Goal: Information Seeking & Learning: Learn about a topic

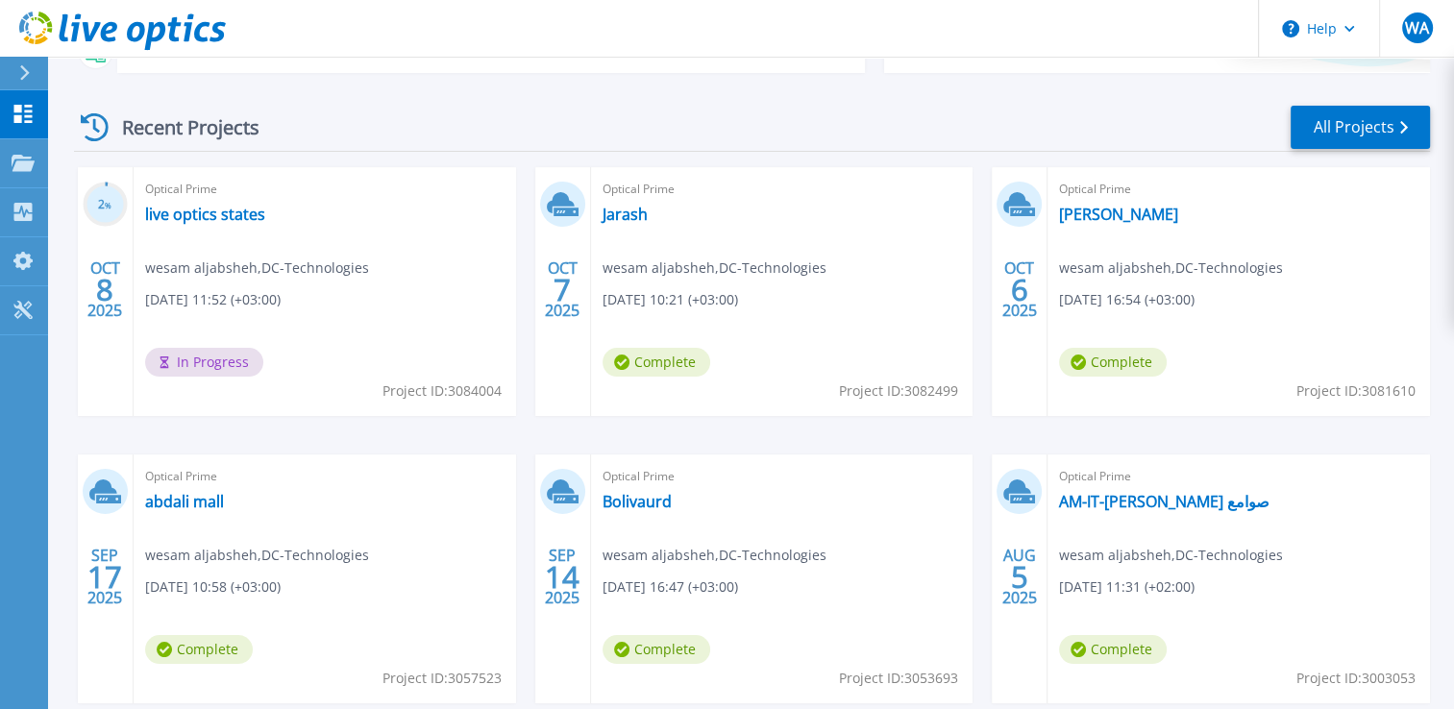
scroll to position [288, 0]
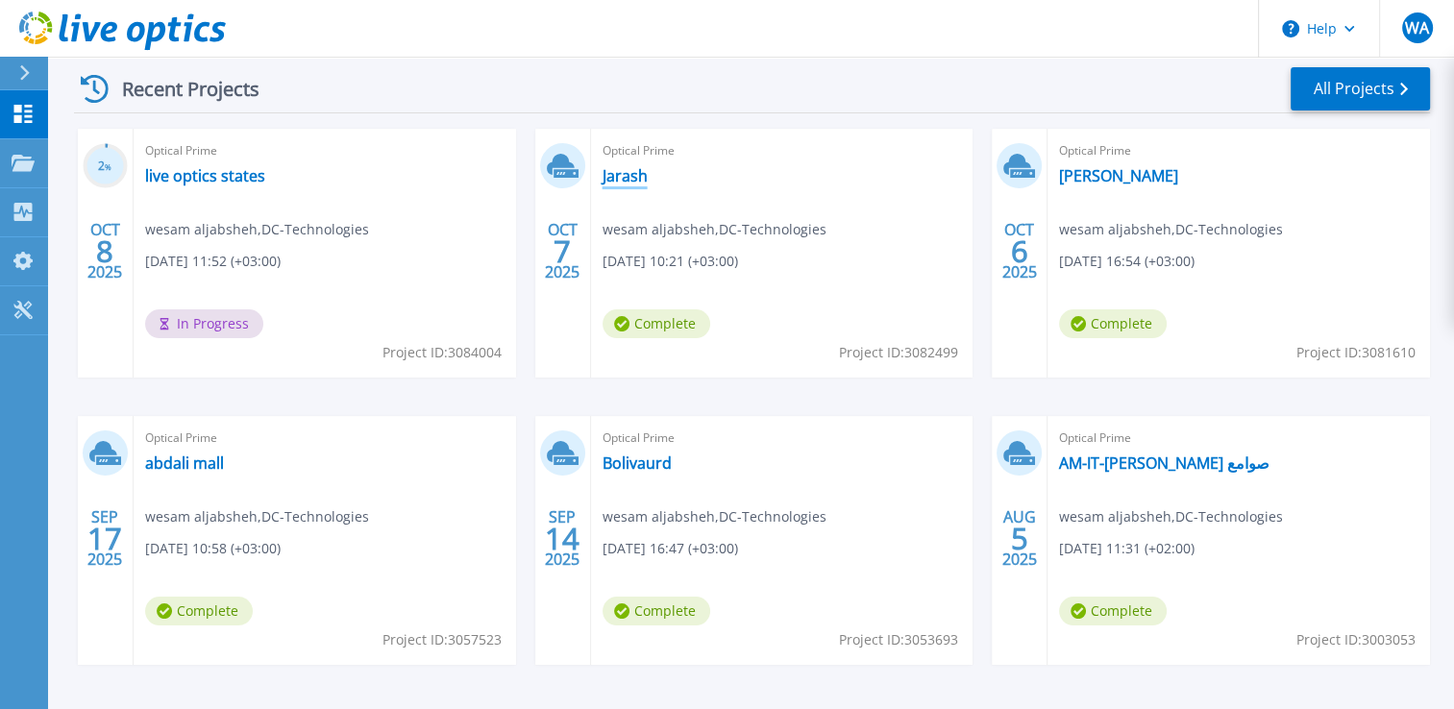
click at [610, 184] on link "Jarash" at bounding box center [624, 175] width 45 height 19
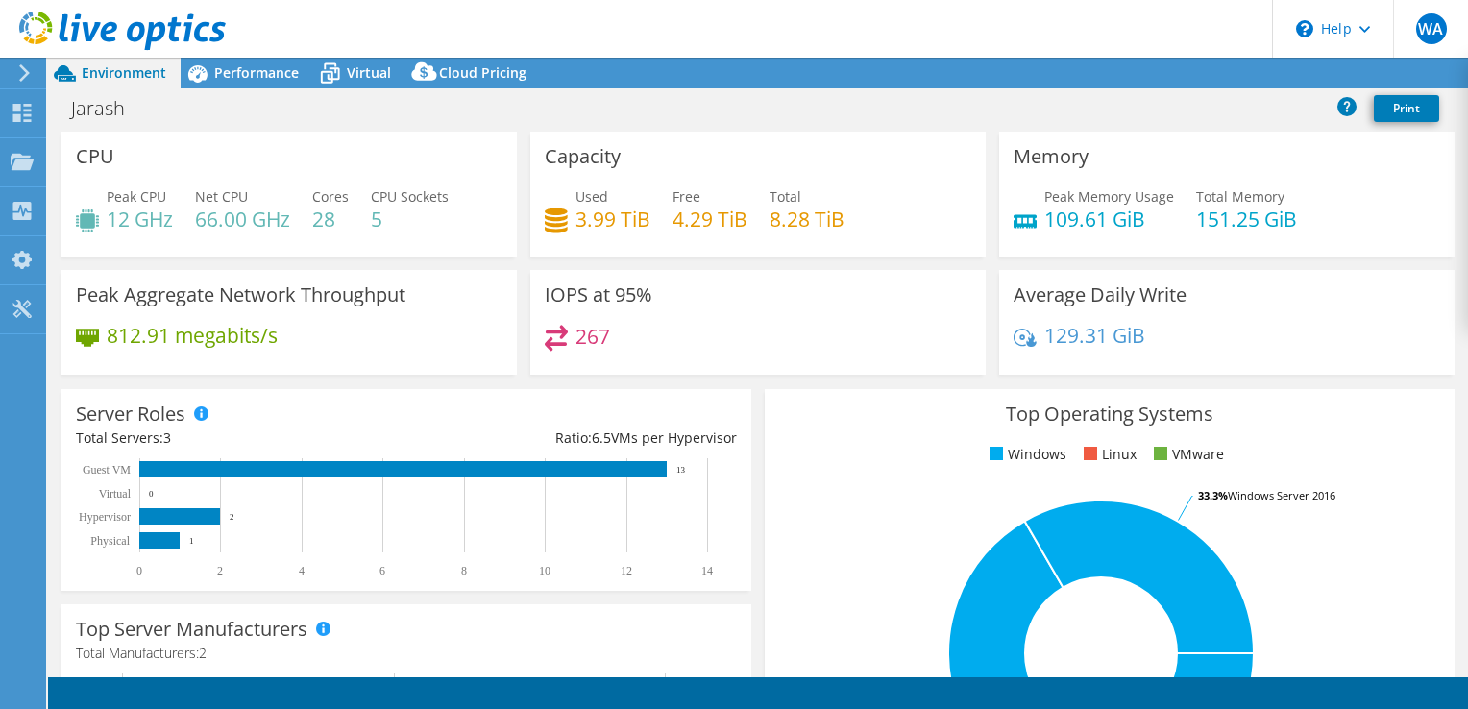
select select "USD"
click at [785, 221] on h4 "8.28 TiB" at bounding box center [807, 219] width 75 height 21
drag, startPoint x: 785, startPoint y: 221, endPoint x: 753, endPoint y: 226, distance: 32.1
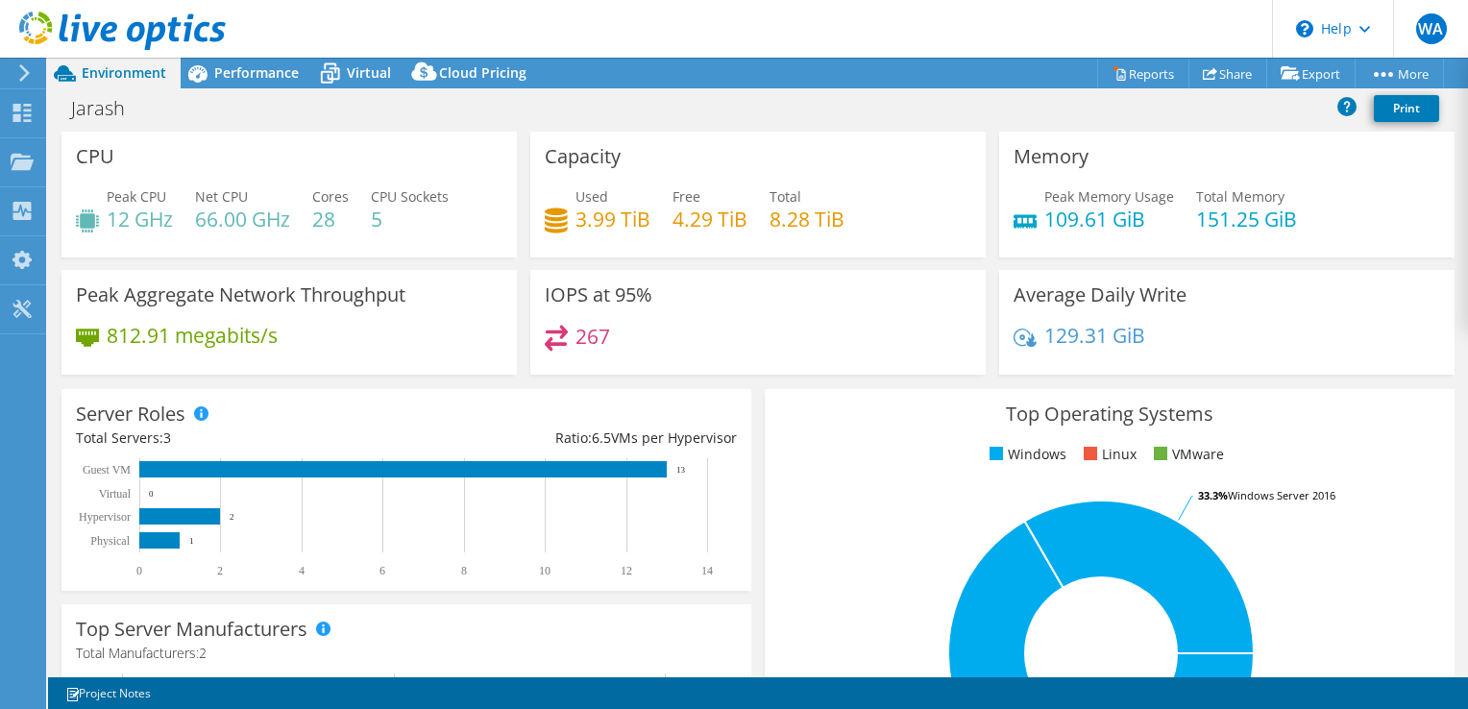
click at [753, 226] on div "Used 3.99 TiB Free 4.29 TiB Total 8.28 TiB" at bounding box center [758, 217] width 427 height 62
click at [817, 225] on h4 "8.28 TiB" at bounding box center [807, 219] width 75 height 21
drag, startPoint x: 817, startPoint y: 225, endPoint x: 812, endPoint y: 241, distance: 17.0
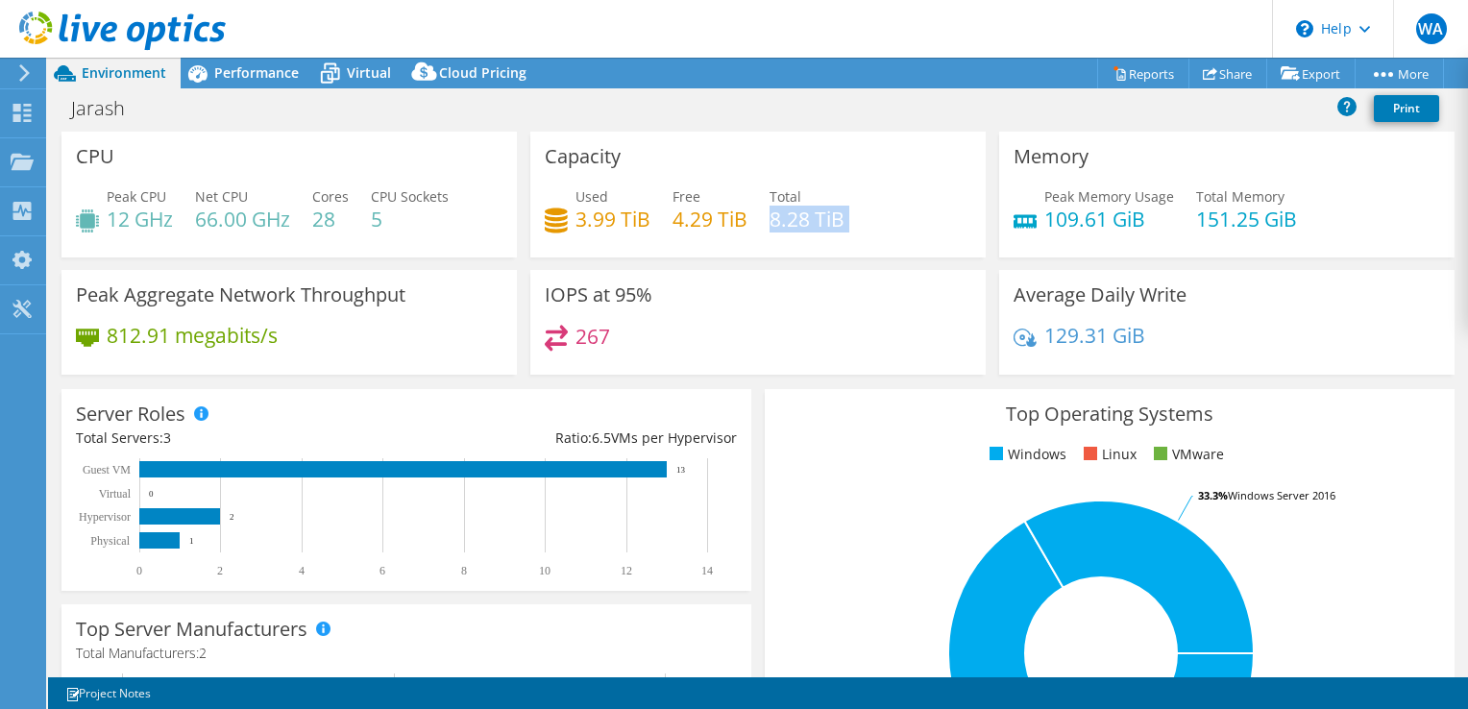
click at [812, 241] on div "Used 3.99 TiB Free 4.29 TiB Total 8.28 TiB" at bounding box center [758, 217] width 427 height 62
click at [810, 223] on h4 "8.28 TiB" at bounding box center [807, 219] width 75 height 21
click at [780, 230] on h4 "8.28 TiB" at bounding box center [807, 219] width 75 height 21
click at [780, 225] on h4 "8.28 TiB" at bounding box center [807, 219] width 75 height 21
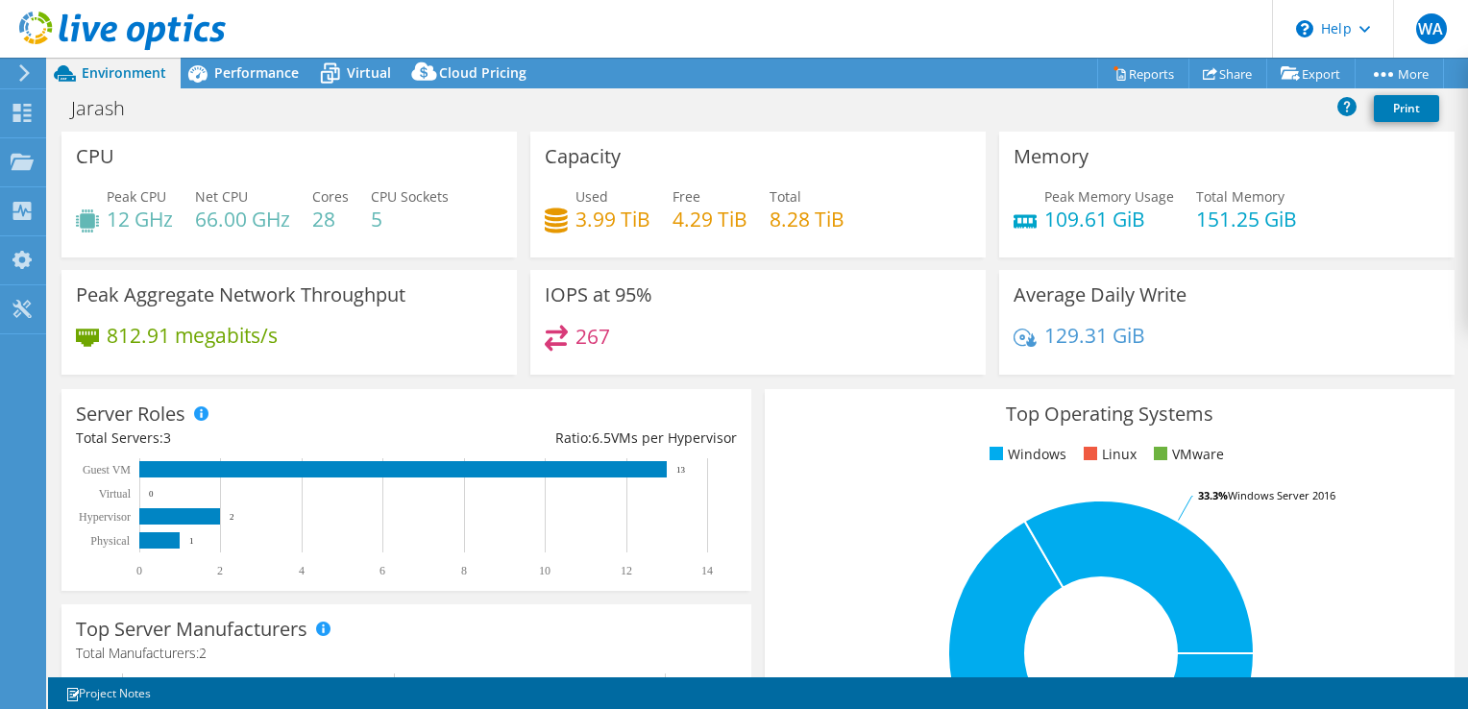
drag, startPoint x: 780, startPoint y: 225, endPoint x: 744, endPoint y: 306, distance: 88.6
click at [744, 306] on div "IOPS at 95% 267" at bounding box center [757, 322] width 455 height 105
drag, startPoint x: 309, startPoint y: 339, endPoint x: 90, endPoint y: 341, distance: 219.1
click at [90, 341] on div "812.91 megabits/s" at bounding box center [289, 345] width 427 height 40
drag, startPoint x: 90, startPoint y: 341, endPoint x: 96, endPoint y: 363, distance: 22.8
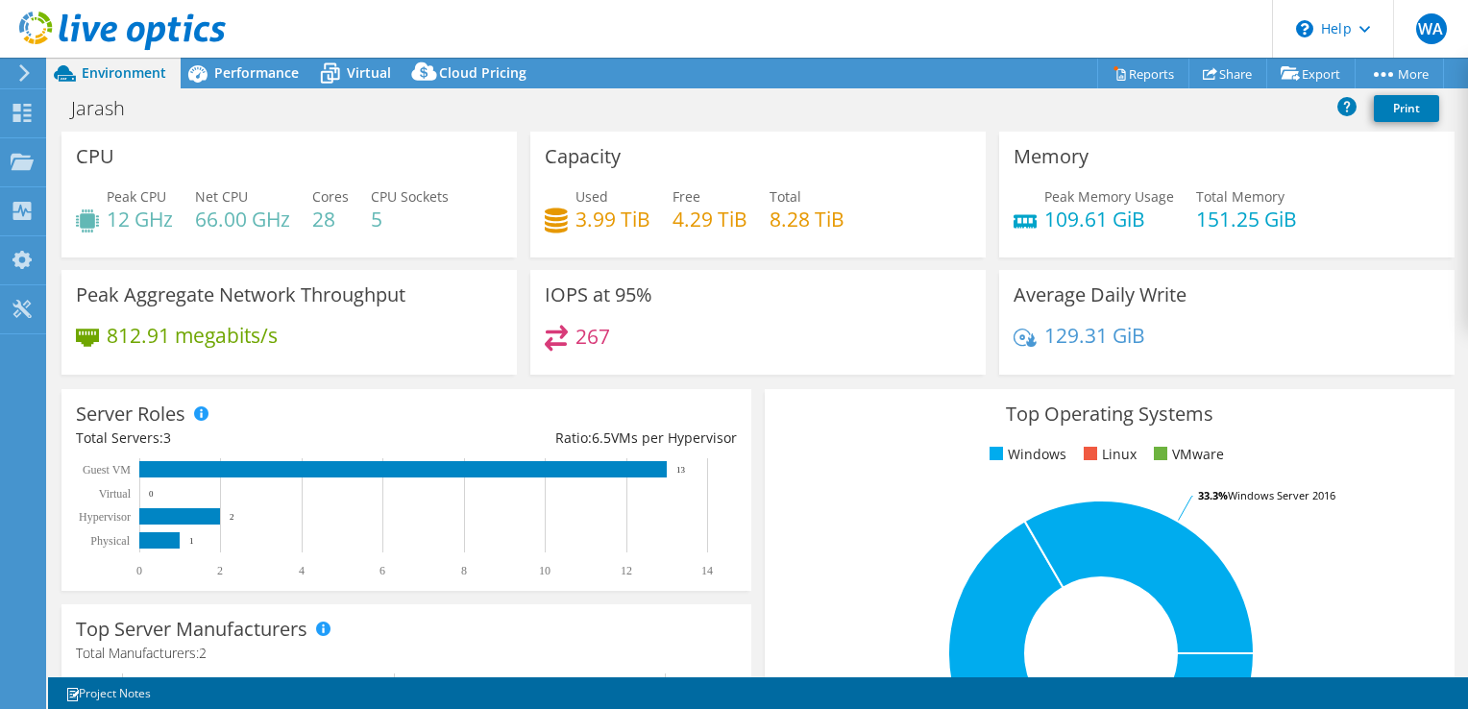
click at [96, 367] on div "Peak Aggregate Network Throughput 812.91 megabits/s" at bounding box center [288, 322] width 455 height 105
click at [137, 344] on h4 "812.91 megabits/s" at bounding box center [192, 335] width 171 height 21
drag, startPoint x: 137, startPoint y: 344, endPoint x: 496, endPoint y: 386, distance: 360.9
click at [502, 387] on div "Server Roles Physical Servers represent bare metal servers that were targets of…" at bounding box center [406, 489] width 703 height 215
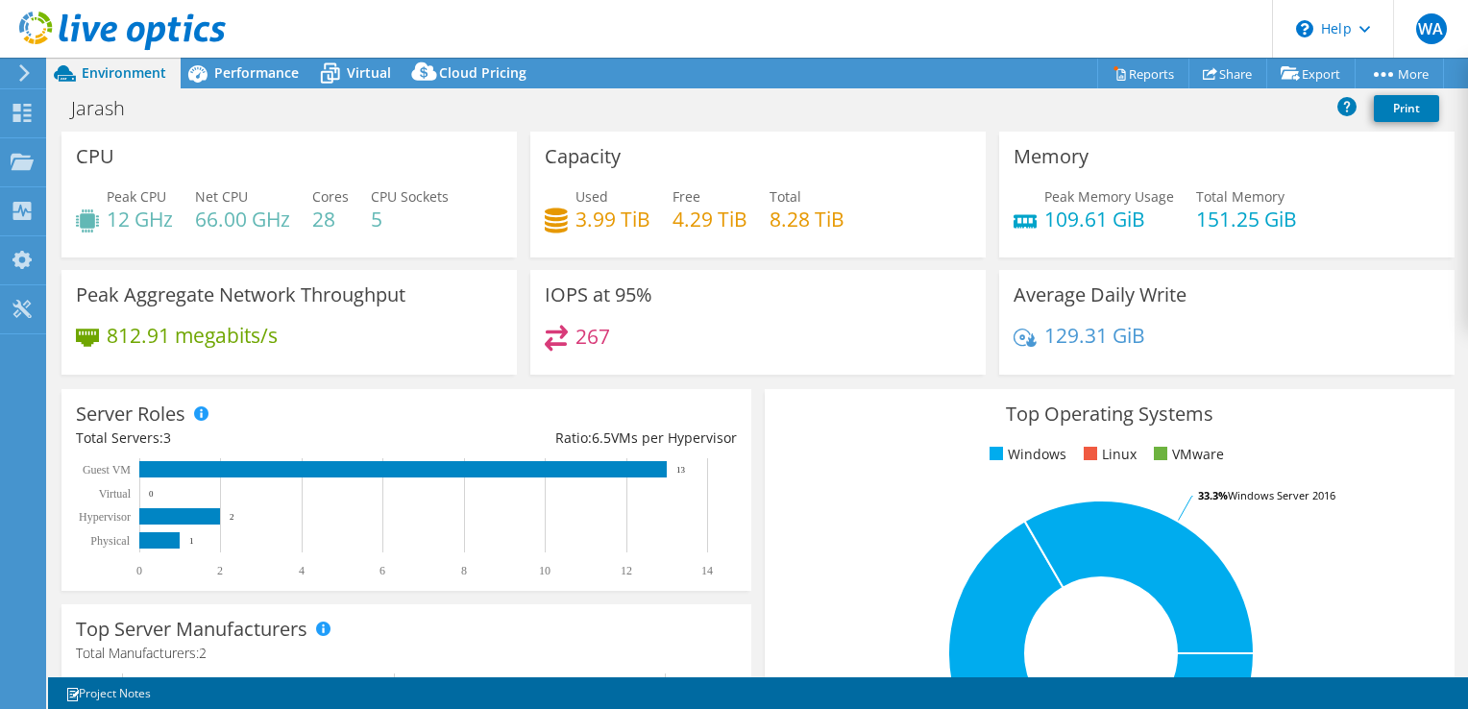
click at [580, 342] on h4 "267" at bounding box center [593, 336] width 35 height 21
drag, startPoint x: 580, startPoint y: 342, endPoint x: 618, endPoint y: 363, distance: 43.0
click at [618, 363] on div "267" at bounding box center [758, 345] width 427 height 41
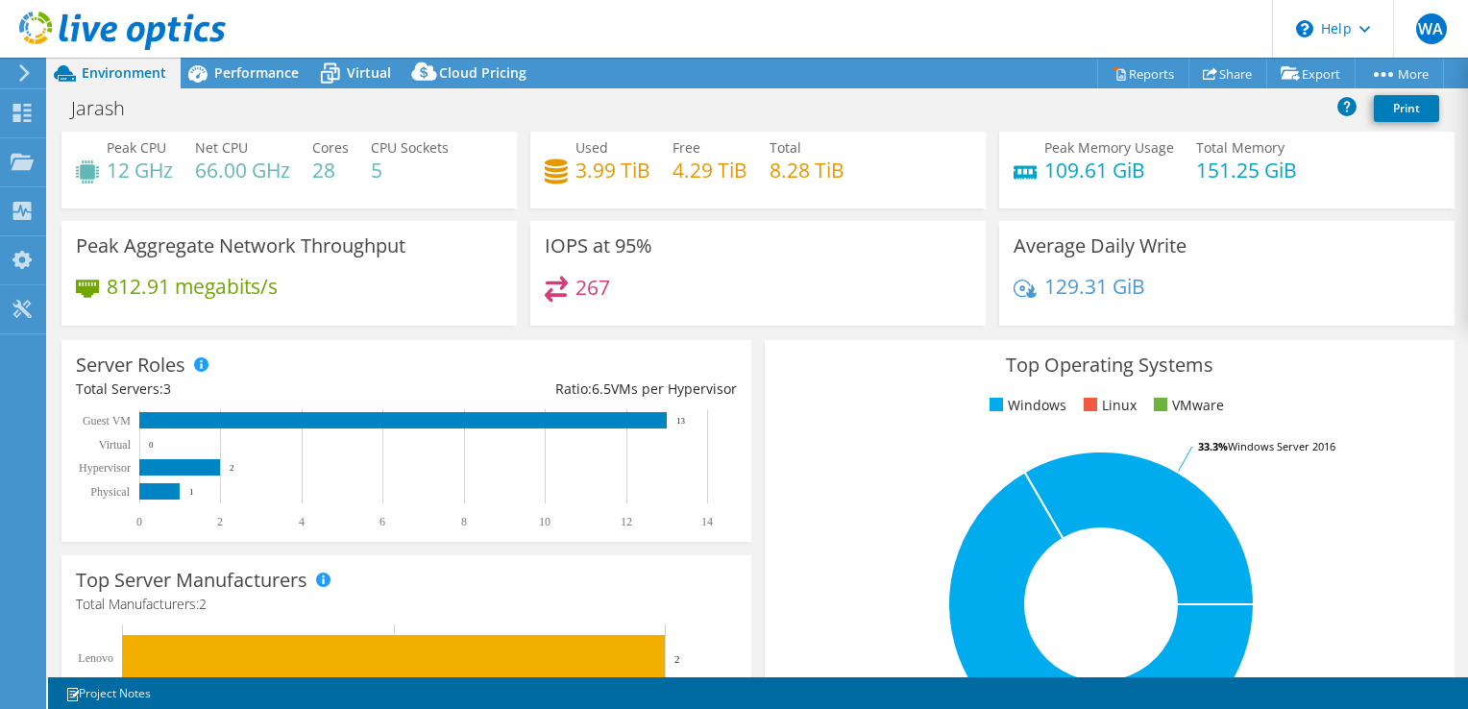
scroll to position [96, 0]
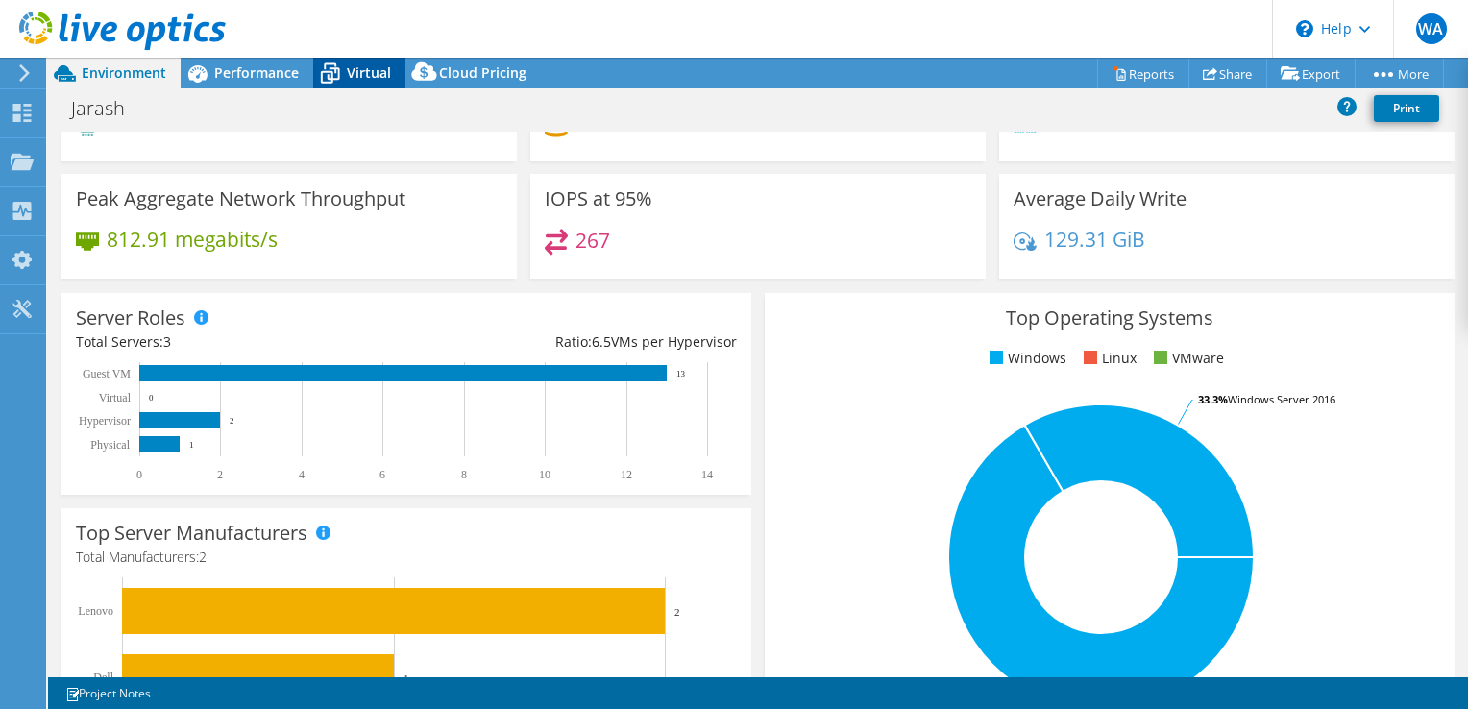
click at [346, 67] on icon at bounding box center [330, 74] width 34 height 34
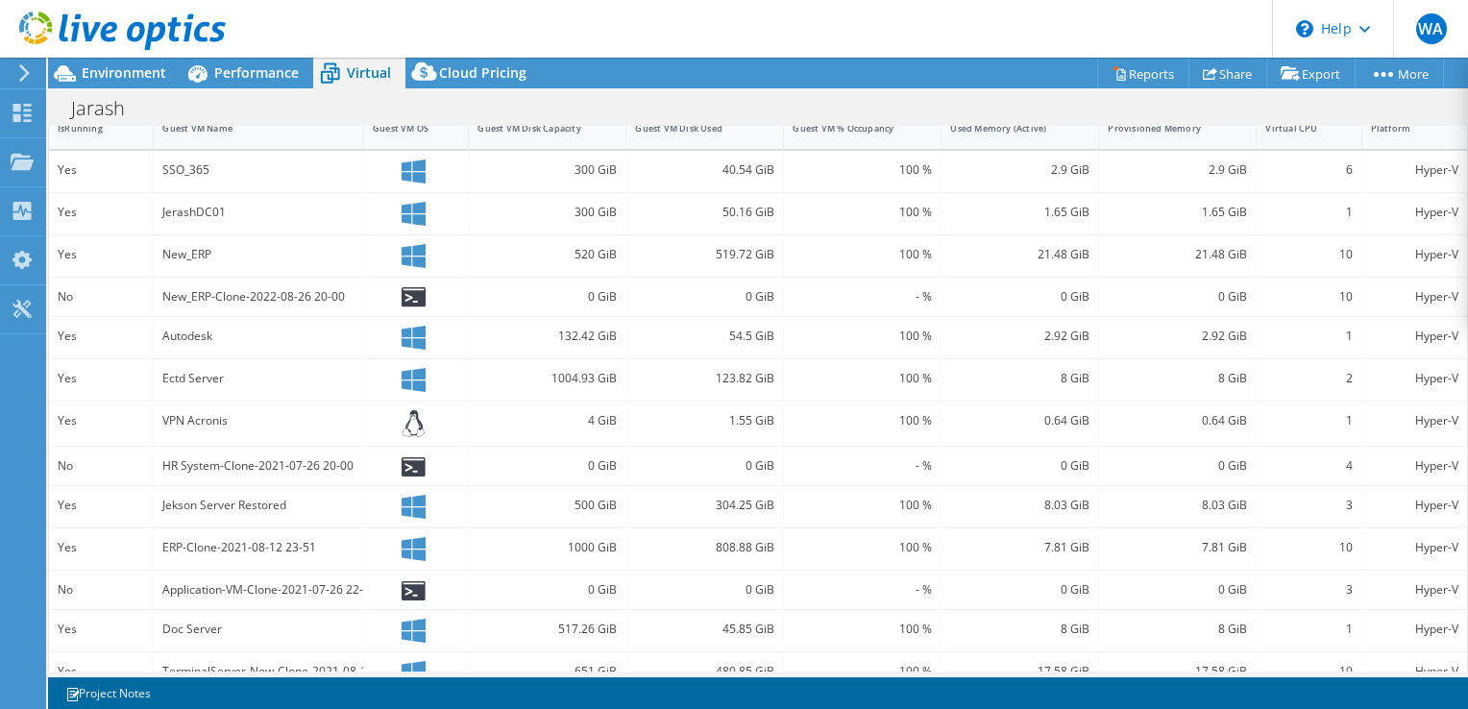
scroll to position [483, 0]
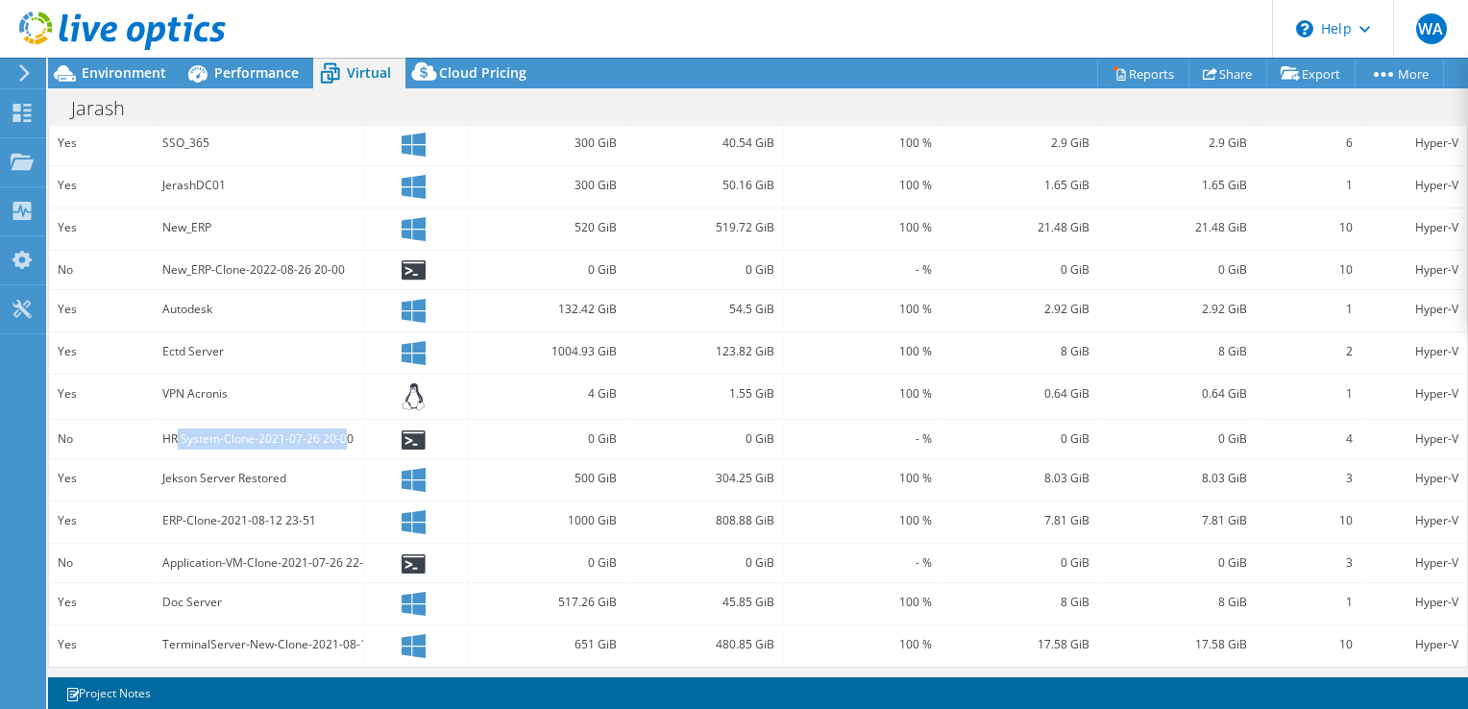
drag, startPoint x: 174, startPoint y: 436, endPoint x: 369, endPoint y: 436, distance: 195.1
click at [349, 438] on div "HR System-Clone-2021-07-26 20-00" at bounding box center [258, 439] width 192 height 21
drag, startPoint x: 369, startPoint y: 436, endPoint x: 412, endPoint y: 430, distance: 43.6
click at [411, 431] on icon at bounding box center [414, 440] width 24 height 20
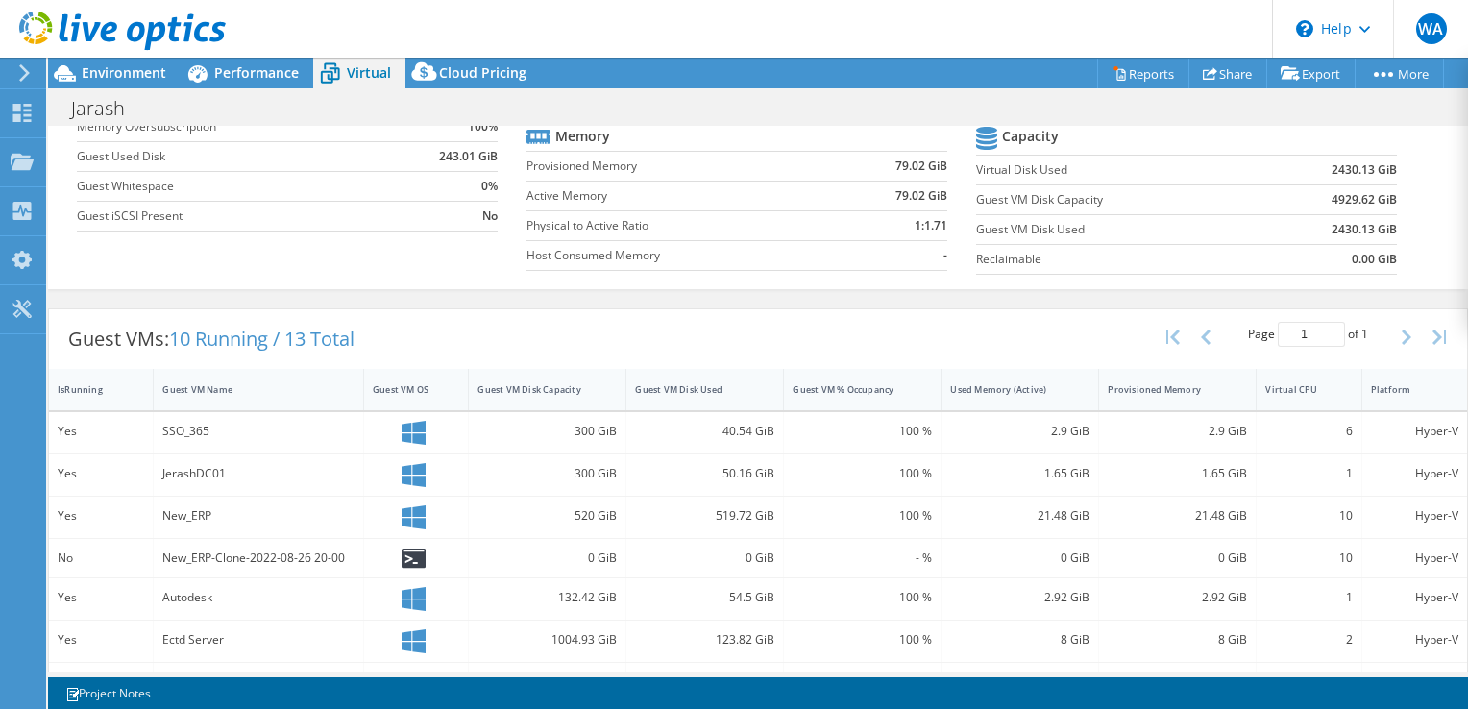
scroll to position [387, 0]
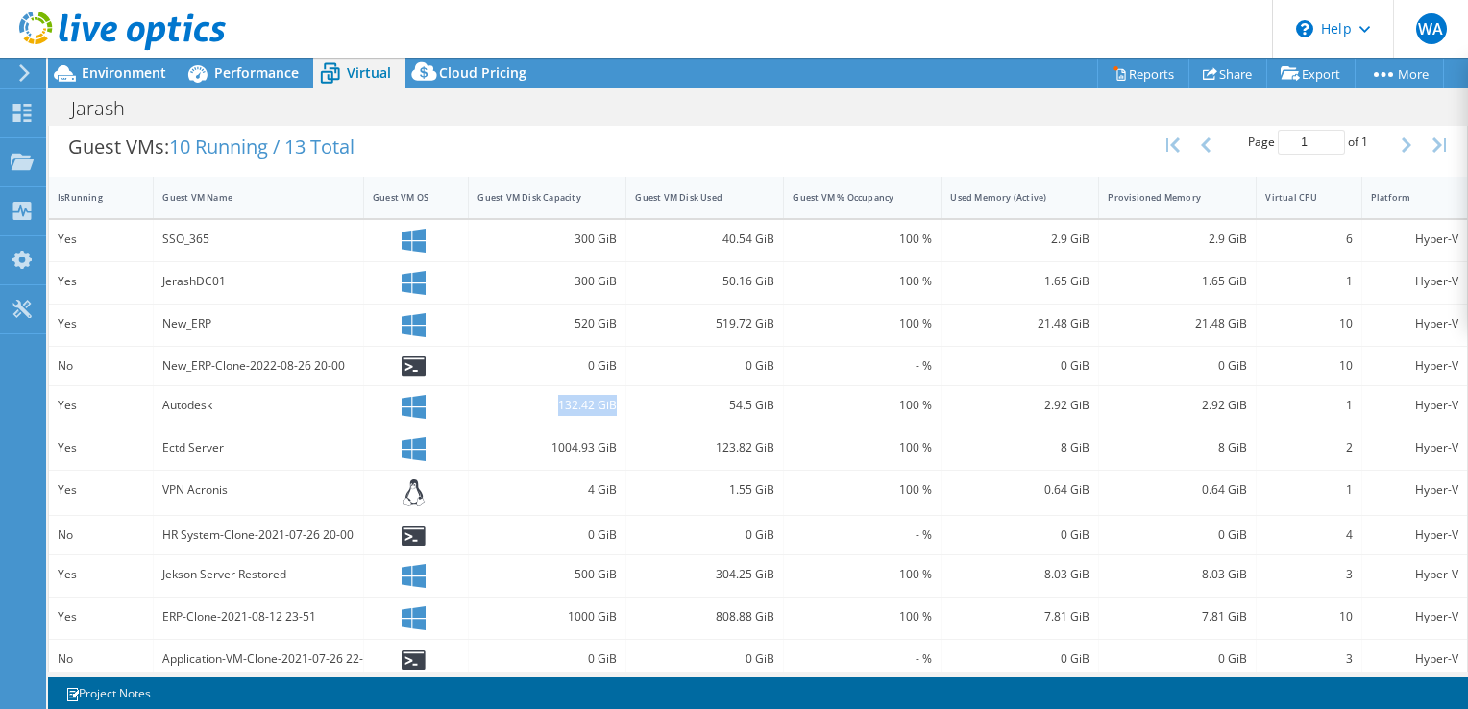
drag, startPoint x: 535, startPoint y: 390, endPoint x: 615, endPoint y: 400, distance: 80.3
click at [615, 400] on div "132.42 GiB" at bounding box center [548, 406] width 158 height 41
click at [185, 404] on div "Autodesk" at bounding box center [258, 405] width 192 height 21
click at [627, 402] on div "54.5 GiB" at bounding box center [706, 406] width 158 height 41
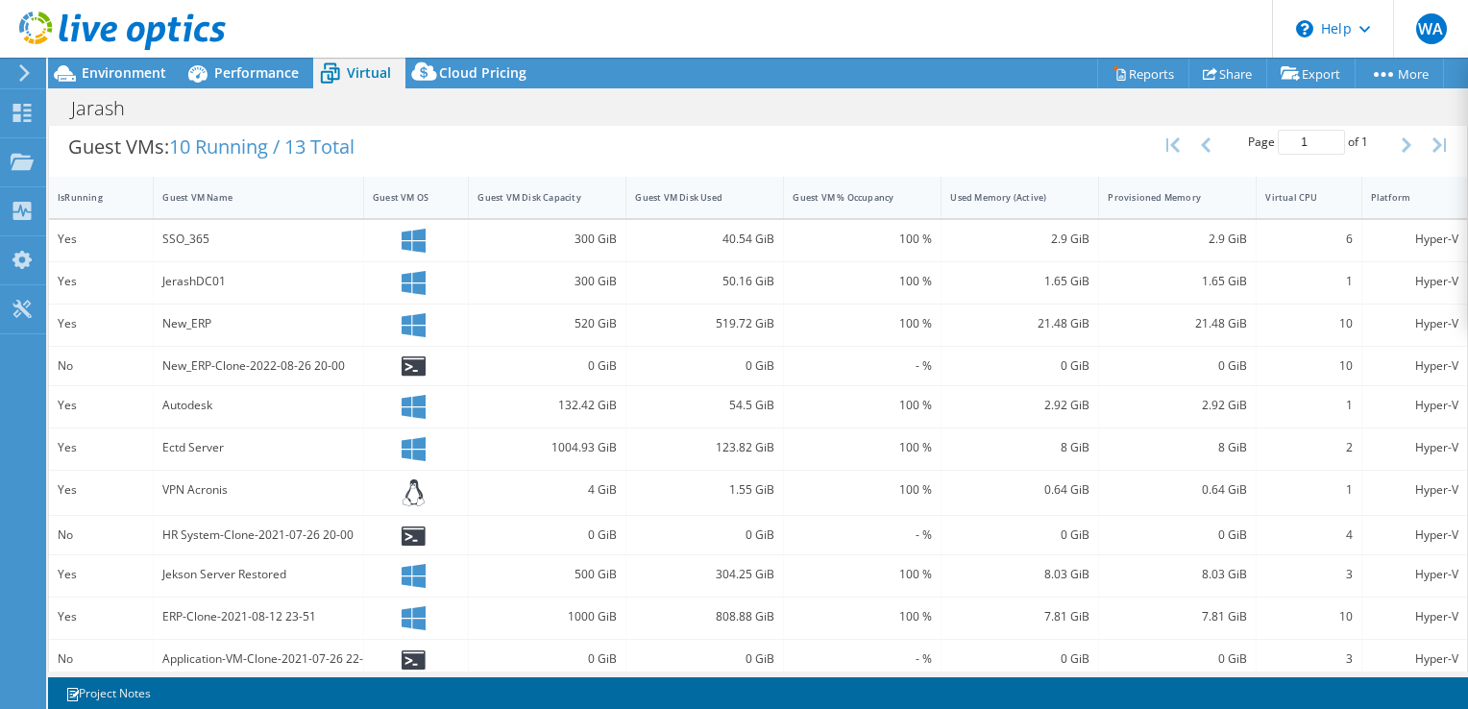
scroll to position [483, 0]
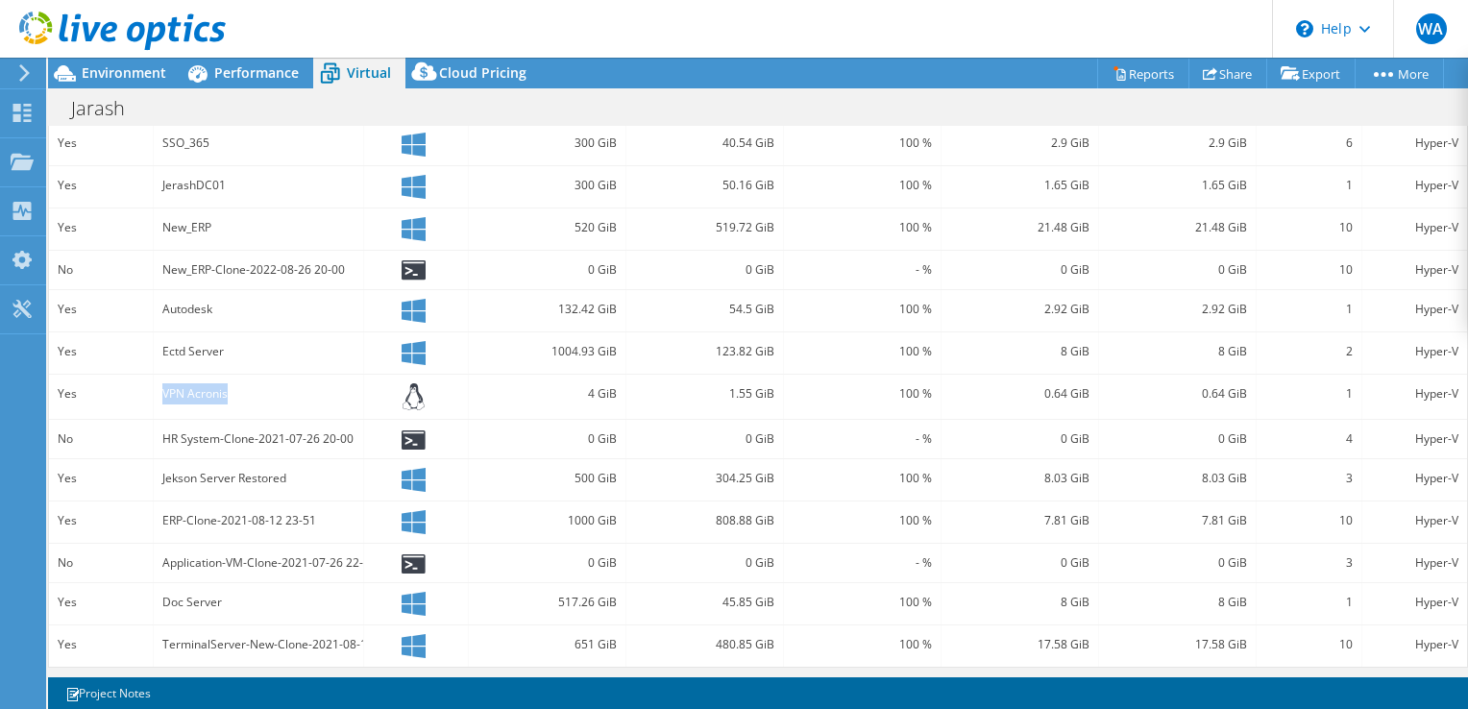
drag, startPoint x: 138, startPoint y: 382, endPoint x: 252, endPoint y: 387, distance: 113.5
click at [252, 387] on div "Yes VPN Acronis 4 GiB 1.55 GiB 100 % 0.64 GiB 0.64 GiB 1 Hyper-V" at bounding box center [758, 397] width 1418 height 45
drag, startPoint x: 252, startPoint y: 387, endPoint x: 250, endPoint y: 398, distance: 10.7
click at [250, 398] on div "VPN Acronis" at bounding box center [258, 393] width 192 height 21
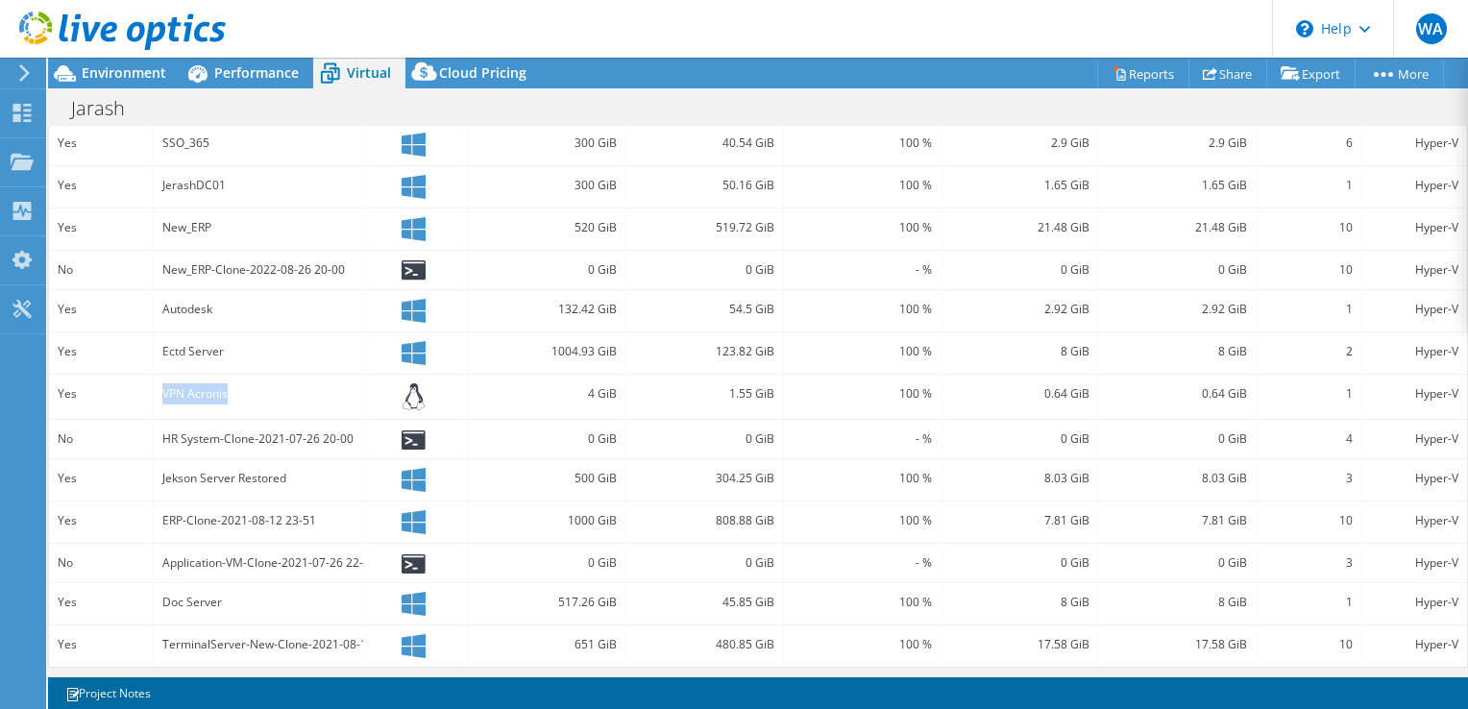
drag, startPoint x: 231, startPoint y: 397, endPoint x: 137, endPoint y: 391, distance: 93.4
click at [137, 391] on div "Yes VPN Acronis 4 GiB 1.55 GiB 100 % 0.64 GiB 0.64 GiB 1 Hyper-V" at bounding box center [758, 397] width 1418 height 45
click at [132, 396] on div "Yes" at bounding box center [101, 393] width 86 height 21
click at [164, 394] on div "VPN Acronis" at bounding box center [258, 393] width 192 height 21
click at [167, 391] on div "VPN Acronis" at bounding box center [258, 393] width 192 height 21
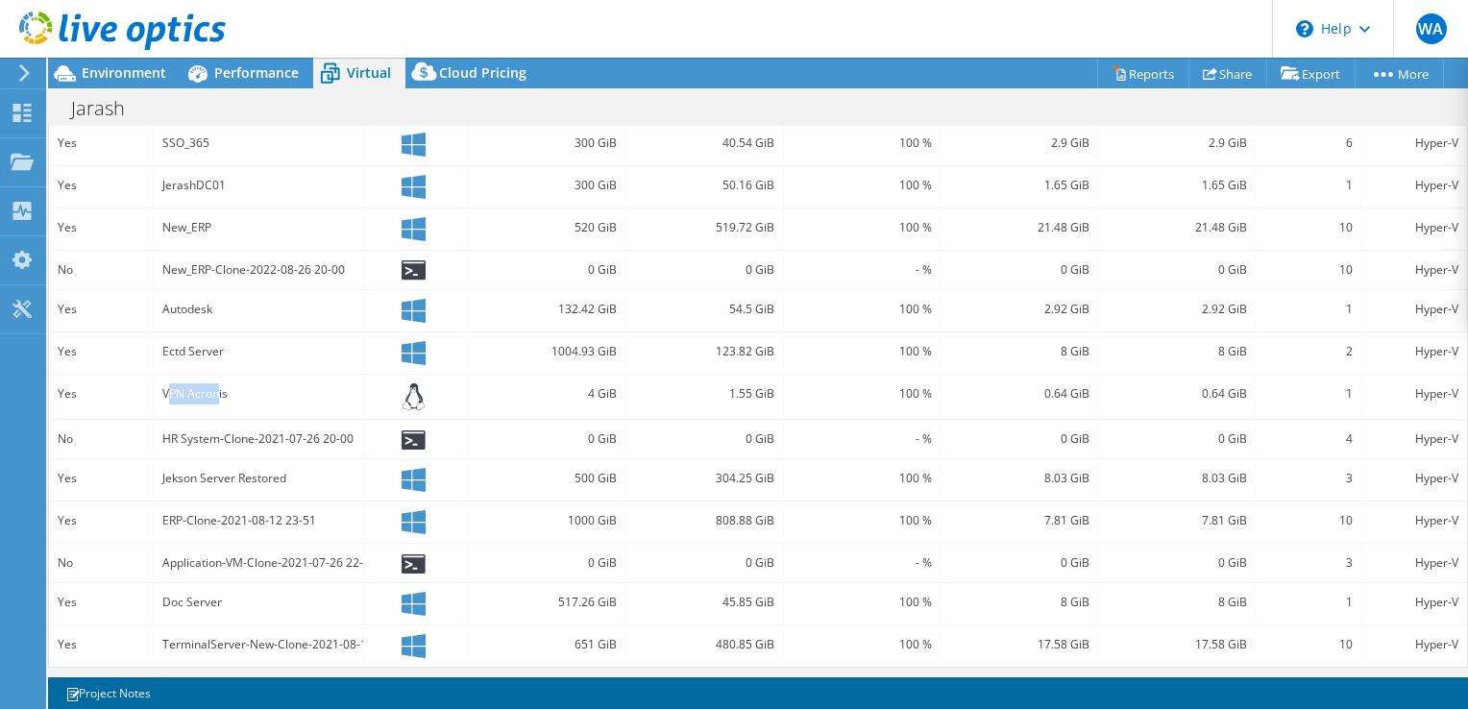
drag, startPoint x: 167, startPoint y: 391, endPoint x: 215, endPoint y: 390, distance: 48.1
click at [215, 390] on div "VPN Acronis" at bounding box center [258, 393] width 192 height 21
drag, startPoint x: 215, startPoint y: 390, endPoint x: 209, endPoint y: 404, distance: 14.6
click at [209, 404] on div "VPN Acronis" at bounding box center [259, 397] width 210 height 45
click at [154, 386] on div "VPN Acronis" at bounding box center [259, 397] width 210 height 45
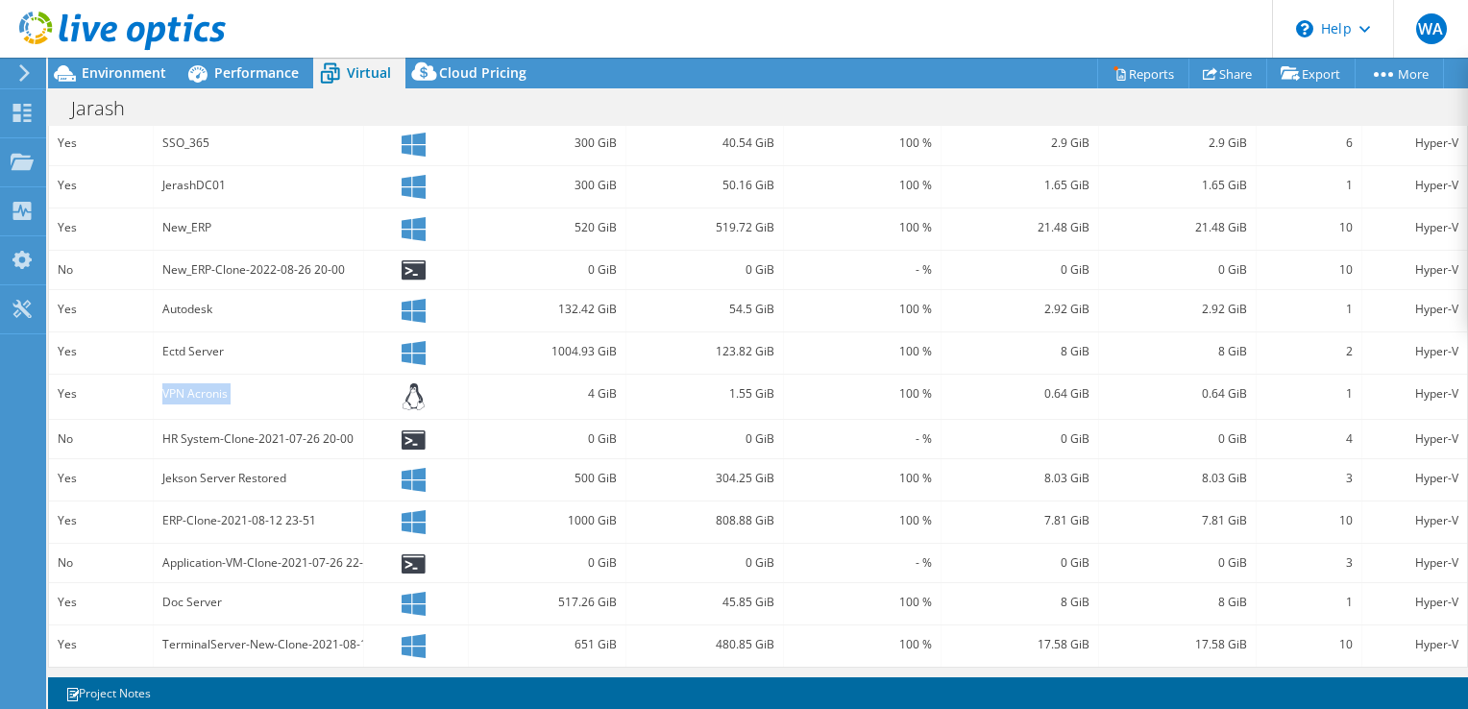
drag, startPoint x: 158, startPoint y: 386, endPoint x: 224, endPoint y: 390, distance: 66.4
click at [224, 390] on div "VPN Acronis" at bounding box center [259, 397] width 210 height 45
drag, startPoint x: 224, startPoint y: 390, endPoint x: 268, endPoint y: 429, distance: 58.6
click at [268, 429] on div "HR System-Clone-2021-07-26 20-00" at bounding box center [258, 439] width 192 height 21
click at [325, 442] on div "HR System-Clone-2021-07-26 20-00" at bounding box center [258, 439] width 192 height 21
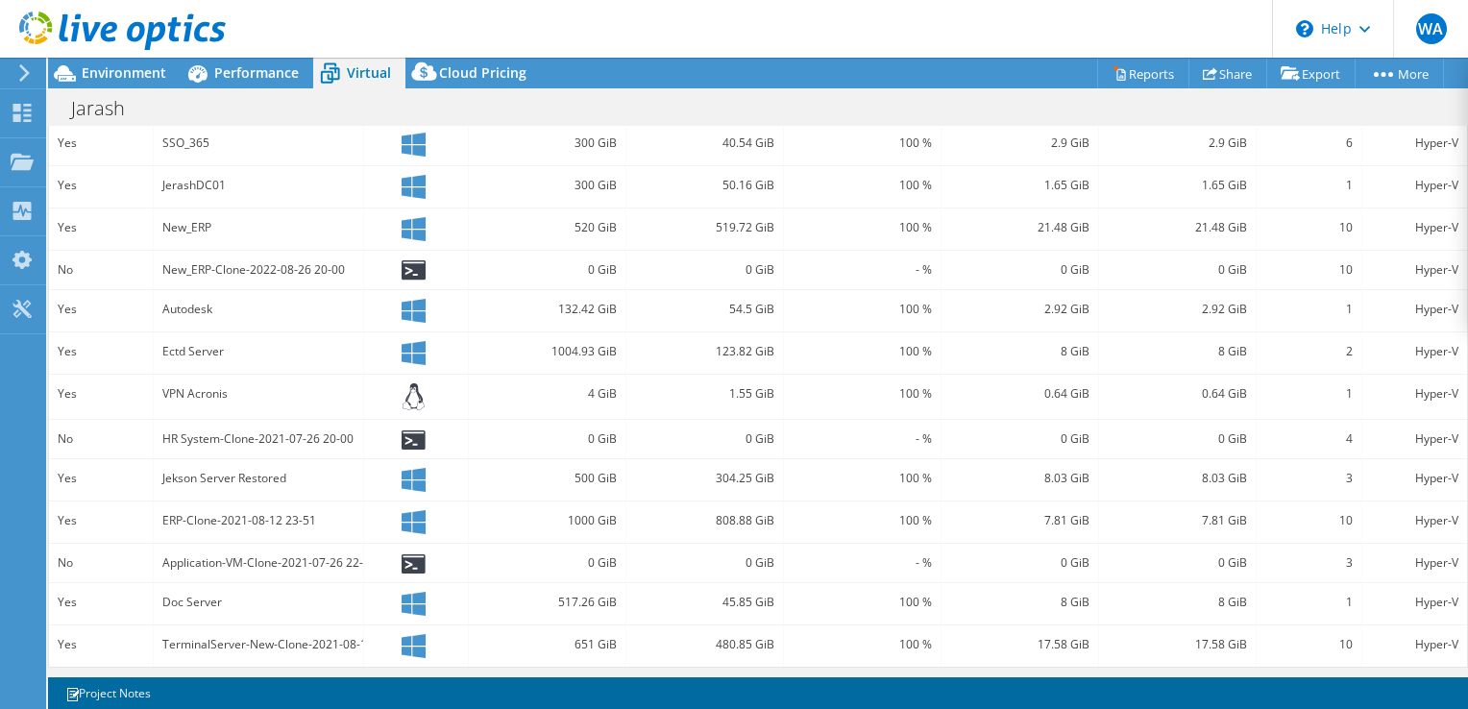
click at [334, 470] on div "Jekson Server Restored" at bounding box center [258, 478] width 192 height 21
drag, startPoint x: 436, startPoint y: 561, endPoint x: 198, endPoint y: 571, distance: 238.5
click at [198, 571] on div "No Application-VM-Clone-2021-07-26 22-03 0 GiB 0 GiB - % 0 GiB 0 GiB 3 Hyper-V" at bounding box center [758, 563] width 1418 height 38
click at [206, 575] on div "Application-VM-Clone-2021-07-26 22-03" at bounding box center [259, 563] width 210 height 38
click at [247, 571] on div "Application-VM-Clone-2021-07-26 22-03" at bounding box center [259, 563] width 210 height 38
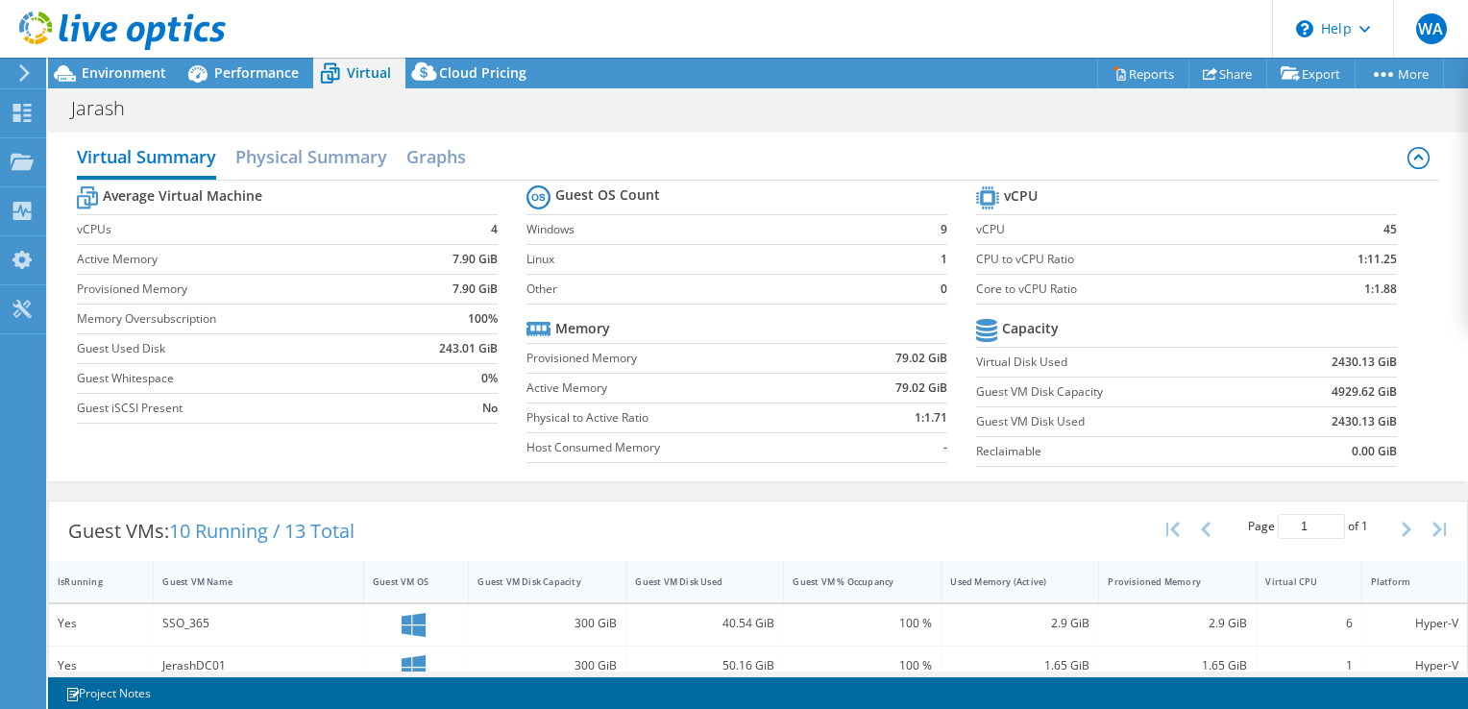
scroll to position [0, 0]
click at [1384, 233] on b "45" at bounding box center [1390, 232] width 13 height 19
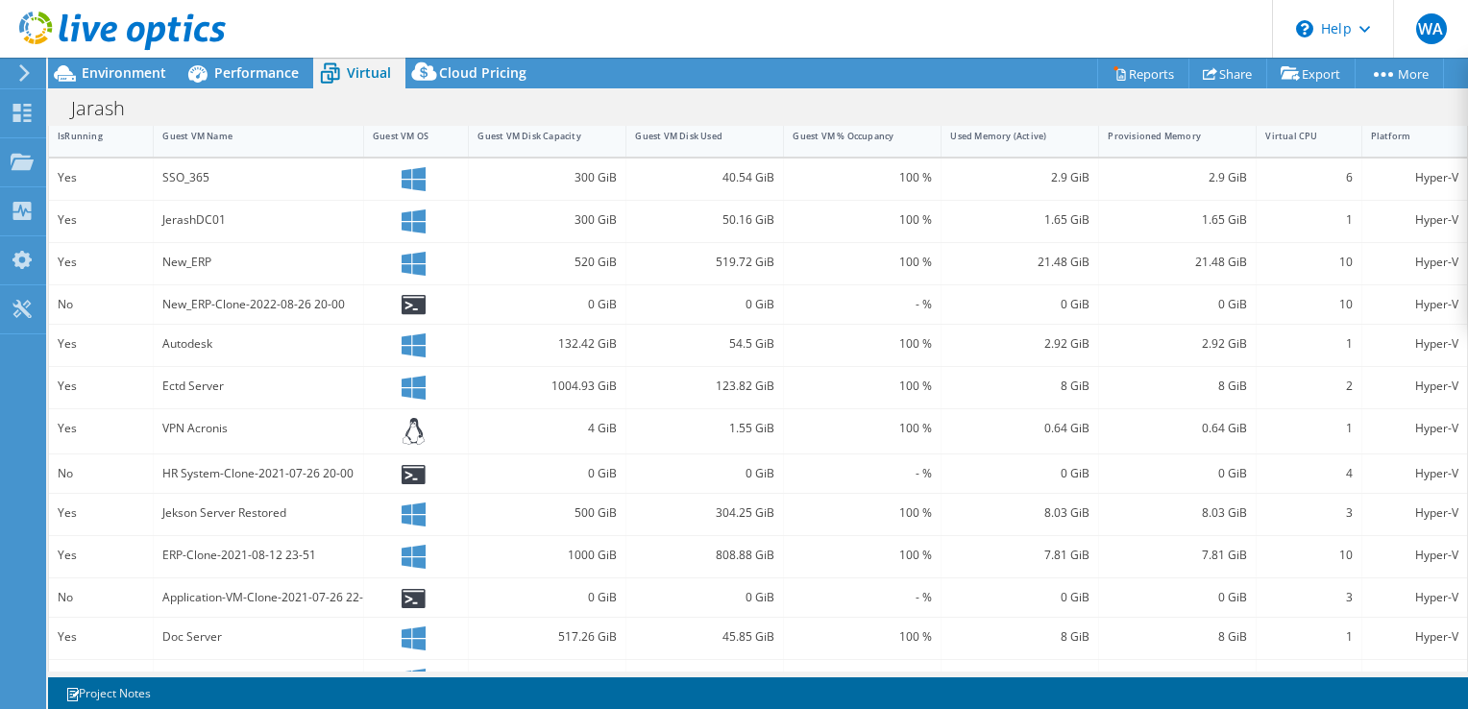
scroll to position [483, 0]
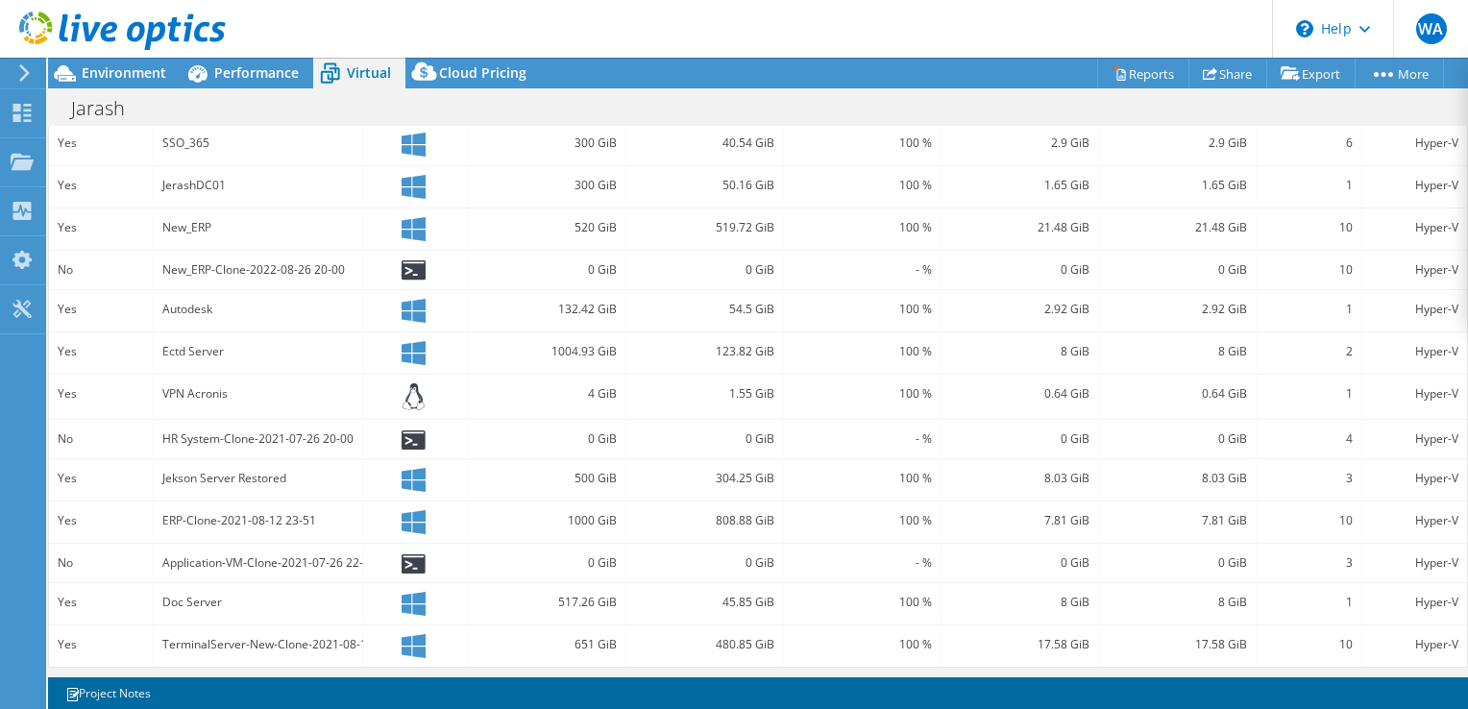
click at [396, 442] on div at bounding box center [416, 439] width 86 height 21
click at [402, 556] on icon at bounding box center [414, 564] width 24 height 20
click at [430, 263] on div at bounding box center [416, 269] width 86 height 21
drag, startPoint x: 183, startPoint y: 259, endPoint x: 250, endPoint y: 258, distance: 67.3
click at [250, 259] on div "New_ERP-Clone-2022-08-26 20-00" at bounding box center [258, 269] width 192 height 21
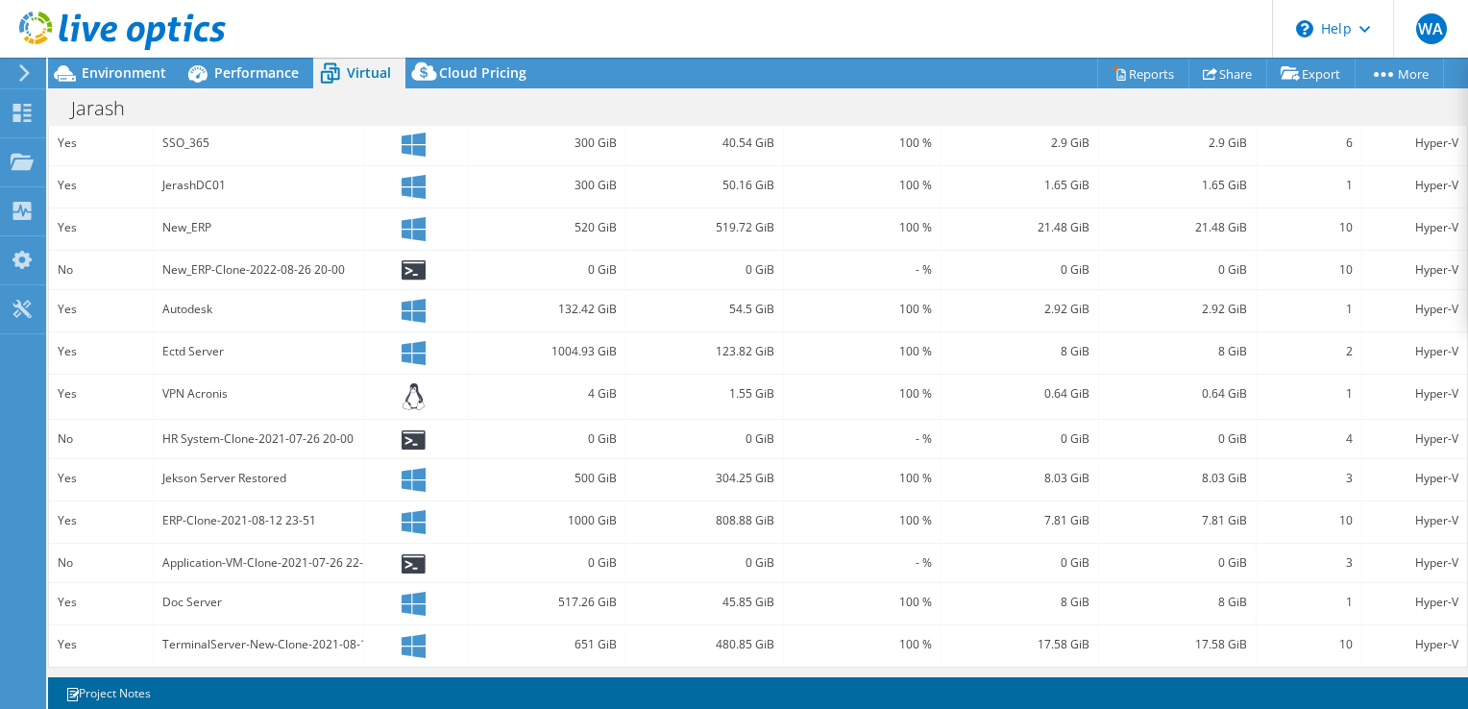
drag, startPoint x: 250, startPoint y: 258, endPoint x: 169, endPoint y: 267, distance: 81.3
click at [177, 267] on div "New_ERP-Clone-2022-08-26 20-00" at bounding box center [258, 269] width 192 height 21
drag, startPoint x: 165, startPoint y: 266, endPoint x: 202, endPoint y: 254, distance: 38.6
click at [200, 259] on div "New_ERP-Clone-2022-08-26 20-00" at bounding box center [258, 269] width 192 height 21
drag, startPoint x: 202, startPoint y: 254, endPoint x: 192, endPoint y: 230, distance: 25.9
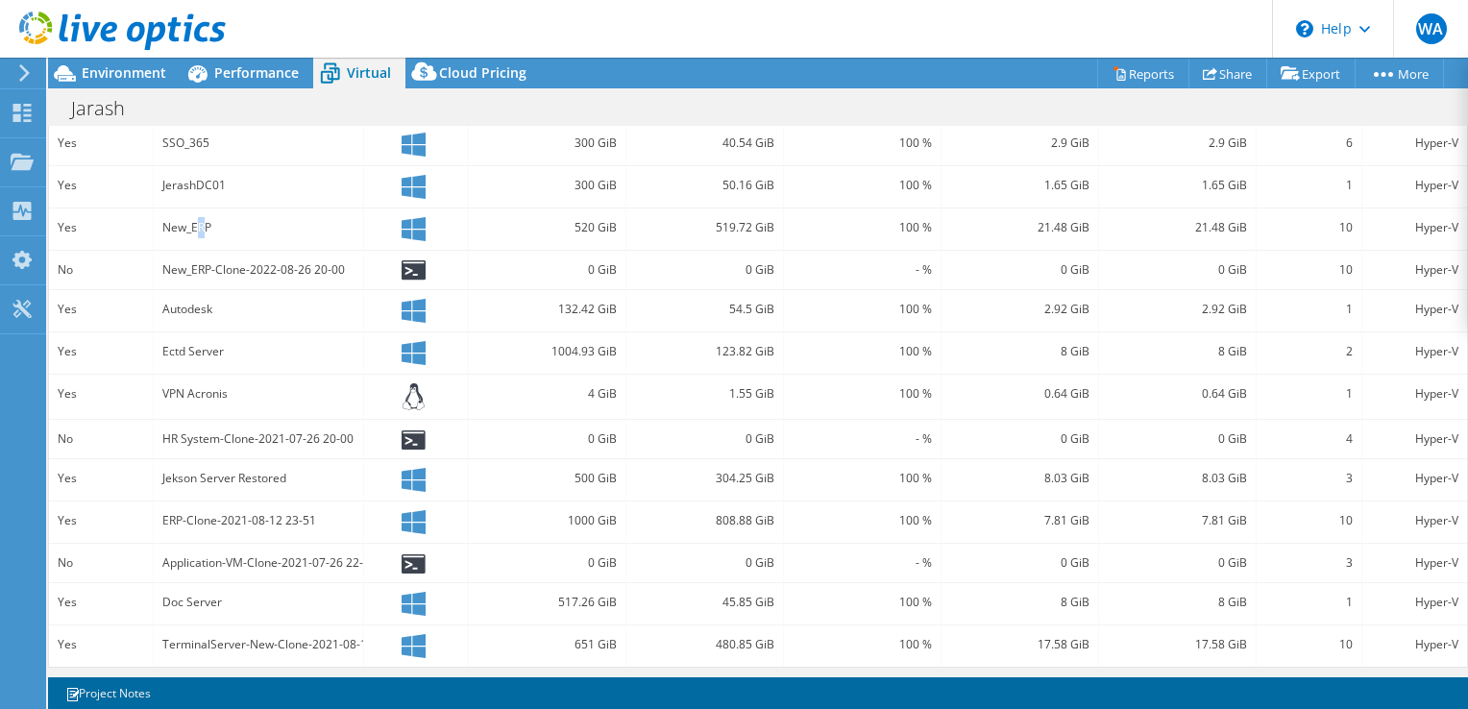
click at [195, 230] on div "New_ERP" at bounding box center [258, 227] width 192 height 21
drag, startPoint x: 192, startPoint y: 230, endPoint x: 200, endPoint y: 238, distance: 11.6
click at [203, 238] on div "Yes New_ERP 520 GiB 519.72 GiB 100 % 21.48 GiB 21.48 GiB 10 Hyper-V" at bounding box center [758, 229] width 1418 height 41
drag, startPoint x: 200, startPoint y: 238, endPoint x: 168, endPoint y: 227, distance: 33.7
click at [168, 227] on div "New_ERP" at bounding box center [258, 227] width 192 height 21
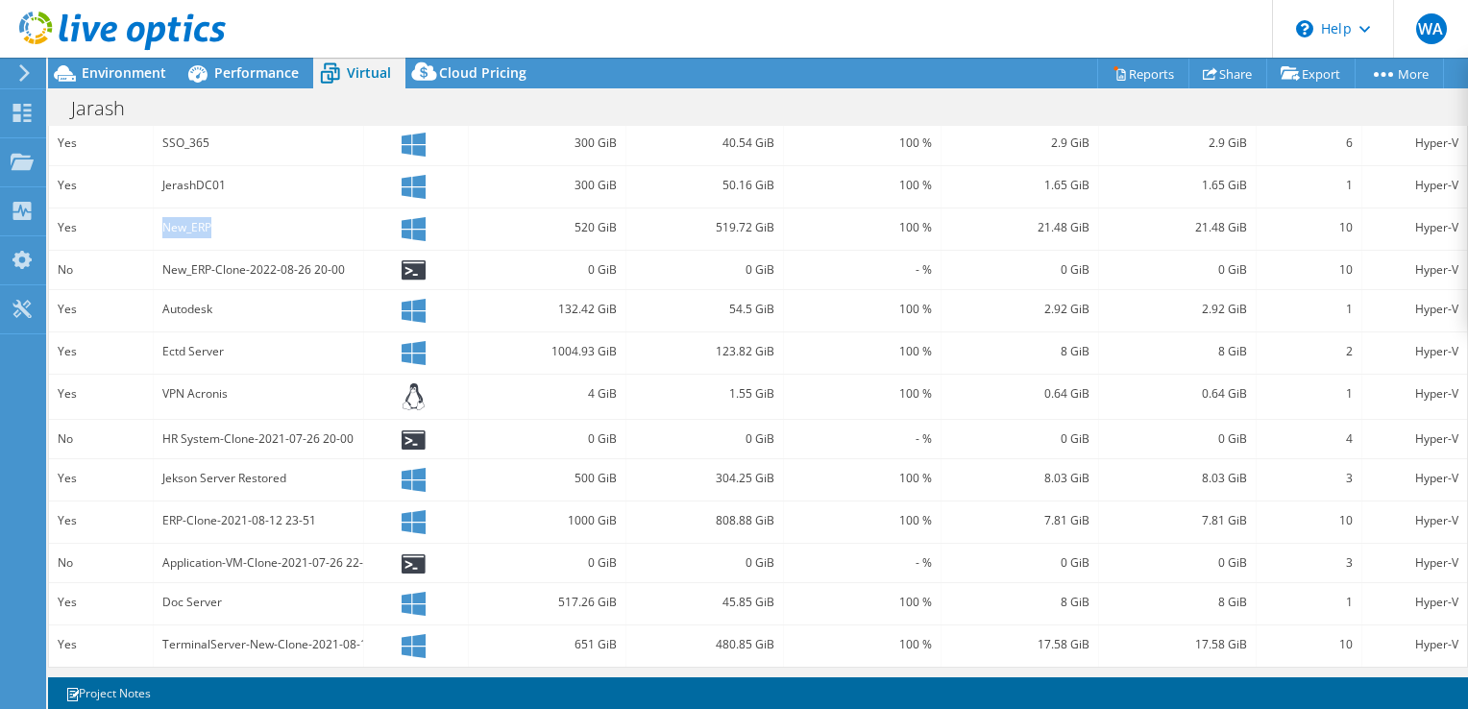
drag, startPoint x: 141, startPoint y: 225, endPoint x: 245, endPoint y: 219, distance: 103.9
click at [245, 219] on div "Yes New_ERP 520 GiB 519.72 GiB 100 % 21.48 GiB 21.48 GiB 10 Hyper-V" at bounding box center [758, 229] width 1418 height 41
click at [412, 267] on icon at bounding box center [414, 270] width 24 height 20
drag, startPoint x: 364, startPoint y: 556, endPoint x: 316, endPoint y: 552, distance: 48.3
click at [316, 552] on div "No Application-VM-Clone-2021-07-26 22-03 0 GiB 0 GiB - % 0 GiB 0 GiB 3 Hyper-V" at bounding box center [758, 563] width 1418 height 38
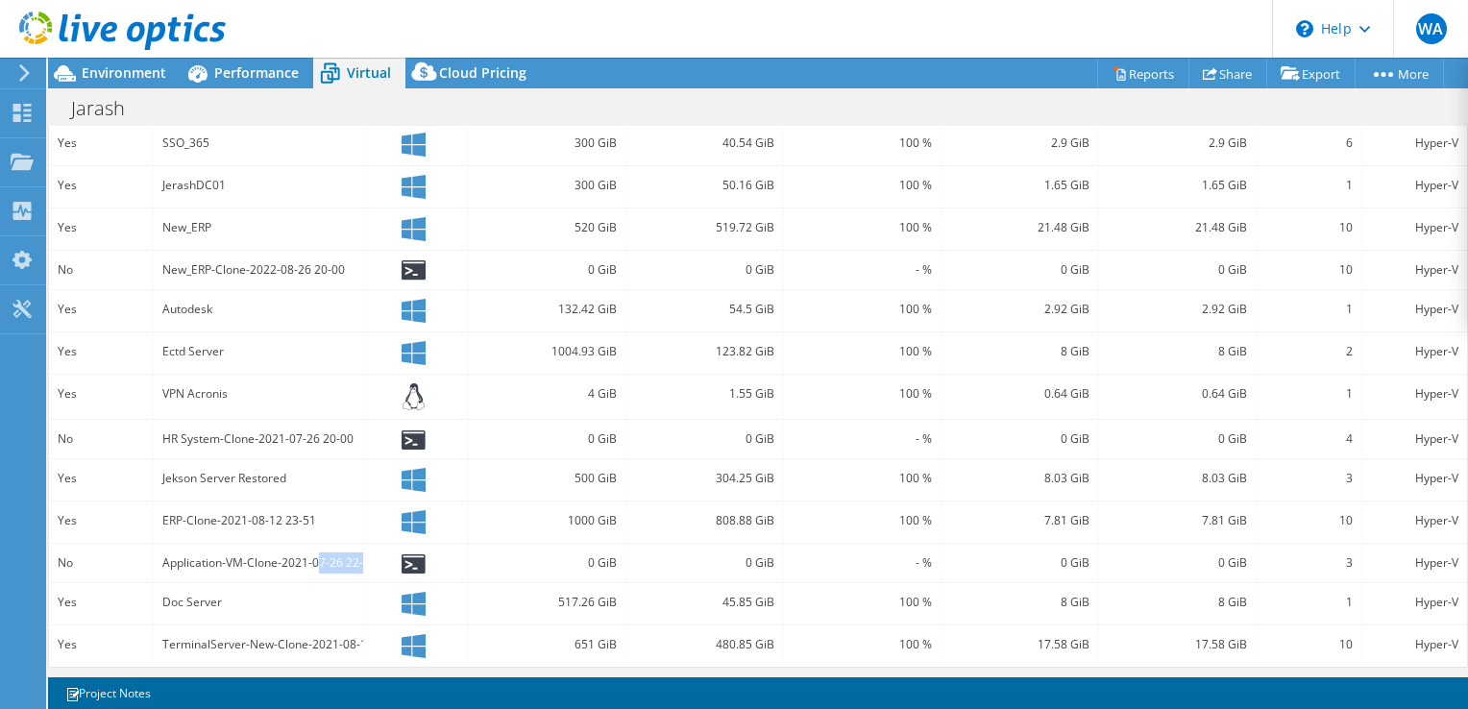
drag, startPoint x: 316, startPoint y: 552, endPoint x: 328, endPoint y: 561, distance: 15.0
click at [319, 563] on div "Application-VM-Clone-2021-07-26 22-03" at bounding box center [258, 563] width 192 height 21
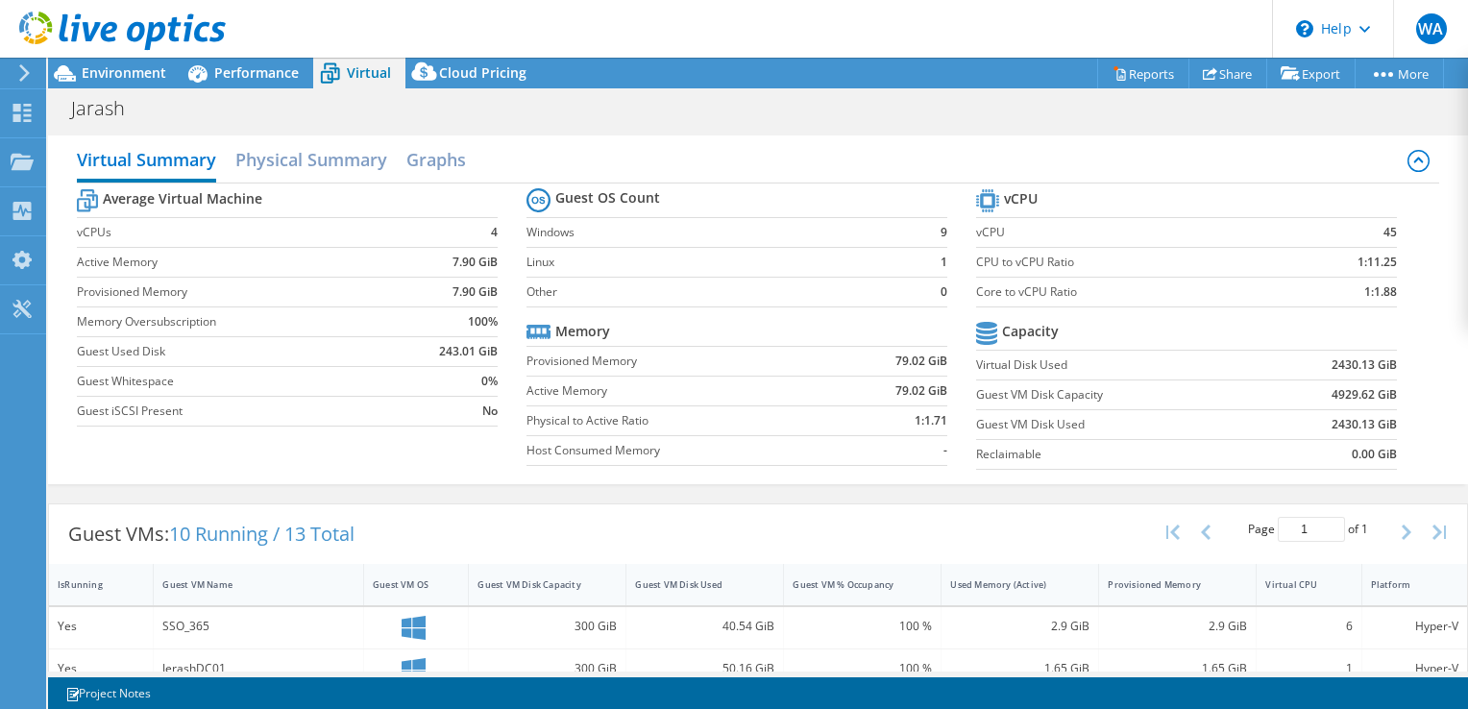
scroll to position [0, 0]
click at [906, 367] on b "79.02 GiB" at bounding box center [922, 361] width 52 height 19
drag, startPoint x: 906, startPoint y: 367, endPoint x: 764, endPoint y: 371, distance: 142.3
click at [764, 371] on td "Provisioned Memory" at bounding box center [681, 361] width 309 height 30
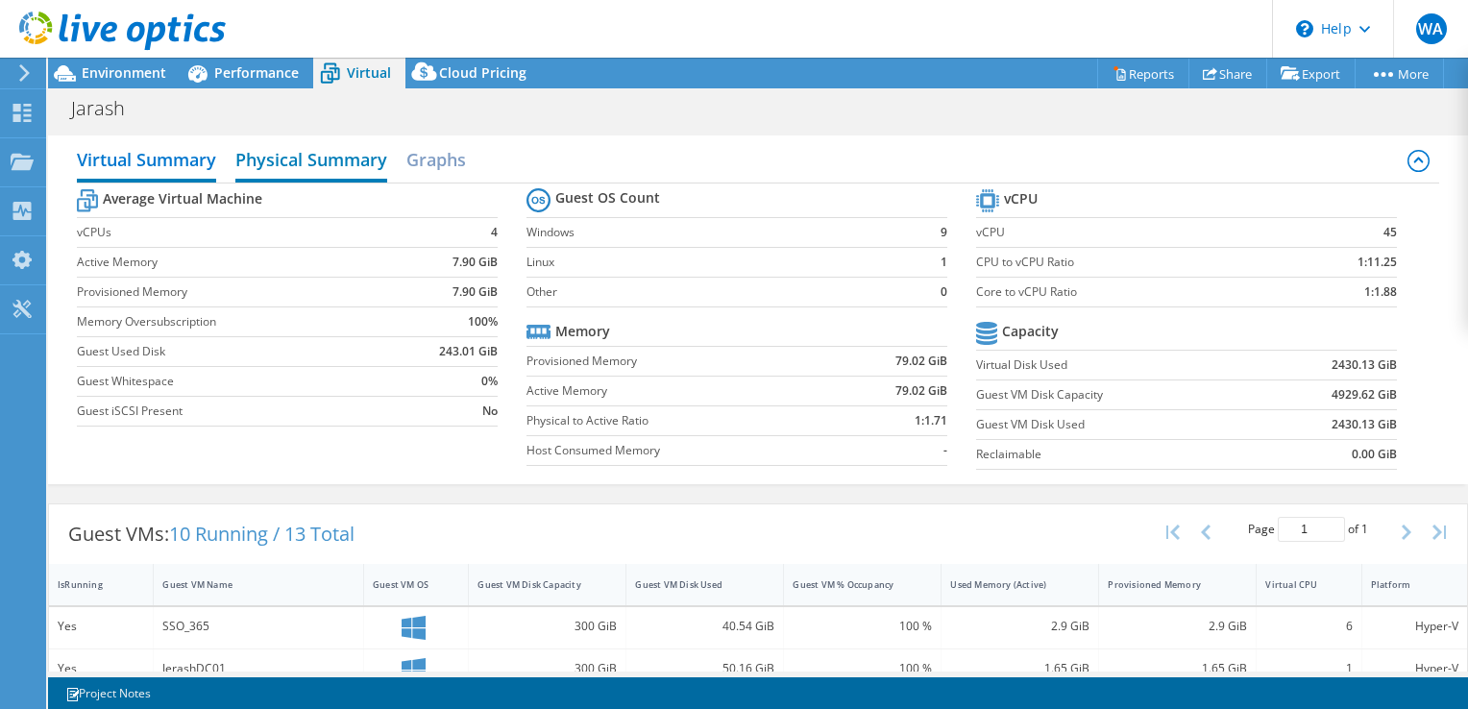
click at [364, 156] on h2 "Physical Summary" at bounding box center [311, 161] width 152 height 42
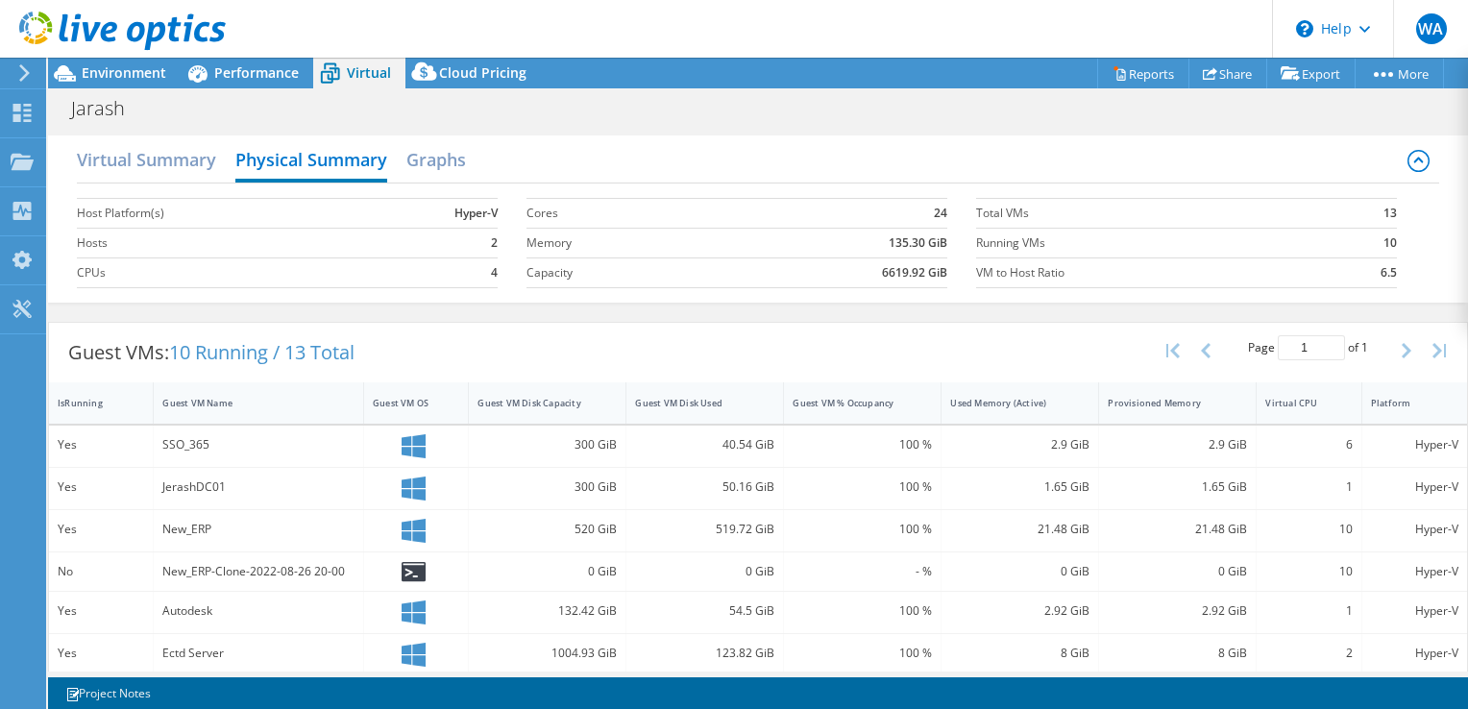
drag, startPoint x: 268, startPoint y: 210, endPoint x: 427, endPoint y: 217, distance: 158.7
click at [427, 217] on tr "Host Platform(s) Hyper-V" at bounding box center [287, 213] width 421 height 30
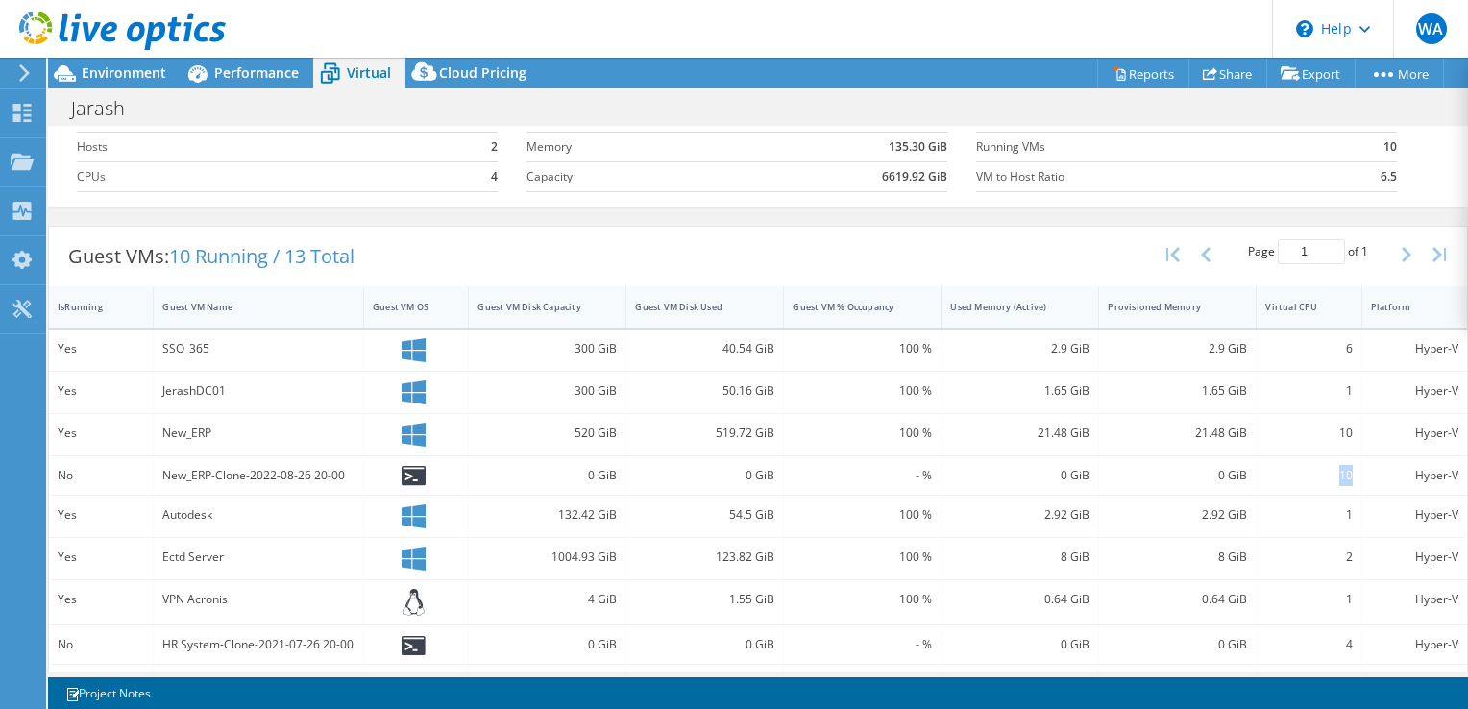
drag, startPoint x: 1346, startPoint y: 479, endPoint x: 1326, endPoint y: 470, distance: 22.0
click at [1326, 470] on div "10" at bounding box center [1309, 475] width 105 height 38
click at [311, 475] on div "New_ERP-Clone-2022-08-26 20-00" at bounding box center [258, 475] width 192 height 21
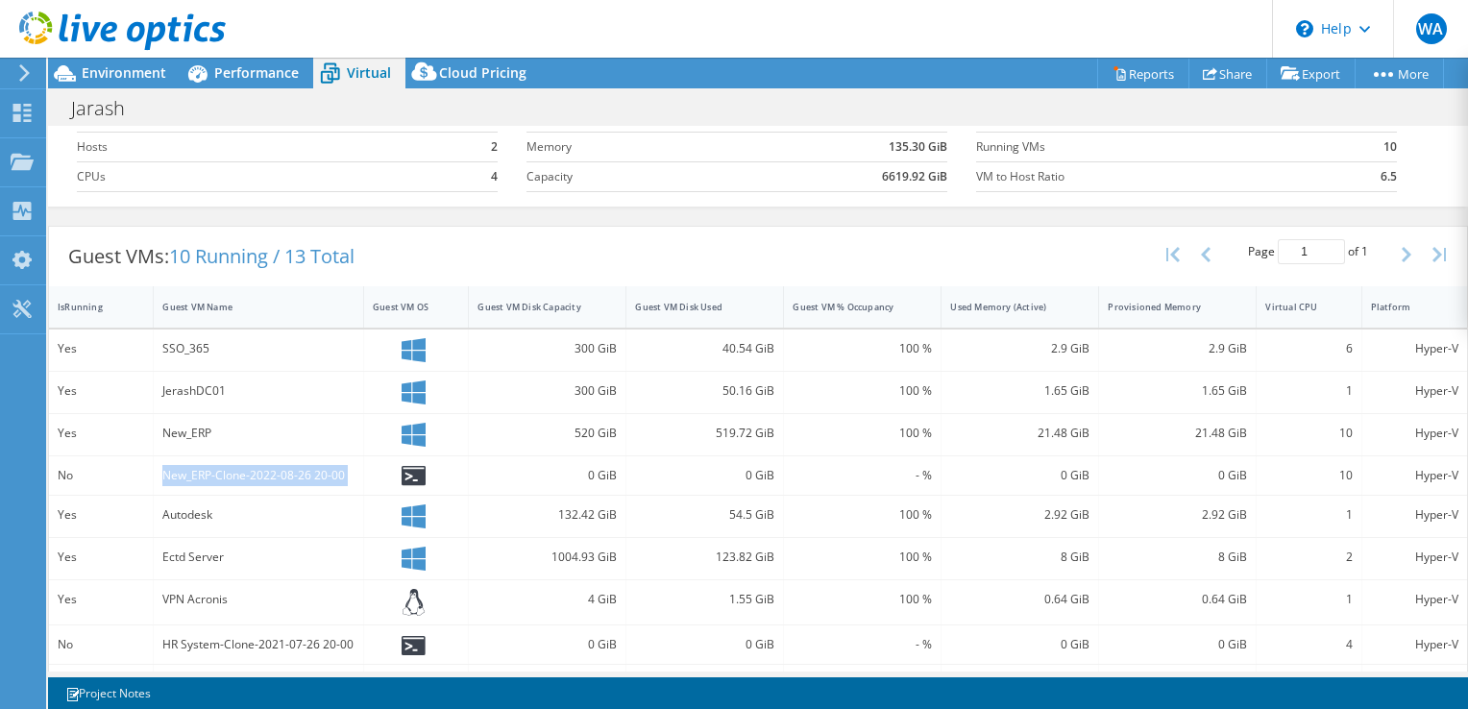
drag, startPoint x: 311, startPoint y: 475, endPoint x: 284, endPoint y: 466, distance: 28.3
click at [284, 466] on div "New_ERP-Clone-2022-08-26 20-00" at bounding box center [258, 475] width 192 height 21
click at [383, 475] on div at bounding box center [416, 475] width 86 height 21
drag, startPoint x: 1339, startPoint y: 467, endPoint x: 1288, endPoint y: 470, distance: 51.0
click at [1288, 470] on div "10" at bounding box center [1309, 475] width 86 height 21
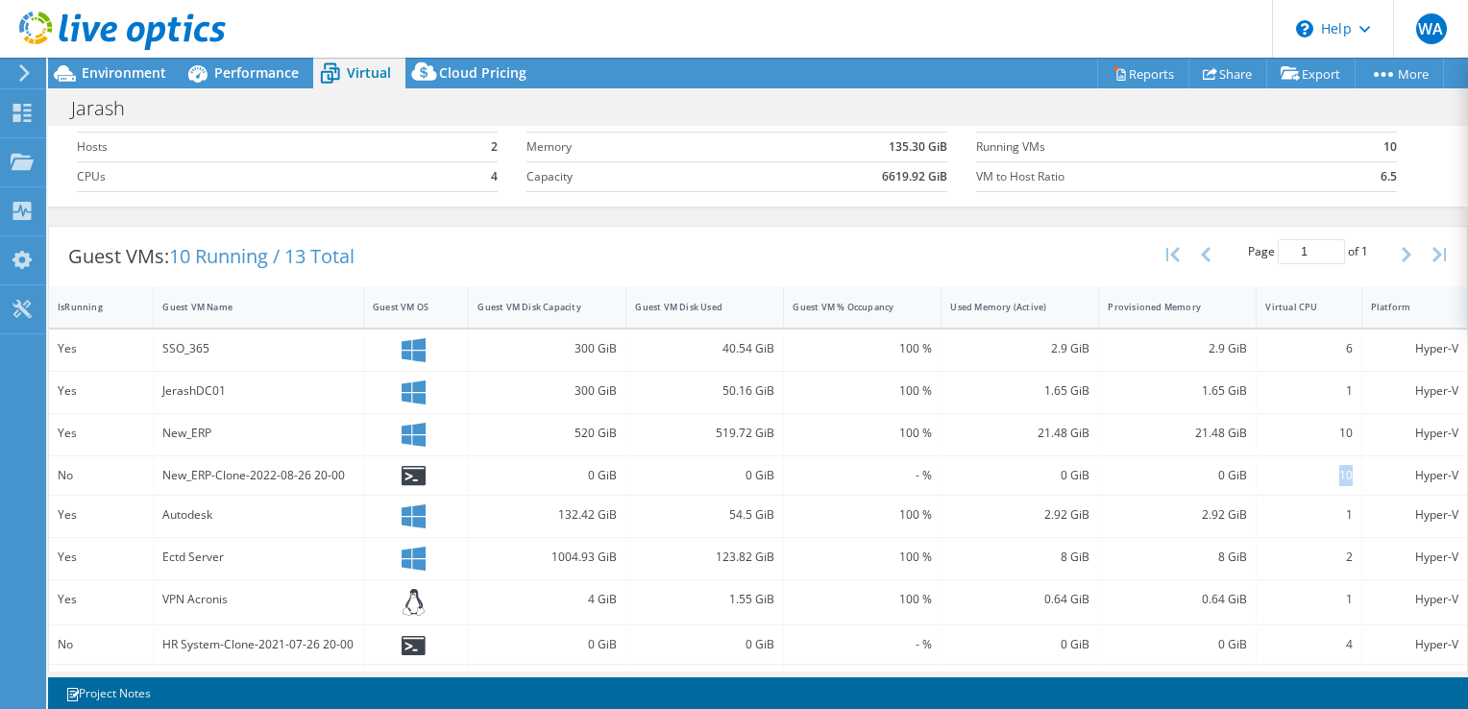
click at [1279, 471] on div "10" at bounding box center [1309, 475] width 86 height 21
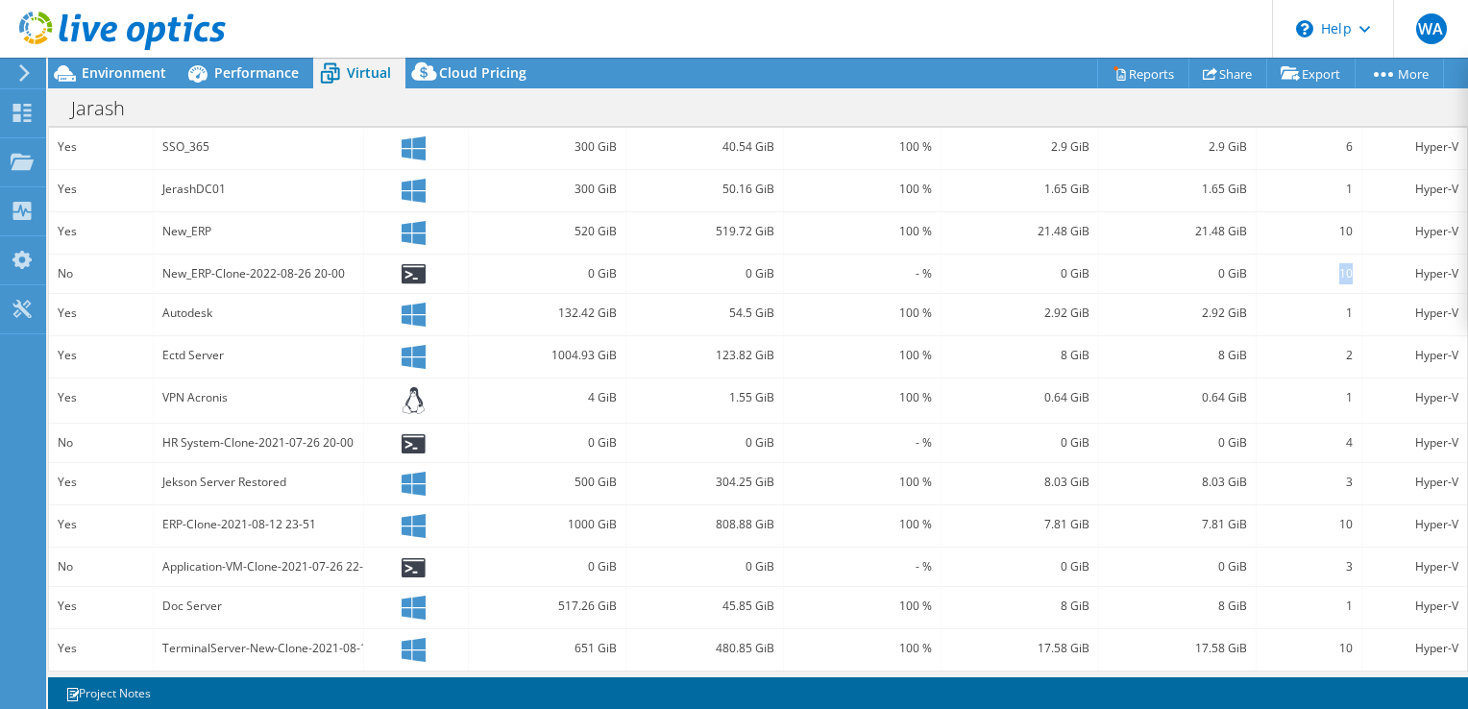
scroll to position [303, 0]
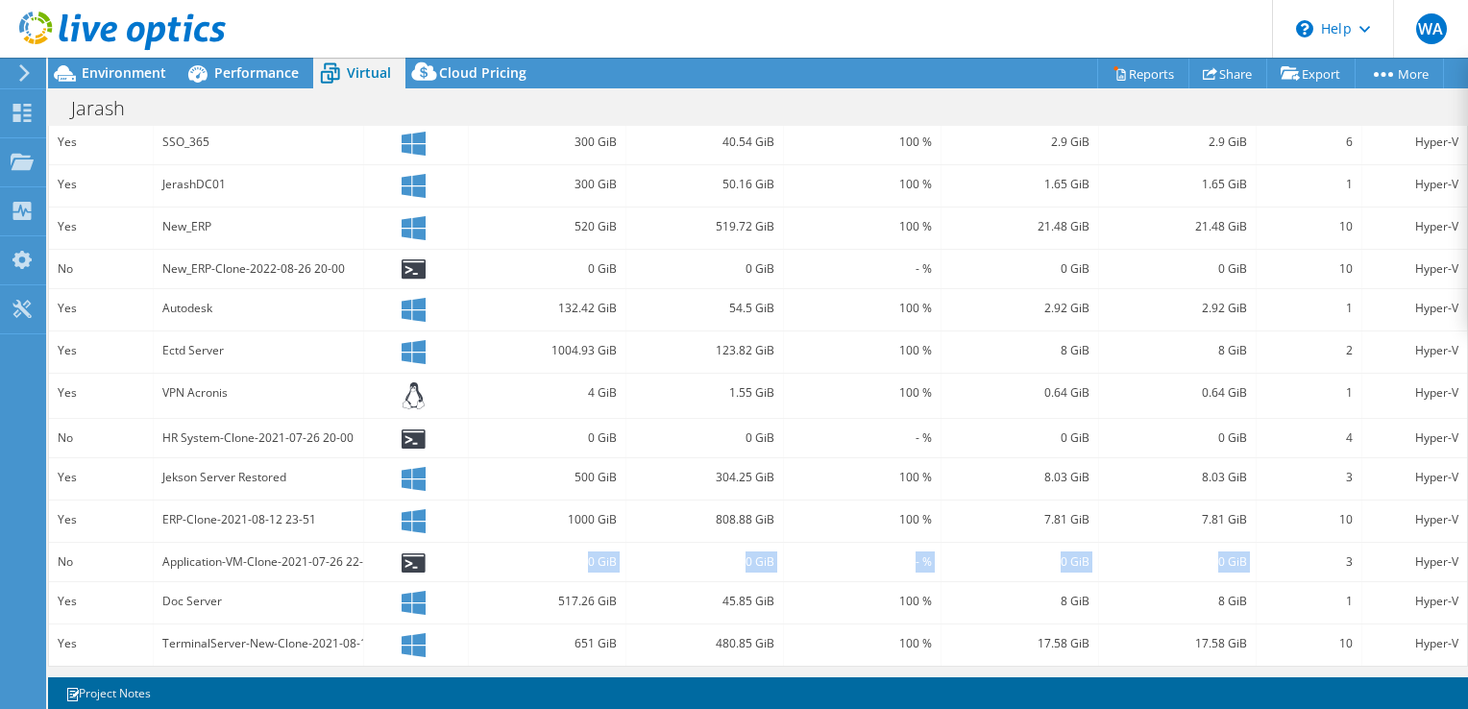
drag, startPoint x: 623, startPoint y: 559, endPoint x: 1335, endPoint y: 559, distance: 712.0
click at [1334, 559] on div "No Application-VM-Clone-2021-07-26 22-03 0 GiB 0 GiB - % 0 GiB 0 GiB 3 Hyper-V" at bounding box center [758, 562] width 1418 height 38
click at [282, 560] on div "Application-VM-Clone-2021-07-26 22-03" at bounding box center [258, 562] width 192 height 21
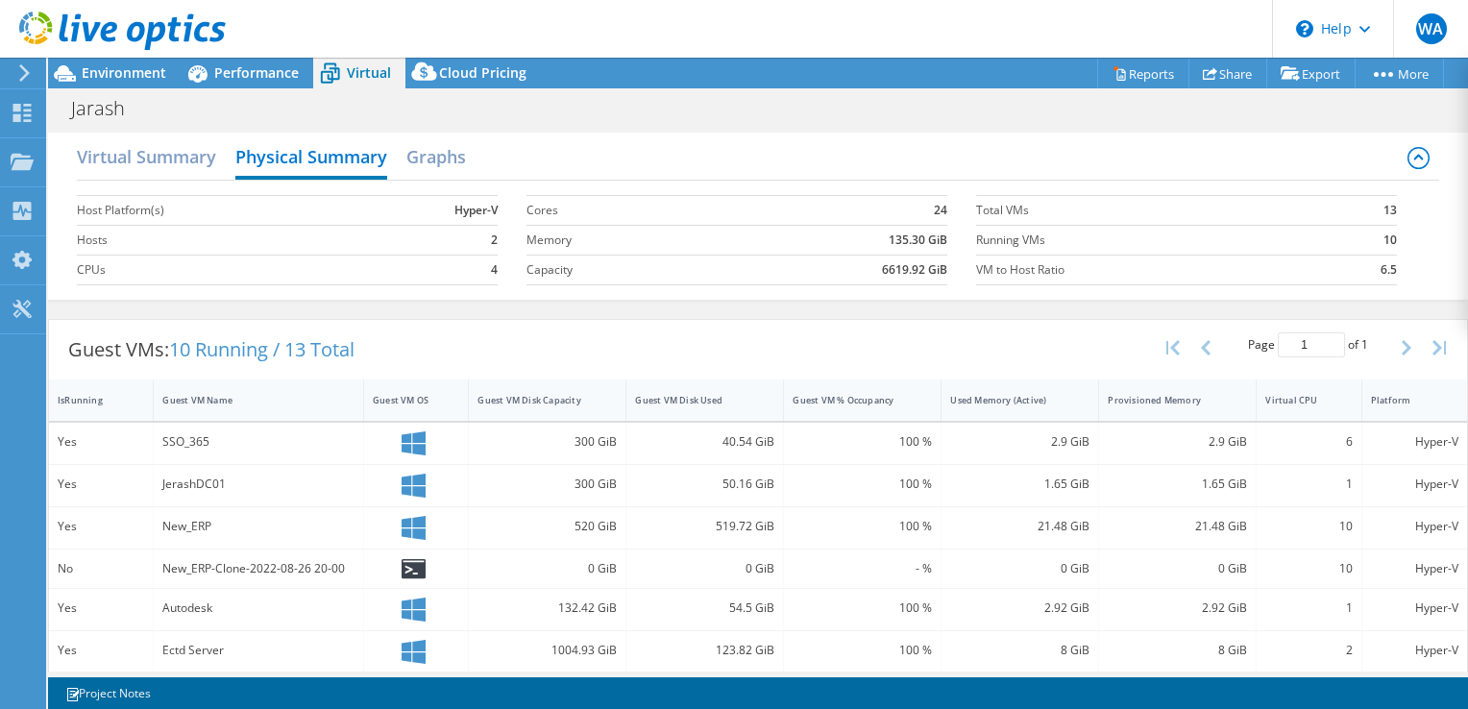
scroll to position [0, 0]
drag, startPoint x: 869, startPoint y: 272, endPoint x: 934, endPoint y: 274, distance: 65.4
click at [934, 274] on td "6619.92 GiB" at bounding box center [835, 273] width 228 height 30
drag, startPoint x: 934, startPoint y: 274, endPoint x: 926, endPoint y: 295, distance: 22.5
click at [926, 295] on section "Cores 24 Memory 135.30 GiB Capacity 6619.92 GiB" at bounding box center [752, 243] width 450 height 110
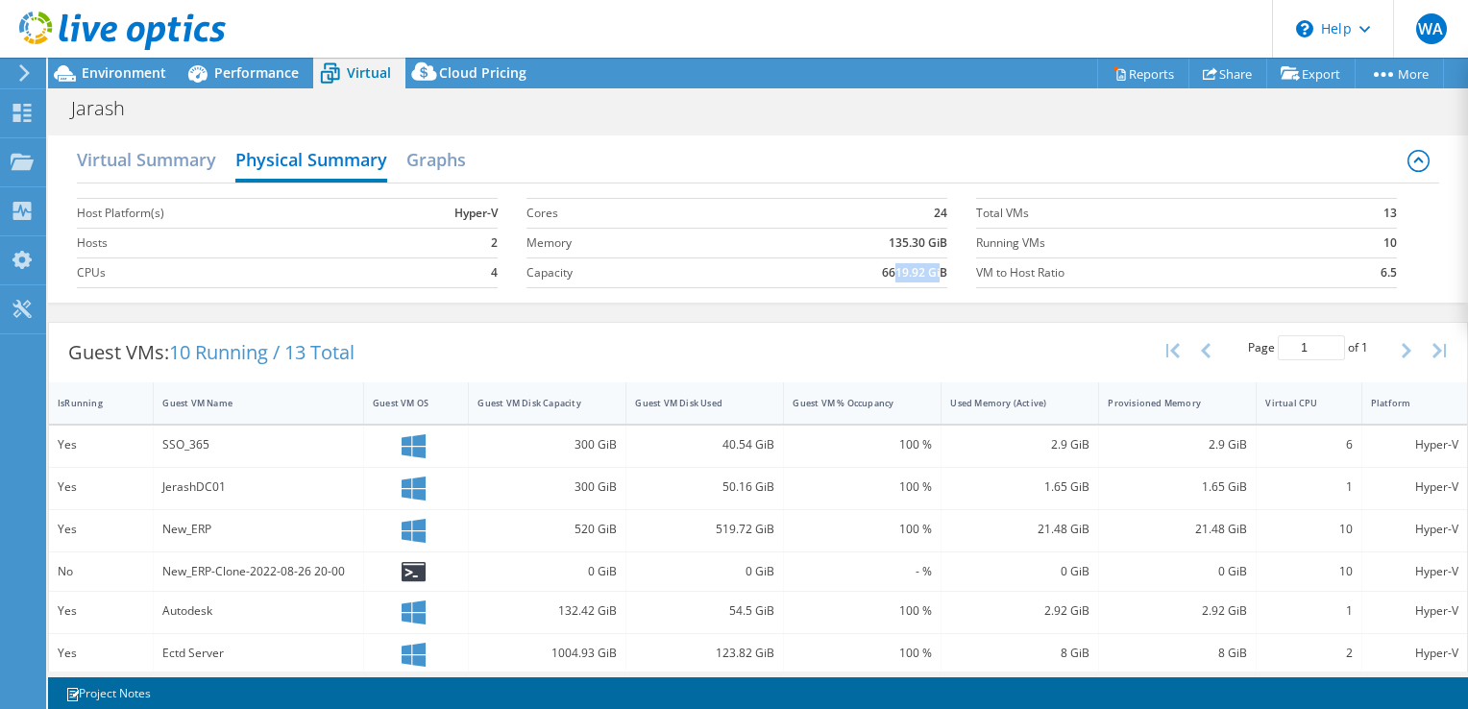
drag, startPoint x: 933, startPoint y: 276, endPoint x: 884, endPoint y: 270, distance: 49.3
click at [884, 270] on b "6619.92 GiB" at bounding box center [914, 272] width 65 height 19
drag, startPoint x: 884, startPoint y: 270, endPoint x: 859, endPoint y: 271, distance: 25.0
click at [859, 271] on td "6619.92 GiB" at bounding box center [835, 273] width 228 height 30
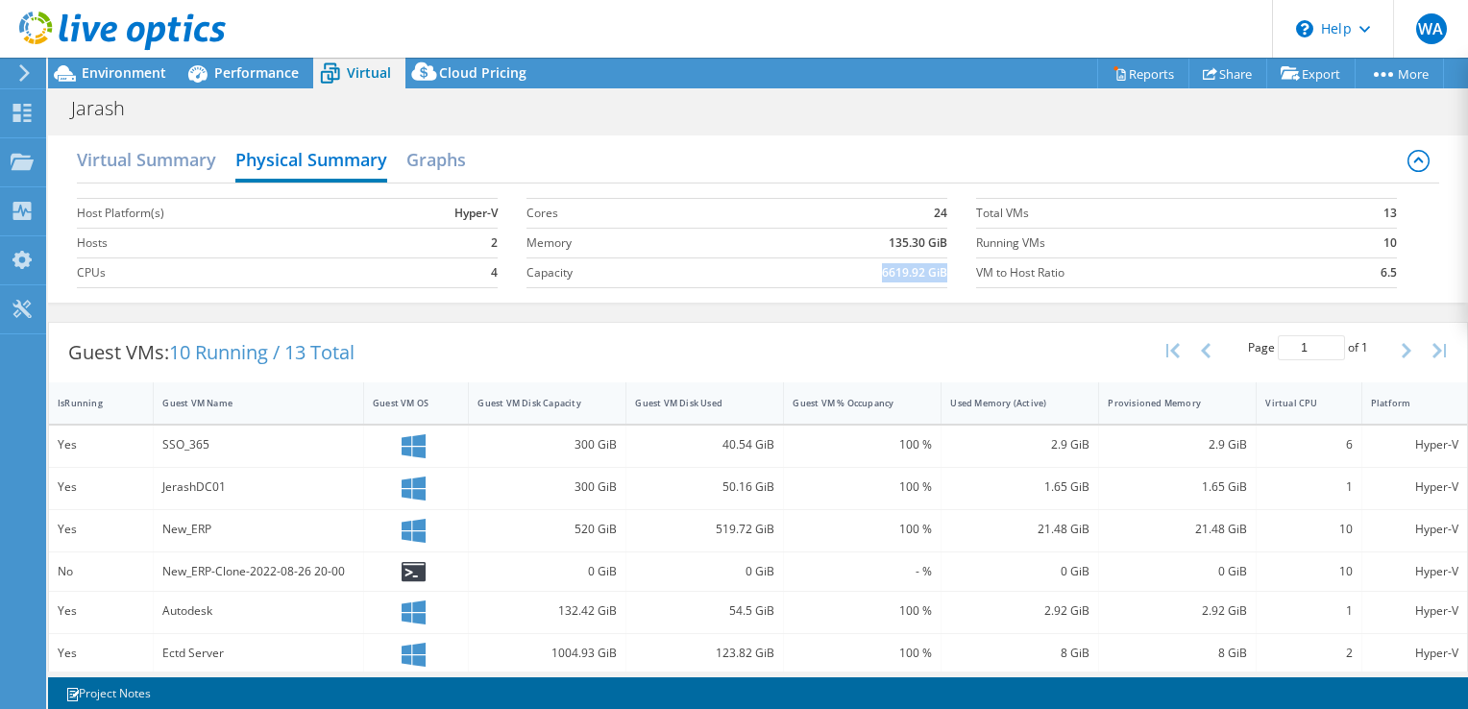
click at [859, 271] on td "6619.92 GiB" at bounding box center [835, 273] width 228 height 30
drag, startPoint x: 858, startPoint y: 271, endPoint x: 822, endPoint y: 366, distance: 101.9
click at [822, 366] on div "Guest VMs: 10 Running / 13 Total Page 1 of 1 5 rows 10 rows 20 rows 25 rows 50 …" at bounding box center [758, 353] width 1418 height 60
click at [455, 162] on h2 "Graphs" at bounding box center [436, 161] width 60 height 42
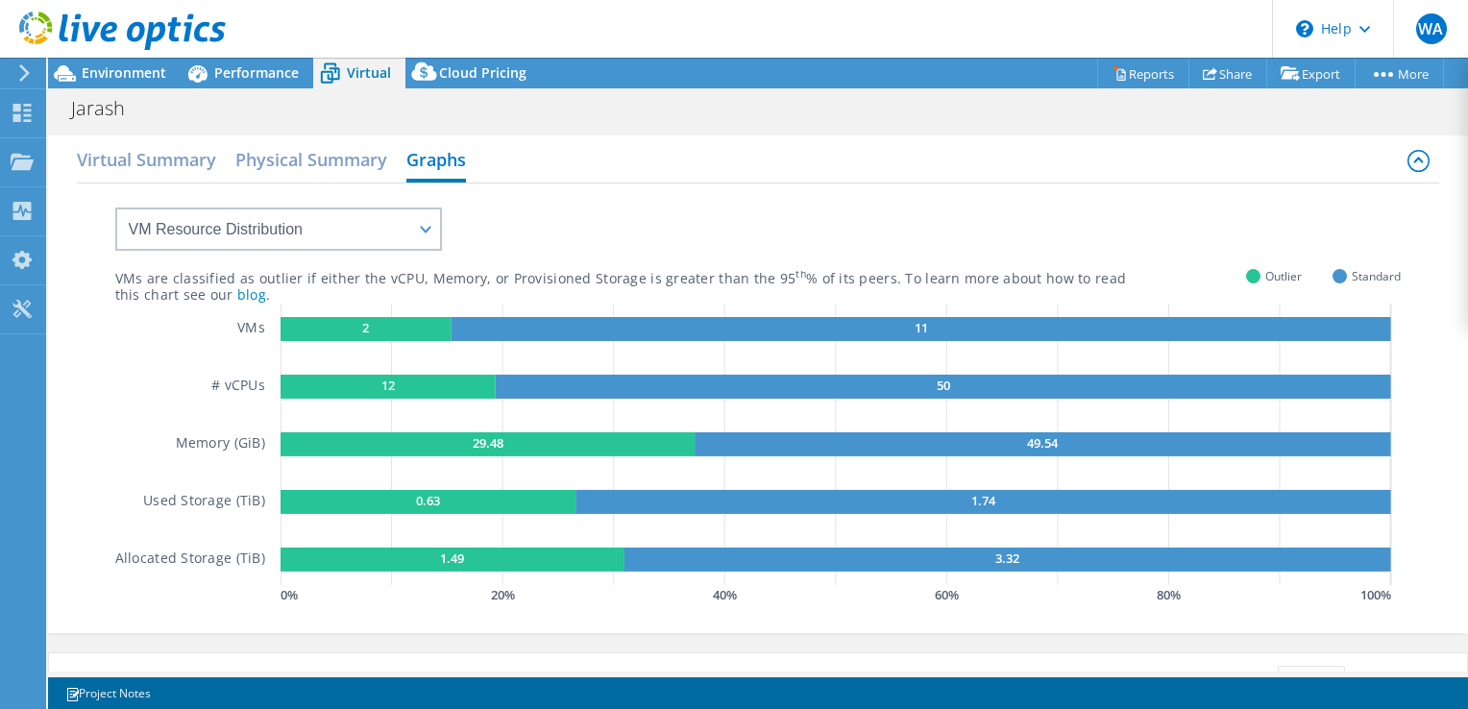
click at [123, 47] on icon at bounding box center [122, 31] width 207 height 39
click at [120, 55] on div at bounding box center [113, 32] width 226 height 64
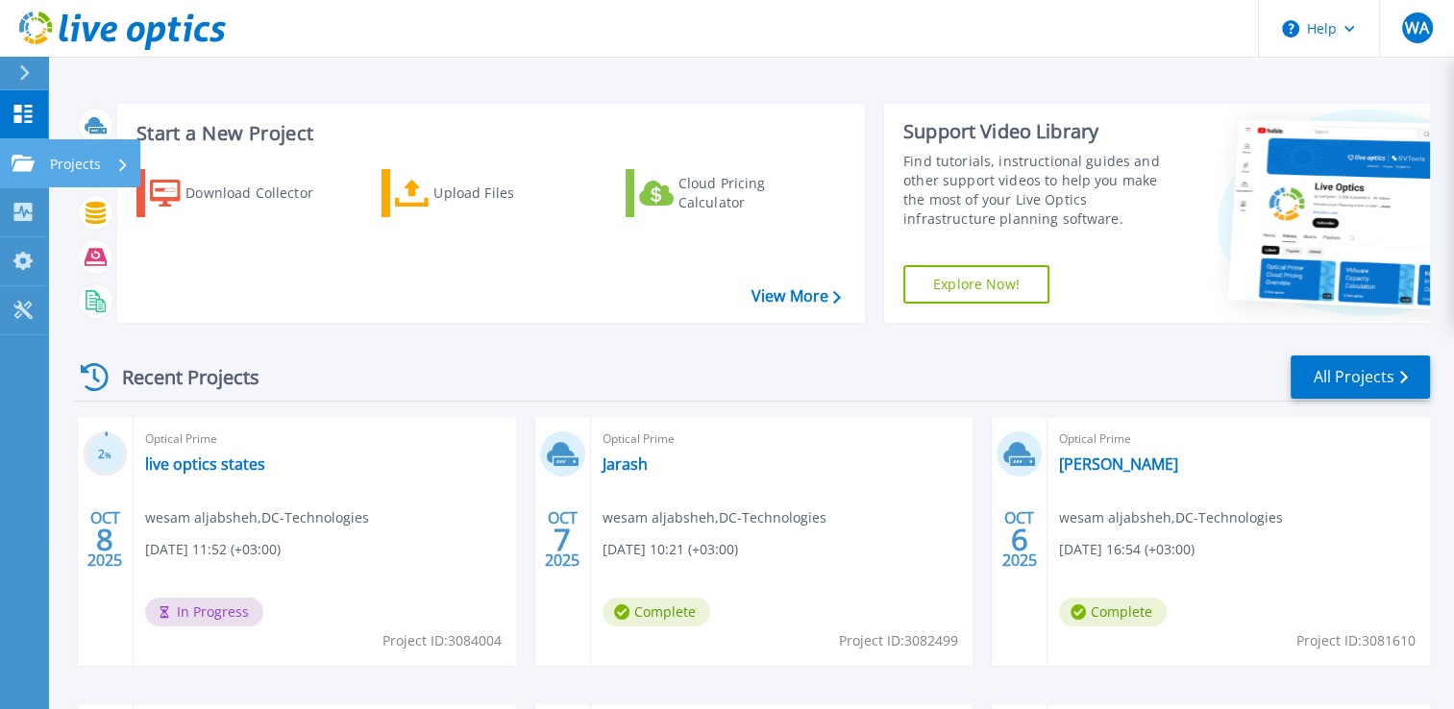
click at [31, 150] on link "Projects Projects" at bounding box center [24, 163] width 48 height 49
click at [823, 398] on div "Recent Projects All Projects" at bounding box center [752, 378] width 1356 height 48
click at [603, 459] on link "Jarash" at bounding box center [624, 464] width 45 height 19
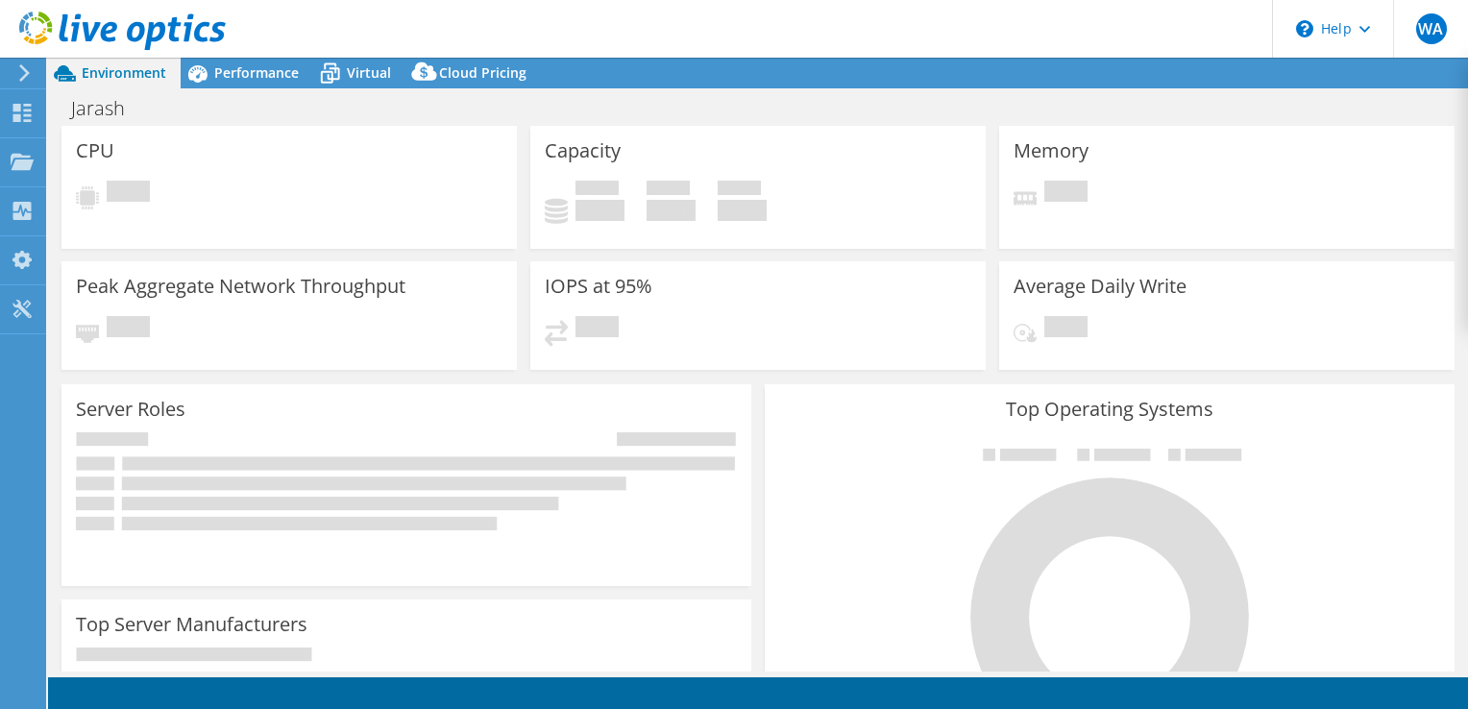
select select "USD"
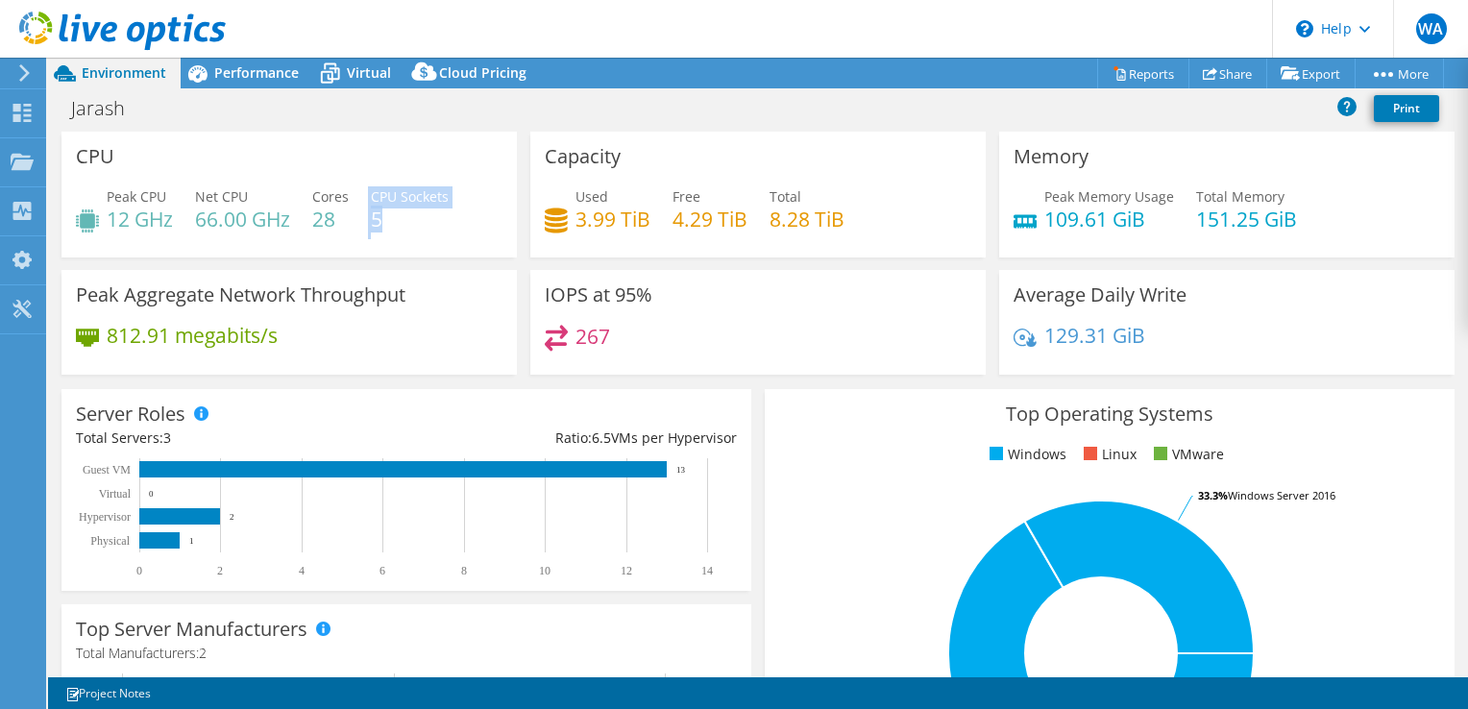
drag, startPoint x: 384, startPoint y: 222, endPoint x: 368, endPoint y: 221, distance: 16.4
click at [368, 221] on div "Peak CPU 12 GHz Net CPU 66.00 GHz Cores 28 CPU Sockets 5" at bounding box center [289, 217] width 427 height 62
drag, startPoint x: 603, startPoint y: 344, endPoint x: 567, endPoint y: 332, distance: 38.3
click at [567, 332] on div "267" at bounding box center [577, 336] width 65 height 22
drag, startPoint x: 567, startPoint y: 332, endPoint x: 578, endPoint y: 304, distance: 31.0
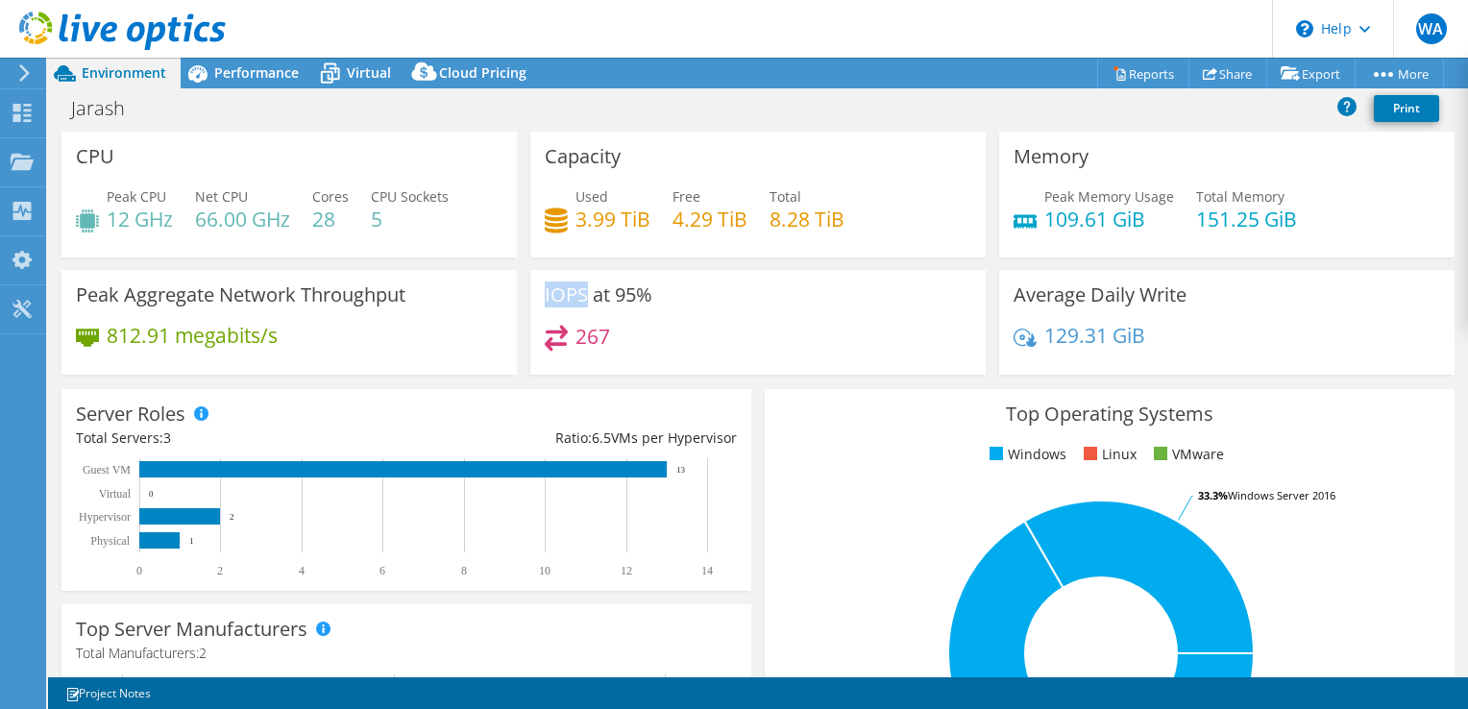
click at [578, 304] on div "IOPS at 95% 267" at bounding box center [757, 322] width 455 height 105
drag, startPoint x: 578, startPoint y: 306, endPoint x: 618, endPoint y: 307, distance: 39.4
click at [567, 290] on h3 "IOPS at 95%" at bounding box center [599, 294] width 108 height 21
drag, startPoint x: 606, startPoint y: 336, endPoint x: 575, endPoint y: 332, distance: 31.9
click at [575, 332] on div "267" at bounding box center [758, 345] width 427 height 41
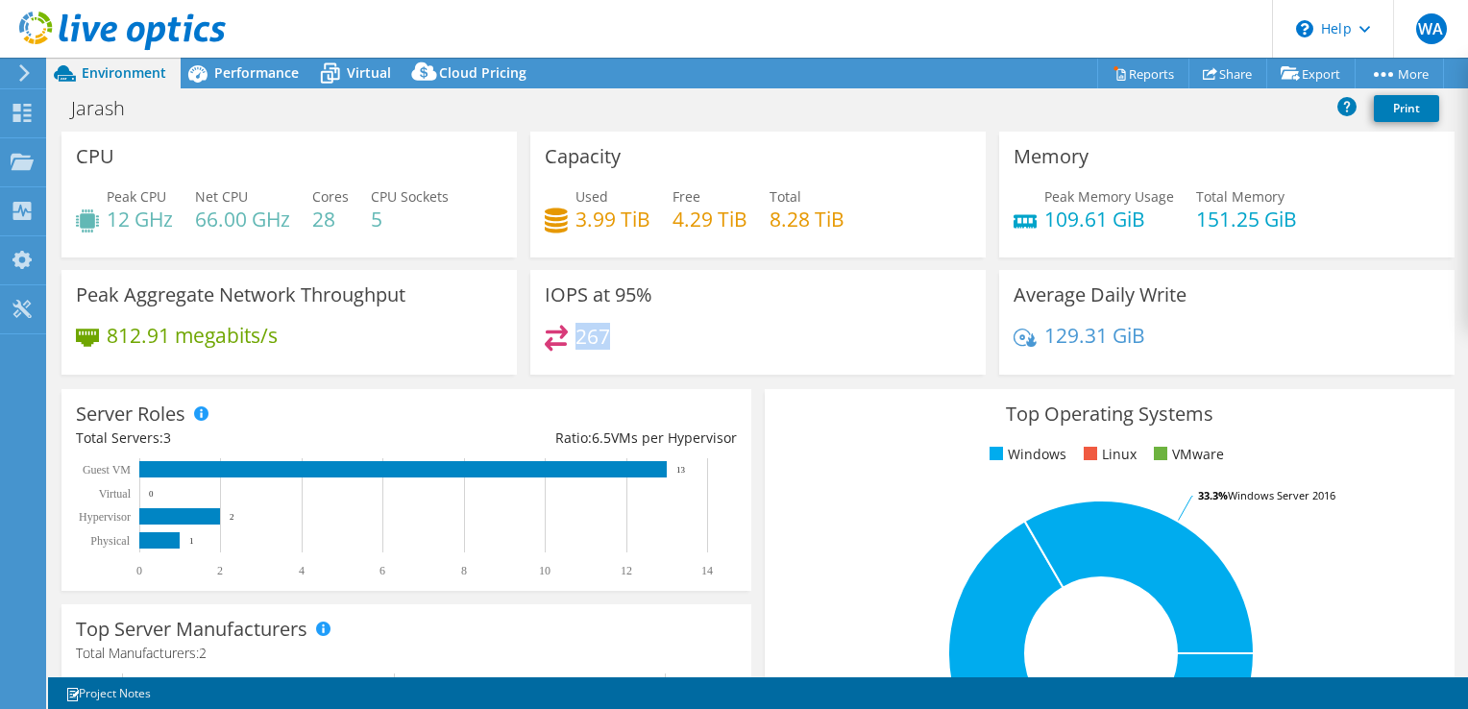
drag, startPoint x: 575, startPoint y: 332, endPoint x: 638, endPoint y: 367, distance: 72.2
click at [638, 367] on div "IOPS at 95% 267" at bounding box center [757, 322] width 455 height 105
drag, startPoint x: 607, startPoint y: 294, endPoint x: 631, endPoint y: 296, distance: 24.1
click at [631, 296] on h3 "IOPS at 95%" at bounding box center [599, 294] width 108 height 21
drag, startPoint x: 631, startPoint y: 296, endPoint x: 574, endPoint y: 333, distance: 68.8
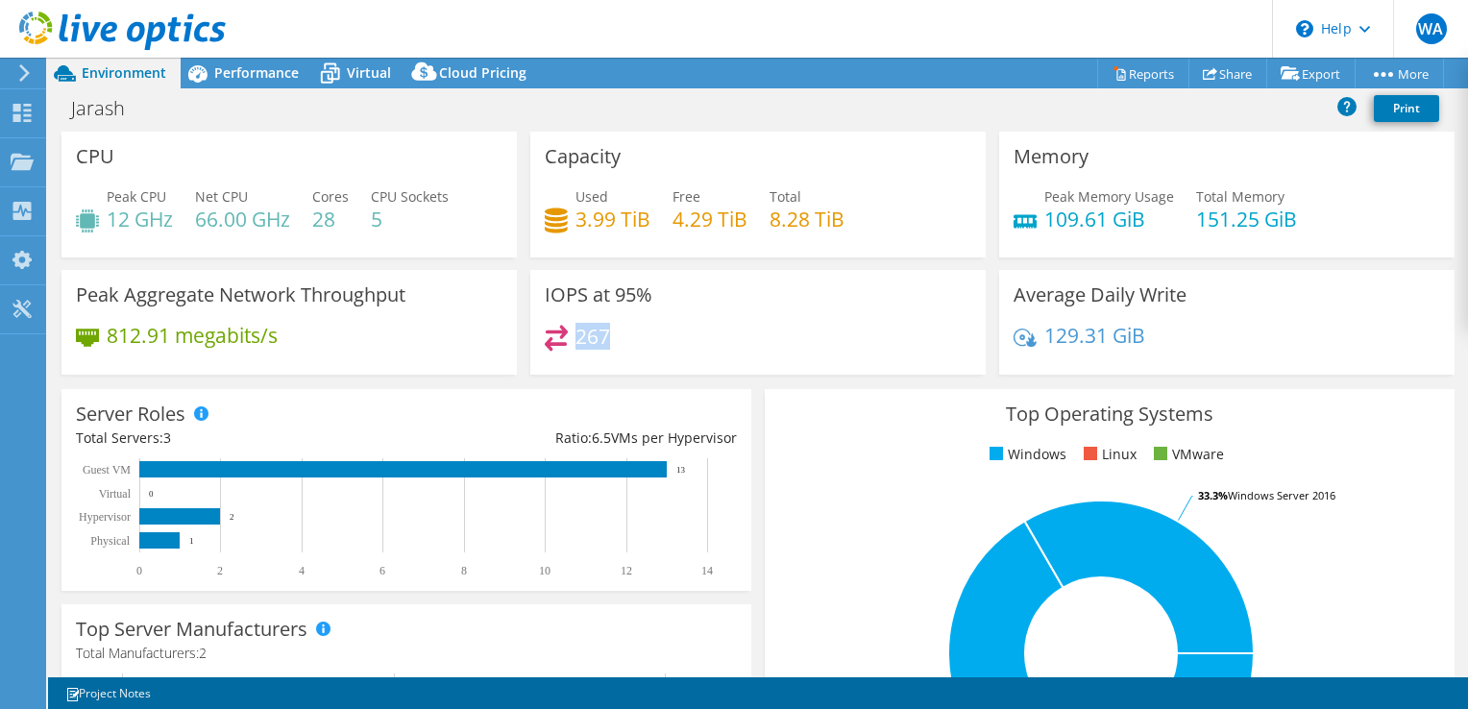
click at [576, 333] on h4 "267" at bounding box center [593, 336] width 35 height 21
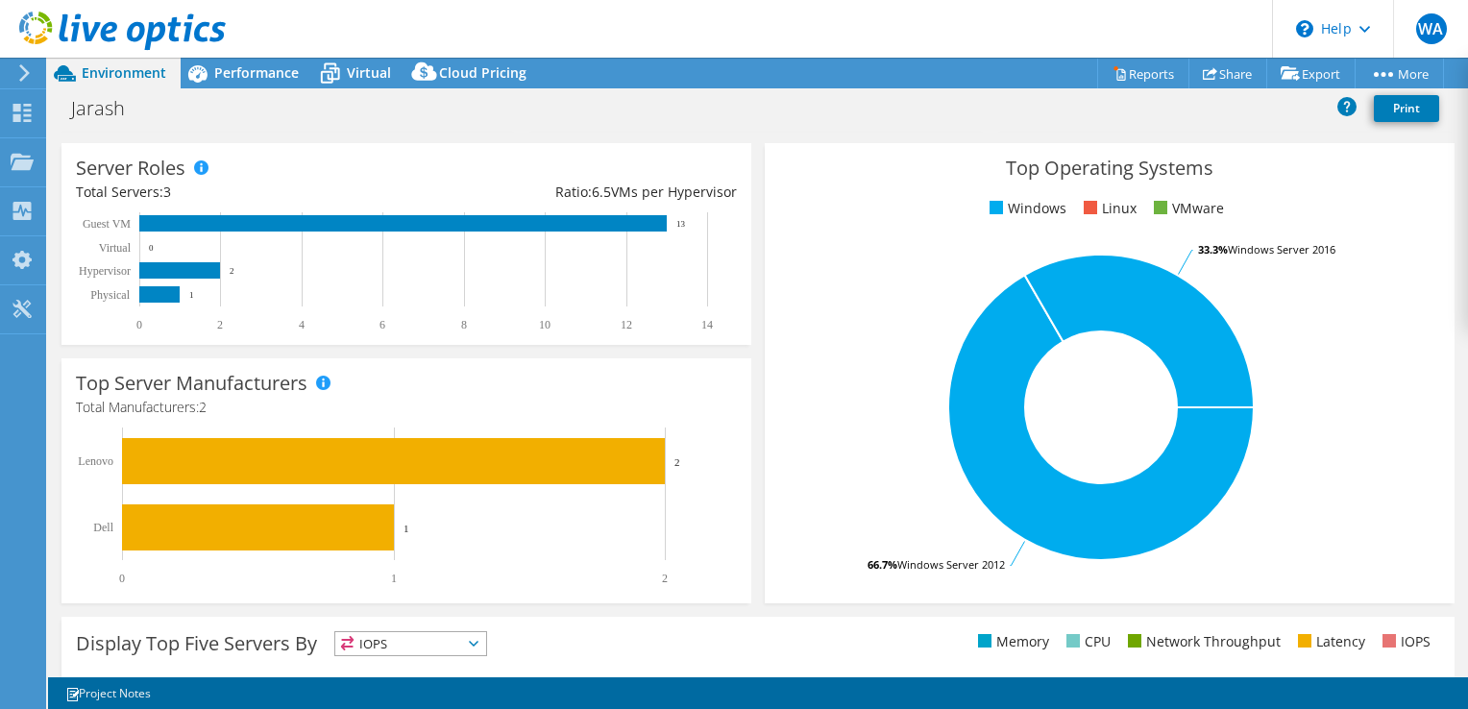
scroll to position [288, 0]
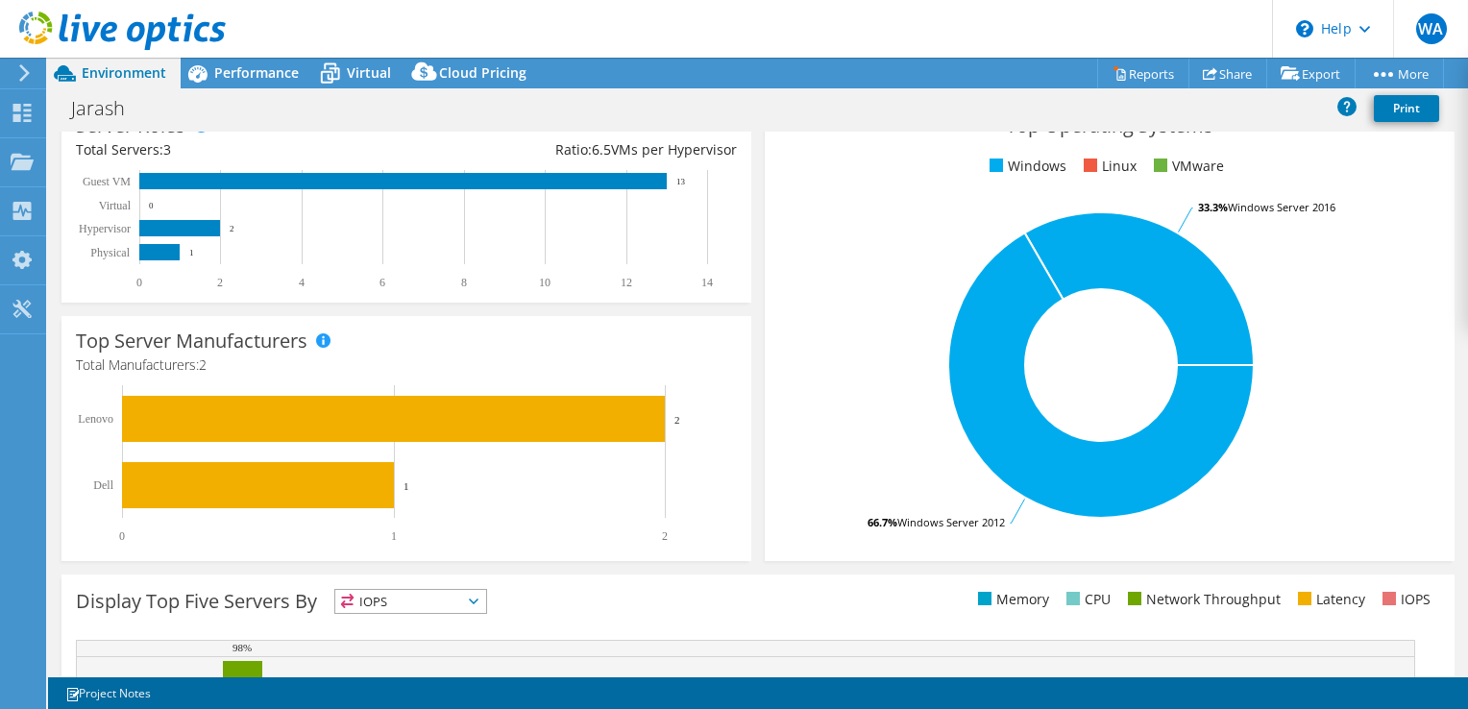
drag, startPoint x: 1320, startPoint y: 207, endPoint x: 1261, endPoint y: 192, distance: 61.3
click at [1261, 192] on div "Top Operating Systems Windows Linux VMware 66.7% Windows Server 2012 33.3% Wind…" at bounding box center [1110, 331] width 690 height 460
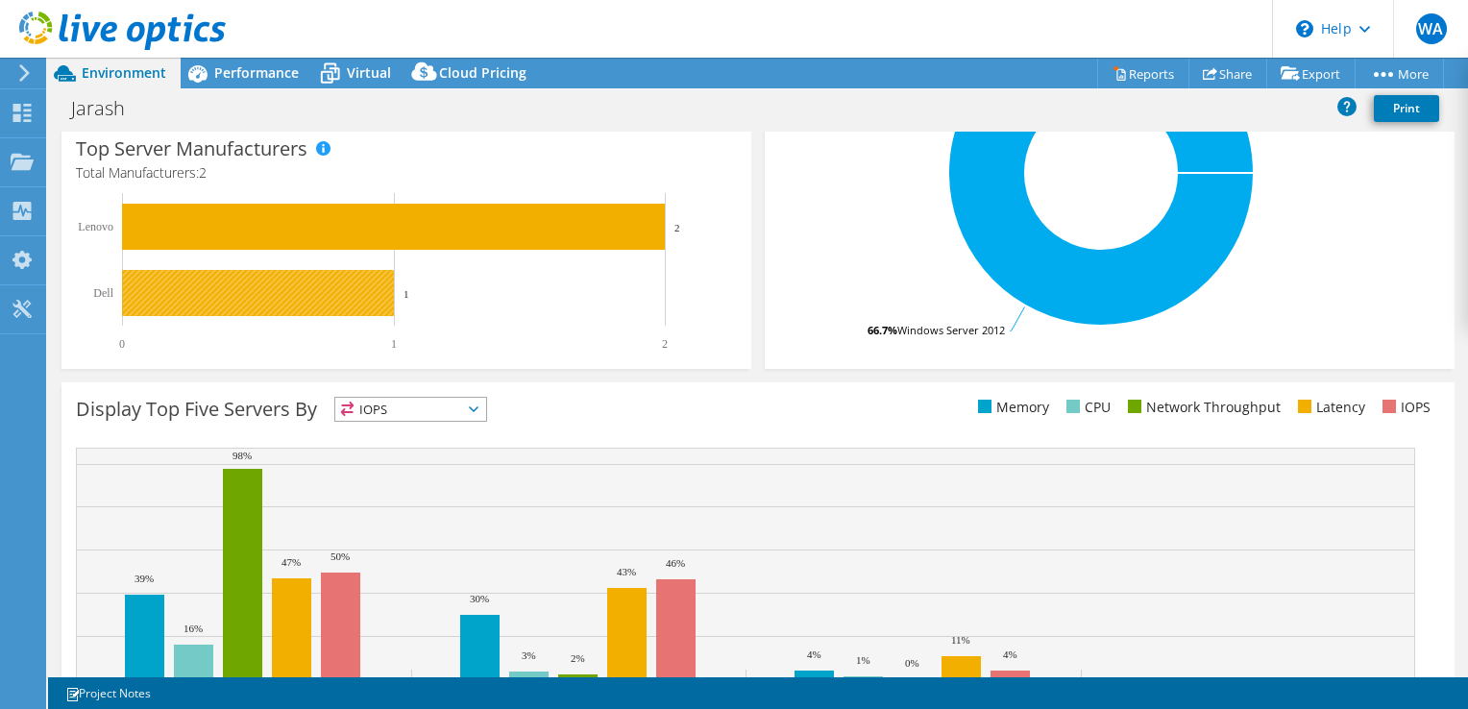
scroll to position [573, 0]
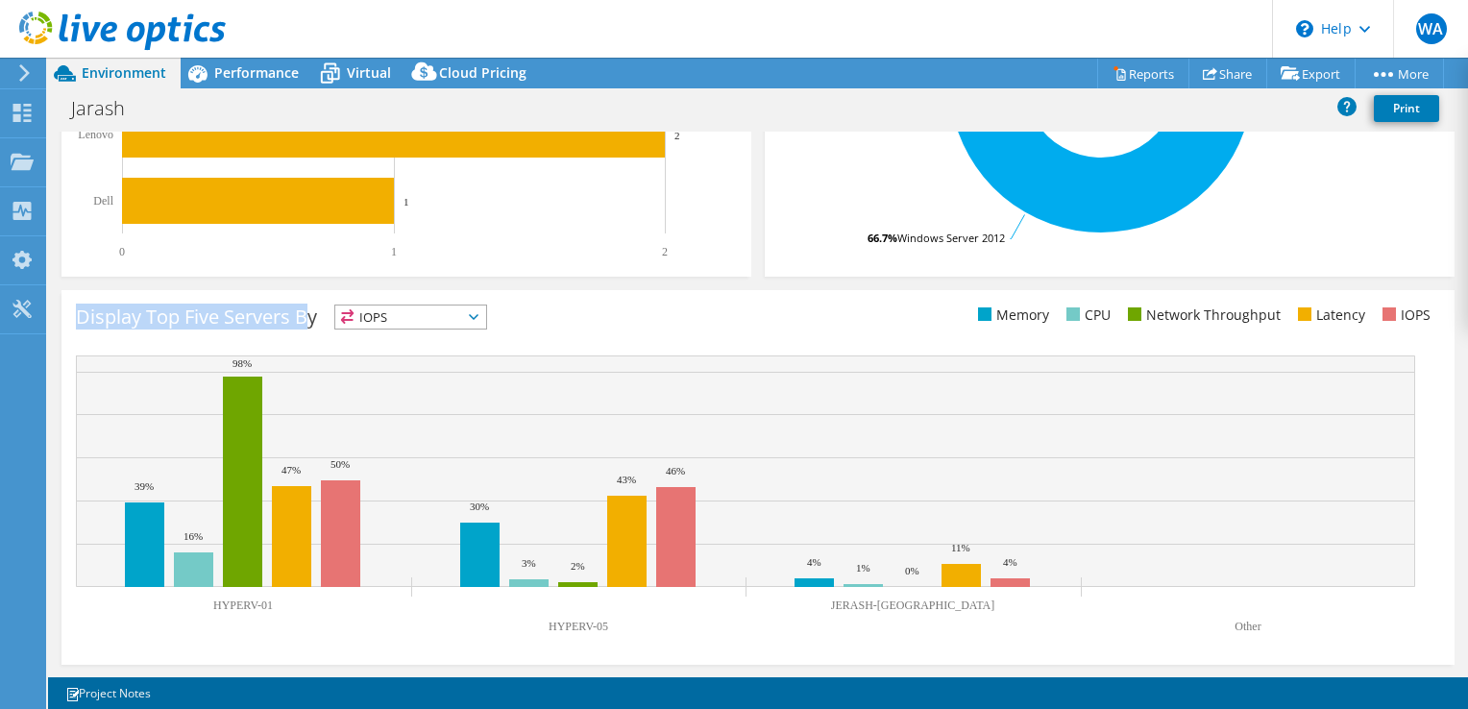
drag, startPoint x: 310, startPoint y: 321, endPoint x: 69, endPoint y: 314, distance: 241.3
click at [69, 314] on div "Display Top Five Servers By IOPS IOPS" at bounding box center [757, 477] width 1393 height 375
click at [588, 312] on div "Display Top Five Servers By IOPS IOPS" at bounding box center [417, 321] width 682 height 32
click at [415, 322] on span "IOPS" at bounding box center [410, 317] width 151 height 23
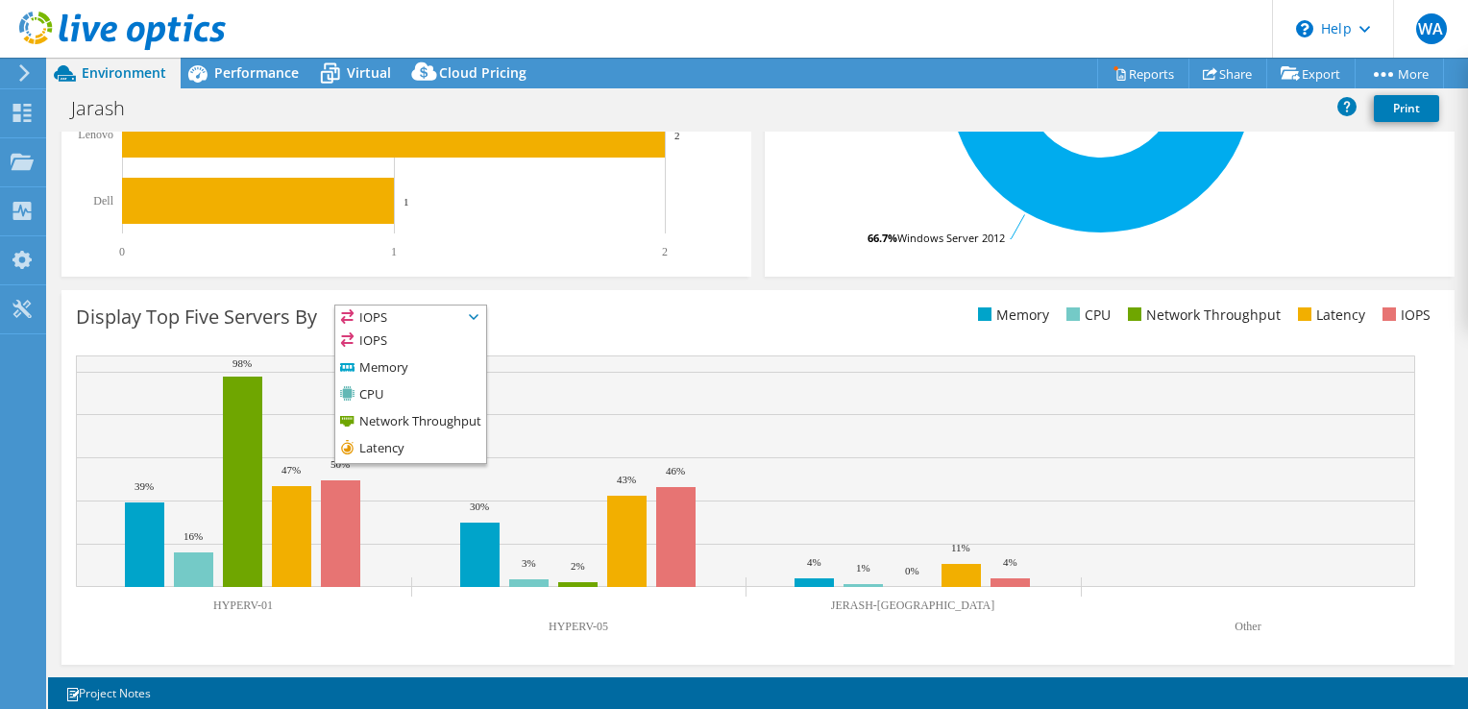
click at [909, 315] on ul "Memory CPU Network Throughput Latency IOPS" at bounding box center [1099, 316] width 682 height 22
click at [476, 307] on span "IOPS" at bounding box center [410, 317] width 151 height 23
click at [403, 382] on li "CPU" at bounding box center [410, 395] width 151 height 27
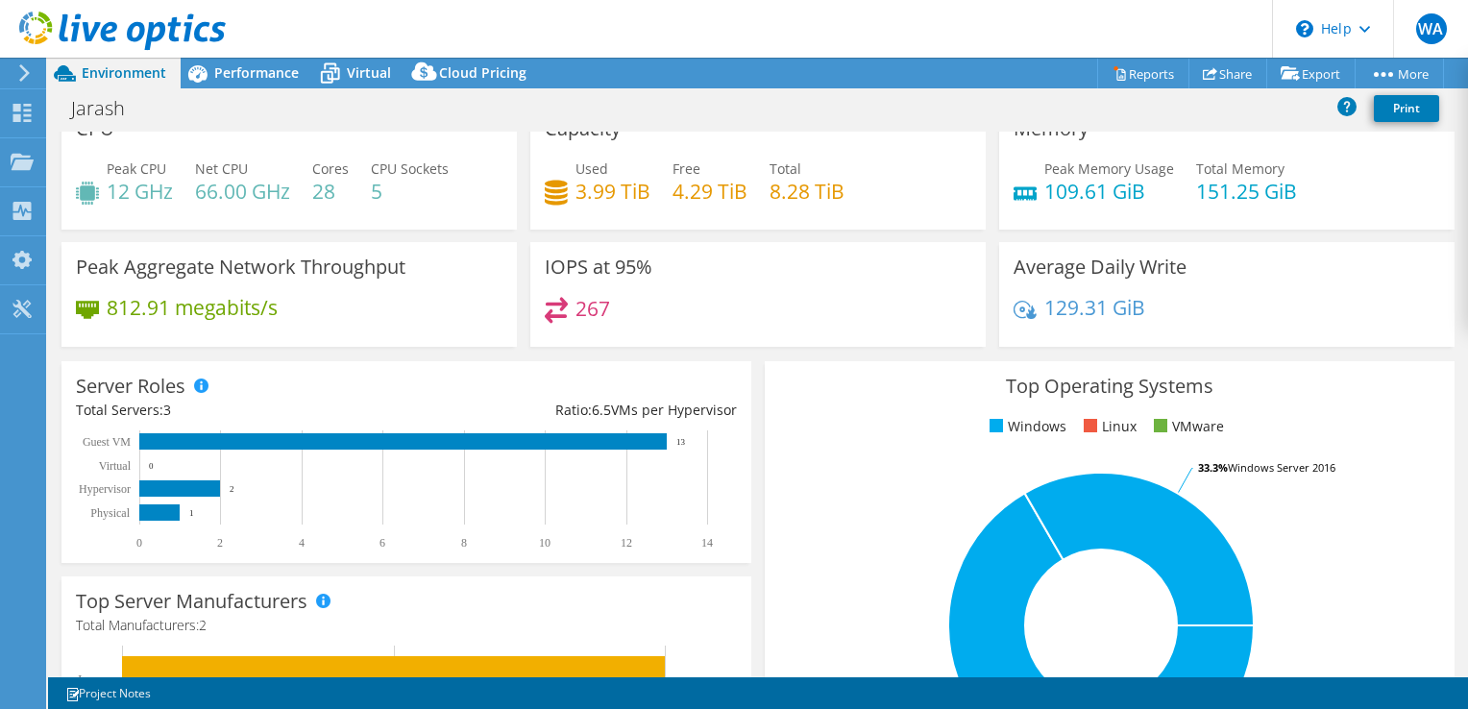
scroll to position [0, 0]
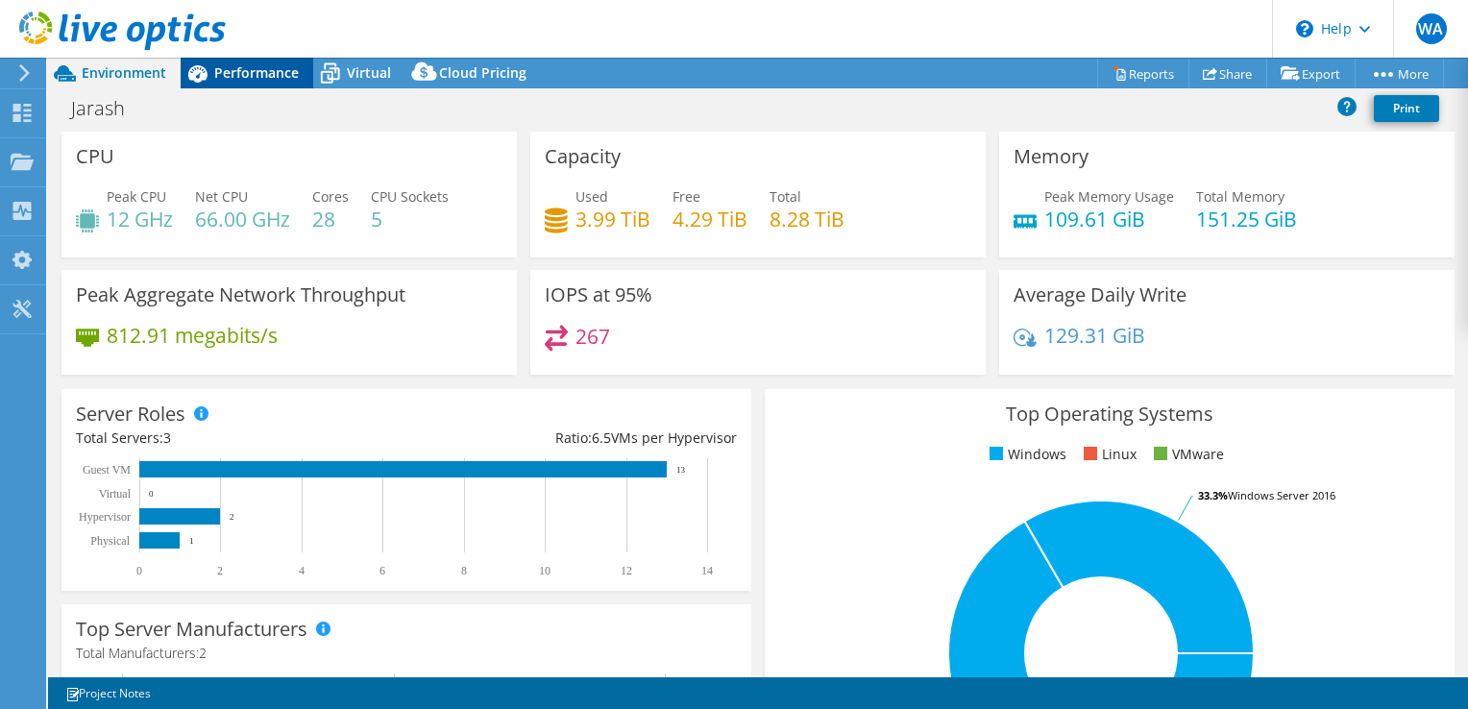
click at [218, 81] on span "Performance" at bounding box center [256, 72] width 85 height 18
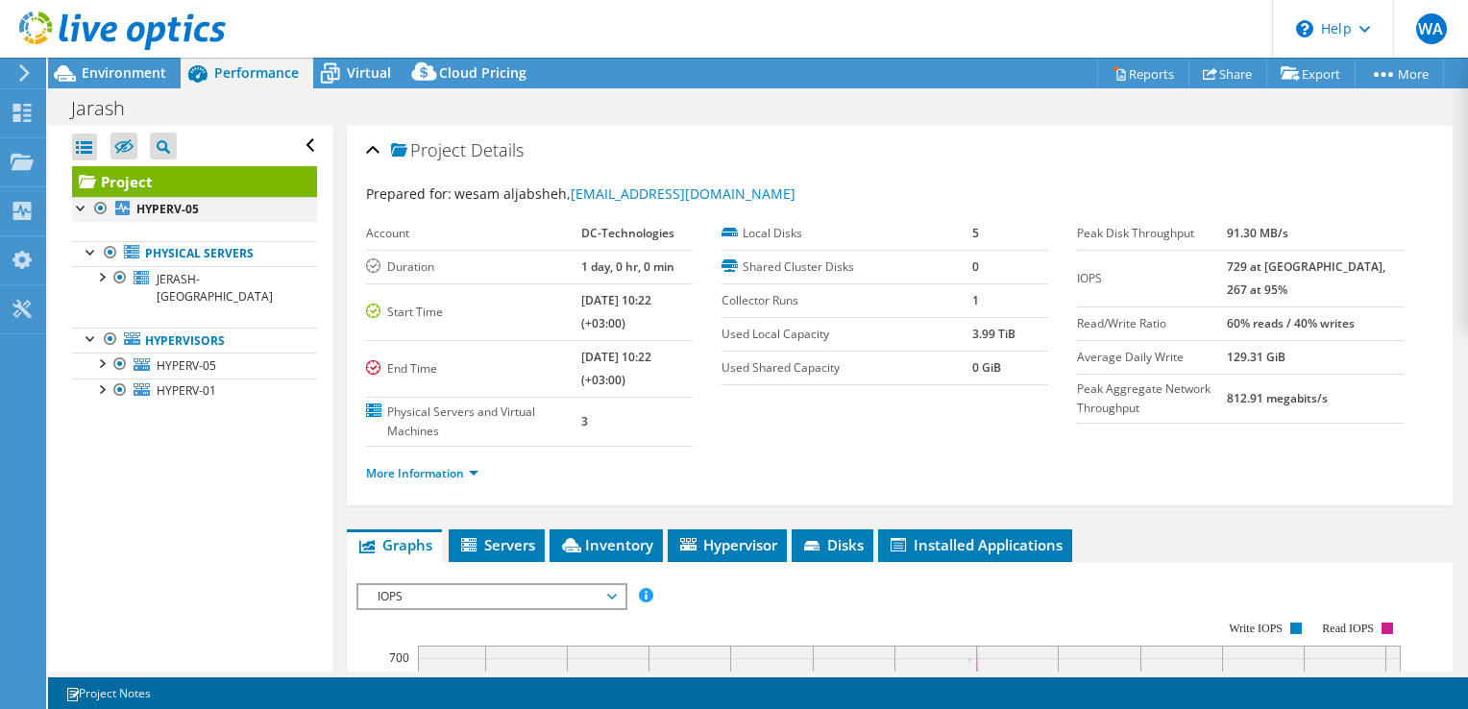
click at [85, 208] on div at bounding box center [81, 206] width 19 height 19
click at [78, 204] on div at bounding box center [81, 206] width 19 height 19
click at [100, 353] on div at bounding box center [100, 362] width 19 height 19
click at [104, 429] on div at bounding box center [100, 438] width 19 height 19
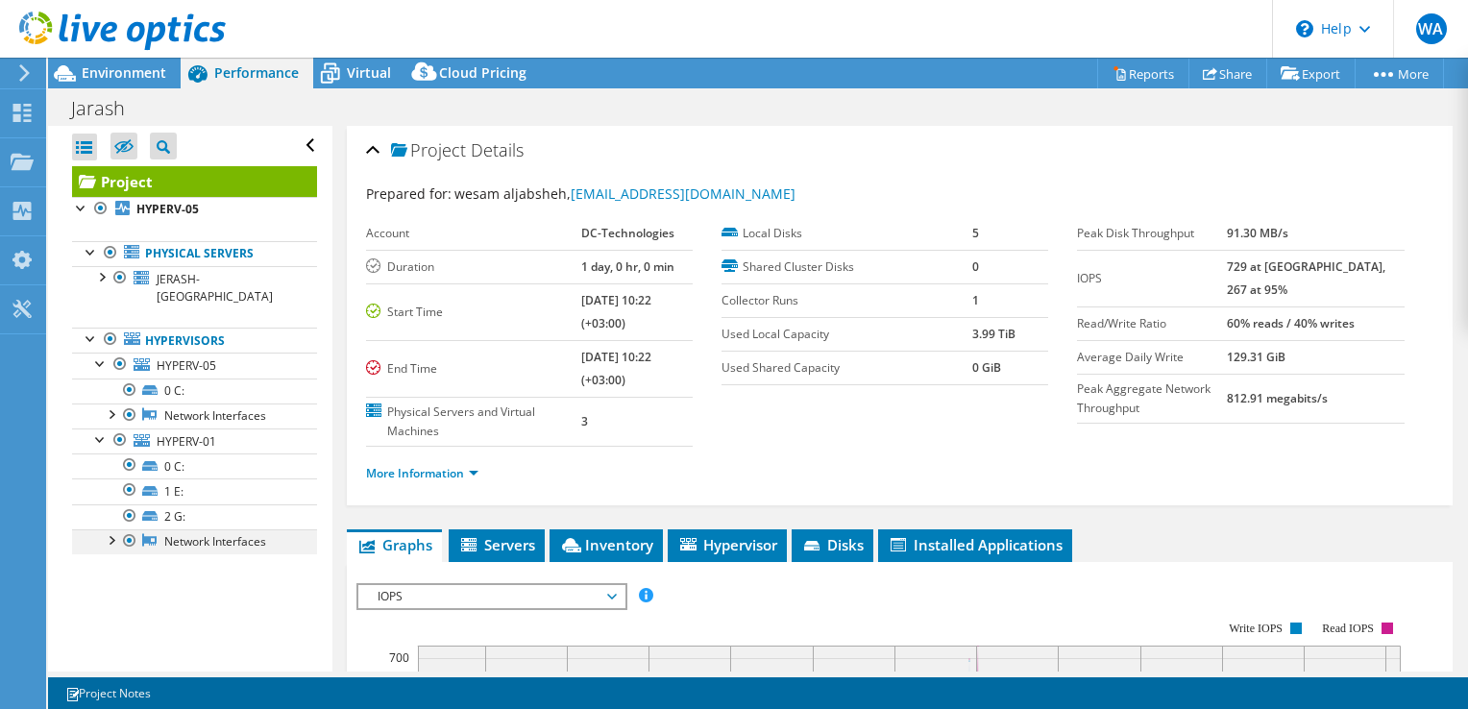
click at [110, 529] on div at bounding box center [110, 538] width 19 height 19
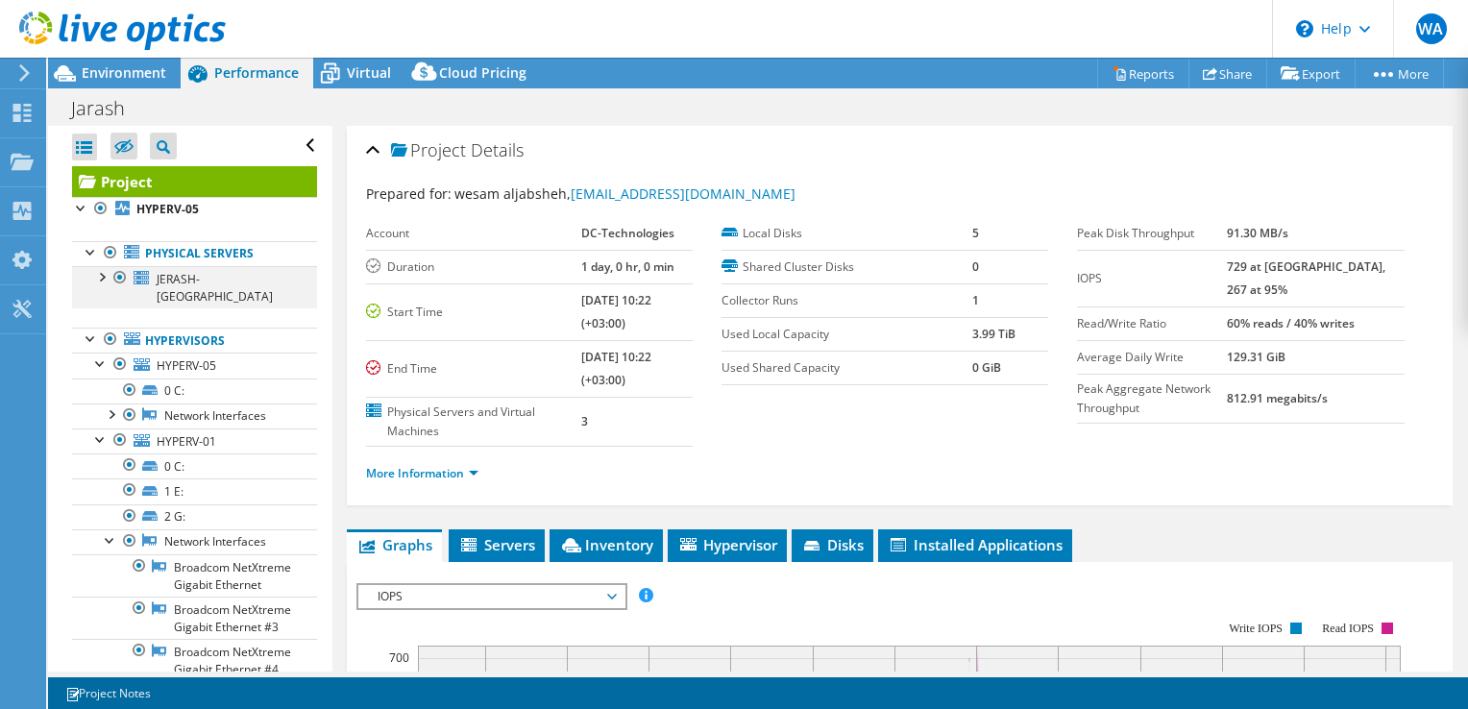
click at [104, 279] on div at bounding box center [100, 275] width 19 height 19
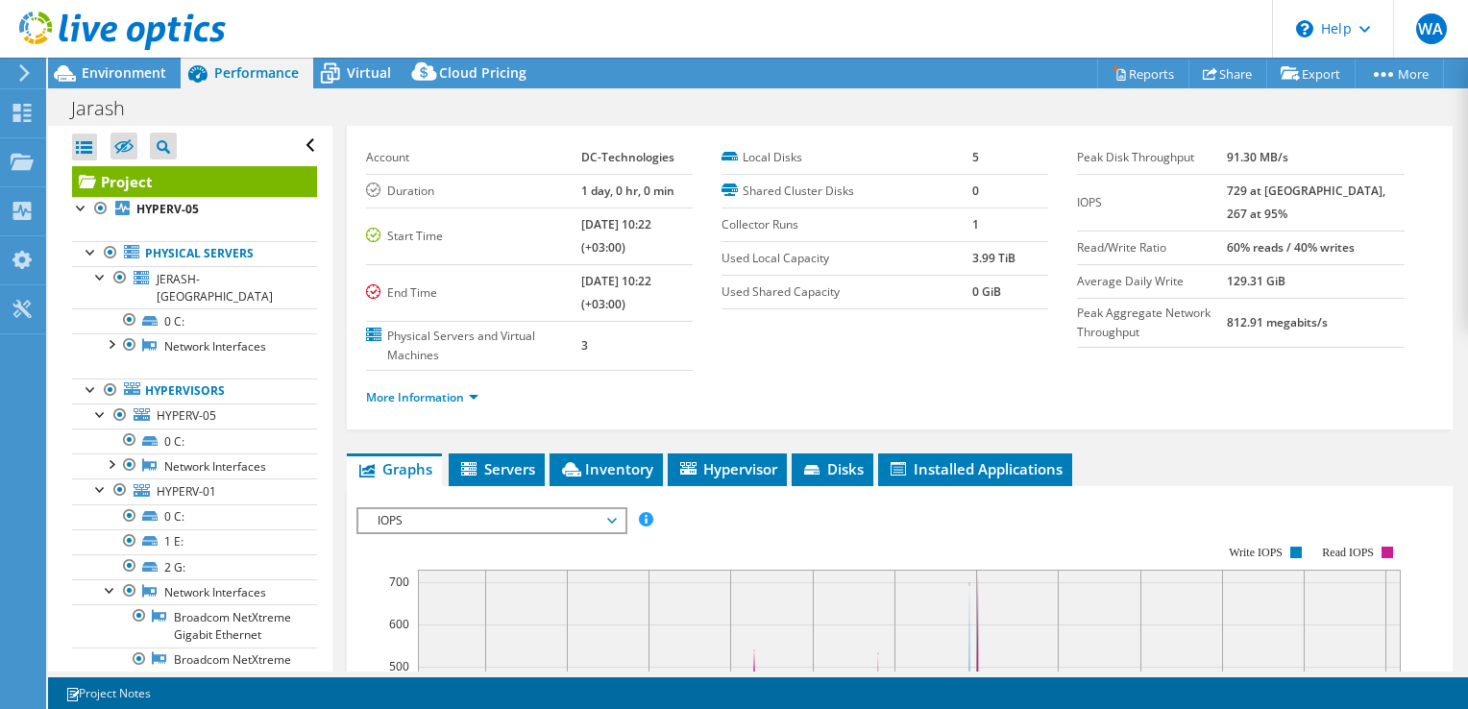
scroll to position [96, 0]
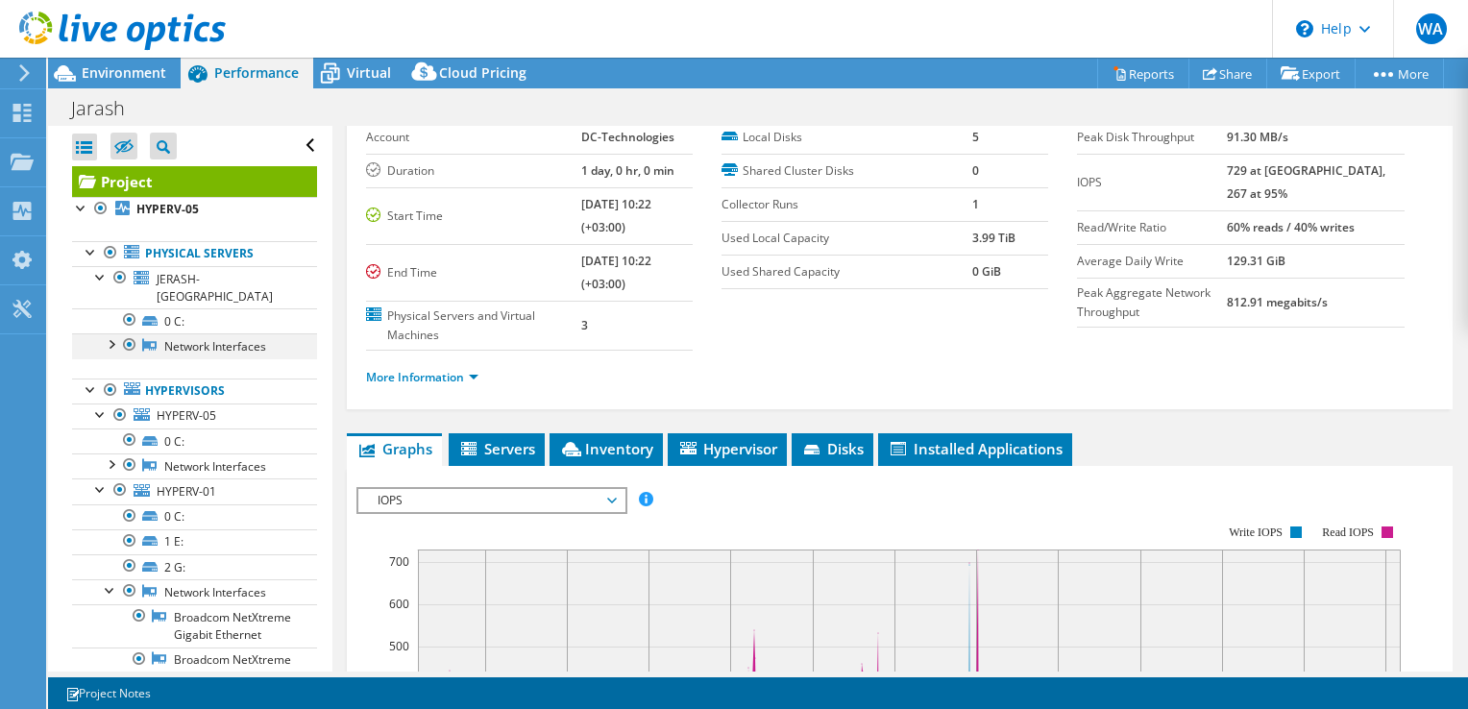
click at [103, 333] on div at bounding box center [110, 342] width 19 height 19
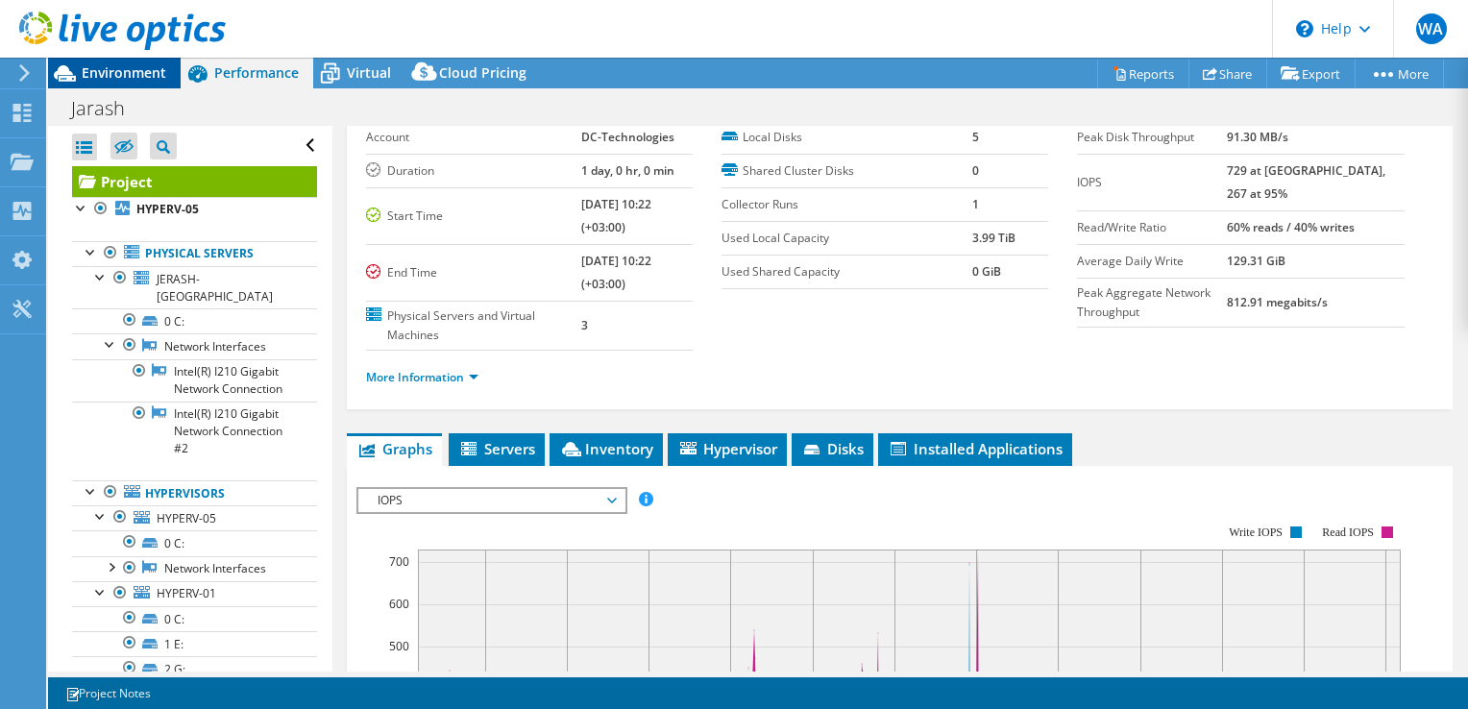
click at [121, 71] on span "Environment" at bounding box center [124, 72] width 85 height 18
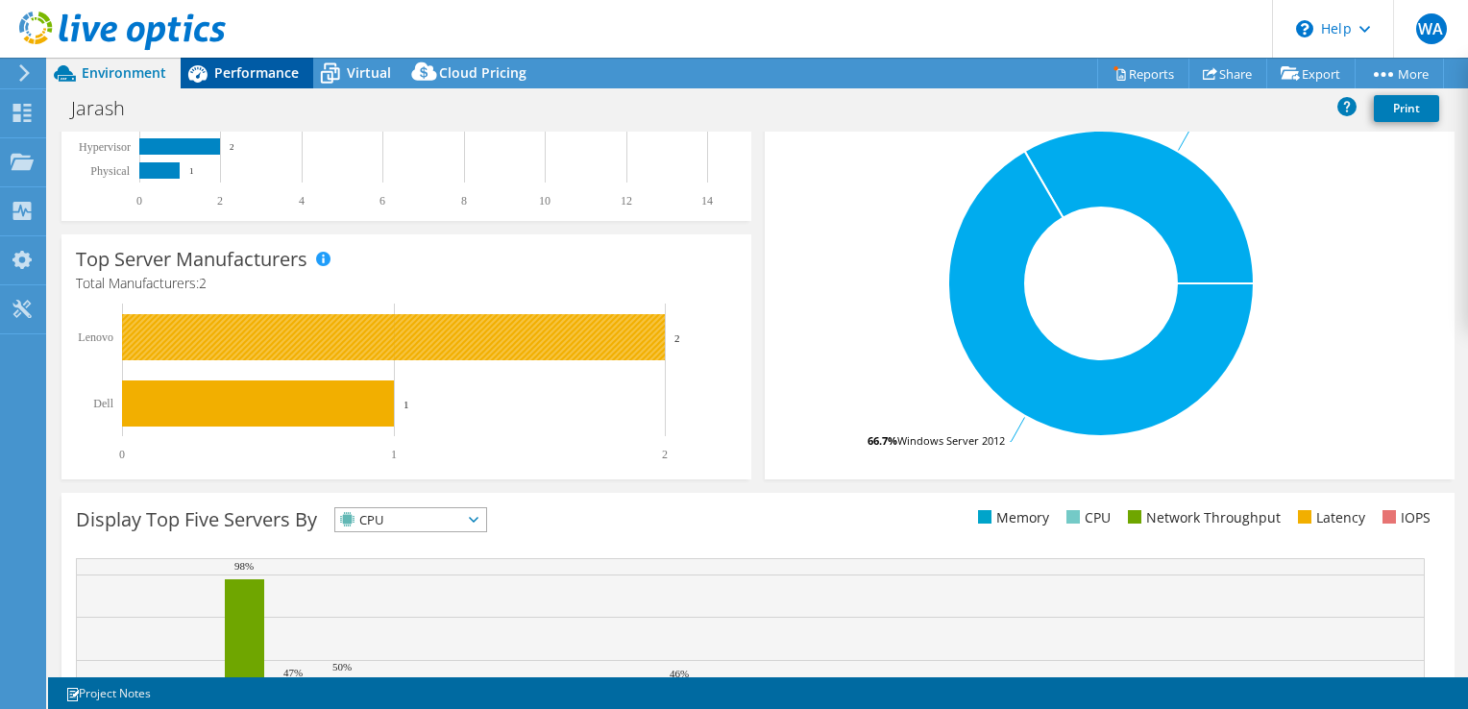
scroll to position [284, 0]
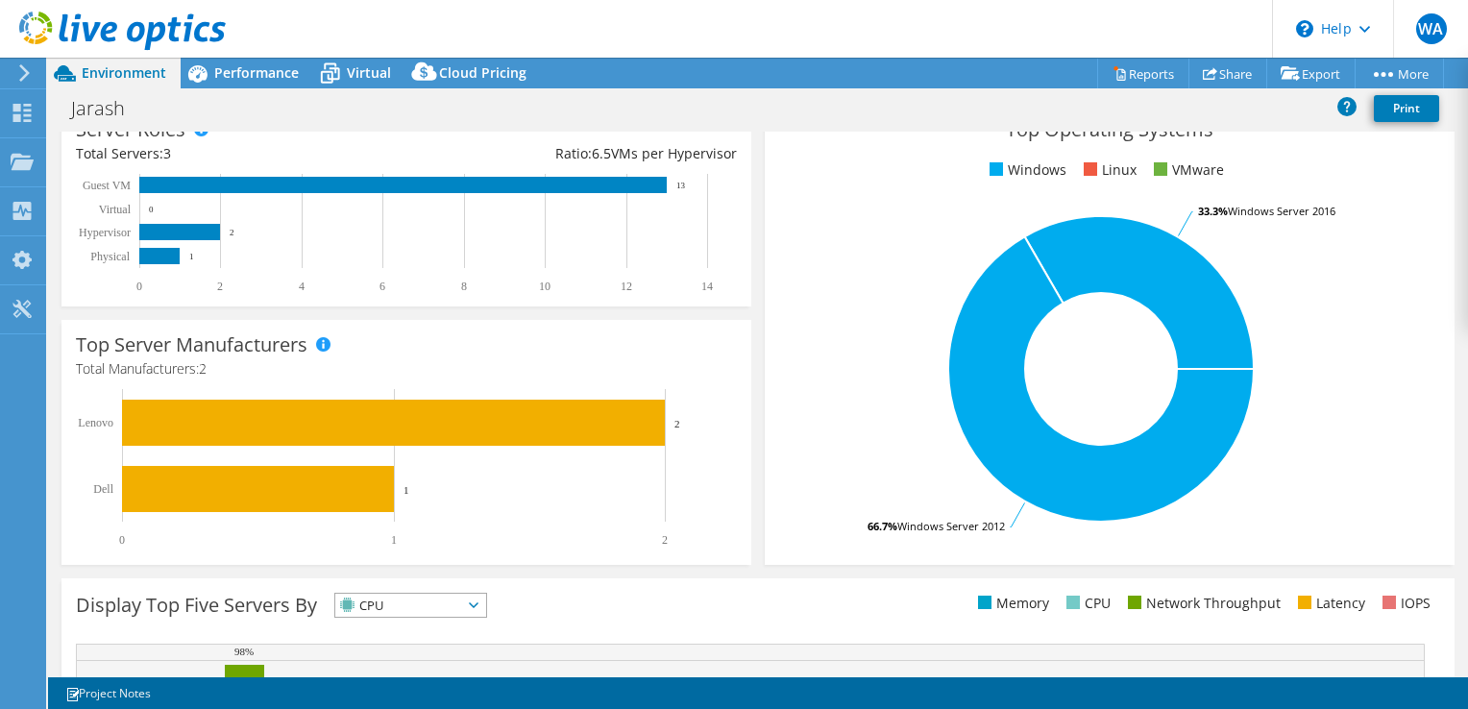
click at [230, 57] on header "WA End User wesam aljabsheh waljabsheh@dc-technologies.net DC-Technologies My P…" at bounding box center [734, 29] width 1468 height 58
click at [234, 80] on span "Performance" at bounding box center [256, 72] width 85 height 18
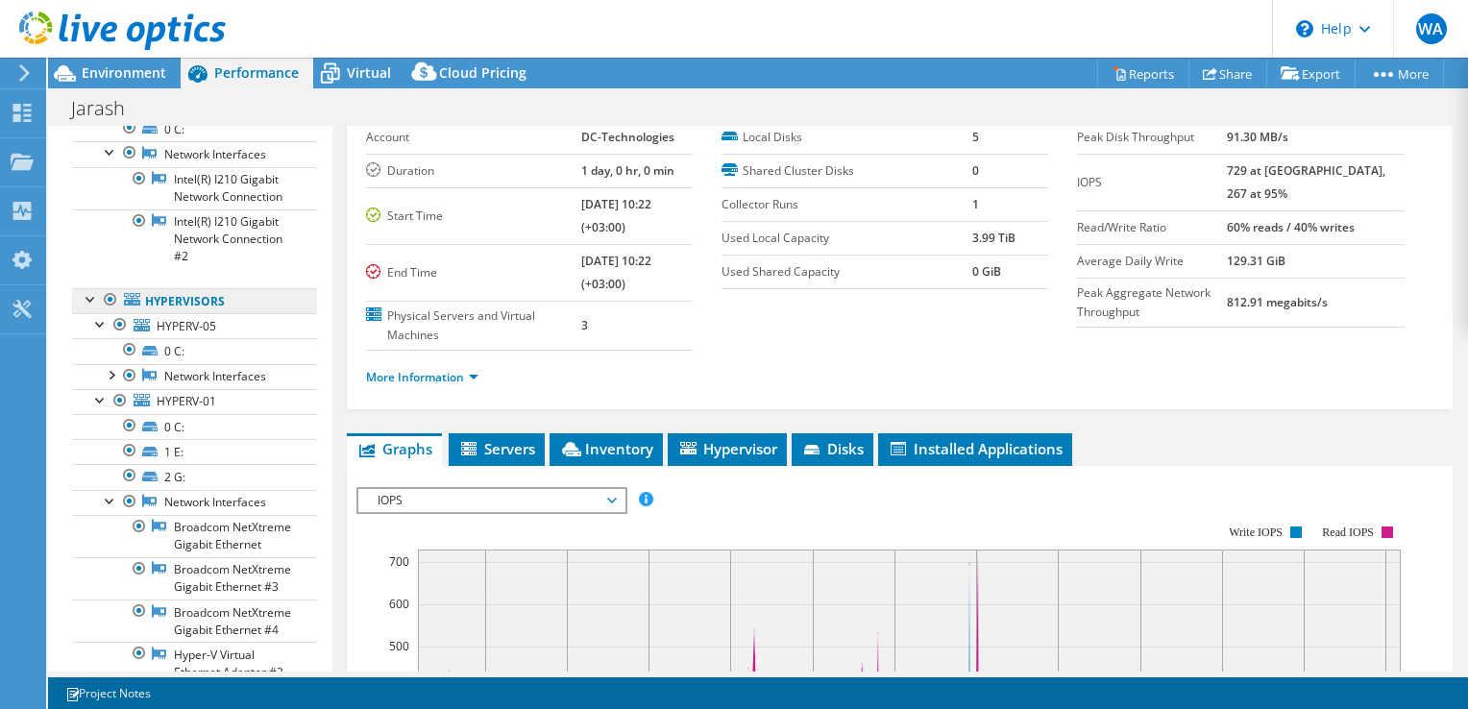
scroll to position [288, 0]
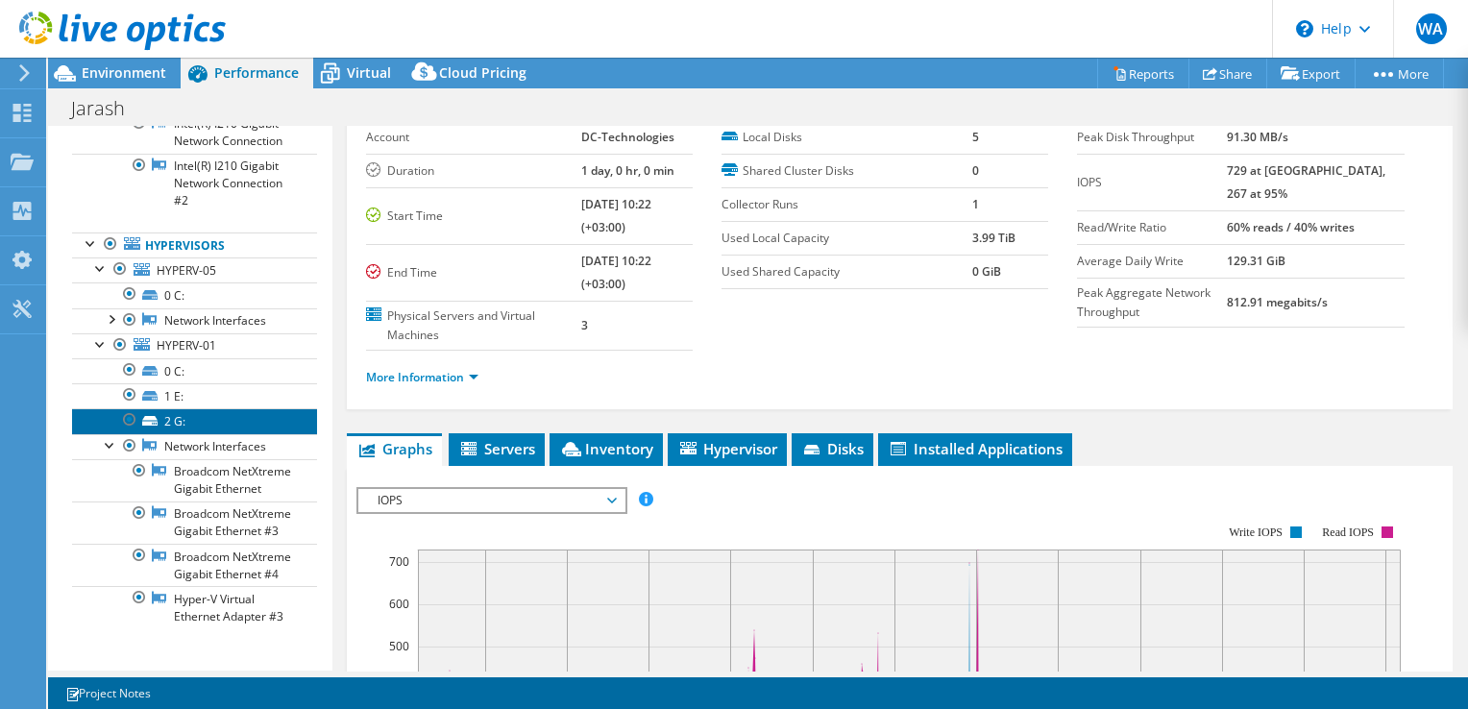
click at [154, 416] on icon at bounding box center [149, 421] width 15 height 10
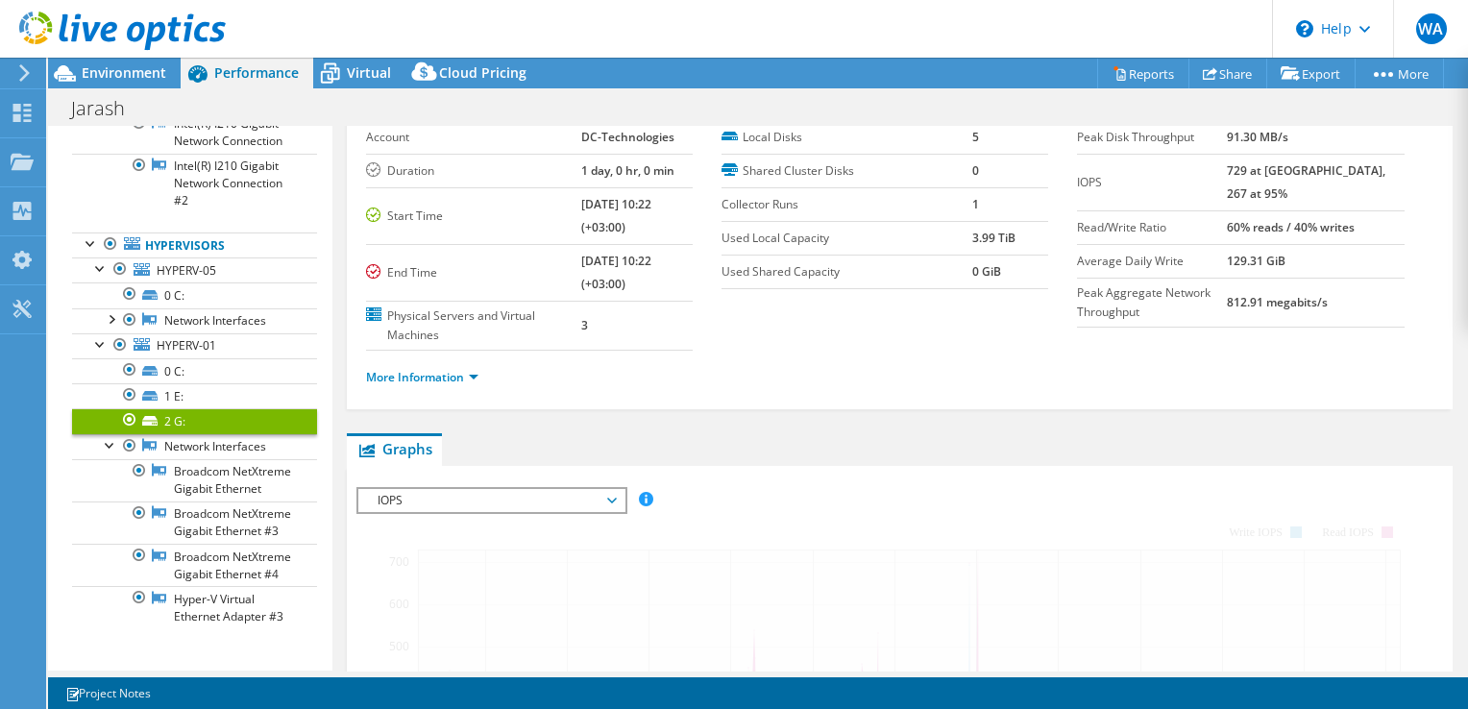
click at [161, 408] on link "2 G:" at bounding box center [194, 420] width 245 height 25
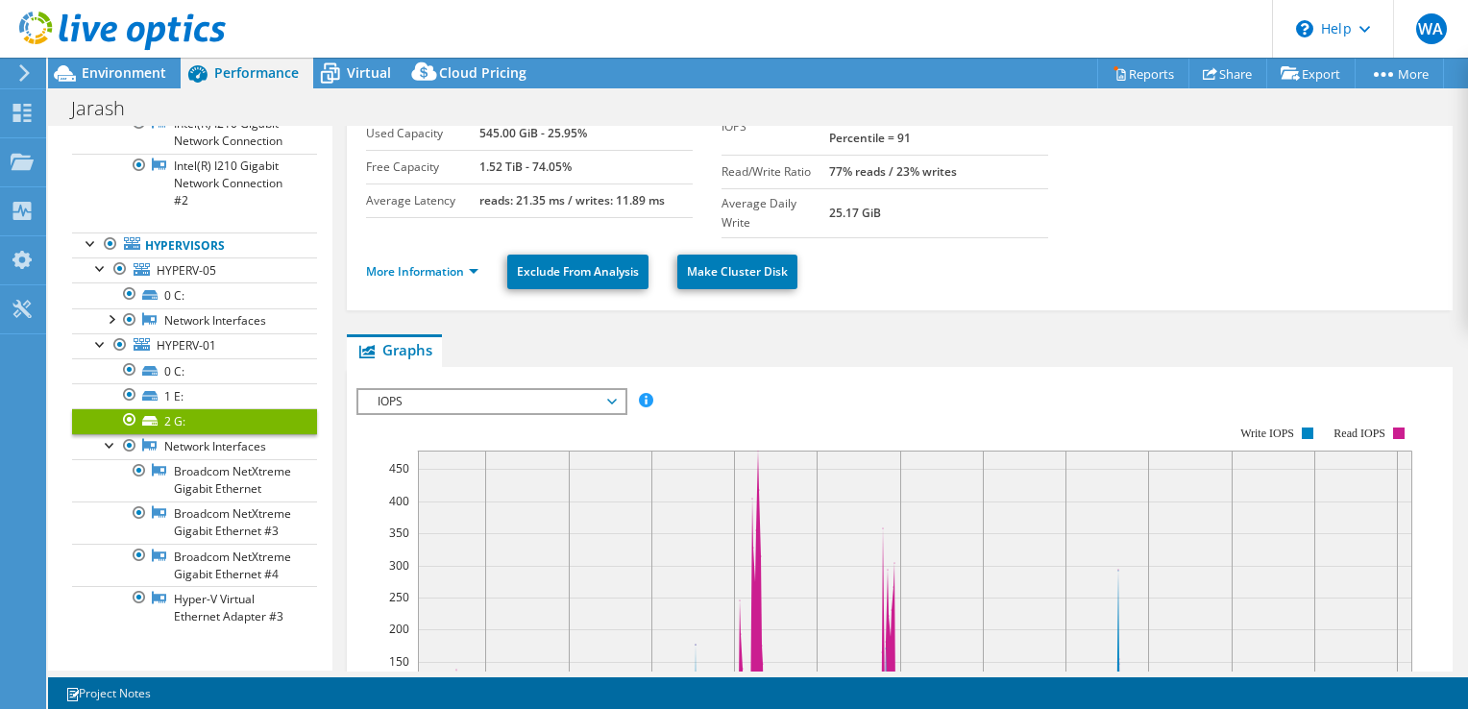
scroll to position [0, 0]
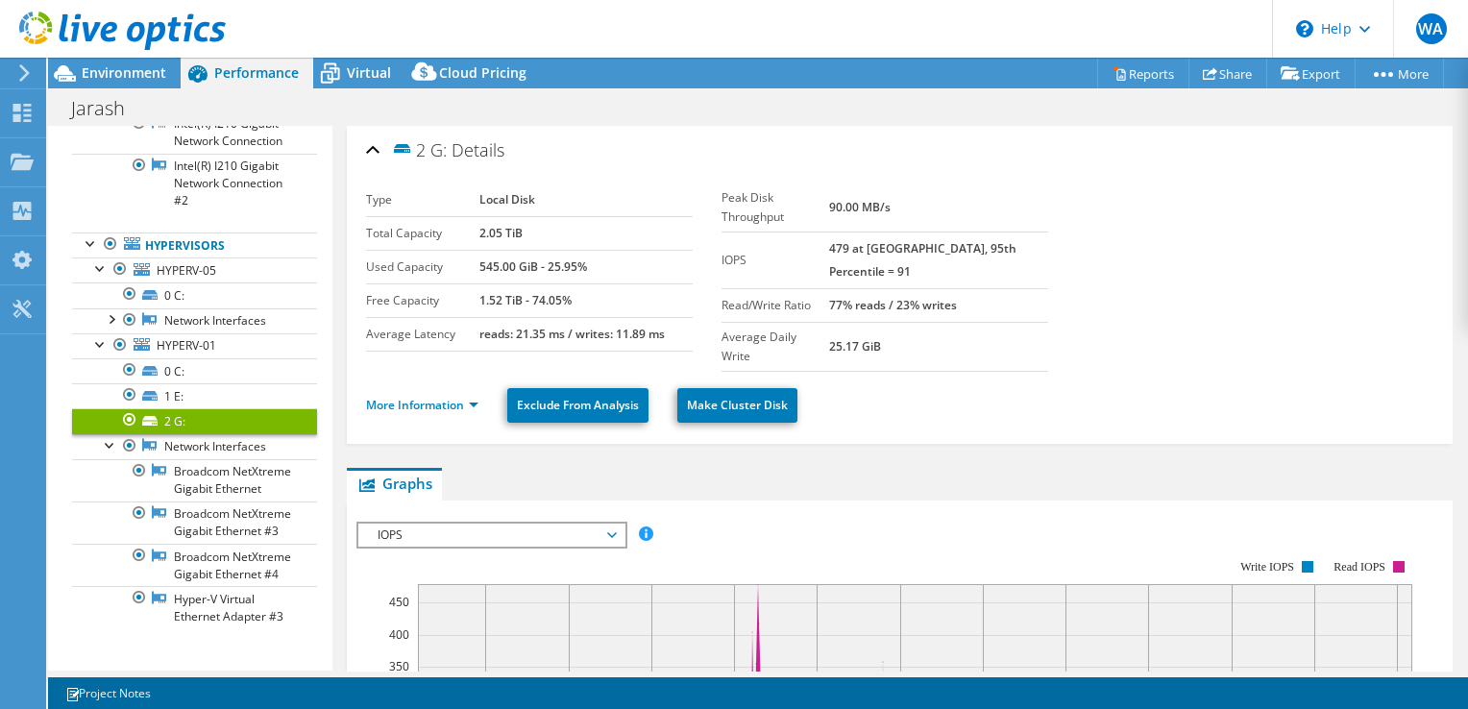
click at [1022, 147] on div "2 G: Details" at bounding box center [900, 151] width 1068 height 41
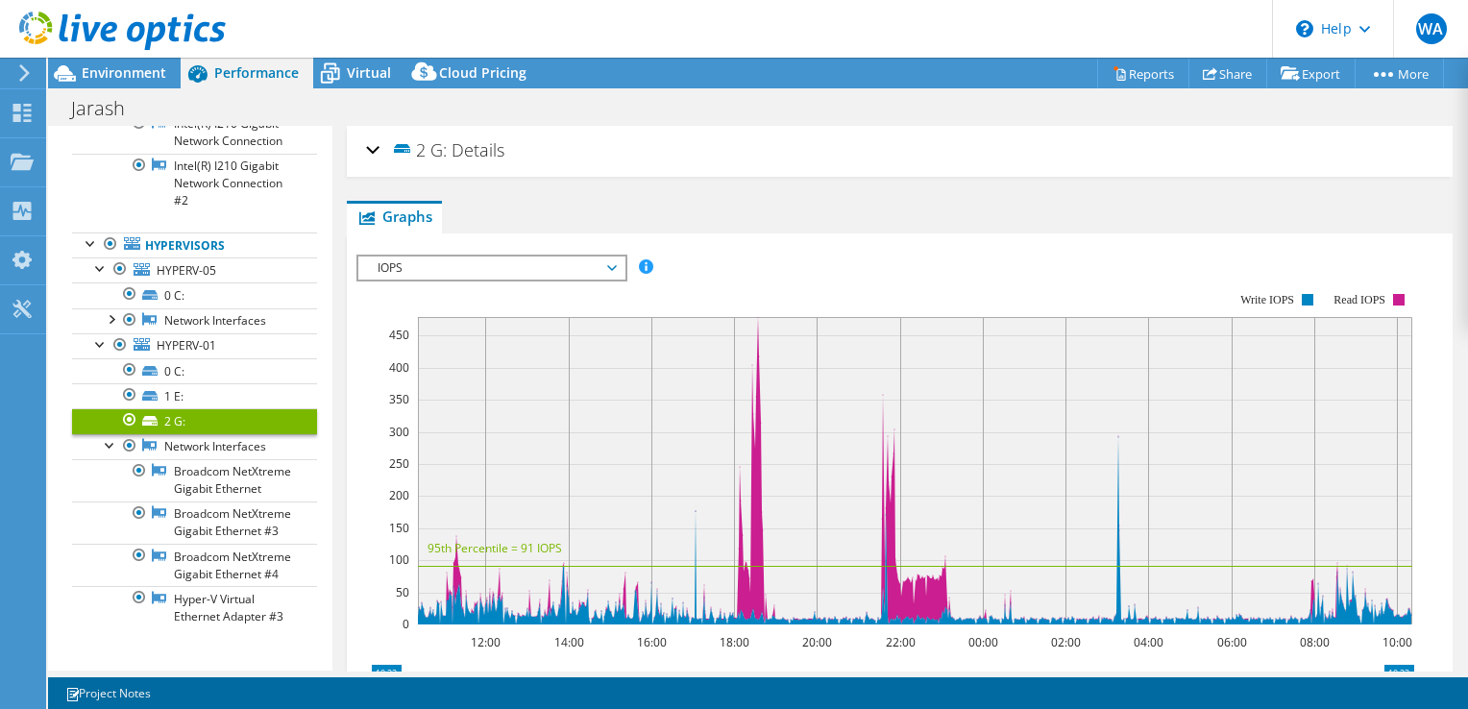
click at [995, 140] on div "2 G: Details" at bounding box center [900, 151] width 1068 height 41
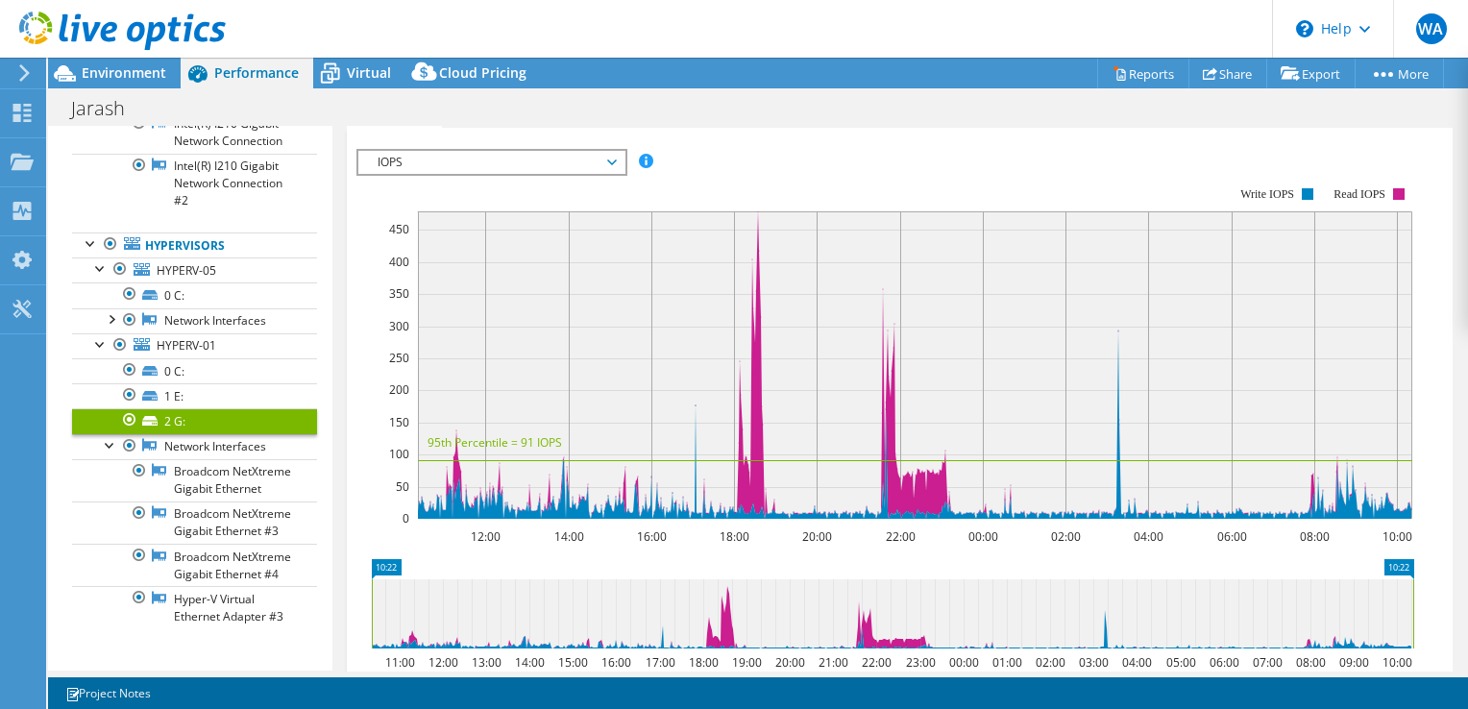
scroll to position [480, 0]
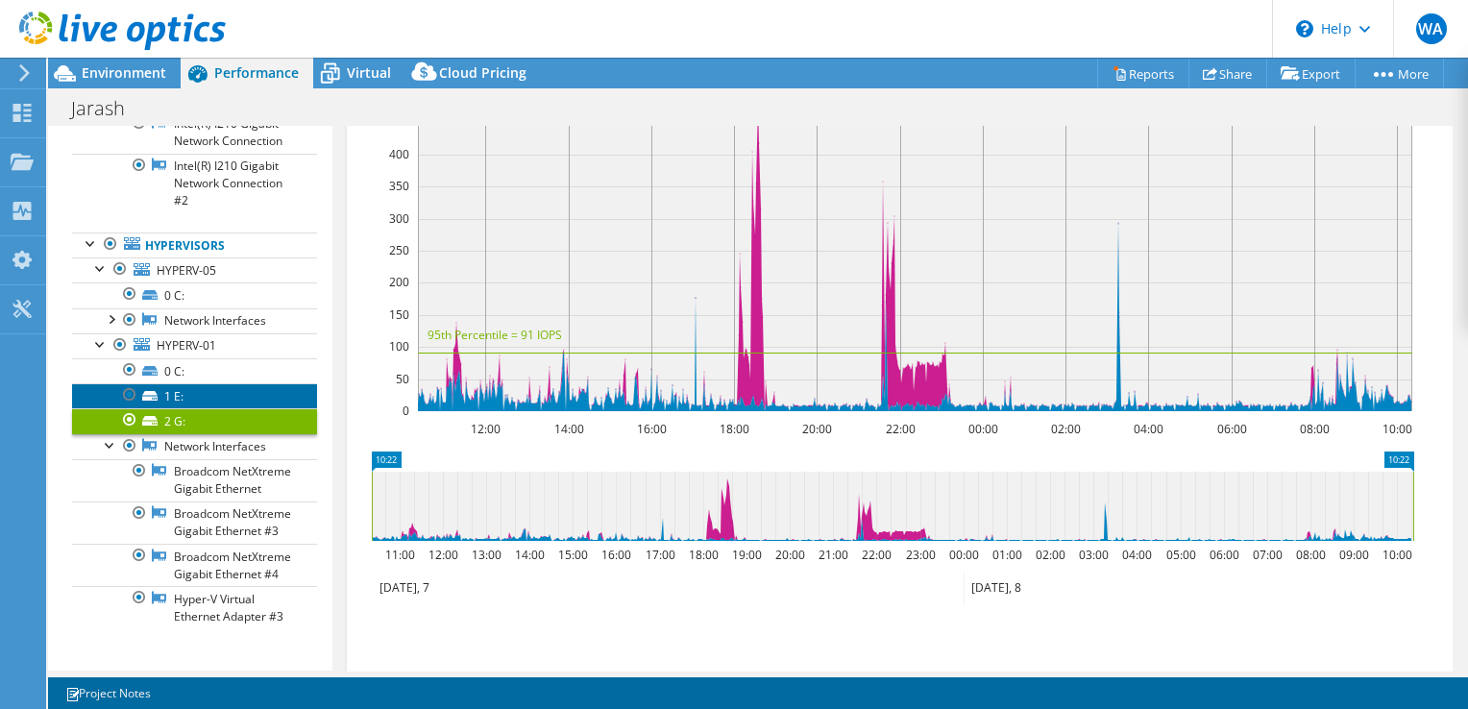
click at [173, 383] on link "1 E:" at bounding box center [194, 395] width 245 height 25
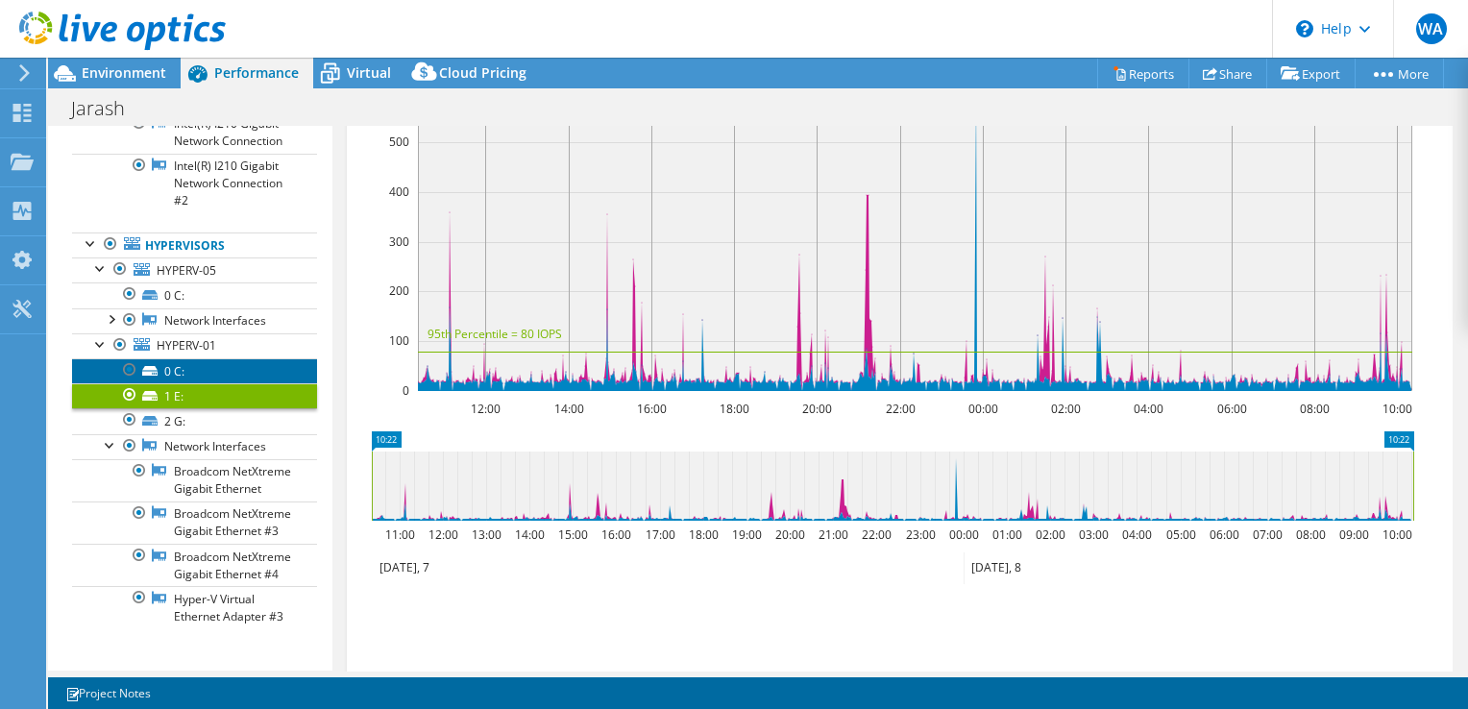
click at [170, 358] on link "0 C:" at bounding box center [194, 370] width 245 height 25
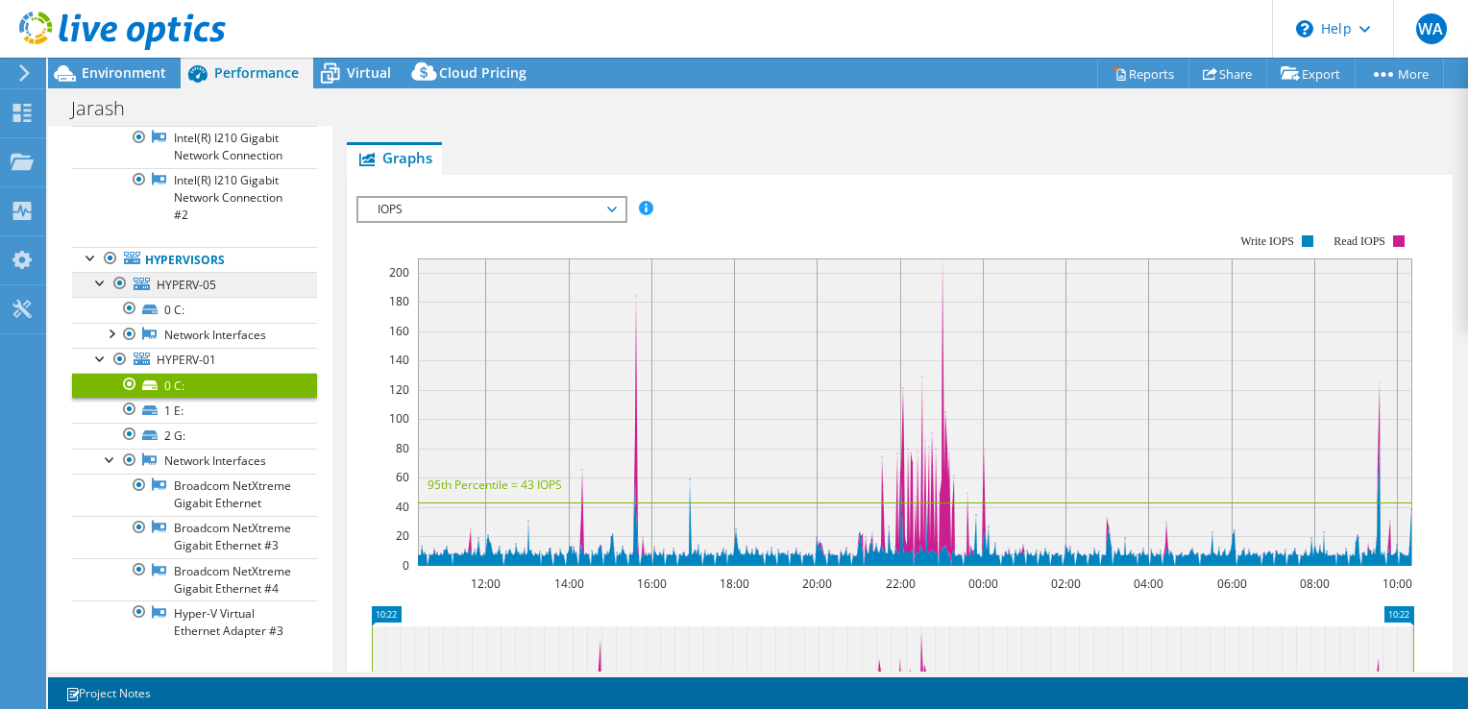
scroll to position [192, 0]
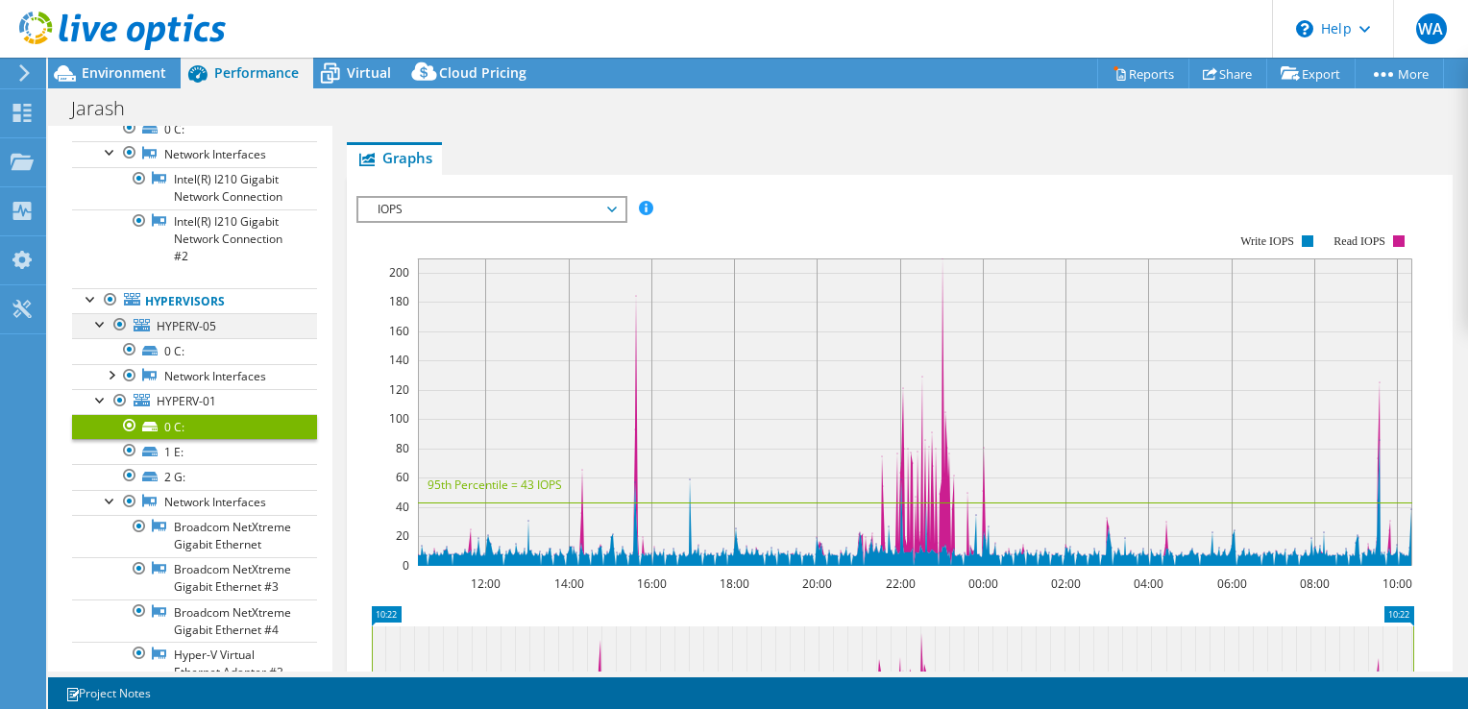
click at [102, 325] on div at bounding box center [100, 322] width 19 height 19
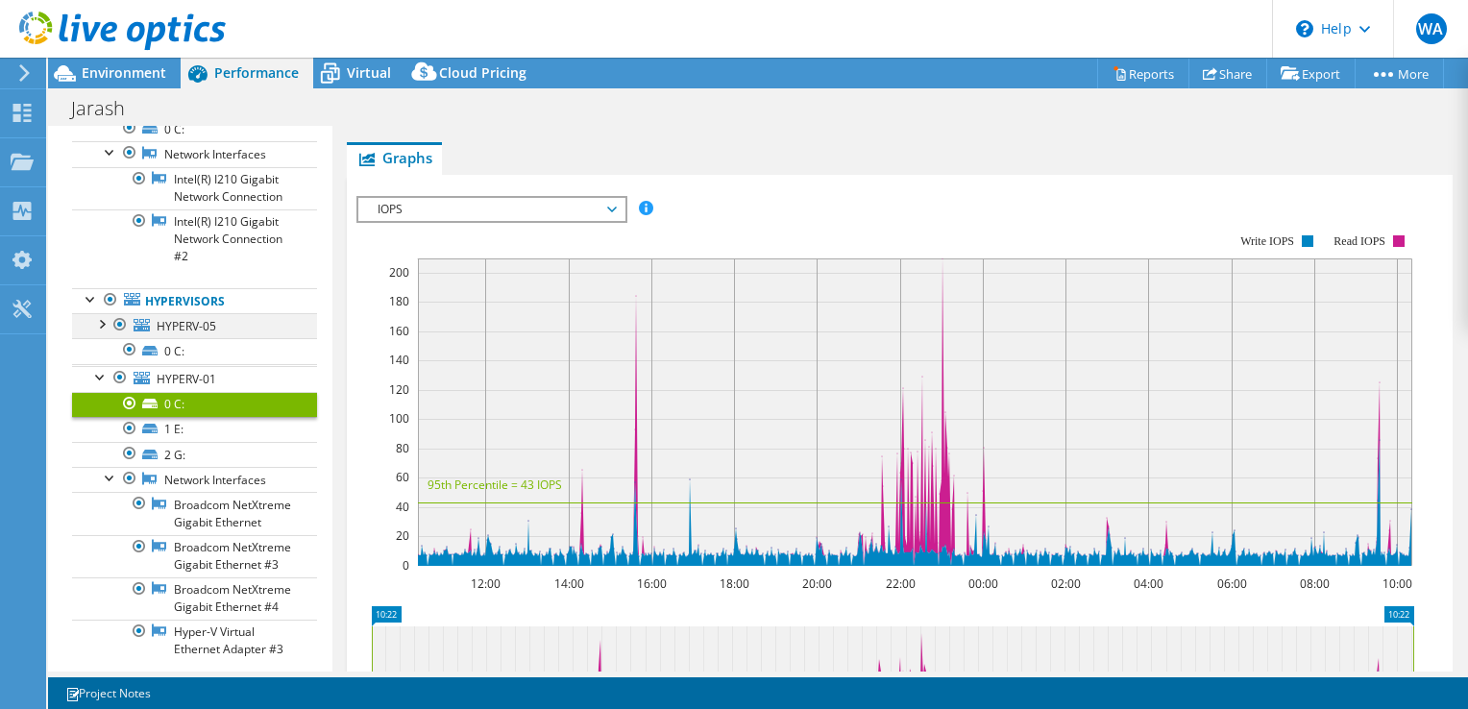
click at [103, 325] on div at bounding box center [100, 322] width 19 height 19
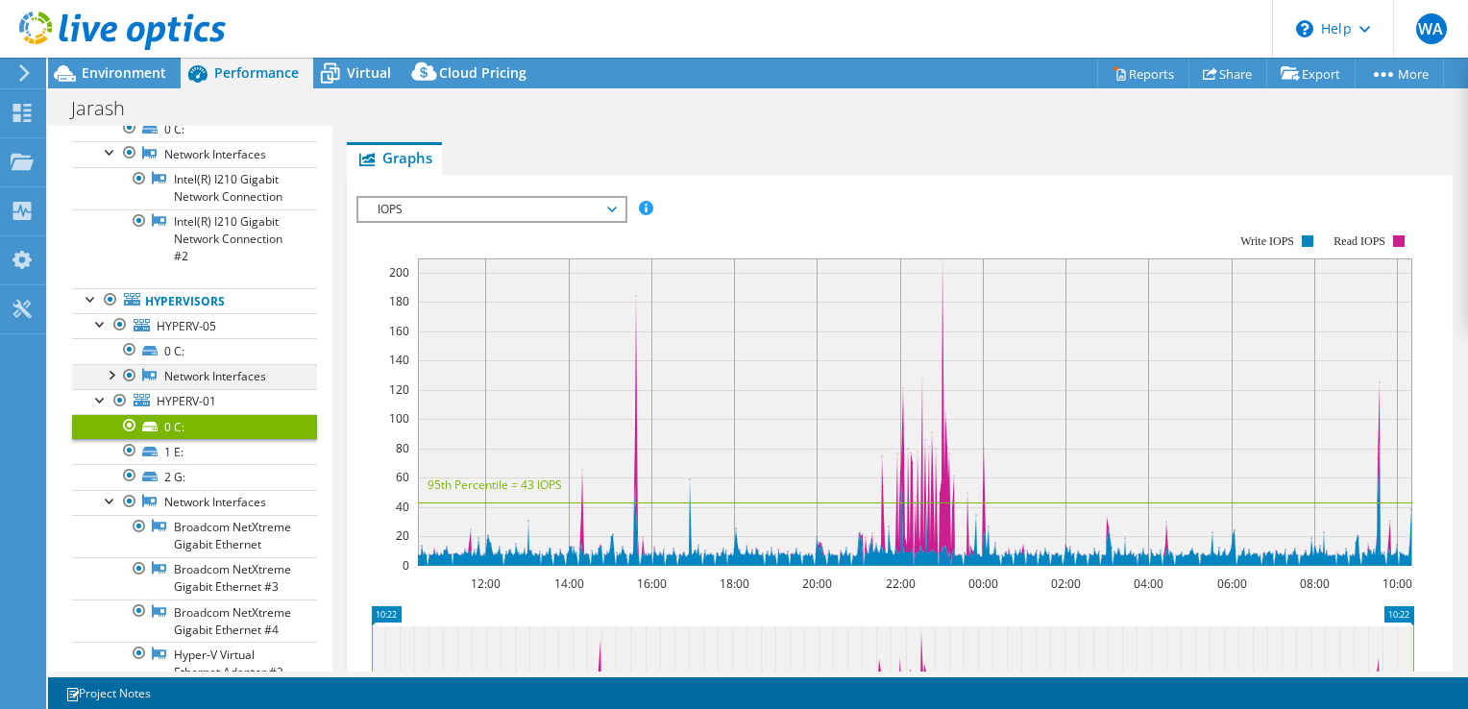
click at [111, 373] on div at bounding box center [110, 373] width 19 height 19
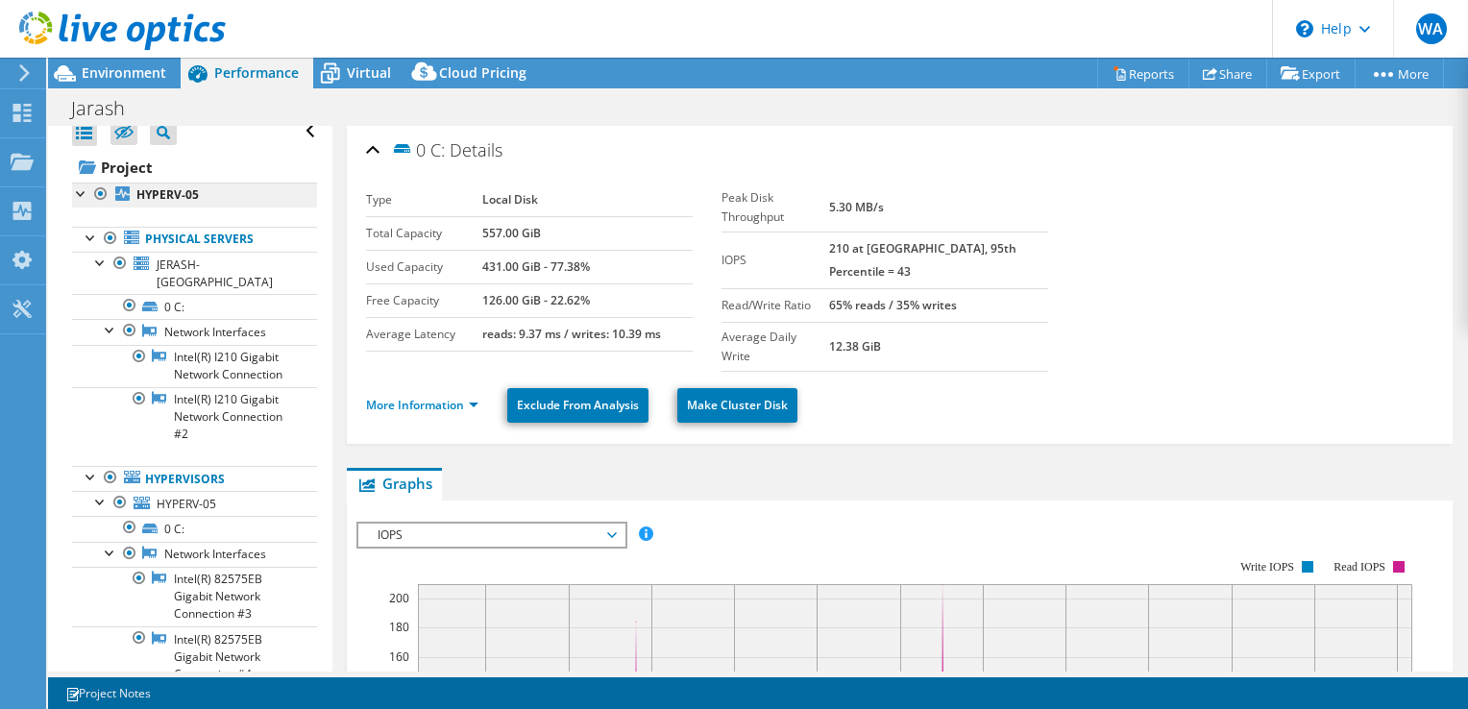
scroll to position [0, 0]
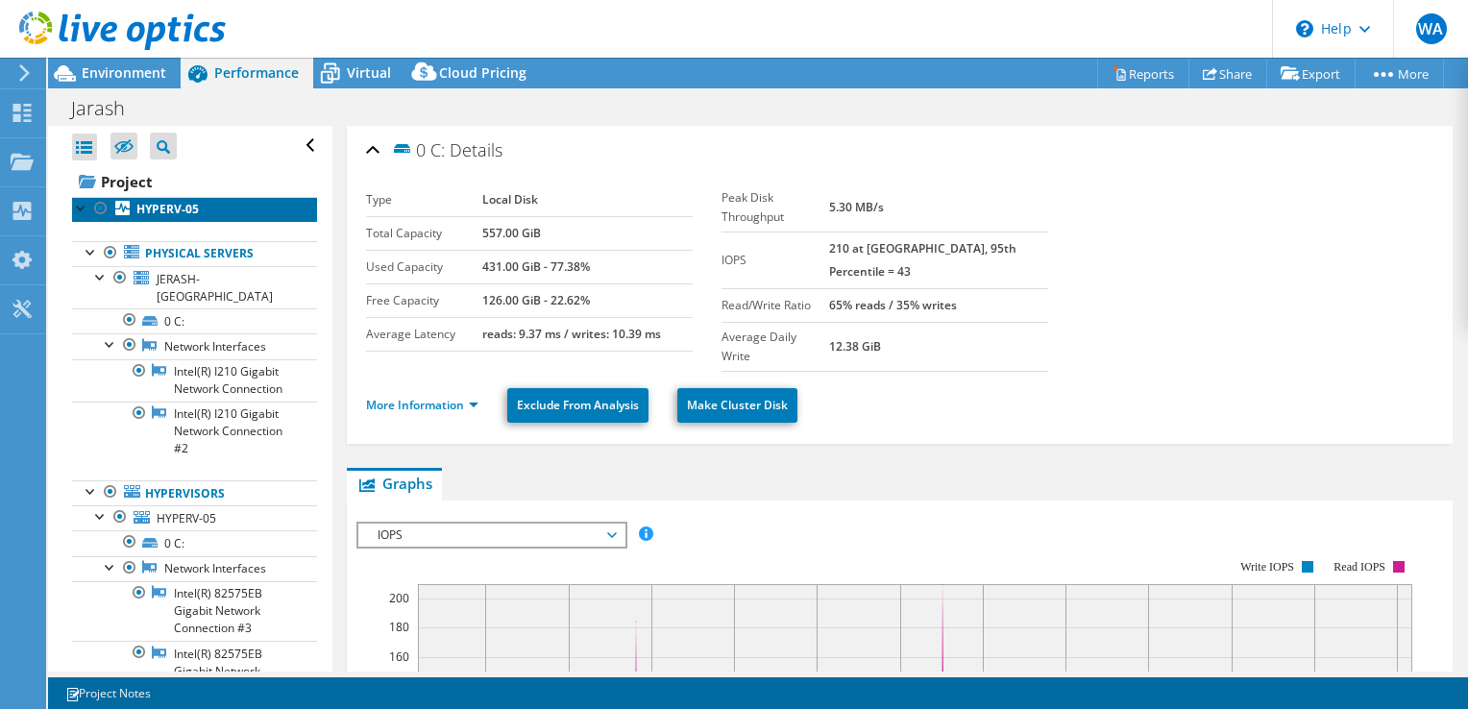
click at [176, 210] on b "HYPERV-05" at bounding box center [167, 209] width 62 height 16
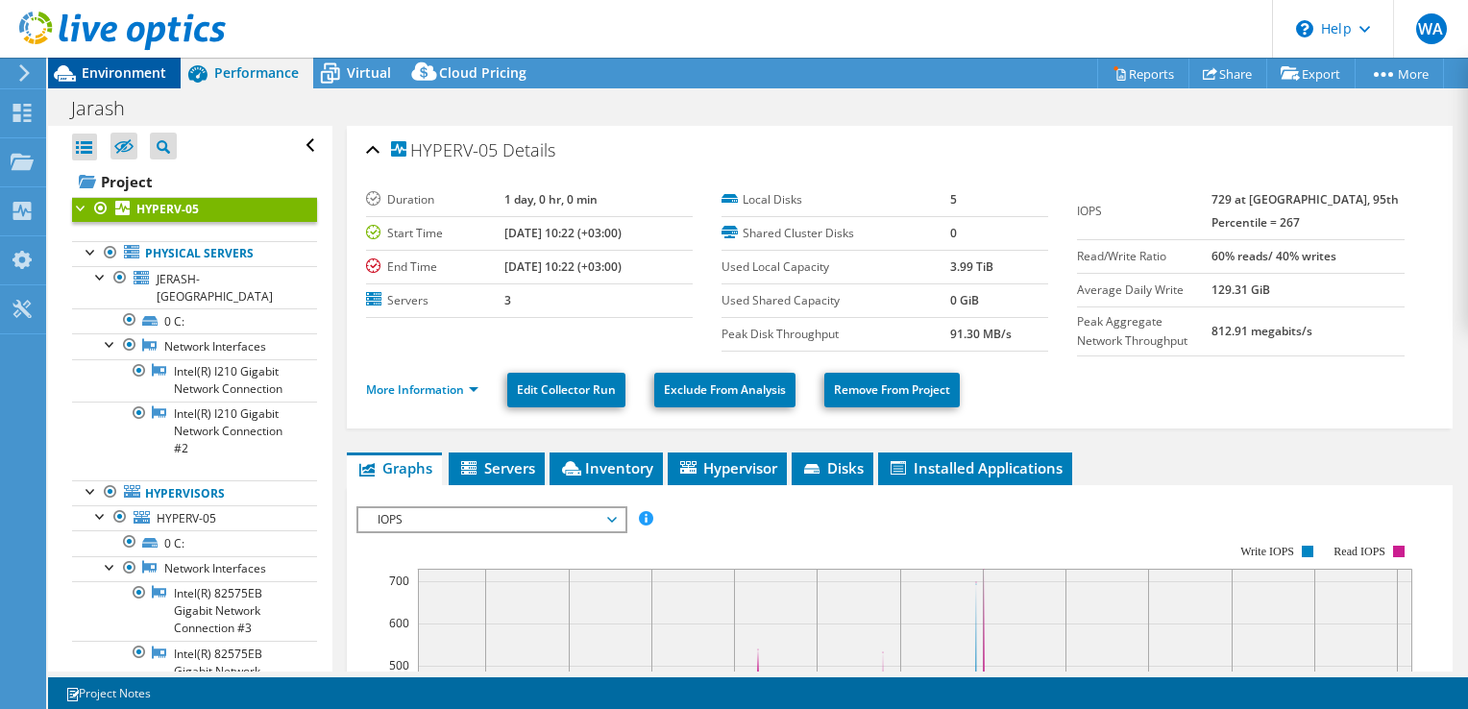
click at [137, 84] on div "Environment" at bounding box center [114, 73] width 133 height 31
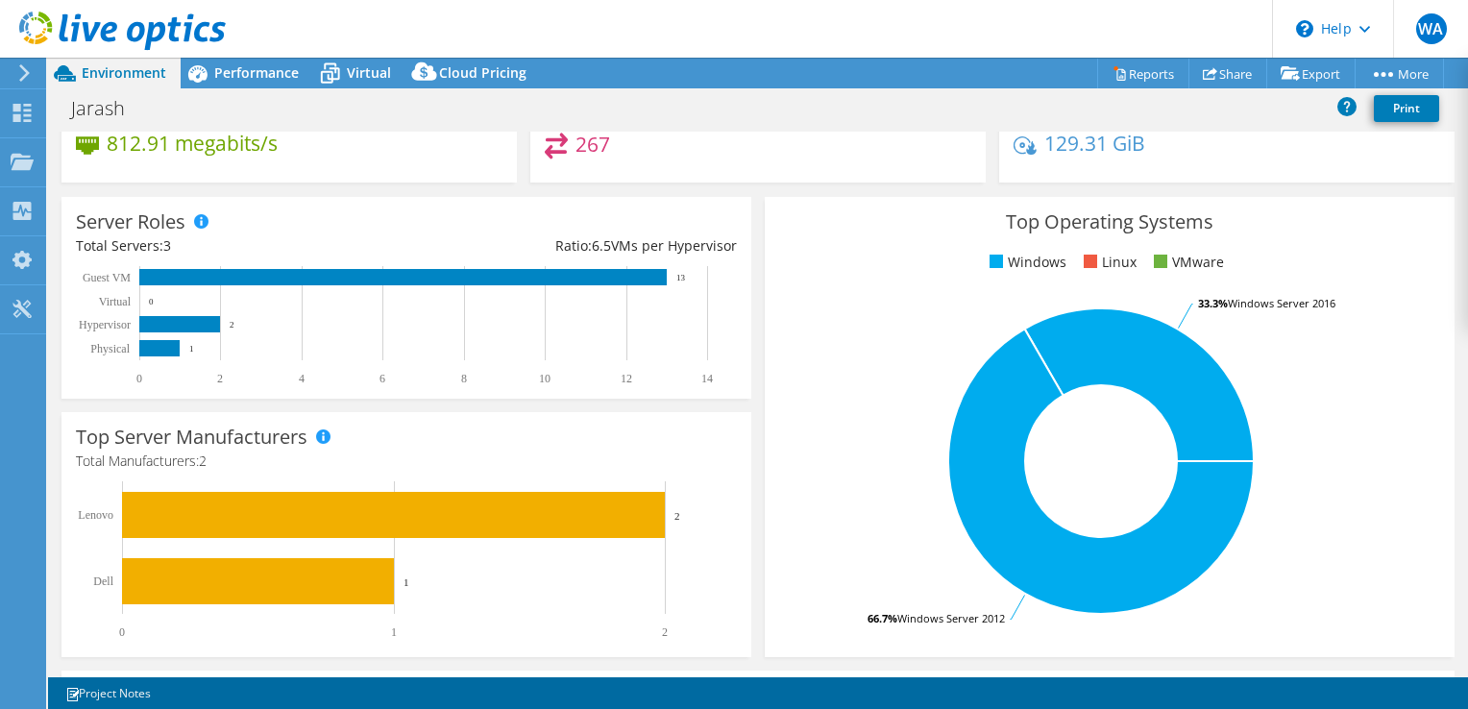
scroll to position [573, 0]
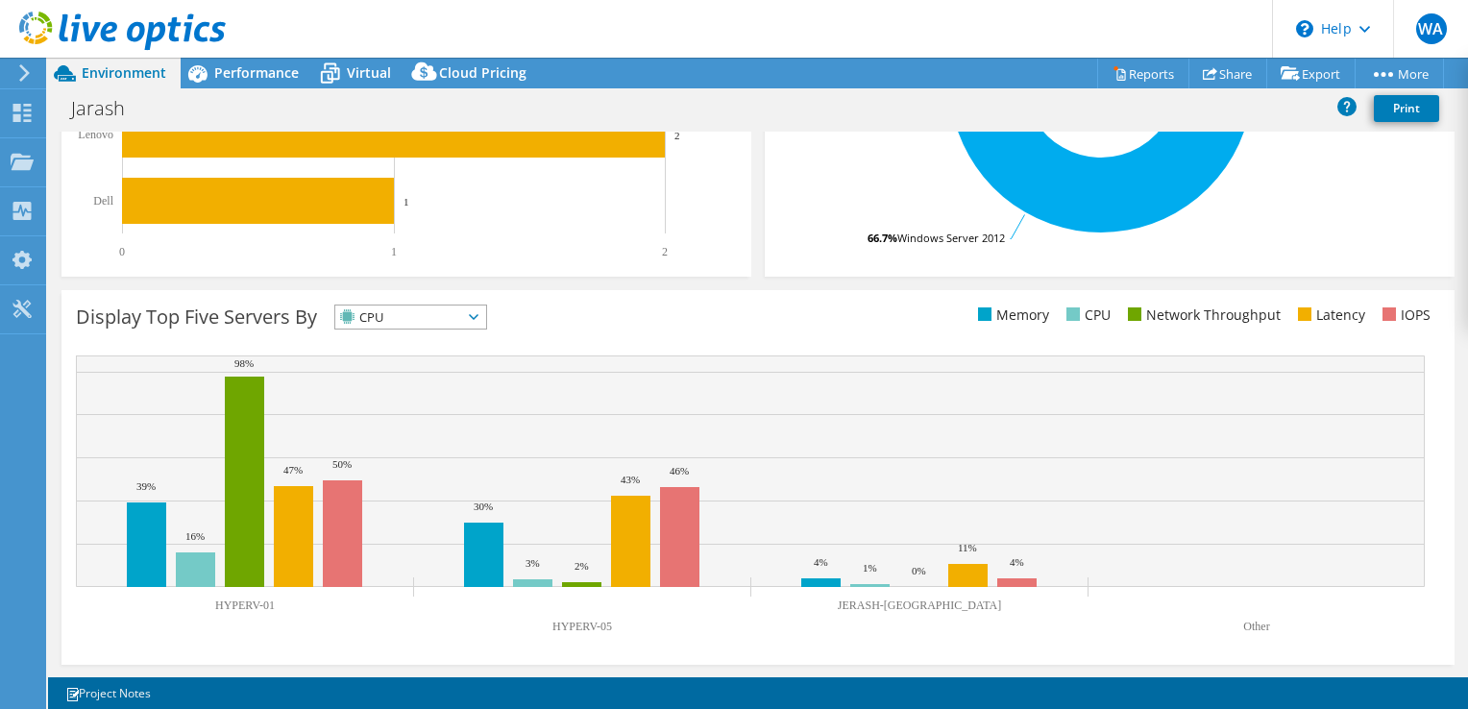
drag, startPoint x: 612, startPoint y: 619, endPoint x: 553, endPoint y: 618, distance: 58.6
click at [553, 618] on icon "HYPERV-01 HYPERV-05 JERASH-DC Other 39% 30% 4% 16% 3% 1% 98% 2% 0% 47% 43% 11% …" at bounding box center [750, 500] width 1349 height 288
drag, startPoint x: 988, startPoint y: 588, endPoint x: 891, endPoint y: 586, distance: 97.1
click at [891, 586] on icon "HYPERV-01 HYPERV-05 JERASH-DC Other 39% 30% 4% 16% 3% 1% 98% 2% 0% 47% 43% 11% …" at bounding box center [750, 500] width 1349 height 288
click at [227, 602] on text "HYPERV-01" at bounding box center [245, 605] width 60 height 13
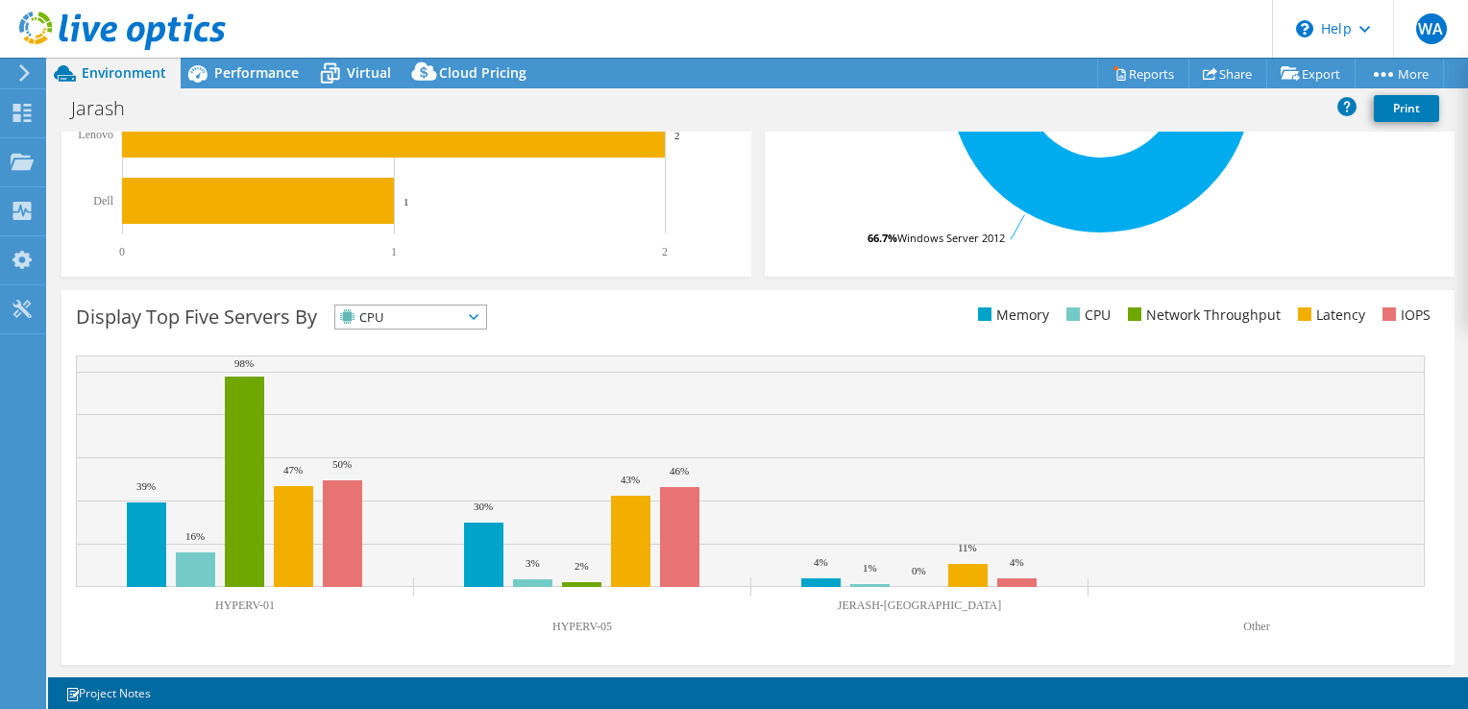
drag, startPoint x: 225, startPoint y: 600, endPoint x: 342, endPoint y: 622, distance: 119.3
click at [246, 607] on text "HYPERV-01" at bounding box center [245, 605] width 60 height 13
drag, startPoint x: 577, startPoint y: 624, endPoint x: 594, endPoint y: 624, distance: 17.3
click at [594, 624] on text "HYPERV-05" at bounding box center [583, 626] width 60 height 13
drag, startPoint x: 932, startPoint y: 609, endPoint x: 974, endPoint y: 610, distance: 42.3
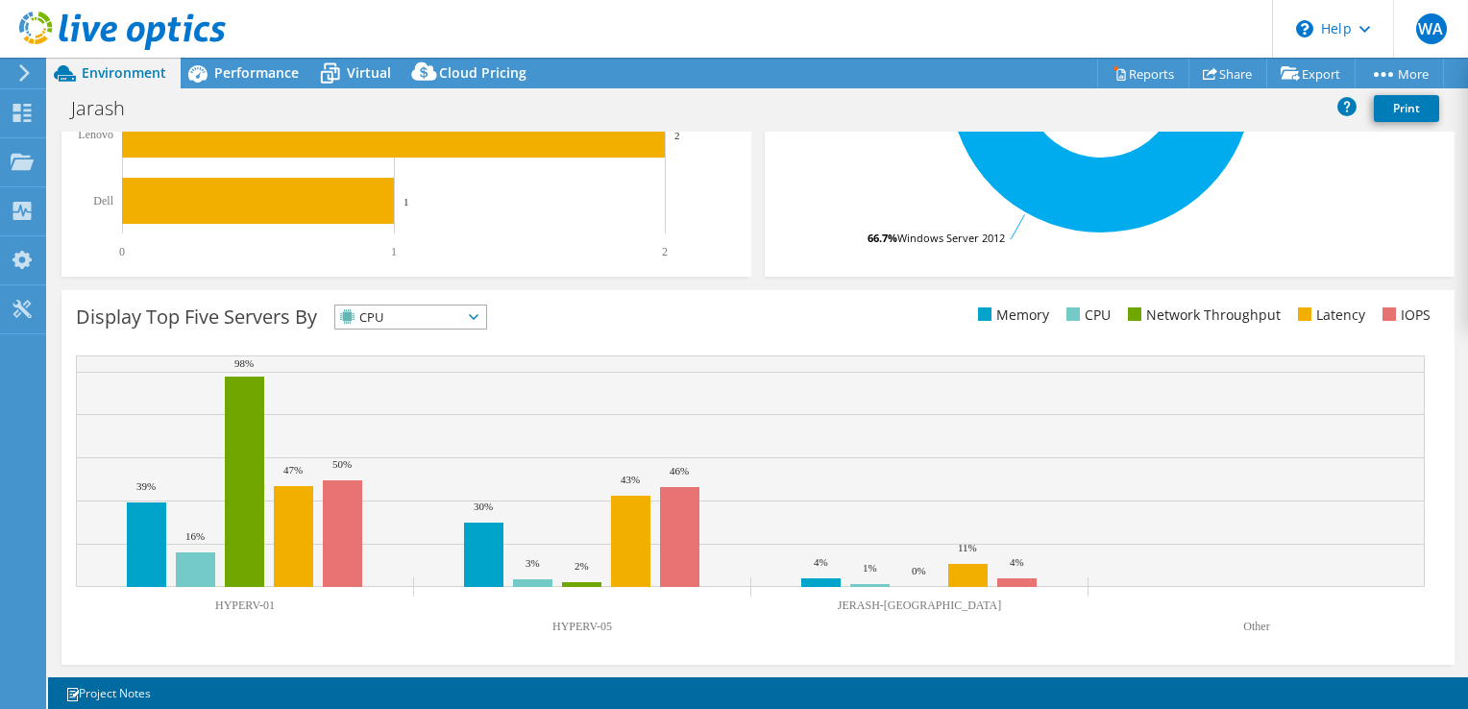
click at [974, 610] on icon "HYPERV-01 HYPERV-05 JERASH-DC Other 39% 30% 4% 16% 3% 1% 98% 2% 0% 47% 43% 11% …" at bounding box center [750, 500] width 1349 height 288
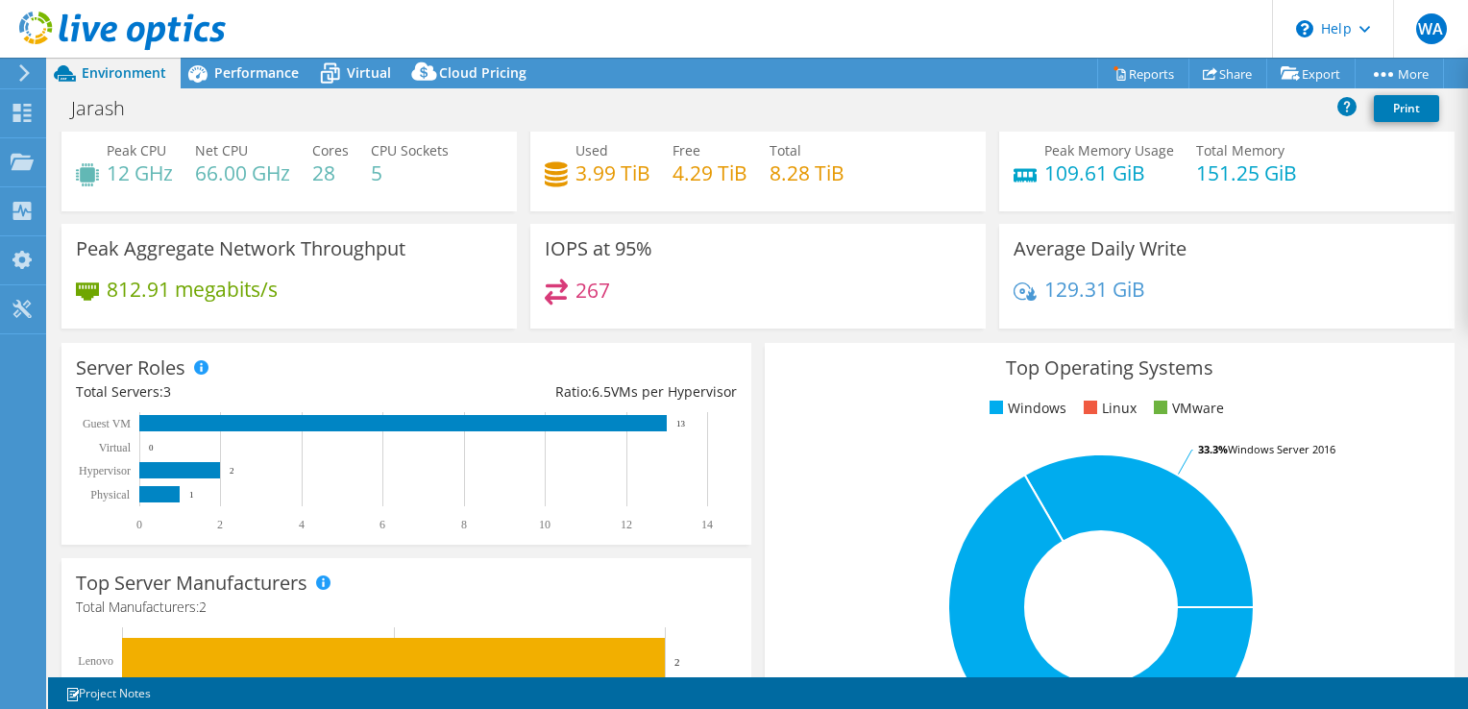
scroll to position [0, 0]
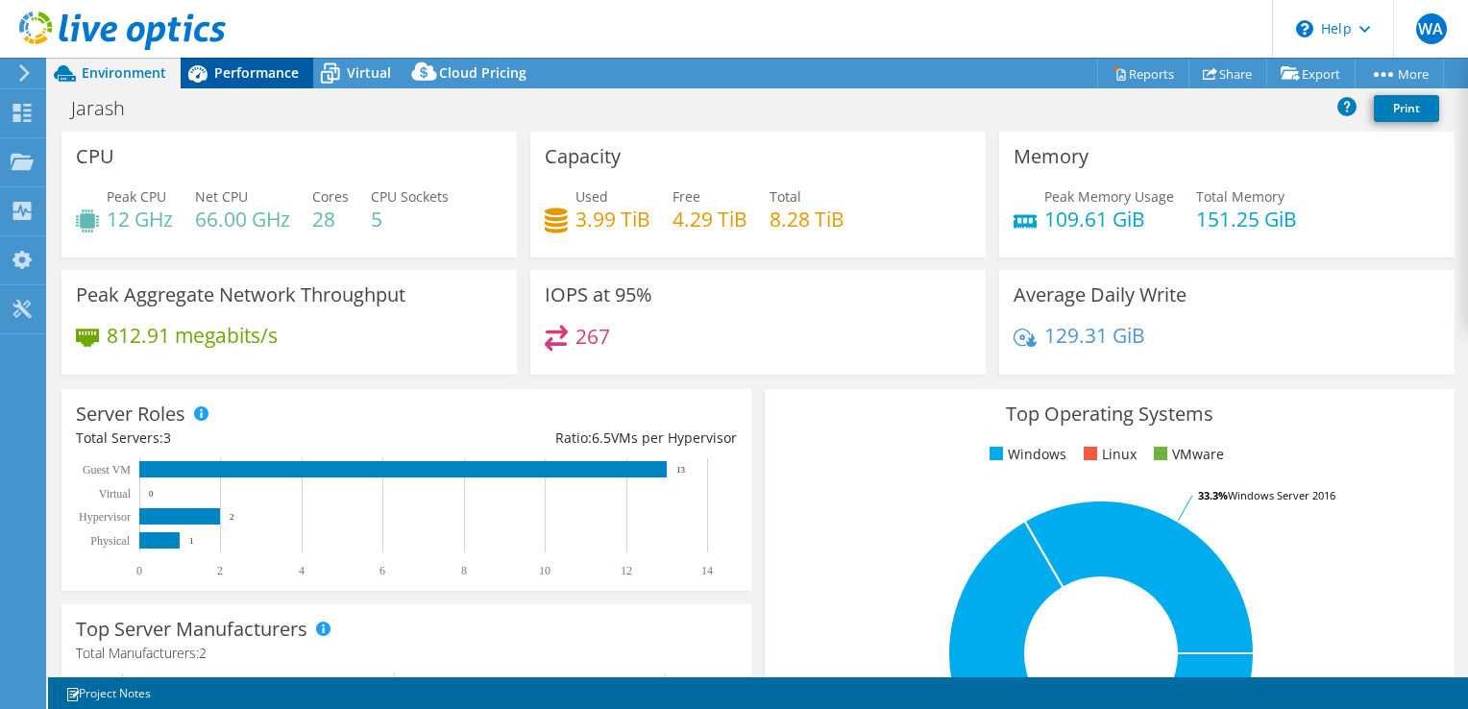
click at [234, 66] on span "Performance" at bounding box center [256, 72] width 85 height 18
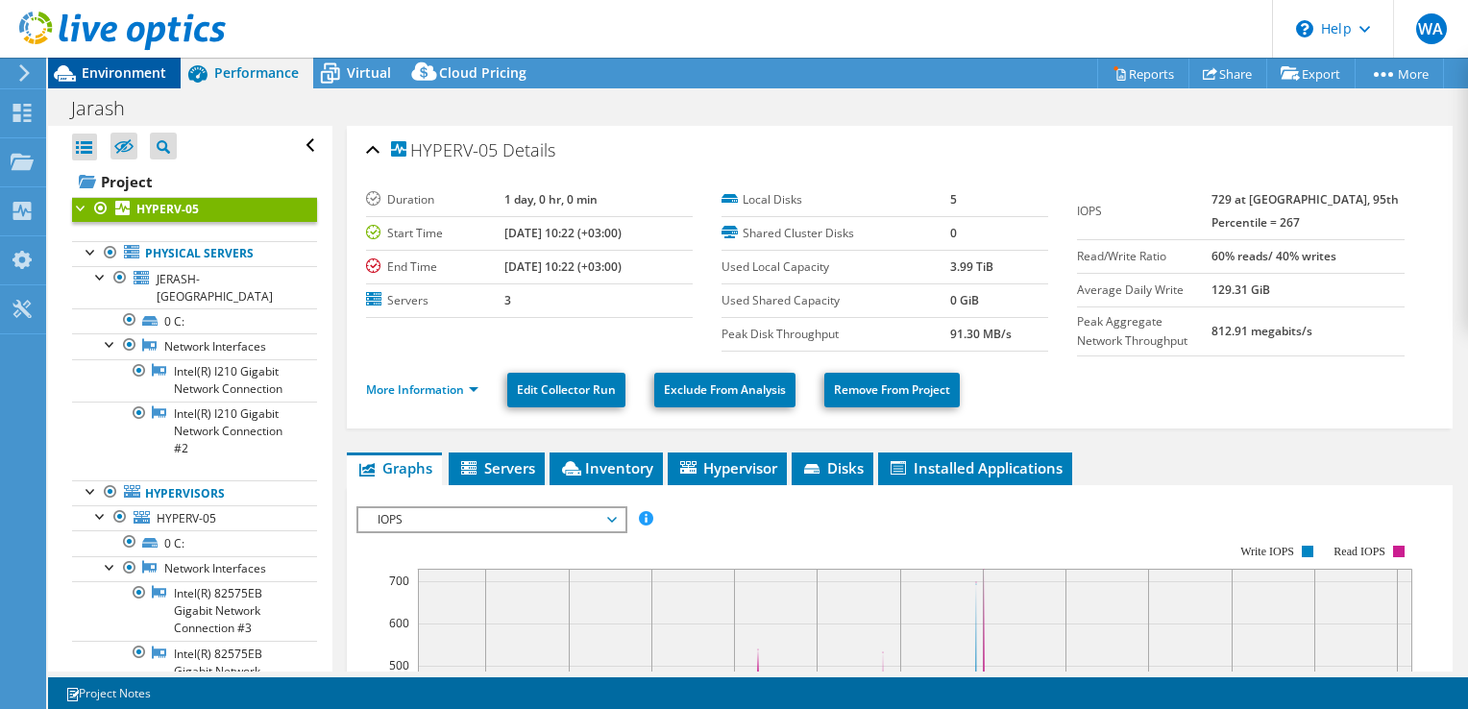
drag, startPoint x: 133, startPoint y: 68, endPoint x: 146, endPoint y: 72, distance: 14.0
click at [133, 68] on span "Environment" at bounding box center [124, 72] width 85 height 18
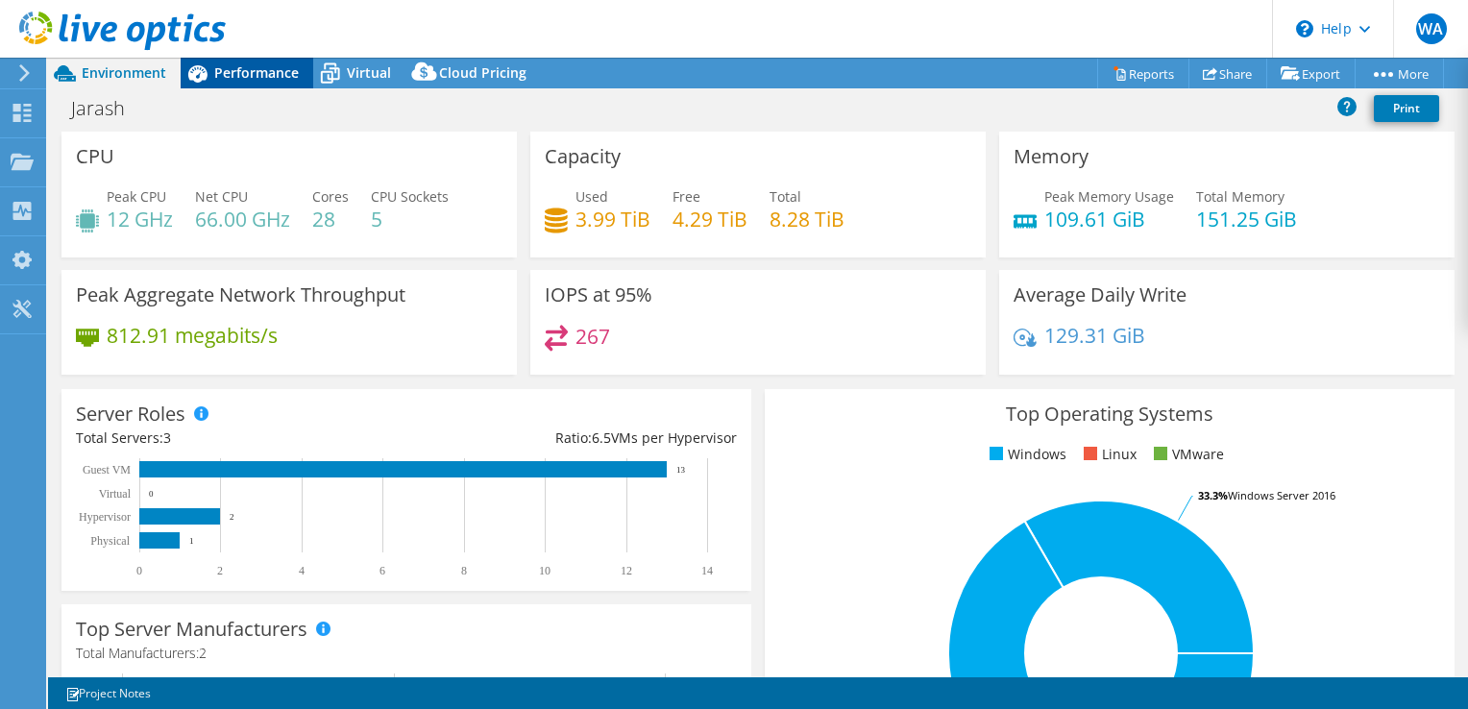
click at [241, 66] on div "Performance" at bounding box center [247, 73] width 133 height 31
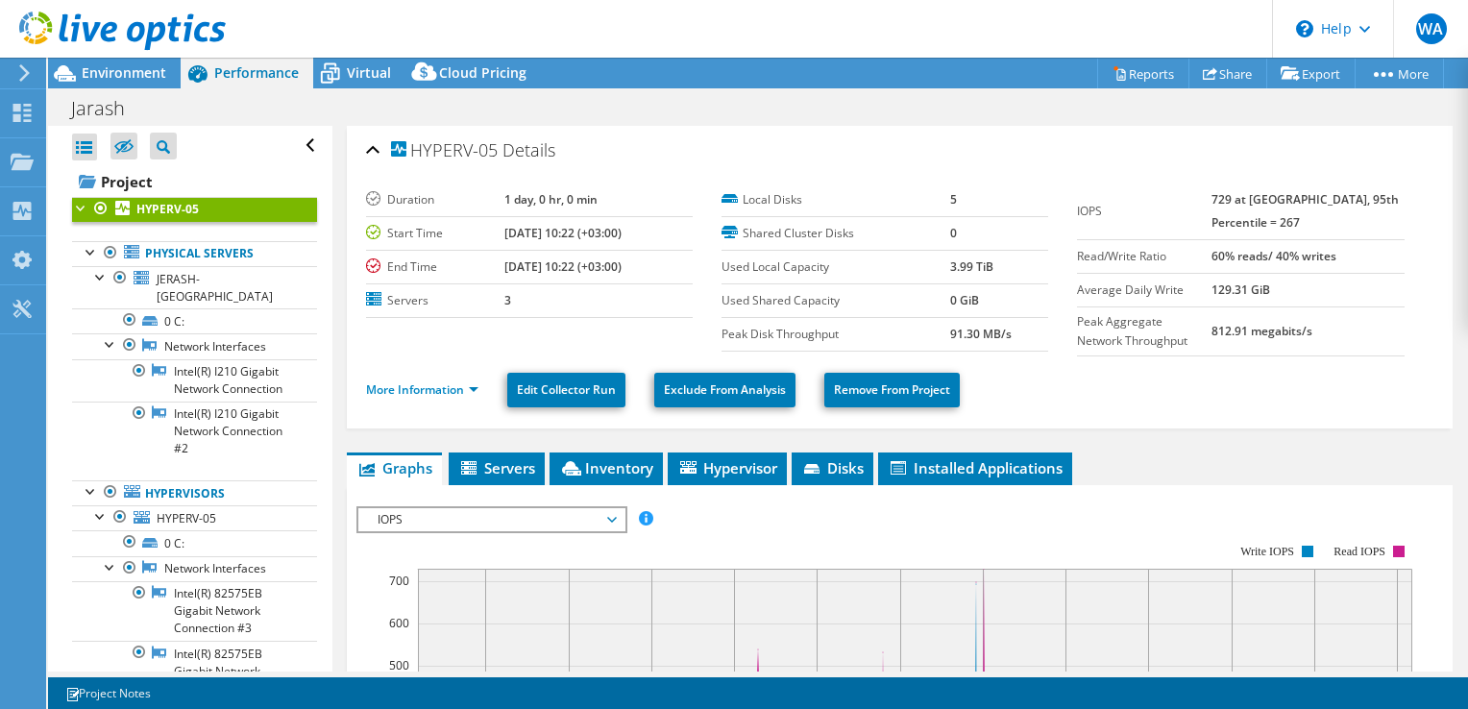
click at [239, 67] on span "Performance" at bounding box center [256, 72] width 85 height 18
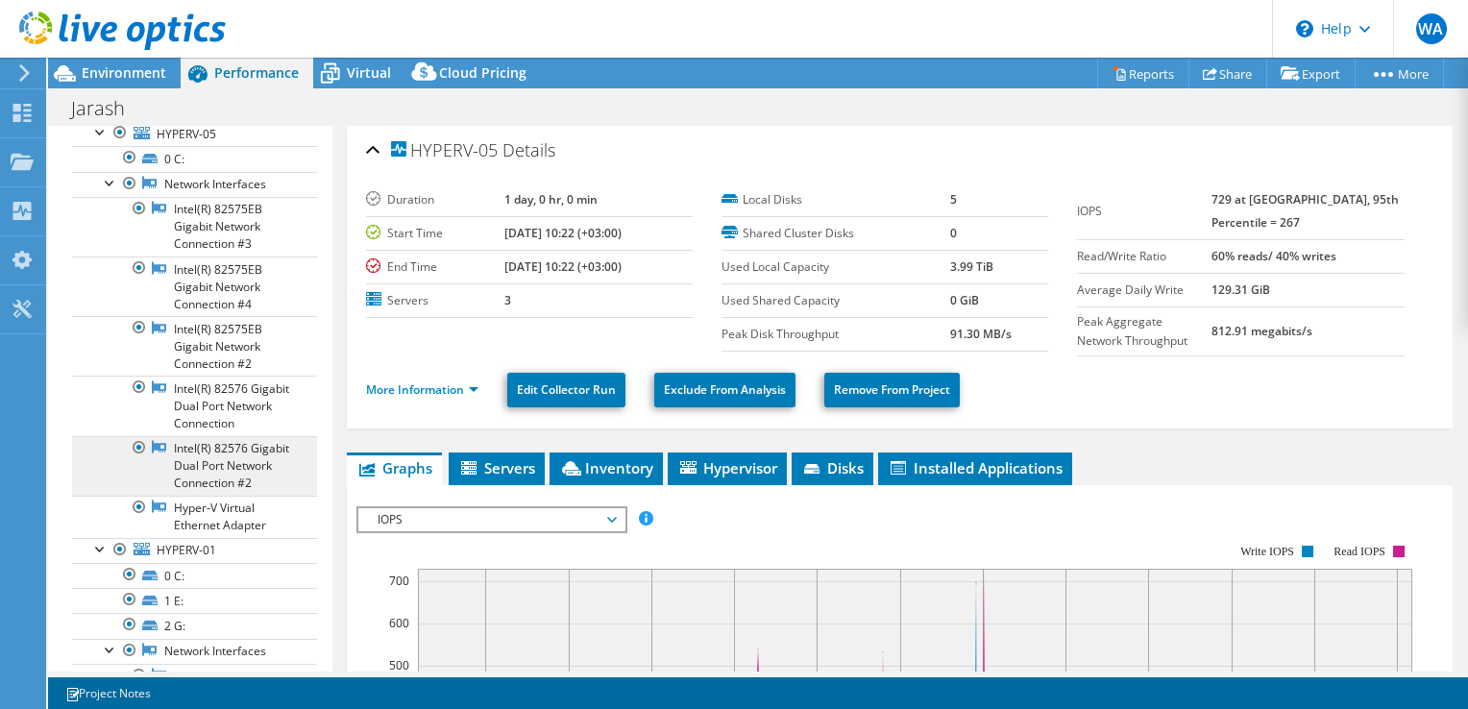
scroll to position [577, 0]
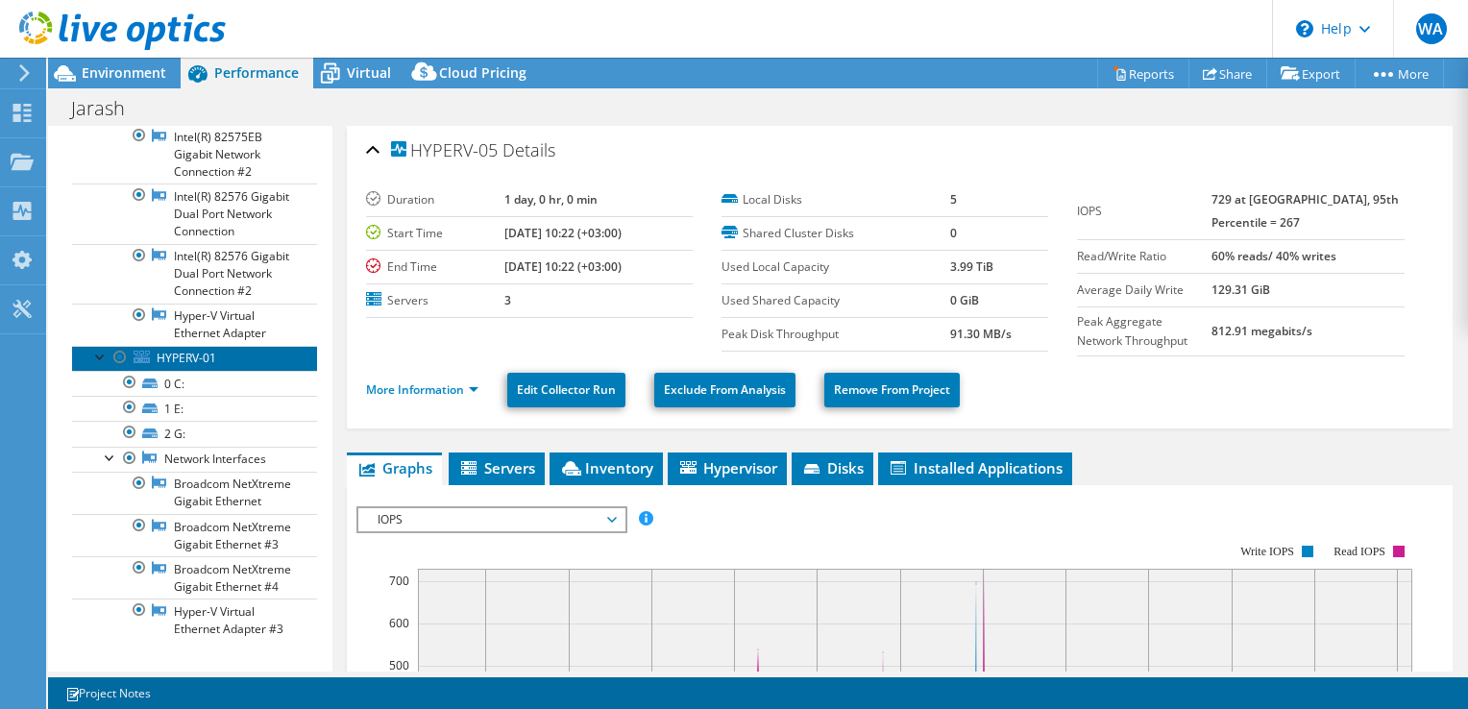
click at [199, 371] on link "HYPERV-01" at bounding box center [194, 358] width 245 height 25
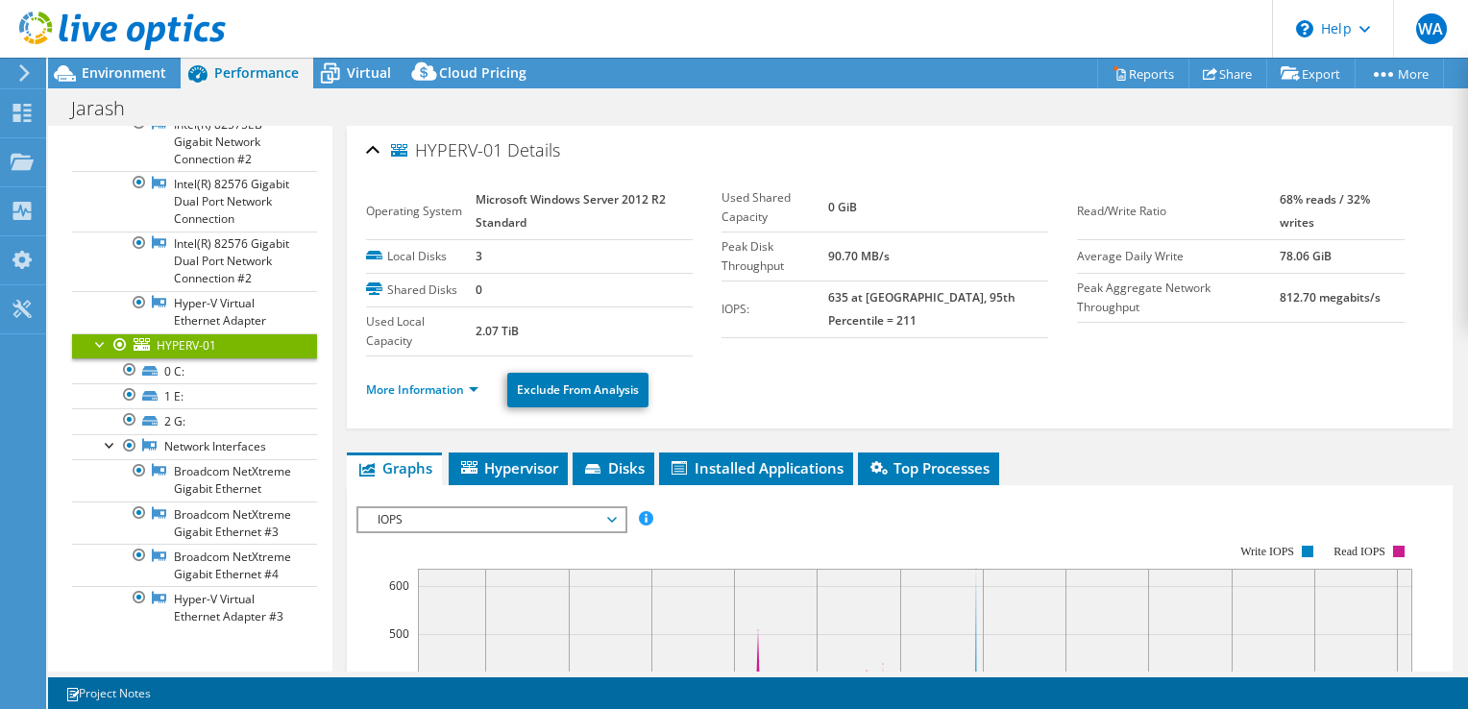
scroll to position [687, 0]
drag, startPoint x: 477, startPoint y: 193, endPoint x: 553, endPoint y: 211, distance: 79.0
click at [553, 211] on td "Microsoft Windows Server 2012 R2 Standard" at bounding box center [584, 212] width 217 height 57
drag, startPoint x: 553, startPoint y: 211, endPoint x: 516, endPoint y: 256, distance: 57.9
click at [516, 256] on tr "Local Disks 3" at bounding box center [529, 256] width 327 height 34
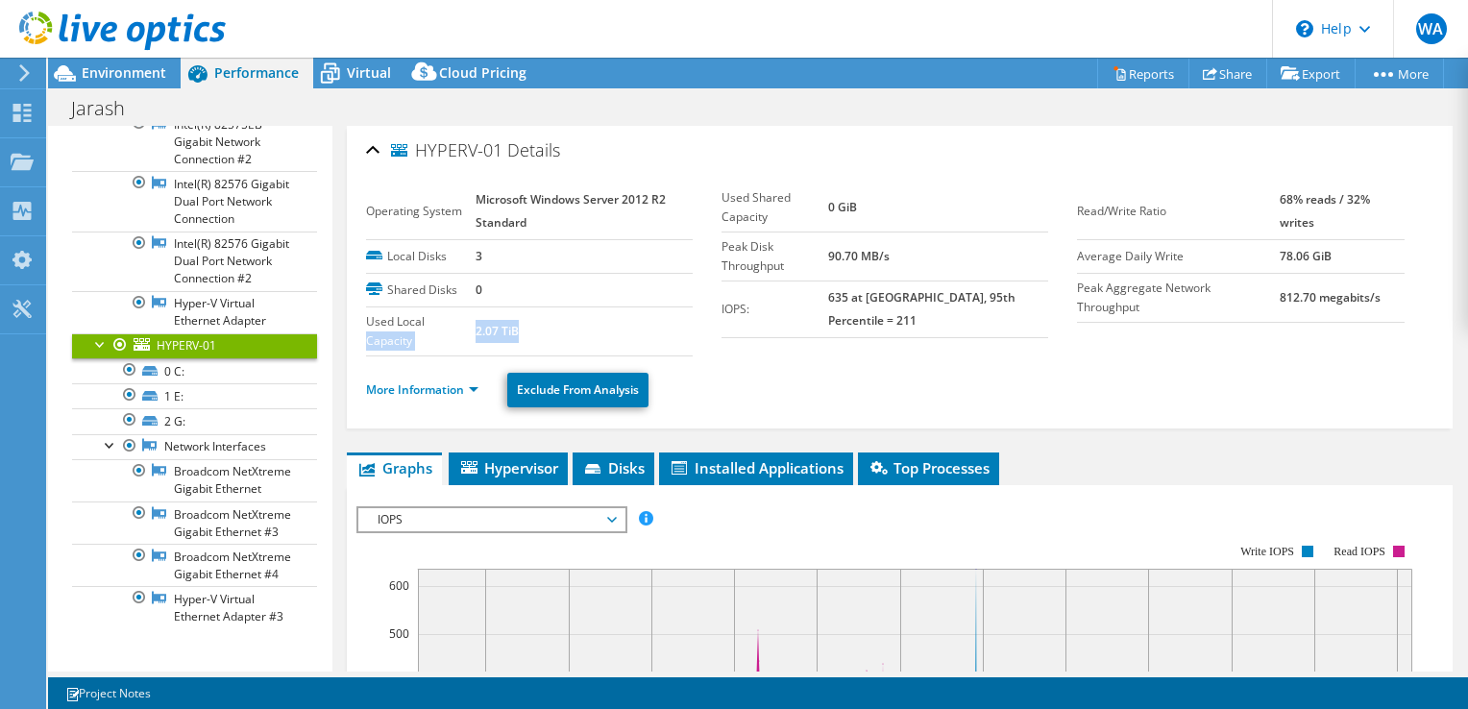
drag, startPoint x: 516, startPoint y: 256, endPoint x: 538, endPoint y: 331, distance: 78.1
click at [538, 331] on tr "Used Local Capacity 2.07 TiB" at bounding box center [529, 331] width 327 height 49
drag, startPoint x: 538, startPoint y: 331, endPoint x: 572, endPoint y: 336, distance: 34.1
click at [572, 336] on td "2.07 TiB" at bounding box center [584, 331] width 217 height 49
click at [588, 332] on td "2.07 TiB" at bounding box center [584, 331] width 217 height 49
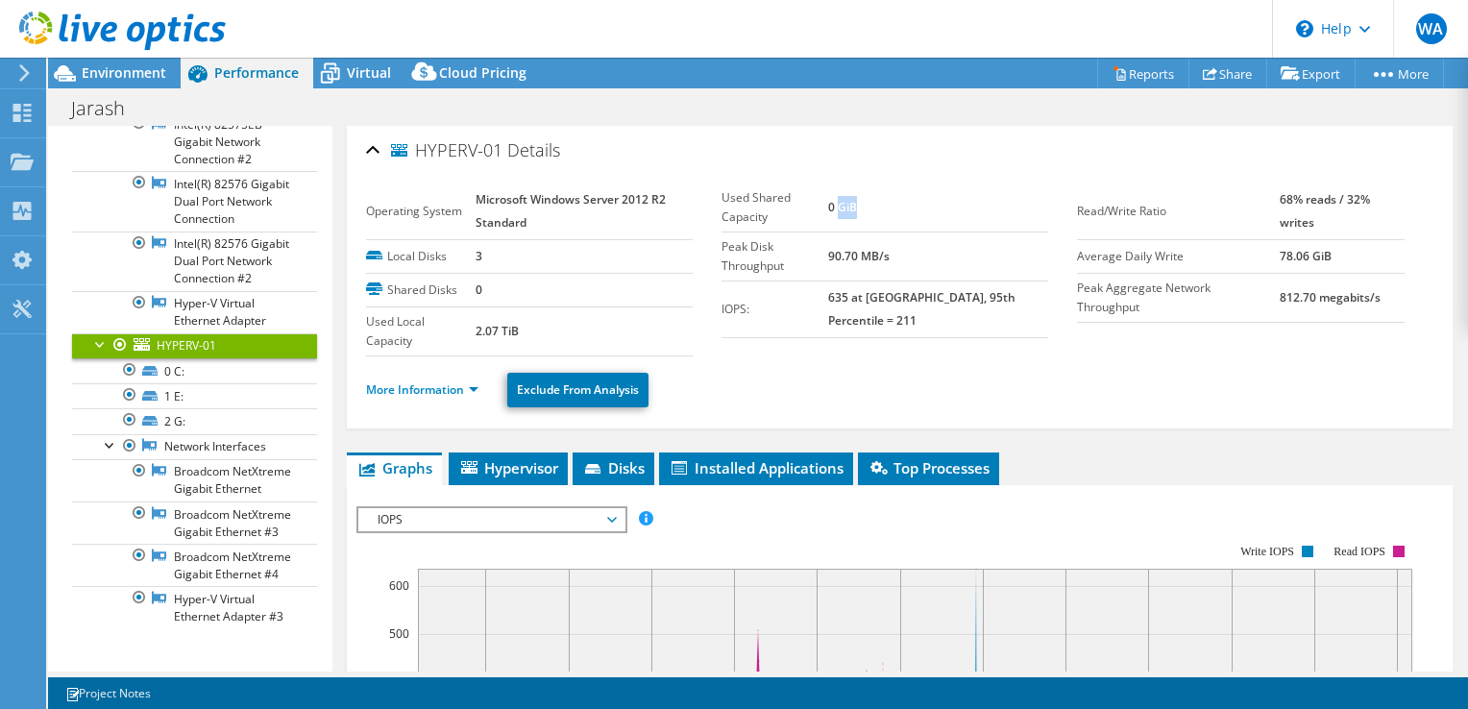
drag, startPoint x: 889, startPoint y: 195, endPoint x: 857, endPoint y: 190, distance: 32.1
click at [857, 190] on td "0 GiB" at bounding box center [938, 208] width 220 height 49
drag, startPoint x: 857, startPoint y: 190, endPoint x: 846, endPoint y: 214, distance: 26.6
click at [846, 232] on tr "Peak Disk Throughput 90.70 MB/s" at bounding box center [885, 256] width 327 height 49
drag, startPoint x: 846, startPoint y: 214, endPoint x: 1041, endPoint y: 275, distance: 204.2
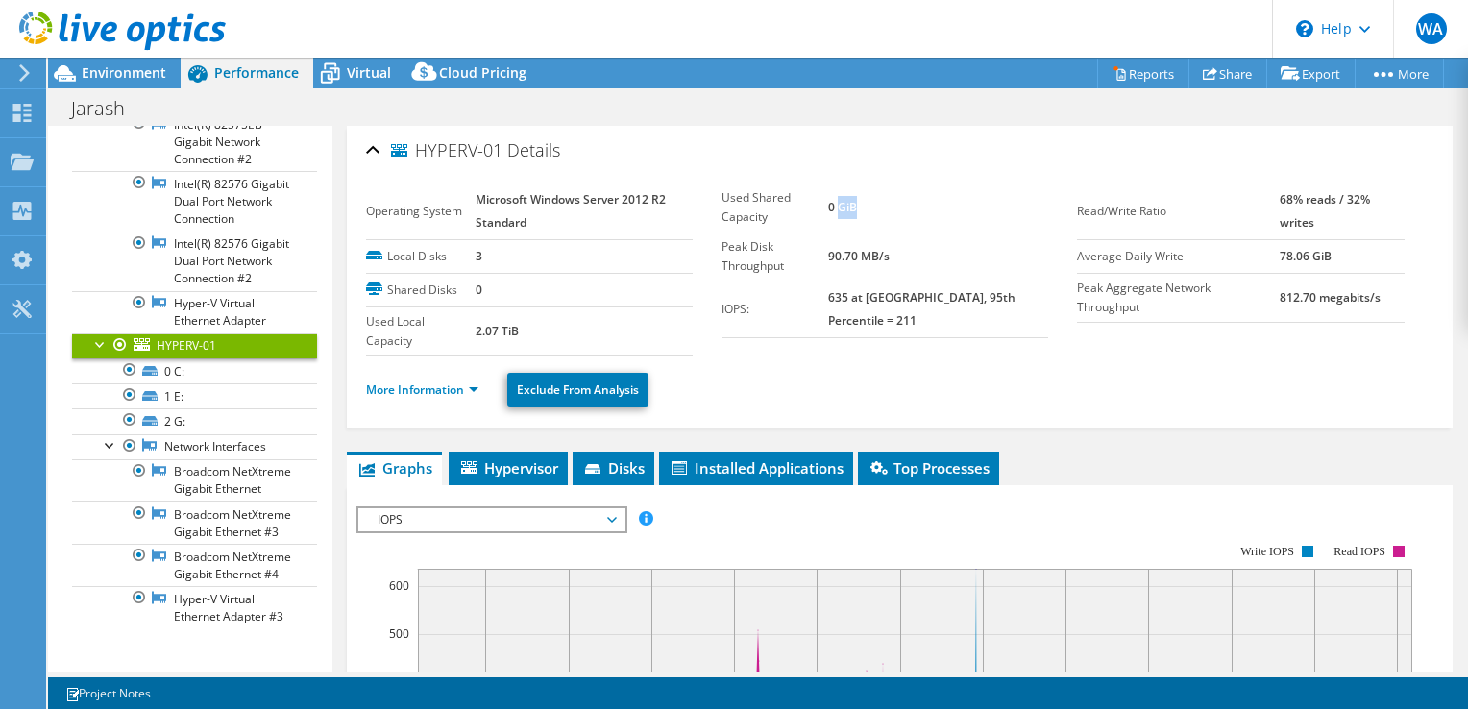
click at [1041, 275] on div "Used Shared Capacity 0 GiB Peak Disk Throughput 90.70 MB/s IOPS: 635 at Peak, 9…" at bounding box center [900, 261] width 356 height 155
click at [1364, 221] on td "68% reads / 32% writes" at bounding box center [1342, 212] width 125 height 57
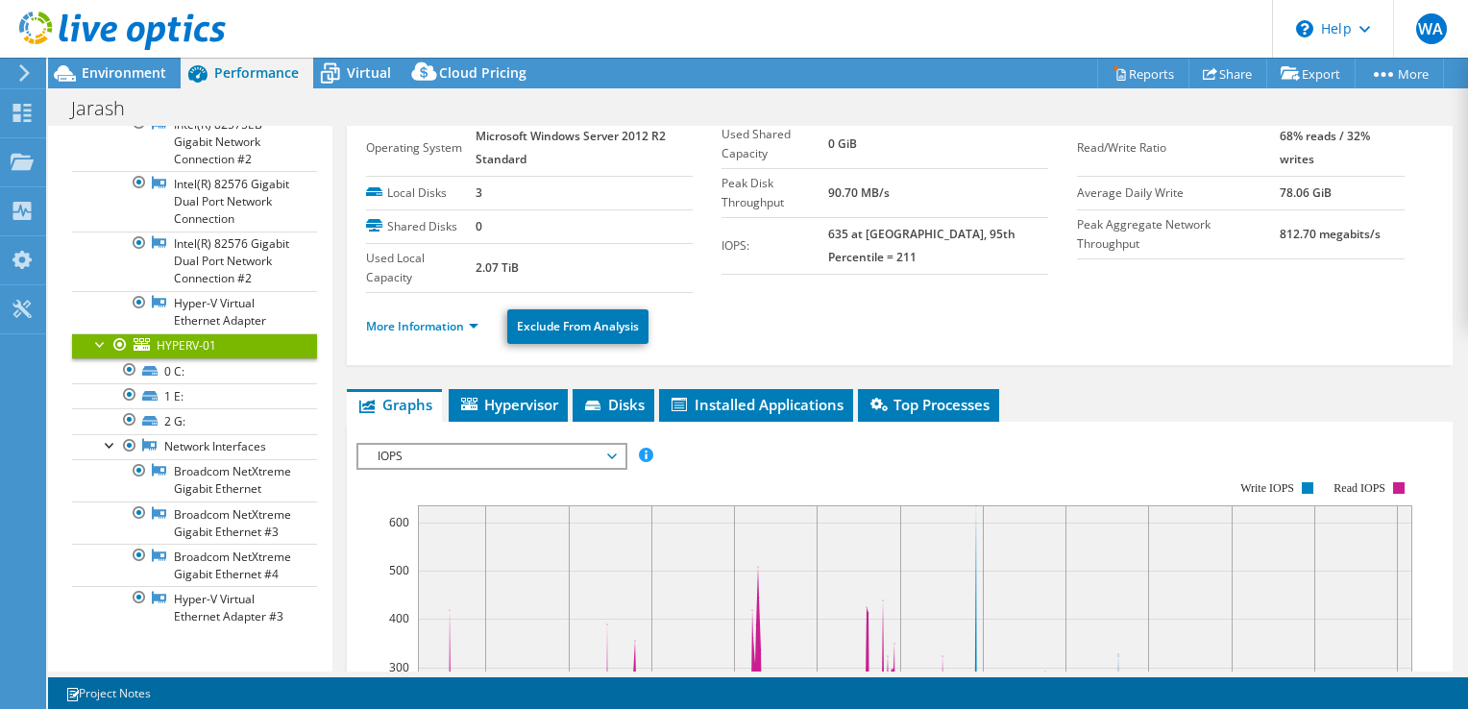
scroll to position [96, 0]
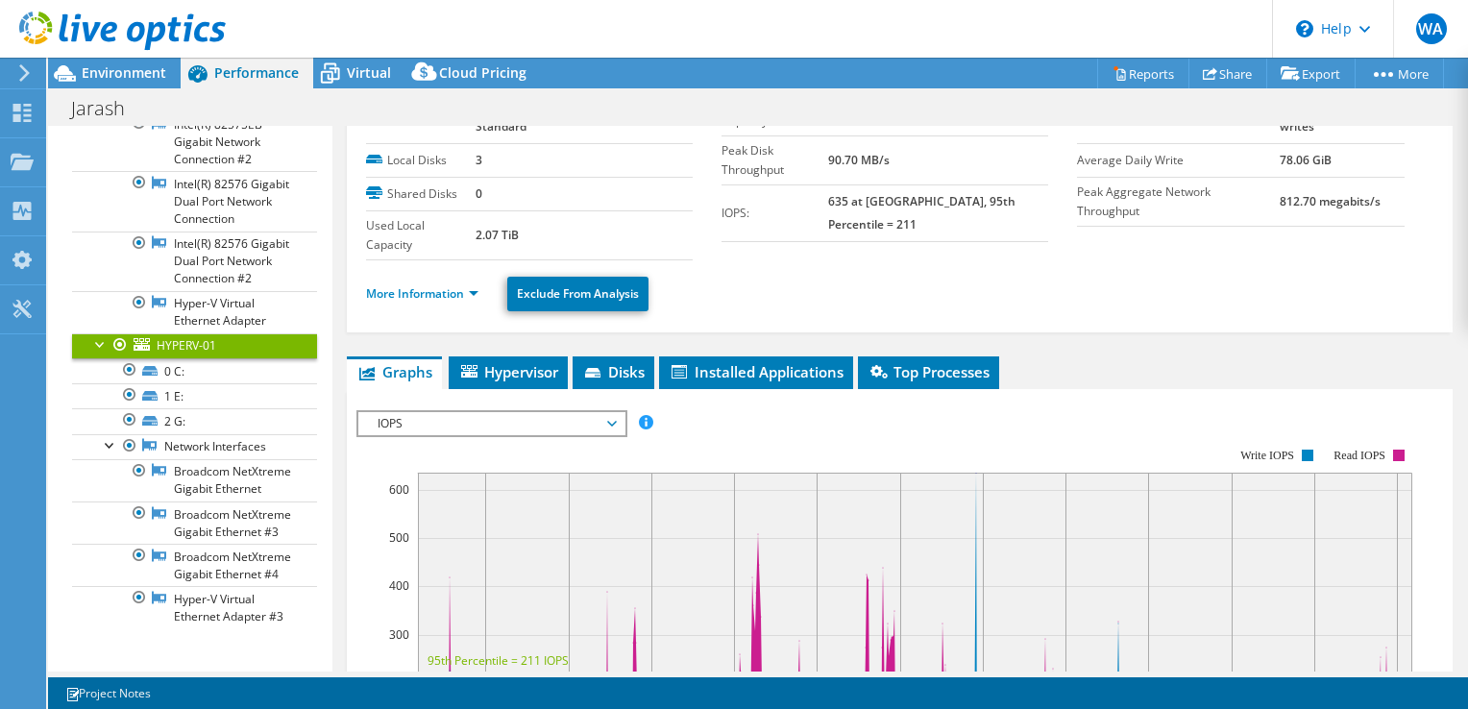
drag, startPoint x: 466, startPoint y: 351, endPoint x: 476, endPoint y: 352, distance: 9.7
click at [470, 351] on div "HYPERV-01 Details Operating System Microsoft Windows Server 2012 R2 Standard Lo…" at bounding box center [899, 614] width 1135 height 1169
click at [490, 359] on li "Hypervisor" at bounding box center [508, 372] width 119 height 33
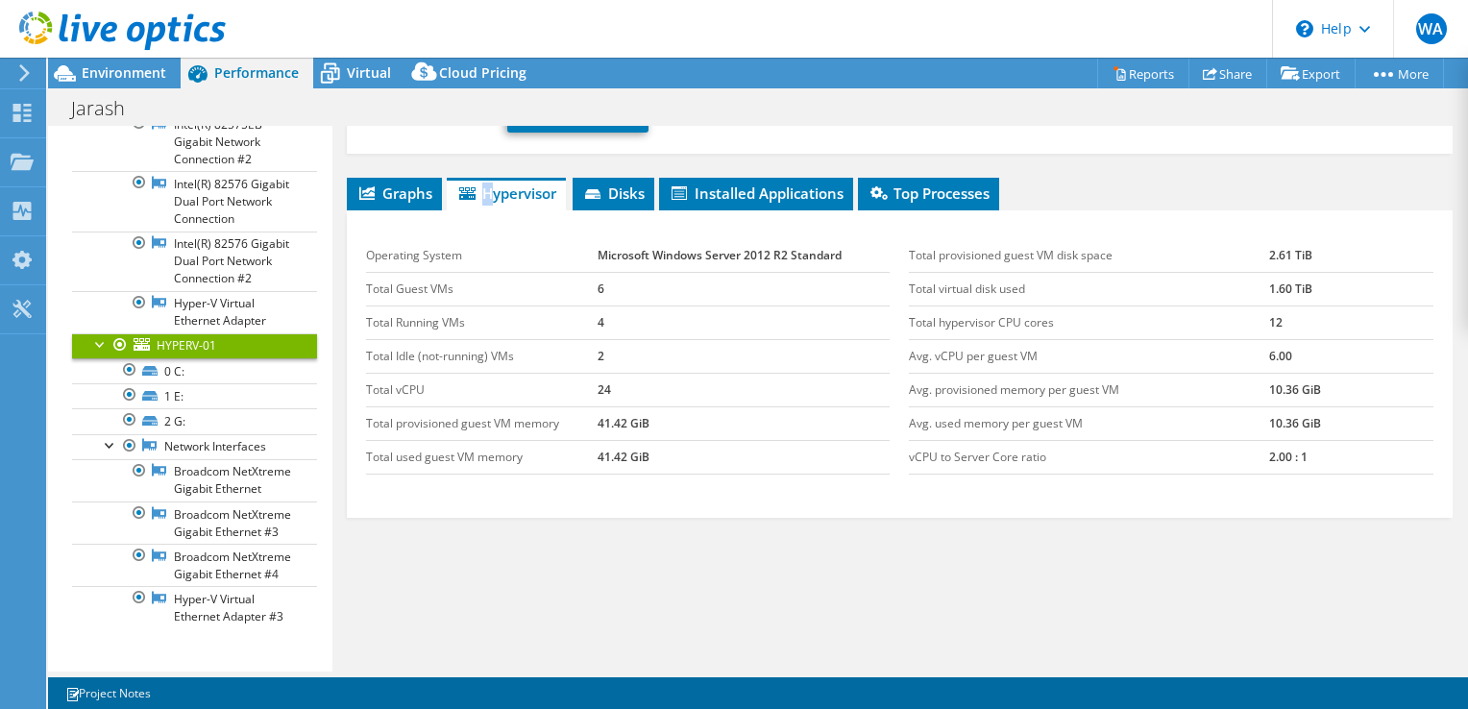
scroll to position [292, 0]
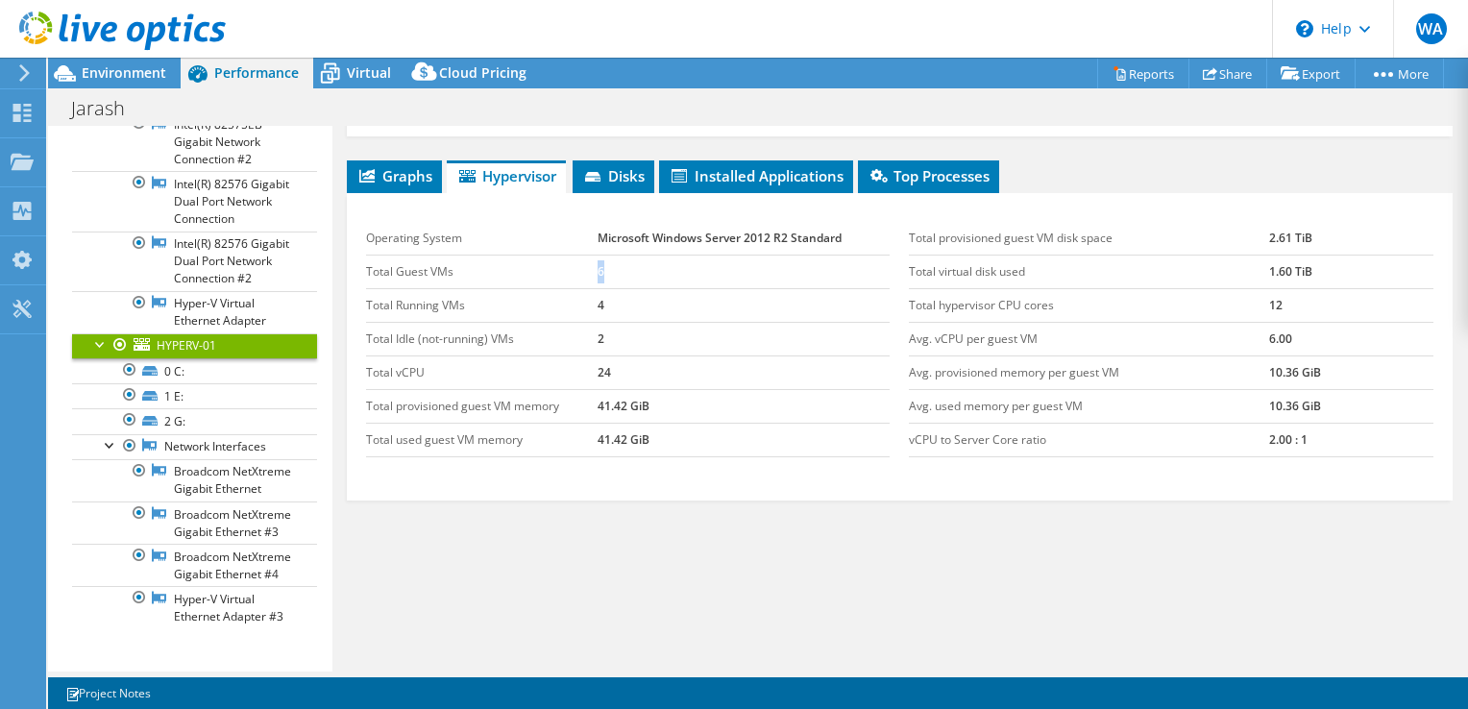
drag, startPoint x: 619, startPoint y: 263, endPoint x: 592, endPoint y: 263, distance: 26.9
click at [592, 263] on tr "Total Guest VMs 6" at bounding box center [628, 272] width 525 height 34
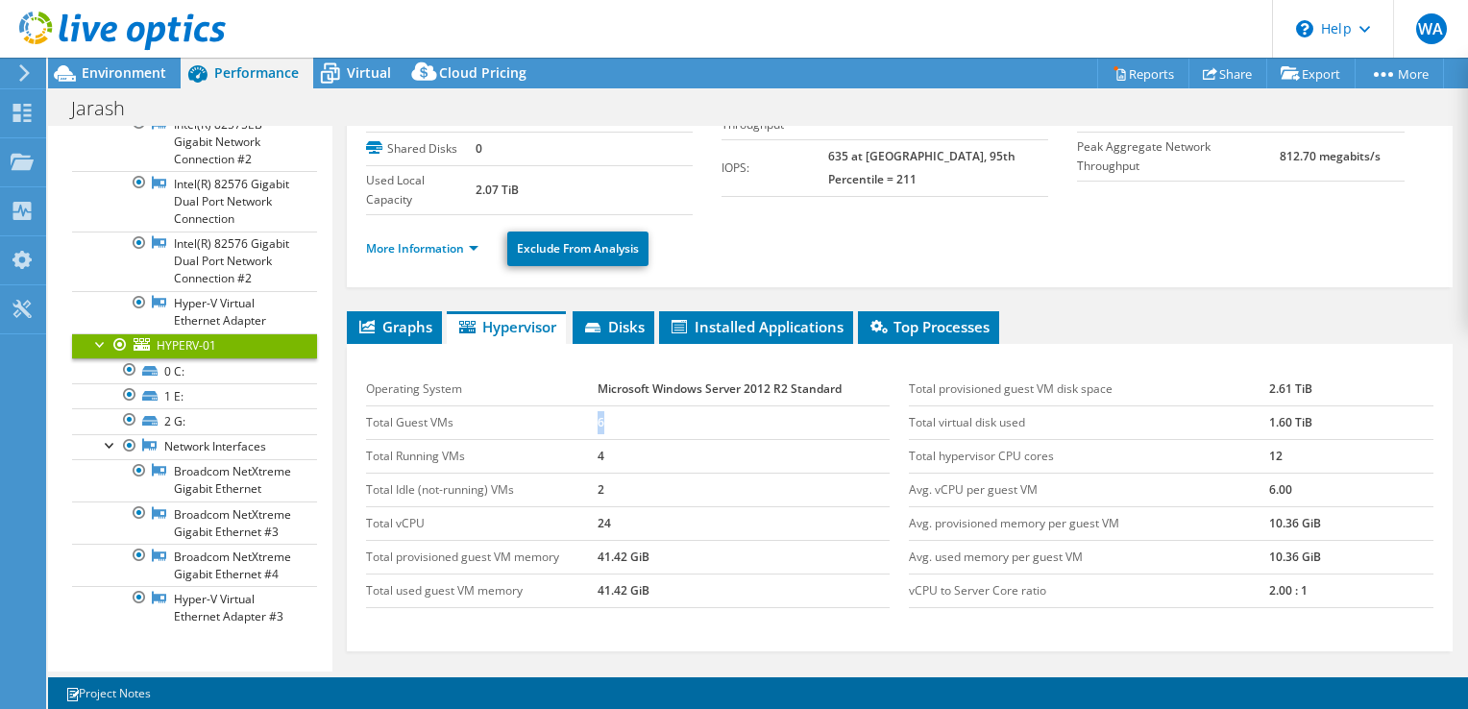
scroll to position [196, 0]
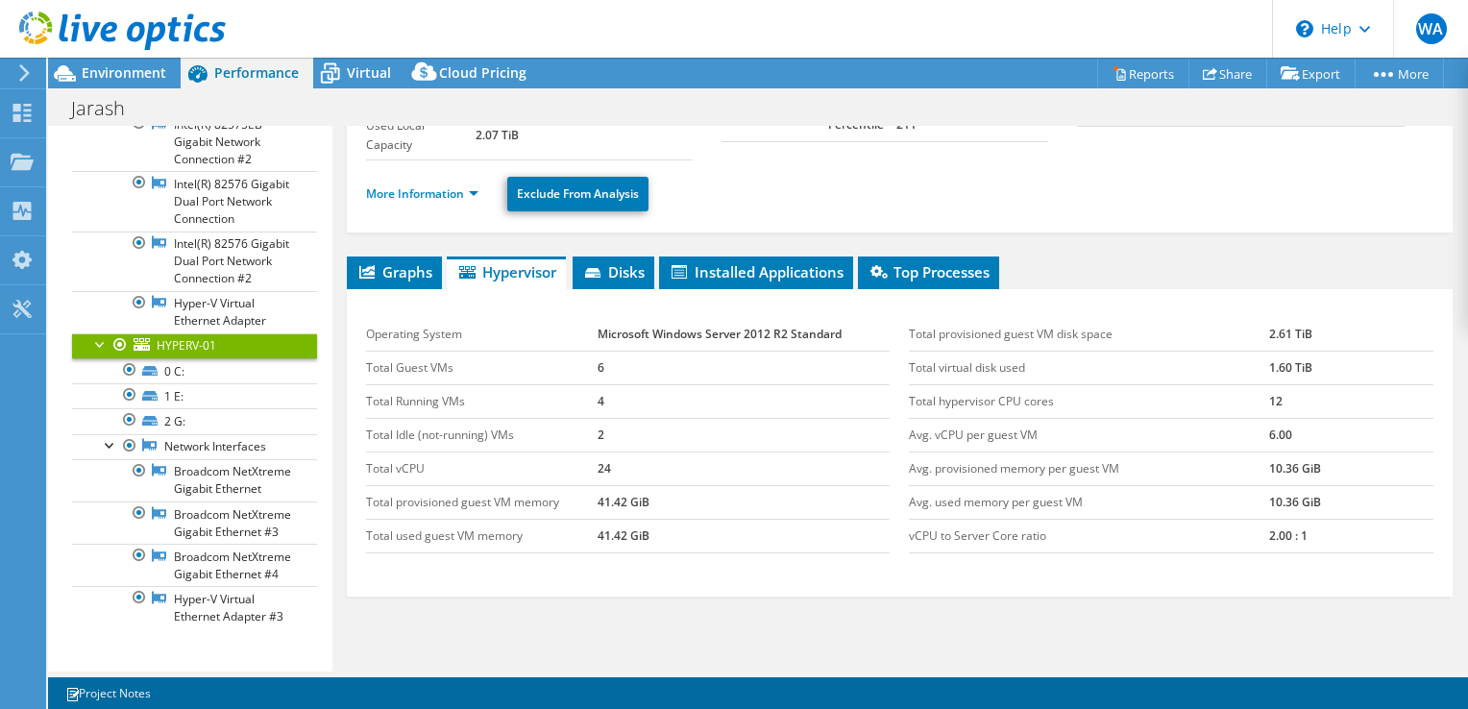
click at [630, 413] on td "4" at bounding box center [744, 401] width 293 height 34
drag, startPoint x: 611, startPoint y: 400, endPoint x: 588, endPoint y: 399, distance: 23.1
click at [588, 399] on tr "Total Running VMs 4" at bounding box center [628, 401] width 525 height 34
drag, startPoint x: 588, startPoint y: 399, endPoint x: 586, endPoint y: 426, distance: 27.0
click at [586, 426] on tr "Total Idle (not-running) VMs 2" at bounding box center [628, 435] width 525 height 34
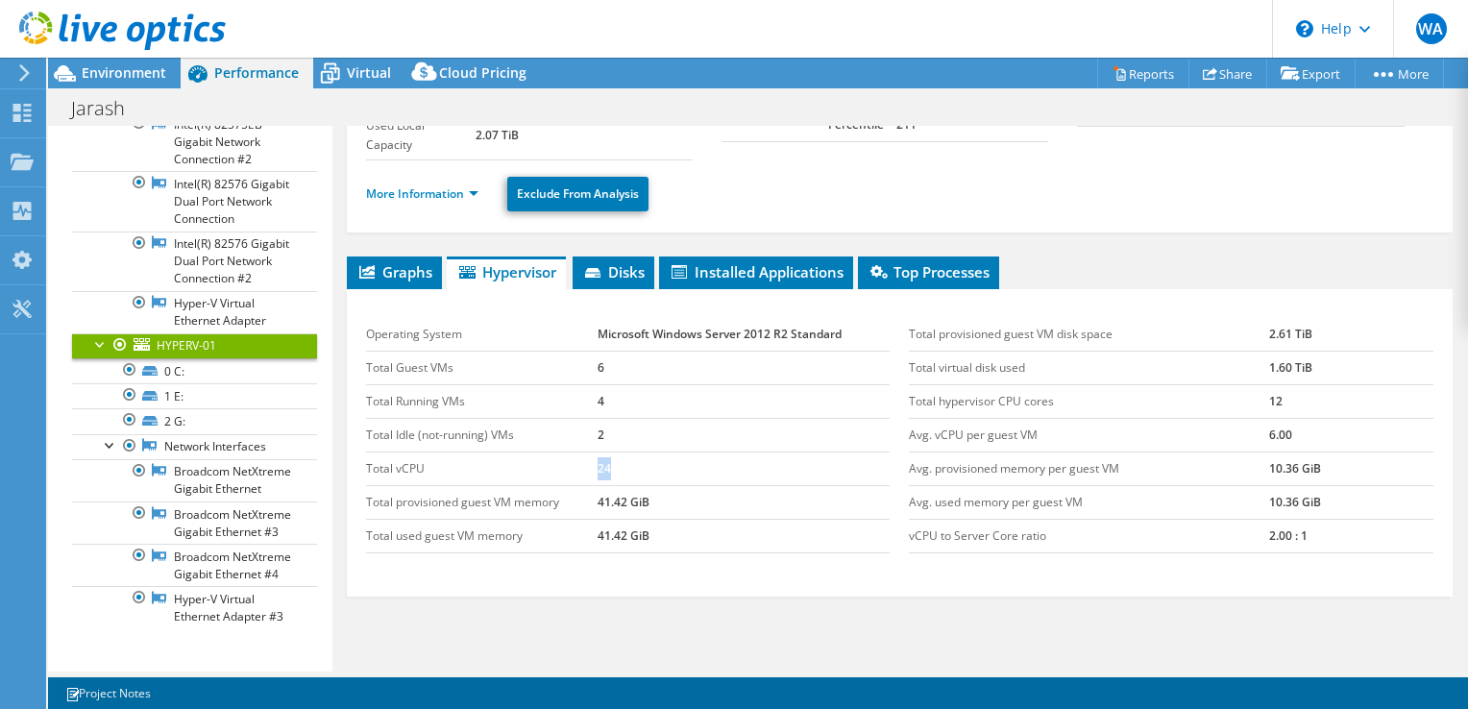
drag, startPoint x: 619, startPoint y: 459, endPoint x: 591, endPoint y: 459, distance: 27.9
click at [591, 459] on tr "Total vCPU 24" at bounding box center [628, 469] width 525 height 34
drag, startPoint x: 591, startPoint y: 459, endPoint x: 578, endPoint y: 498, distance: 40.7
click at [578, 498] on tr "Total provisioned guest VM memory 41.42 GiB" at bounding box center [628, 502] width 525 height 34
click at [653, 519] on td "41.42 GiB" at bounding box center [744, 536] width 293 height 34
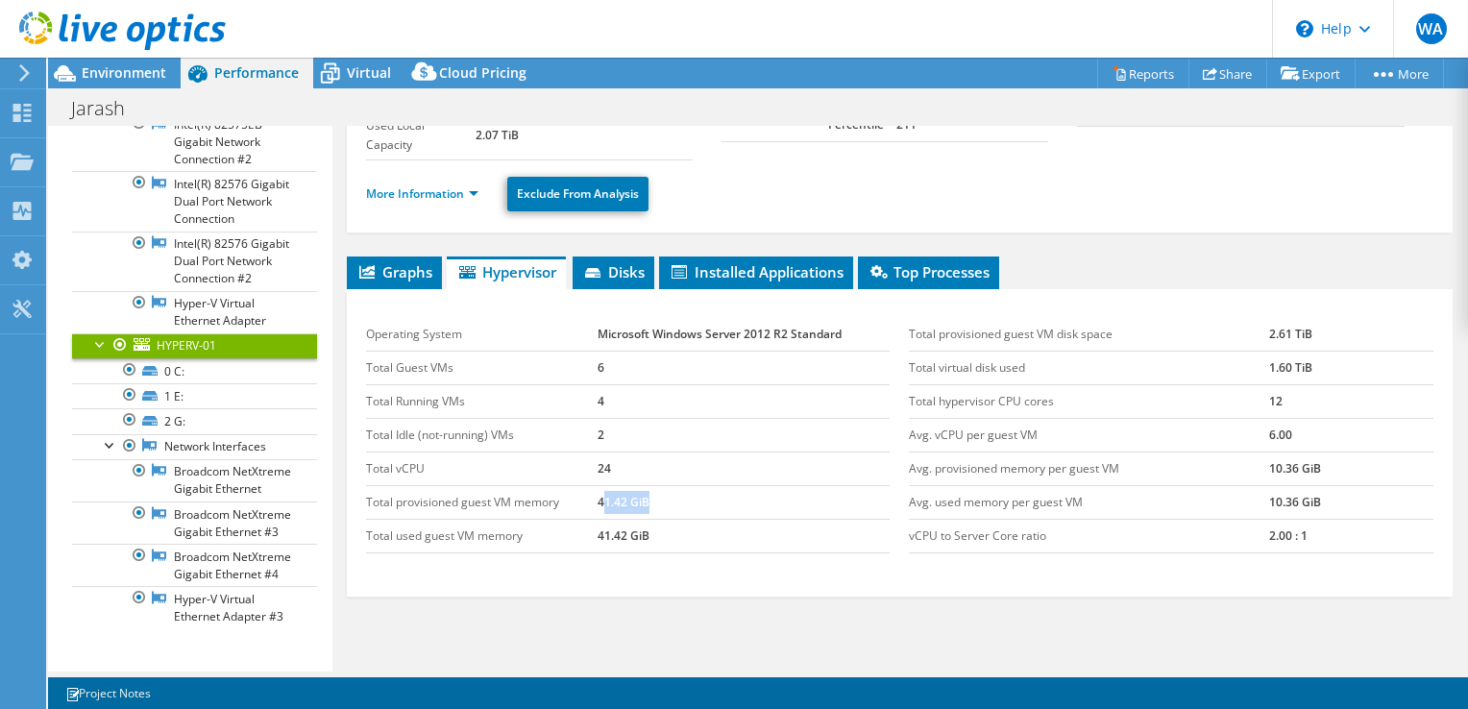
drag, startPoint x: 659, startPoint y: 498, endPoint x: 597, endPoint y: 486, distance: 63.5
click at [598, 486] on td "41.42 GiB" at bounding box center [744, 502] width 293 height 34
drag, startPoint x: 597, startPoint y: 486, endPoint x: 592, endPoint y: 462, distance: 24.5
click at [592, 462] on tr "Total vCPU 24" at bounding box center [628, 469] width 525 height 34
click at [621, 489] on td "41.42 GiB" at bounding box center [744, 502] width 293 height 34
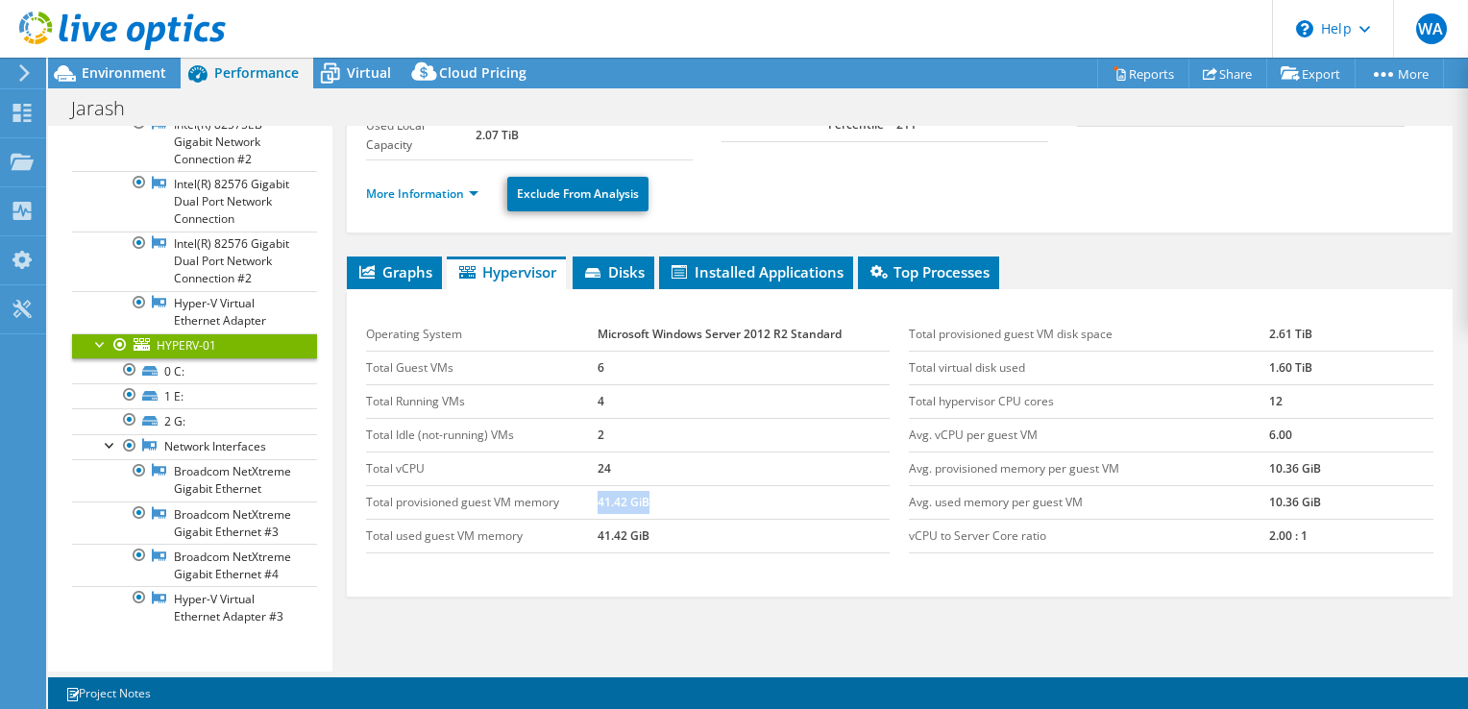
drag, startPoint x: 665, startPoint y: 496, endPoint x: 572, endPoint y: 488, distance: 93.5
click at [572, 488] on tr "Total provisioned guest VM memory 41.42 GiB" at bounding box center [628, 502] width 525 height 34
drag, startPoint x: 648, startPoint y: 536, endPoint x: 596, endPoint y: 537, distance: 51.9
click at [598, 537] on td "41.42 GiB" at bounding box center [744, 536] width 293 height 34
click at [707, 263] on span "Installed Applications" at bounding box center [756, 271] width 175 height 19
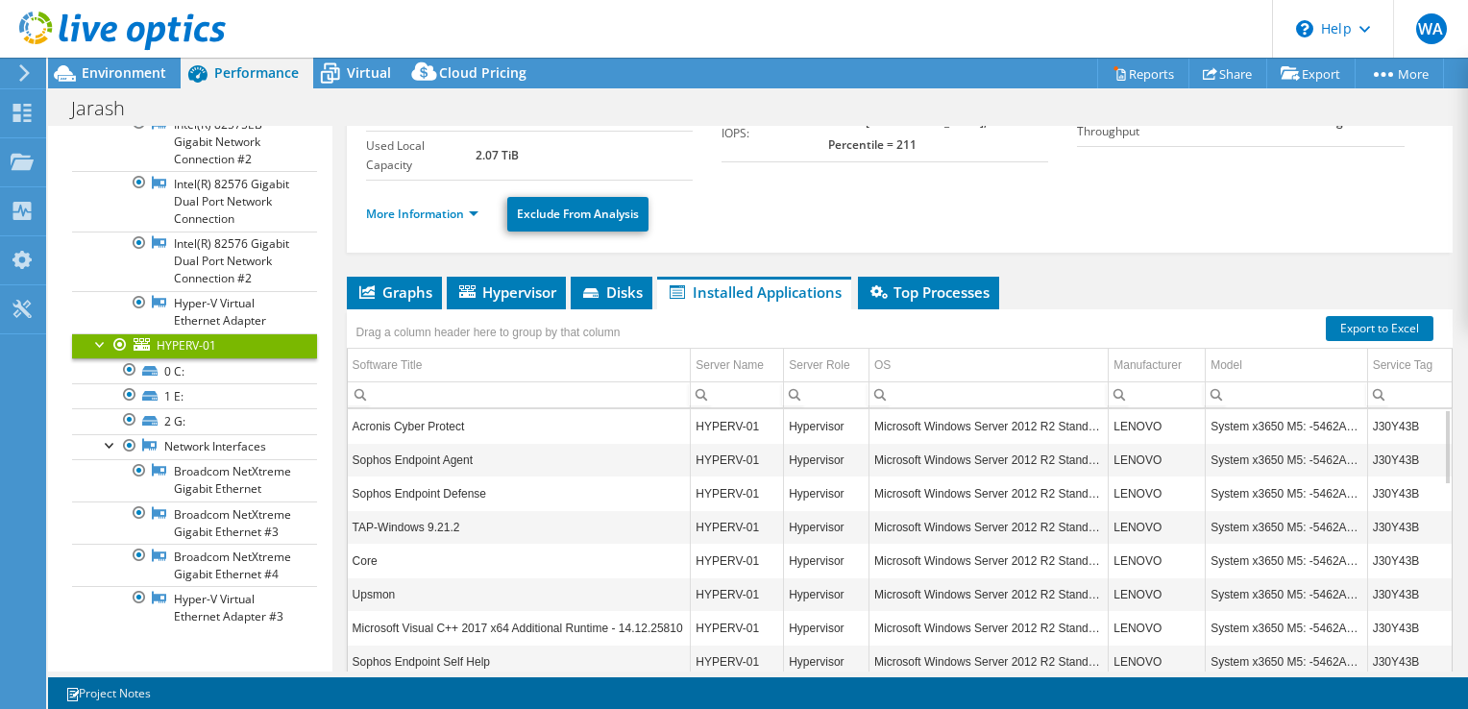
scroll to position [4, 0]
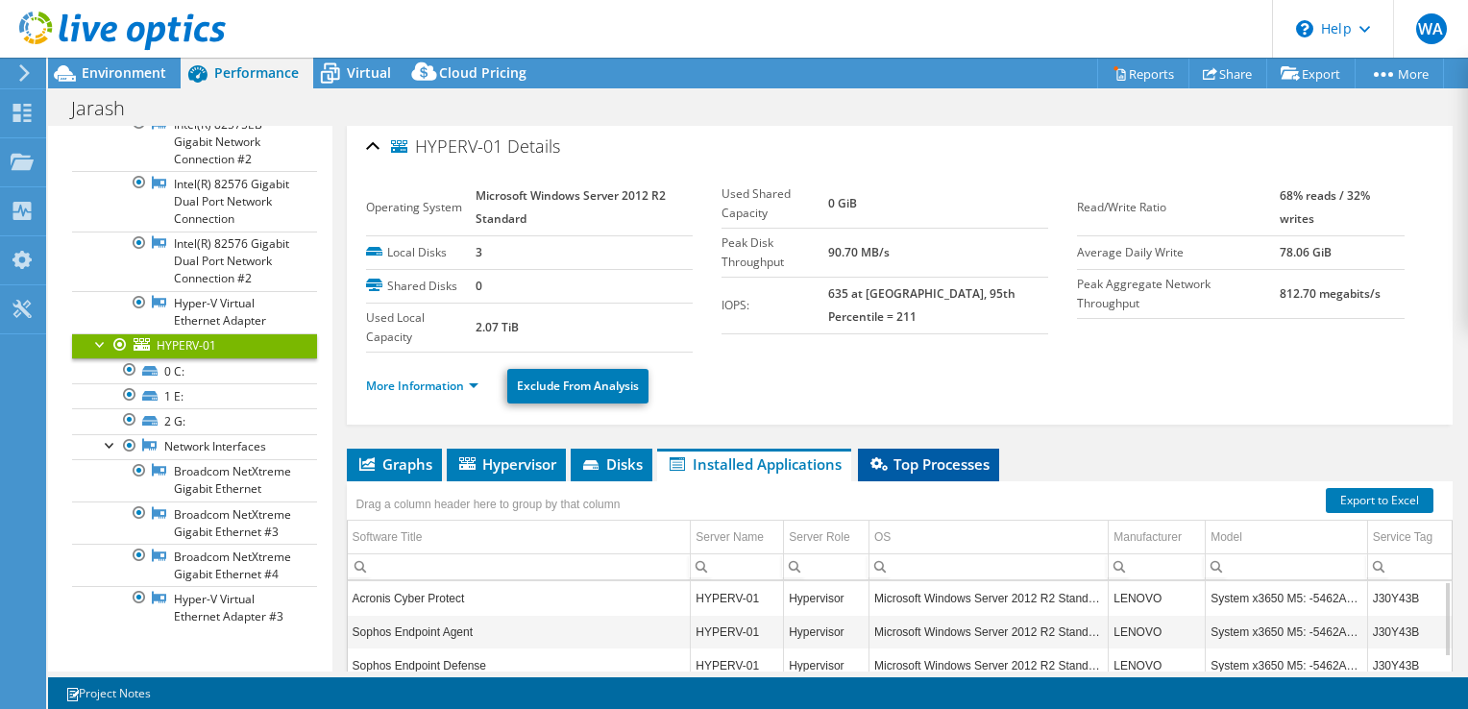
click at [935, 455] on span "Top Processes" at bounding box center [929, 464] width 122 height 19
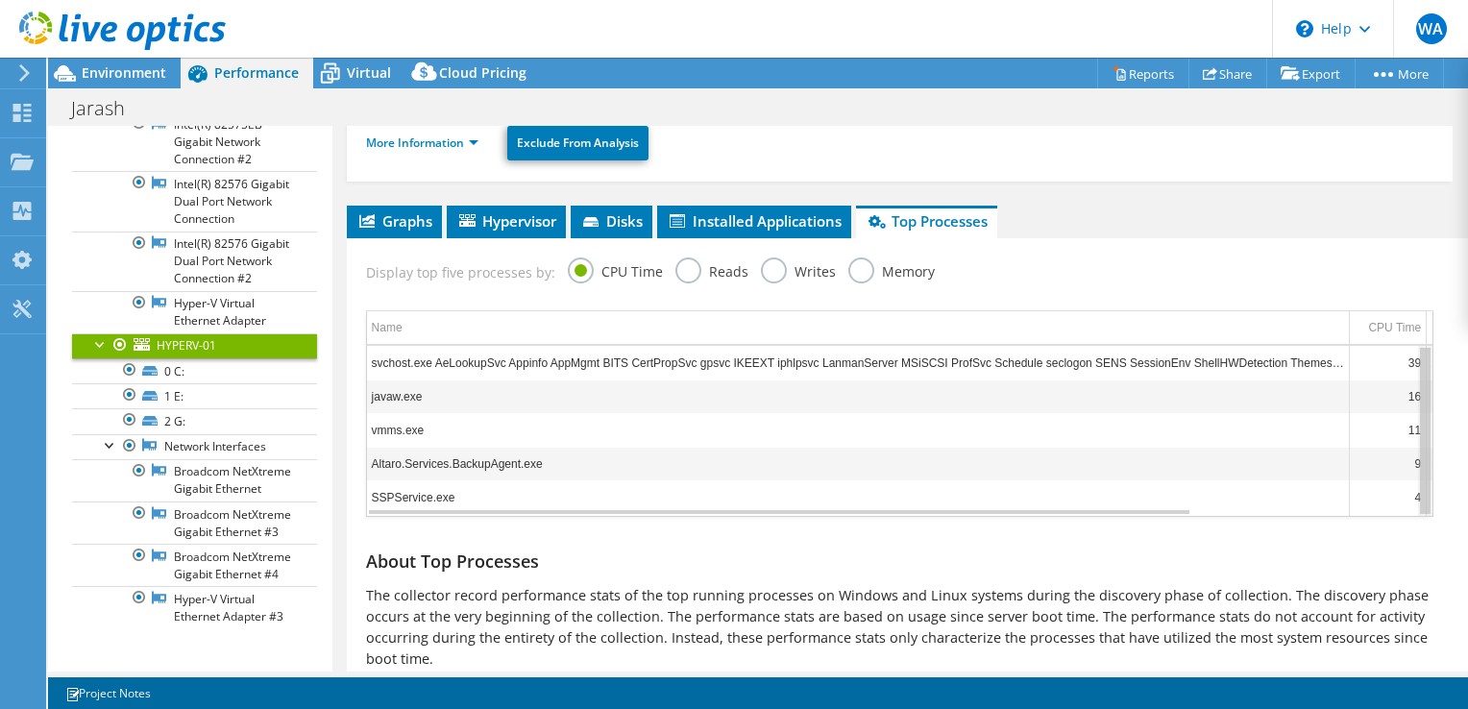
scroll to position [299, 0]
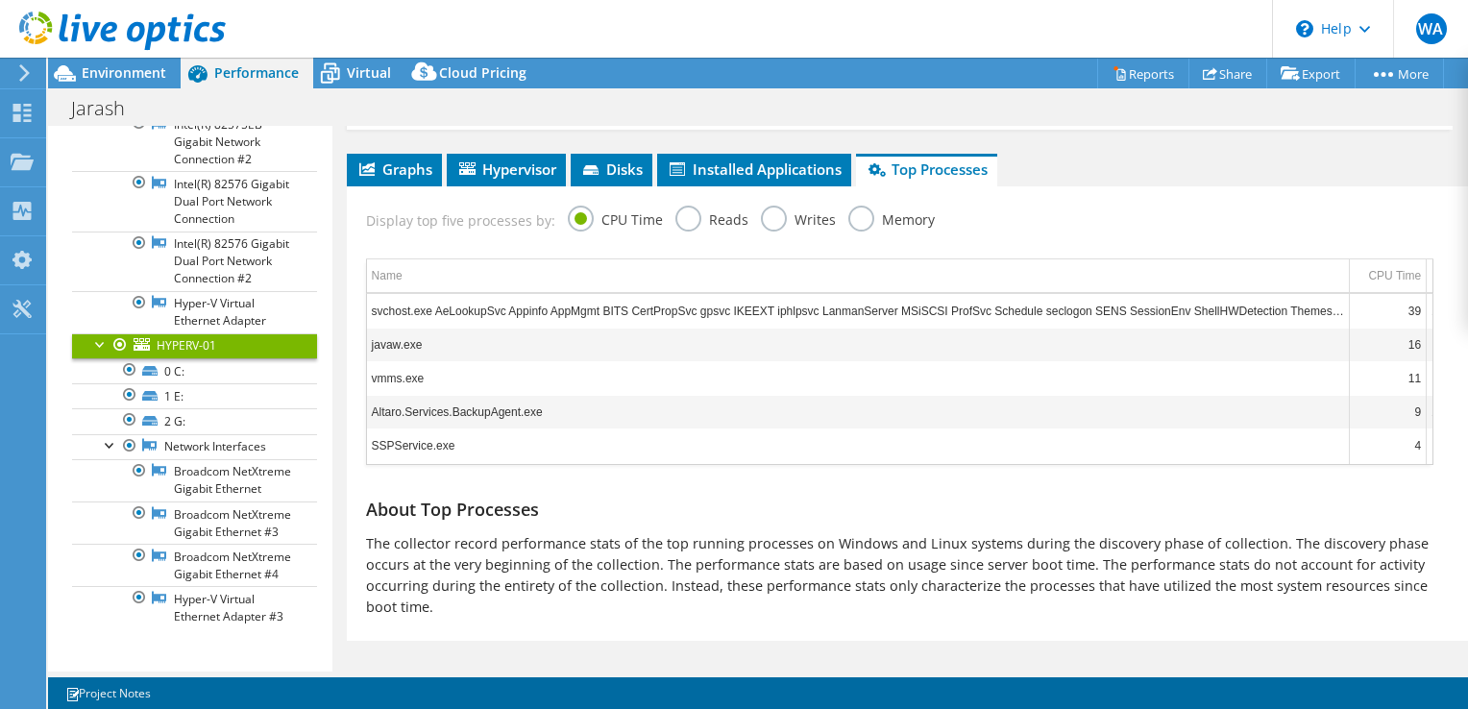
click at [676, 221] on label "Reads" at bounding box center [712, 218] width 73 height 24
click at [0, 0] on input "Reads" at bounding box center [0, 0] width 0 height 0
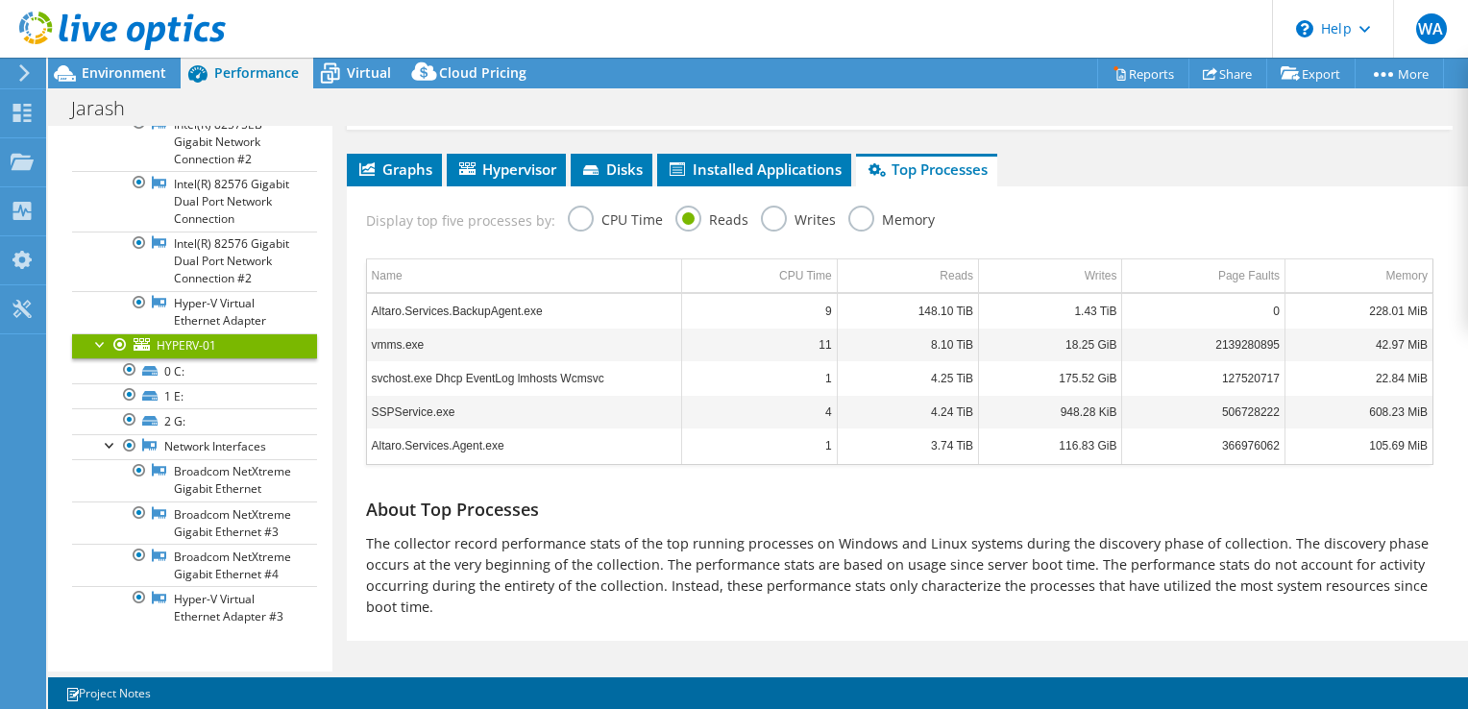
click at [784, 218] on label "Writes" at bounding box center [798, 218] width 75 height 24
click at [0, 0] on input "Writes" at bounding box center [0, 0] width 0 height 0
click at [857, 225] on label "Memory" at bounding box center [891, 218] width 86 height 24
click at [0, 0] on input "Memory" at bounding box center [0, 0] width 0 height 0
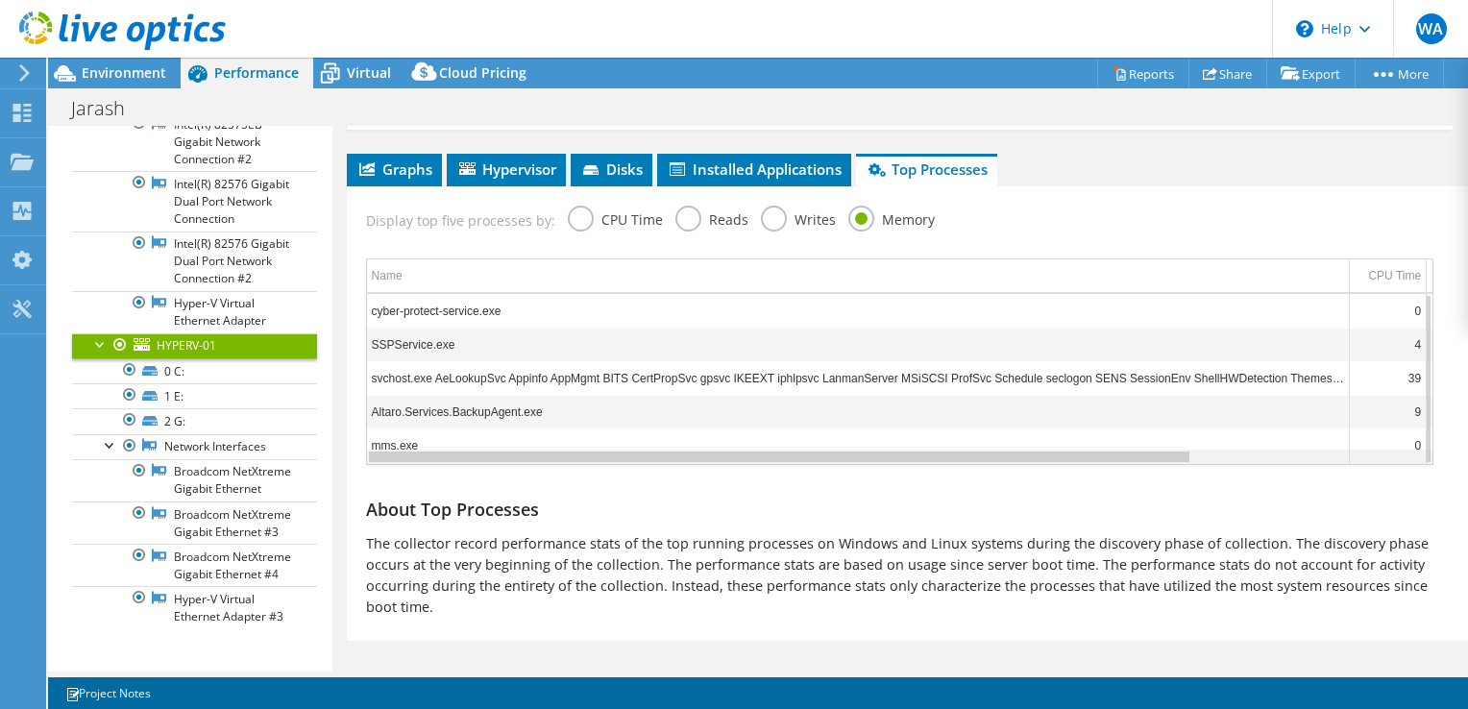
scroll to position [0, 0]
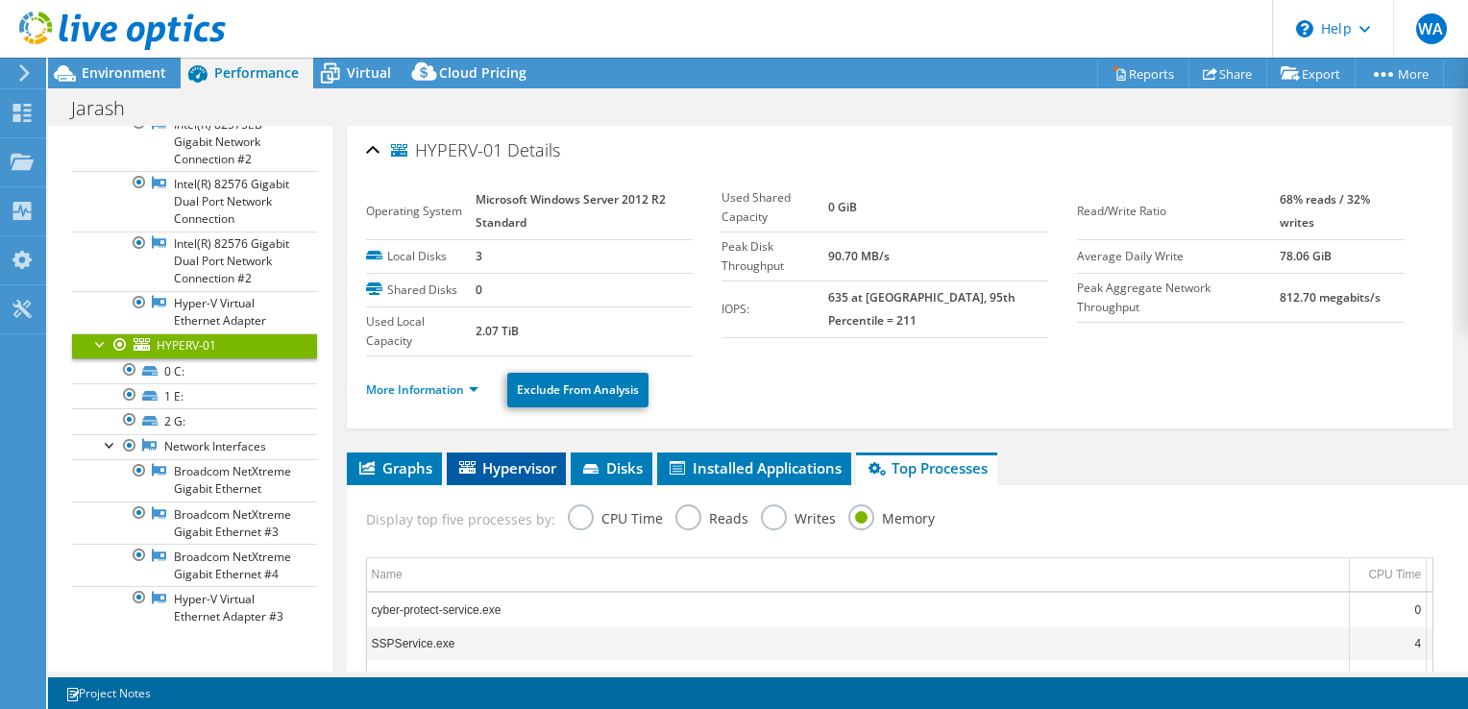
click at [483, 461] on span "Hypervisor" at bounding box center [506, 467] width 100 height 19
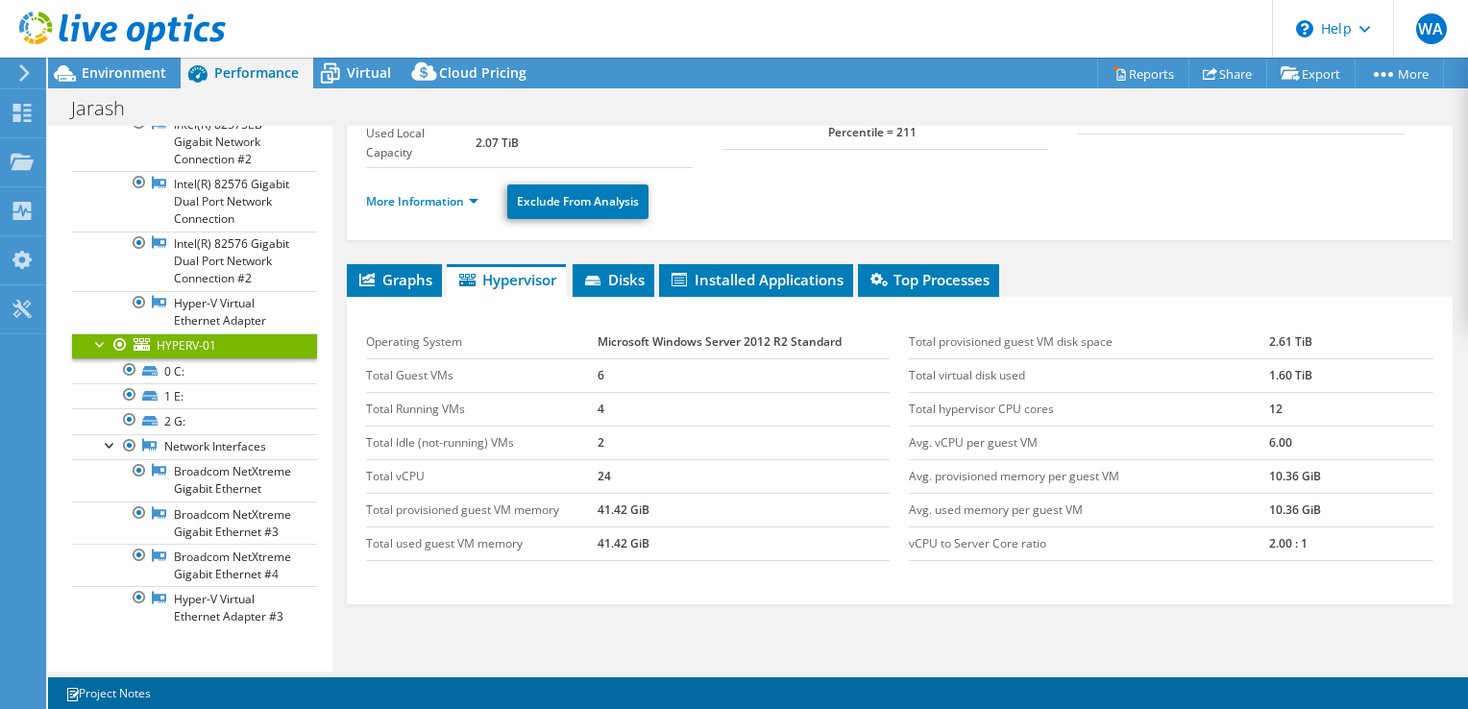
scroll to position [192, 0]
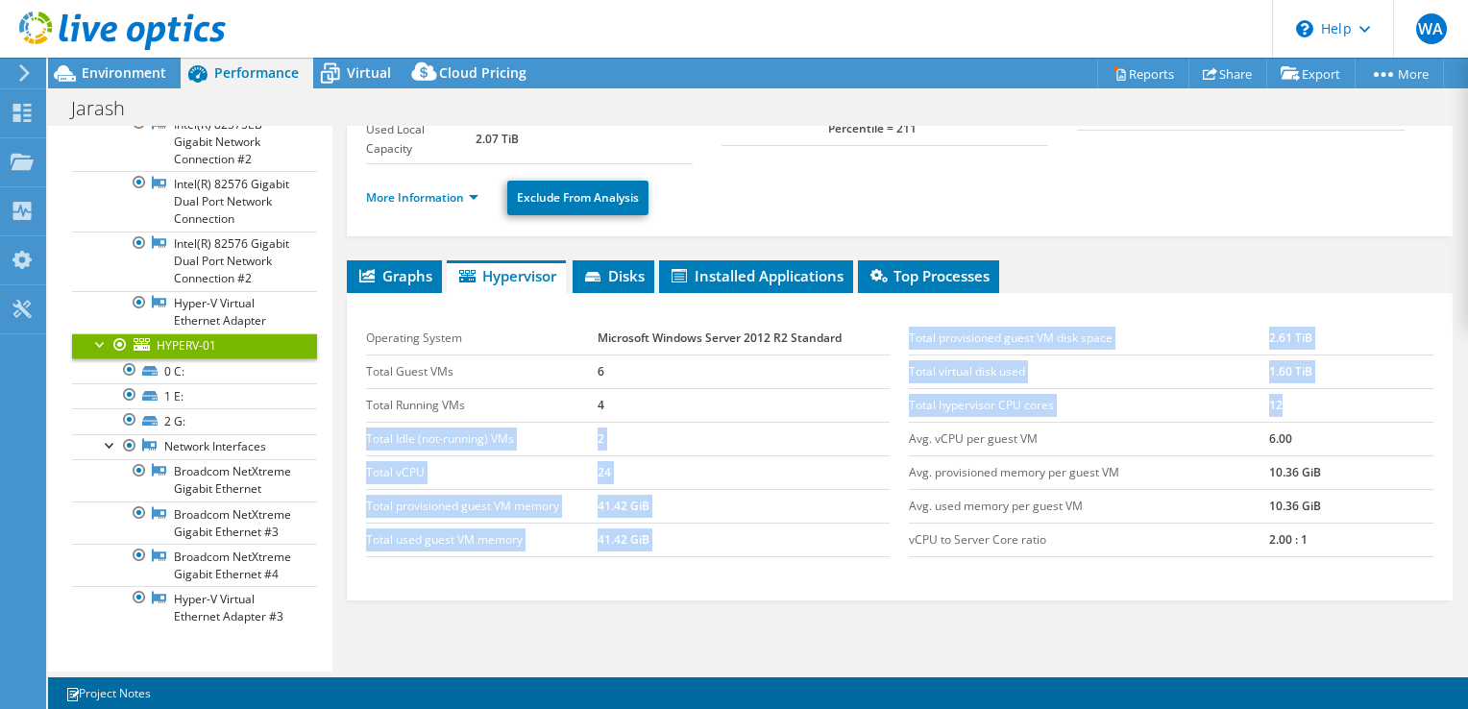
drag, startPoint x: 1309, startPoint y: 388, endPoint x: 873, endPoint y: 390, distance: 435.3
click at [873, 390] on div "Operating System Microsoft Windows Server 2012 R2 Standard Total Guest VMs 6 To…" at bounding box center [899, 440] width 1087 height 274
drag, startPoint x: 873, startPoint y: 390, endPoint x: 1057, endPoint y: 412, distance: 184.9
click at [1057, 412] on td "Total hypervisor CPU cores" at bounding box center [1089, 405] width 360 height 34
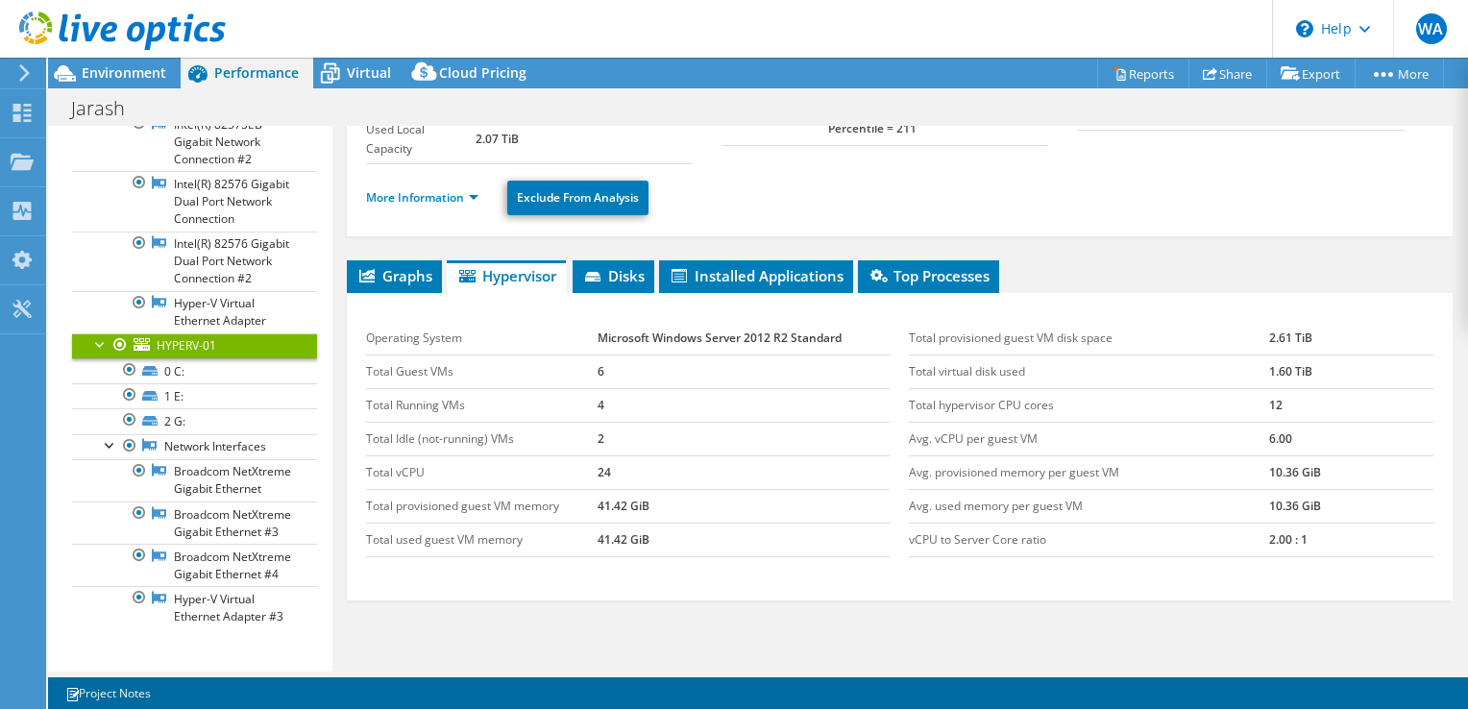
click at [946, 434] on td "Avg. vCPU per guest VM" at bounding box center [1089, 439] width 360 height 34
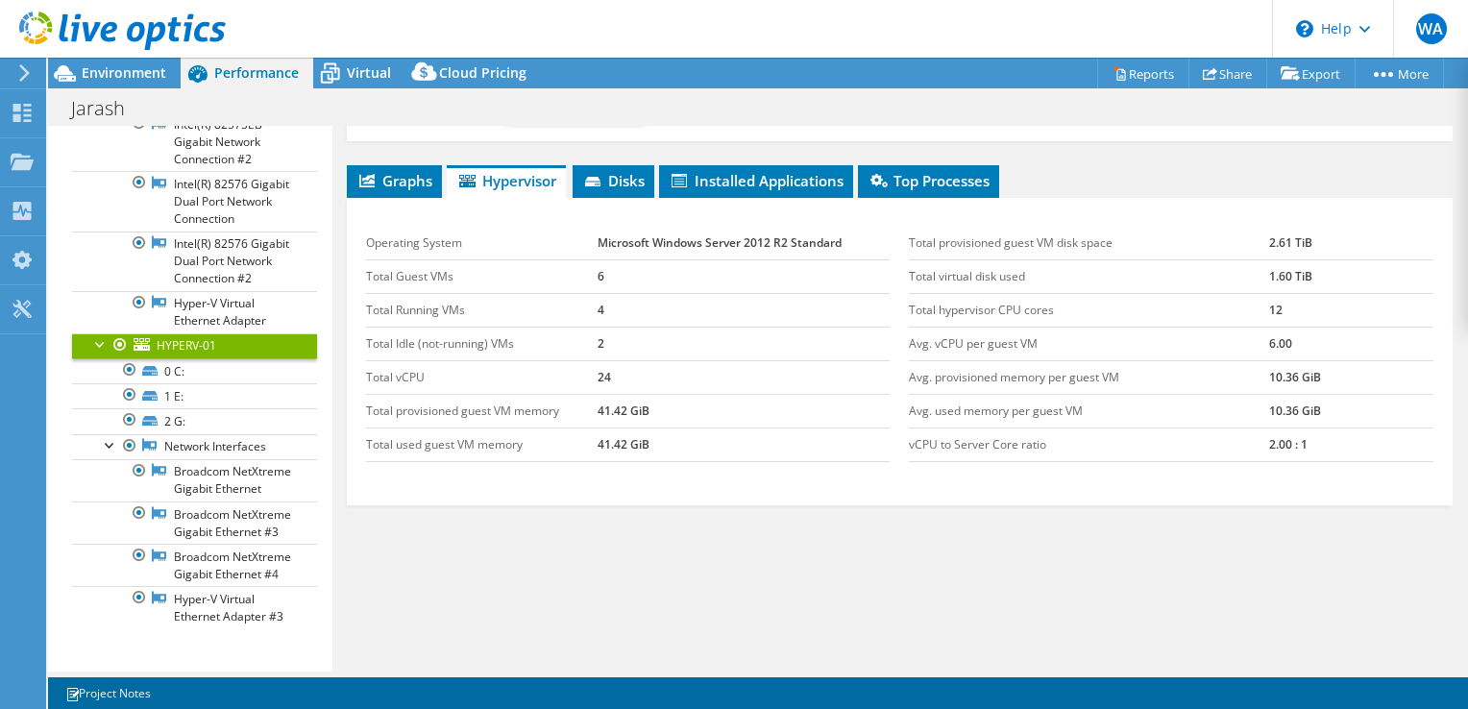
scroll to position [288, 0]
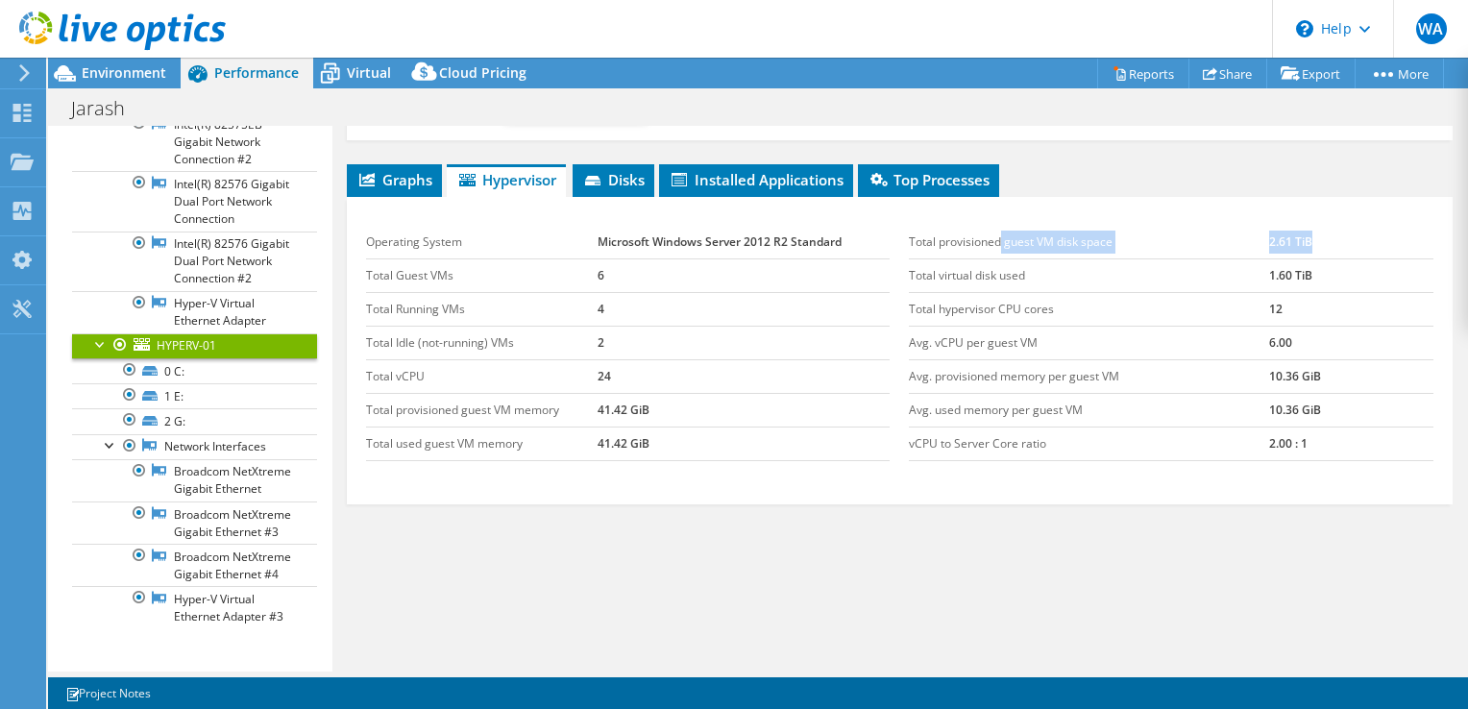
drag, startPoint x: 995, startPoint y: 241, endPoint x: 1357, endPoint y: 254, distance: 361.5
click at [1357, 254] on tr "Total provisioned guest VM disk space 2.61 TiB" at bounding box center [1171, 243] width 525 height 34
drag, startPoint x: 1357, startPoint y: 254, endPoint x: 1312, endPoint y: 242, distance: 46.6
click at [1312, 242] on td "2.61 TiB" at bounding box center [1351, 243] width 164 height 34
click at [1322, 240] on td "2.61 TiB" at bounding box center [1351, 243] width 164 height 34
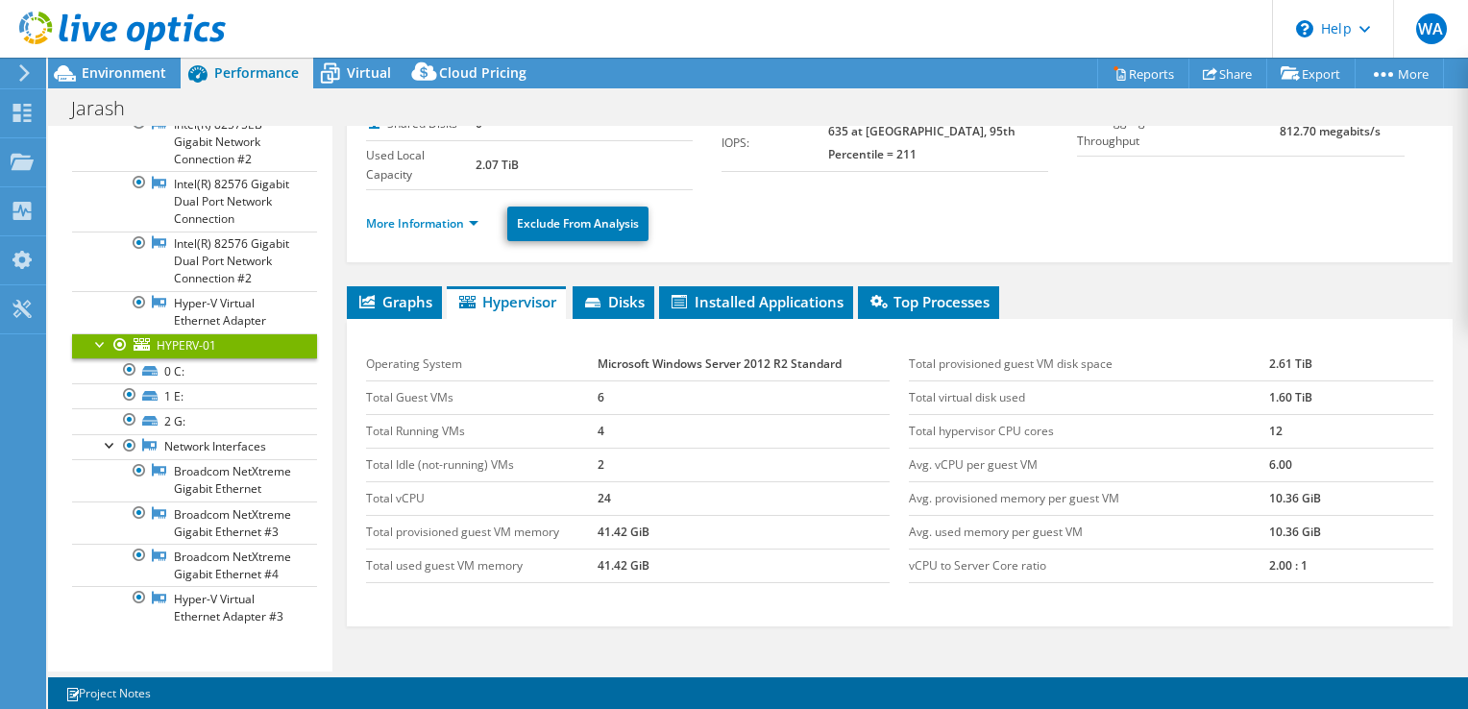
scroll to position [100, 0]
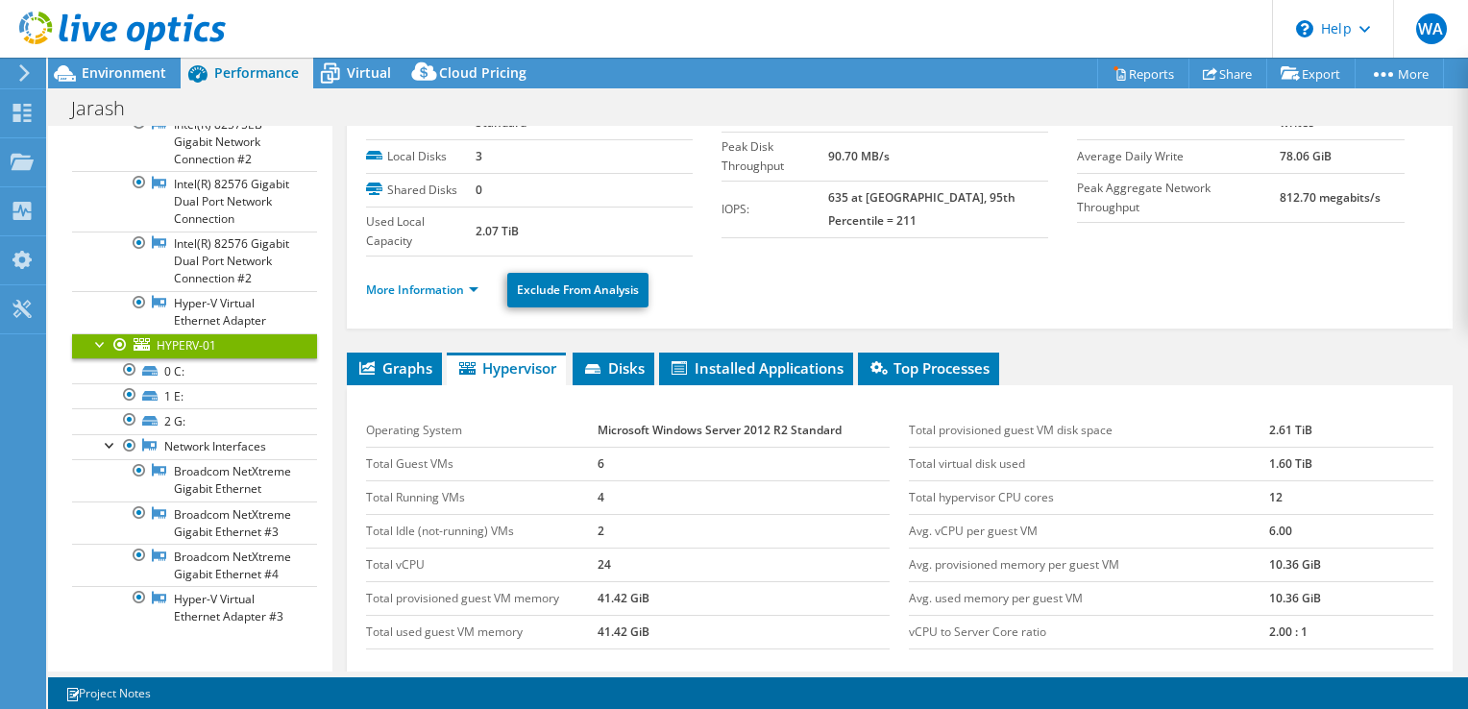
click at [615, 353] on li "Disks" at bounding box center [614, 369] width 82 height 33
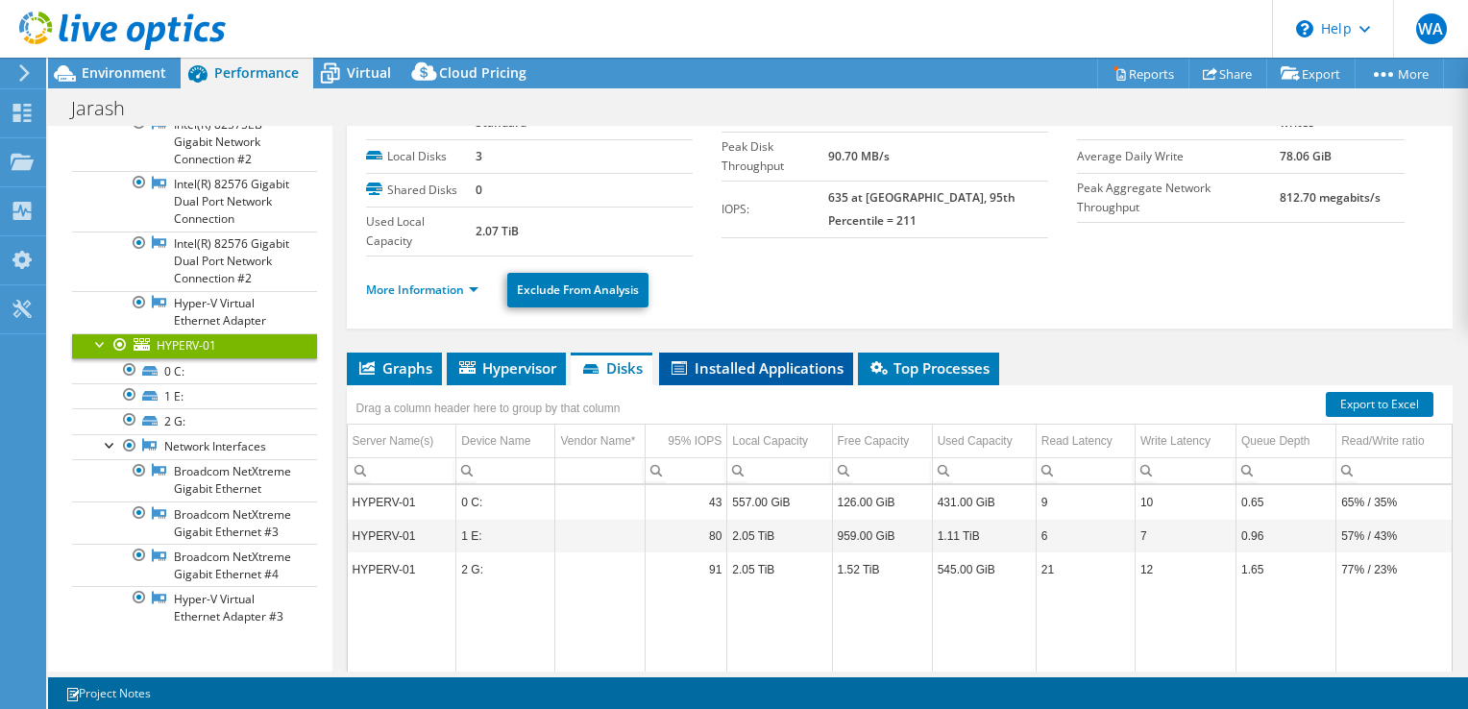
click at [774, 374] on li "Installed Applications" at bounding box center [756, 369] width 194 height 33
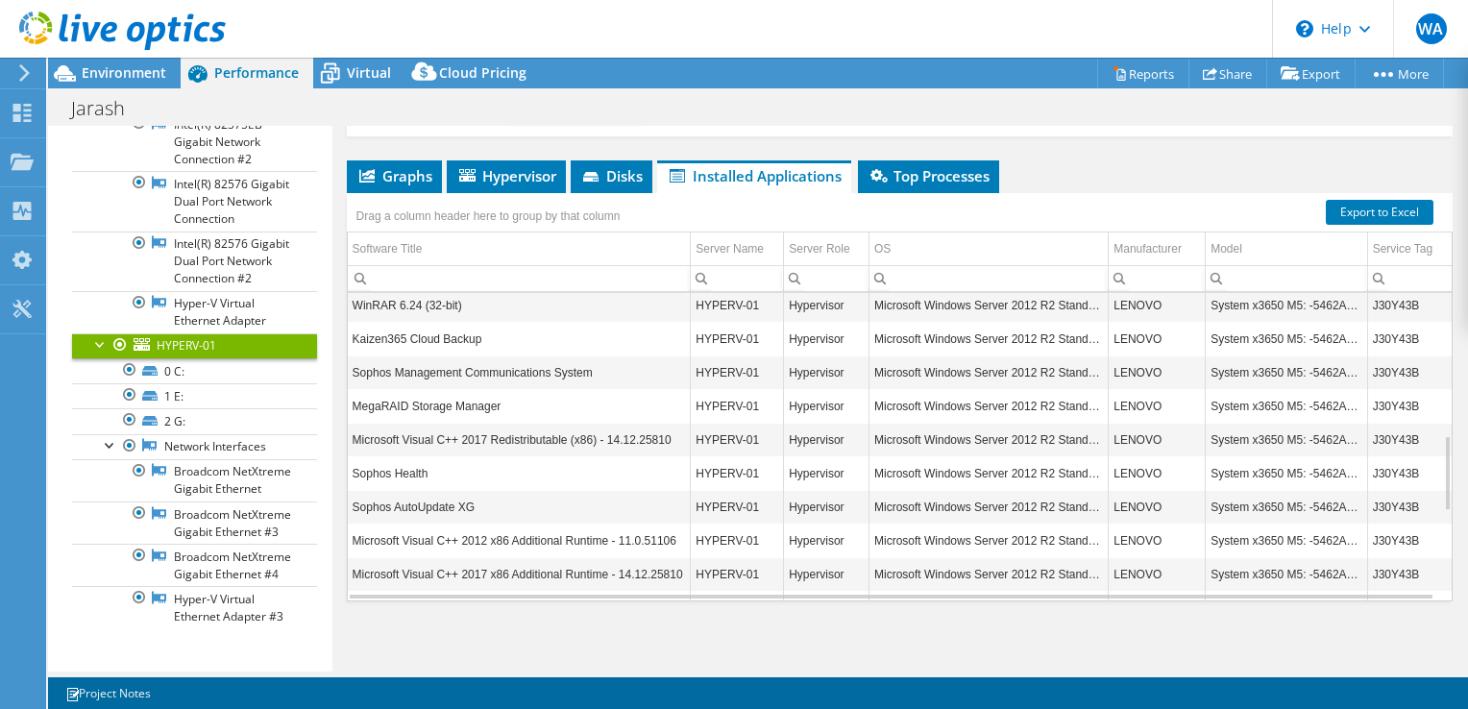
scroll to position [807, 0]
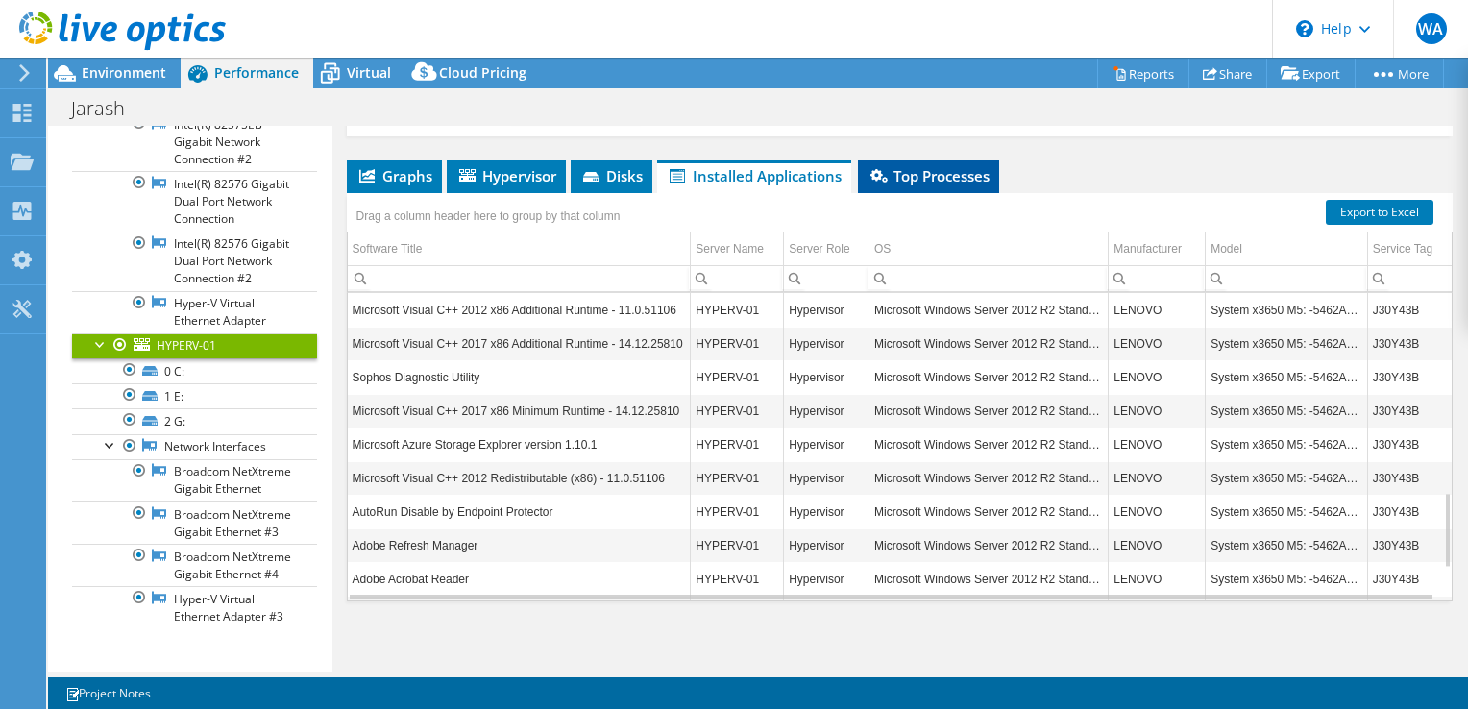
click at [926, 176] on span "Top Processes" at bounding box center [929, 175] width 122 height 19
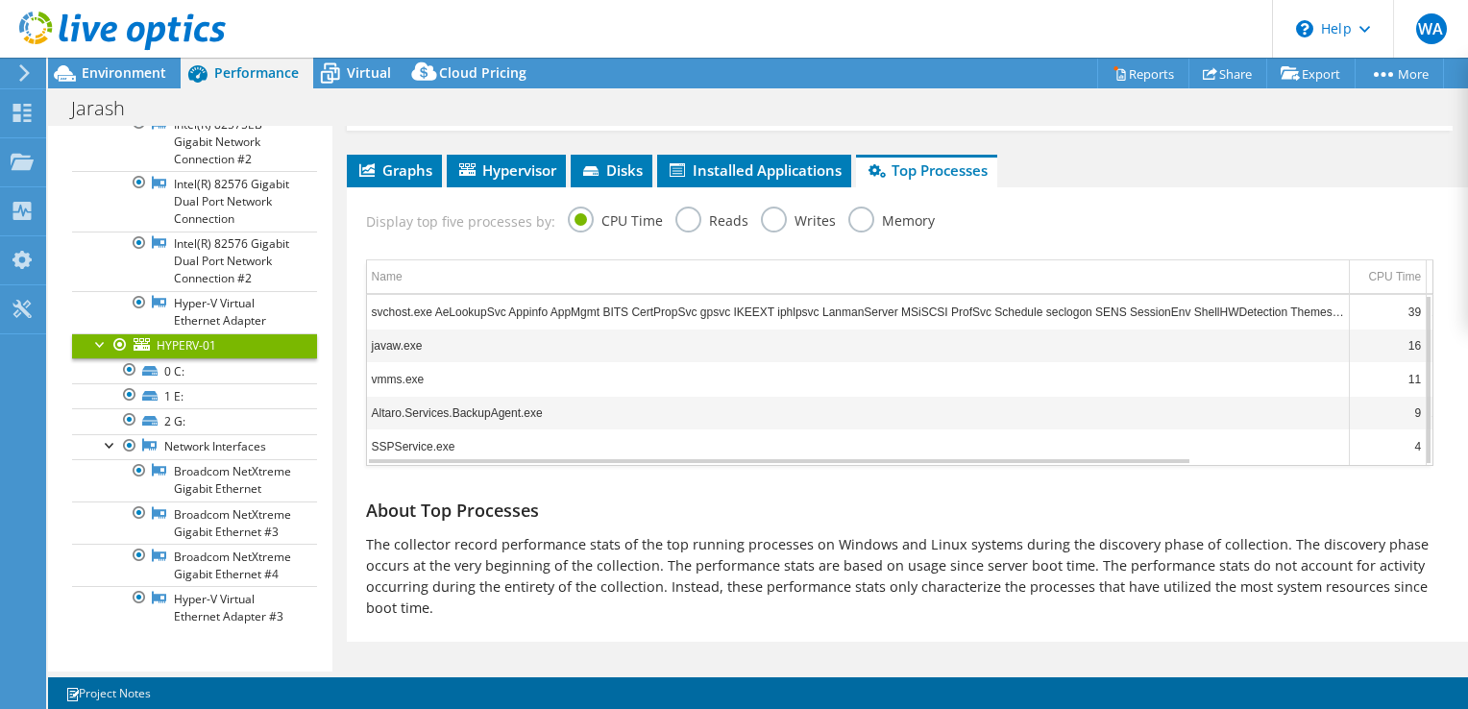
scroll to position [299, 0]
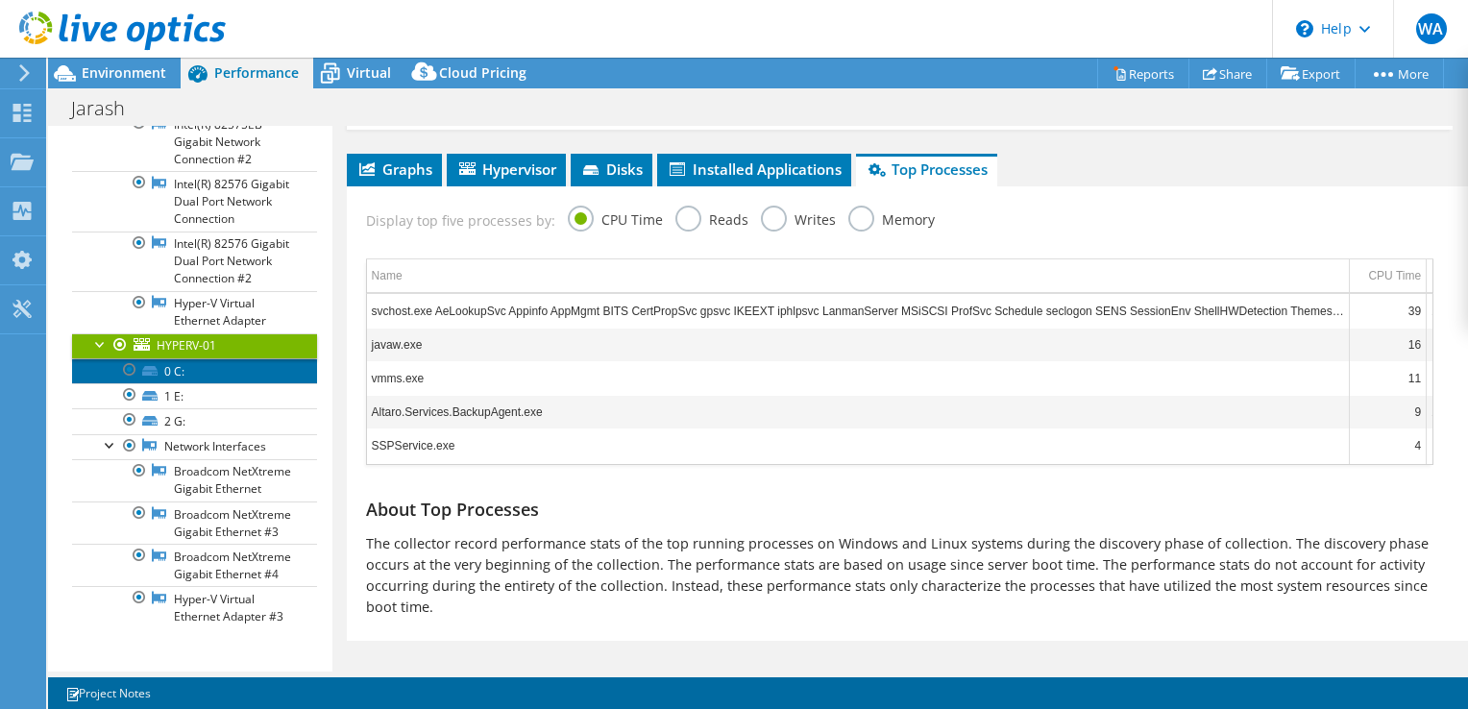
click at [190, 383] on link "0 C:" at bounding box center [194, 370] width 245 height 25
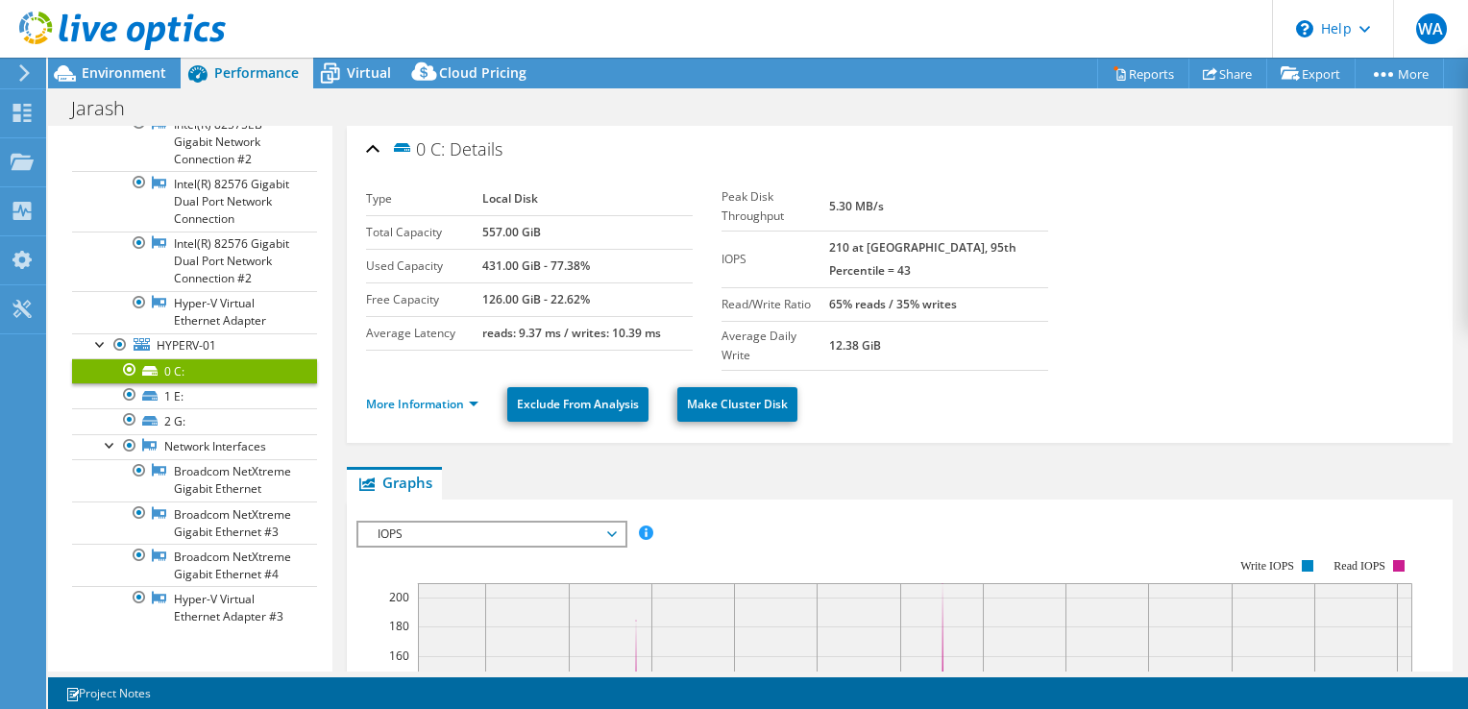
scroll to position [0, 0]
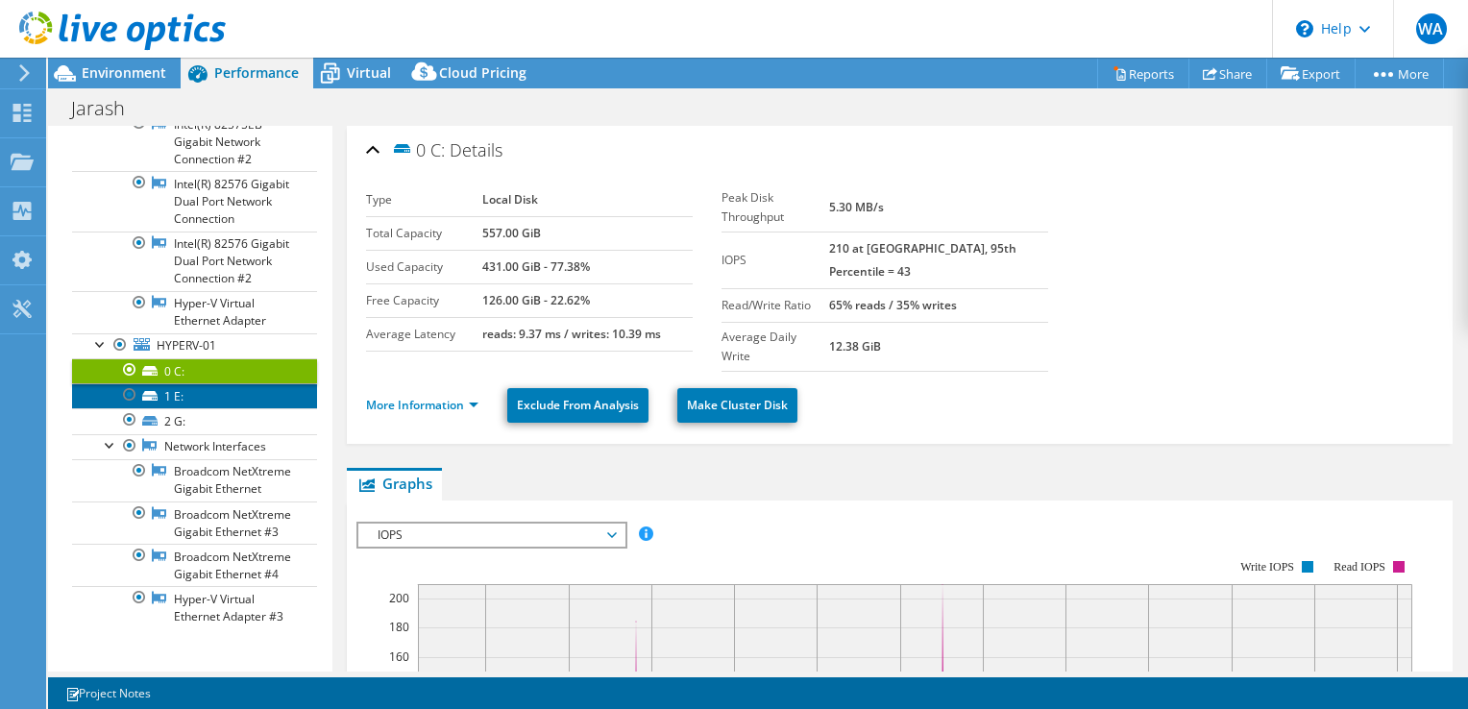
click at [173, 408] on link "1 E:" at bounding box center [194, 395] width 245 height 25
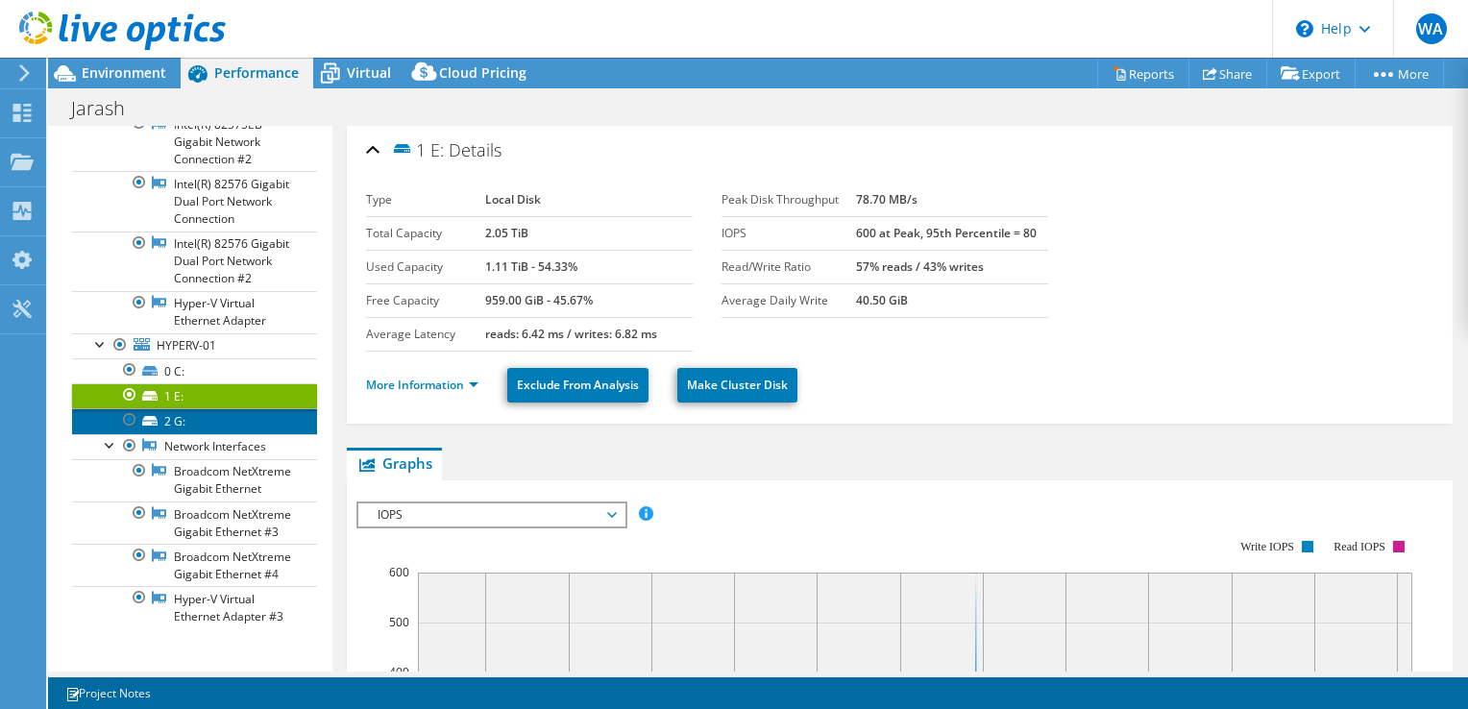
click at [171, 433] on link "2 G:" at bounding box center [194, 420] width 245 height 25
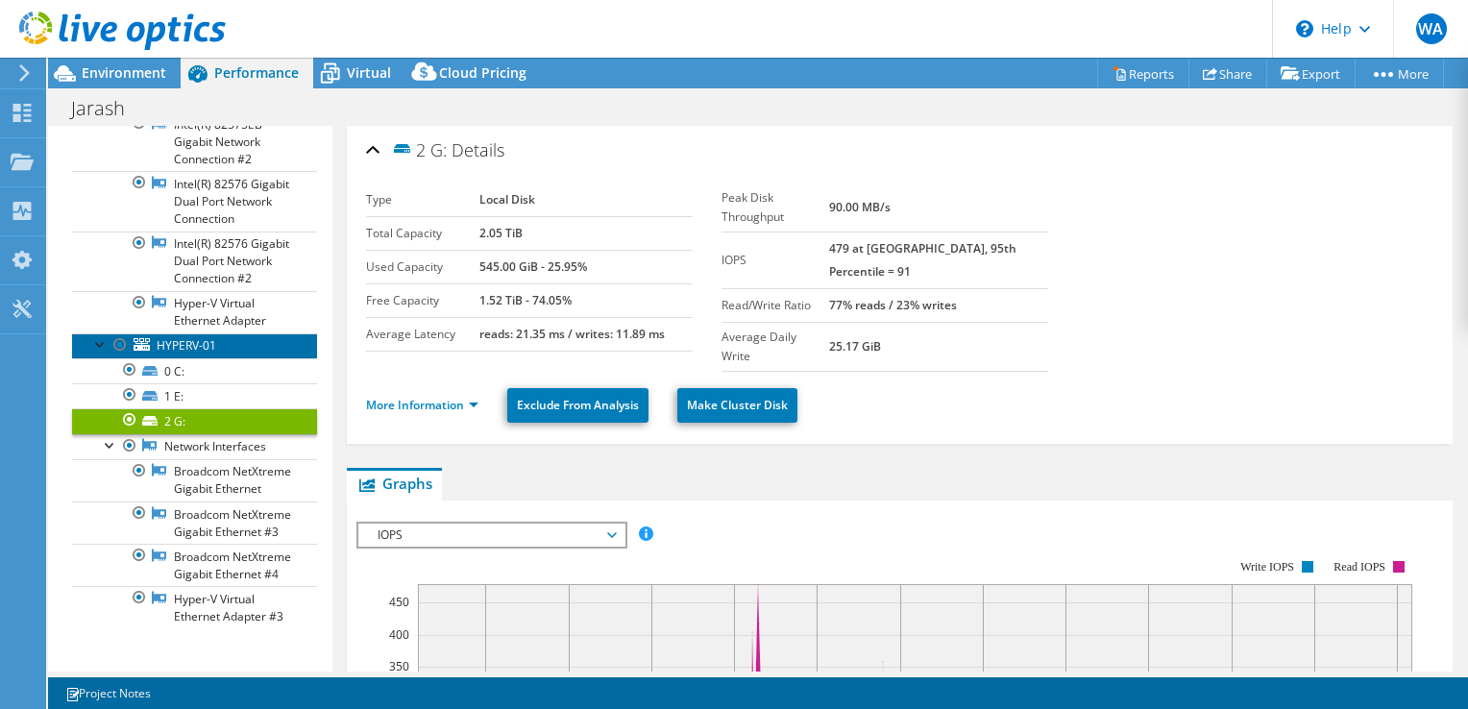
click at [193, 354] on span "HYPERV-01" at bounding box center [187, 345] width 60 height 16
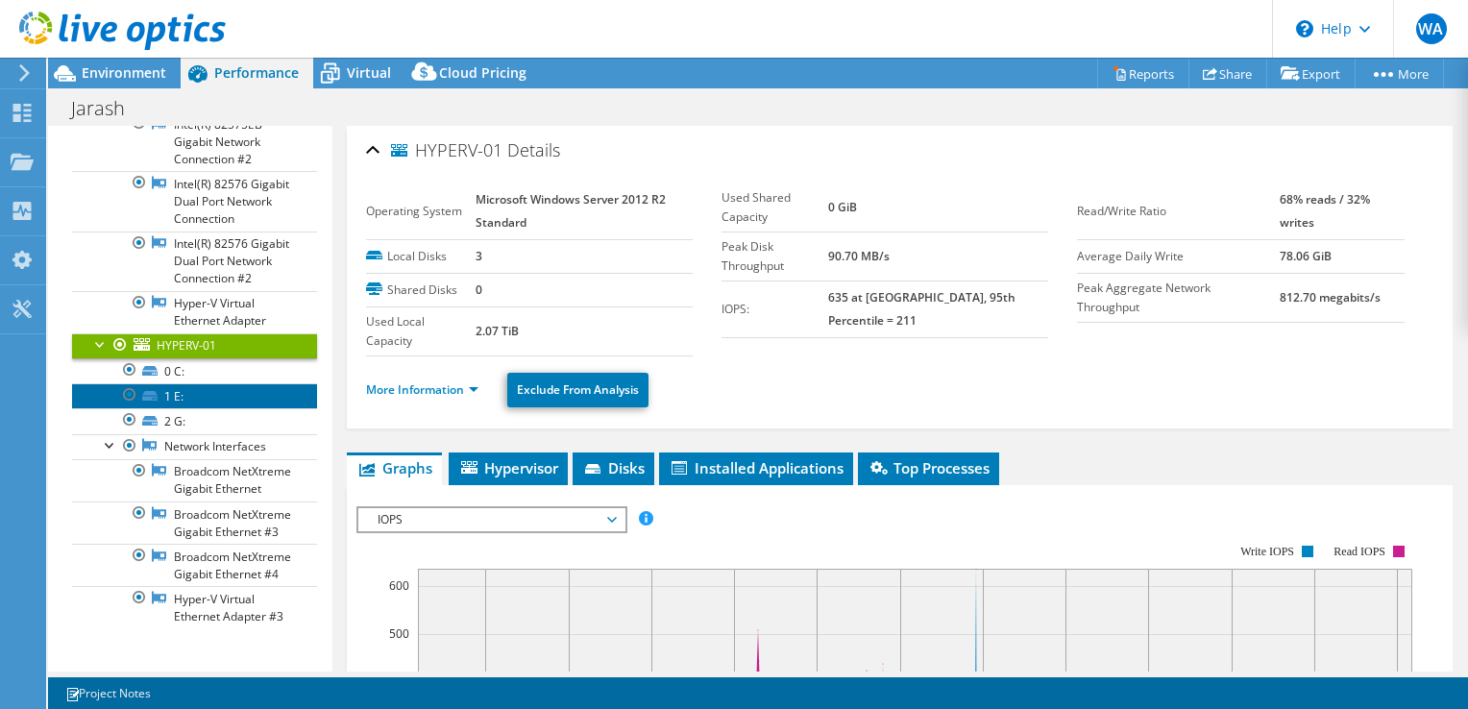
click at [190, 408] on link "1 E:" at bounding box center [194, 395] width 245 height 25
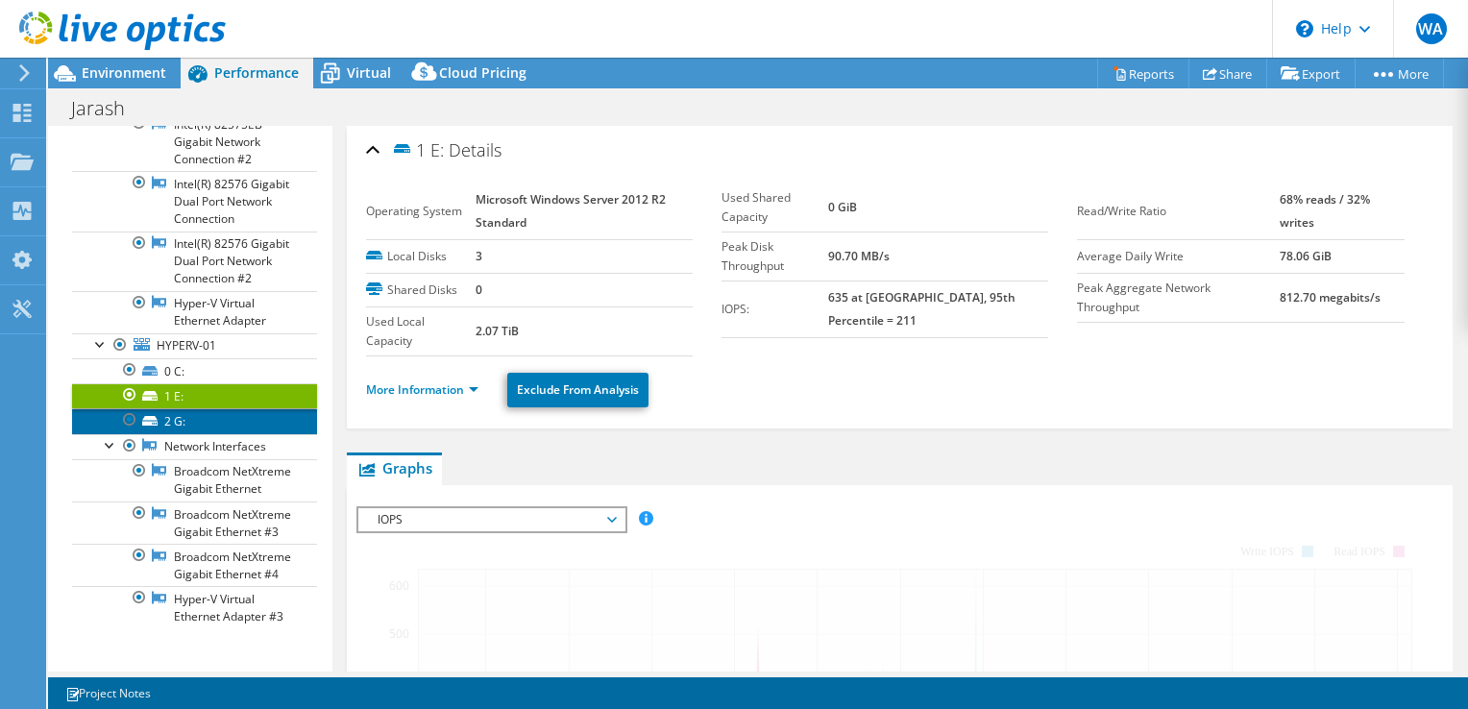
click at [190, 433] on link "2 G:" at bounding box center [194, 420] width 245 height 25
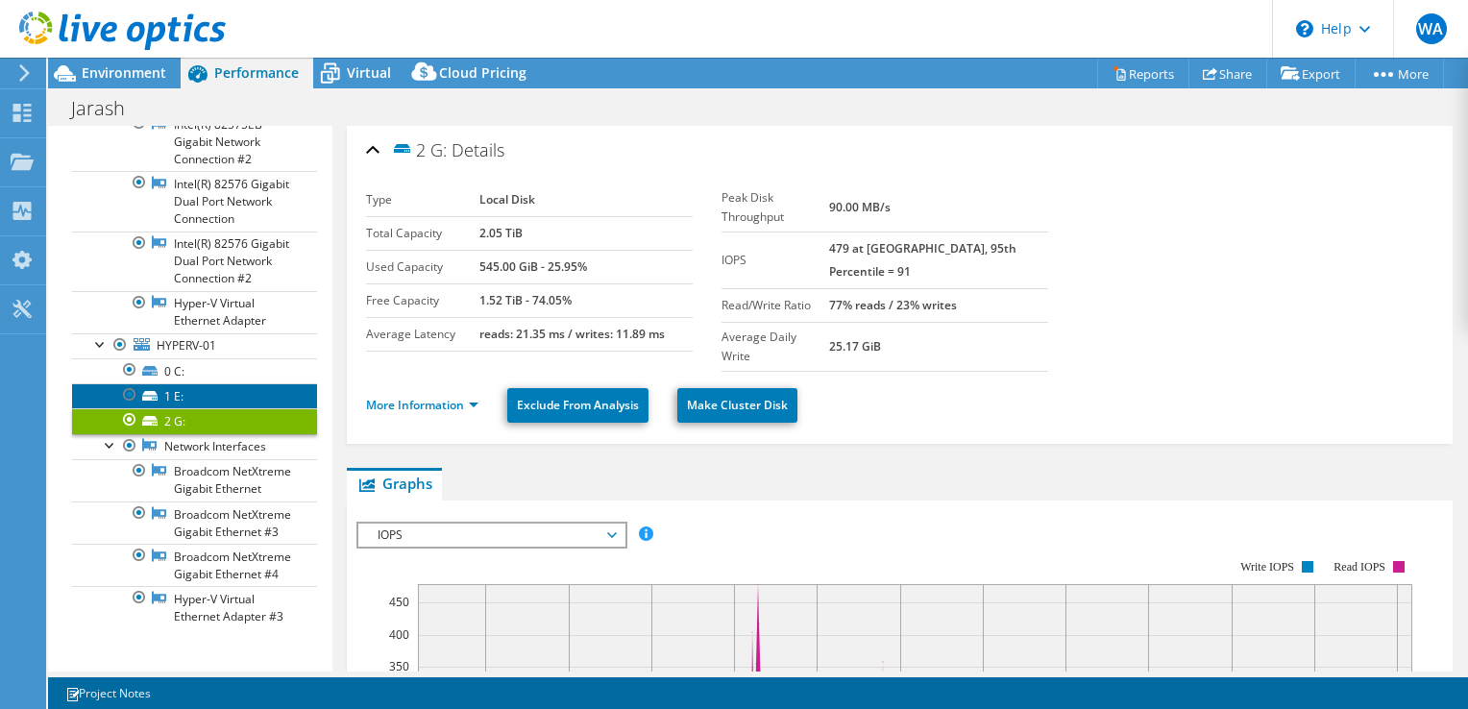
click at [196, 408] on link "1 E:" at bounding box center [194, 395] width 245 height 25
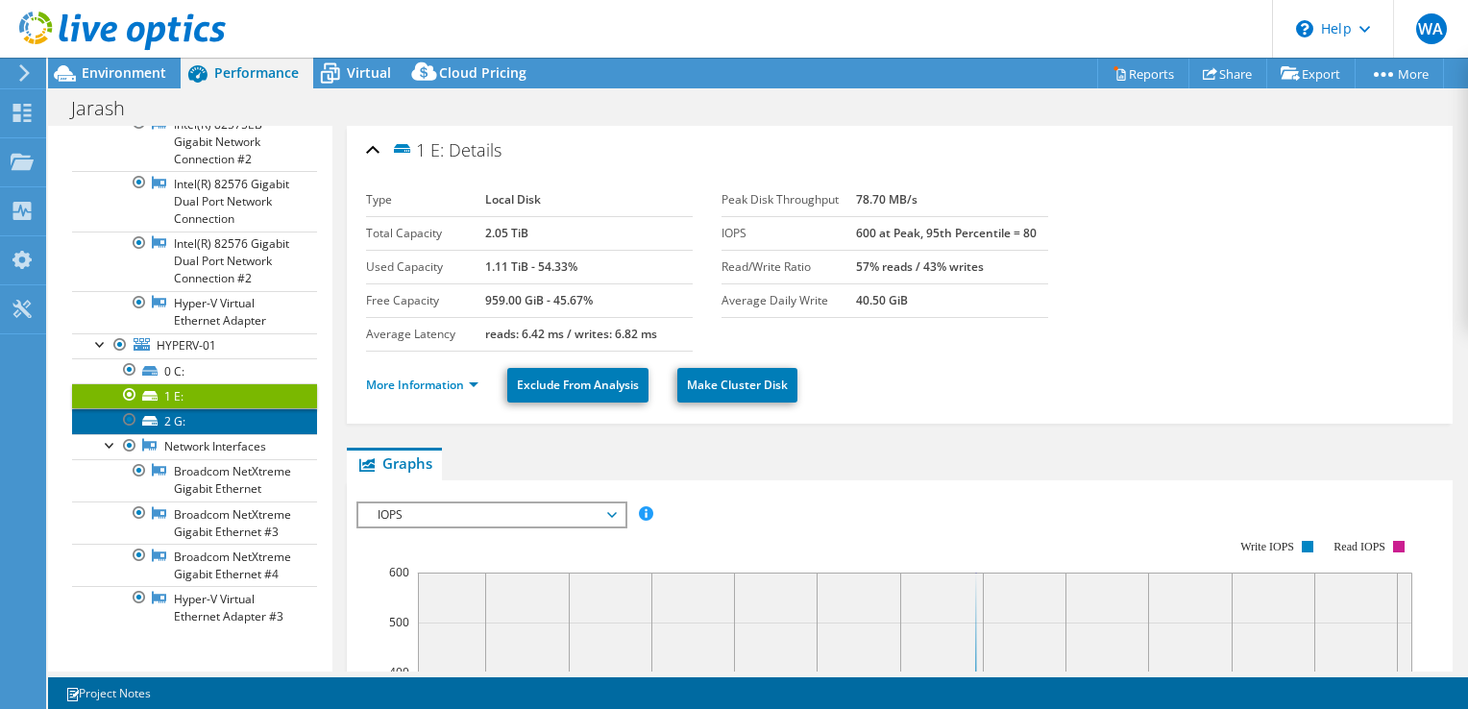
click at [194, 433] on link "2 G:" at bounding box center [194, 420] width 245 height 25
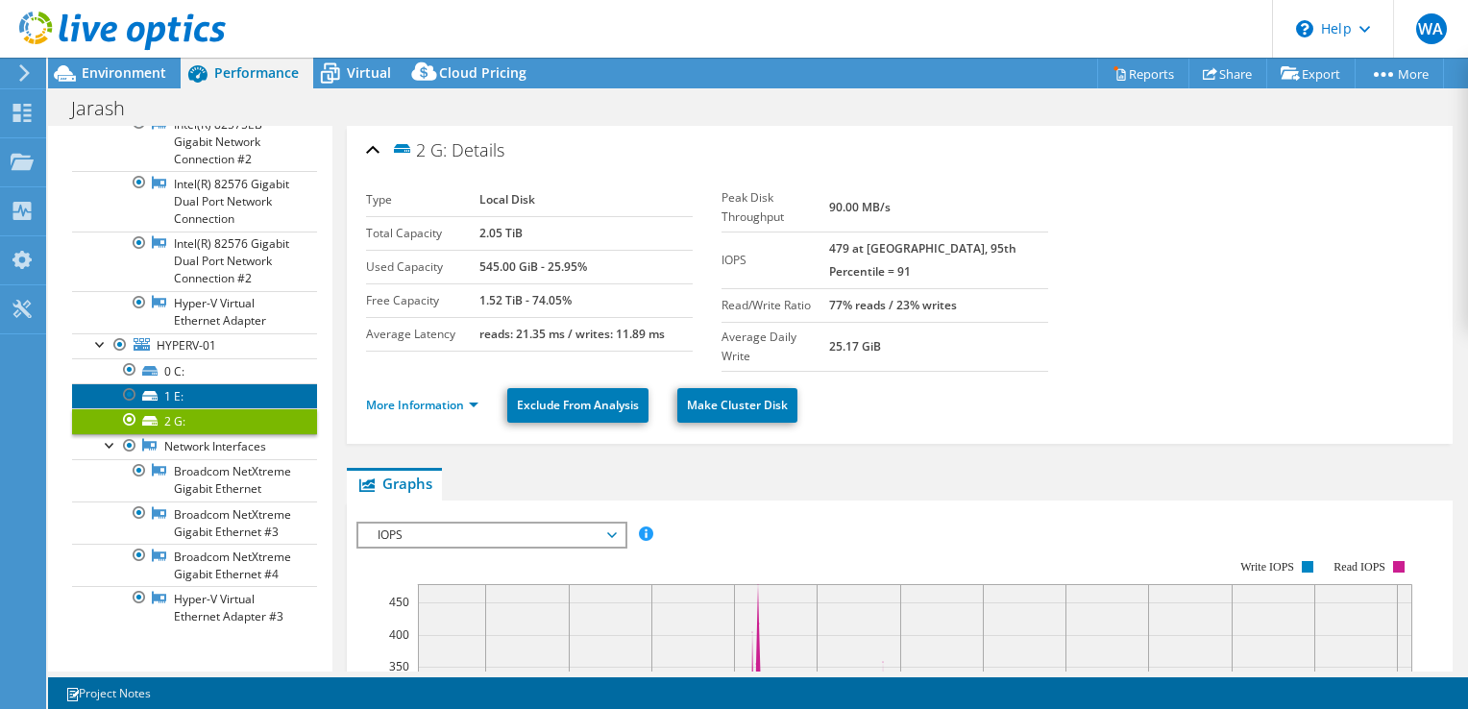
click at [189, 408] on link "1 E:" at bounding box center [194, 395] width 245 height 25
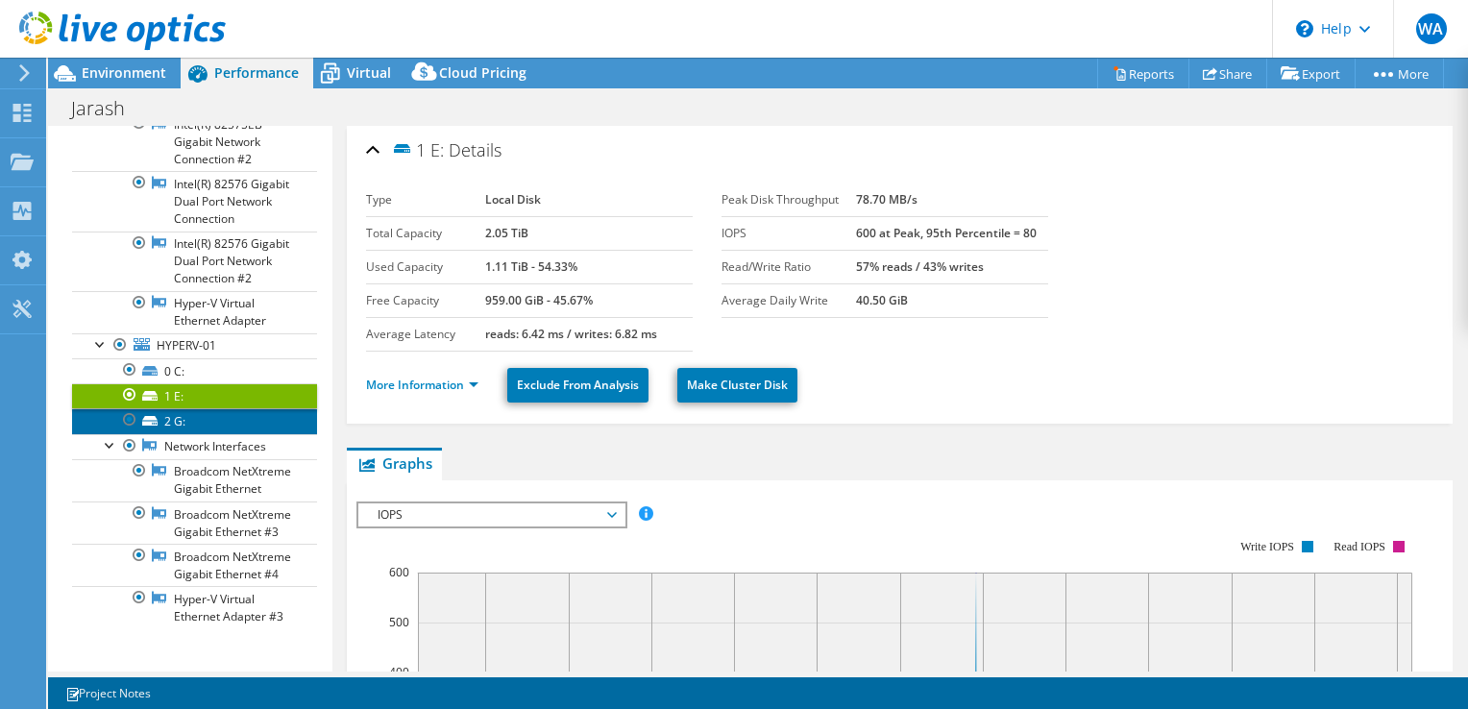
click at [177, 433] on link "2 G:" at bounding box center [194, 420] width 245 height 25
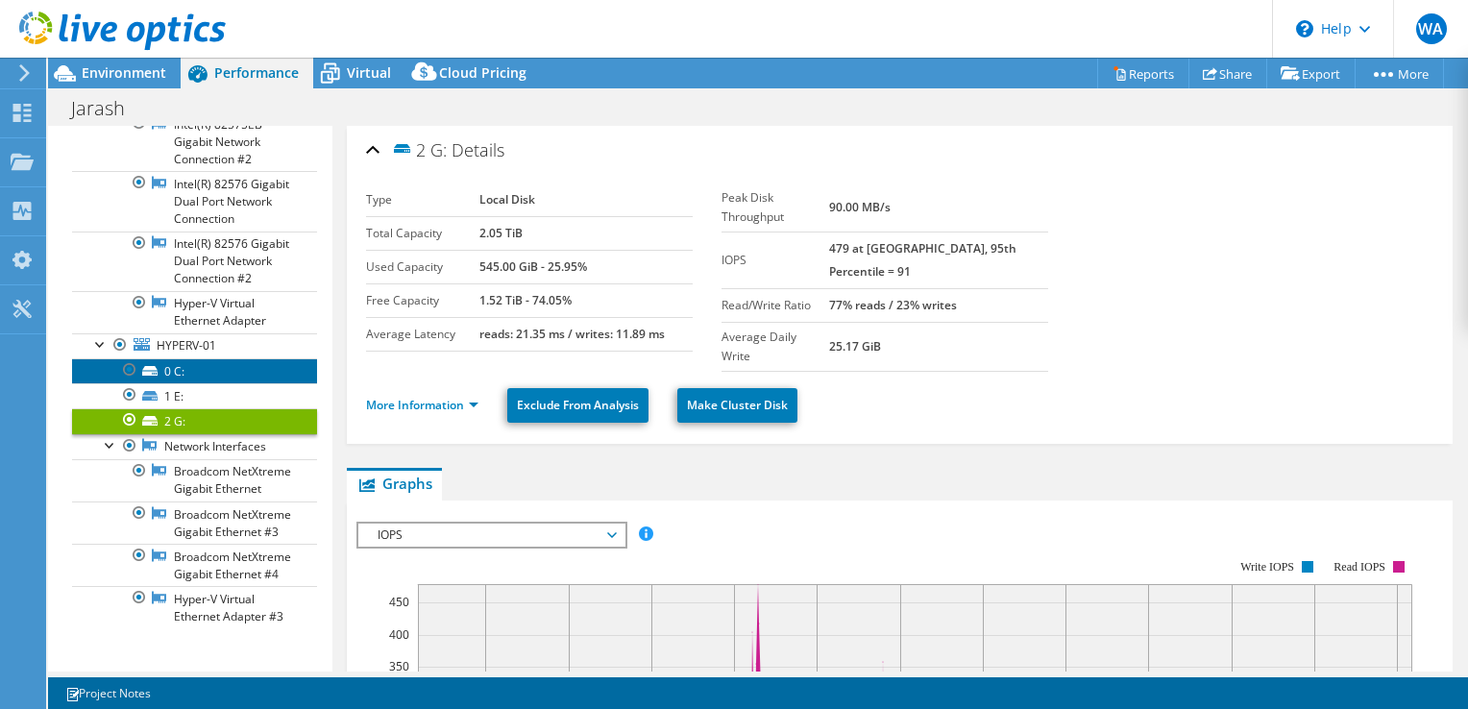
click at [201, 383] on link "0 C:" at bounding box center [194, 370] width 245 height 25
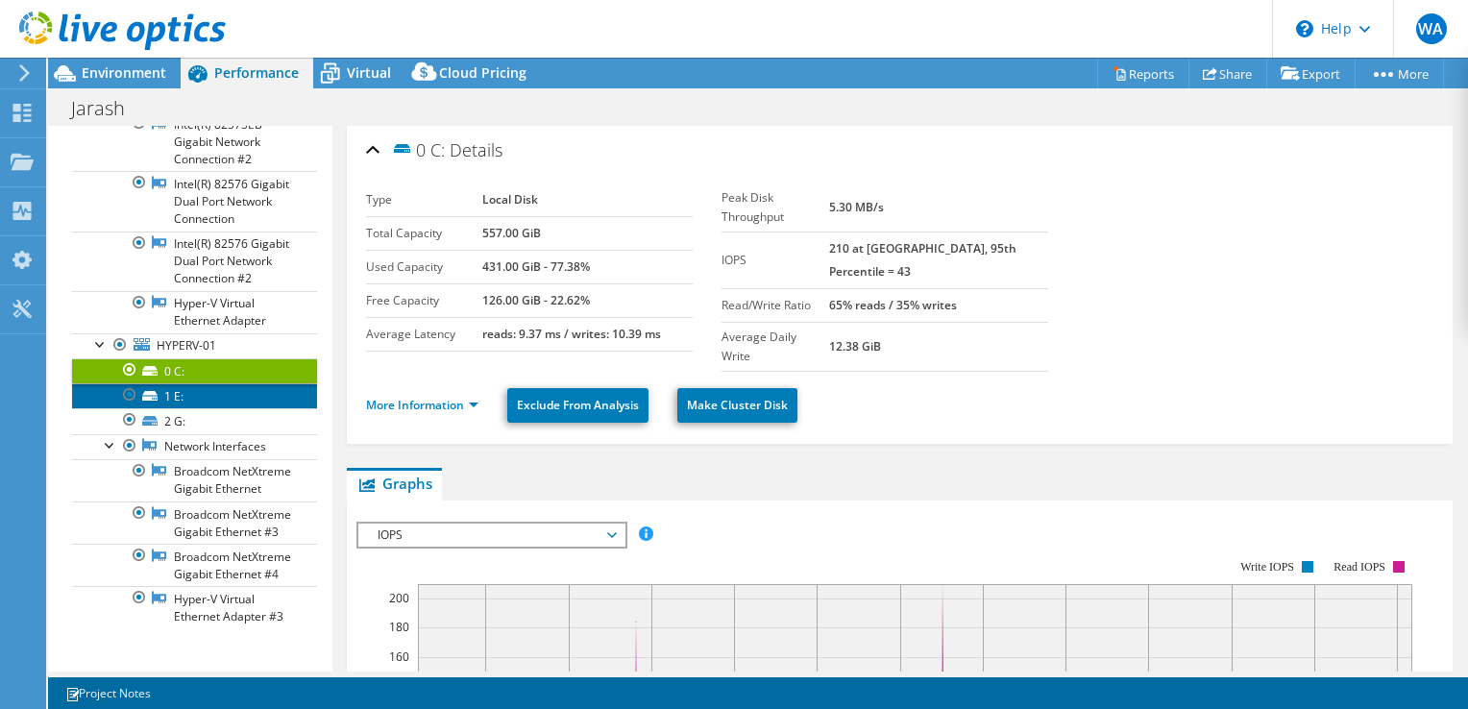
click at [205, 408] on link "1 E:" at bounding box center [194, 395] width 245 height 25
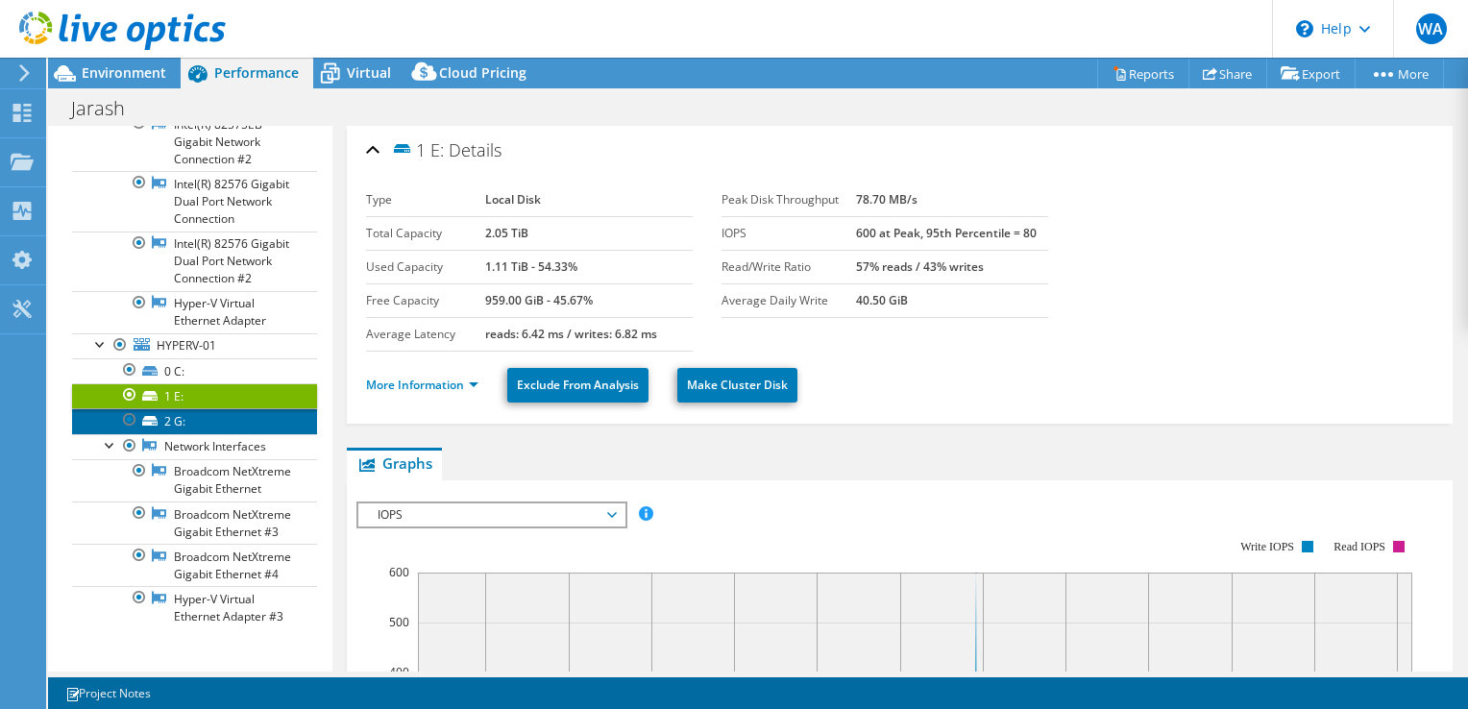
click at [197, 433] on link "2 G:" at bounding box center [194, 420] width 245 height 25
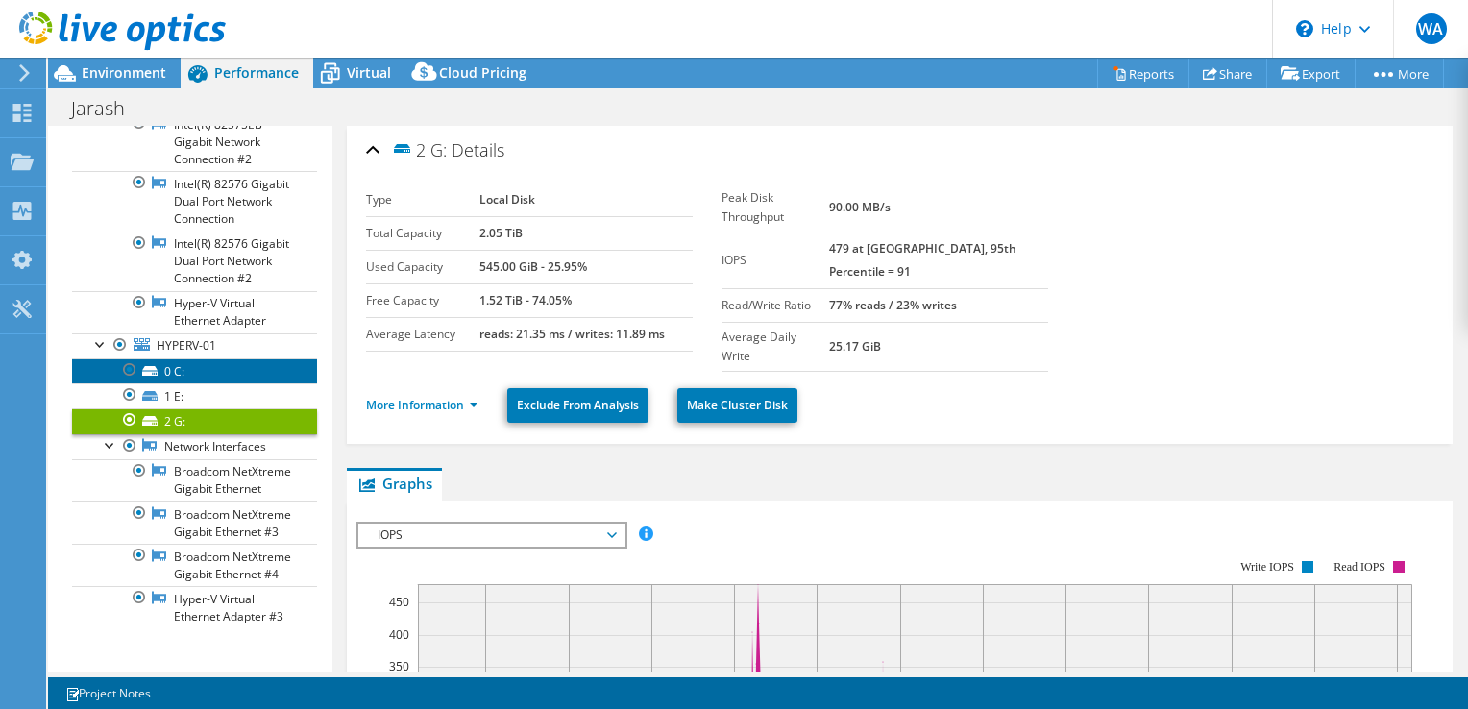
click at [208, 383] on link "0 C:" at bounding box center [194, 370] width 245 height 25
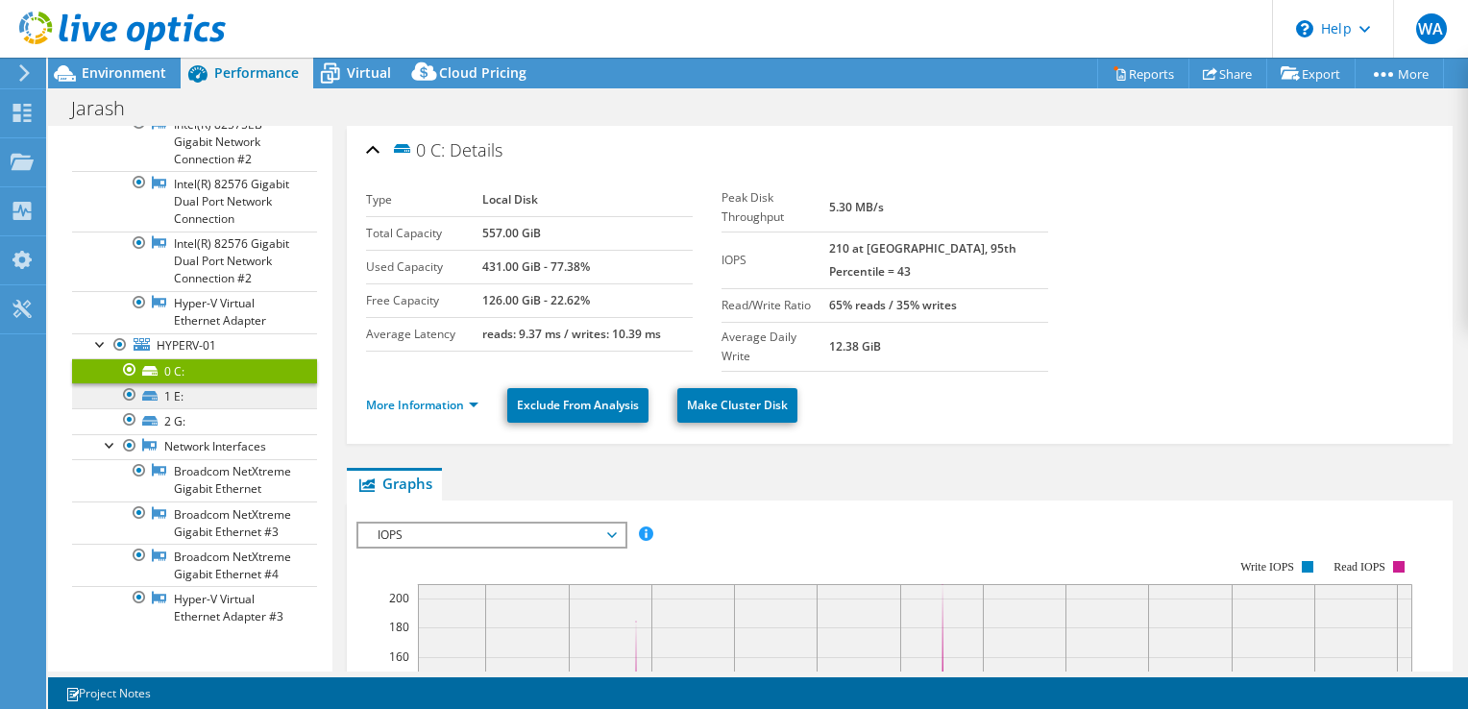
scroll to position [687, 0]
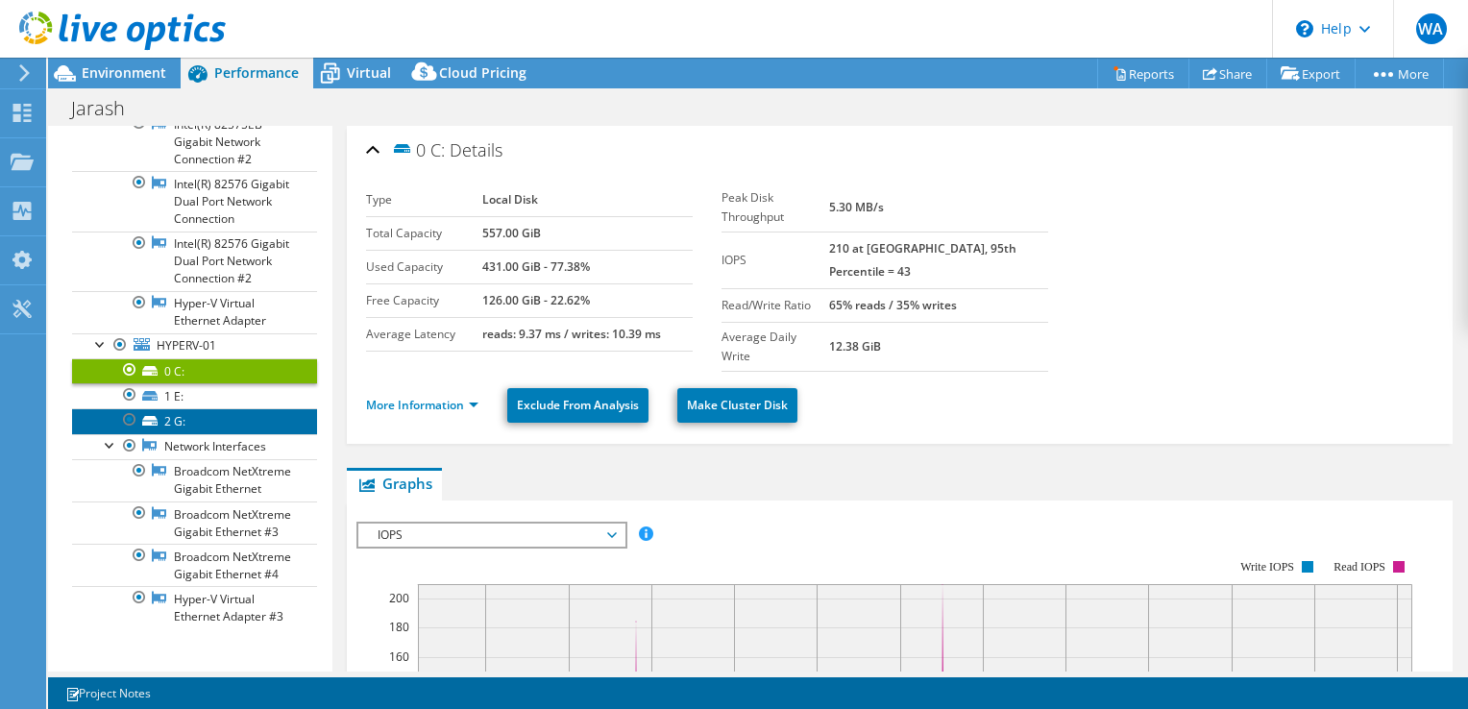
click at [177, 408] on link "2 G:" at bounding box center [194, 420] width 245 height 25
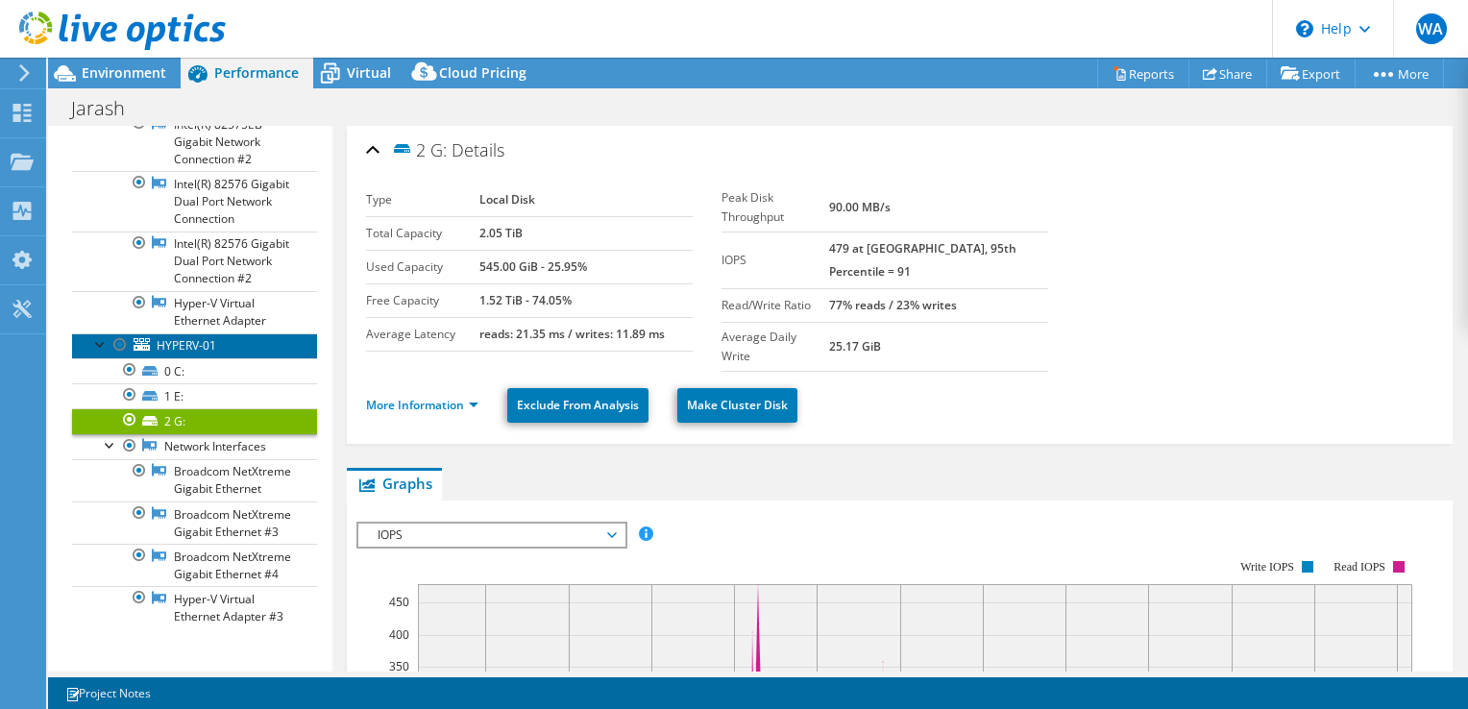
click at [173, 333] on link "HYPERV-01" at bounding box center [194, 345] width 245 height 25
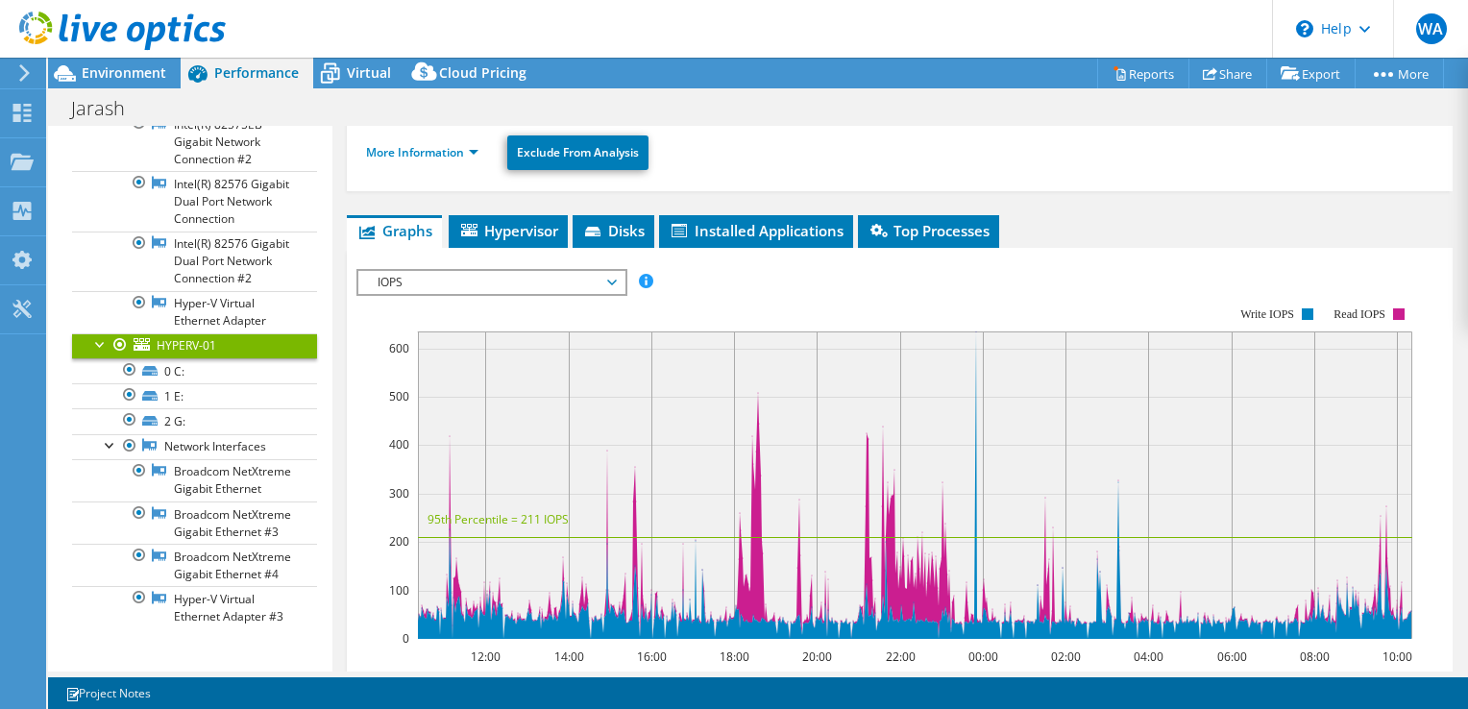
scroll to position [192, 0]
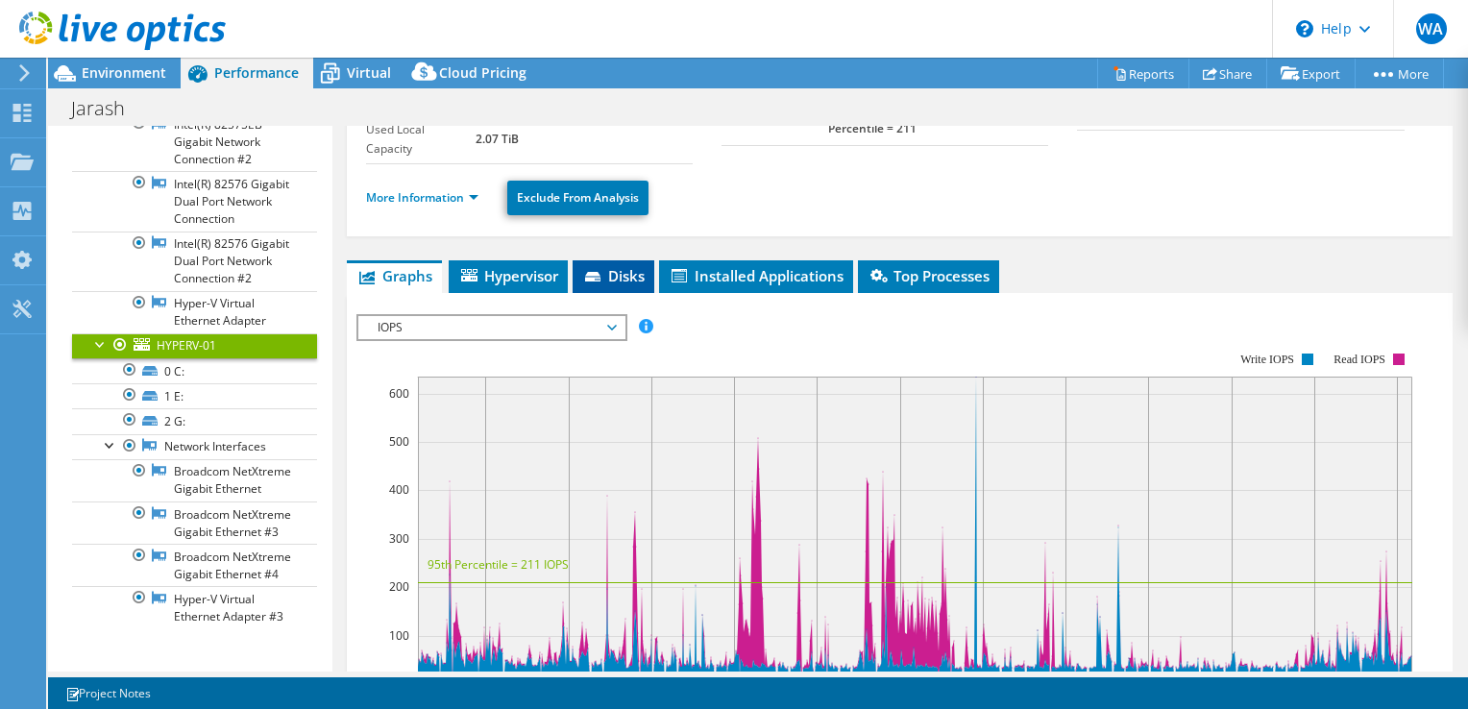
click at [602, 284] on li "Disks" at bounding box center [614, 276] width 82 height 33
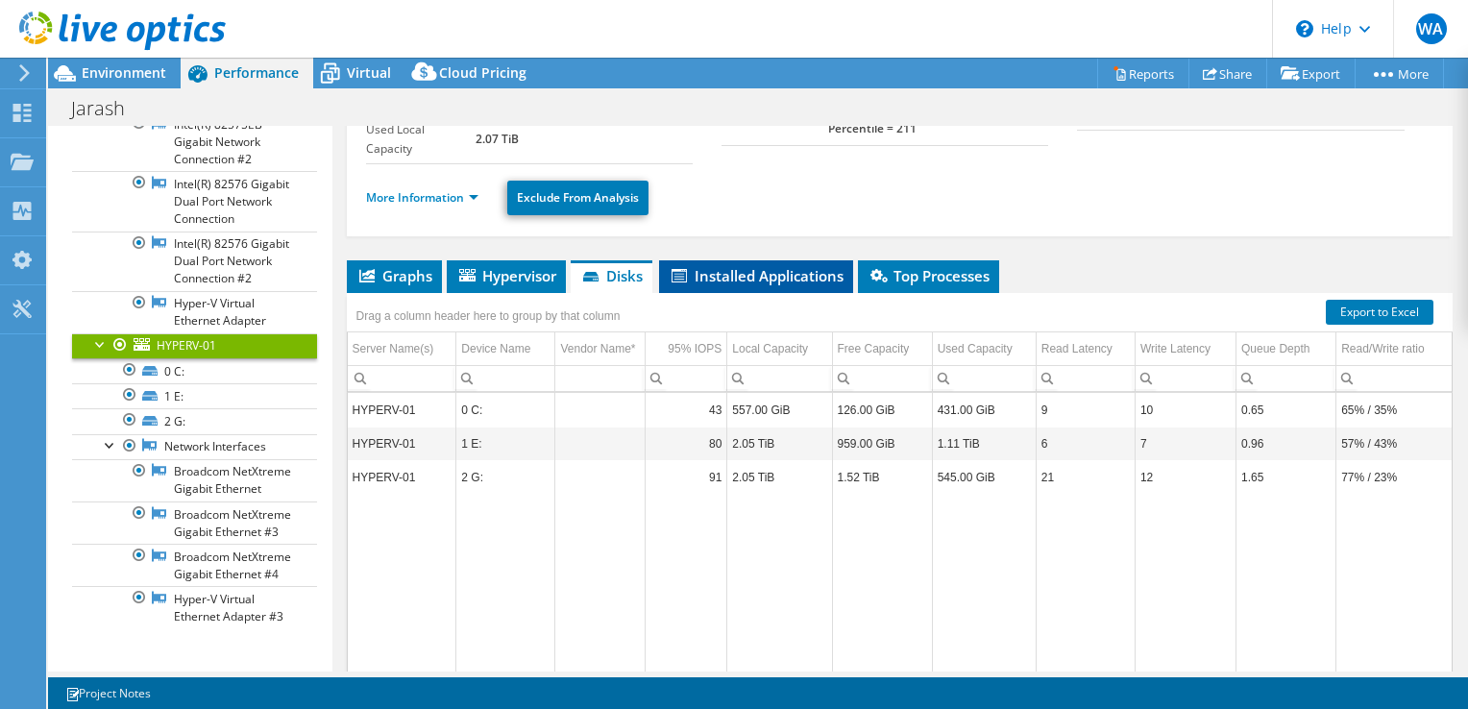
scroll to position [0, 0]
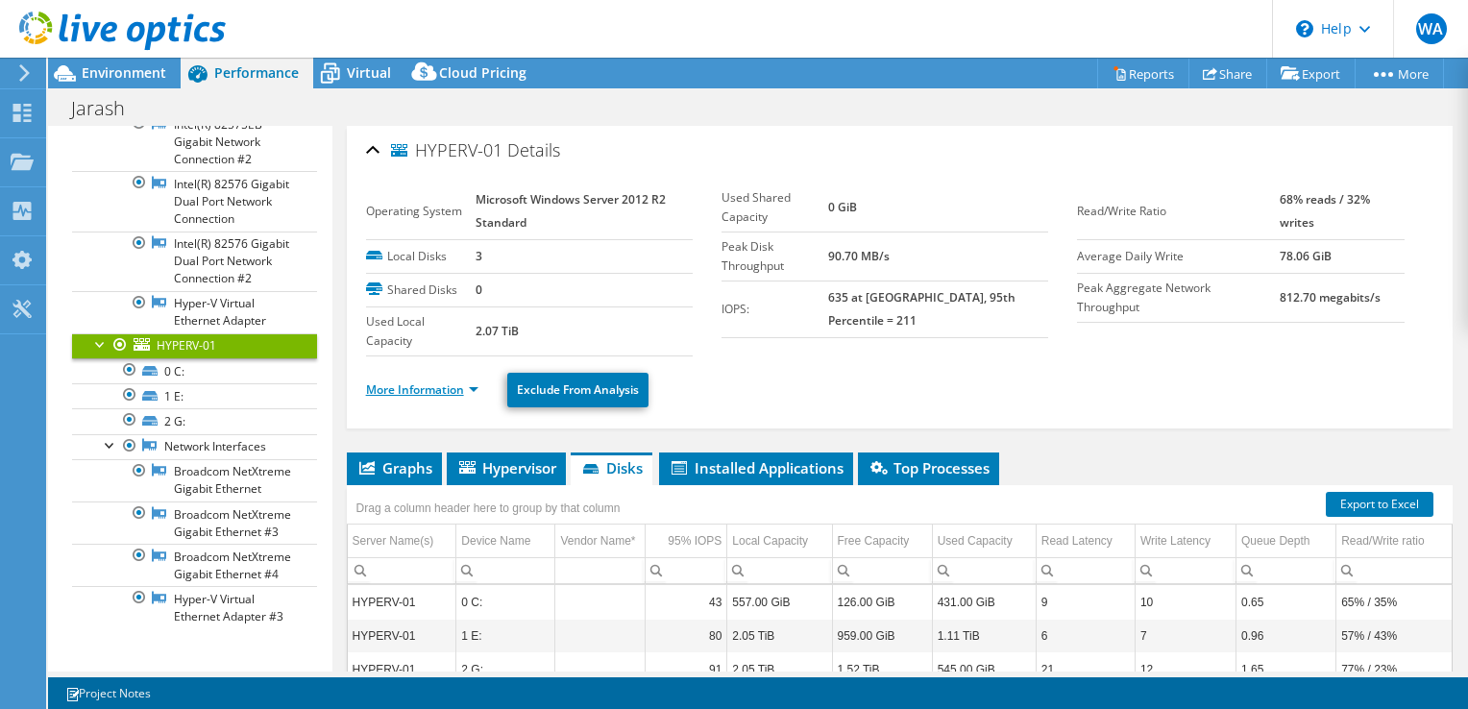
click at [446, 384] on link "More Information" at bounding box center [422, 389] width 112 height 16
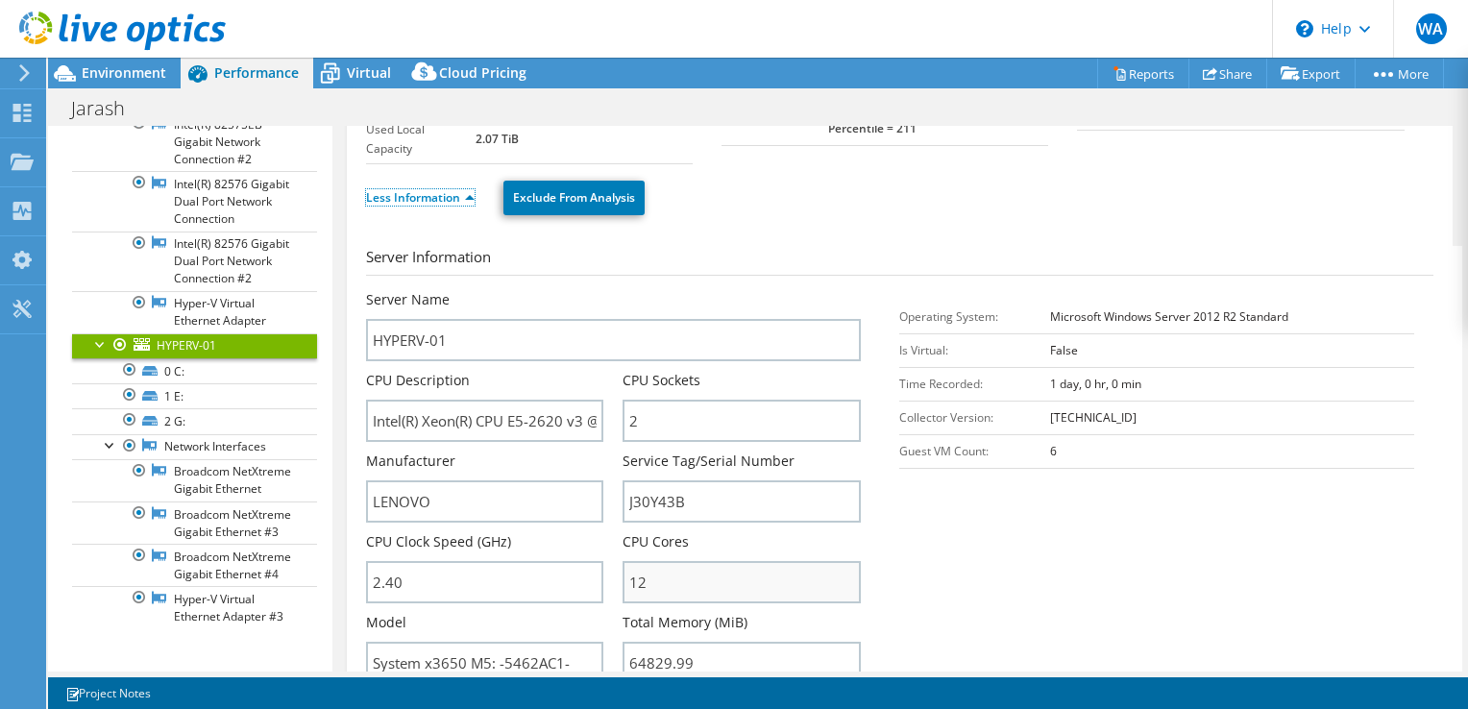
scroll to position [384, 0]
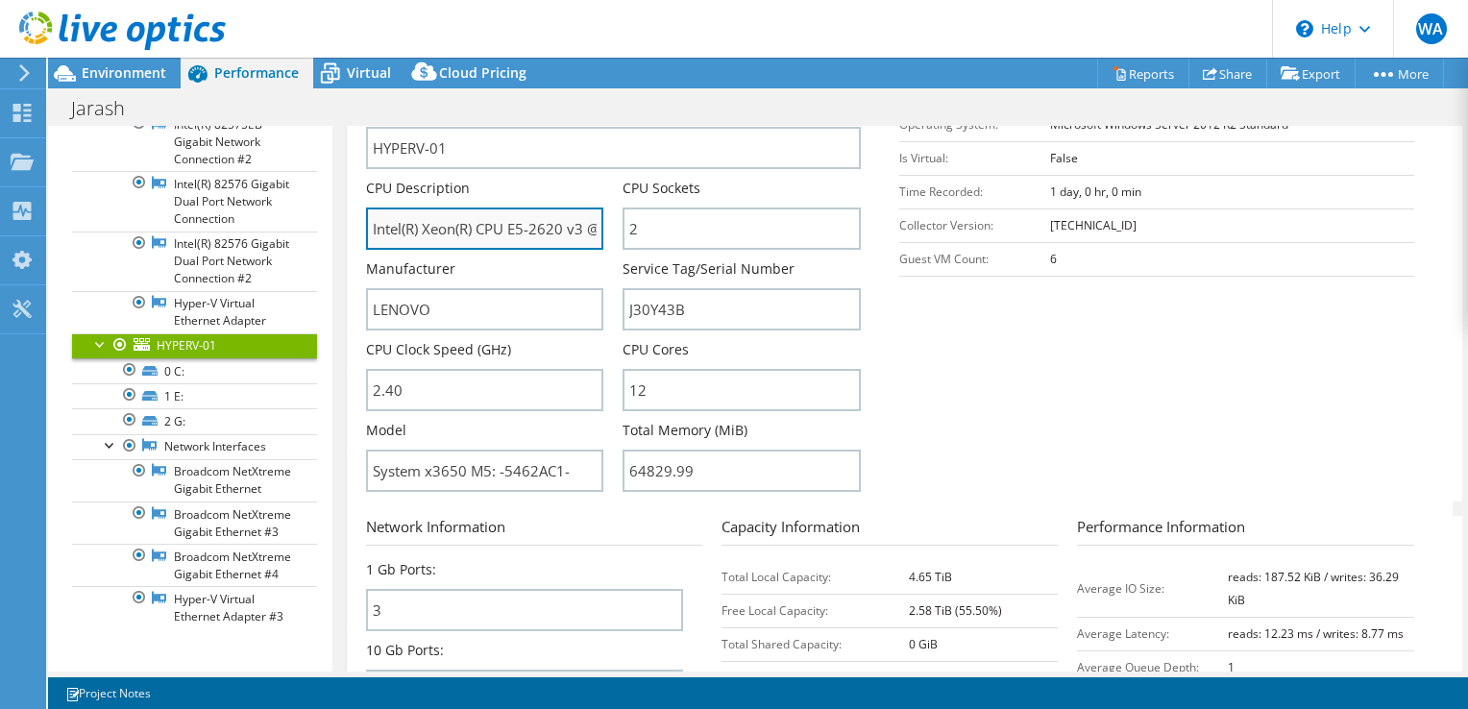
click at [510, 229] on input "Intel(R) Xeon(R) CPU E5-2620 v3 @ 2.40GHz" at bounding box center [485, 229] width 238 height 42
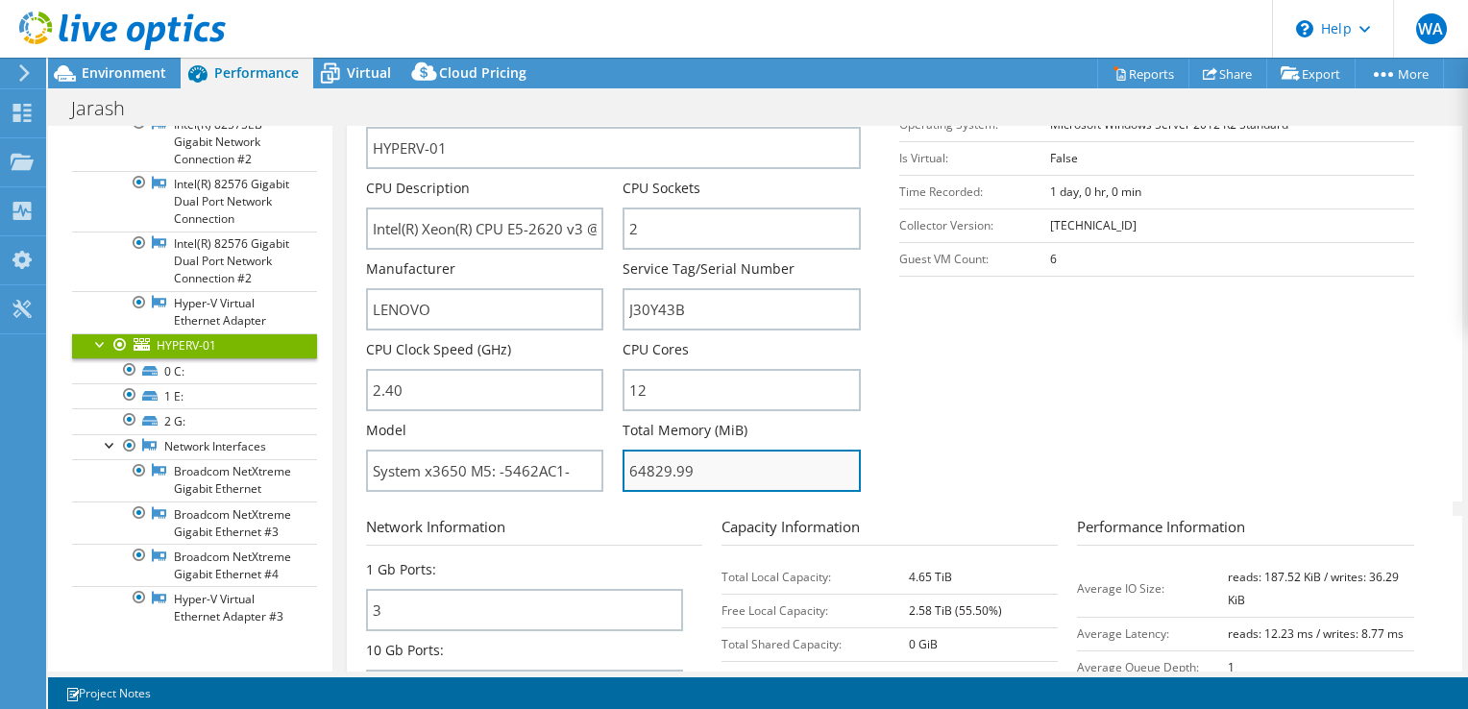
click at [676, 471] on input "64829.99" at bounding box center [742, 471] width 238 height 42
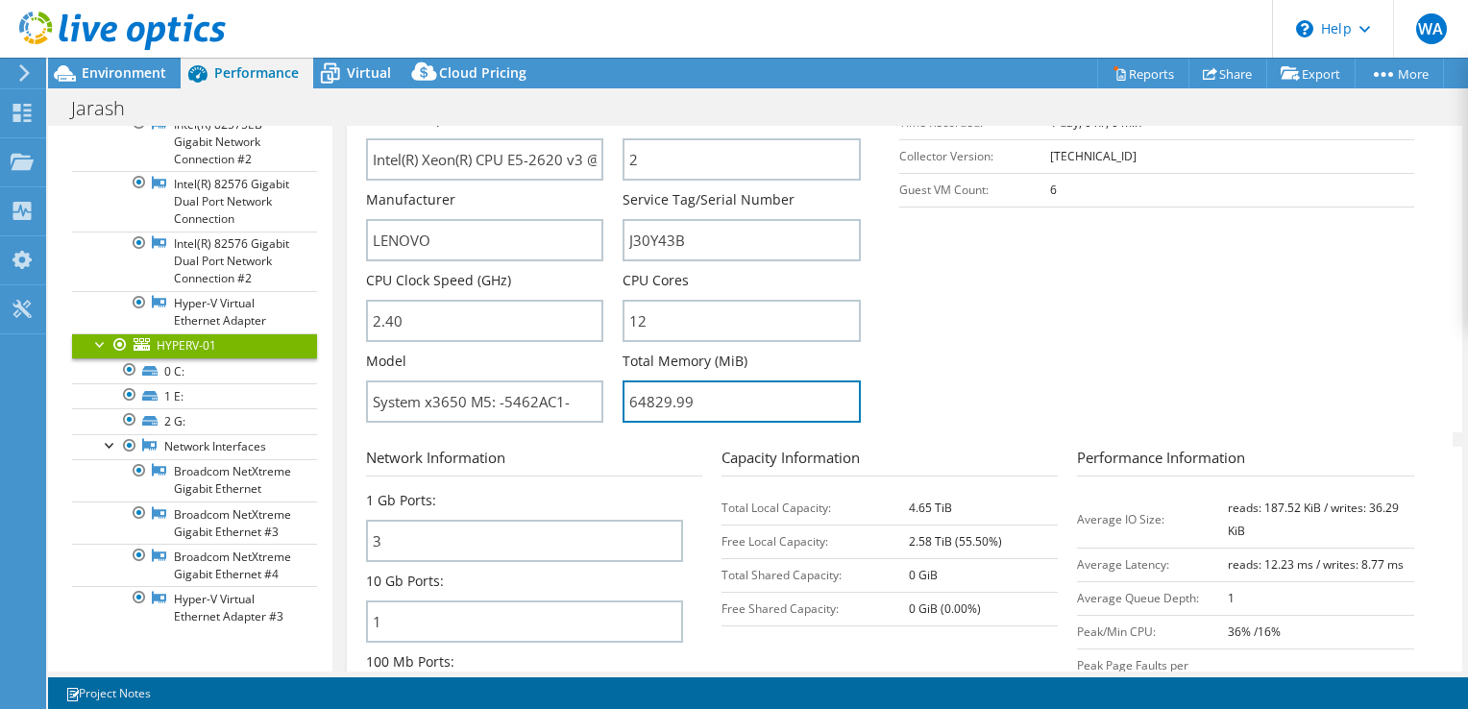
scroll to position [577, 0]
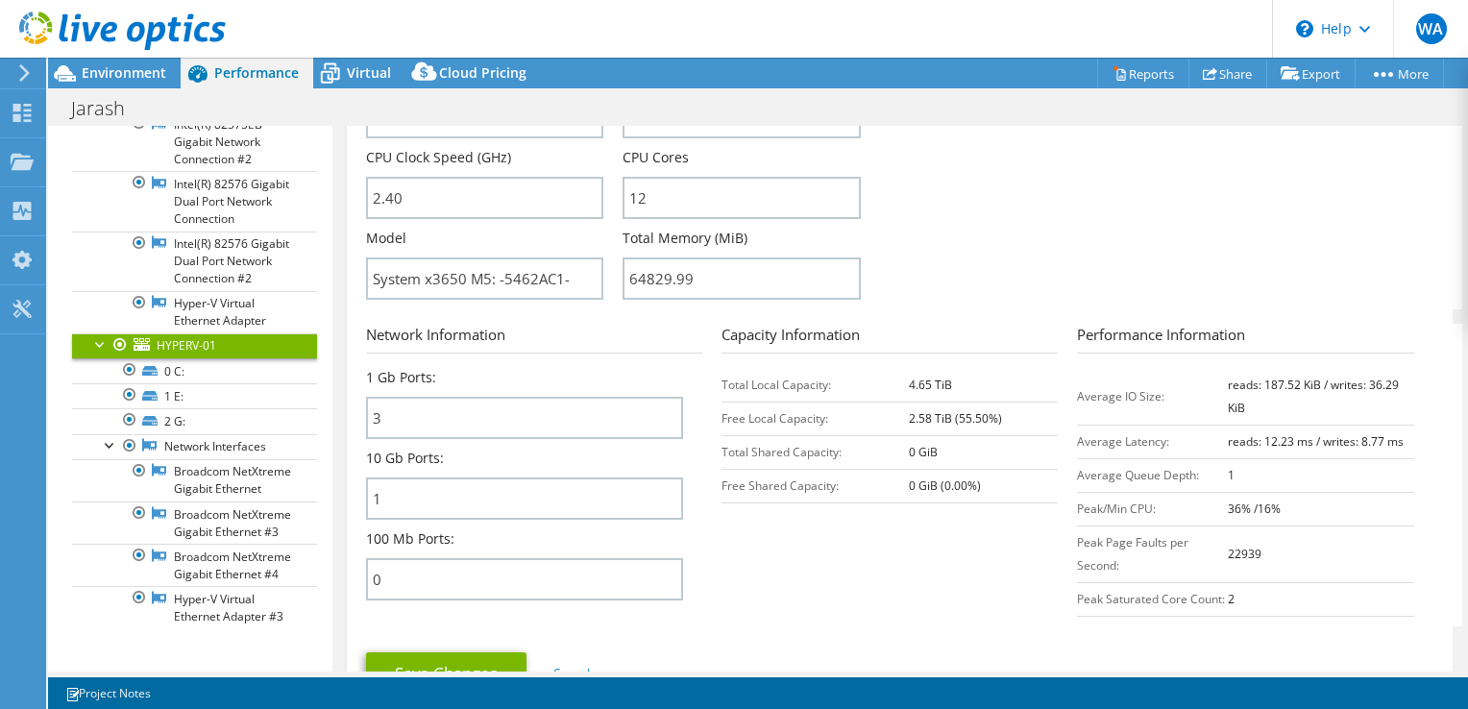
click at [984, 214] on section "Server Information Server Name HYPERV-01 CPU Description Intel(R) Xeon(R) CPU E…" at bounding box center [904, 86] width 1077 height 448
drag, startPoint x: 730, startPoint y: 231, endPoint x: 627, endPoint y: 221, distance: 104.2
click at [627, 220] on div "CPU Cores 12" at bounding box center [752, 188] width 258 height 81
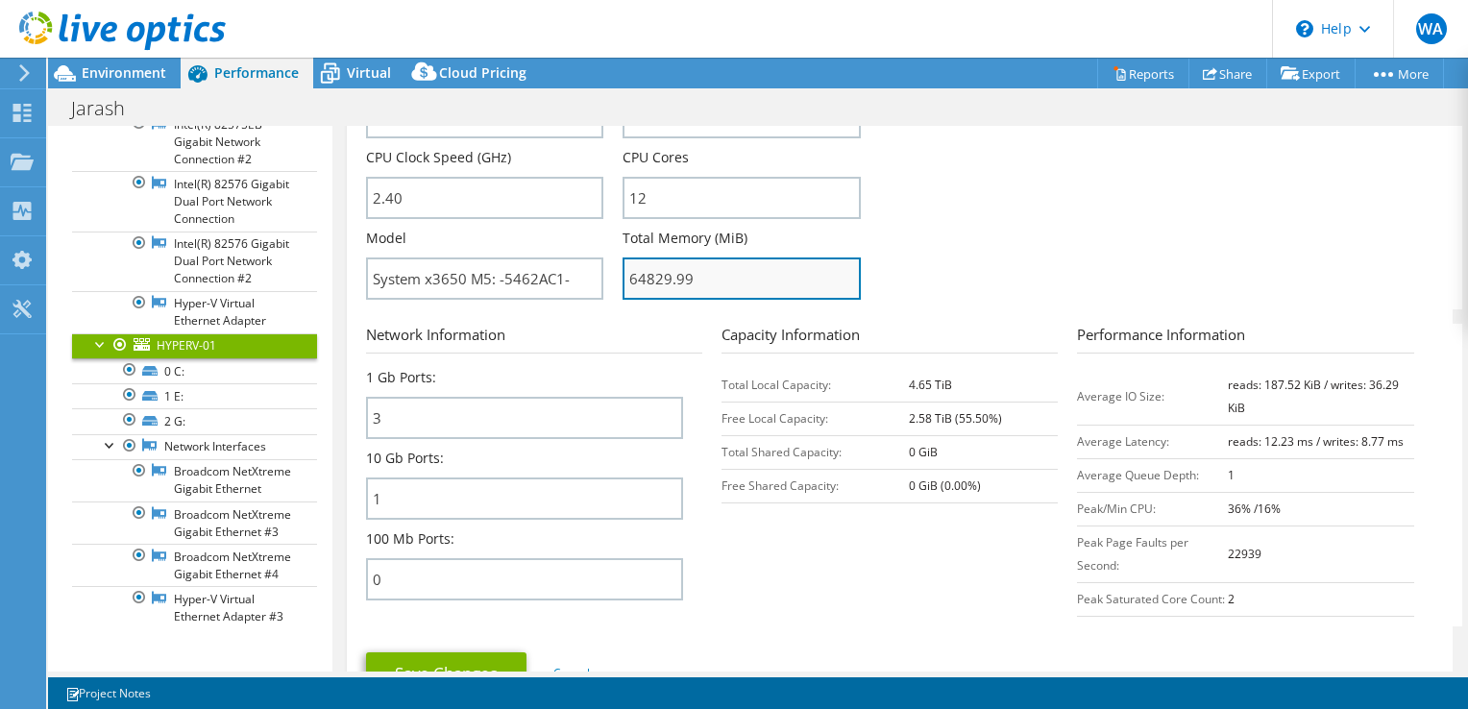
click at [692, 267] on input "64829.99" at bounding box center [742, 279] width 238 height 42
click at [691, 267] on input "64829.99" at bounding box center [742, 279] width 238 height 42
click at [689, 267] on input "64829.99" at bounding box center [742, 279] width 238 height 42
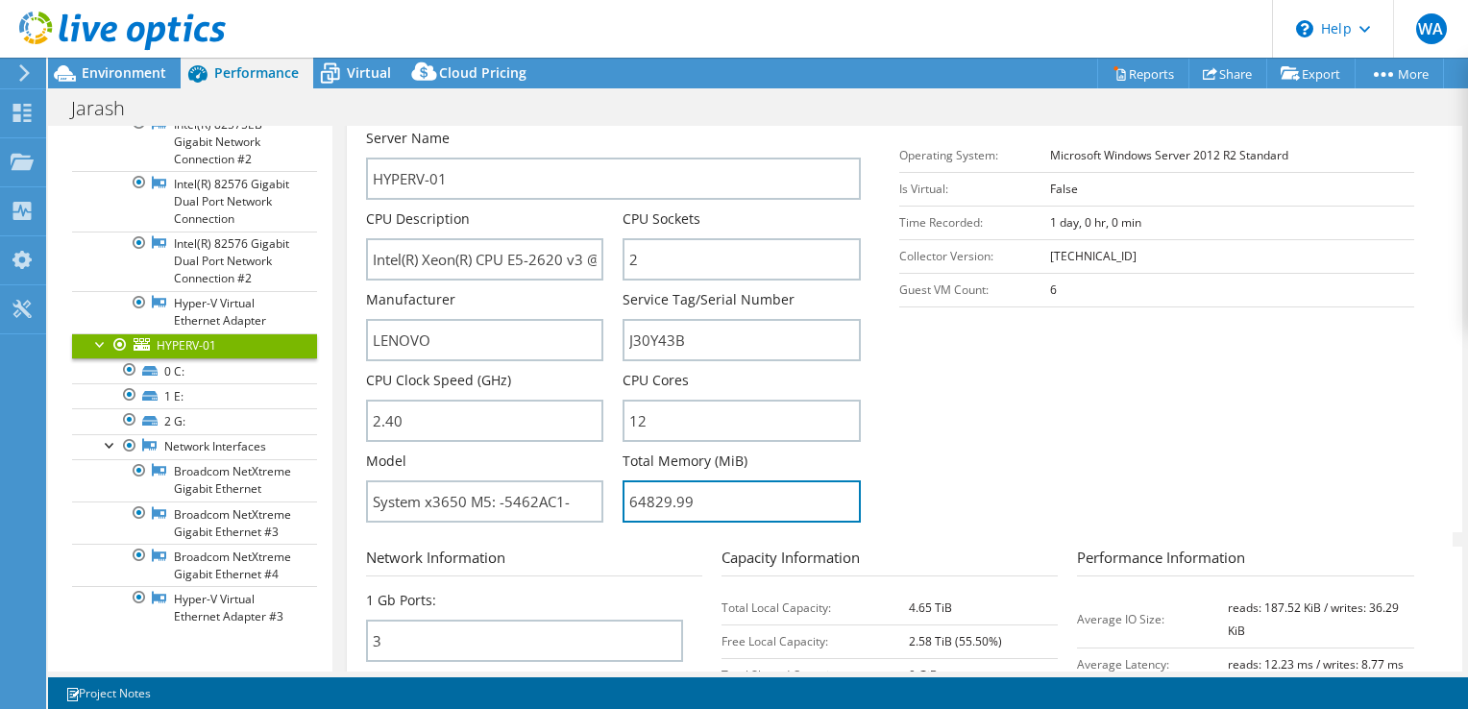
scroll to position [384, 0]
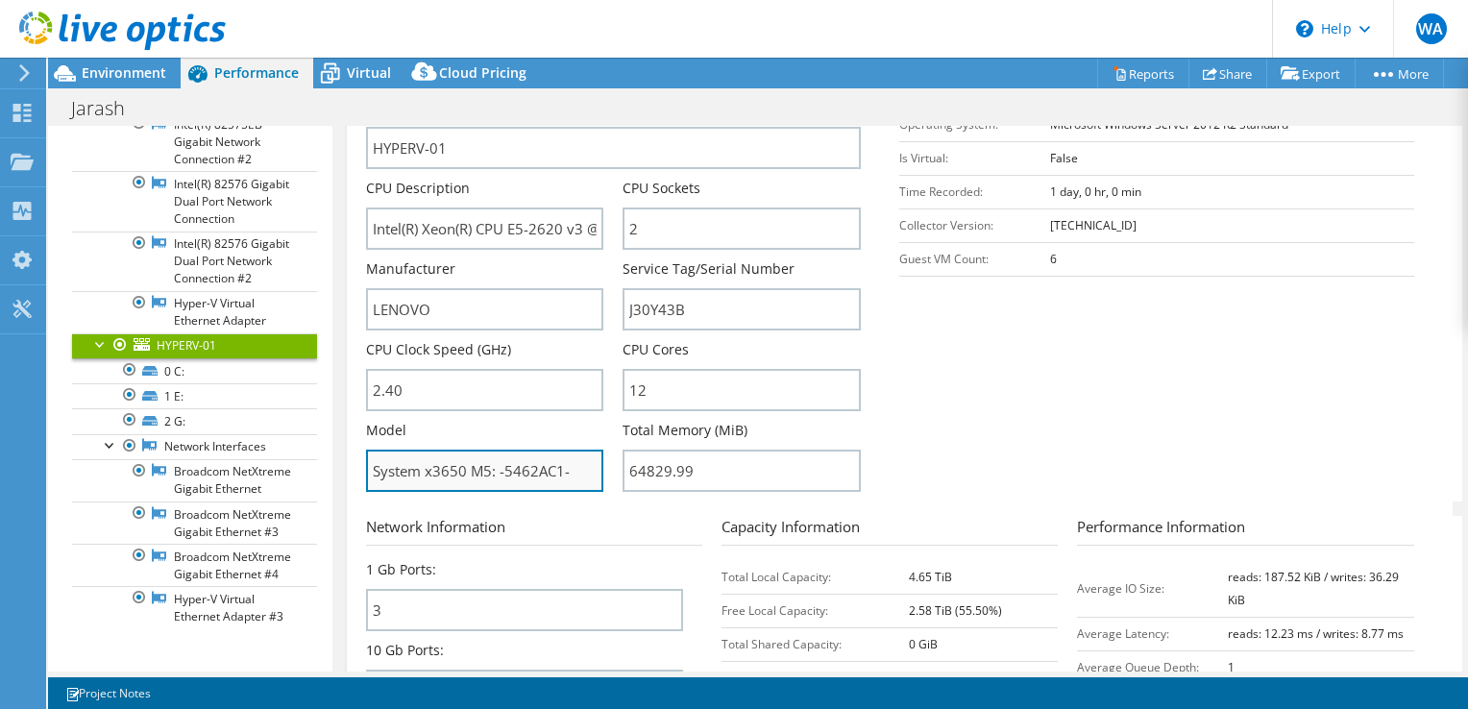
click at [505, 455] on input "System x3650 M5: -5462AC1-" at bounding box center [485, 471] width 238 height 42
click at [1171, 473] on section "Server Information Server Name HYPERV-01 CPU Description Intel(R) Xeon(R) CPU E…" at bounding box center [904, 278] width 1077 height 448
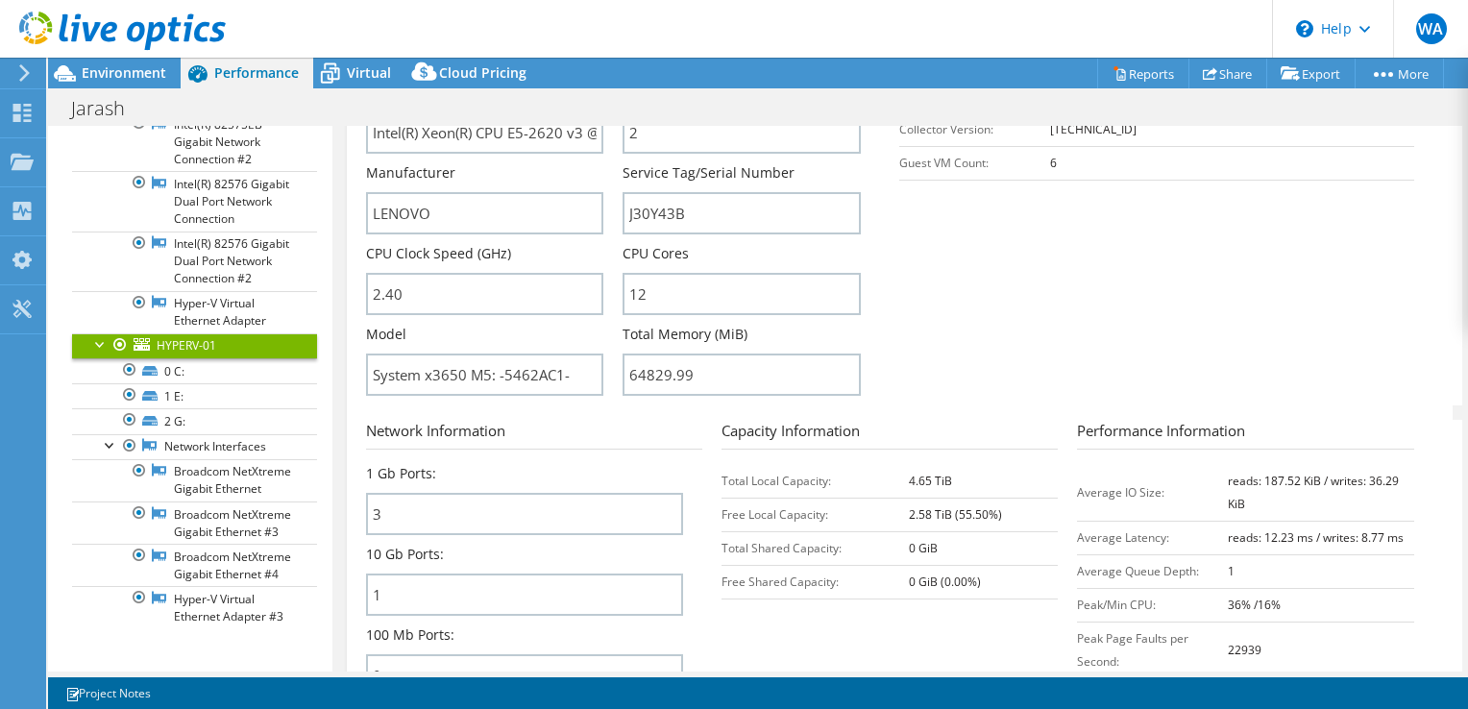
scroll to position [192, 0]
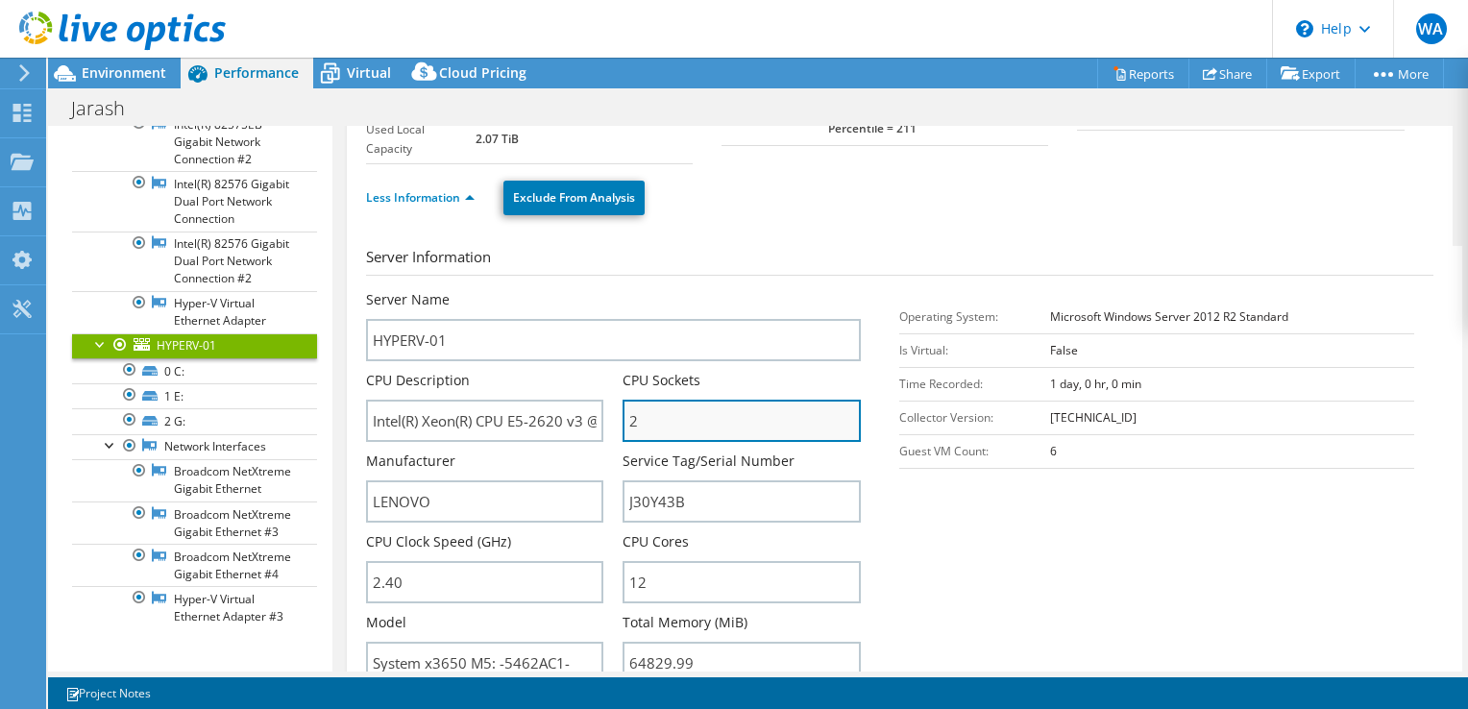
click at [624, 427] on input "2" at bounding box center [742, 421] width 238 height 42
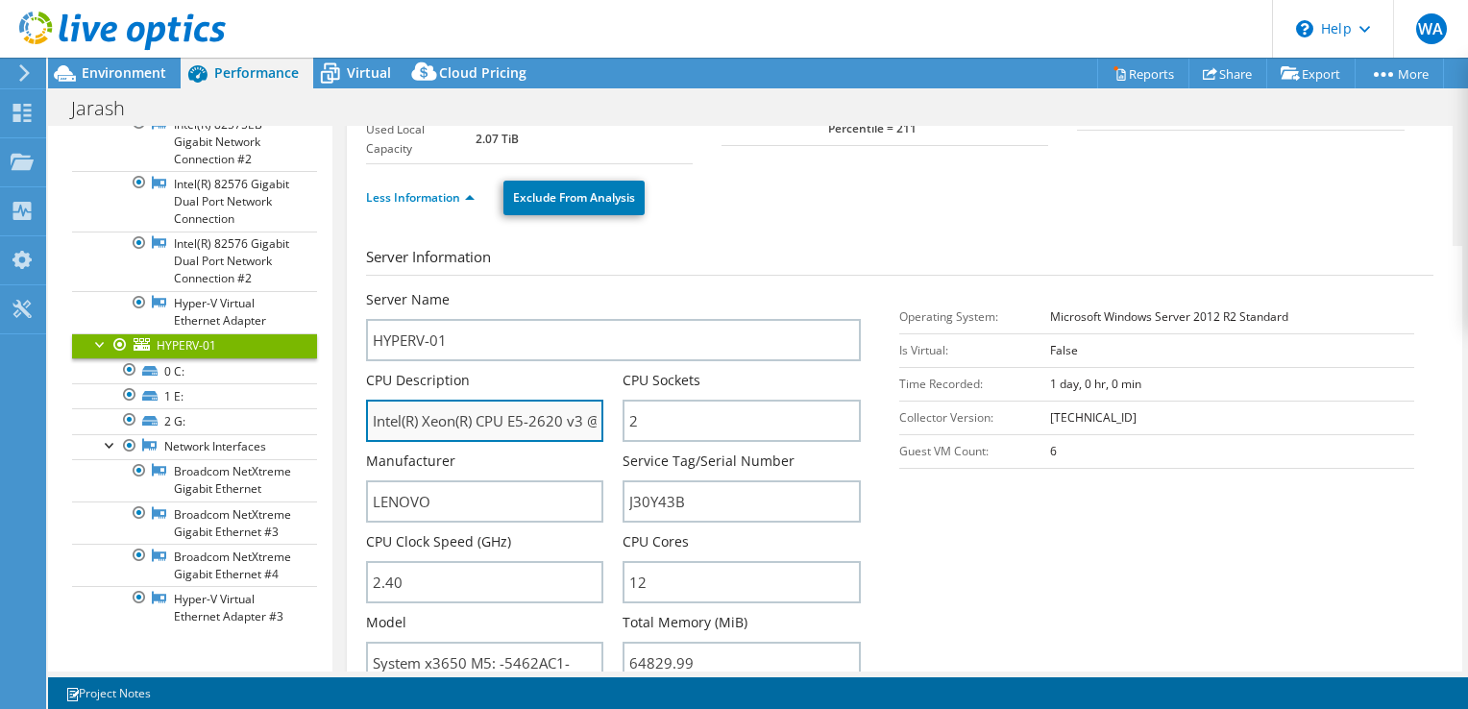
click at [585, 409] on input "Intel(R) Xeon(R) CPU E5-2620 v3 @ 2.40GHz" at bounding box center [485, 421] width 238 height 42
click at [580, 415] on input "Intel(R) Xeon(R) CPU E5-2620 v3 @ 2.40GHz" at bounding box center [485, 421] width 238 height 42
click at [442, 421] on input "Intel(R) Xeon(R) CPU E5-2620 v3 @ 2.40GHz" at bounding box center [485, 421] width 238 height 42
click at [442, 422] on input "Intel(R) Xeon(R) CPU E5-2620 v3 @ 2.40GHz" at bounding box center [485, 421] width 238 height 42
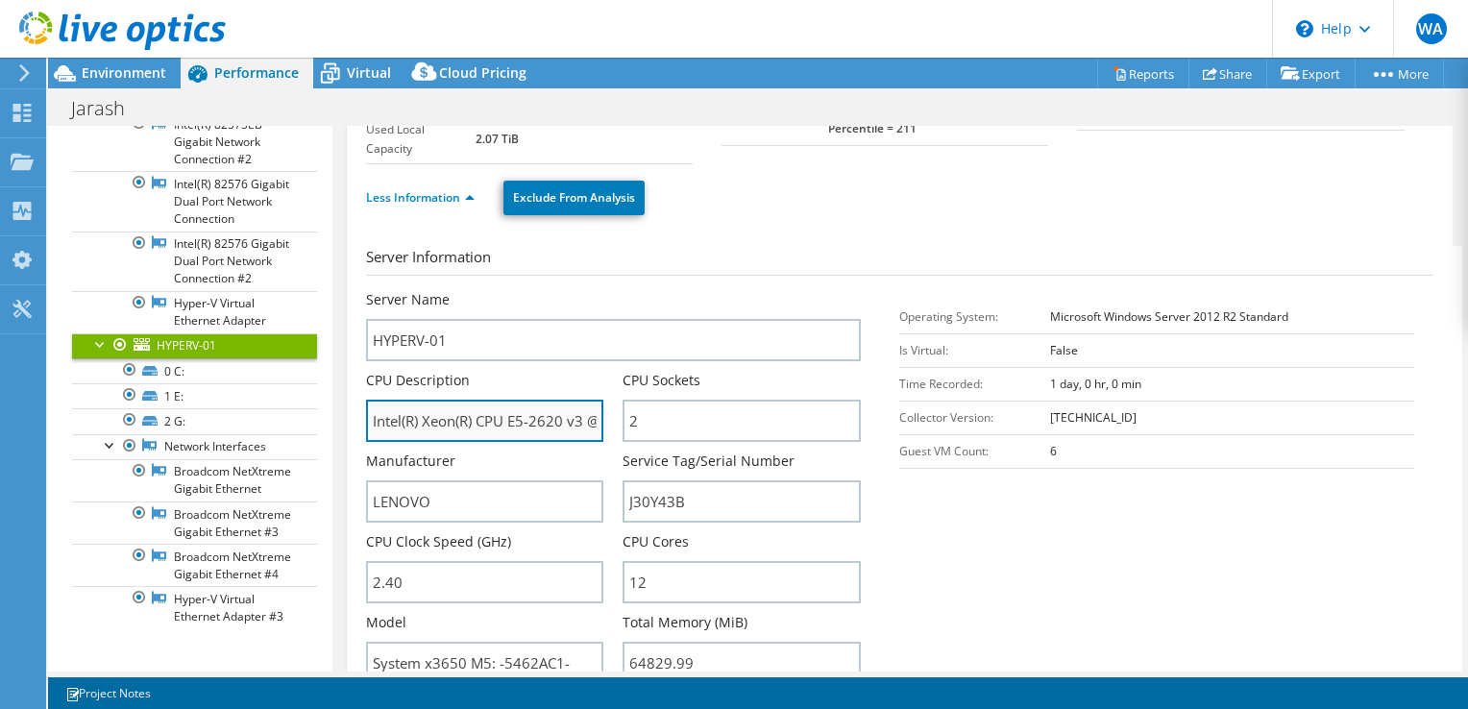
click at [442, 422] on input "Intel(R) Xeon(R) CPU E5-2620 v3 @ 2.40GHz" at bounding box center [485, 421] width 238 height 42
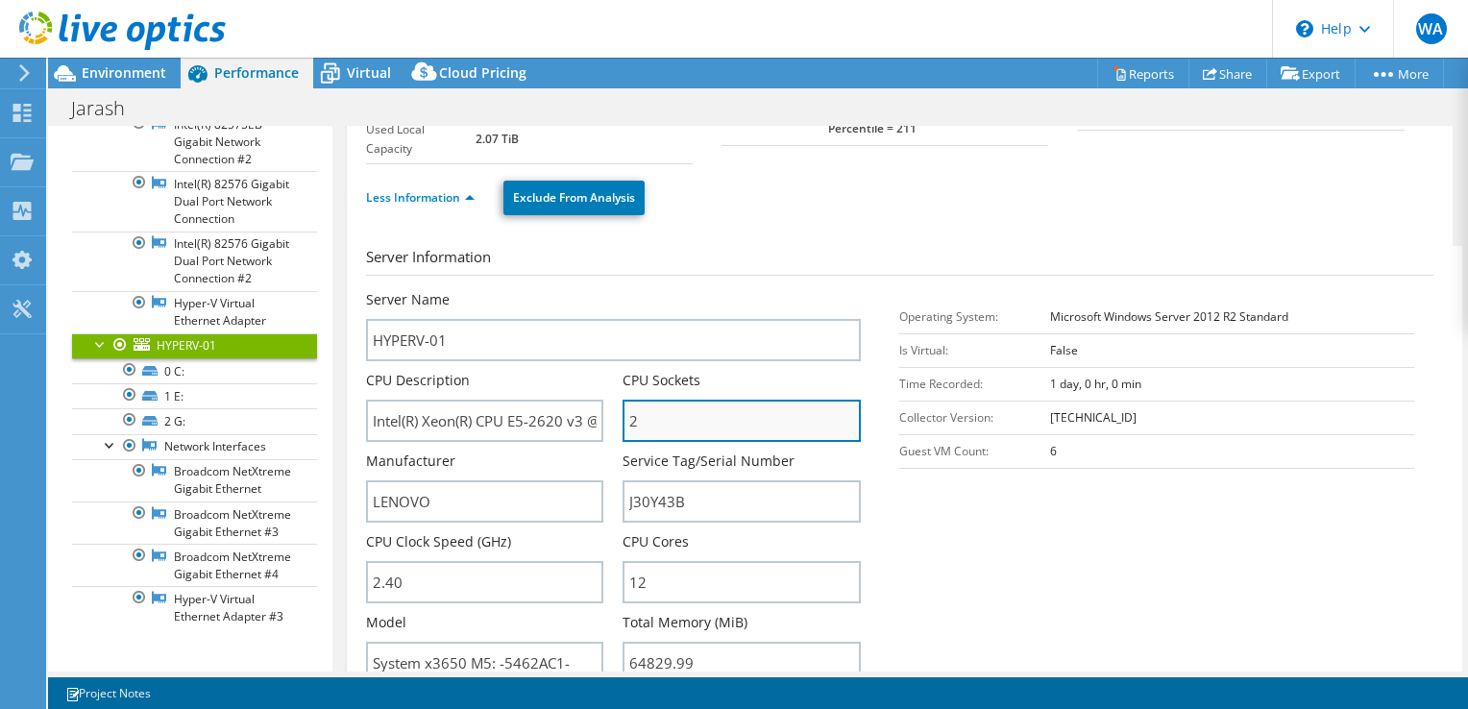
click at [685, 400] on input "2" at bounding box center [742, 421] width 238 height 42
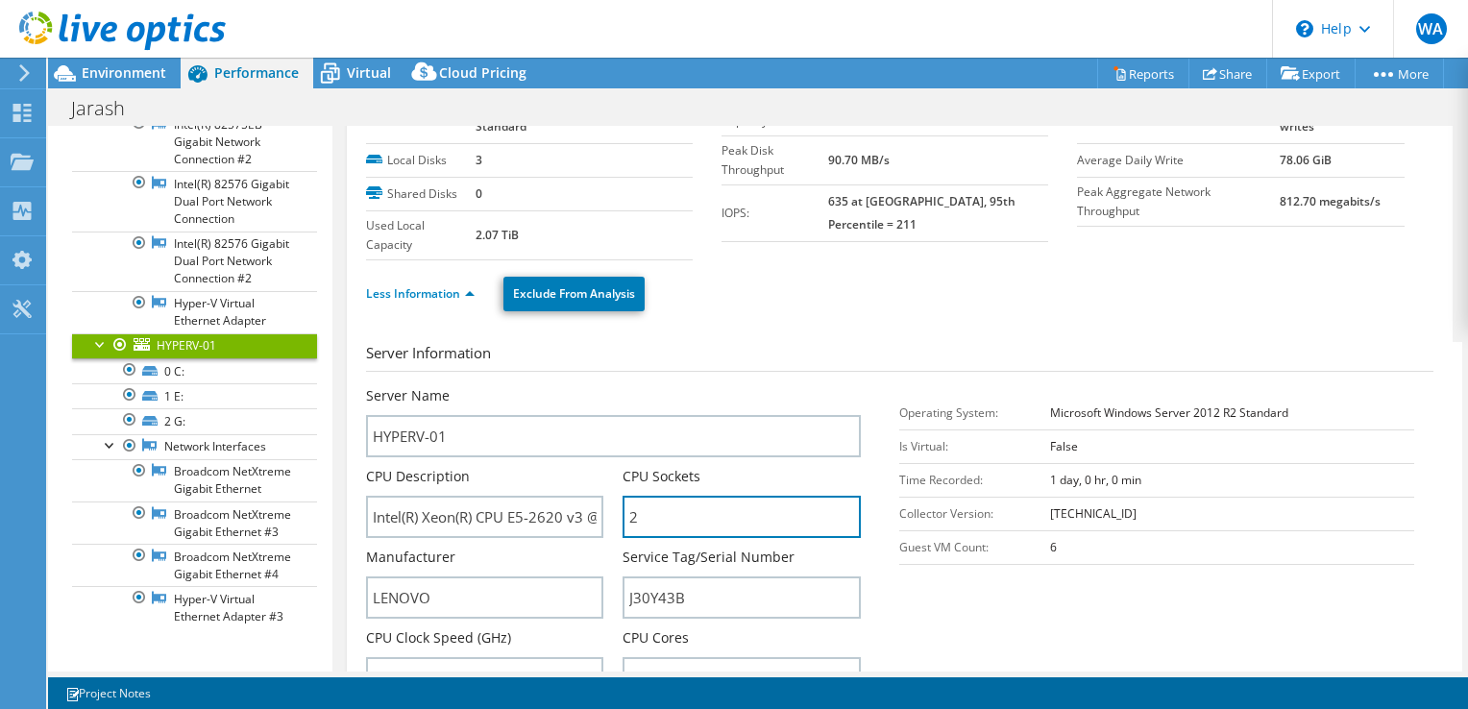
scroll to position [192, 0]
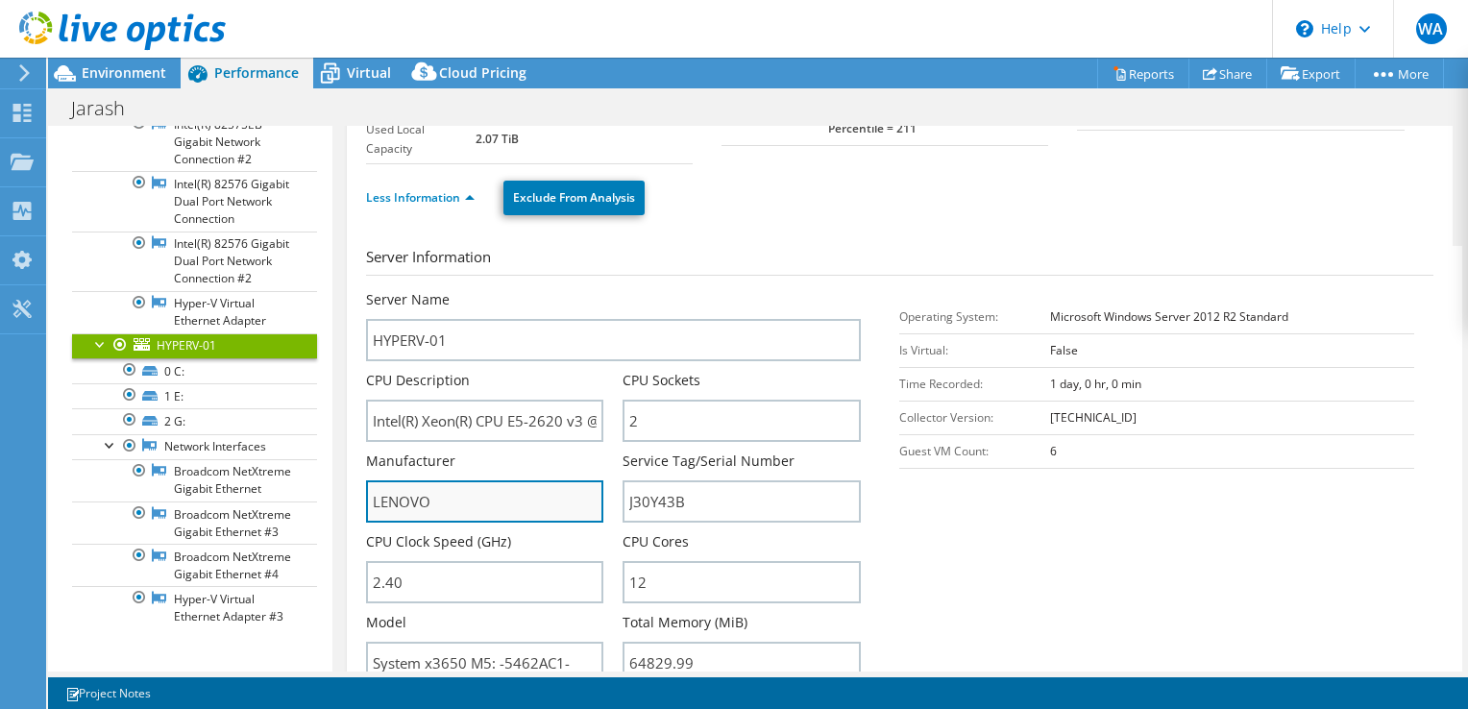
click at [455, 502] on input "LENOVO" at bounding box center [485, 501] width 238 height 42
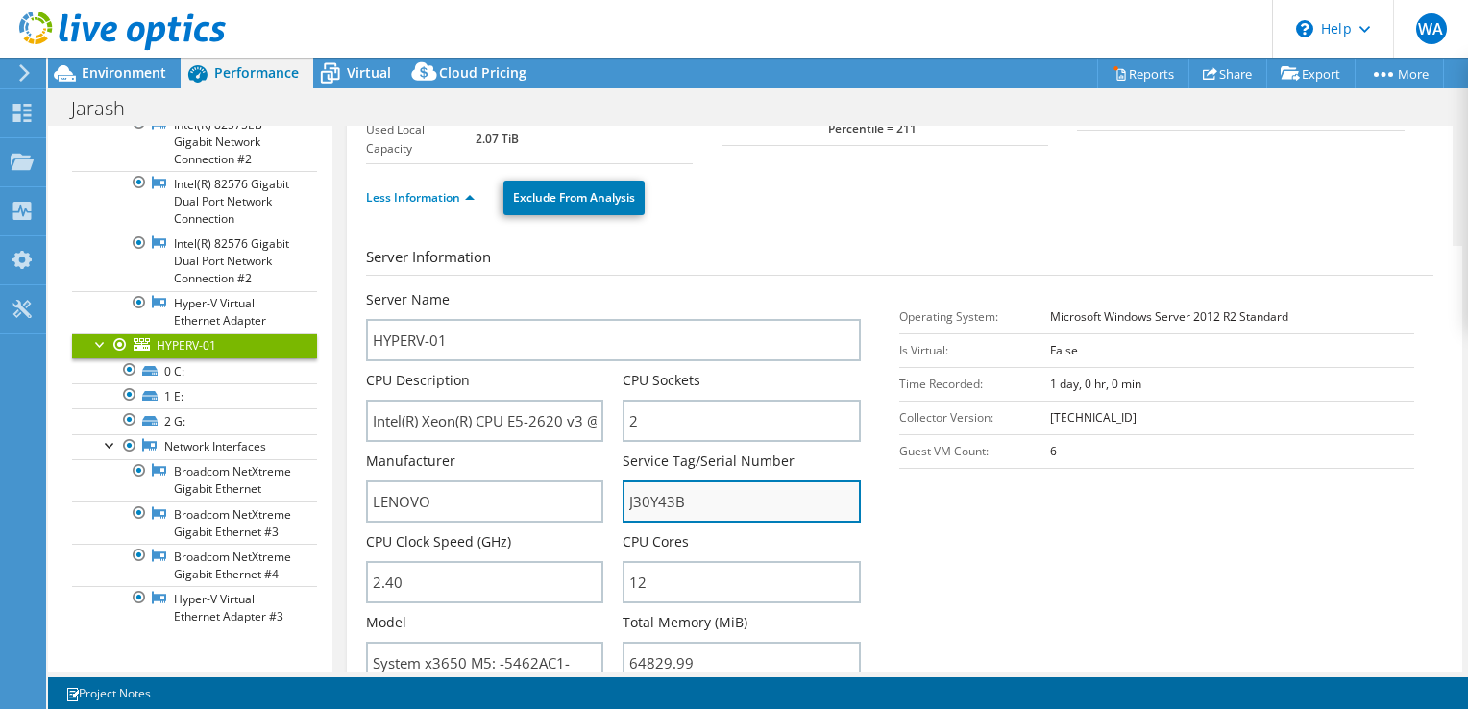
click at [666, 500] on input "J30Y43B" at bounding box center [742, 501] width 238 height 42
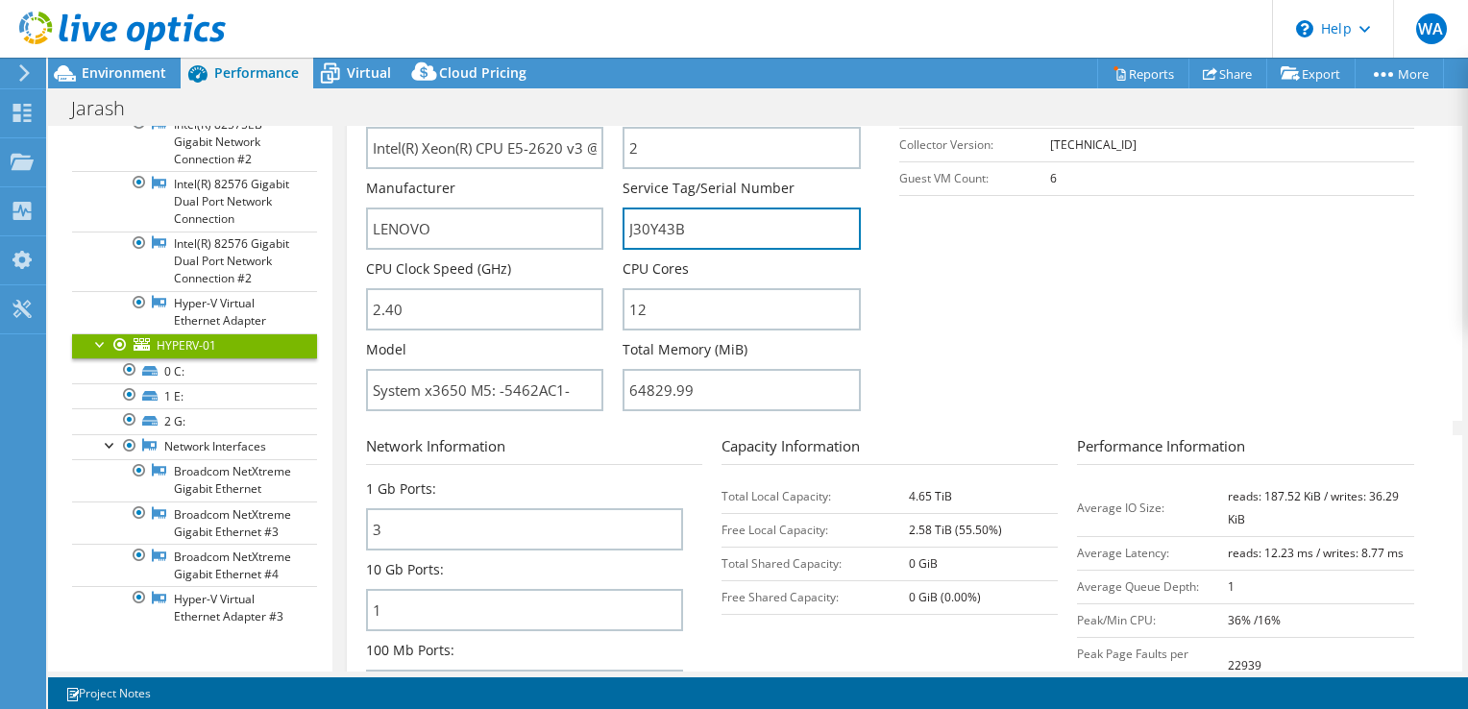
scroll to position [384, 0]
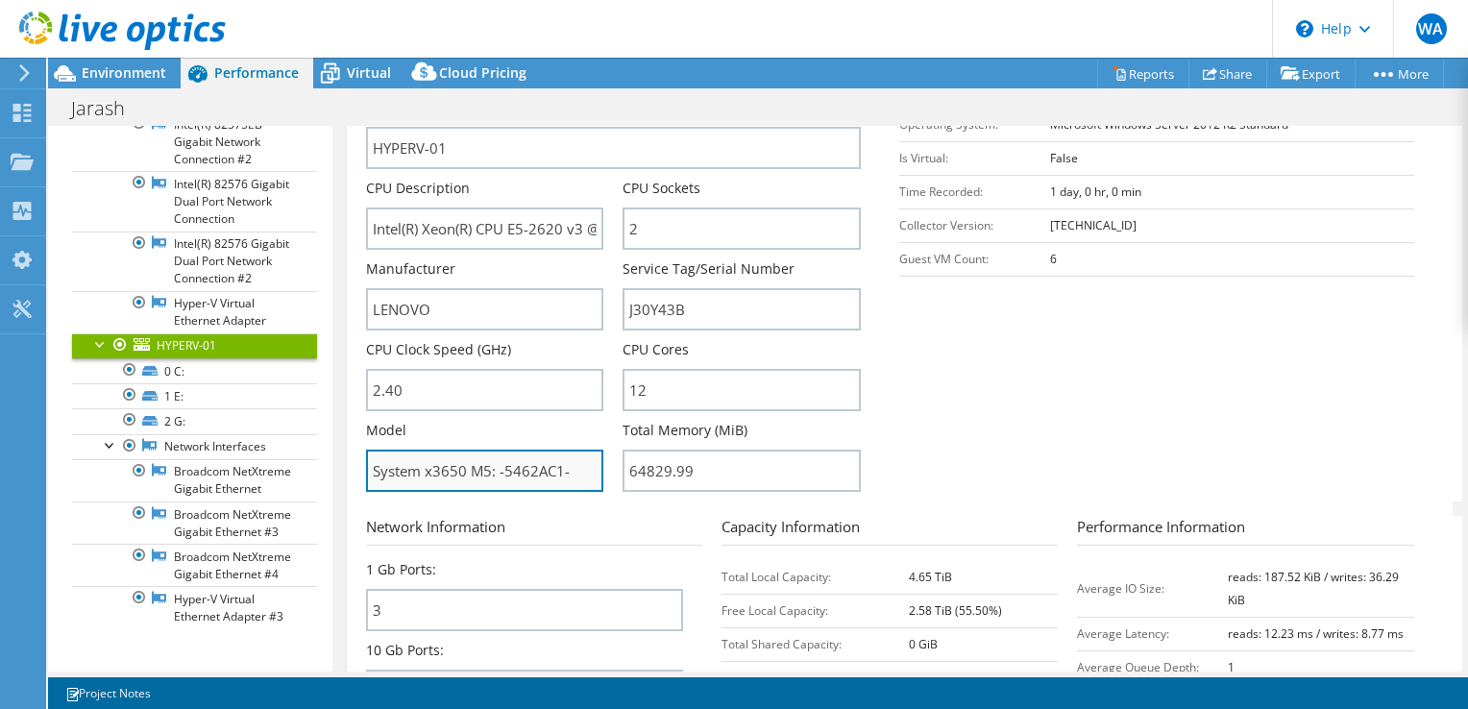
click at [553, 472] on input "System x3650 M5: -5462AC1-" at bounding box center [485, 471] width 238 height 42
click at [1046, 437] on section "Server Information Server Name HYPERV-01 CPU Description Intel(R) Xeon(R) CPU E…" at bounding box center [904, 278] width 1077 height 448
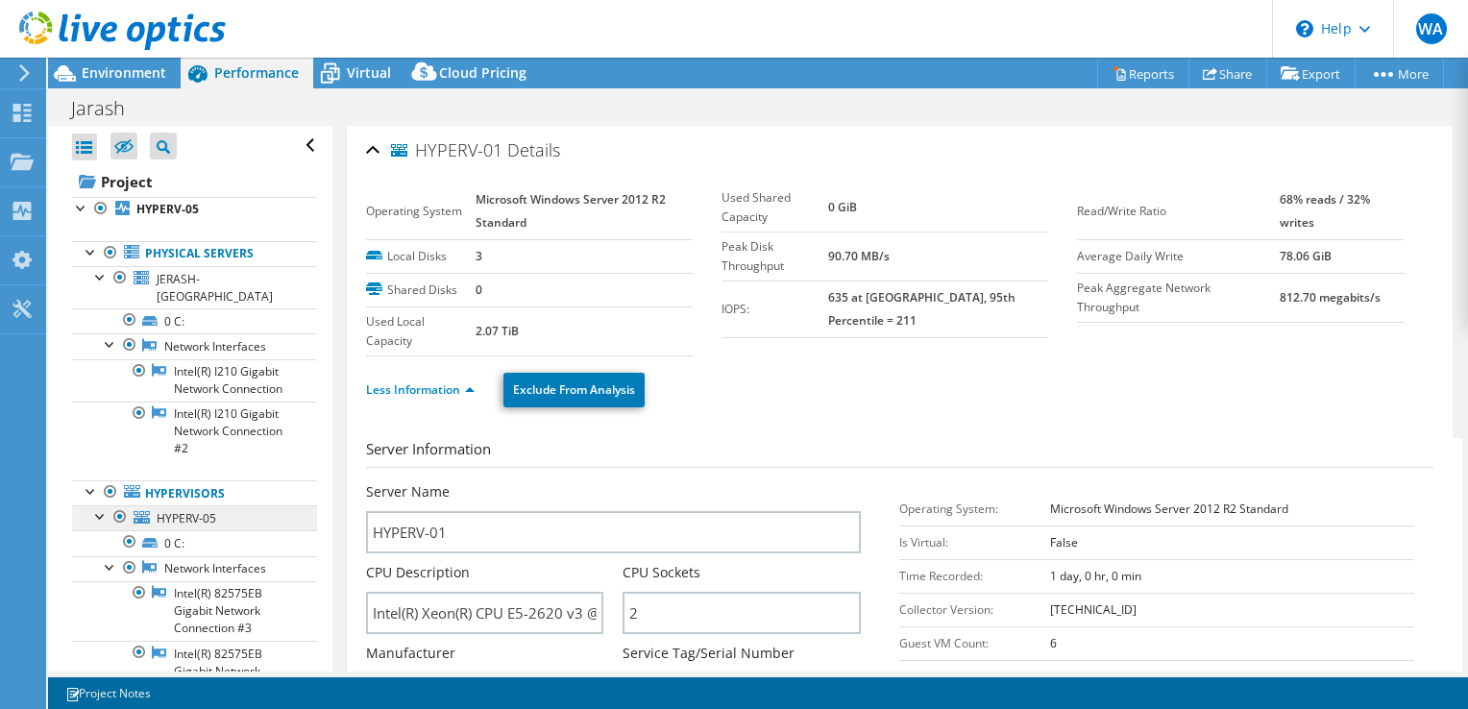
scroll to position [0, 0]
click at [193, 511] on span "HYPERV-05" at bounding box center [187, 518] width 60 height 16
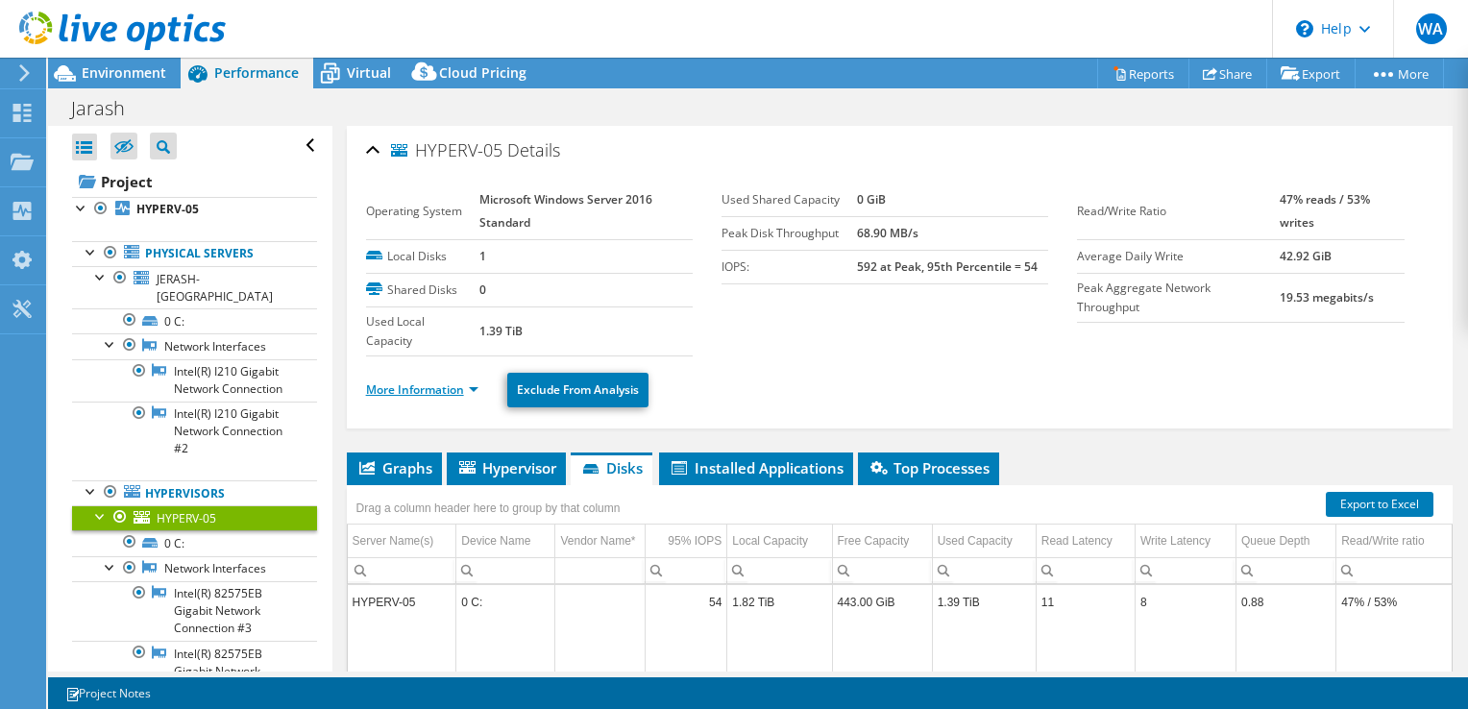
click at [418, 392] on link "More Information" at bounding box center [422, 389] width 112 height 16
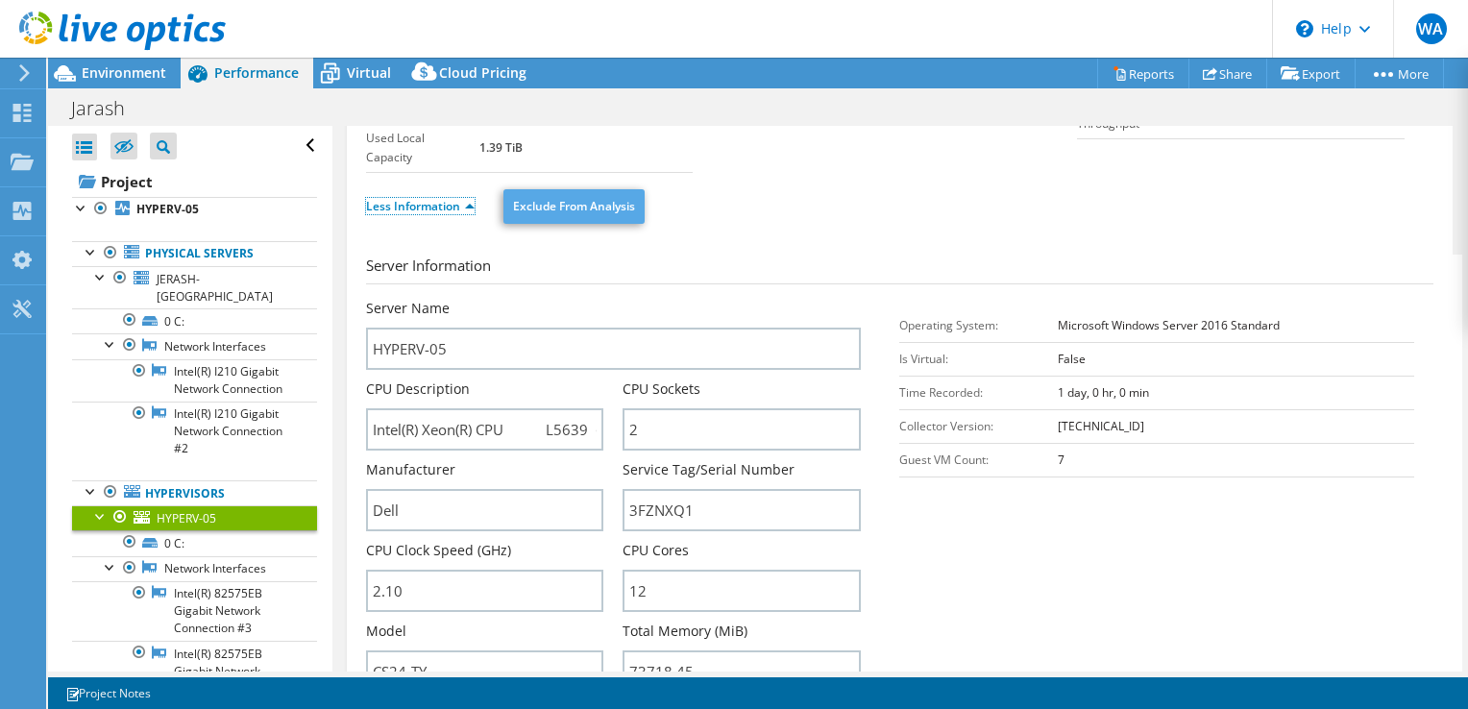
scroll to position [192, 0]
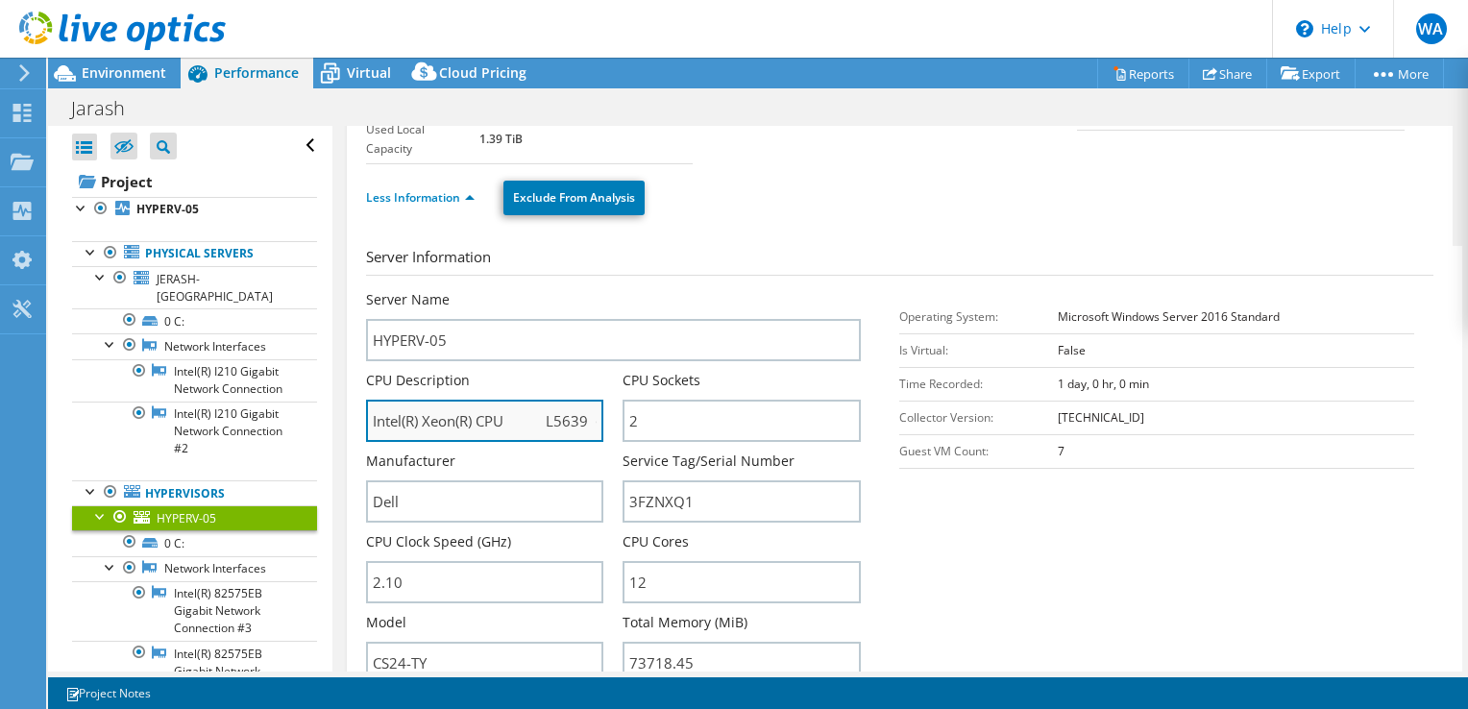
click at [515, 412] on input "Intel(R) Xeon(R) CPU L5639 @ 2.13GHz" at bounding box center [485, 421] width 238 height 42
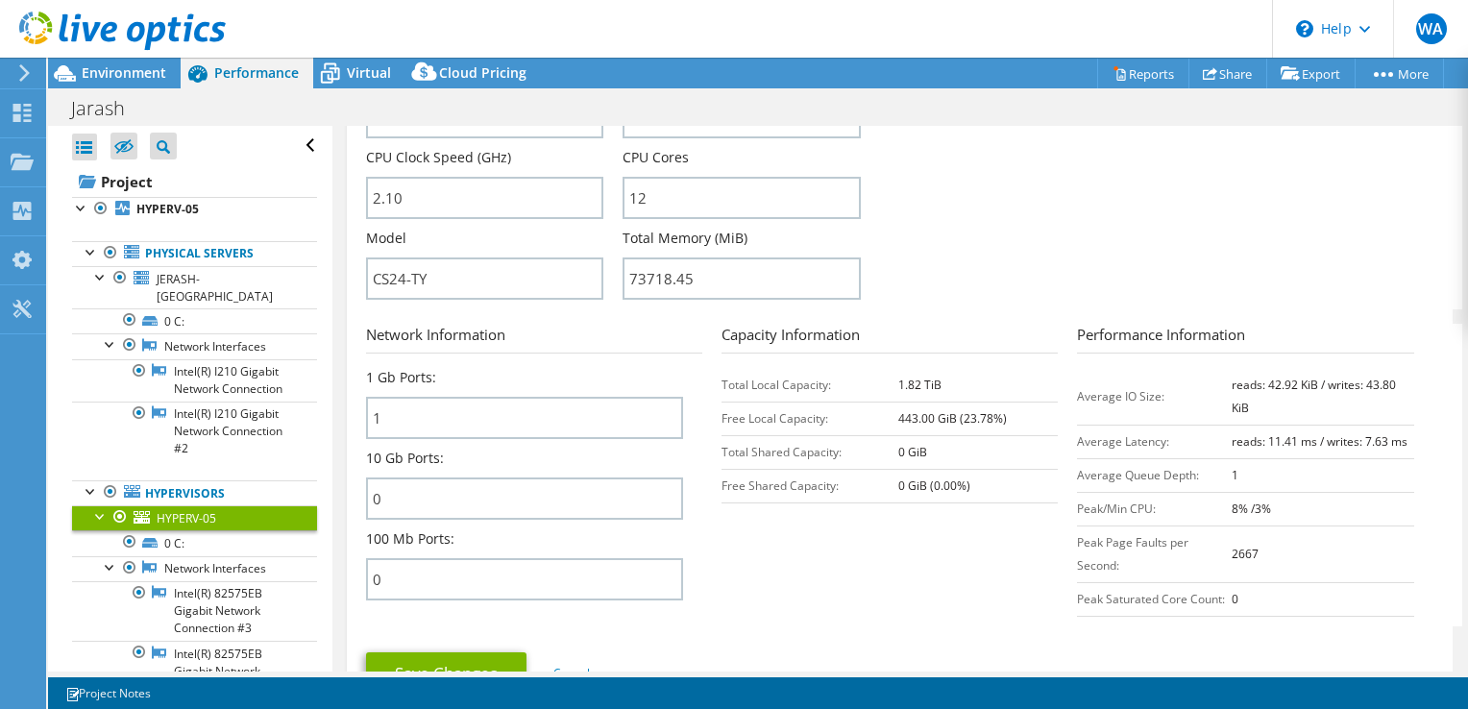
scroll to position [288, 0]
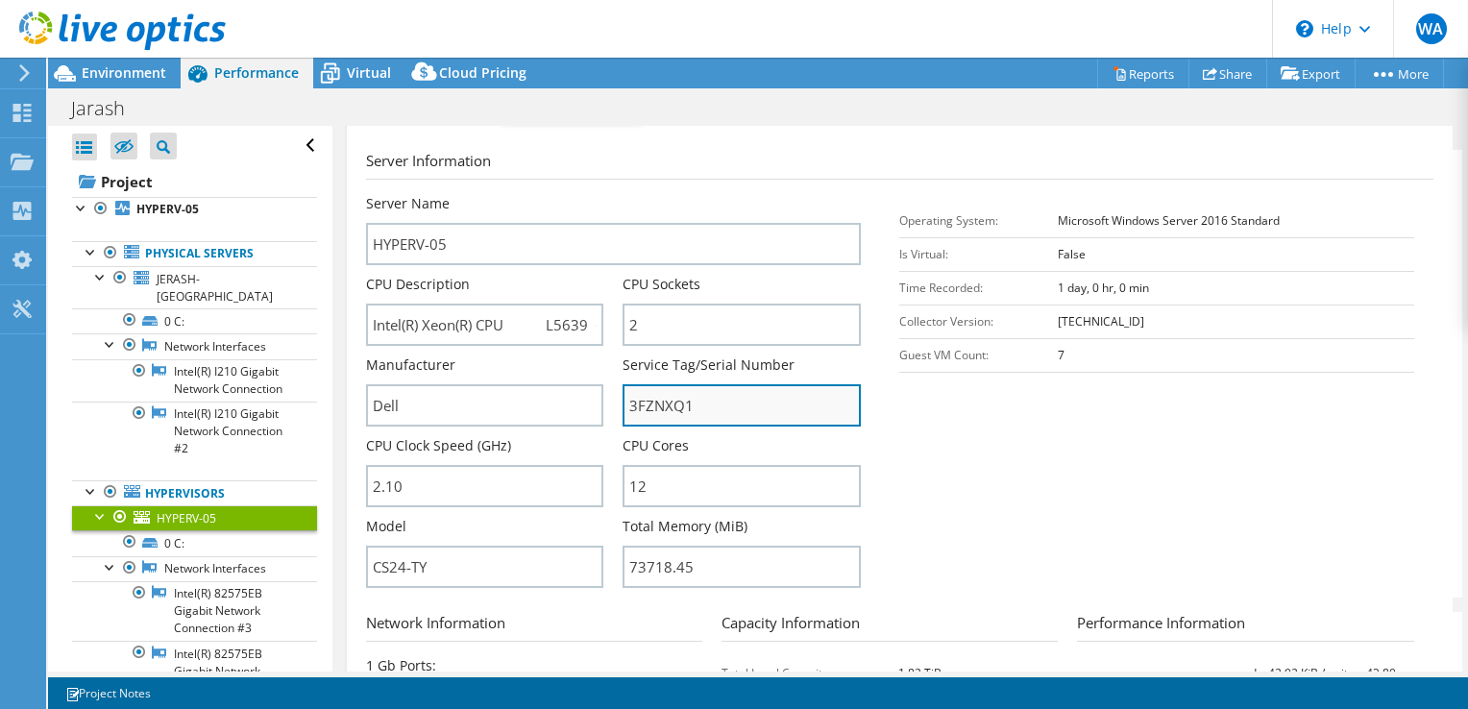
click at [653, 402] on input "3FZNXQ1" at bounding box center [742, 405] width 238 height 42
click at [1212, 402] on section "Server Information Server Name HYPERV-05 CPU Description Intel(R) Xeon(R) CPU L…" at bounding box center [904, 374] width 1077 height 448
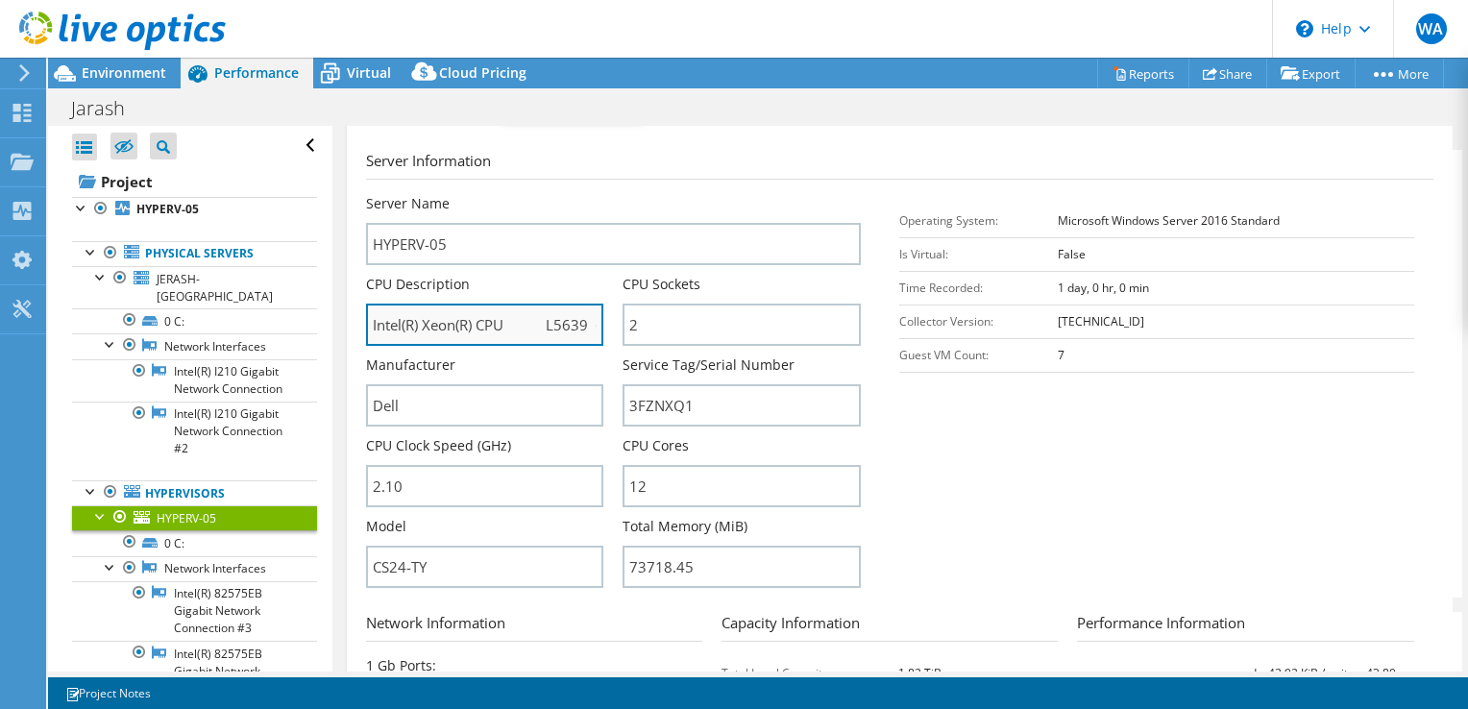
click at [493, 315] on input "Intel(R) Xeon(R) CPU L5639 @ 2.13GHz" at bounding box center [485, 325] width 238 height 42
click at [1065, 479] on section "Server Information Server Name HYPERV-05 CPU Description Intel(R) Xeon(R) CPU L…" at bounding box center [904, 374] width 1077 height 448
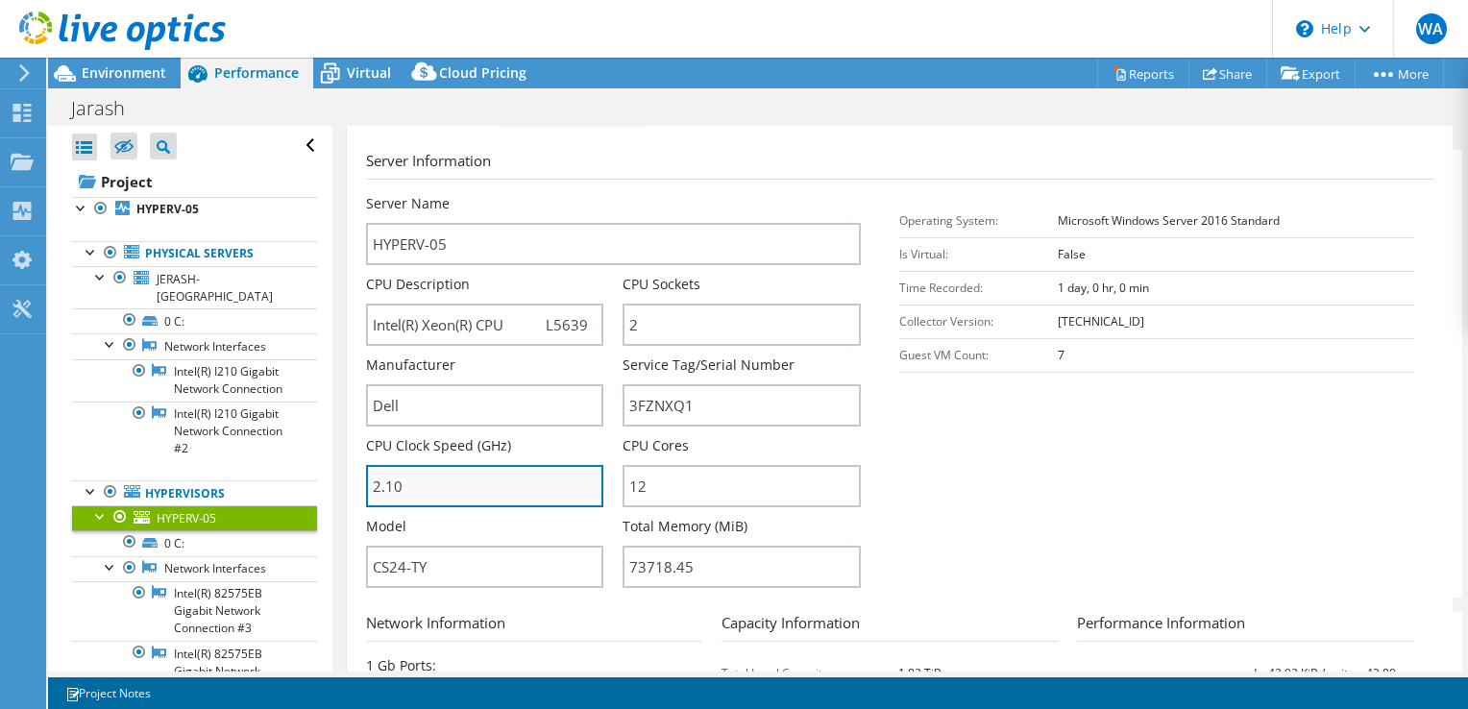
click at [504, 479] on input "2.10" at bounding box center [485, 486] width 238 height 42
click at [934, 501] on section "Server Information Server Name HYPERV-05 CPU Description Intel(R) Xeon(R) CPU L…" at bounding box center [904, 374] width 1077 height 448
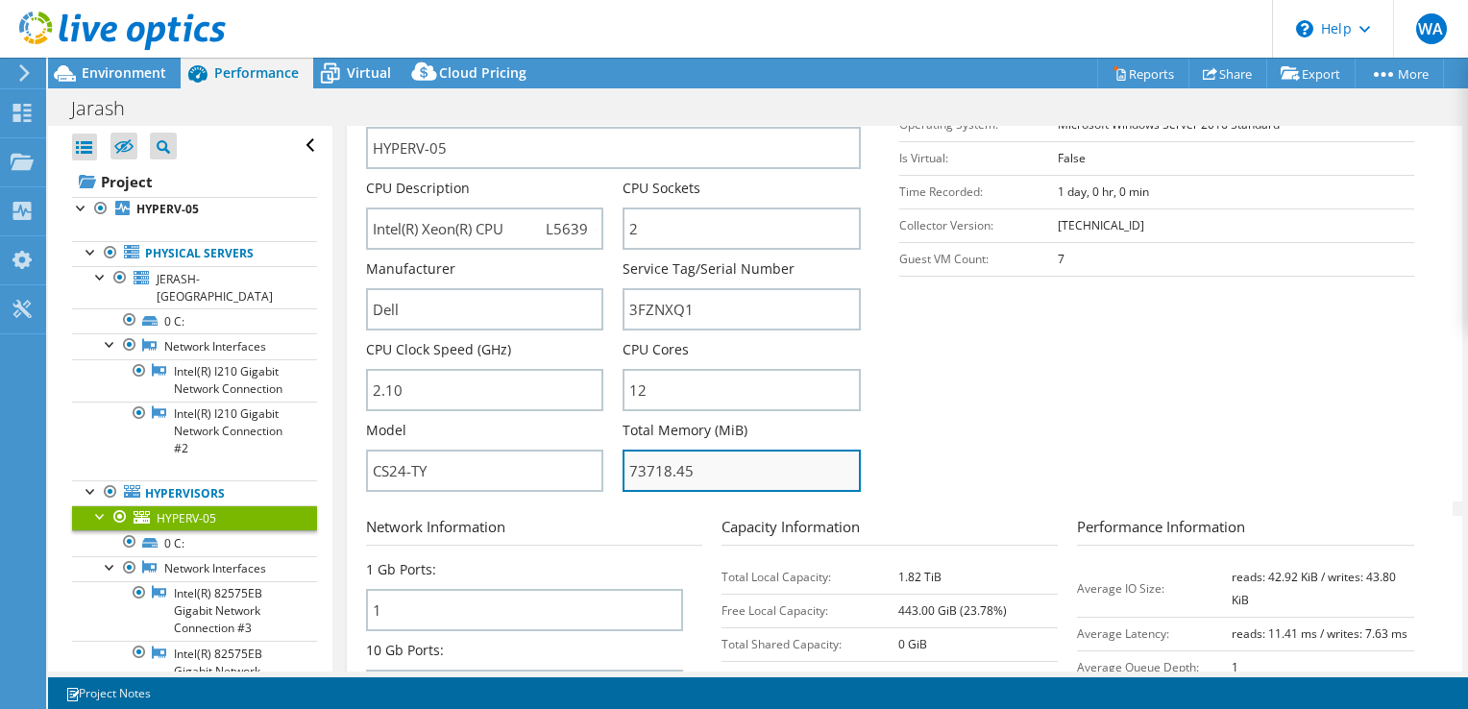
click at [691, 462] on input "73718.45" at bounding box center [742, 471] width 238 height 42
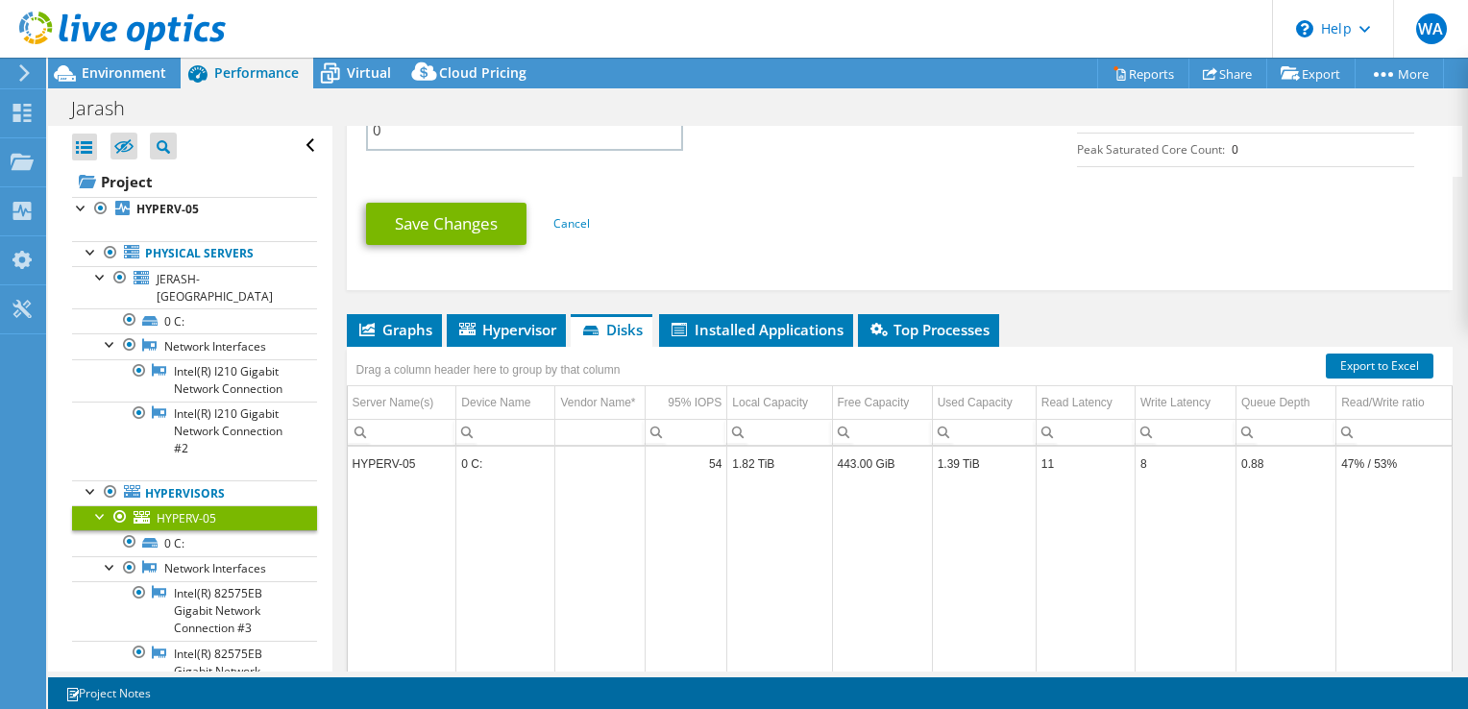
scroll to position [1057, 0]
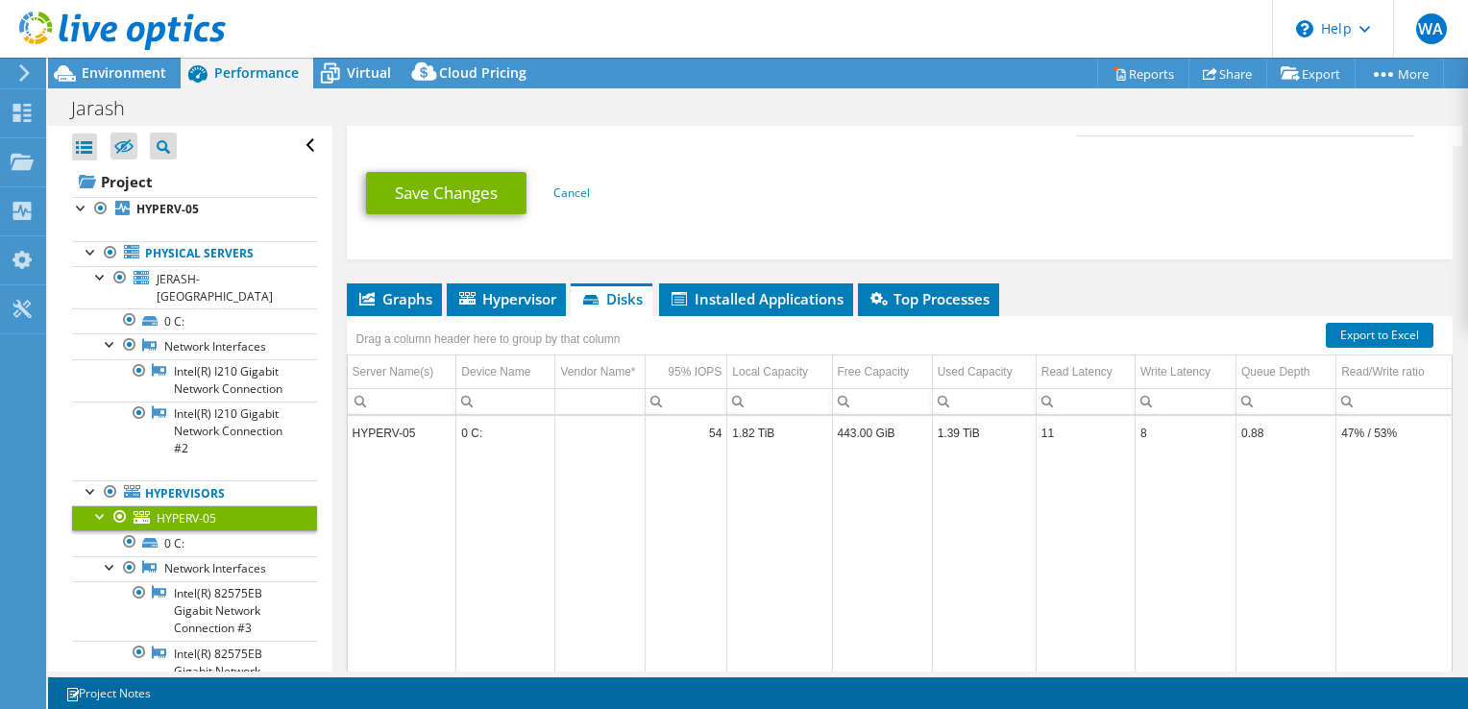
click at [573, 283] on li "Disks" at bounding box center [612, 299] width 82 height 33
click at [548, 289] on span "Hypervisor" at bounding box center [506, 298] width 100 height 19
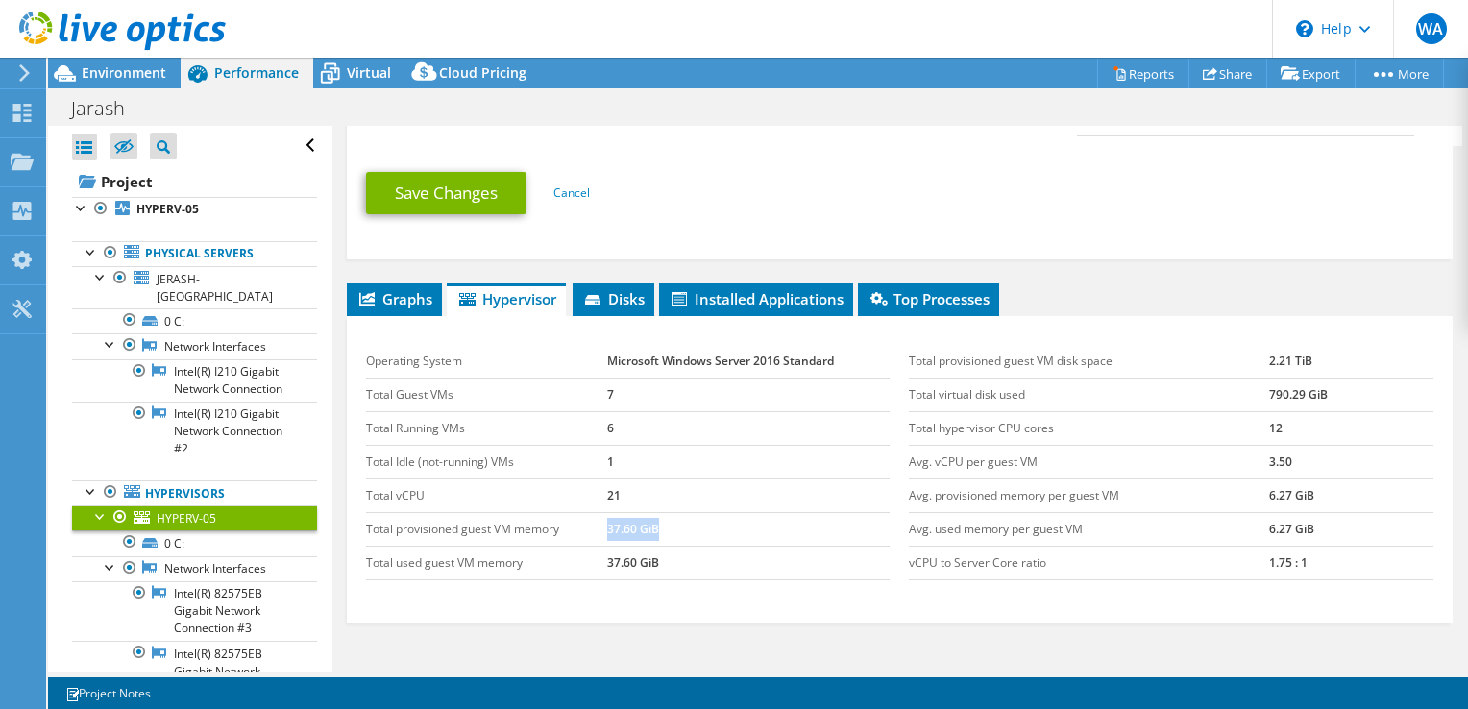
drag, startPoint x: 647, startPoint y: 521, endPoint x: 572, endPoint y: 508, distance: 76.0
click at [572, 512] on tr "Total provisioned guest VM memory 37.60 GiB" at bounding box center [628, 529] width 525 height 34
click at [584, 547] on td "Total used guest VM memory" at bounding box center [486, 563] width 241 height 34
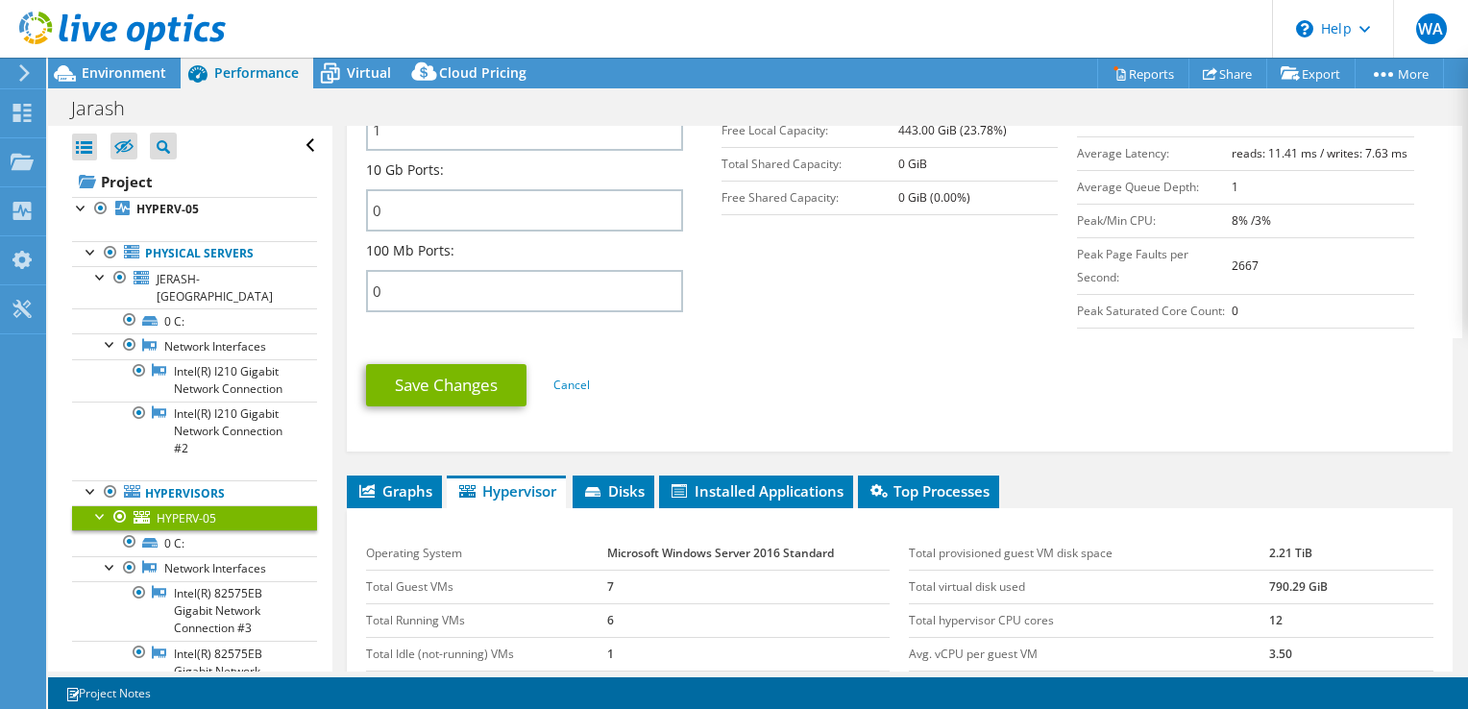
scroll to position [1174, 0]
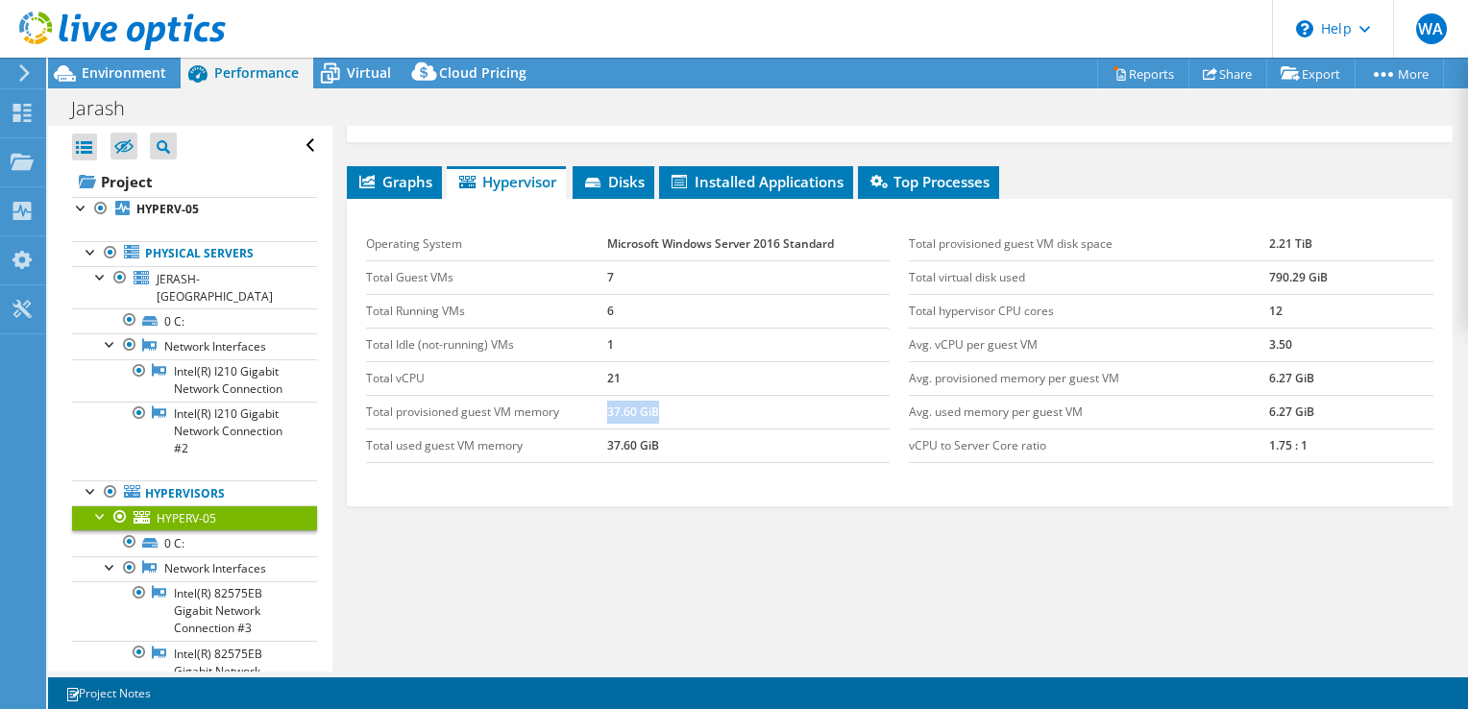
drag, startPoint x: 649, startPoint y: 406, endPoint x: 601, endPoint y: 403, distance: 48.1
click at [601, 403] on tr "Total provisioned guest VM memory 37.60 GiB" at bounding box center [628, 412] width 525 height 34
drag, startPoint x: 601, startPoint y: 403, endPoint x: 639, endPoint y: 395, distance: 39.2
click at [642, 395] on td "37.60 GiB" at bounding box center [748, 412] width 283 height 34
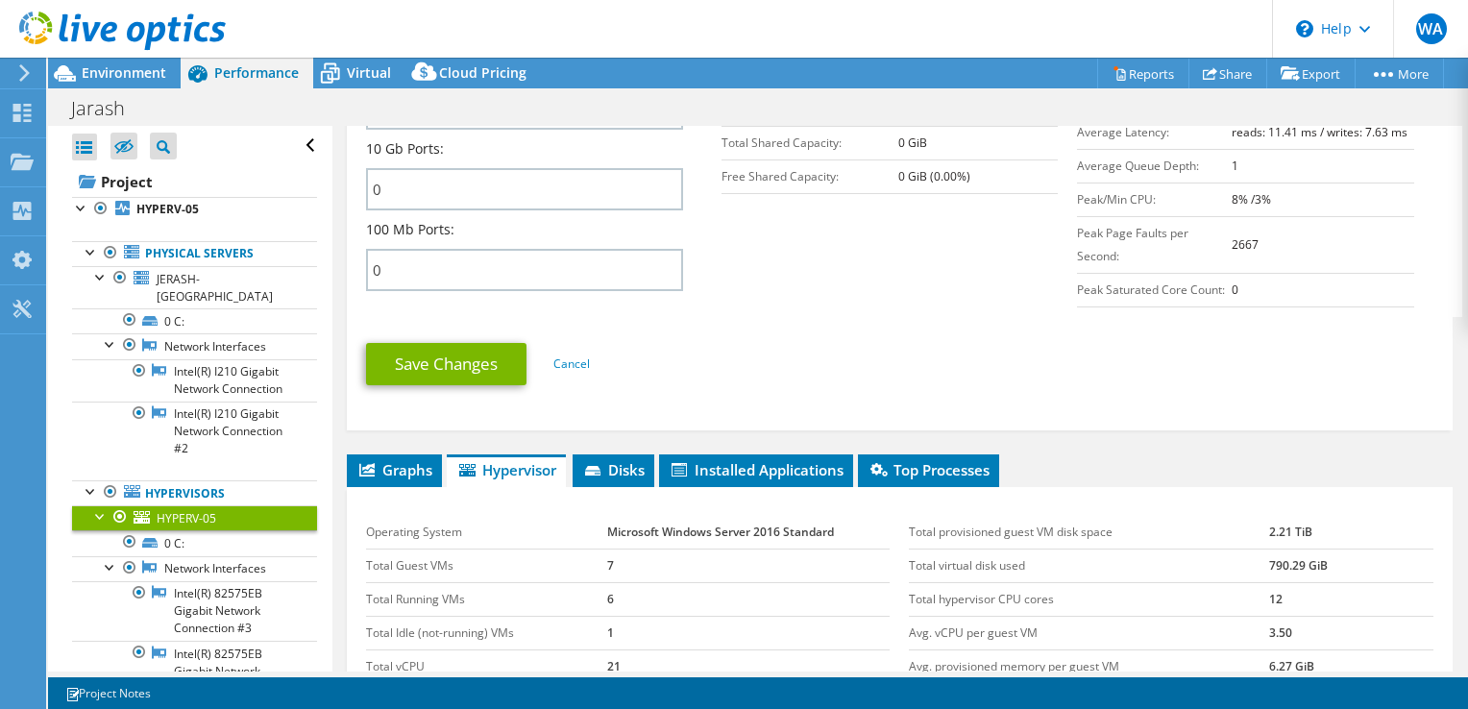
scroll to position [1078, 0]
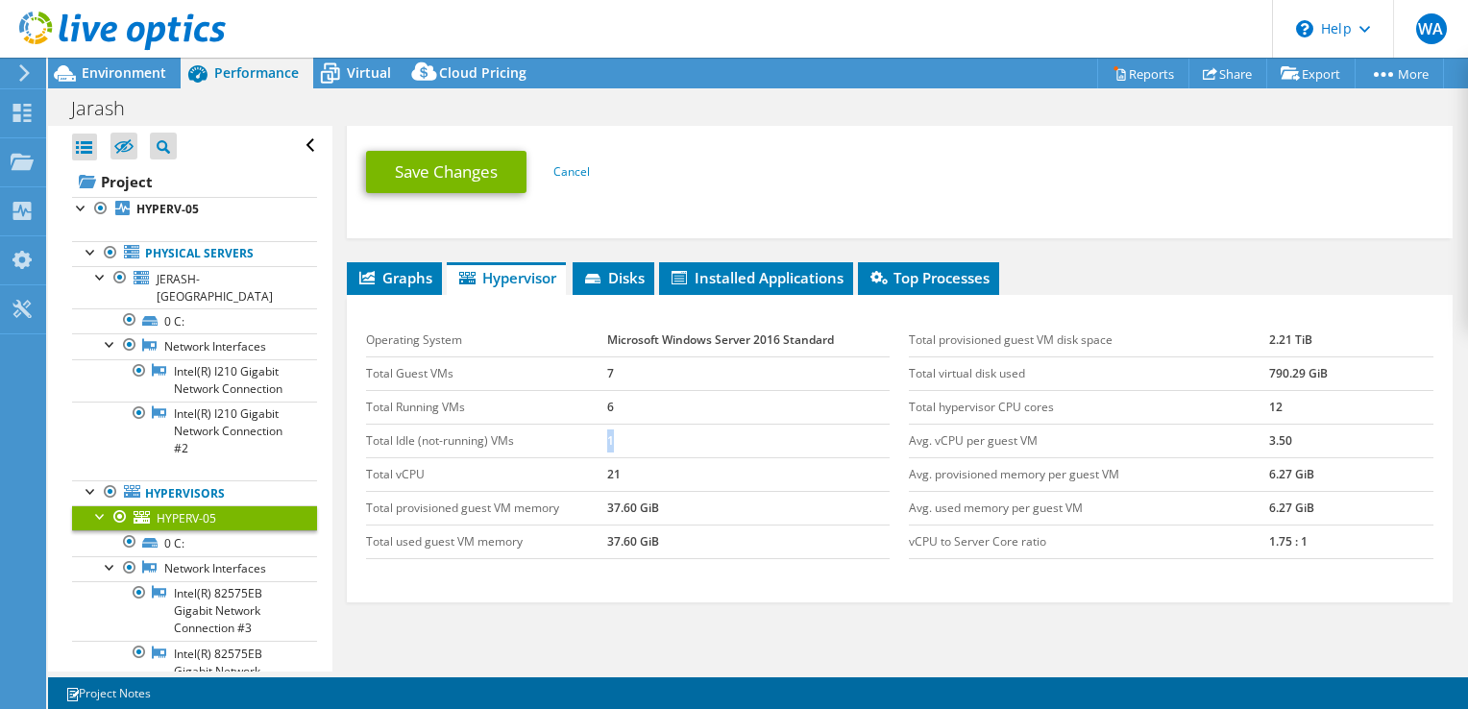
drag, startPoint x: 611, startPoint y: 432, endPoint x: 590, endPoint y: 429, distance: 21.5
click at [590, 429] on tr "Total Idle (not-running) VMs 1" at bounding box center [628, 441] width 525 height 34
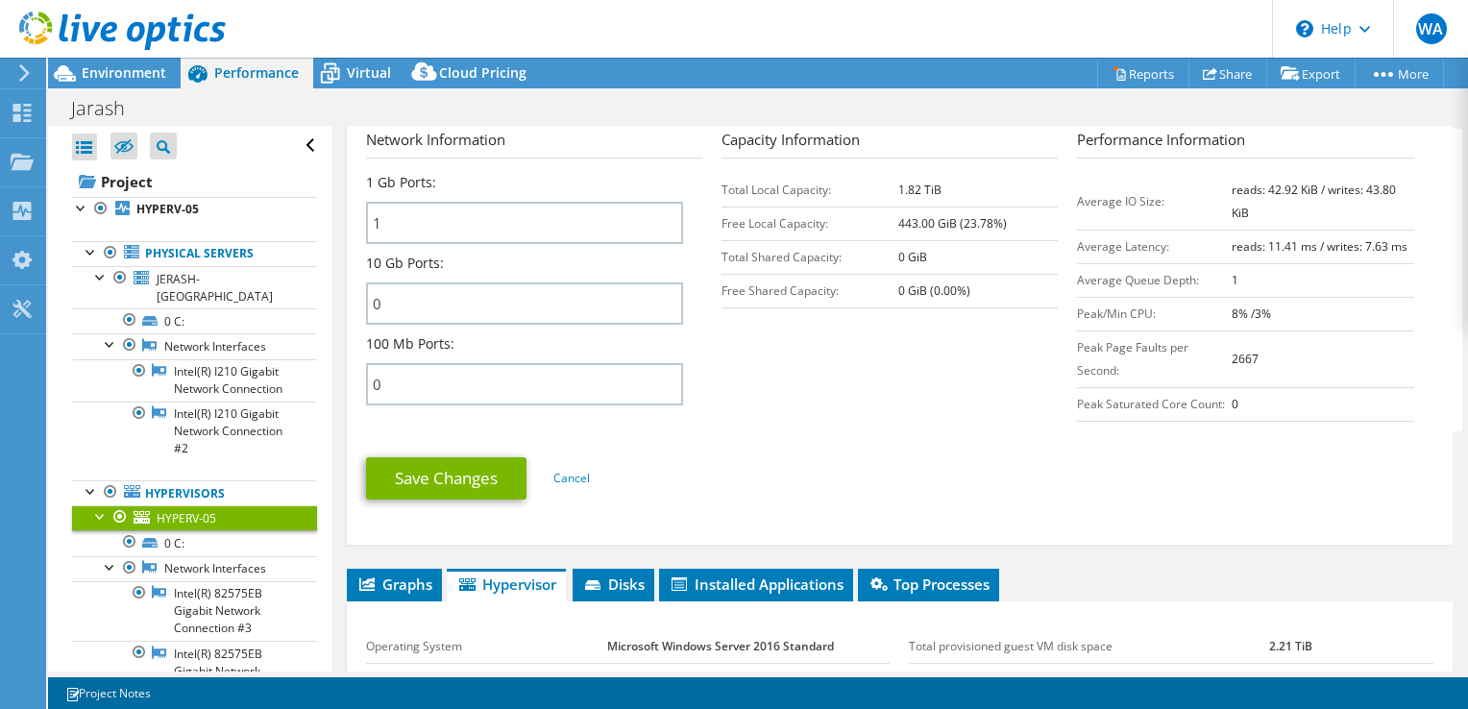
scroll to position [791, 0]
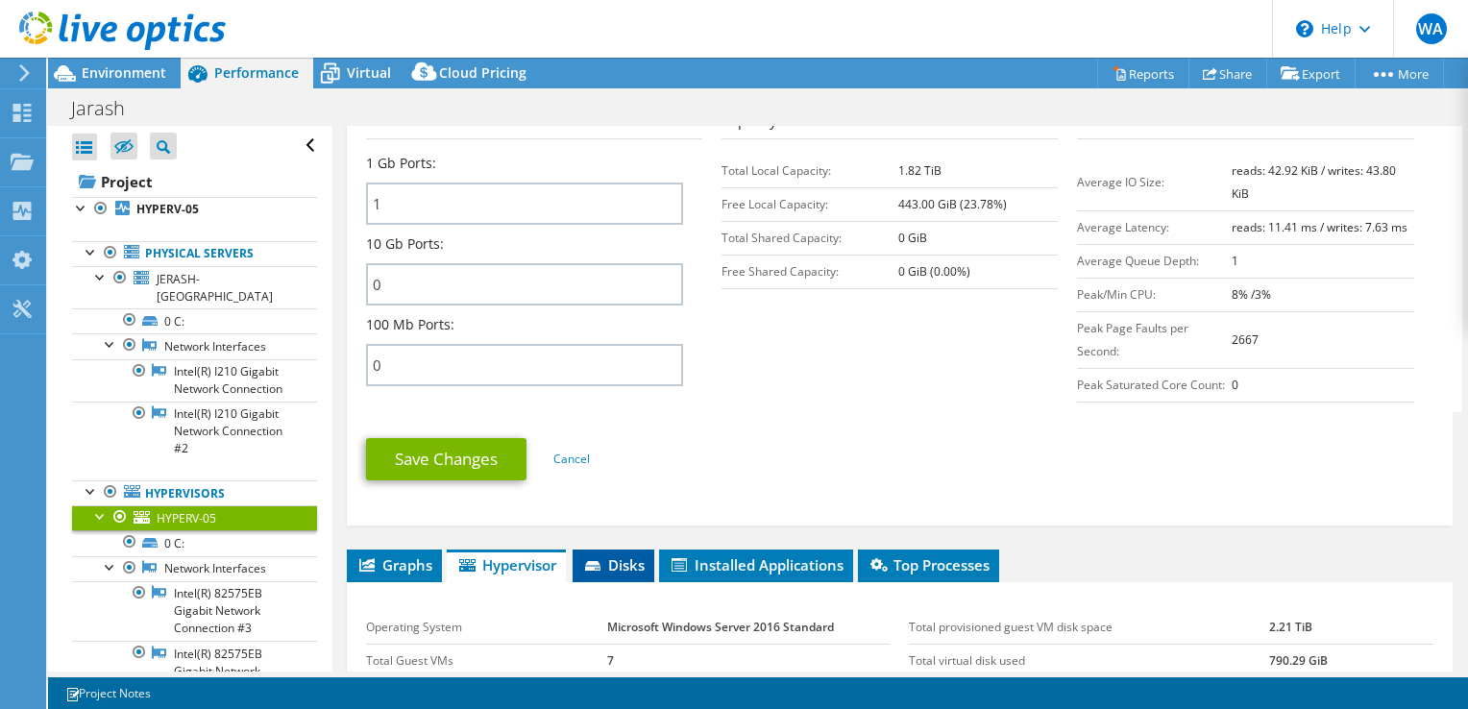
click at [619, 559] on span "Disks" at bounding box center [613, 564] width 62 height 19
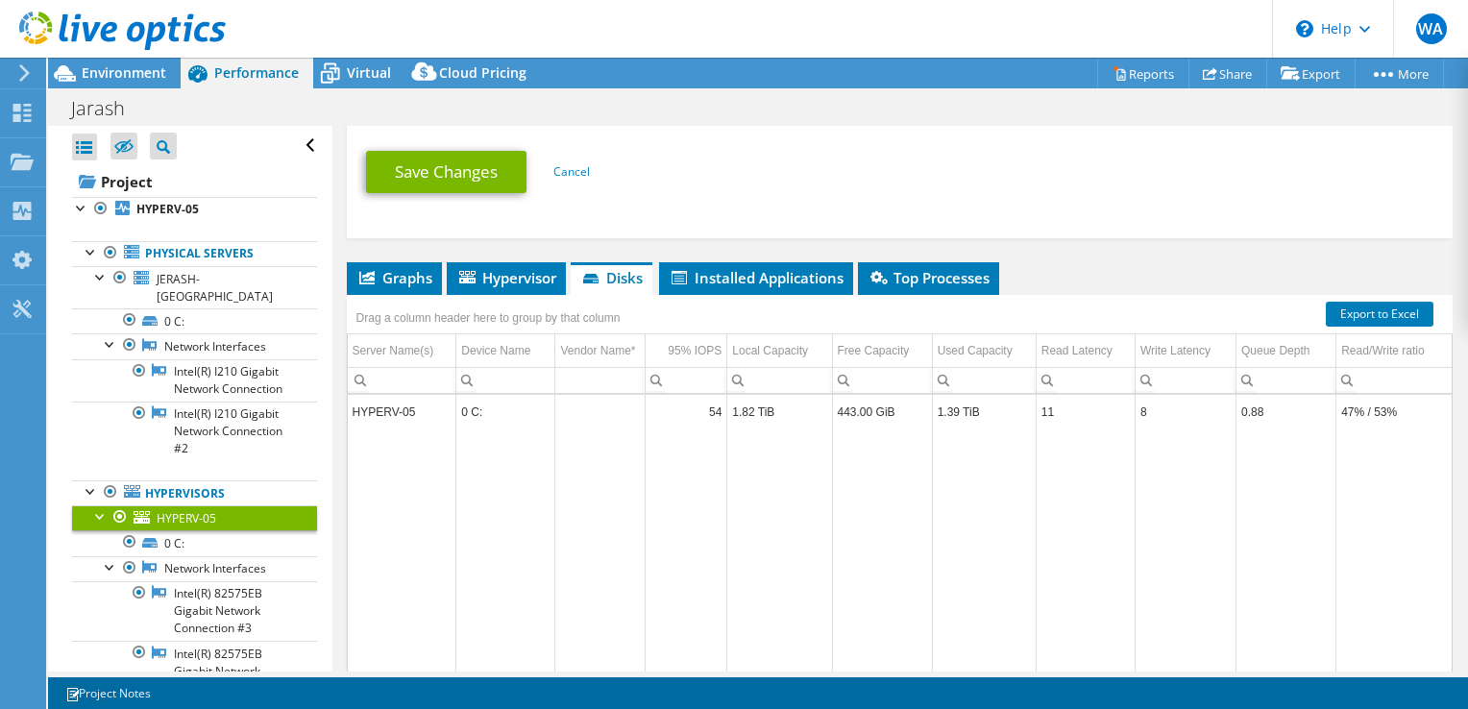
scroll to position [1079, 0]
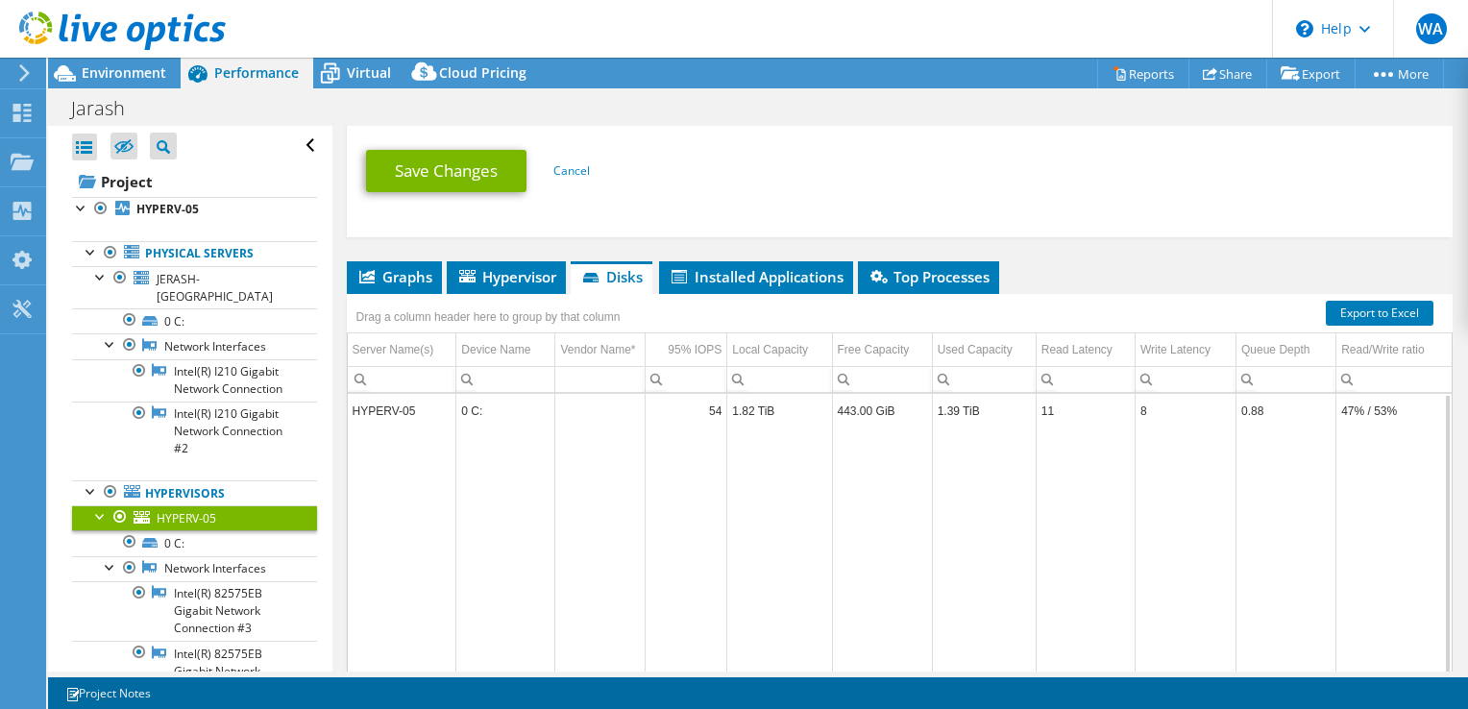
click at [801, 401] on td "1.82 TiB" at bounding box center [779, 411] width 105 height 34
click at [749, 402] on td "1.82 TiB" at bounding box center [779, 411] width 105 height 34
click at [372, 413] on td "HYPERV-05" at bounding box center [402, 411] width 109 height 34
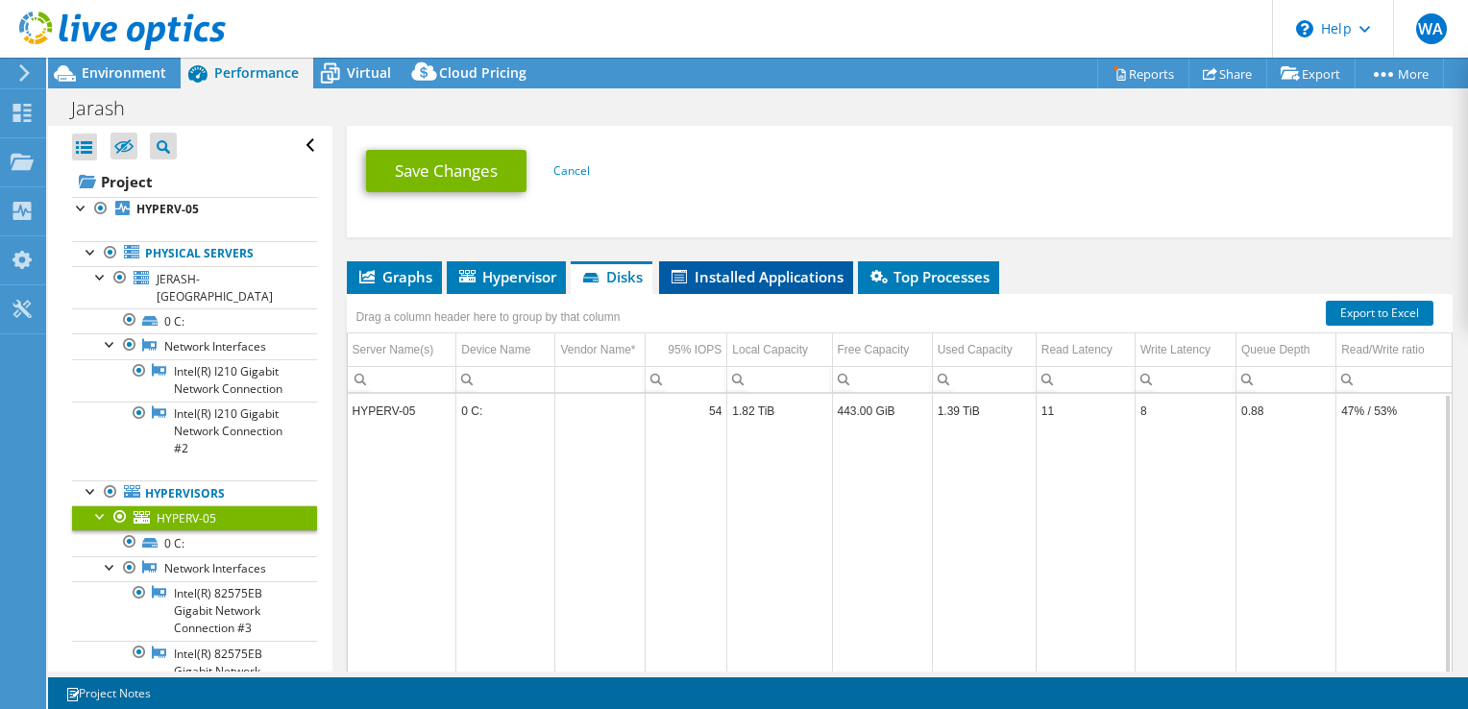
click at [759, 267] on span "Installed Applications" at bounding box center [756, 276] width 175 height 19
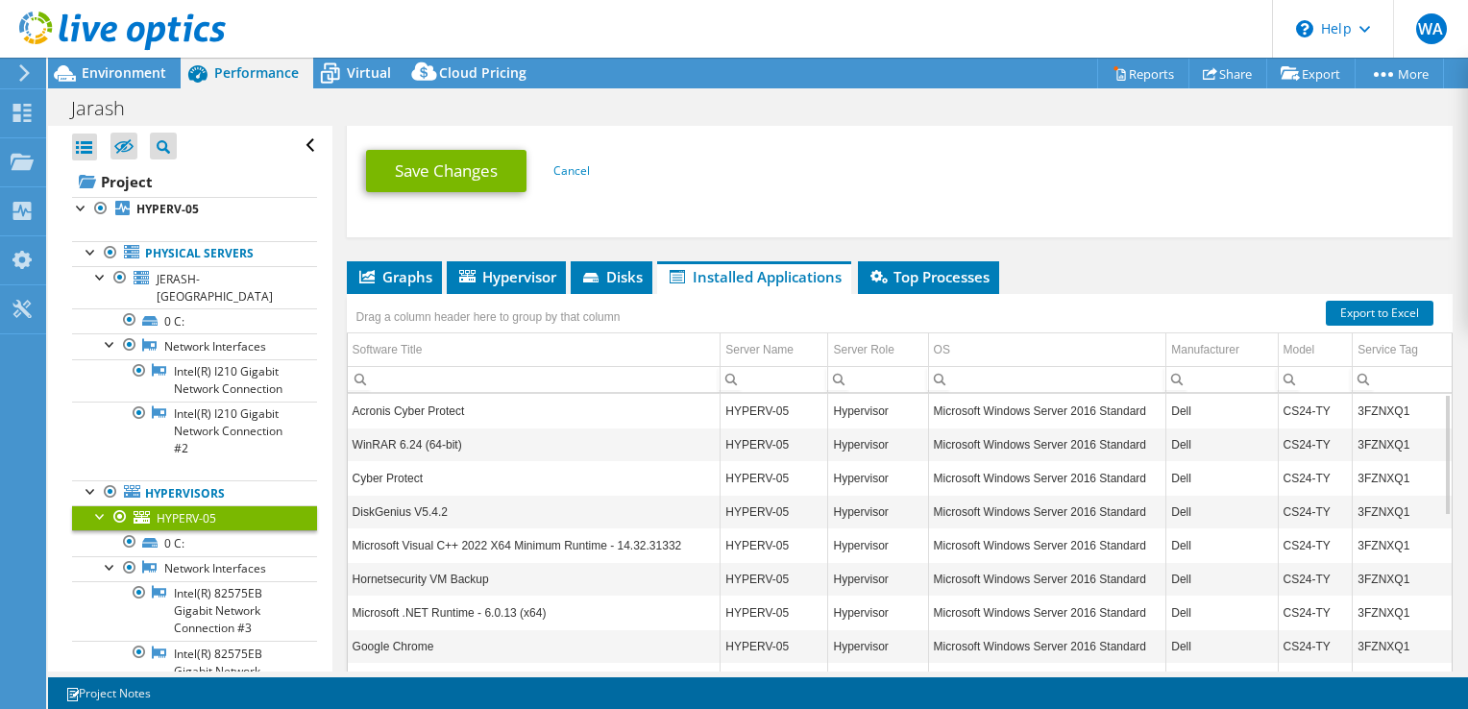
scroll to position [1174, 0]
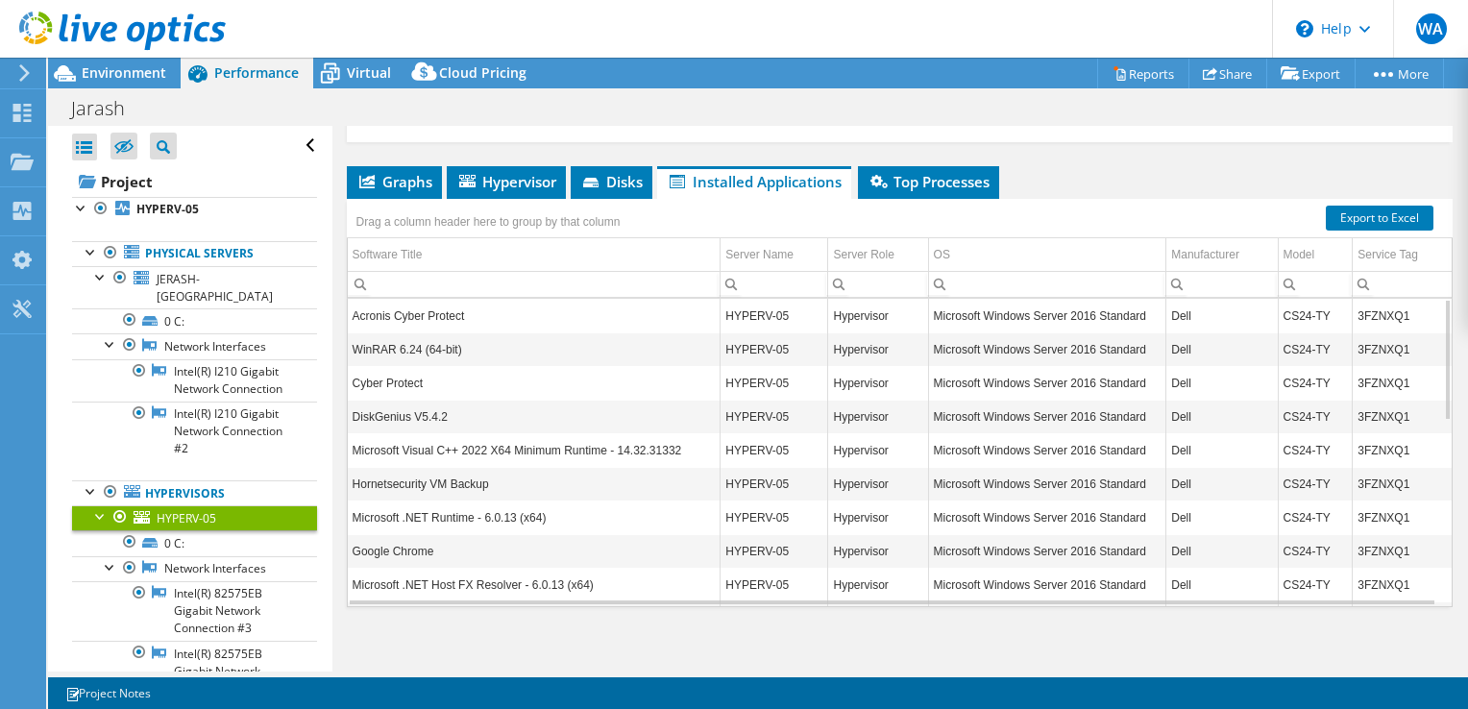
click at [400, 306] on td "Acronis Cyber Protect" at bounding box center [534, 316] width 373 height 34
click at [479, 313] on td "Acronis Cyber Protect" at bounding box center [534, 316] width 373 height 34
drag, startPoint x: 457, startPoint y: 305, endPoint x: 345, endPoint y: 308, distance: 112.5
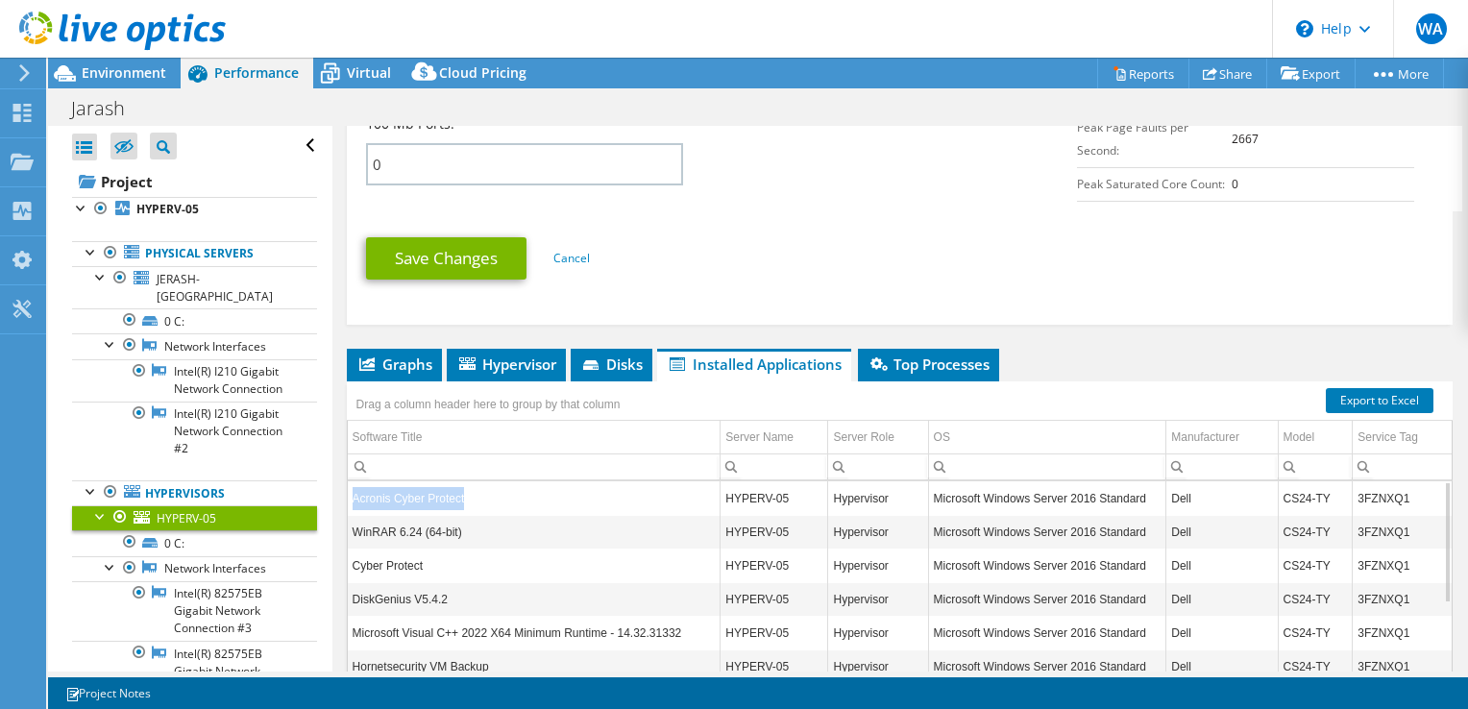
scroll to position [982, 0]
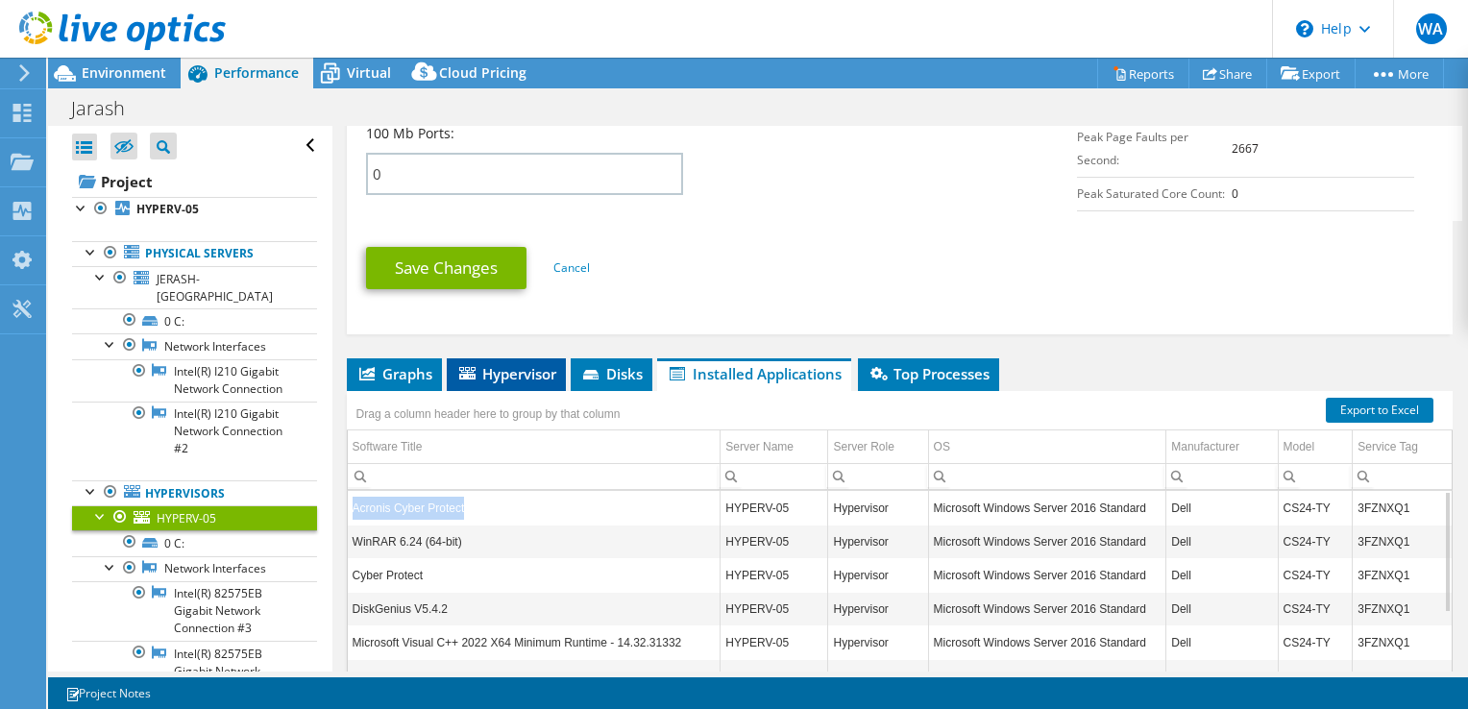
click at [523, 364] on span "Hypervisor" at bounding box center [506, 373] width 100 height 19
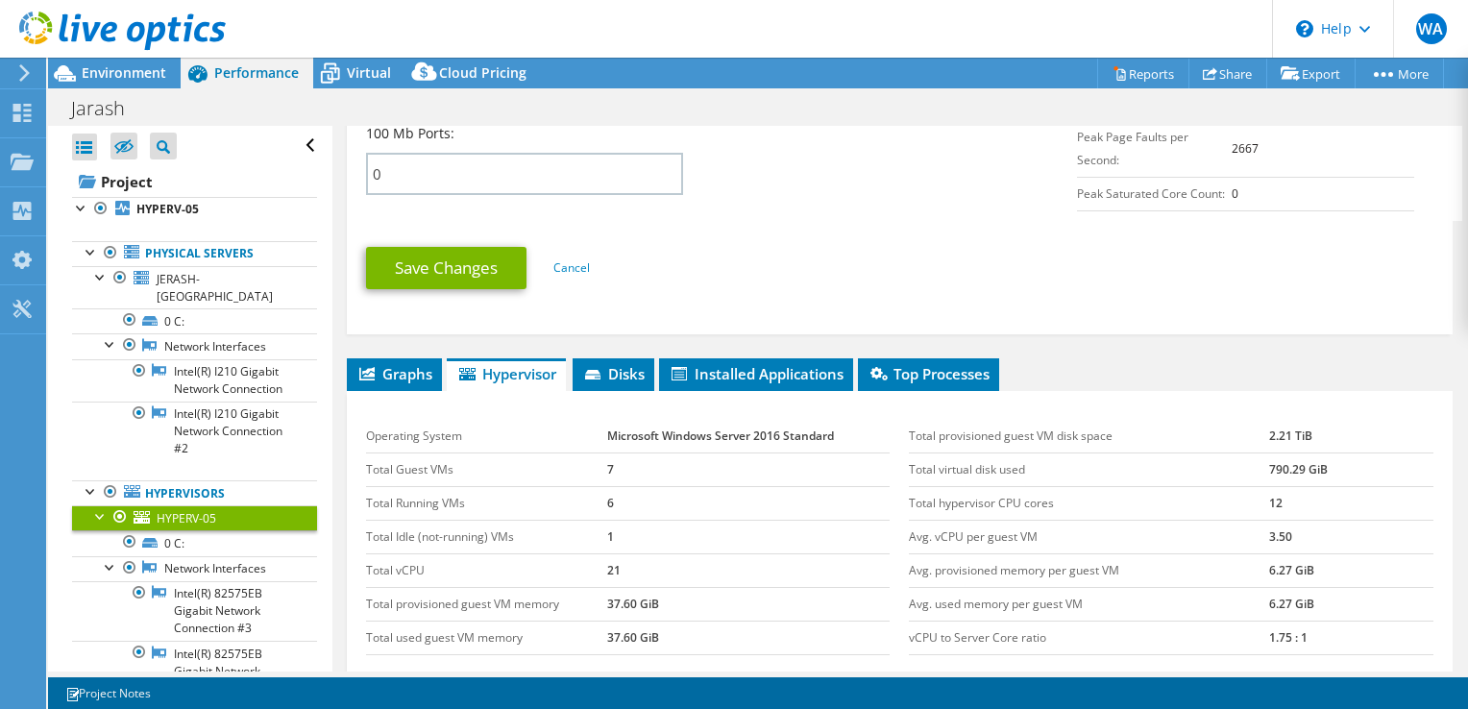
drag, startPoint x: 418, startPoint y: 360, endPoint x: 446, endPoint y: 365, distance: 28.3
click at [418, 364] on span "Graphs" at bounding box center [394, 373] width 76 height 19
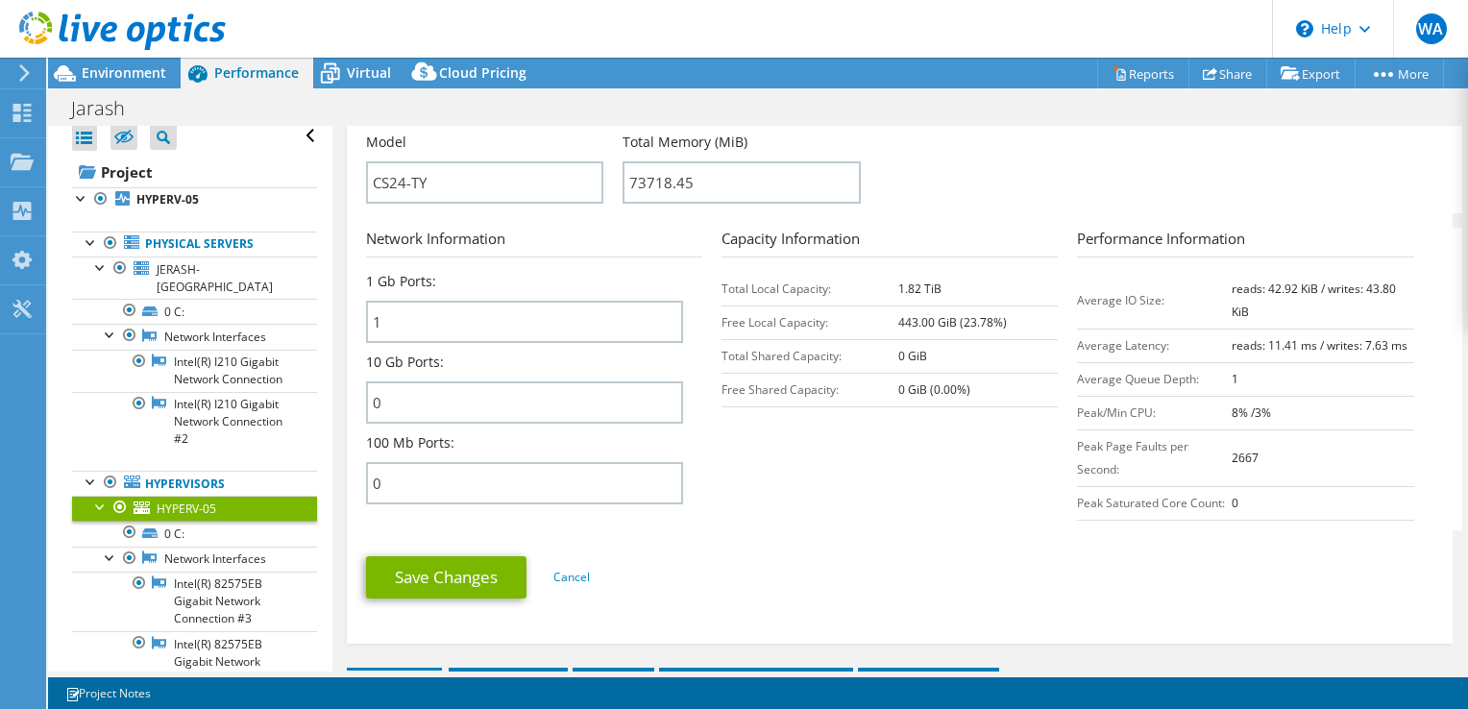
scroll to position [0, 0]
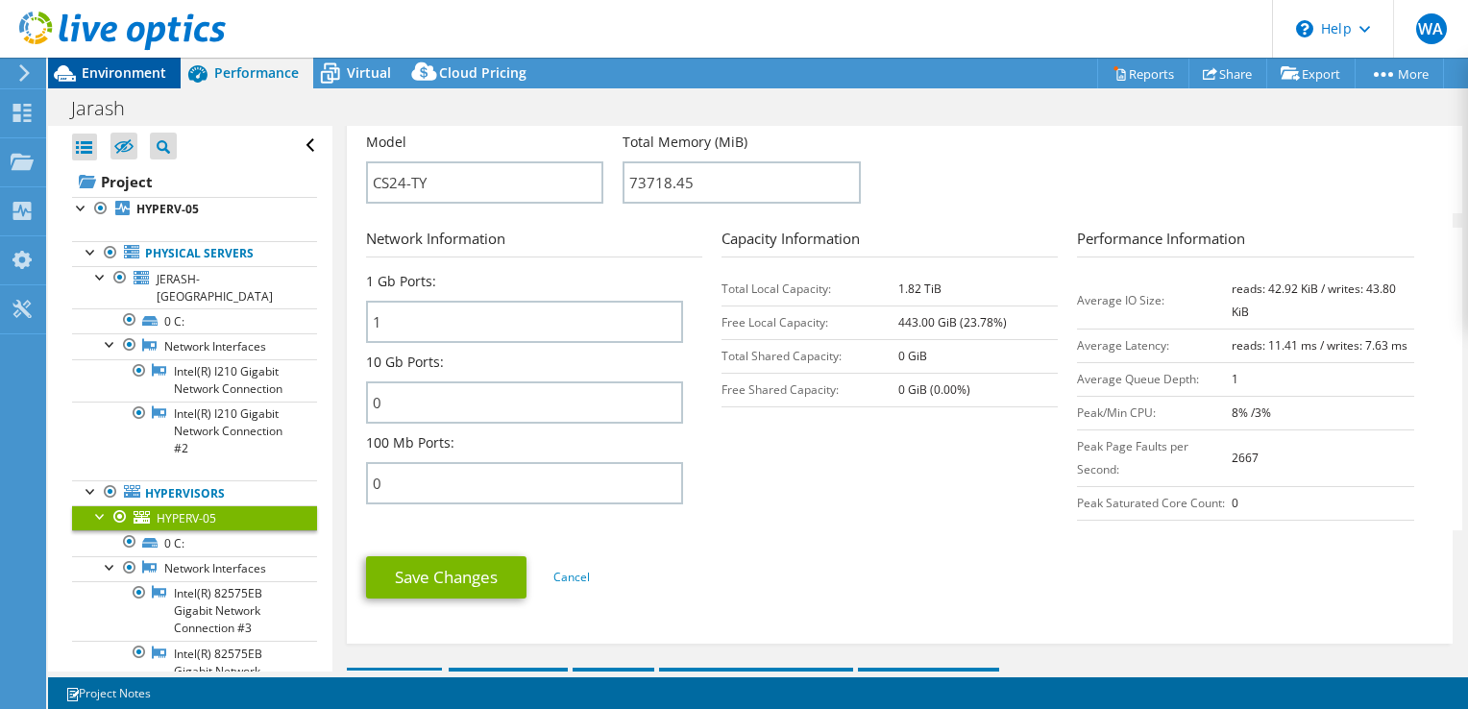
click at [105, 71] on span "Environment" at bounding box center [124, 72] width 85 height 18
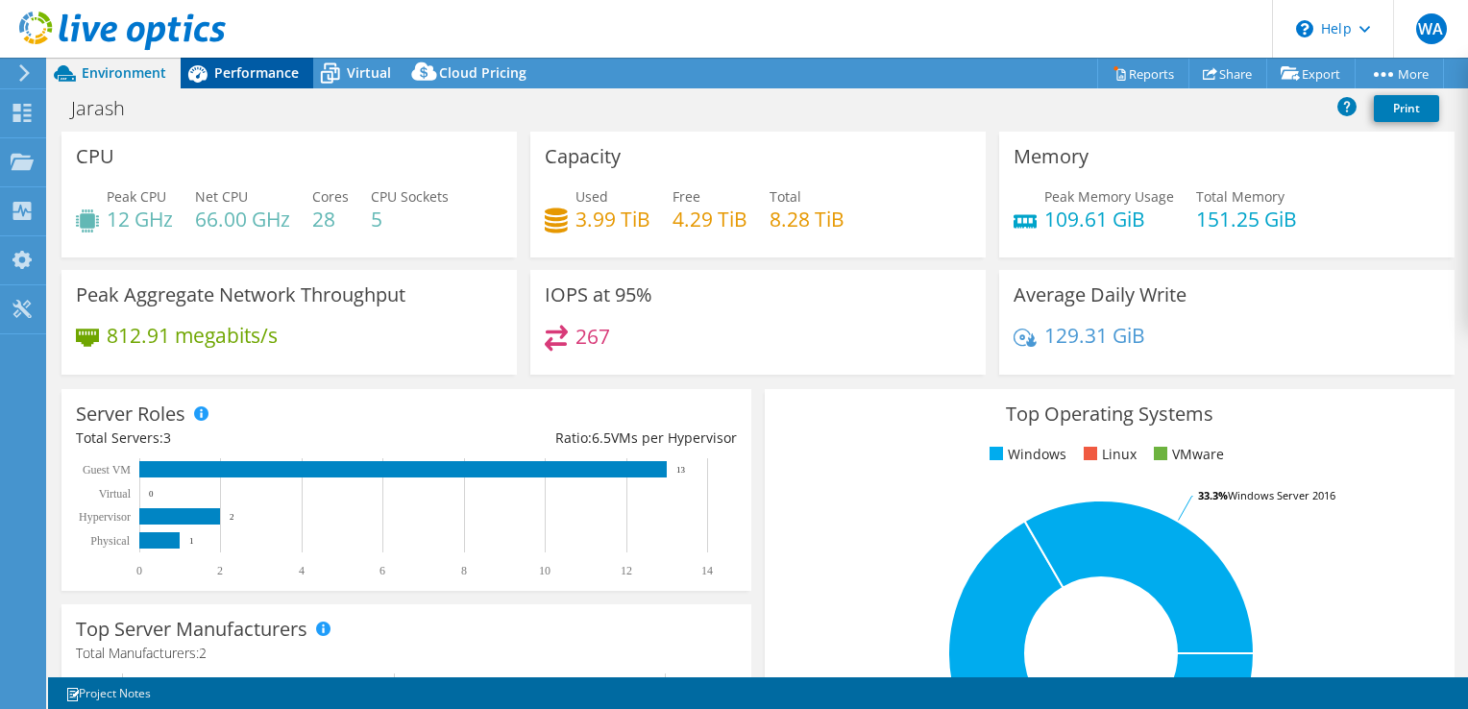
click at [233, 74] on span "Performance" at bounding box center [256, 72] width 85 height 18
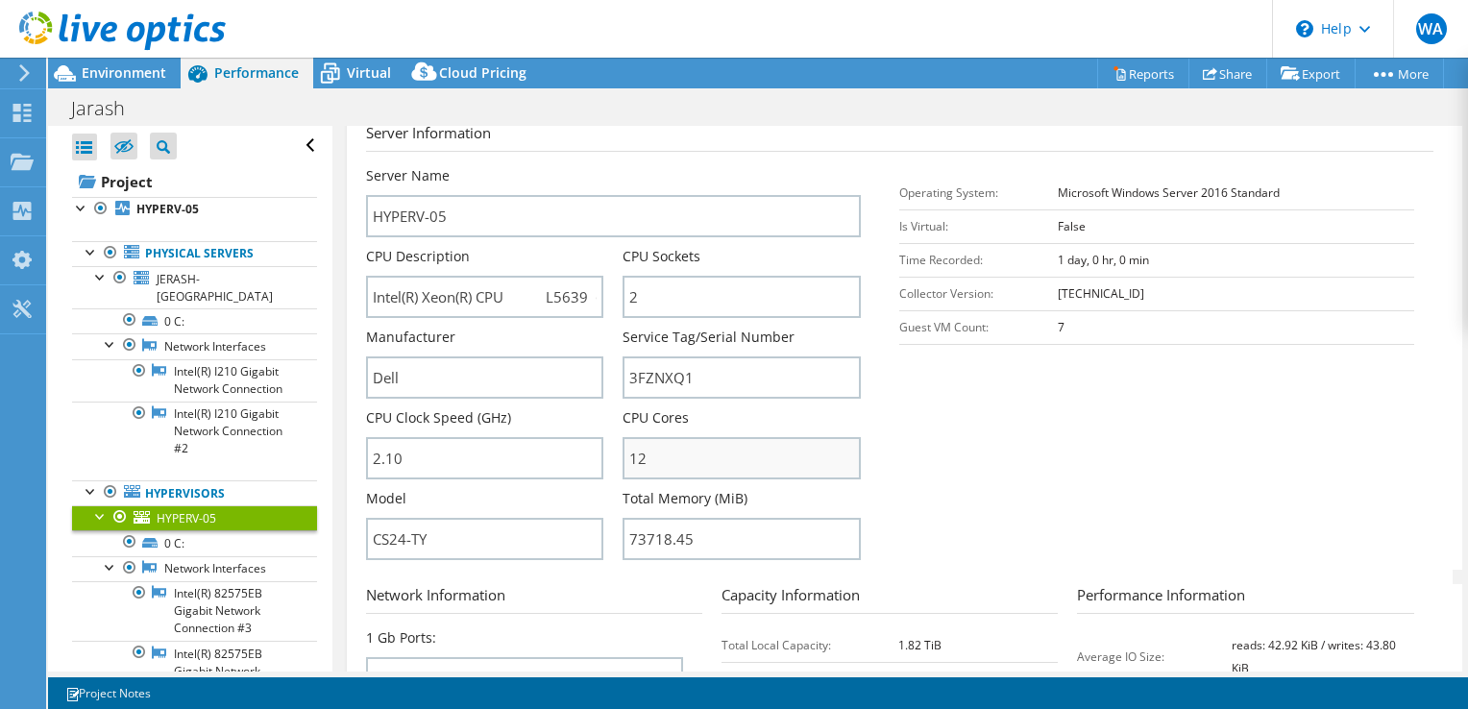
scroll to position [384, 0]
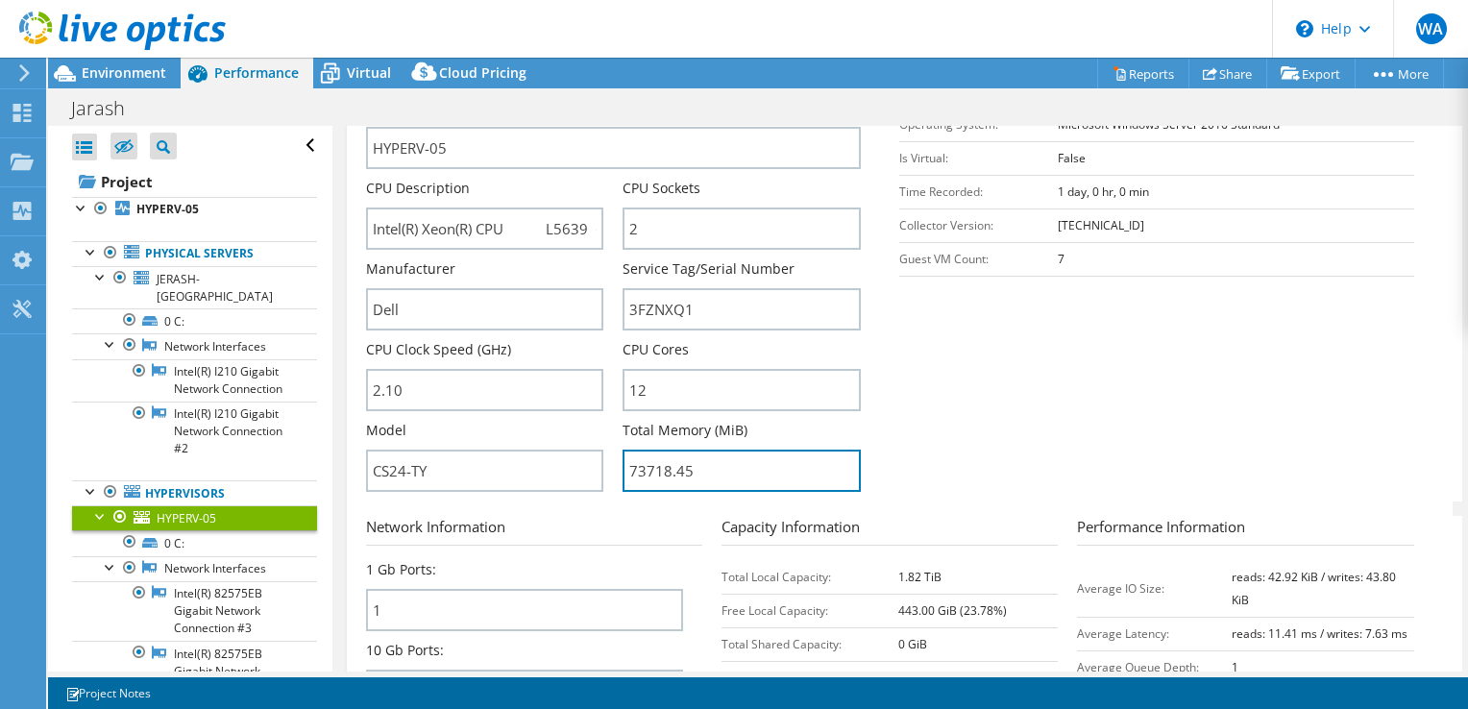
drag, startPoint x: 693, startPoint y: 463, endPoint x: 615, endPoint y: 457, distance: 78.0
click at [615, 98] on div "Server Name HYPERV-05 CPU Description Intel(R) Xeon(R) CPU L5639 @ 2.13GHz CPU …" at bounding box center [623, 98] width 515 height 0
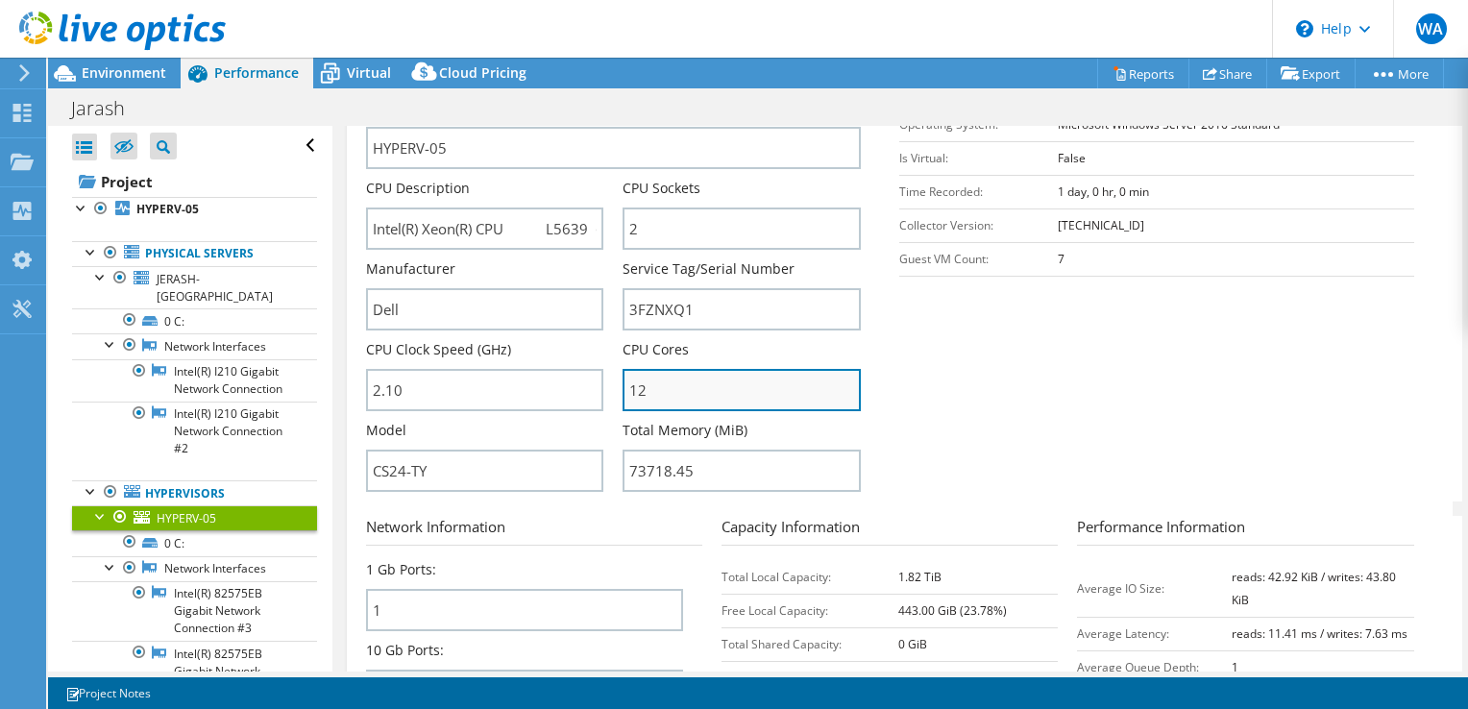
drag, startPoint x: 644, startPoint y: 390, endPoint x: 620, endPoint y: 384, distance: 24.7
click at [623, 384] on input "12" at bounding box center [742, 390] width 238 height 42
click at [1148, 360] on section "Server Information Server Name HYPERV-05 CPU Description Intel(R) Xeon(R) CPU L…" at bounding box center [904, 278] width 1077 height 448
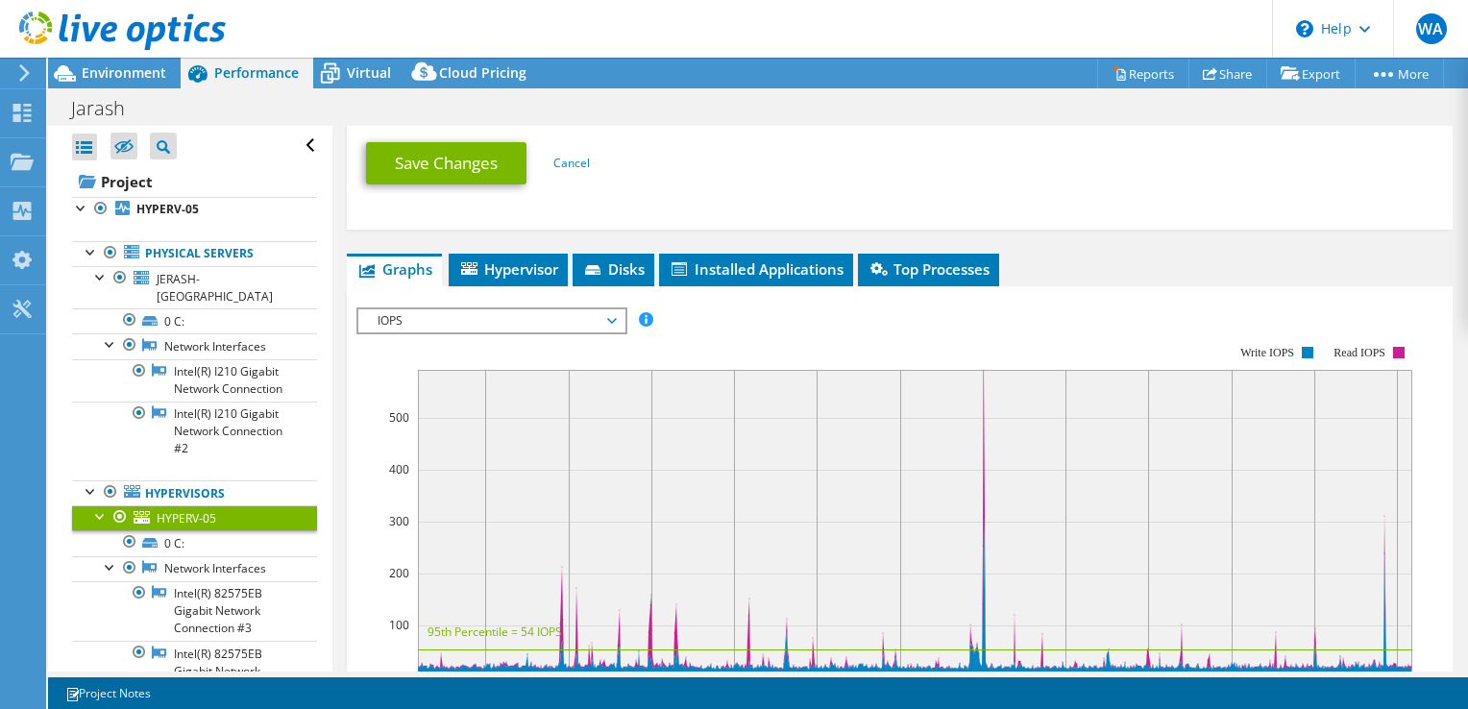
scroll to position [1057, 0]
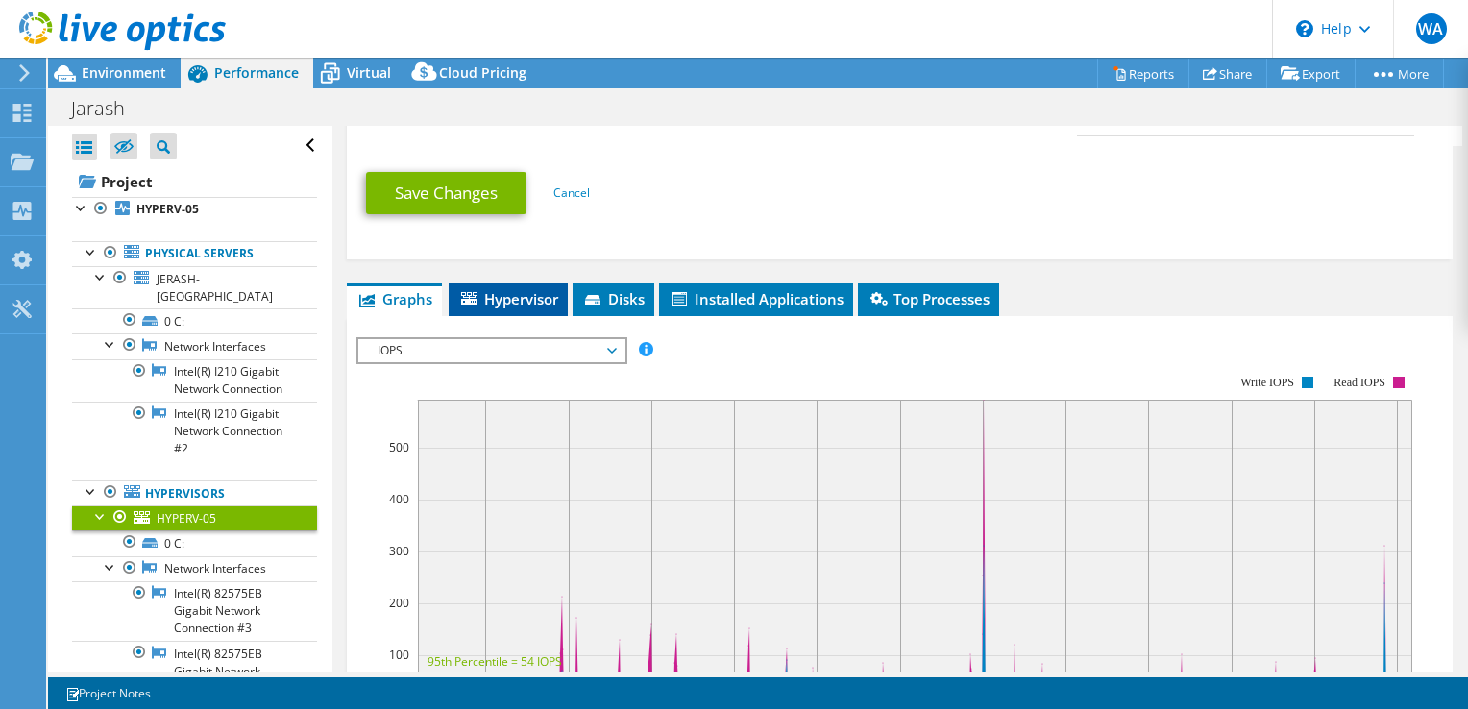
click at [526, 283] on li "Hypervisor" at bounding box center [508, 299] width 119 height 33
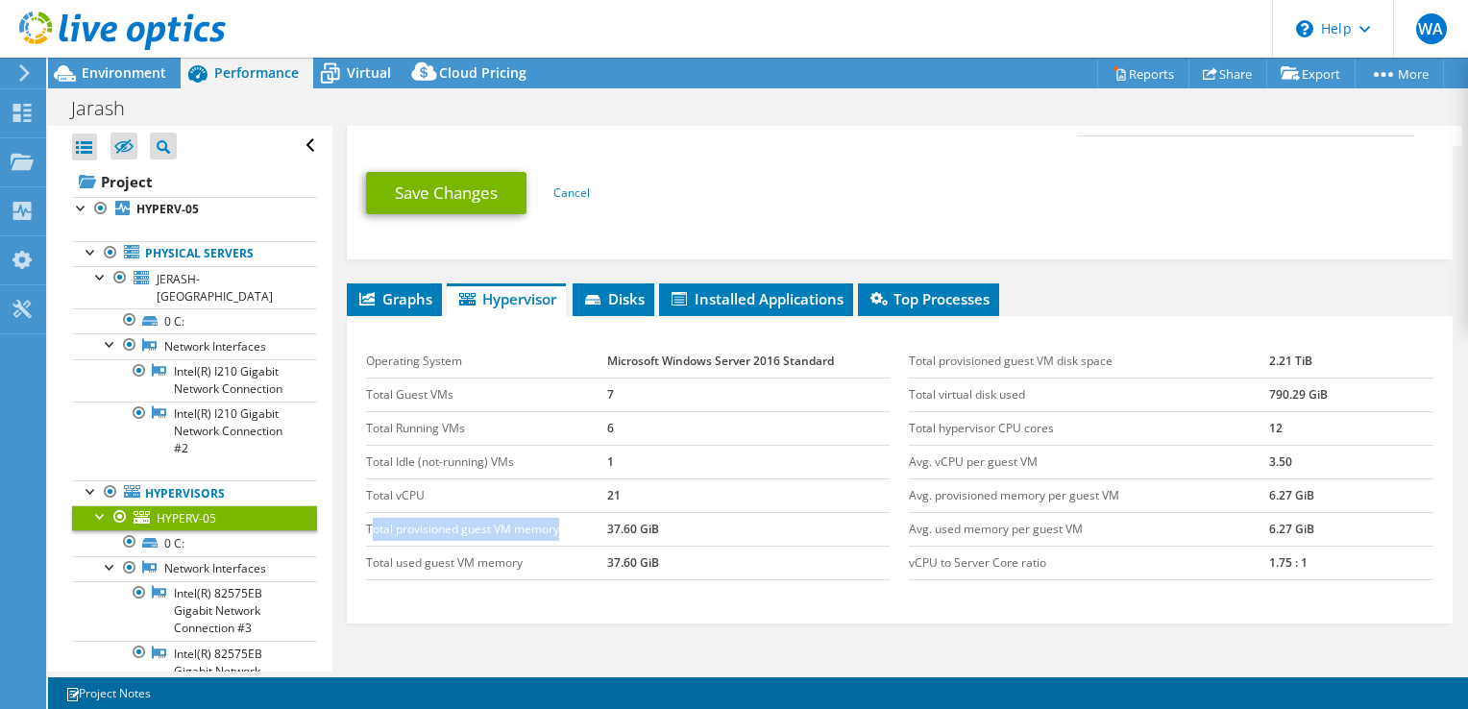
drag, startPoint x: 375, startPoint y: 519, endPoint x: 594, endPoint y: 518, distance: 219.1
click at [594, 518] on td "Total provisioned guest VM memory" at bounding box center [486, 529] width 241 height 34
drag, startPoint x: 594, startPoint y: 518, endPoint x: 657, endPoint y: 521, distance: 63.5
click at [660, 520] on td "37.60 GiB" at bounding box center [748, 529] width 283 height 34
drag, startPoint x: 648, startPoint y: 505, endPoint x: 594, endPoint y: 505, distance: 53.8
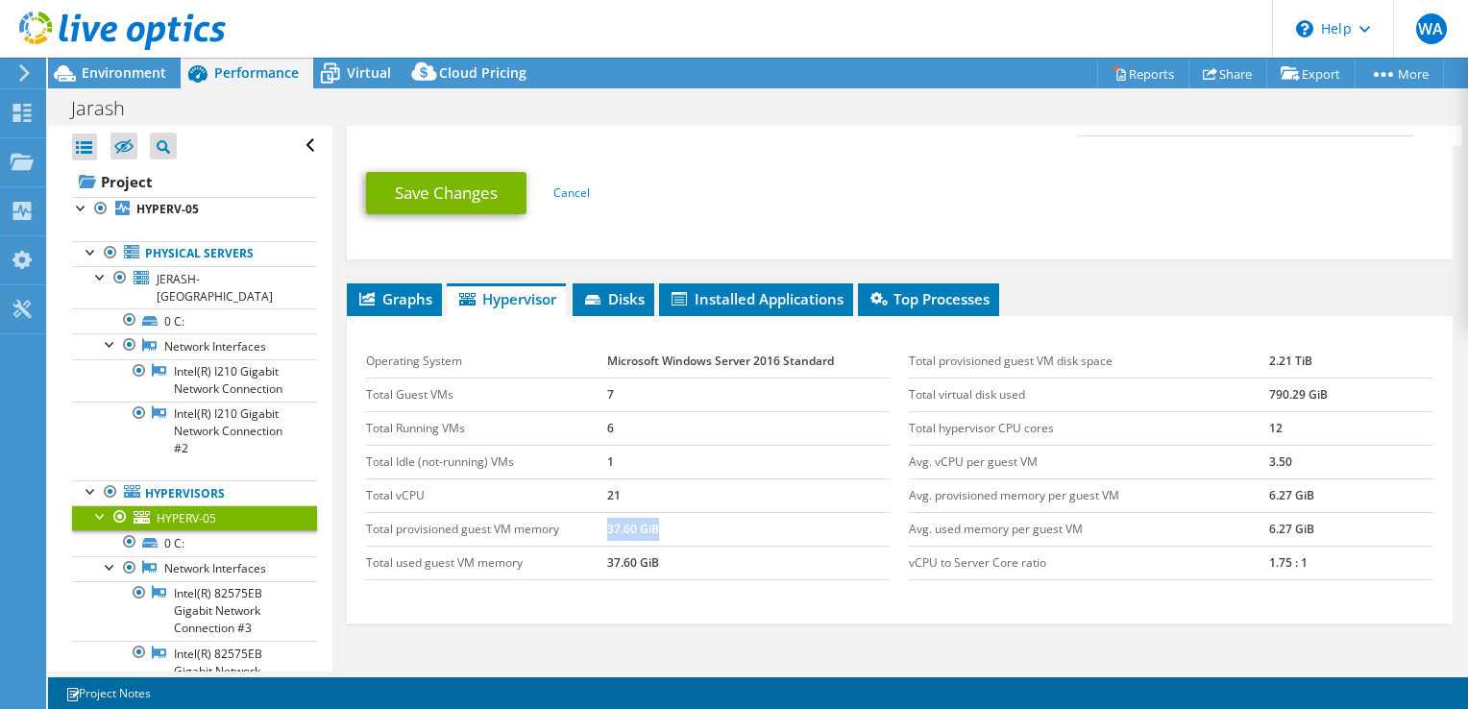
click at [594, 512] on tr "Total provisioned guest VM memory 37.60 GiB" at bounding box center [628, 529] width 525 height 34
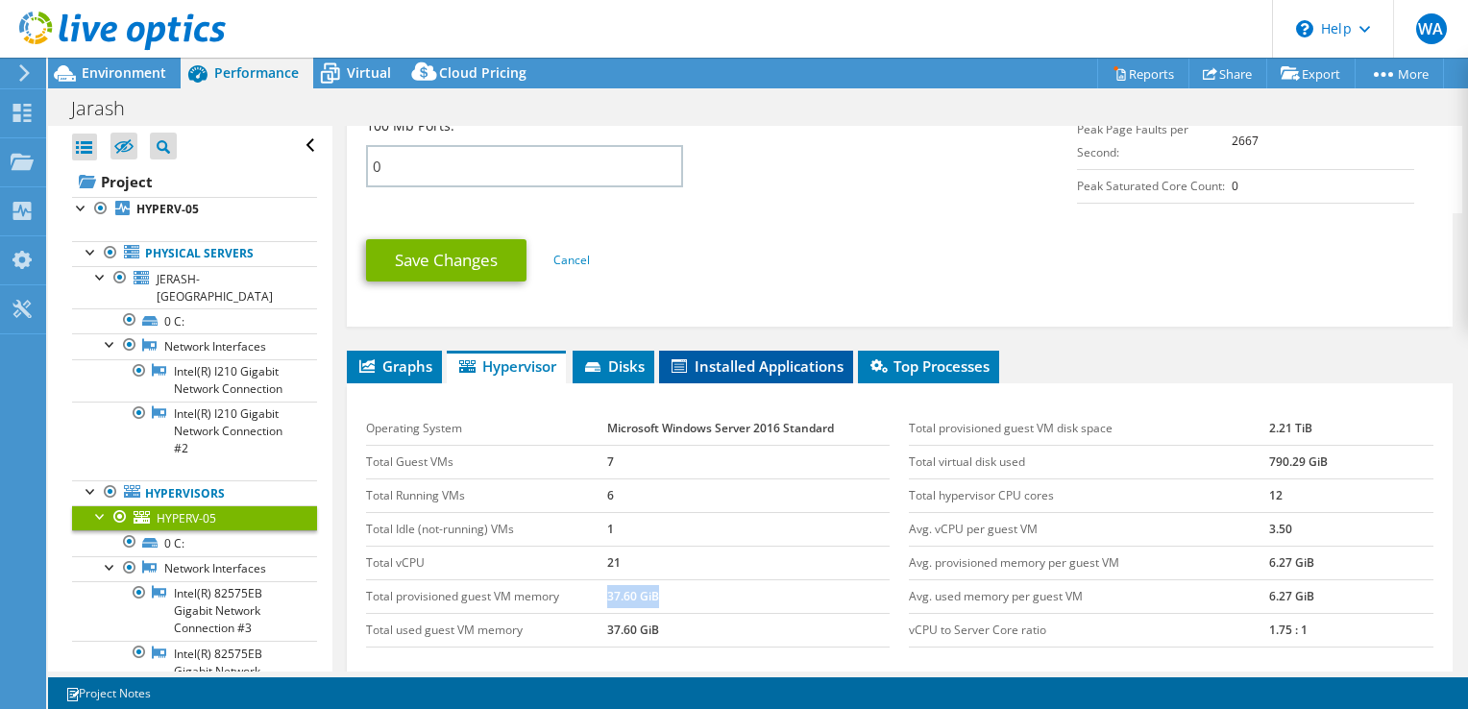
scroll to position [961, 0]
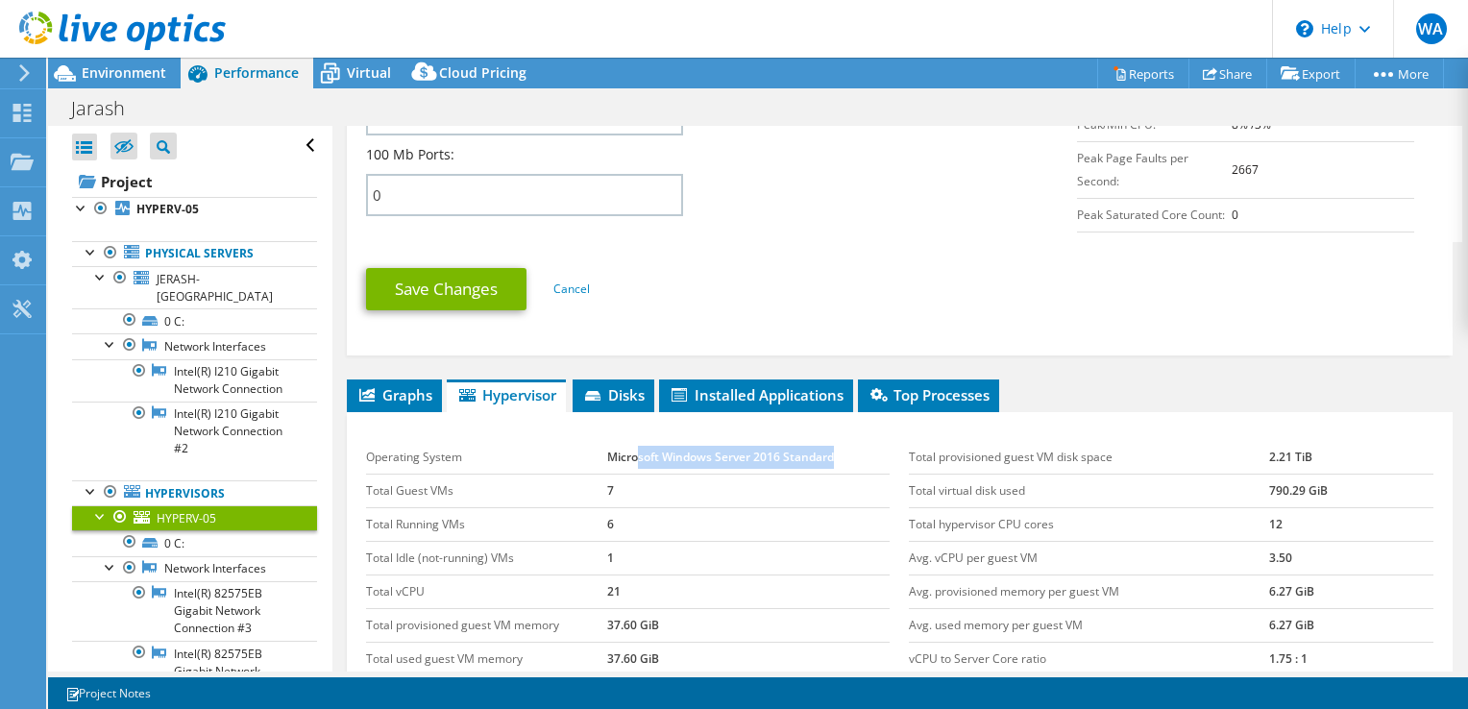
drag, startPoint x: 843, startPoint y: 452, endPoint x: 630, endPoint y: 441, distance: 212.6
click at [630, 441] on td "Microsoft Windows Server 2016 Standard" at bounding box center [748, 458] width 283 height 34
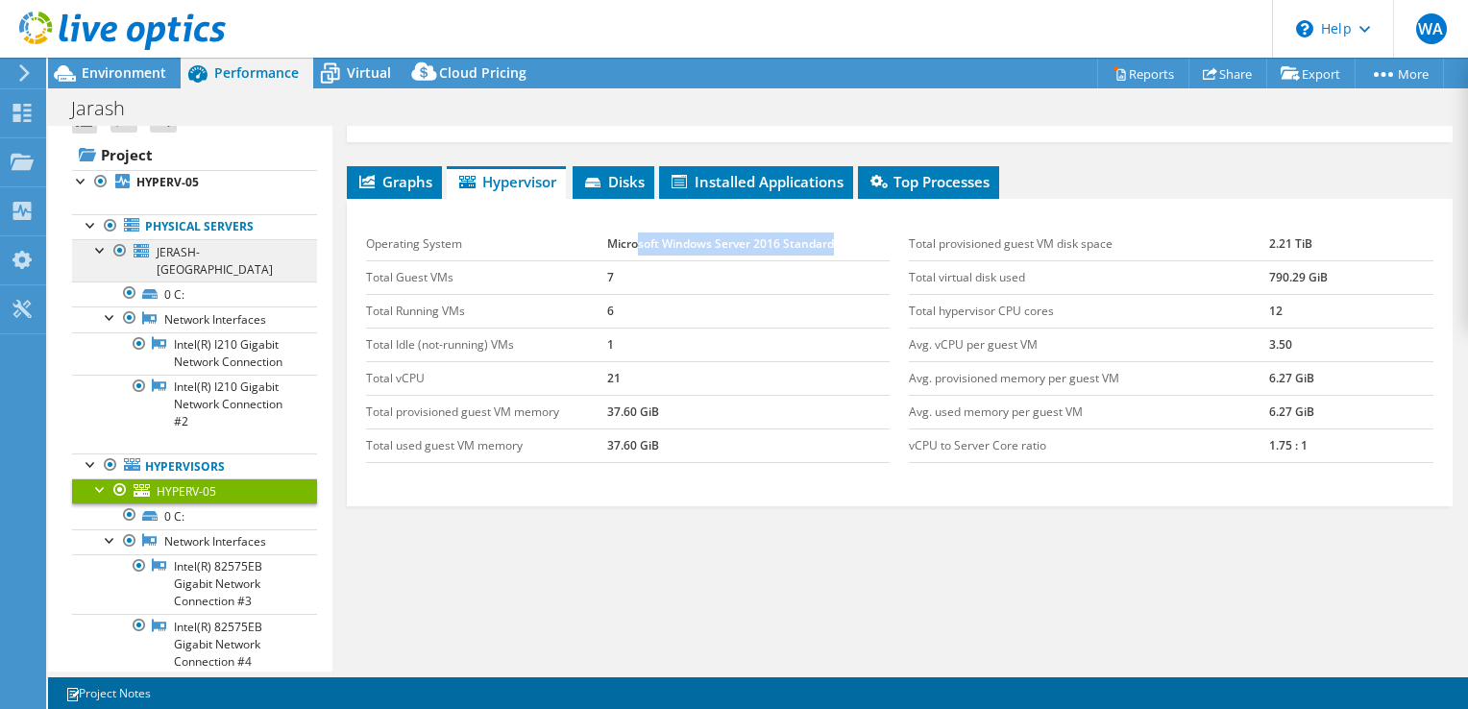
scroll to position [0, 0]
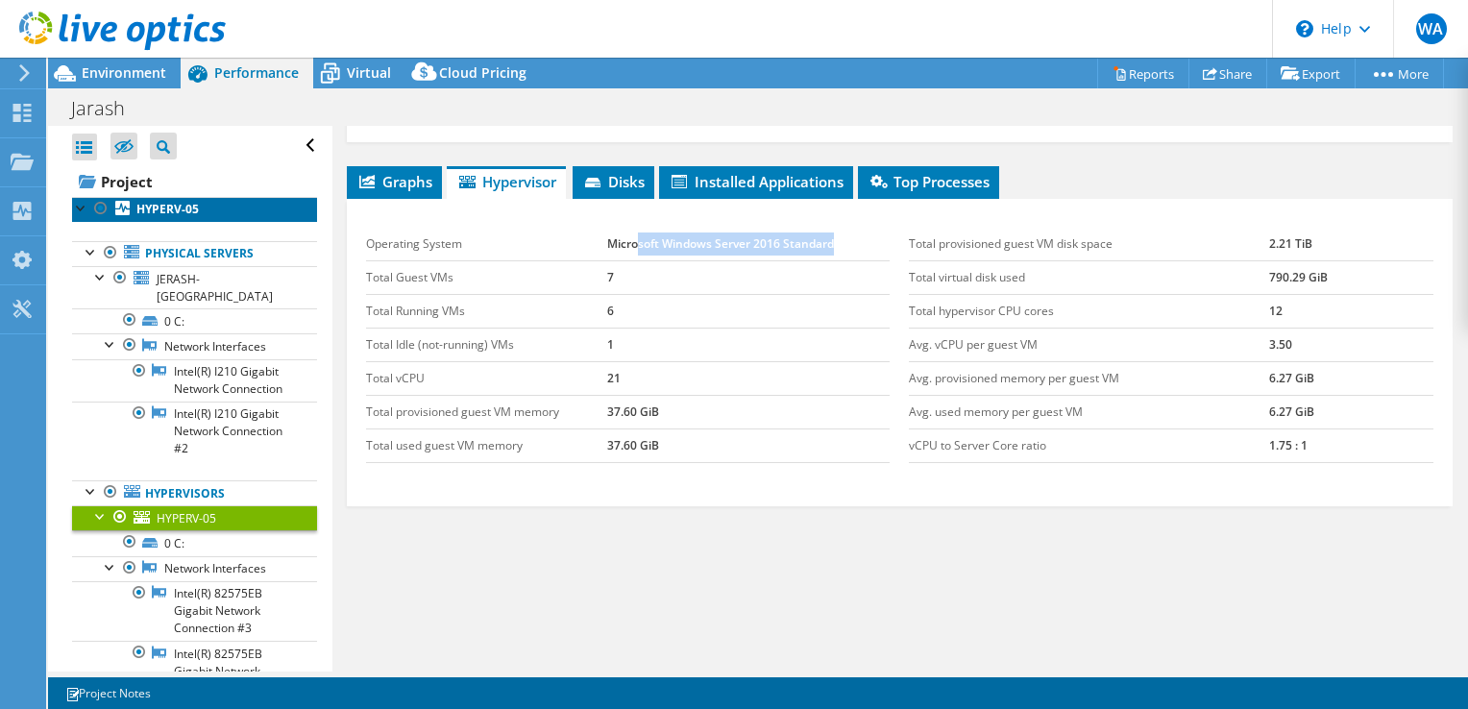
click at [173, 218] on link "HYPERV-05" at bounding box center [194, 209] width 245 height 25
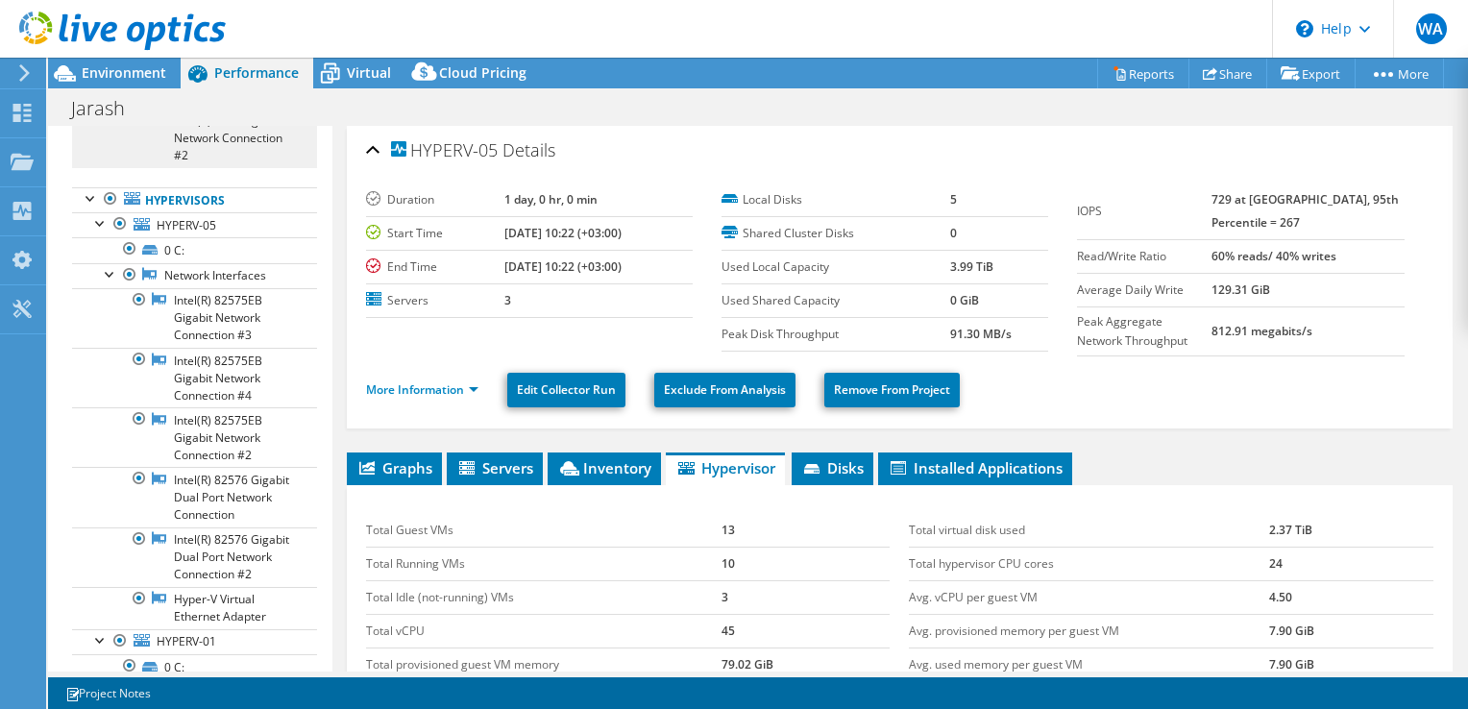
scroll to position [192, 0]
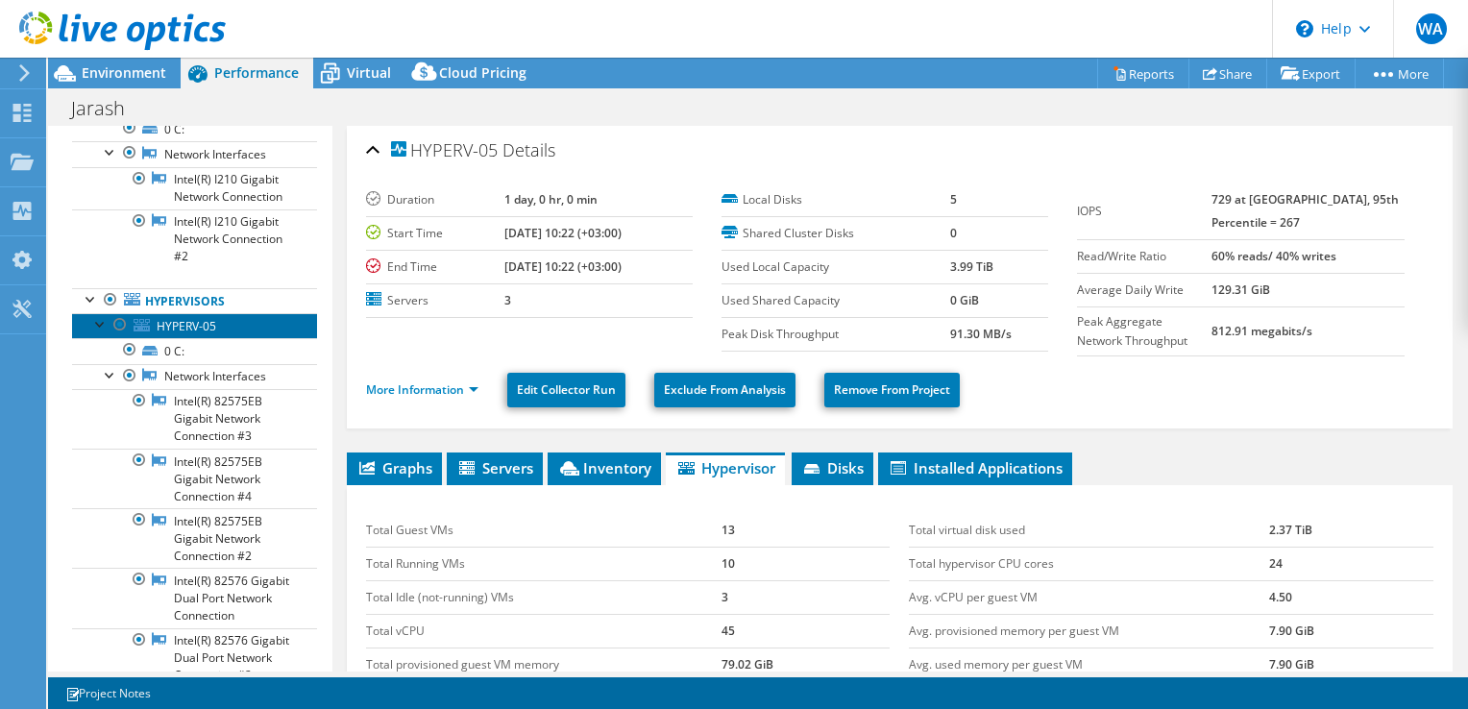
click at [200, 331] on span "HYPERV-05" at bounding box center [187, 326] width 60 height 16
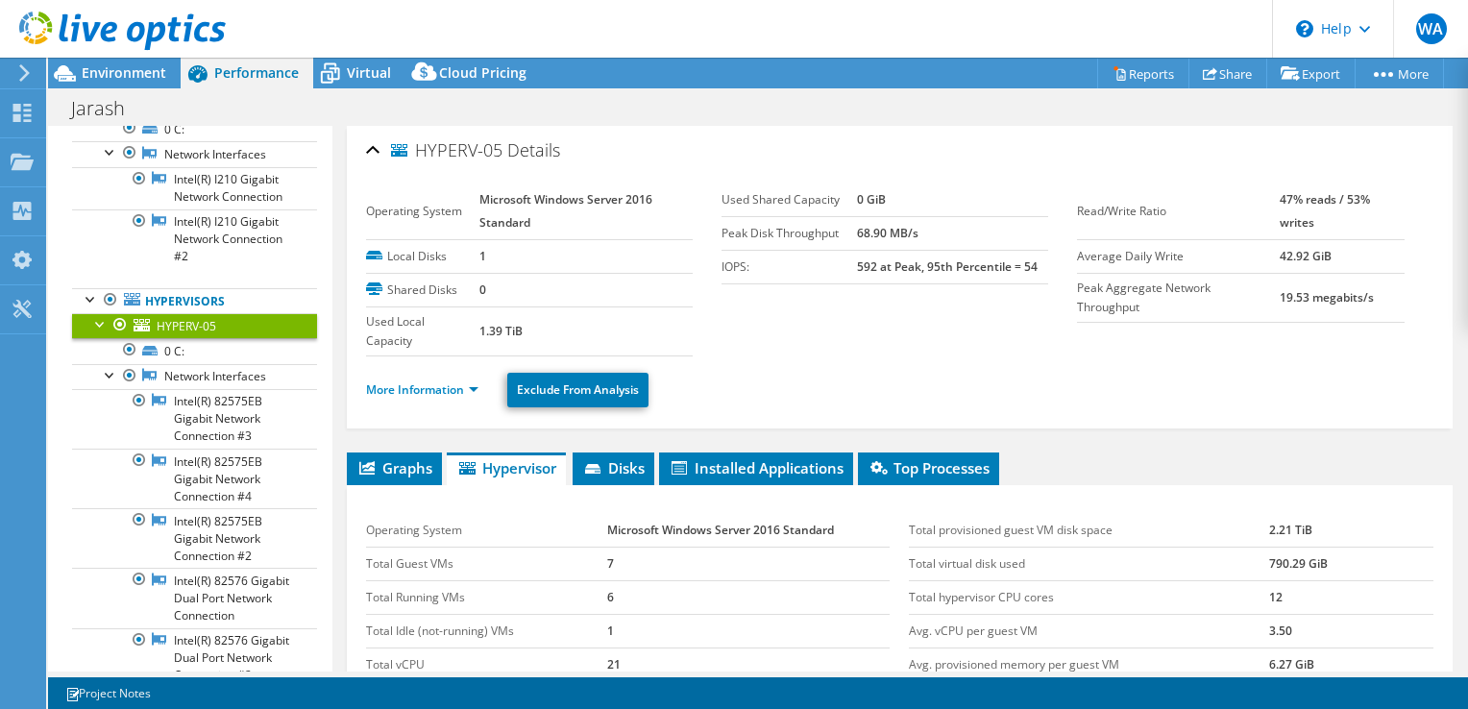
click at [436, 397] on li "More Information" at bounding box center [428, 390] width 124 height 21
click at [436, 389] on link "More Information" at bounding box center [422, 389] width 112 height 16
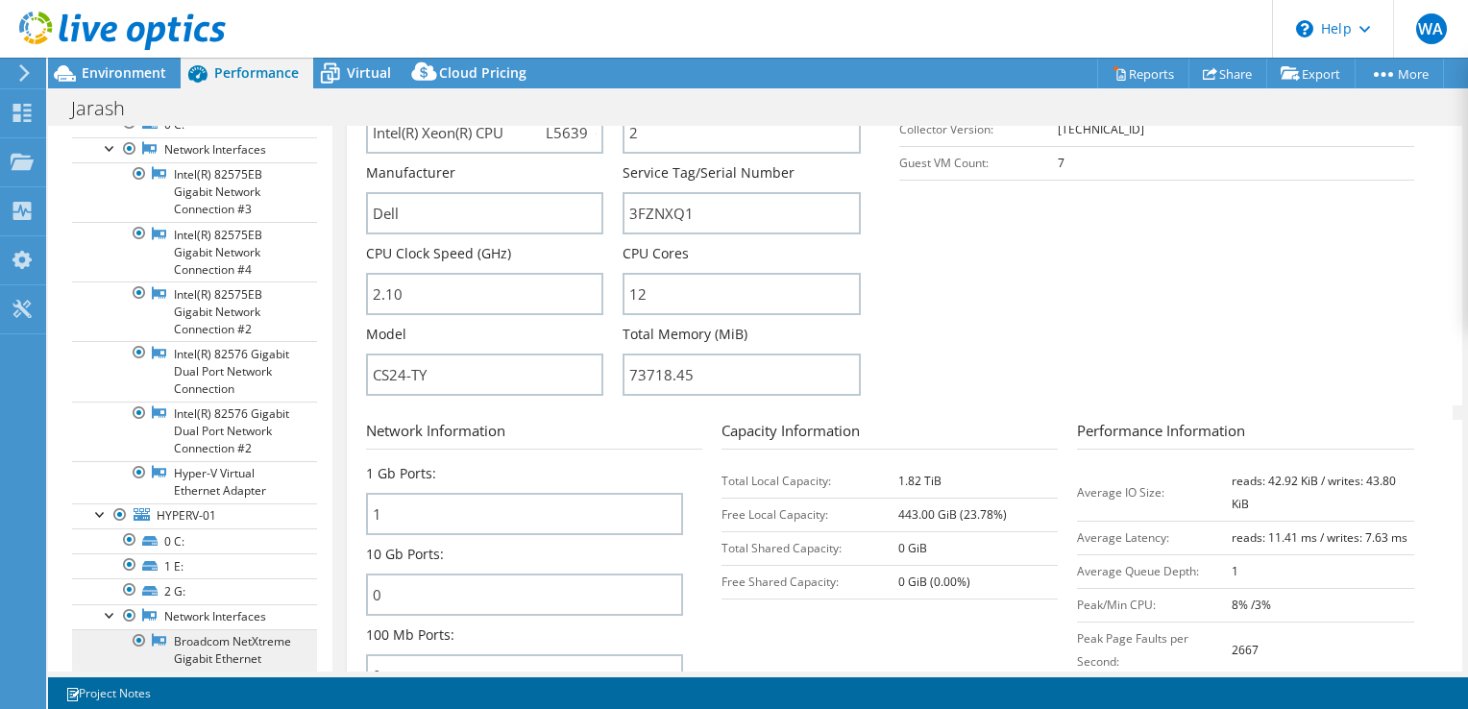
scroll to position [577, 0]
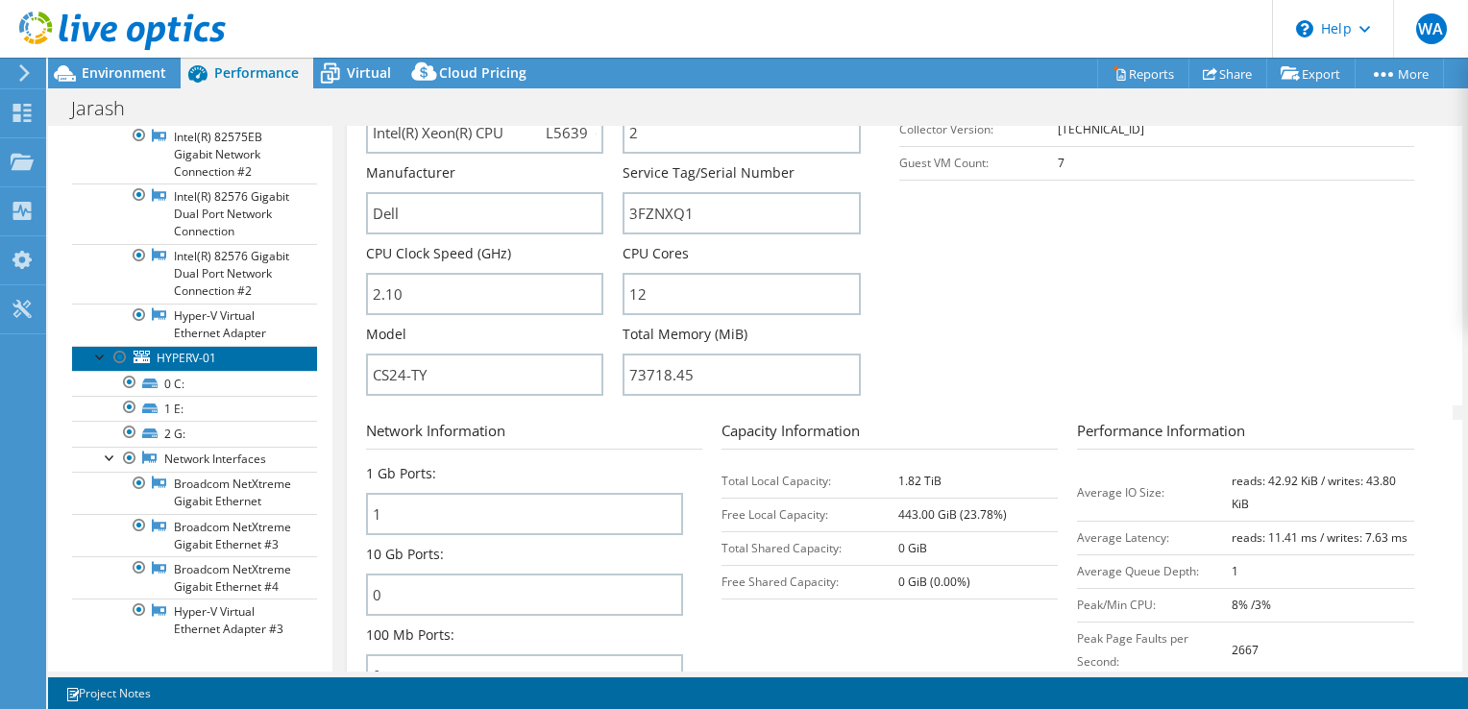
click at [184, 366] on span "HYPERV-01" at bounding box center [187, 358] width 60 height 16
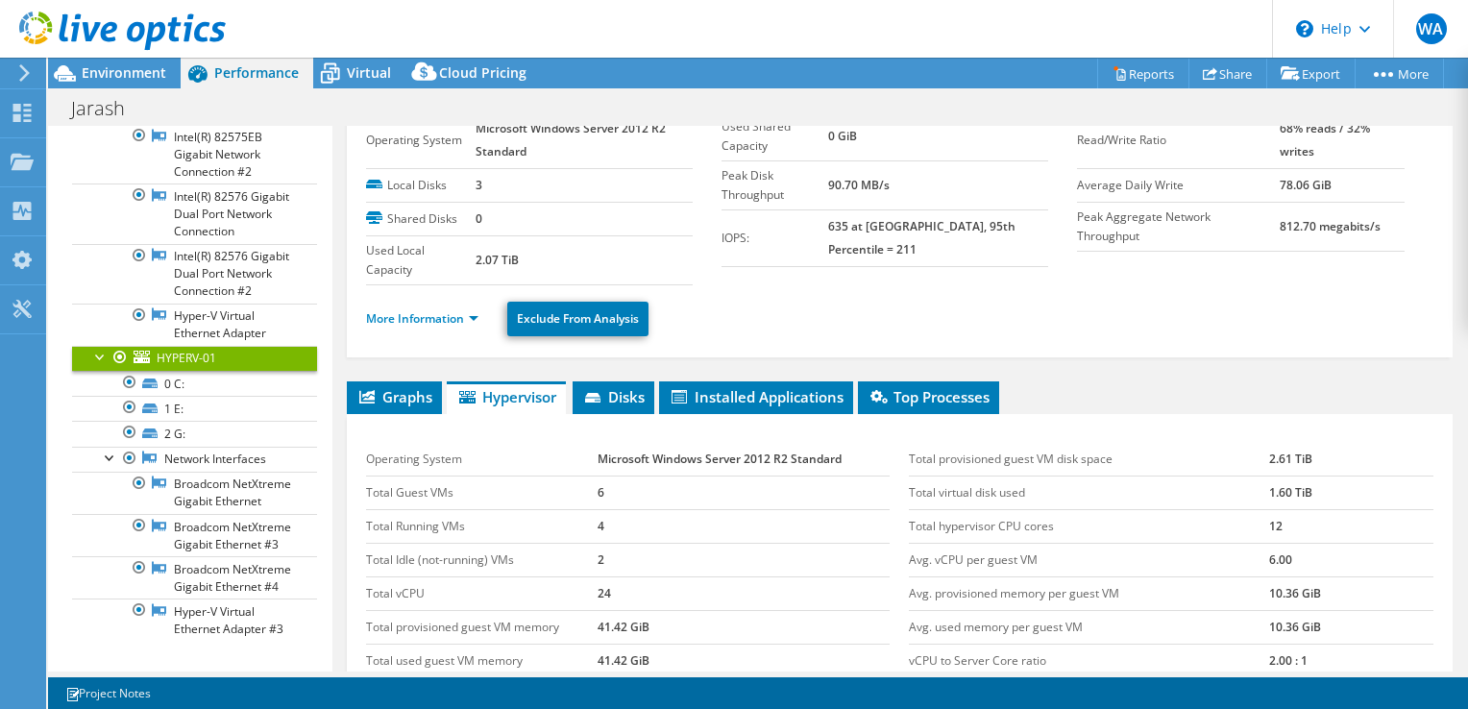
scroll to position [0, 0]
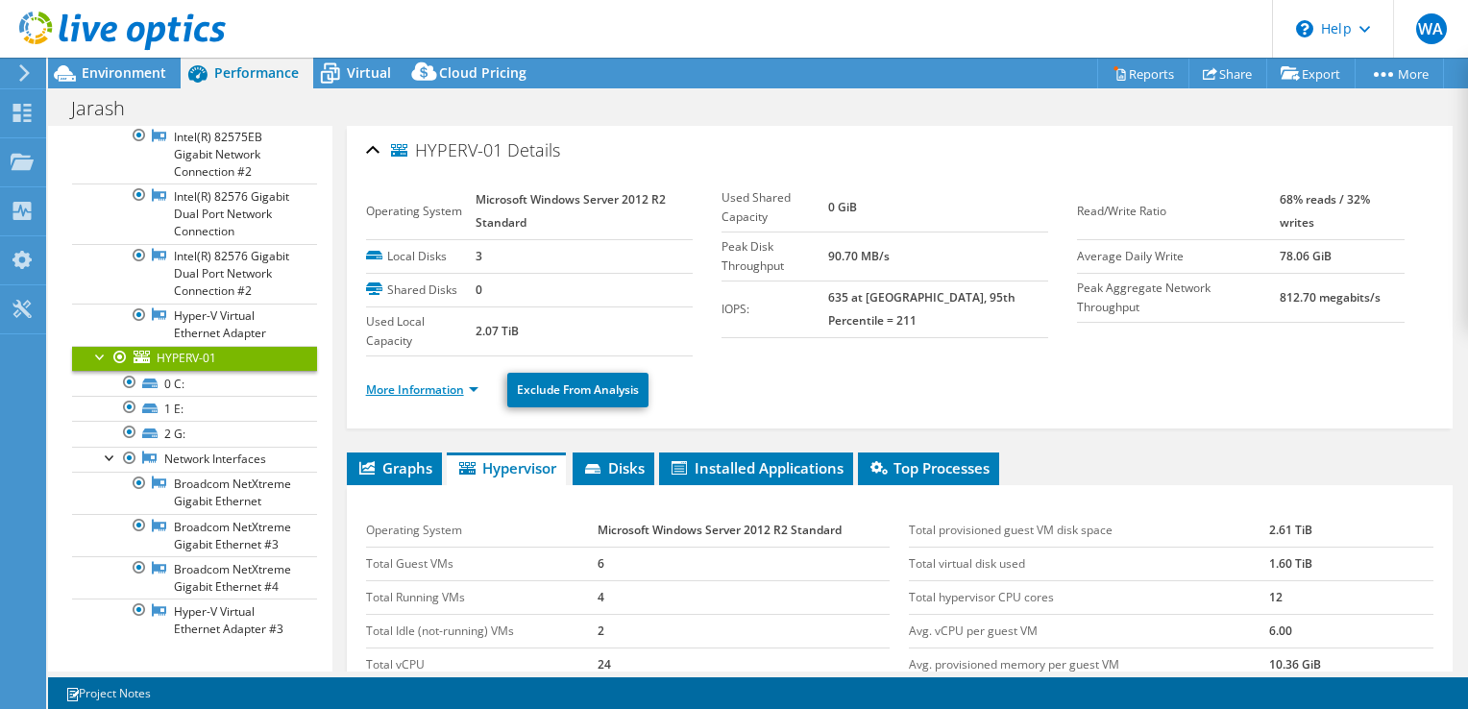
click at [422, 381] on link "More Information" at bounding box center [422, 389] width 112 height 16
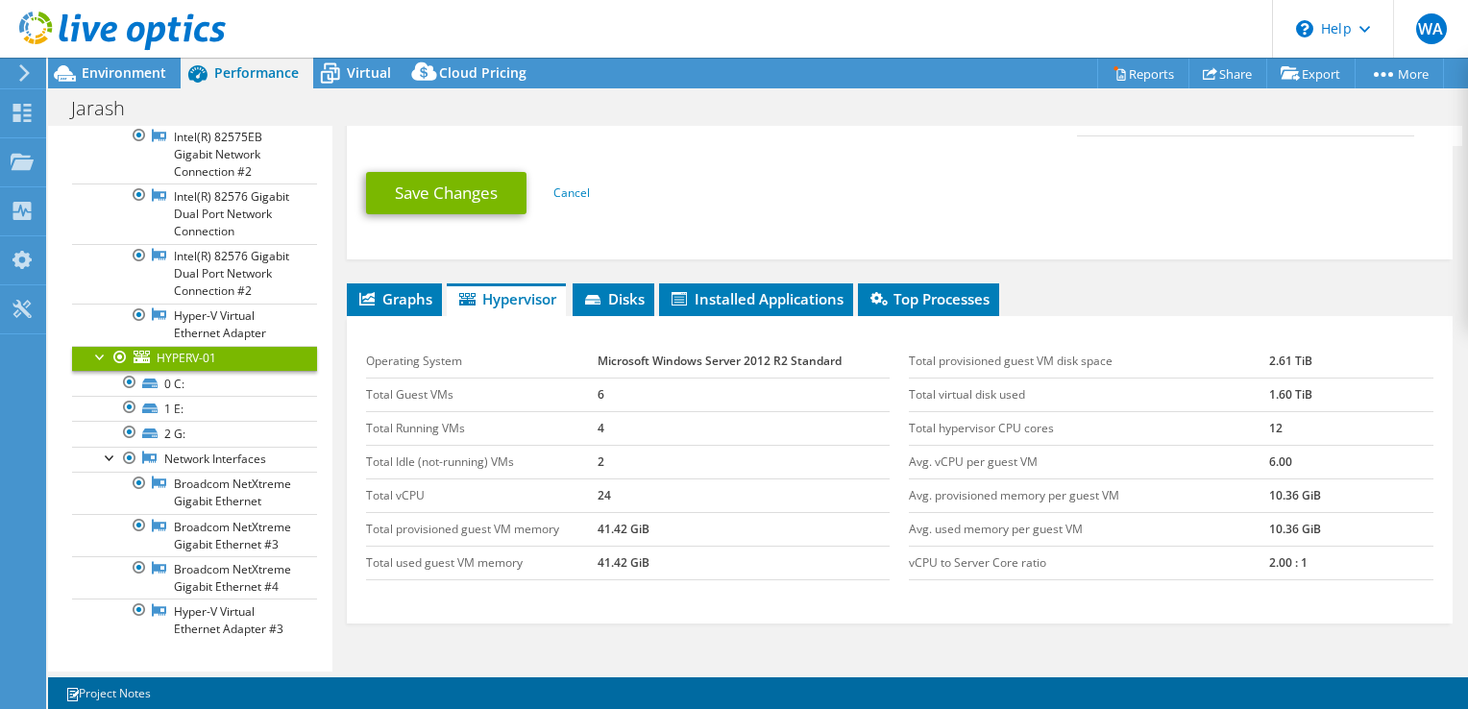
scroll to position [1153, 0]
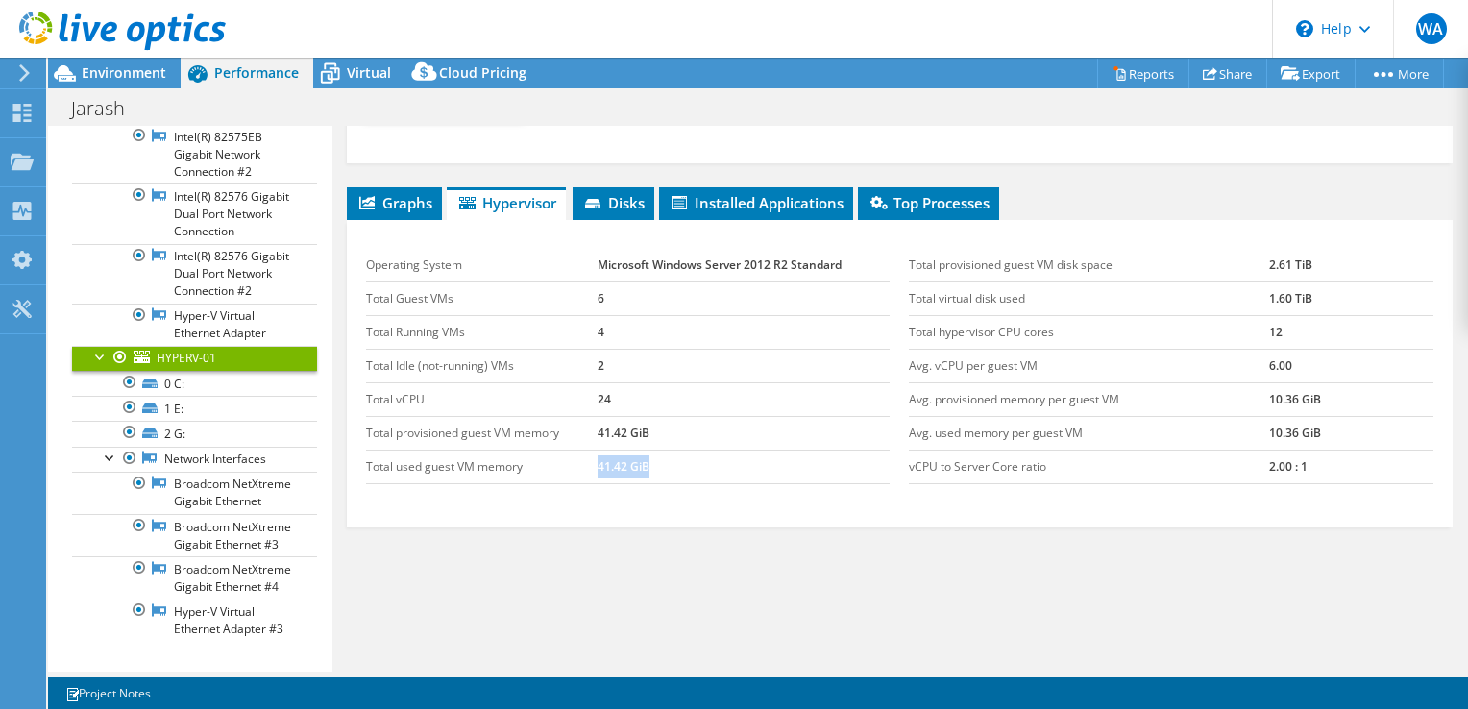
drag, startPoint x: 649, startPoint y: 479, endPoint x: 590, endPoint y: 479, distance: 58.6
click at [590, 479] on tr "Total used guest VM memory 41.42 GiB" at bounding box center [628, 467] width 525 height 34
drag, startPoint x: 589, startPoint y: 479, endPoint x: 573, endPoint y: 548, distance: 71.1
click at [573, 548] on div "Graphs Servers Inventory Hypervisor Disks Cluster Disks Installed Applications …" at bounding box center [900, 427] width 1106 height 480
drag, startPoint x: 844, startPoint y: 273, endPoint x: 592, endPoint y: 273, distance: 251.8
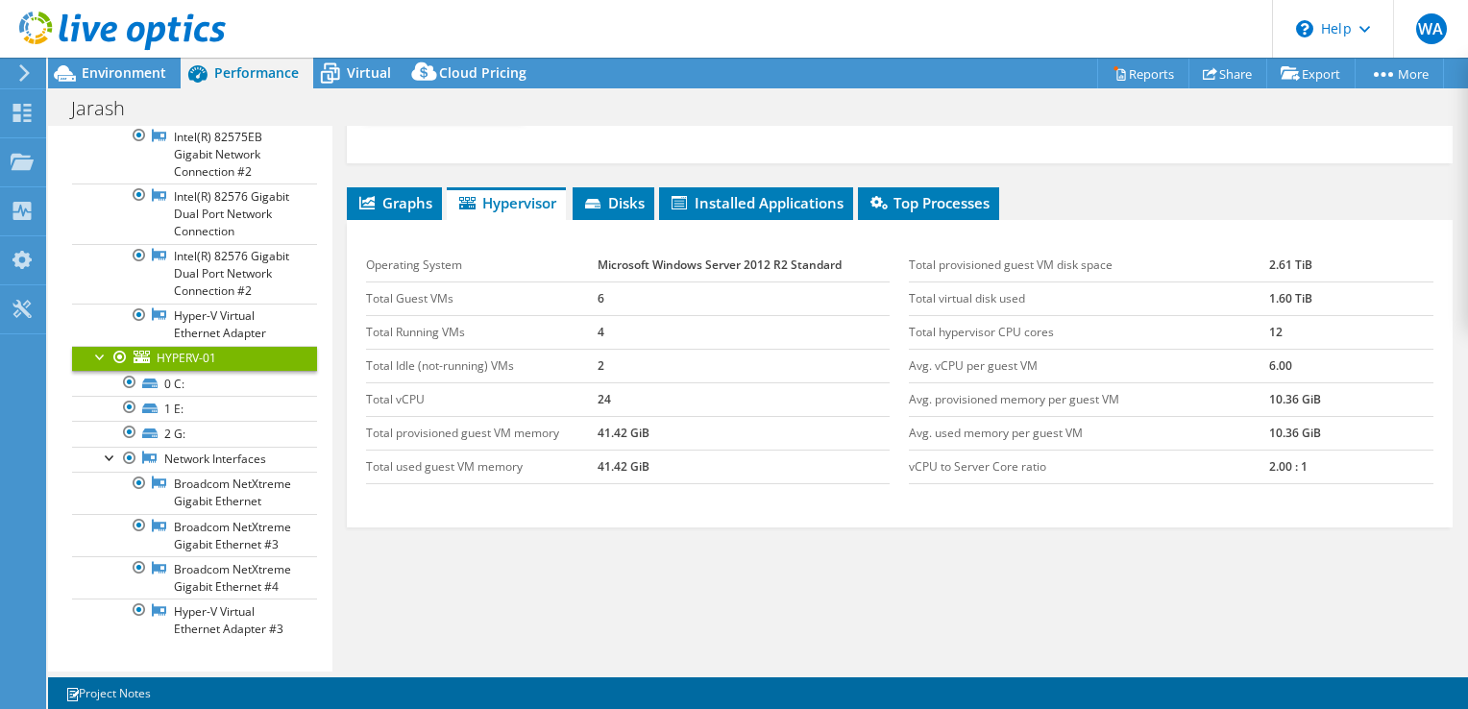
click at [592, 273] on tr "Operating System Microsoft Windows Server 2012 R2 Standard" at bounding box center [628, 266] width 525 height 34
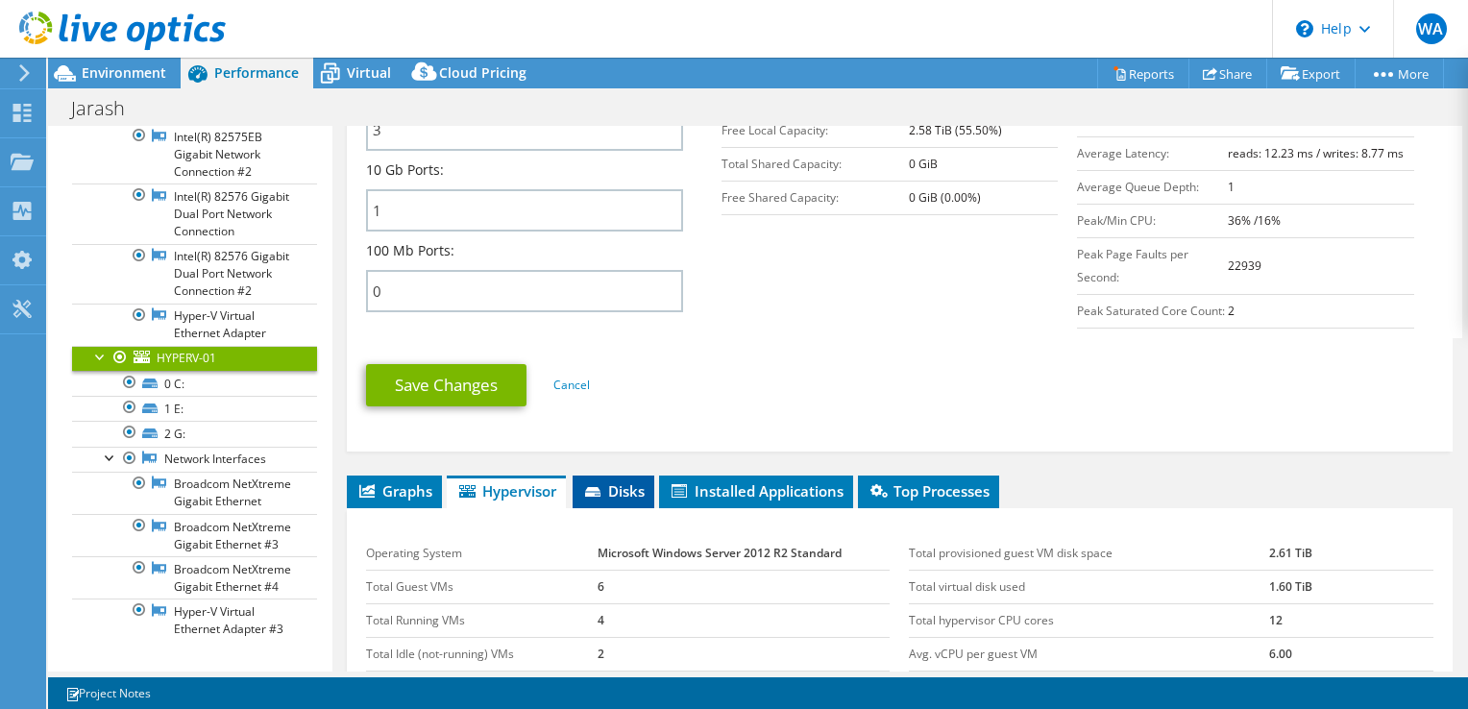
click at [625, 501] on span "Disks" at bounding box center [613, 490] width 62 height 19
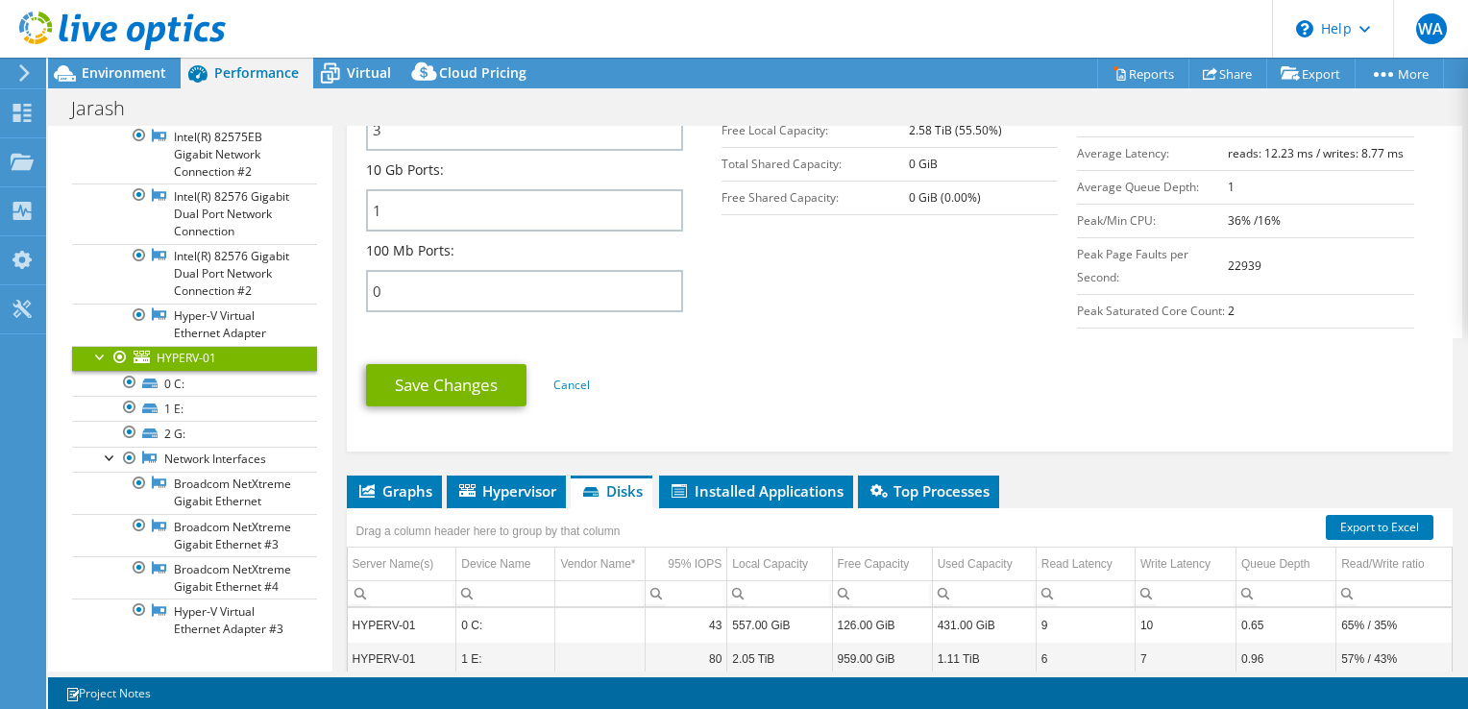
scroll to position [1057, 0]
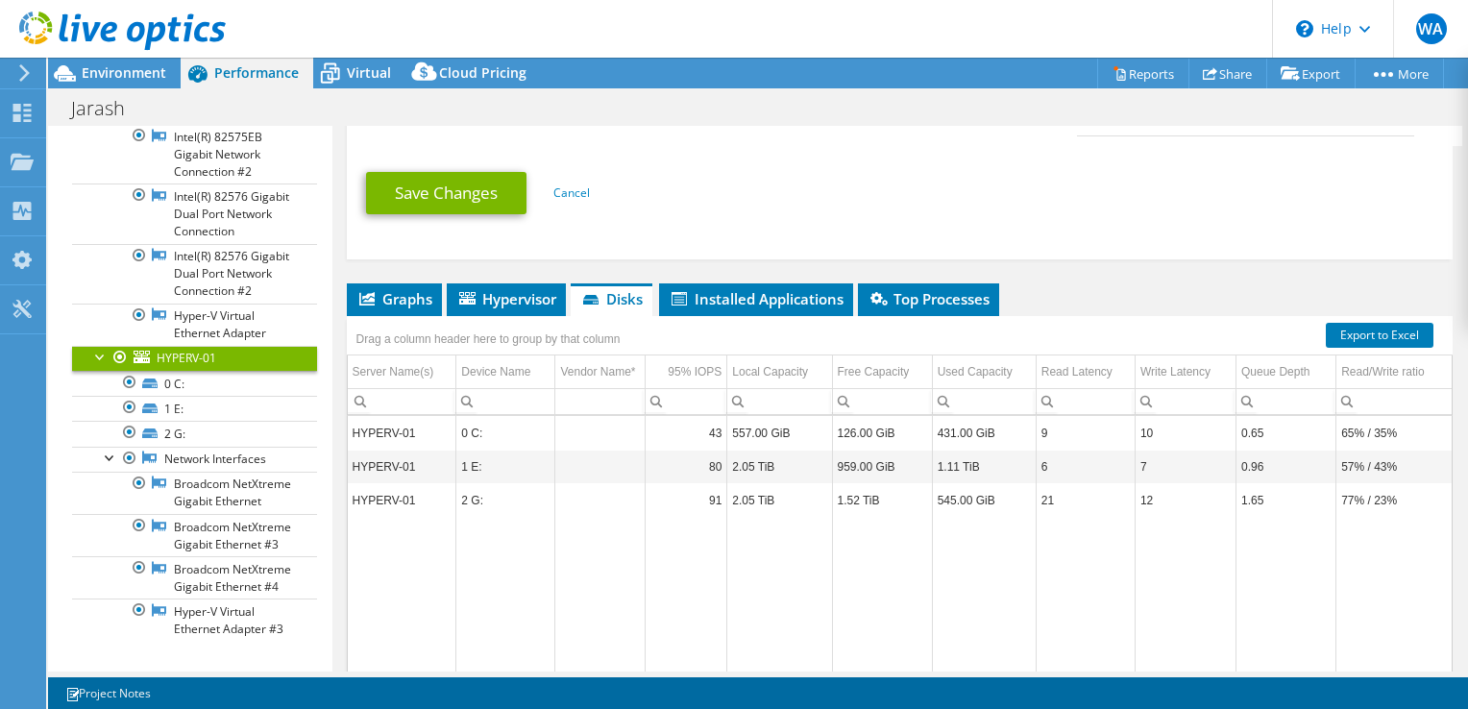
click at [846, 512] on td "1.52 TiB" at bounding box center [882, 500] width 100 height 34
click at [772, 512] on td "2.05 TiB" at bounding box center [779, 500] width 105 height 34
click at [495, 444] on td "0 C:" at bounding box center [505, 433] width 99 height 34
click at [406, 483] on td "HYPERV-01" at bounding box center [402, 467] width 109 height 34
click at [538, 483] on td "1 E:" at bounding box center [505, 467] width 99 height 34
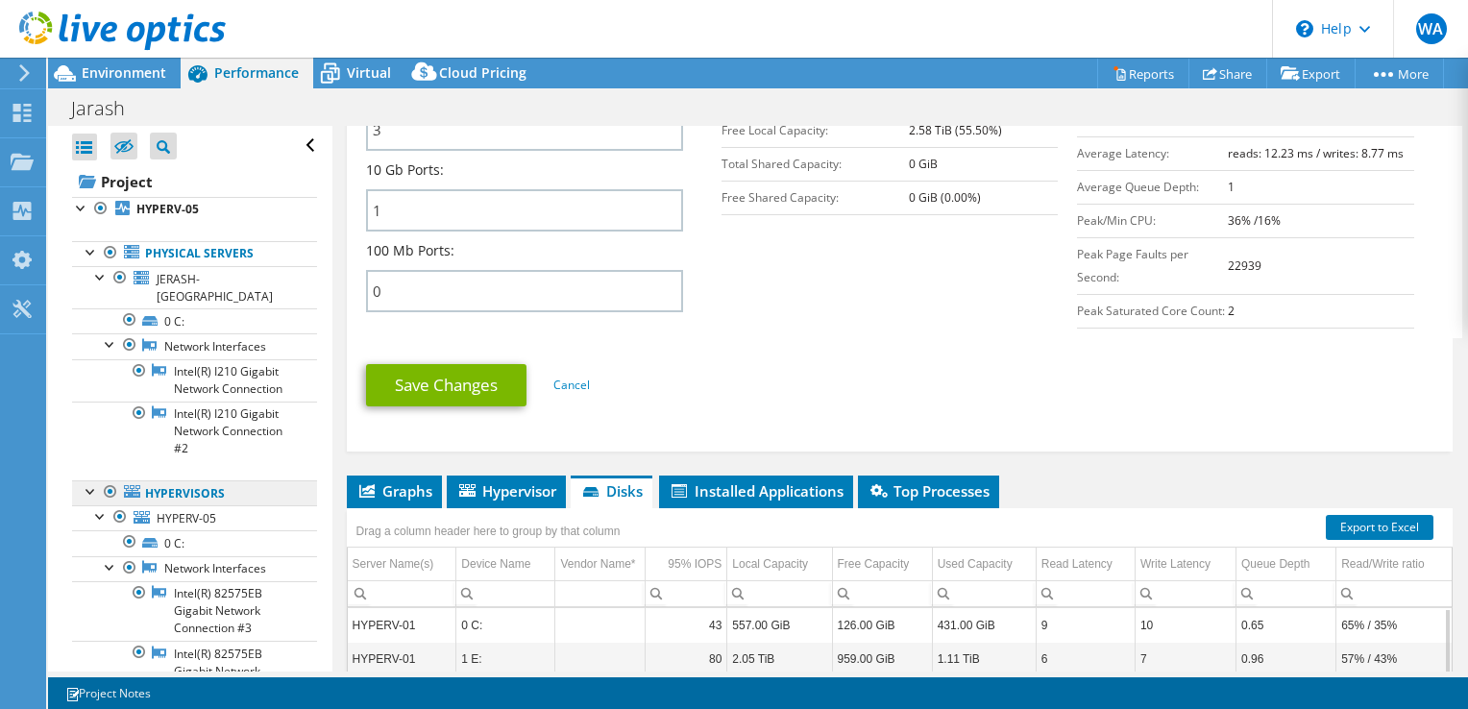
scroll to position [384, 0]
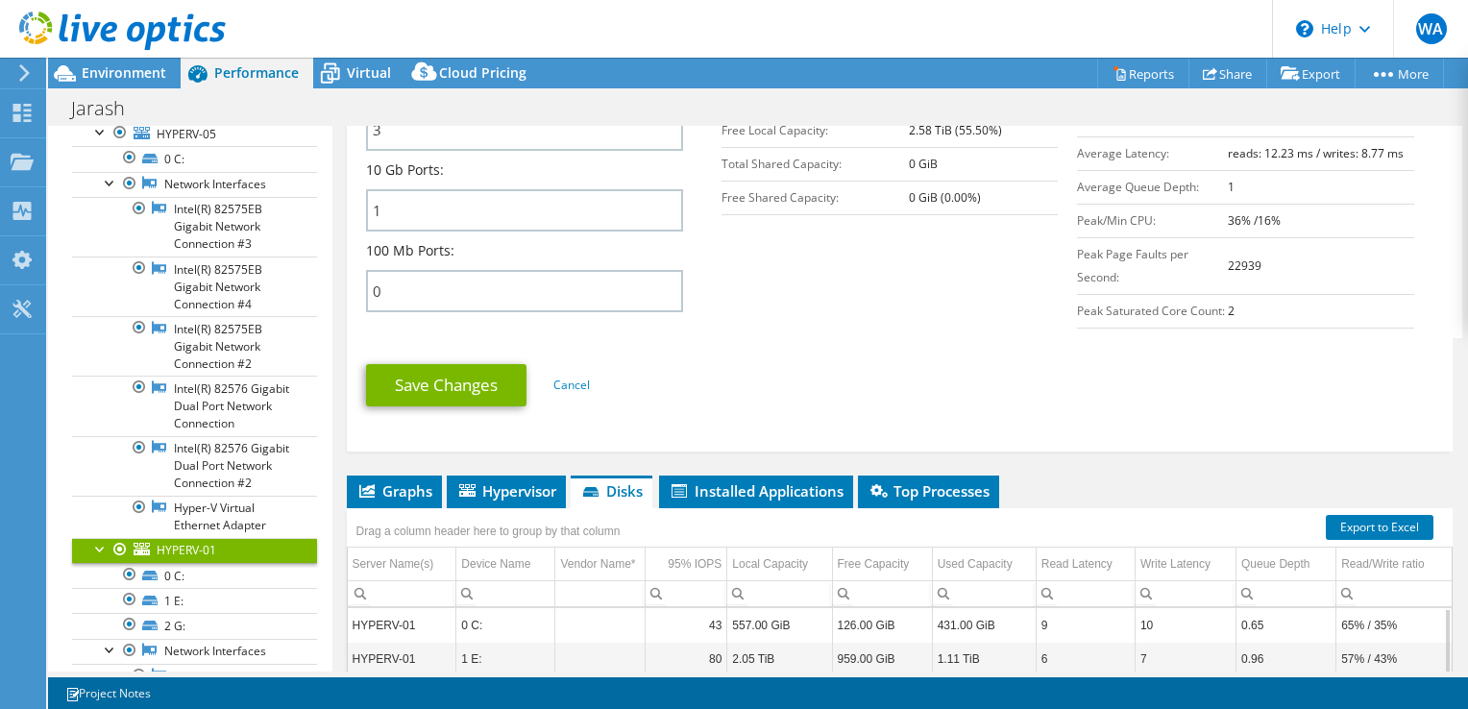
drag, startPoint x: 160, startPoint y: 652, endPoint x: 585, endPoint y: 315, distance: 543.1
click at [702, 306] on div "Network Information 1 Gb Ports: 3 10 Gb Ports: 1 100 Mb Ports: 0" at bounding box center [544, 179] width 356 height 286
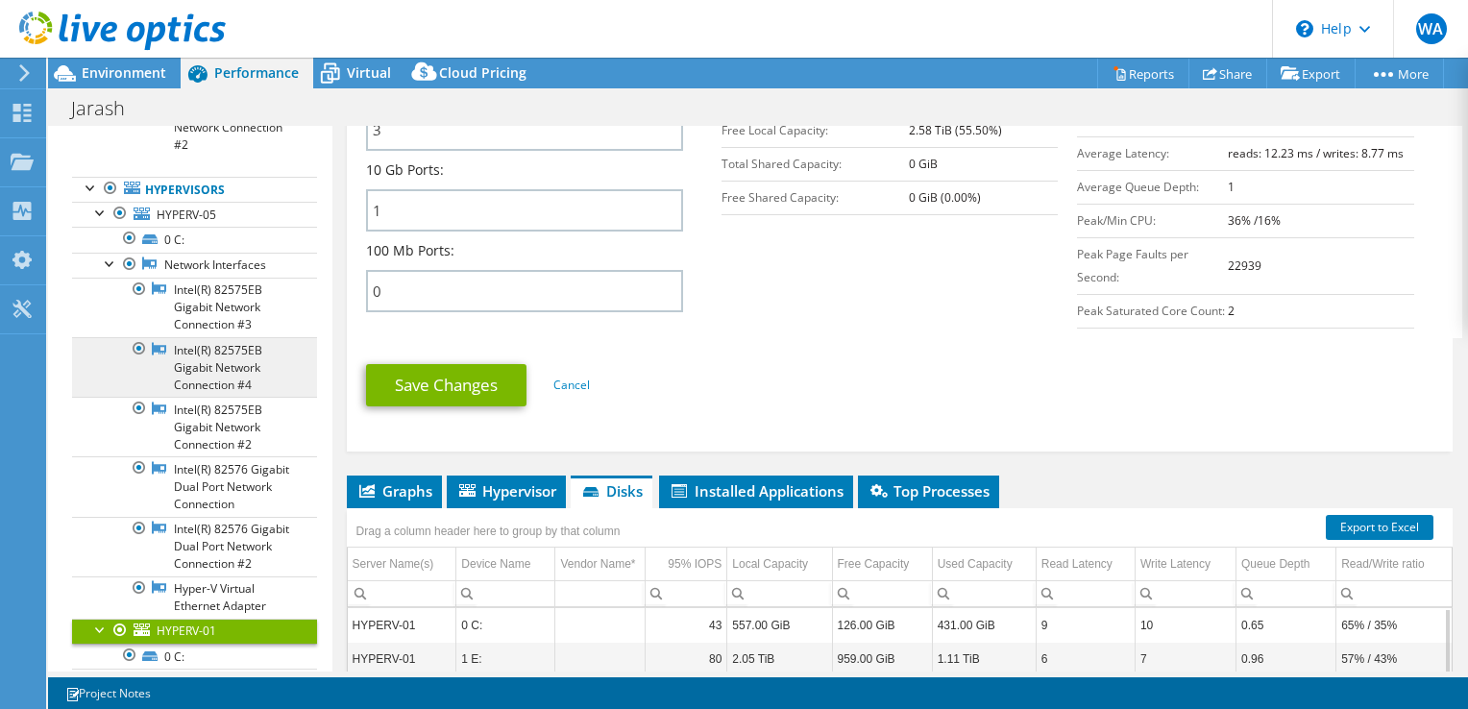
scroll to position [192, 0]
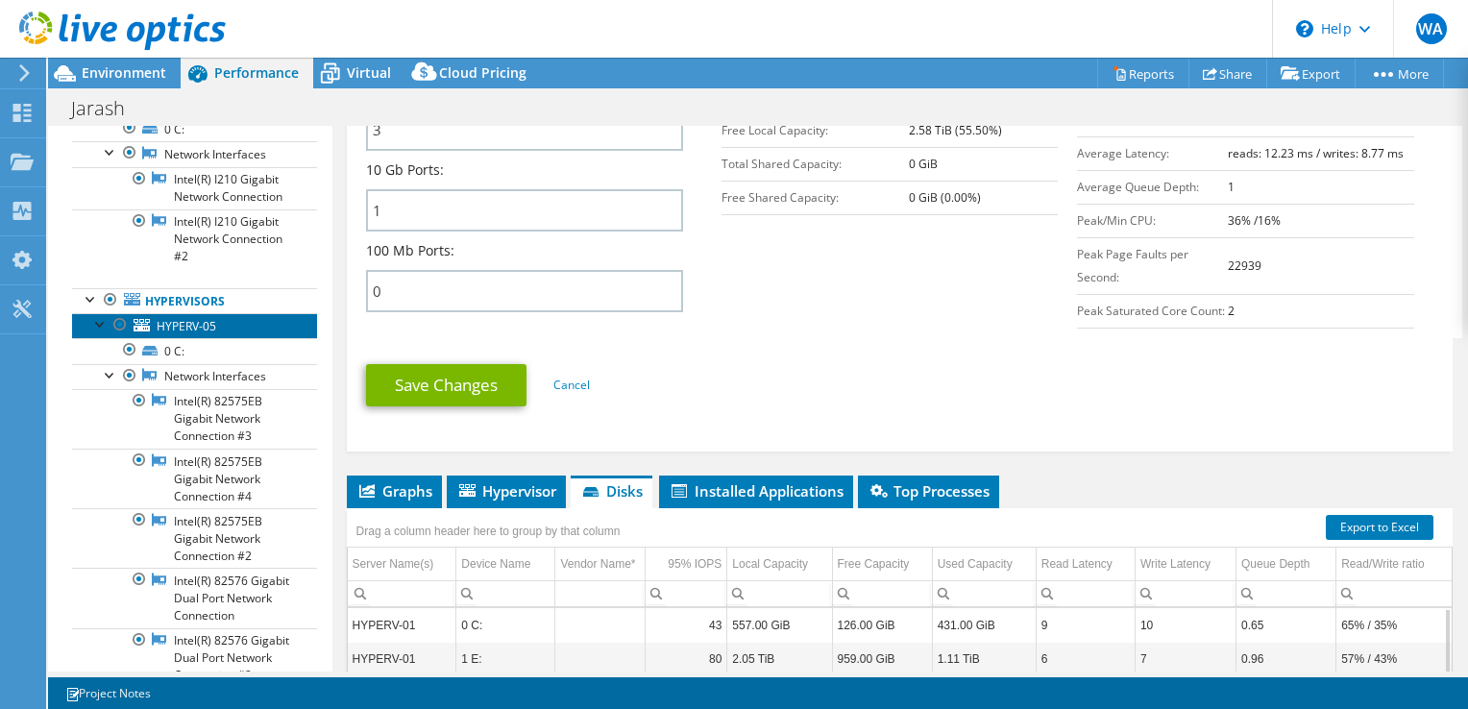
click at [188, 332] on link "HYPERV-05" at bounding box center [194, 325] width 245 height 25
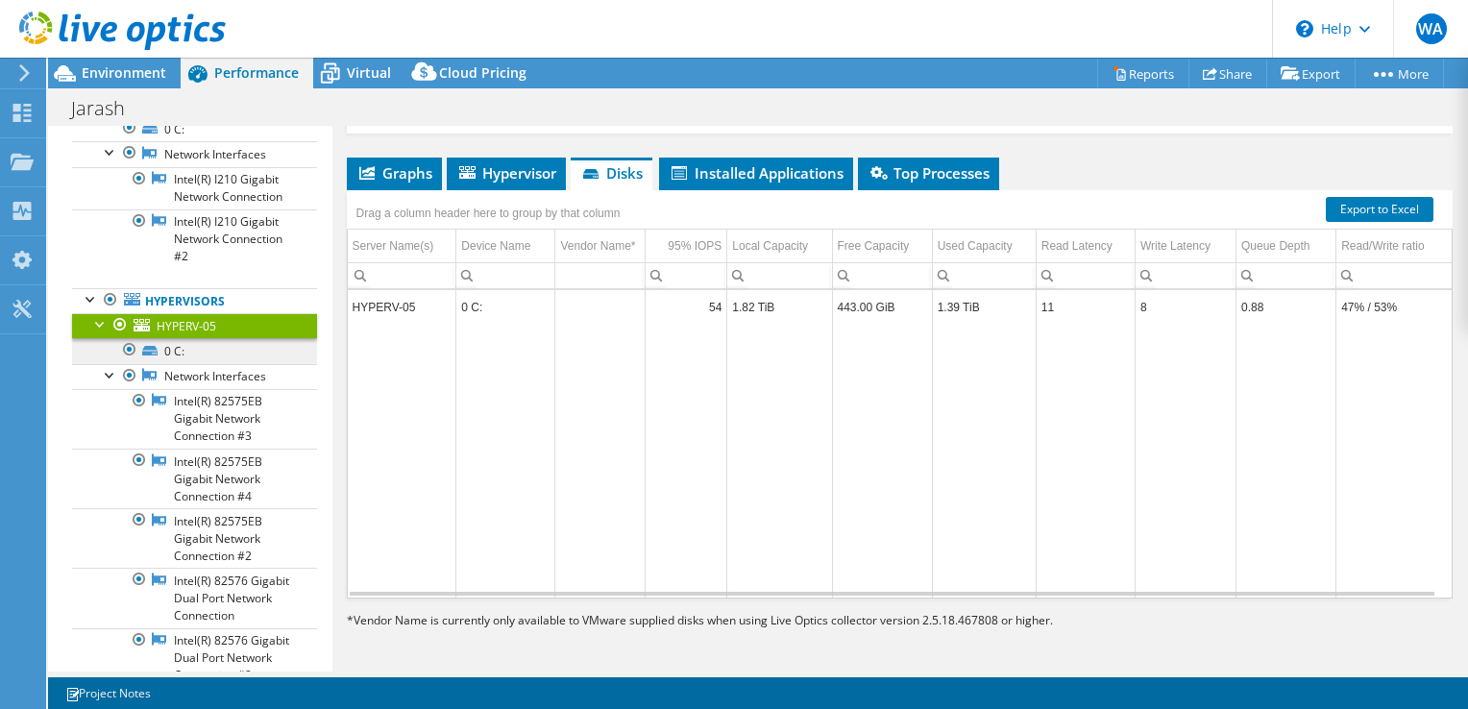
scroll to position [292, 0]
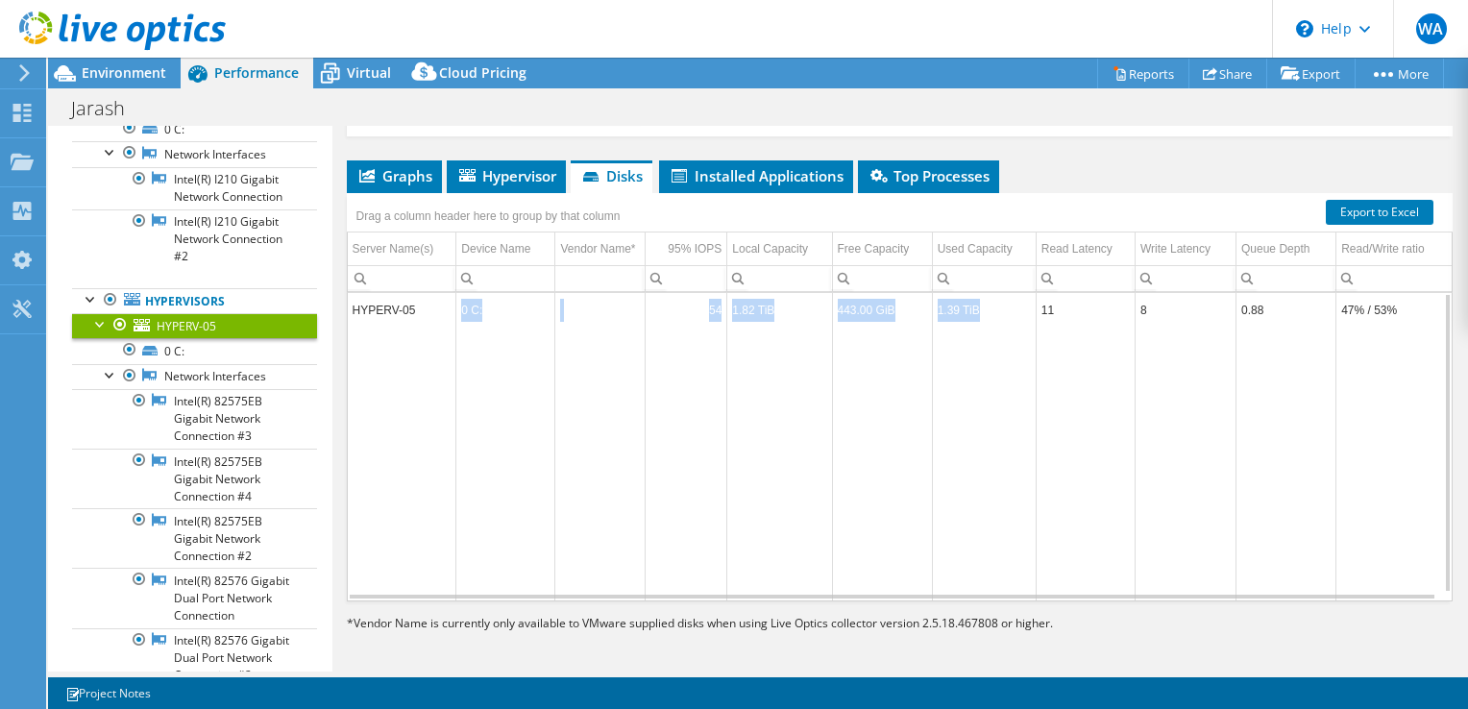
drag, startPoint x: 961, startPoint y: 299, endPoint x: 442, endPoint y: 310, distance: 519.0
click at [442, 310] on tr "HYPERV-05 0 C: 54 1.82 TiB 443.00 GiB 1.39 TiB 11 8 0.88 47% / 53%" at bounding box center [900, 310] width 1104 height 34
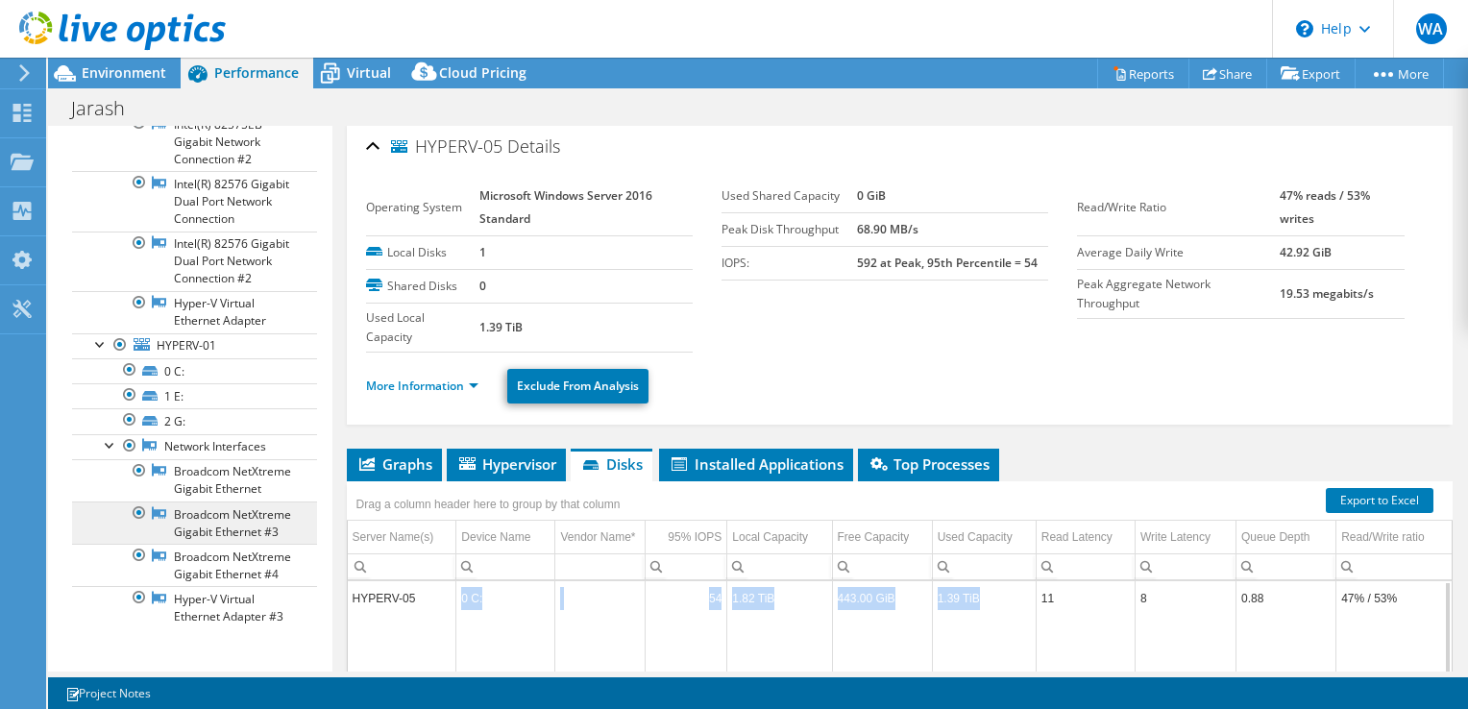
scroll to position [687, 0]
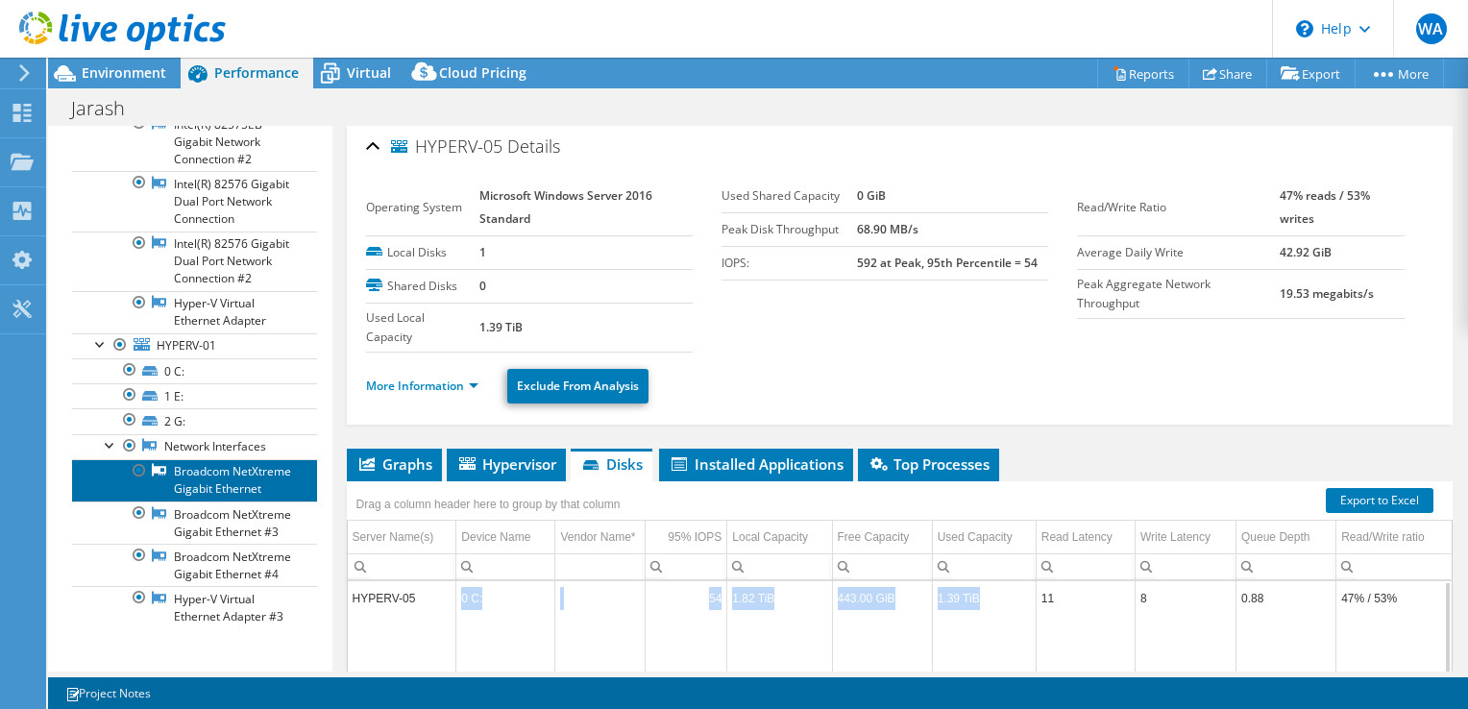
click at [194, 459] on link "Broadcom NetXtreme Gigabit Ethernet" at bounding box center [194, 480] width 245 height 42
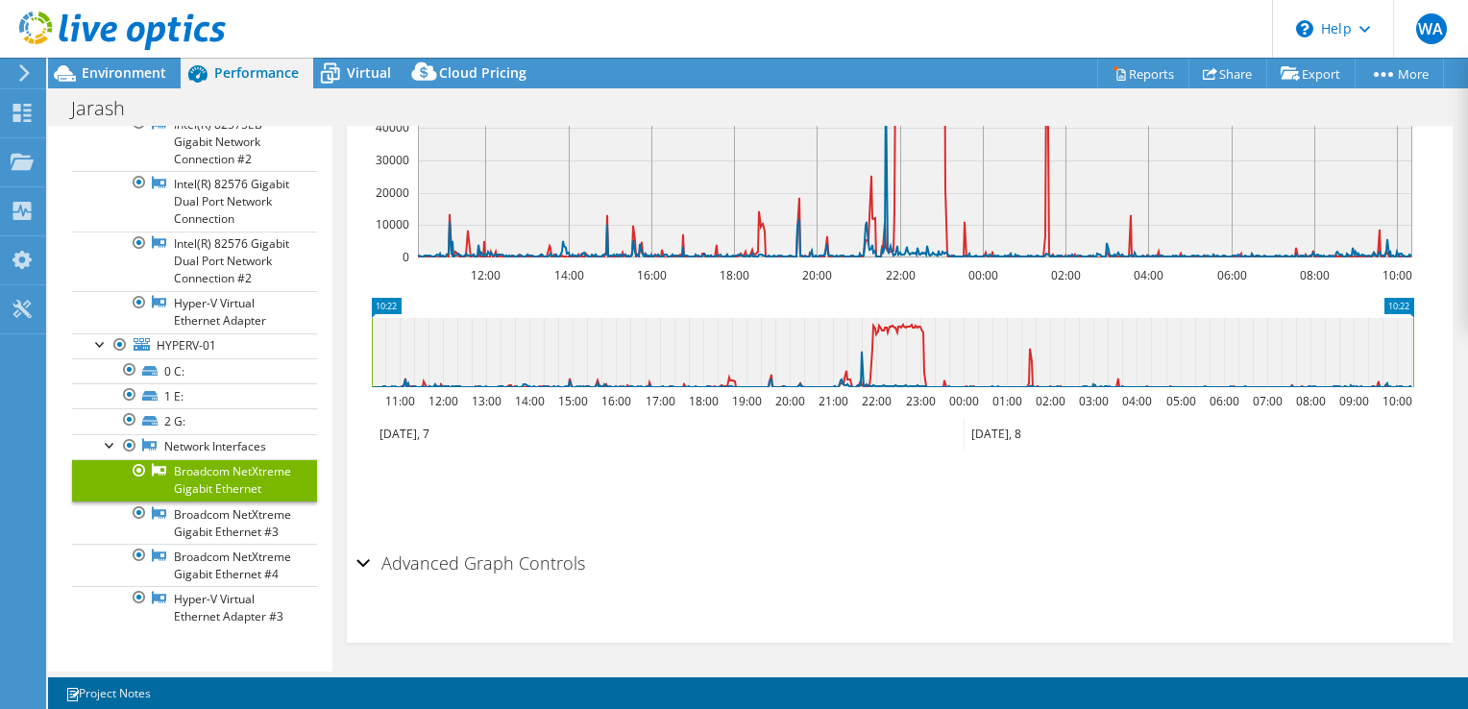
scroll to position [403, 0]
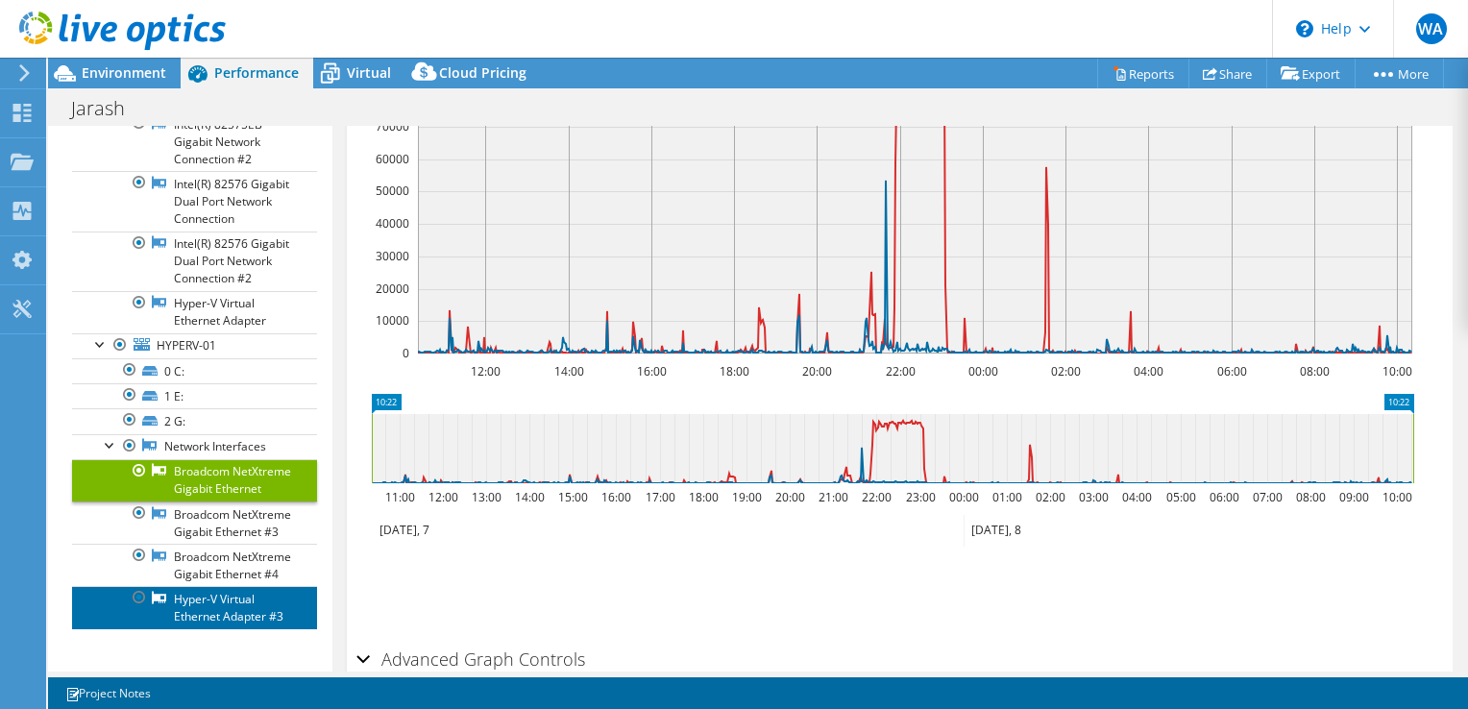
click at [205, 586] on link "Hyper-V Virtual Ethernet Adapter #3" at bounding box center [194, 607] width 245 height 42
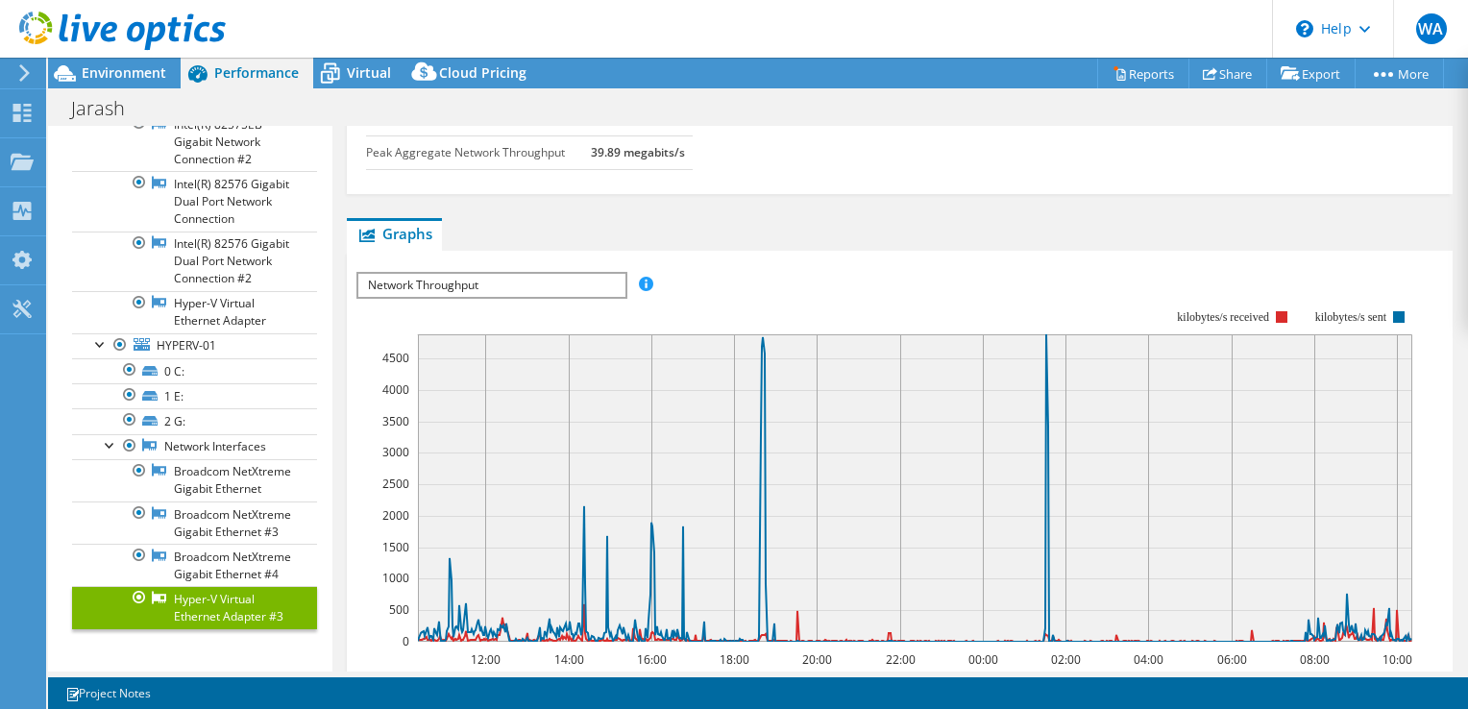
scroll to position [0, 0]
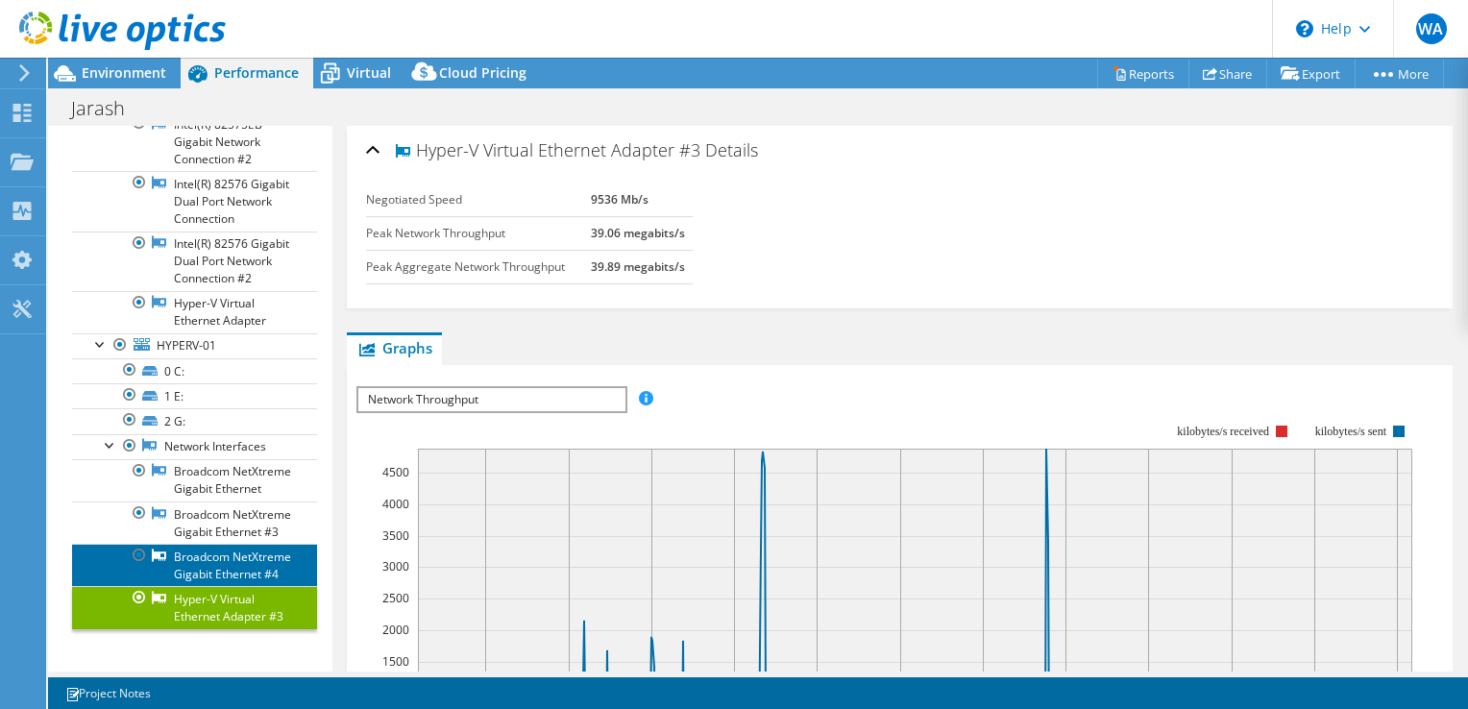
click at [238, 544] on link "Broadcom NetXtreme Gigabit Ethernet #4" at bounding box center [194, 565] width 245 height 42
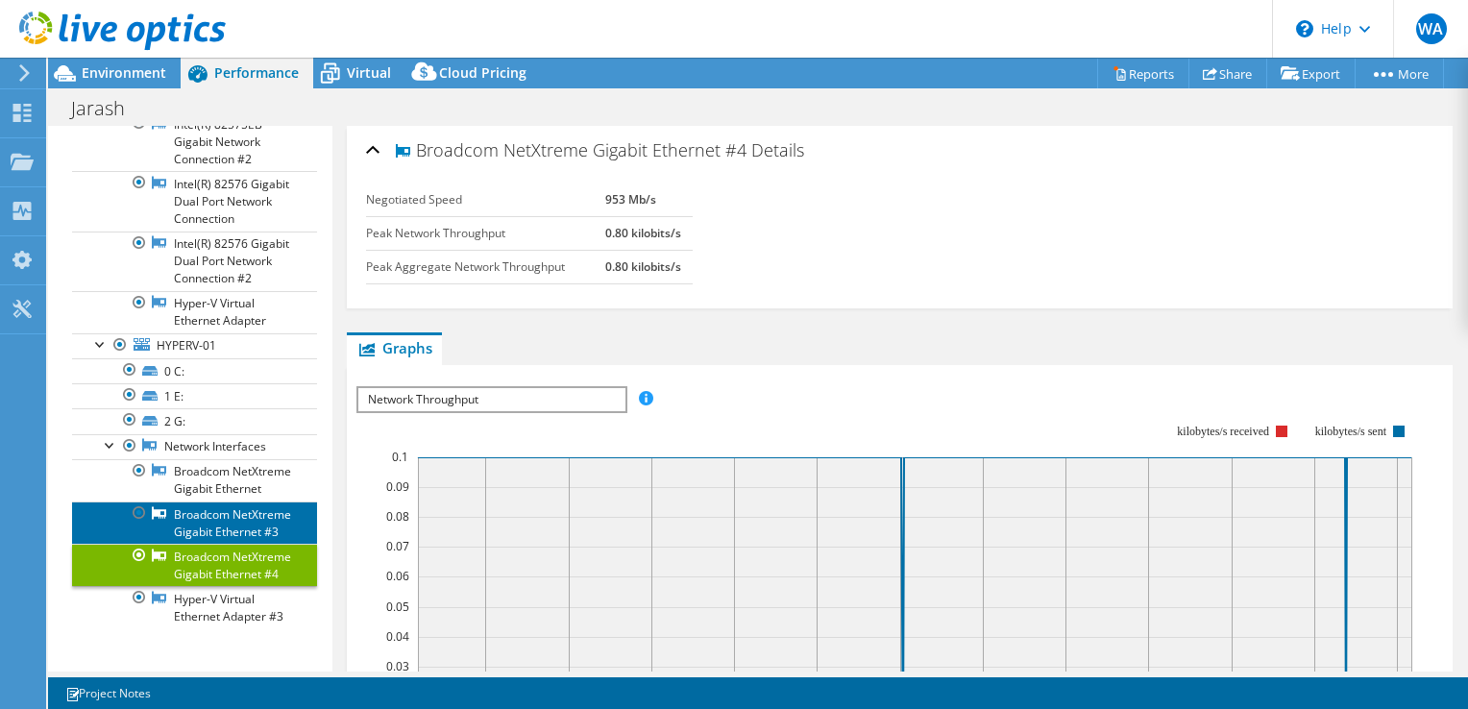
click at [182, 502] on link "Broadcom NetXtreme Gigabit Ethernet #3" at bounding box center [194, 523] width 245 height 42
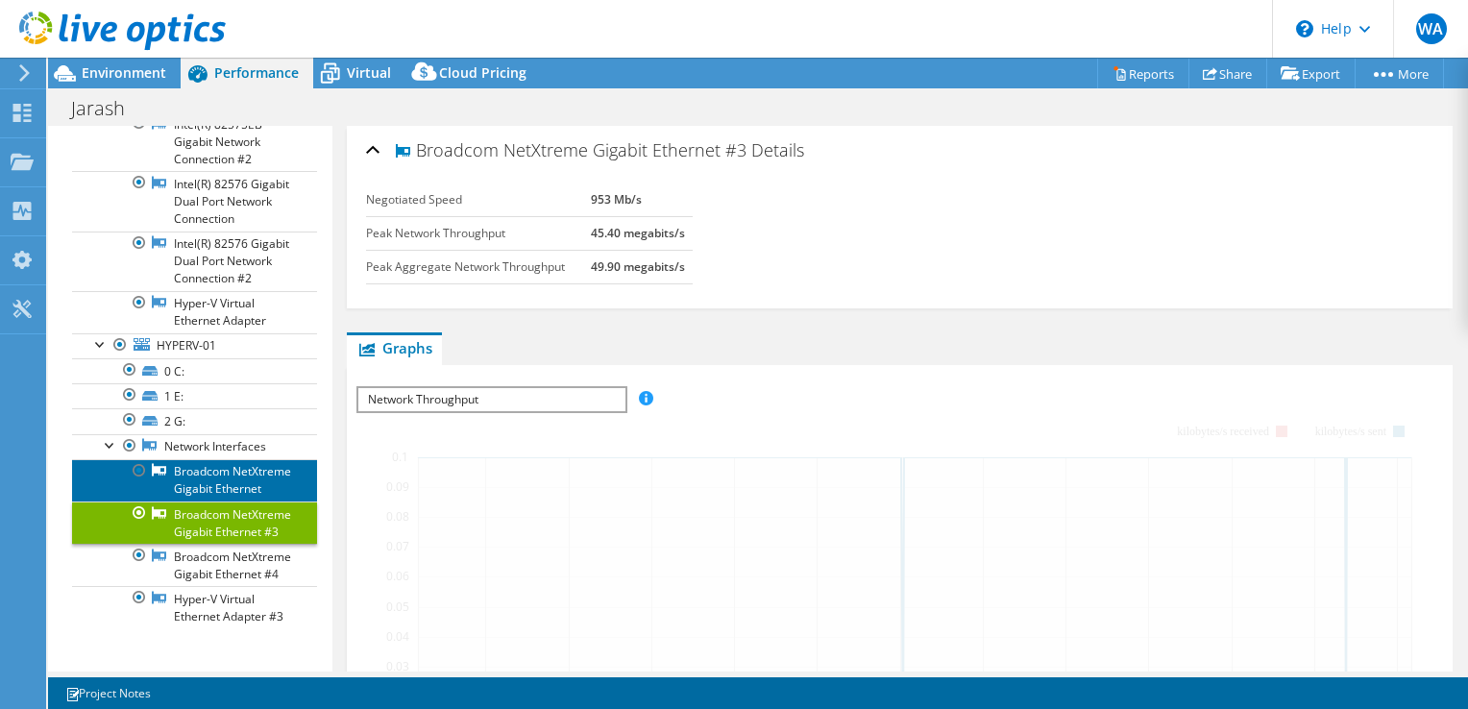
click at [182, 459] on link "Broadcom NetXtreme Gigabit Ethernet" at bounding box center [194, 480] width 245 height 42
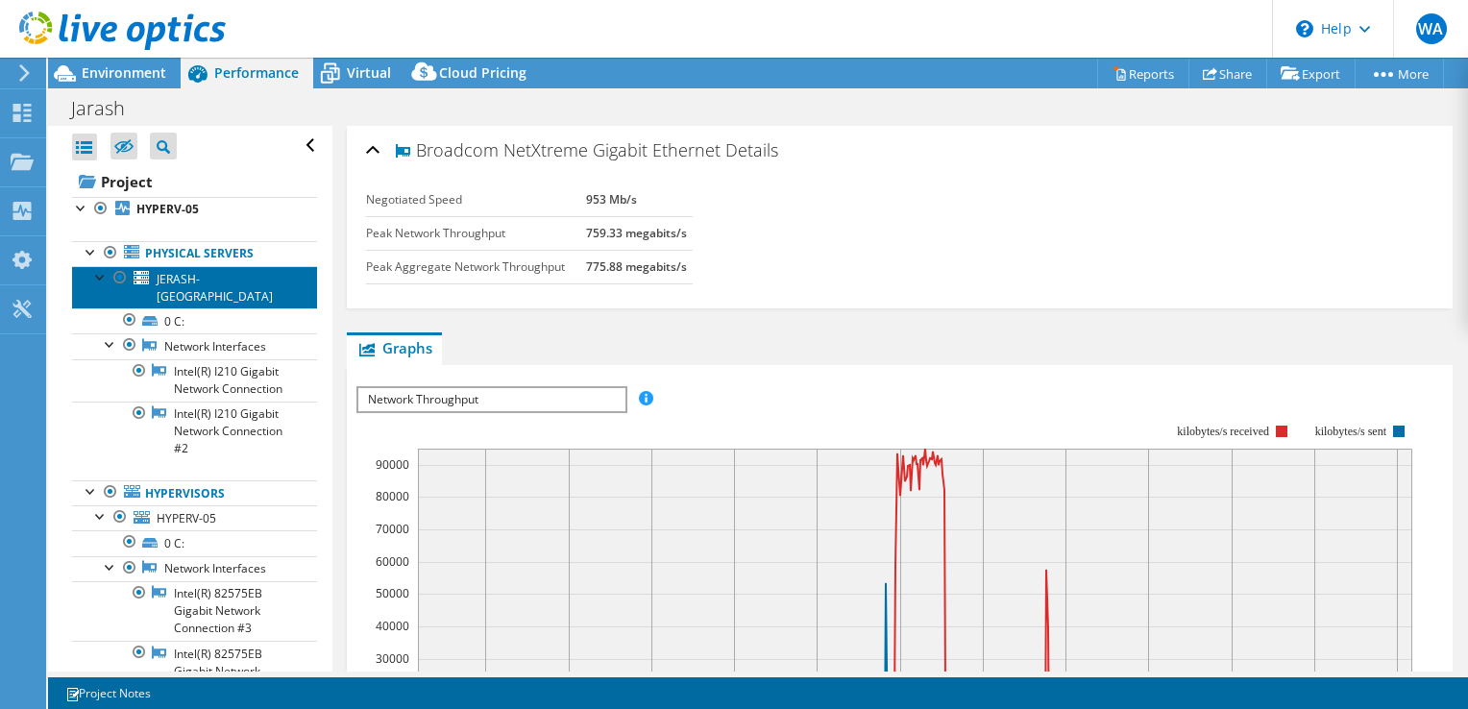
click at [216, 267] on link "JERASH-DC" at bounding box center [194, 287] width 245 height 42
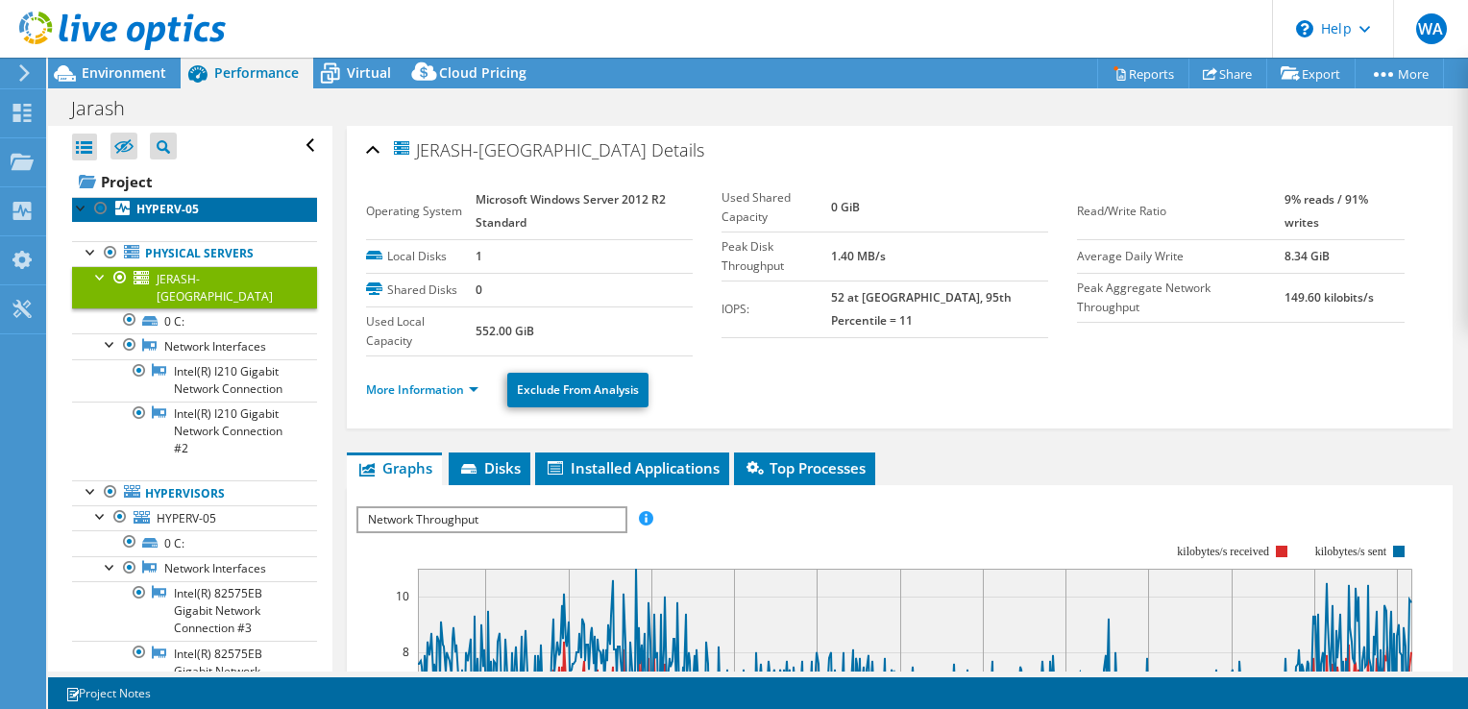
click at [158, 210] on b "HYPERV-05" at bounding box center [167, 209] width 62 height 16
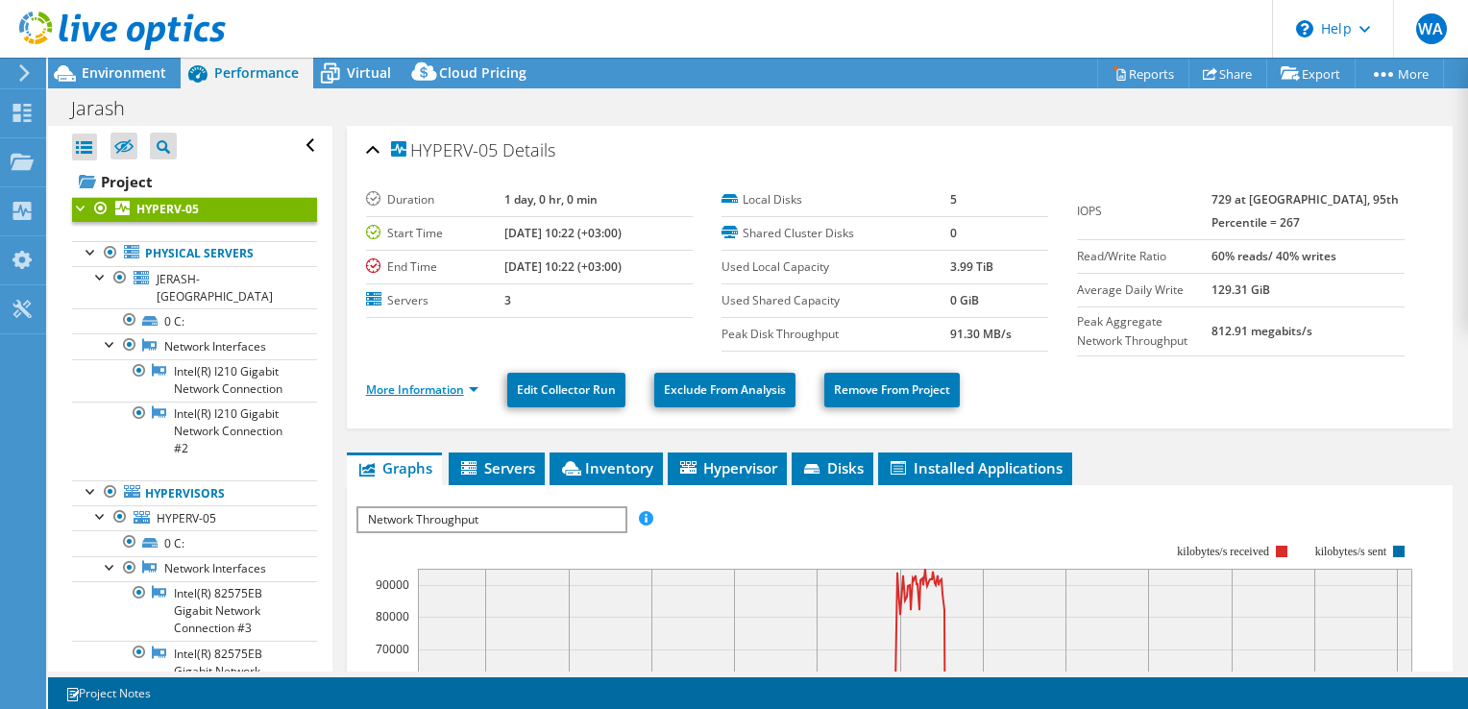
click at [454, 382] on link "More Information" at bounding box center [422, 389] width 112 height 16
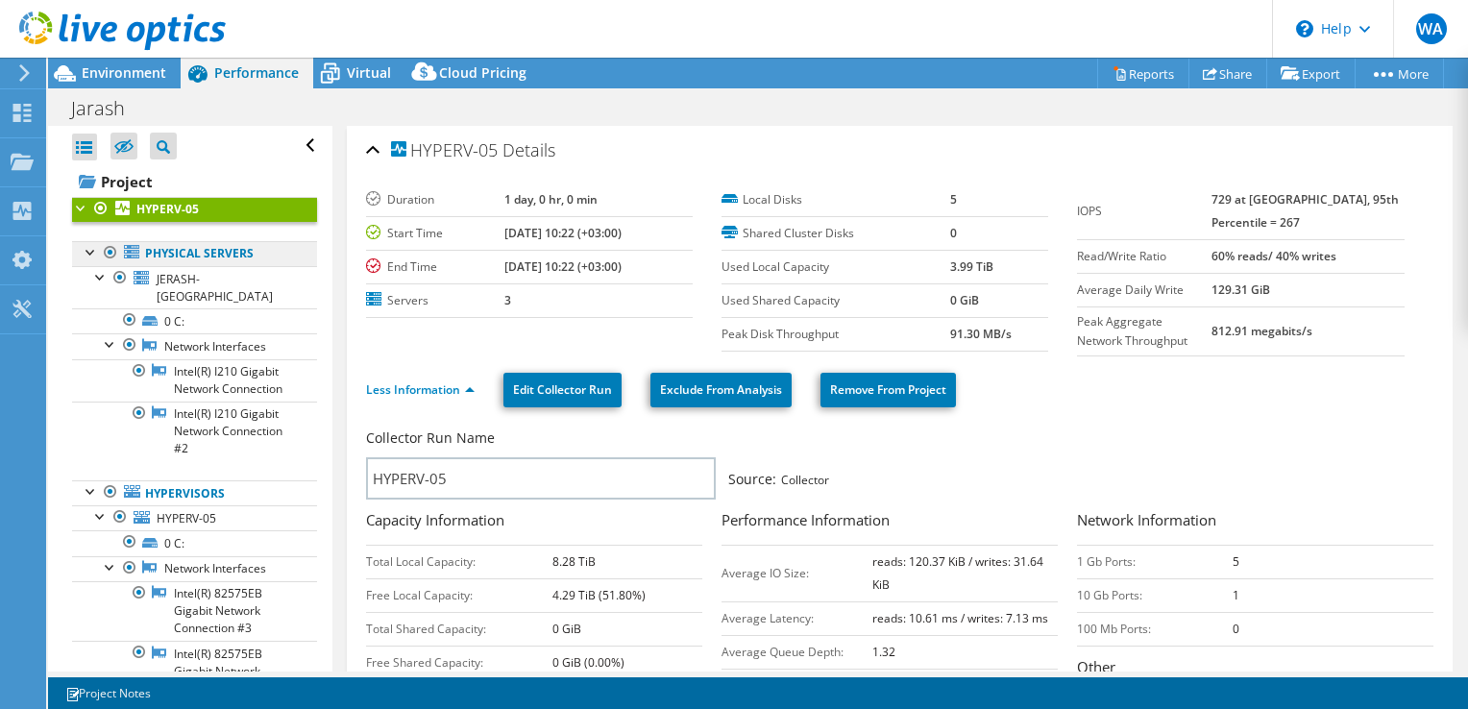
click at [164, 256] on link "Physical Servers" at bounding box center [194, 253] width 245 height 25
click at [192, 255] on link "Physical Servers" at bounding box center [194, 253] width 245 height 25
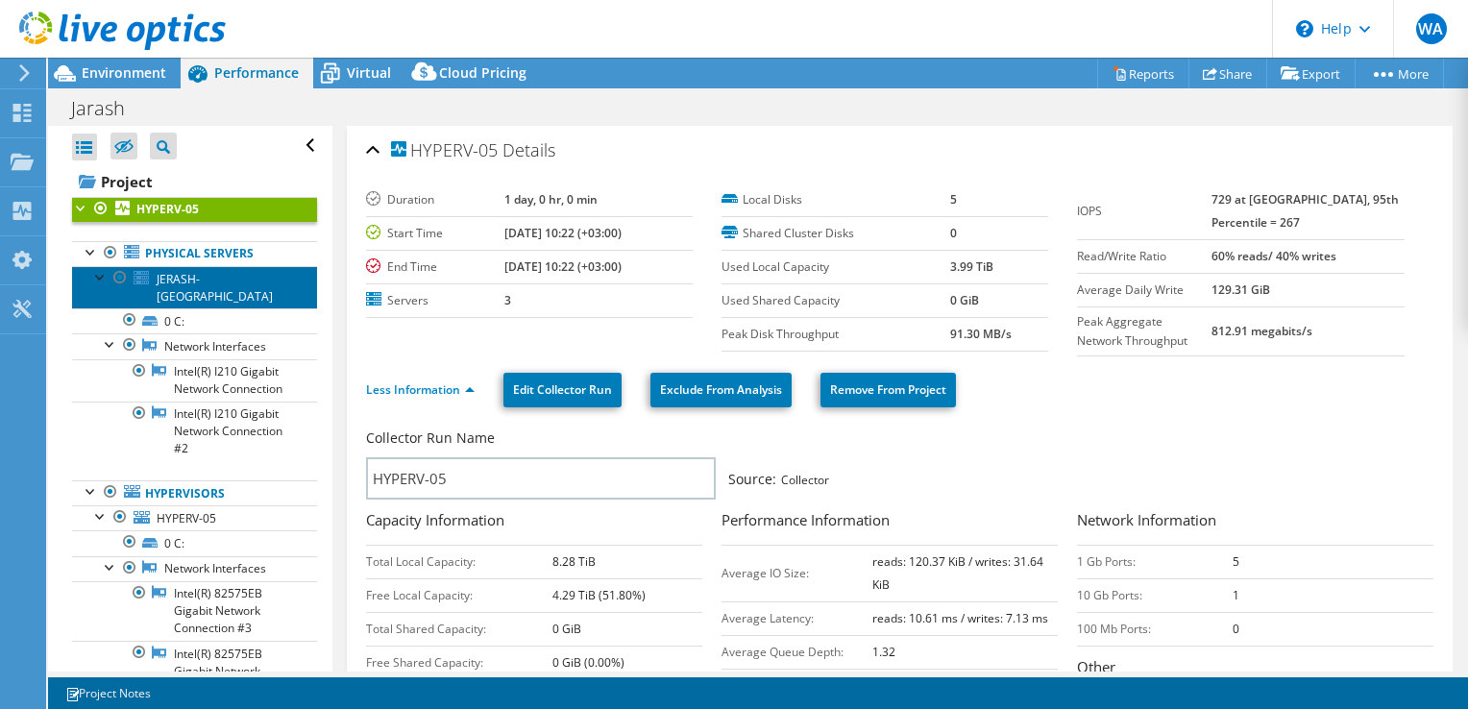
click at [168, 283] on span "JERASH-DC" at bounding box center [215, 288] width 116 height 34
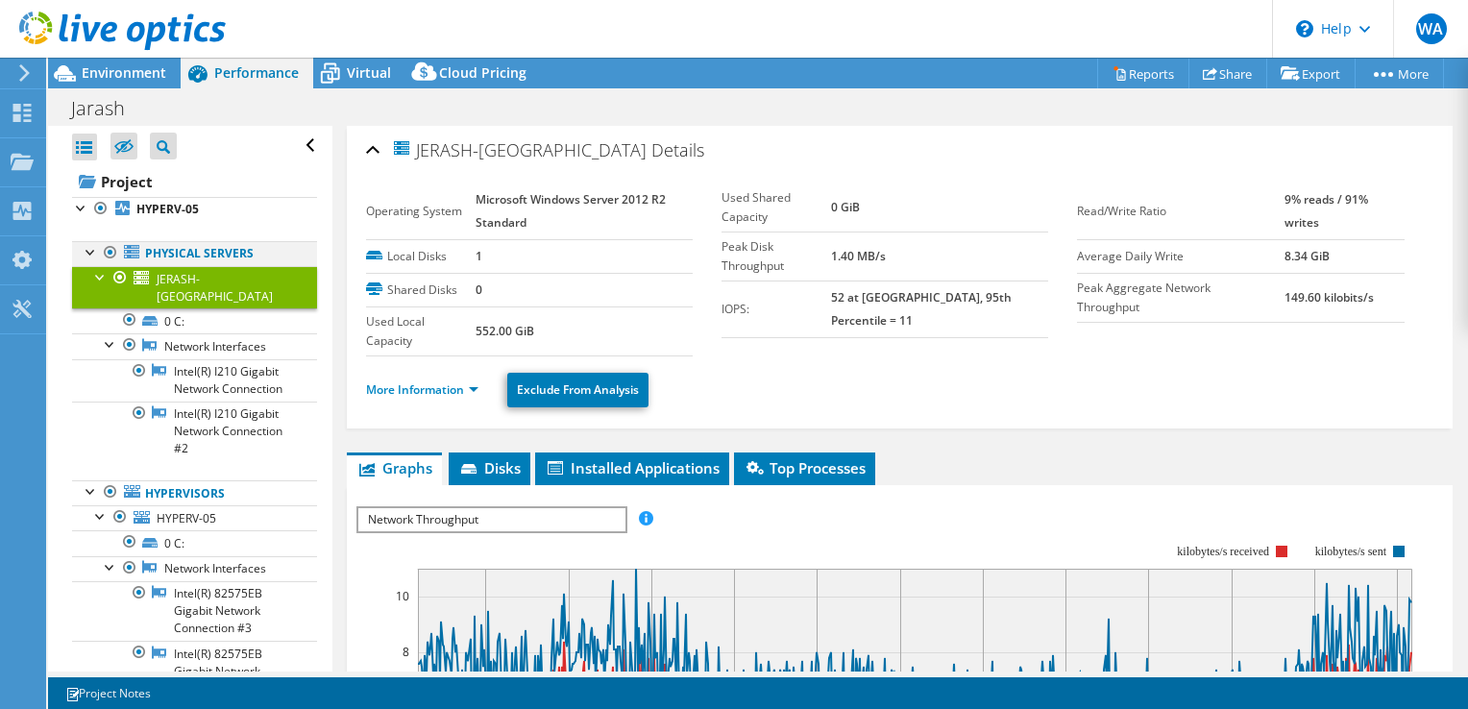
click at [89, 255] on div at bounding box center [91, 250] width 19 height 19
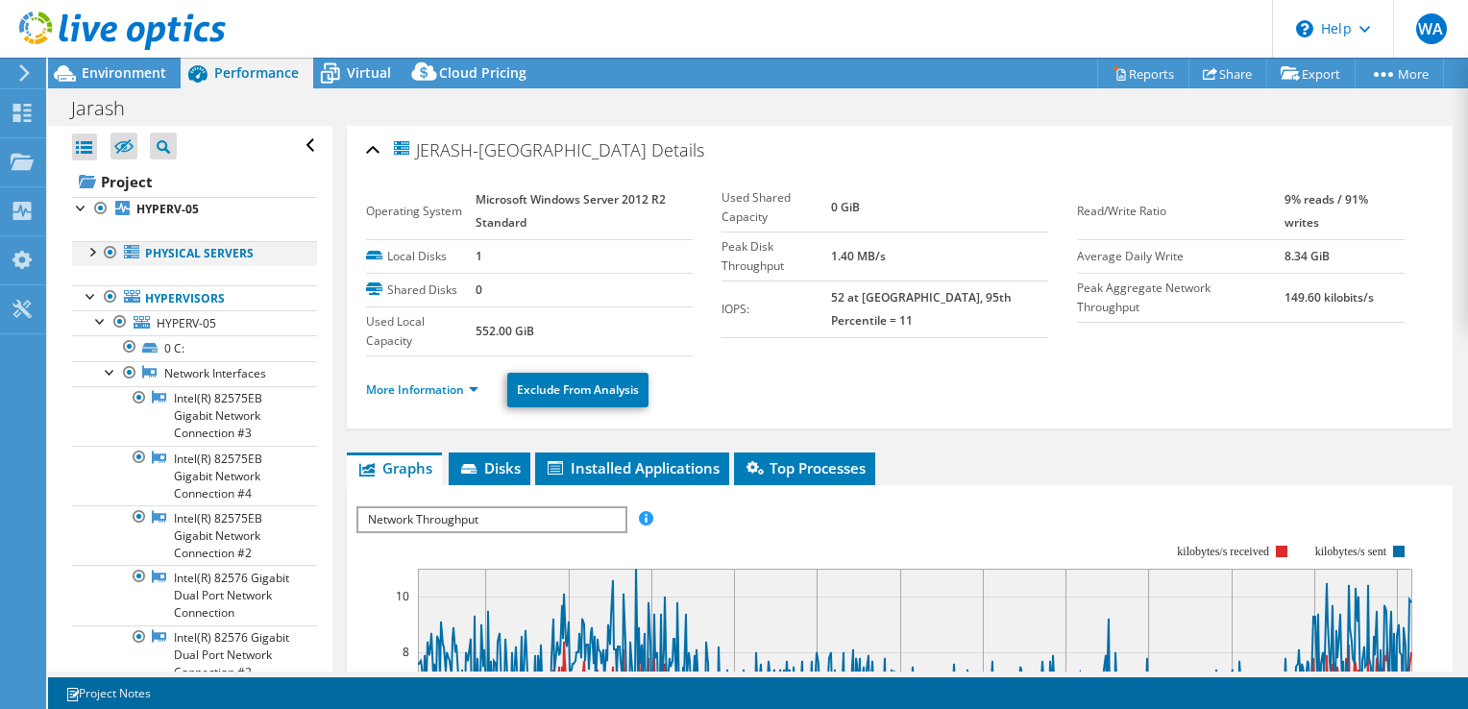
click at [90, 255] on div at bounding box center [91, 250] width 19 height 19
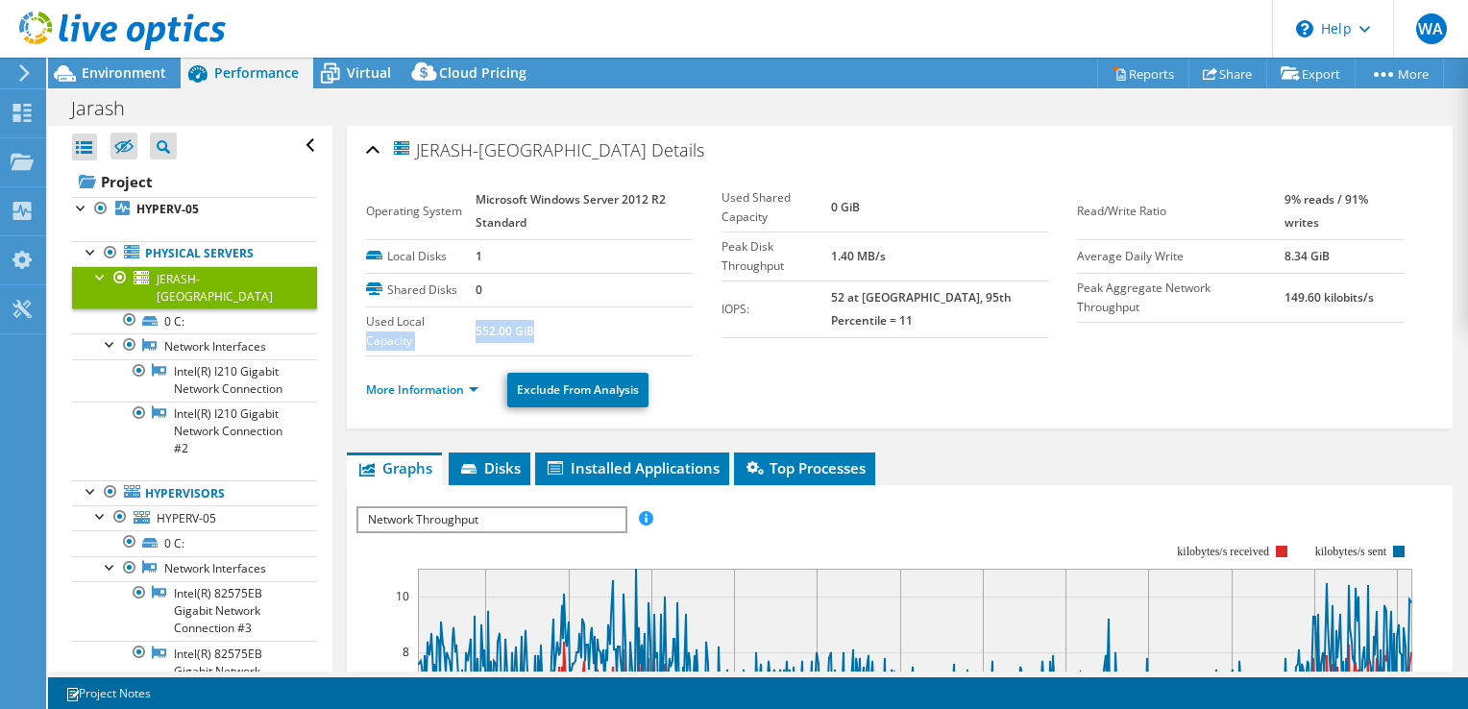
drag, startPoint x: 545, startPoint y: 325, endPoint x: 455, endPoint y: 314, distance: 90.0
click at [455, 314] on tr "Used Local Capacity 552.00 GiB" at bounding box center [529, 331] width 327 height 49
drag, startPoint x: 455, startPoint y: 314, endPoint x: 431, endPoint y: 375, distance: 65.1
click at [431, 375] on ul "More Information Exclude From Analysis" at bounding box center [900, 387] width 1068 height 39
click at [435, 383] on link "More Information" at bounding box center [422, 389] width 112 height 16
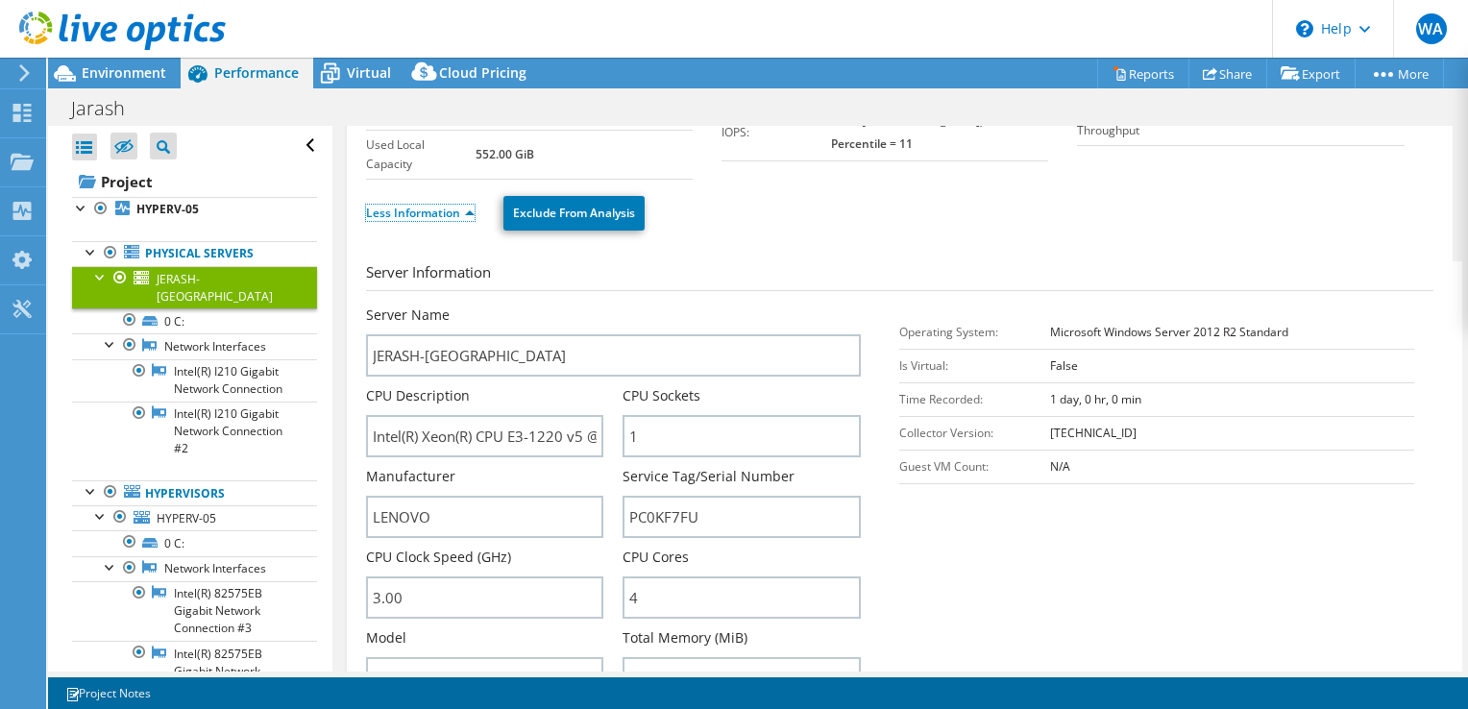
scroll to position [288, 0]
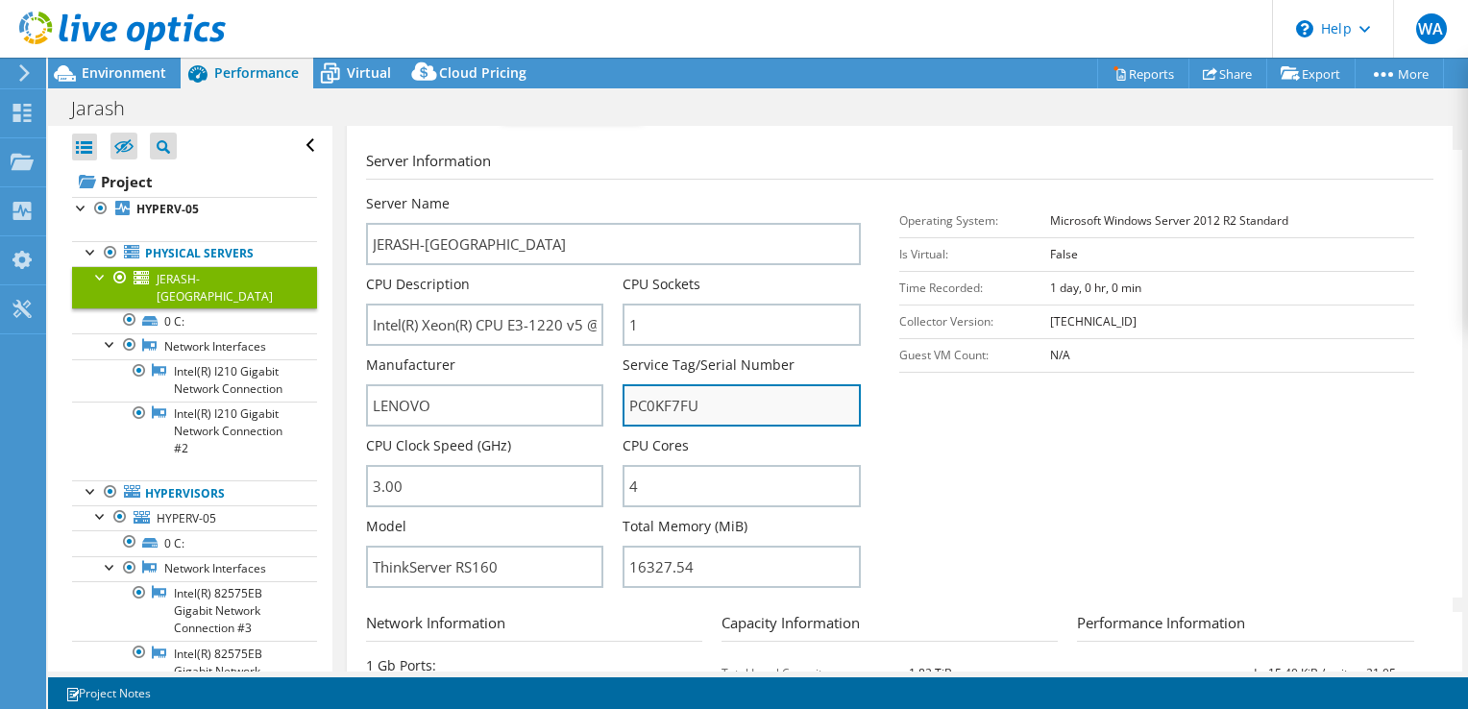
click at [664, 394] on input "PC0KF7FU" at bounding box center [742, 405] width 238 height 42
click at [988, 443] on section "Server Information Server Name JERASH-DC CPU Description Intel(R) Xeon(R) CPU E…" at bounding box center [904, 374] width 1077 height 448
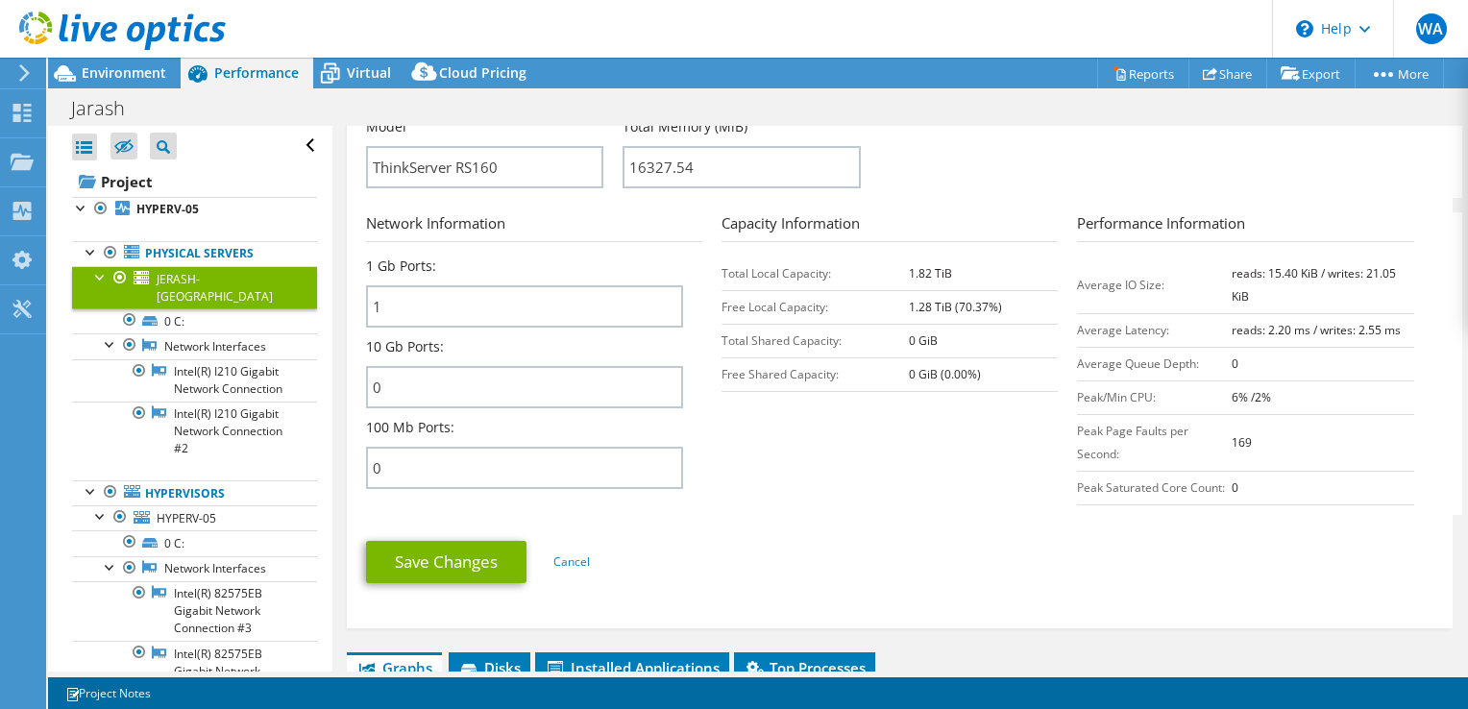
scroll to position [577, 0]
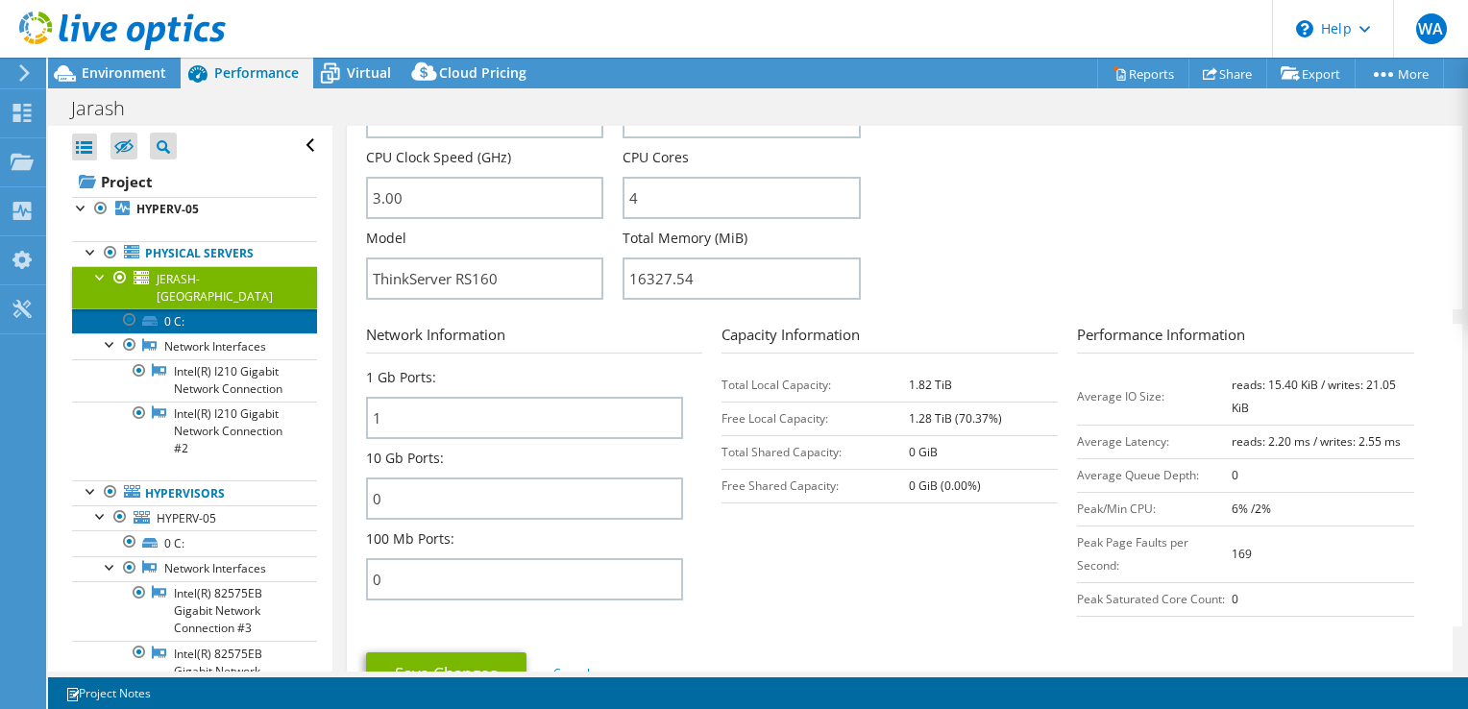
click at [159, 308] on link "0 C:" at bounding box center [194, 320] width 245 height 25
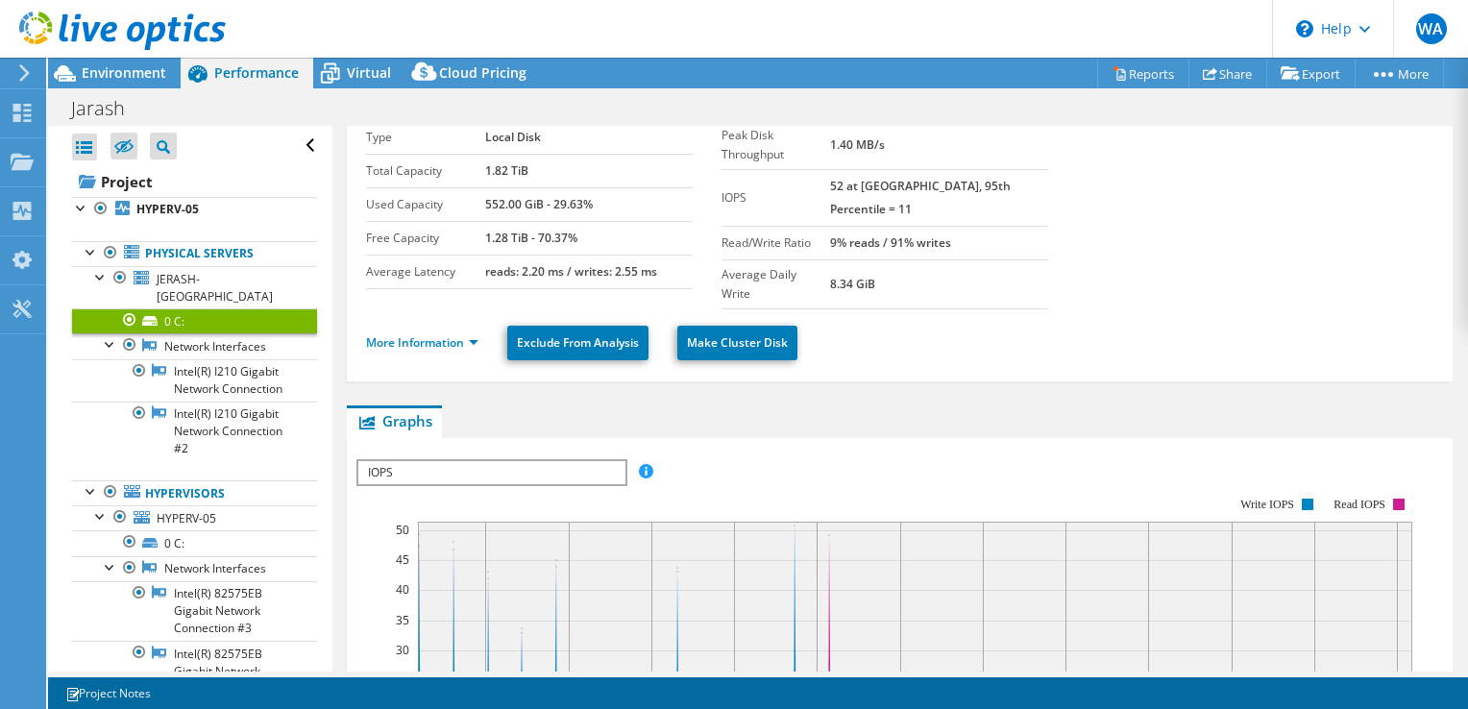
scroll to position [0, 0]
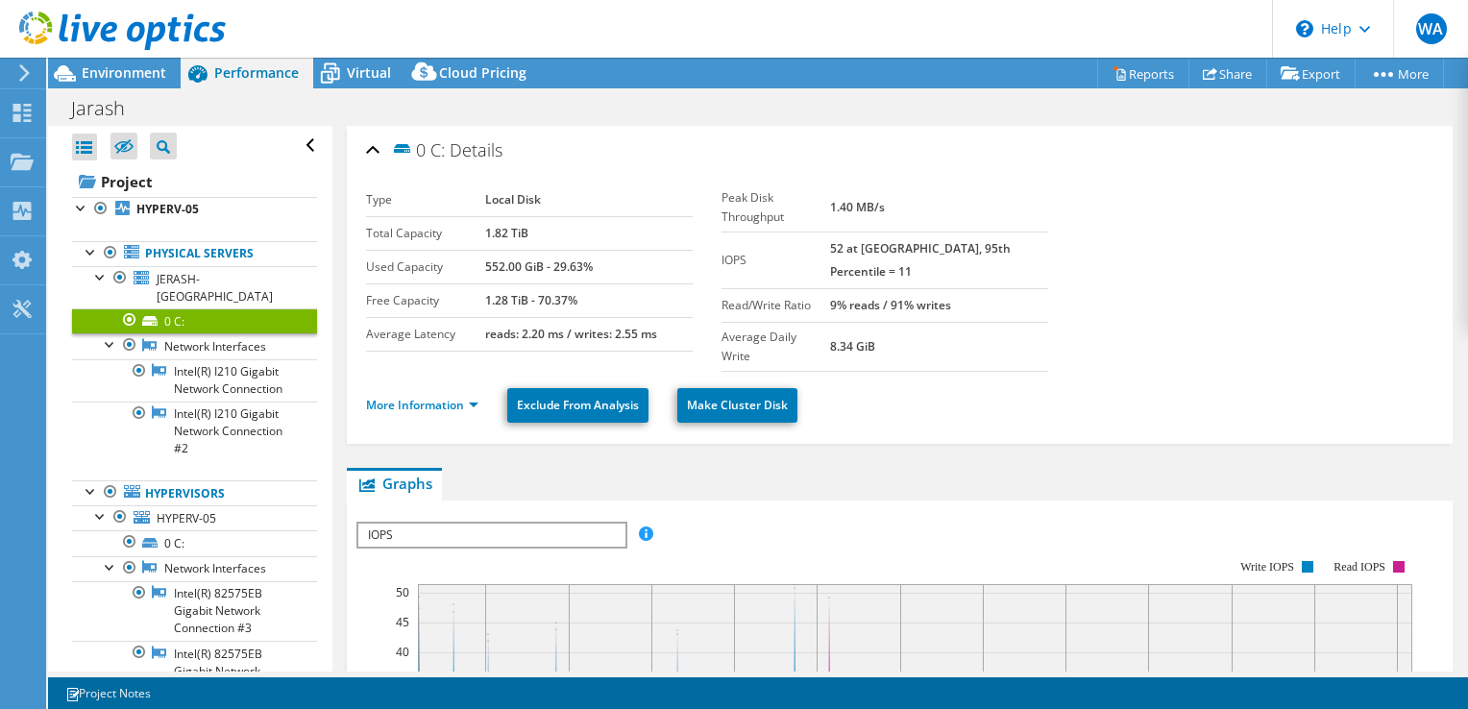
drag, startPoint x: 552, startPoint y: 221, endPoint x: 476, endPoint y: 219, distance: 75.9
click at [476, 219] on tr "Total Capacity 1.82 TiB" at bounding box center [529, 233] width 327 height 34
click at [1108, 253] on section "Type Local Disk Total Capacity 1.82 TiB Used Capacity 552.00 GiB - 29.63% Free …" at bounding box center [900, 278] width 1068 height 188
drag, startPoint x: 592, startPoint y: 257, endPoint x: 482, endPoint y: 260, distance: 109.6
click at [485, 260] on div "552.00 GiB - 29.63%" at bounding box center [589, 267] width 208 height 23
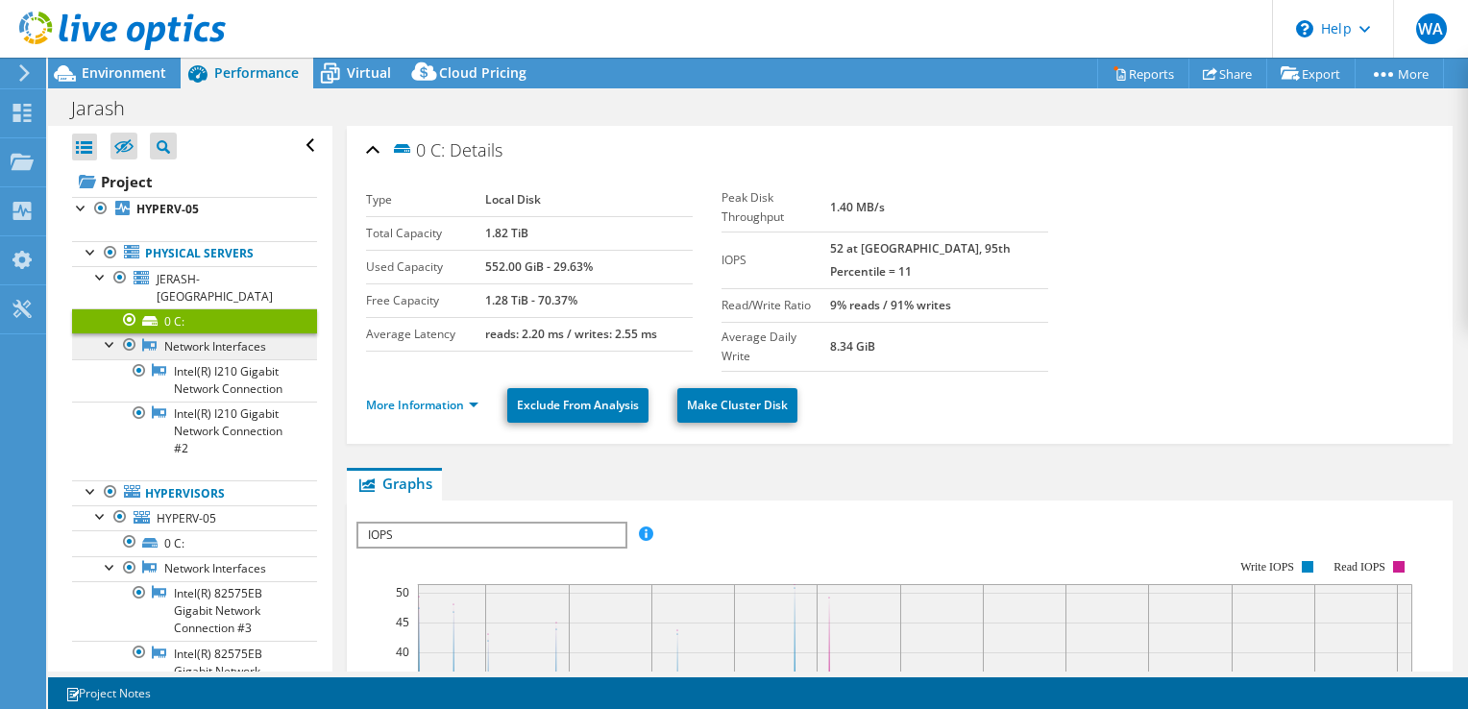
click at [218, 333] on link "Network Interfaces" at bounding box center [194, 345] width 245 height 25
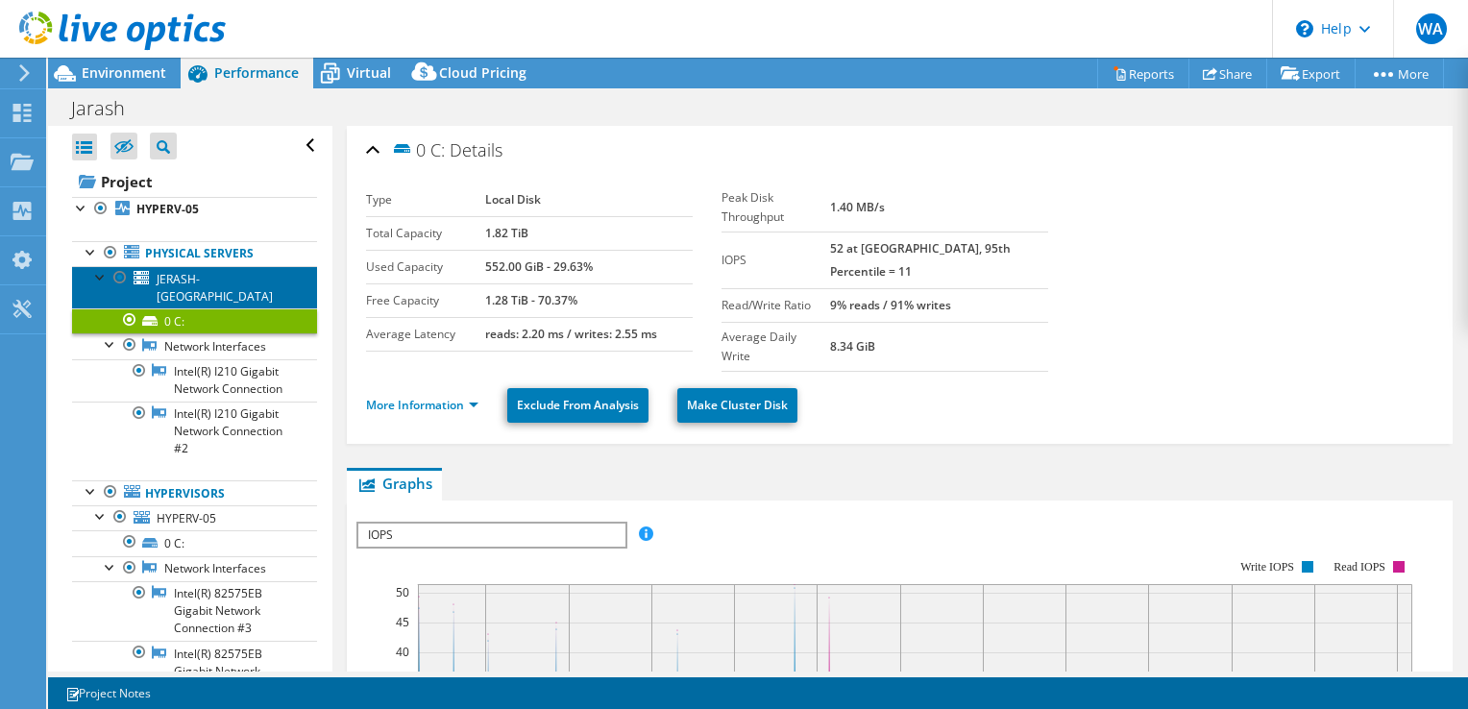
click at [184, 275] on span "JERASH-DC" at bounding box center [215, 288] width 116 height 34
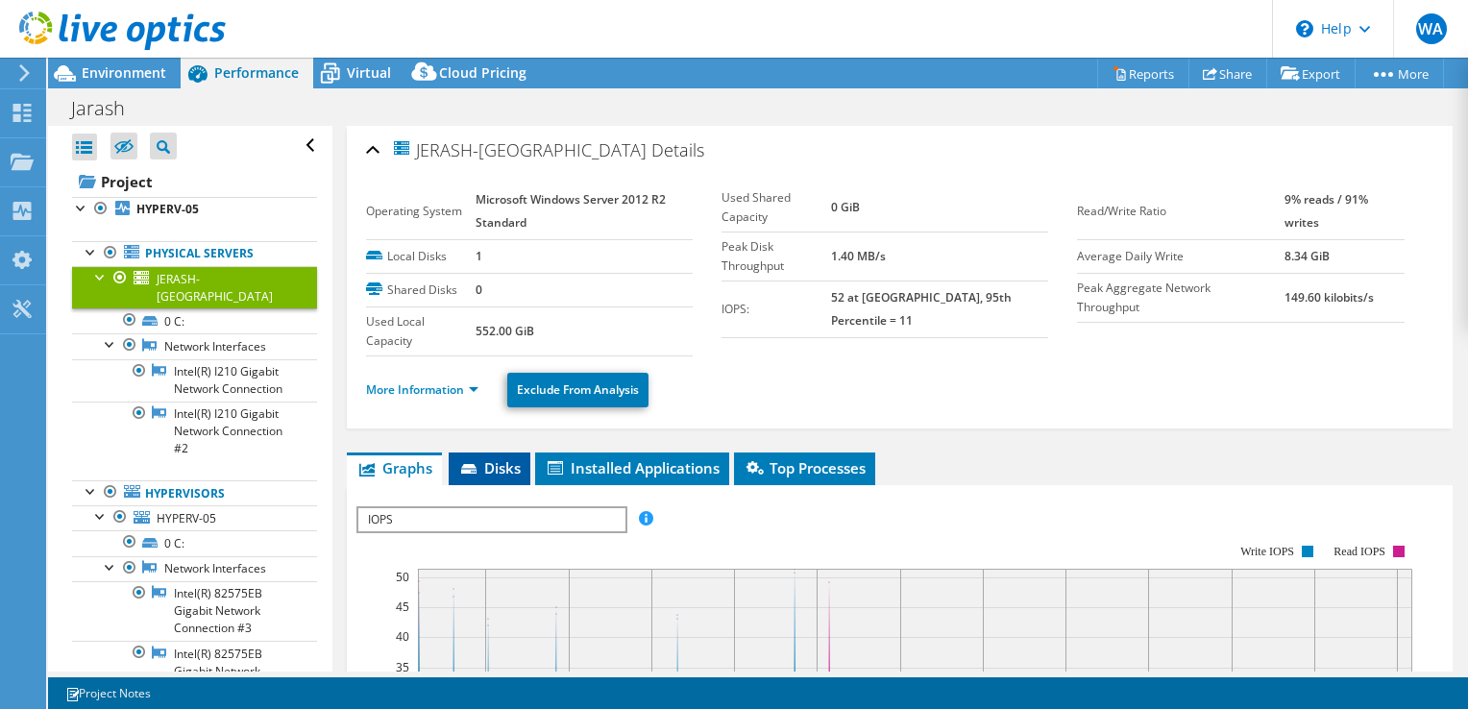
click at [502, 458] on span "Disks" at bounding box center [489, 467] width 62 height 19
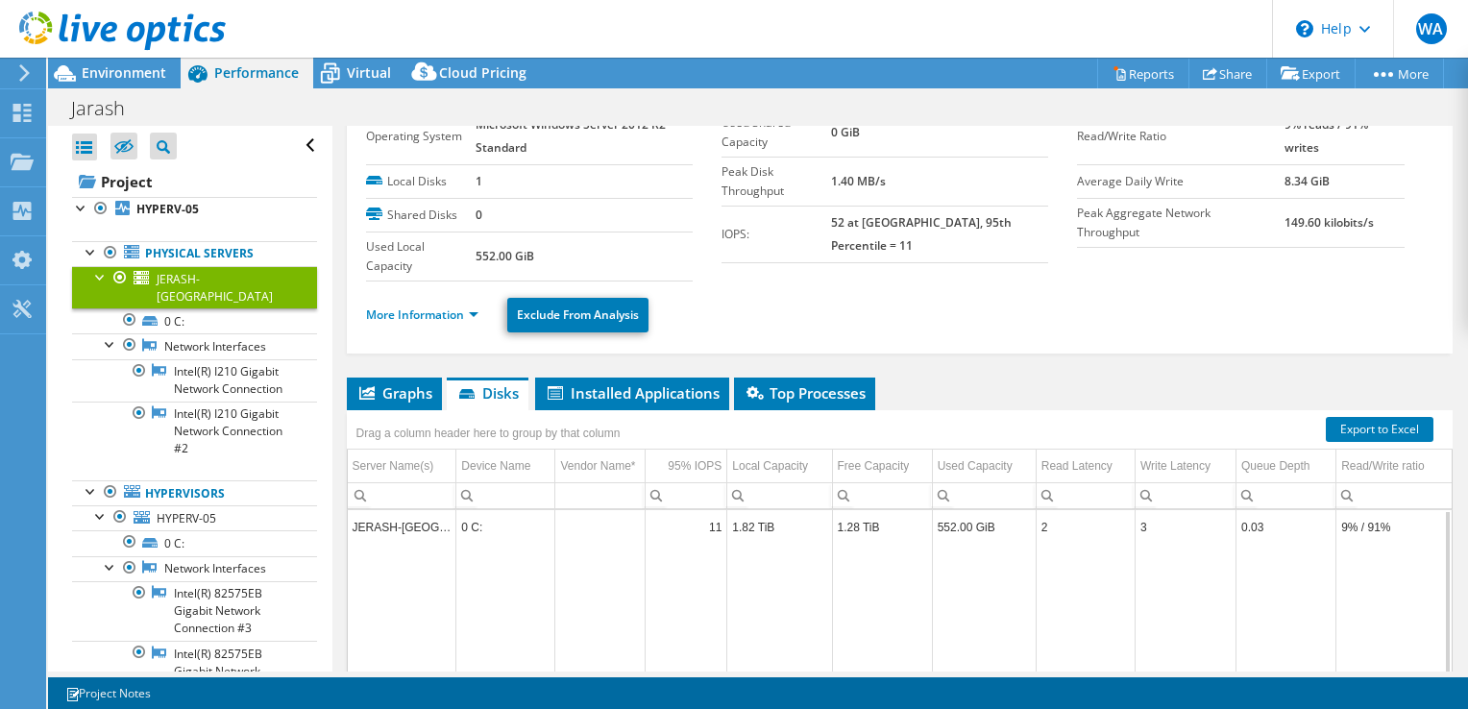
scroll to position [4, 0]
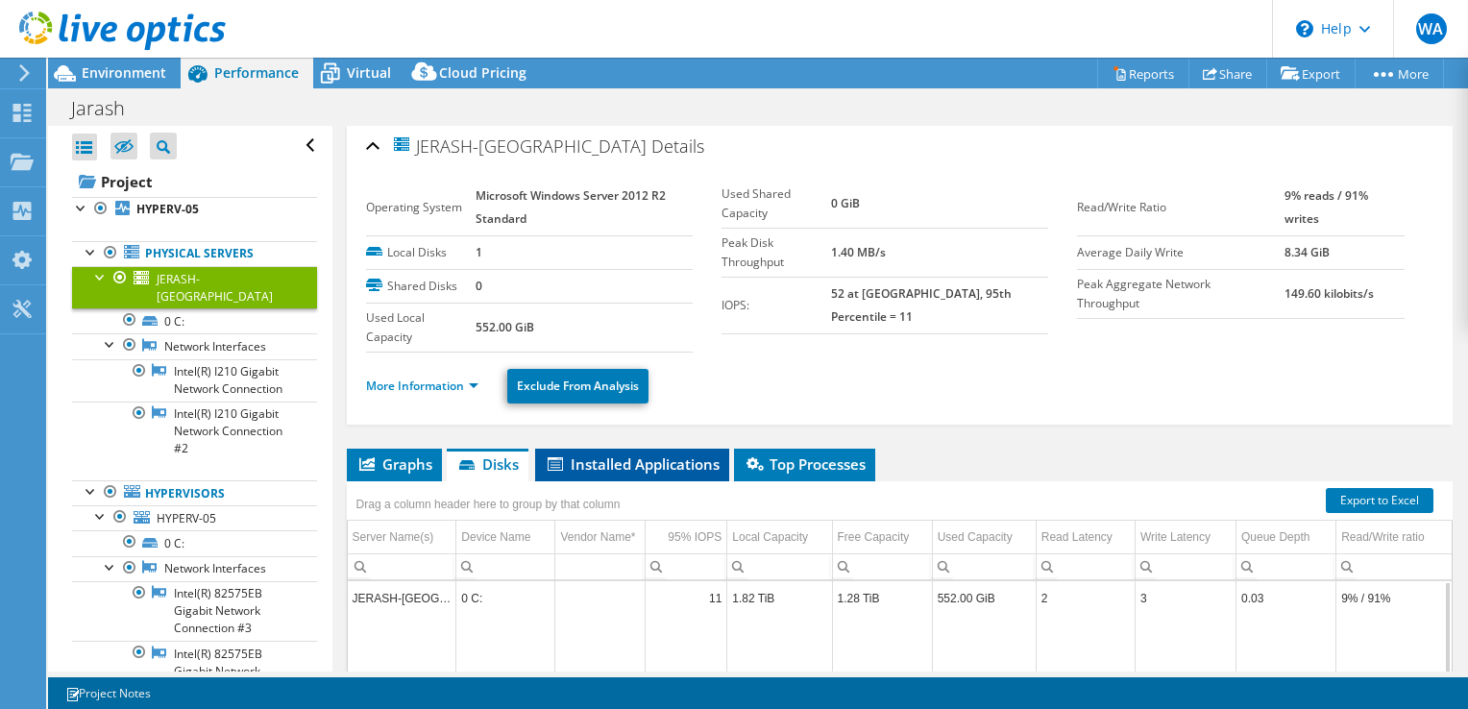
click at [656, 455] on span "Installed Applications" at bounding box center [632, 464] width 175 height 19
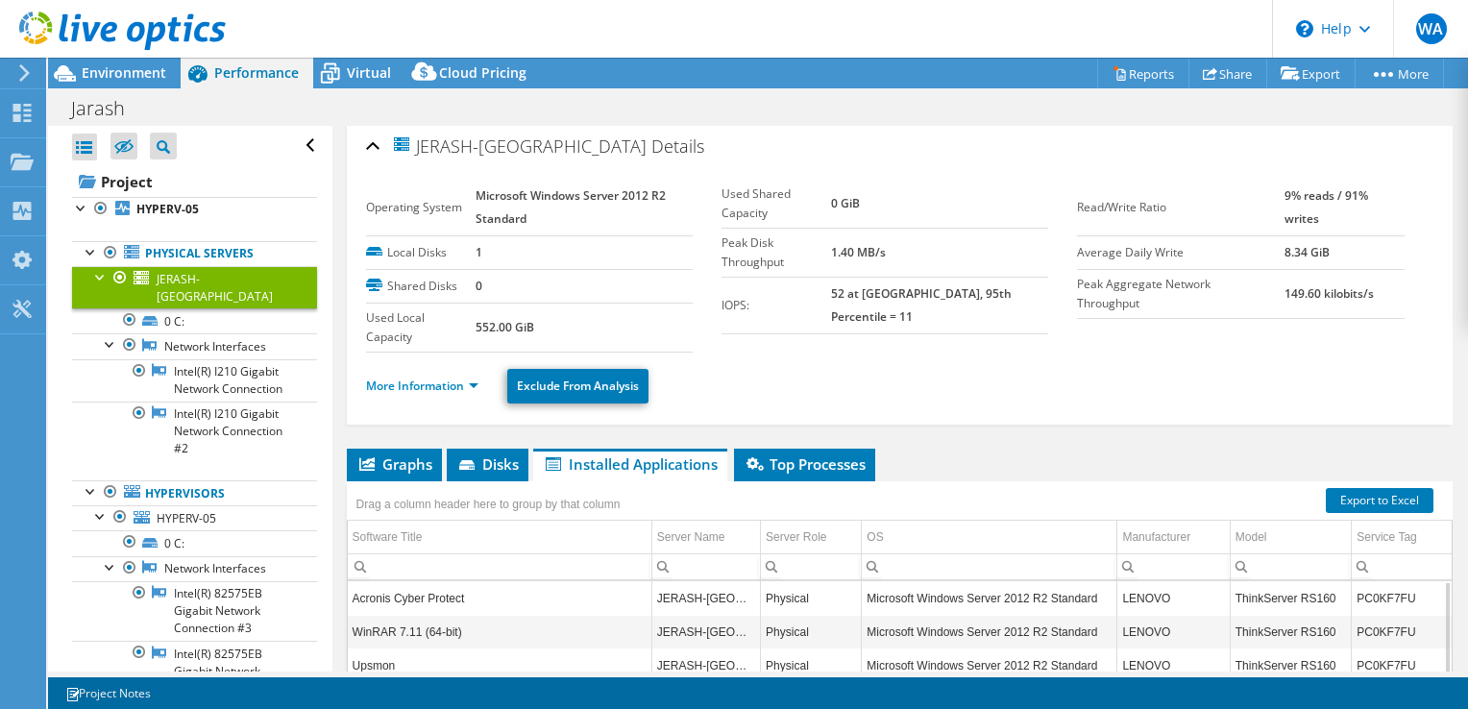
scroll to position [0, 0]
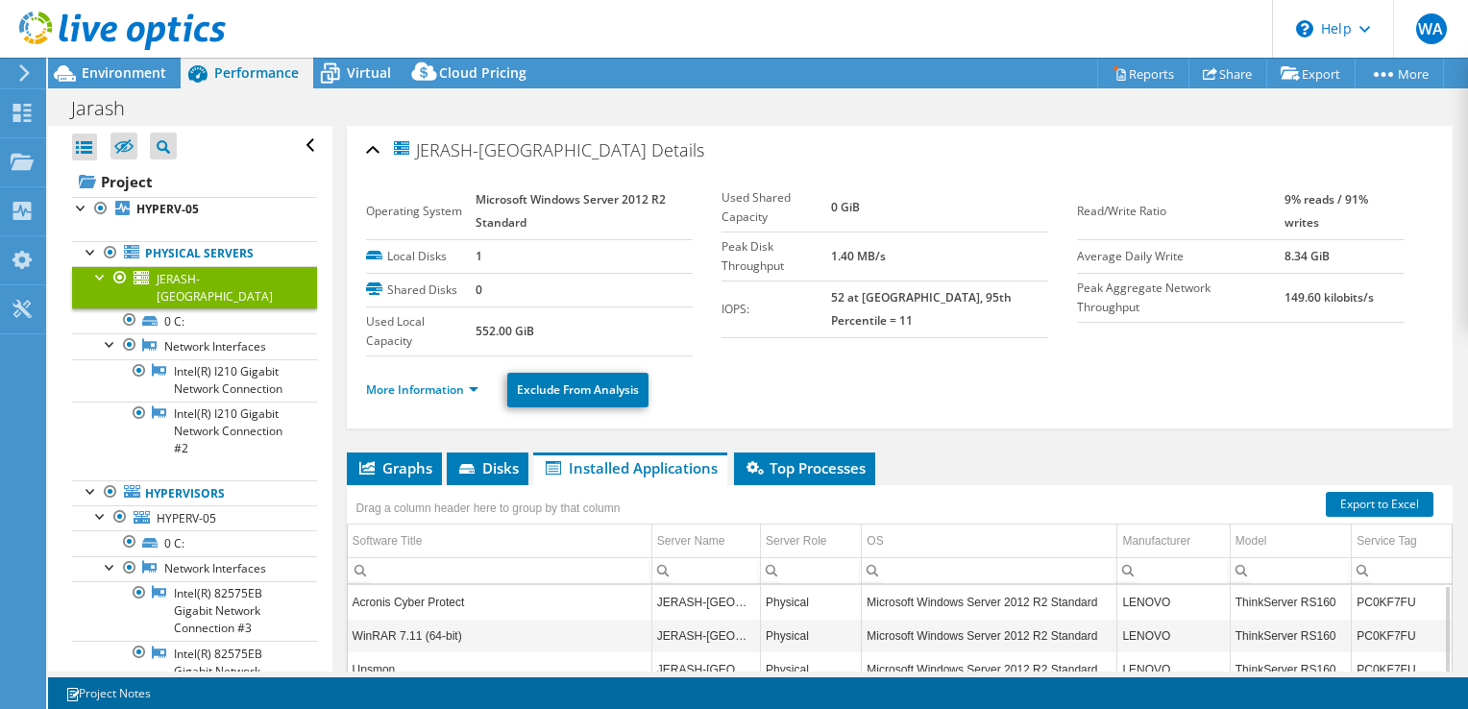
click at [1022, 427] on div "JERASH-DC Details Operating System Microsoft Windows Server 2012 R2 Standard Lo…" at bounding box center [899, 546] width 1135 height 841
click at [814, 407] on div "More Information Exclude From Analysis" at bounding box center [900, 389] width 1068 height 67
click at [407, 463] on span "Graphs" at bounding box center [394, 467] width 76 height 19
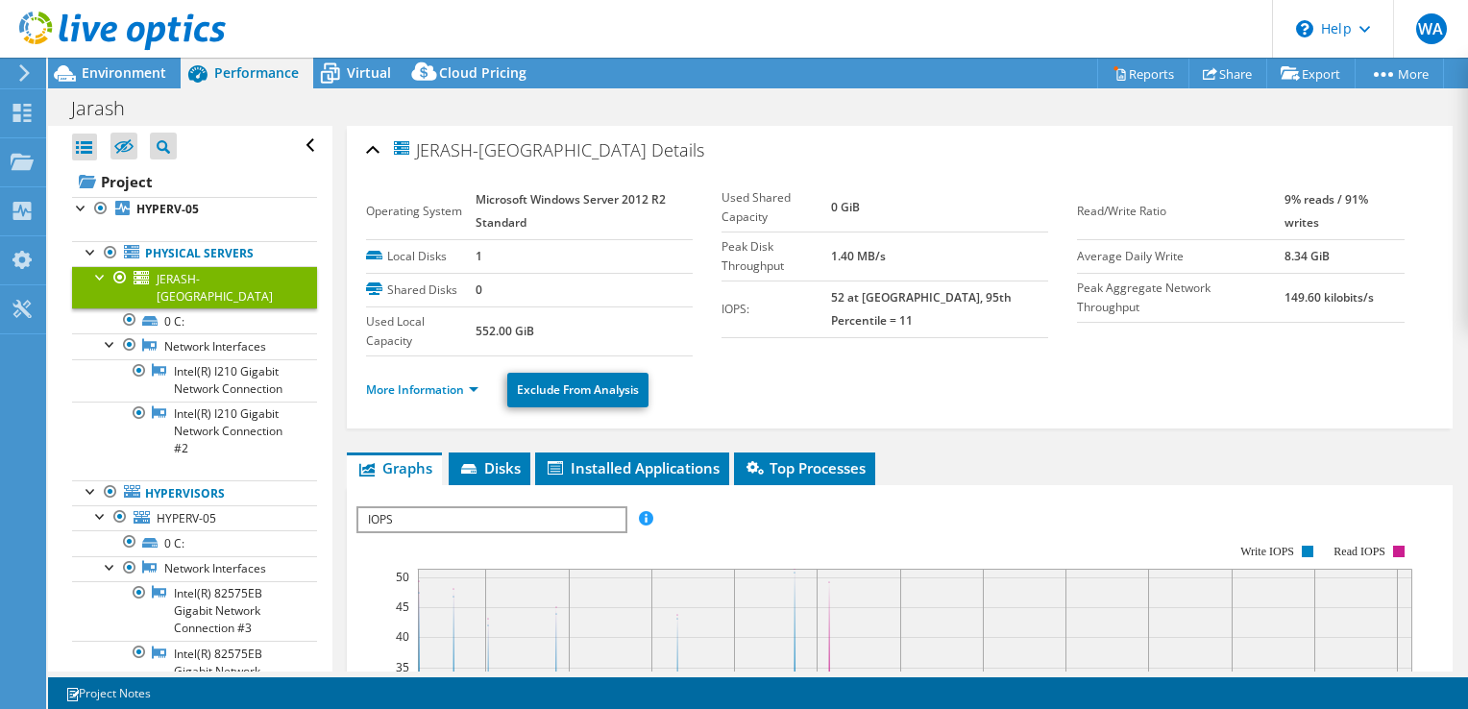
scroll to position [192, 0]
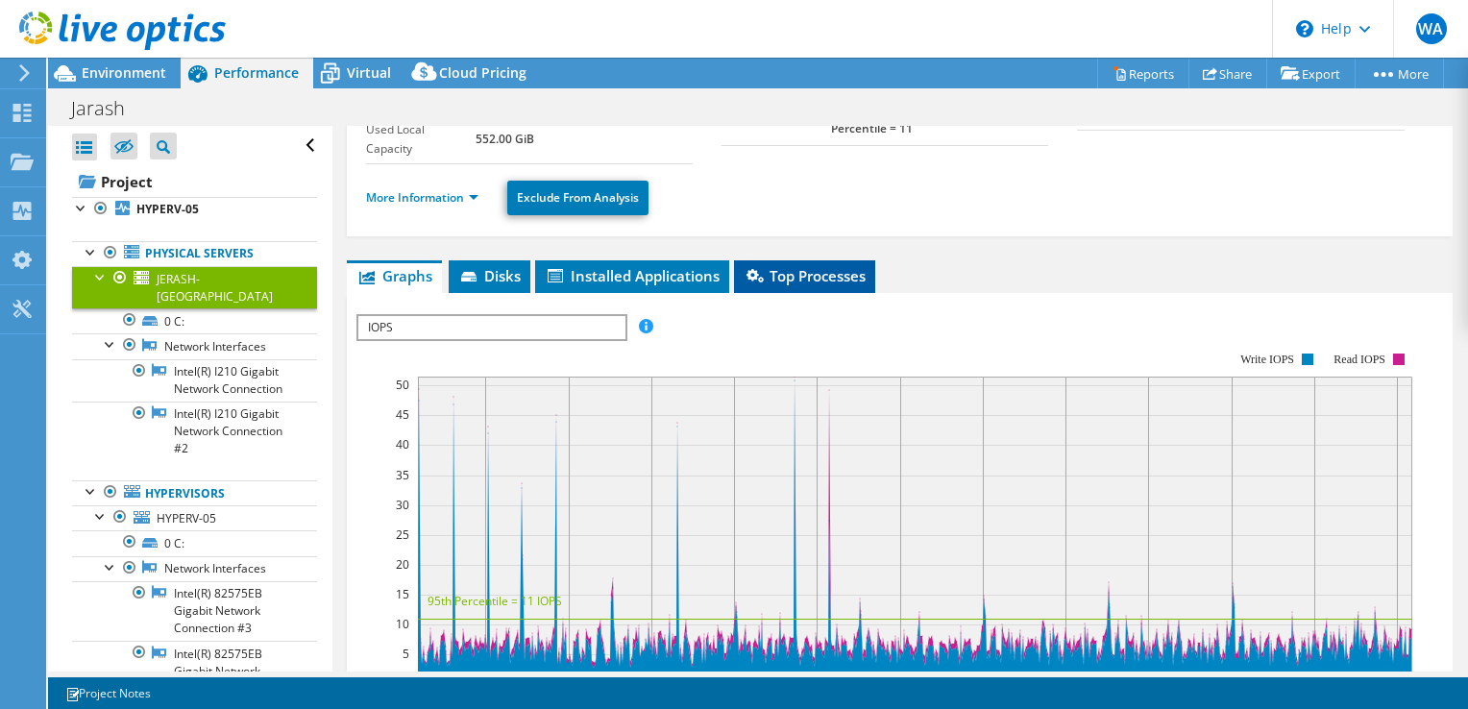
click at [788, 279] on span "Top Processes" at bounding box center [805, 275] width 122 height 19
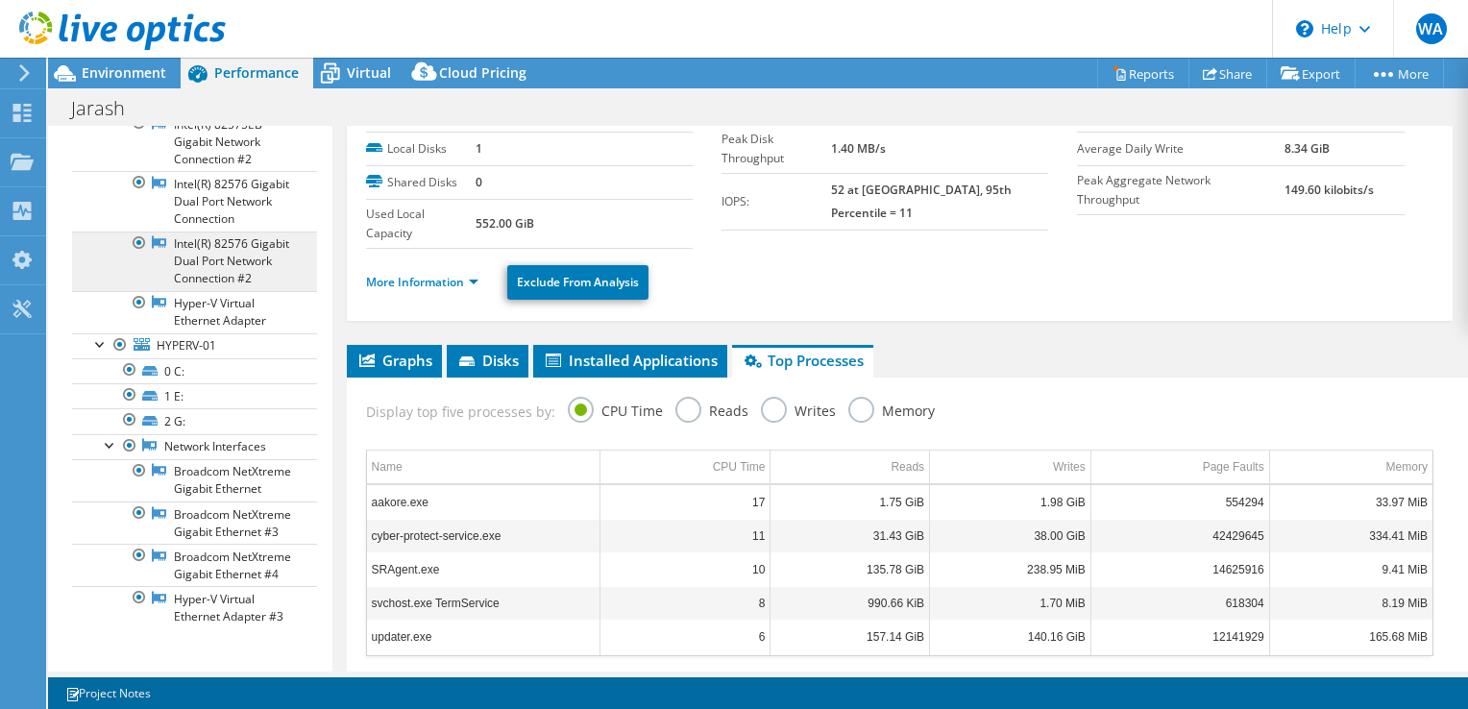
scroll to position [687, 0]
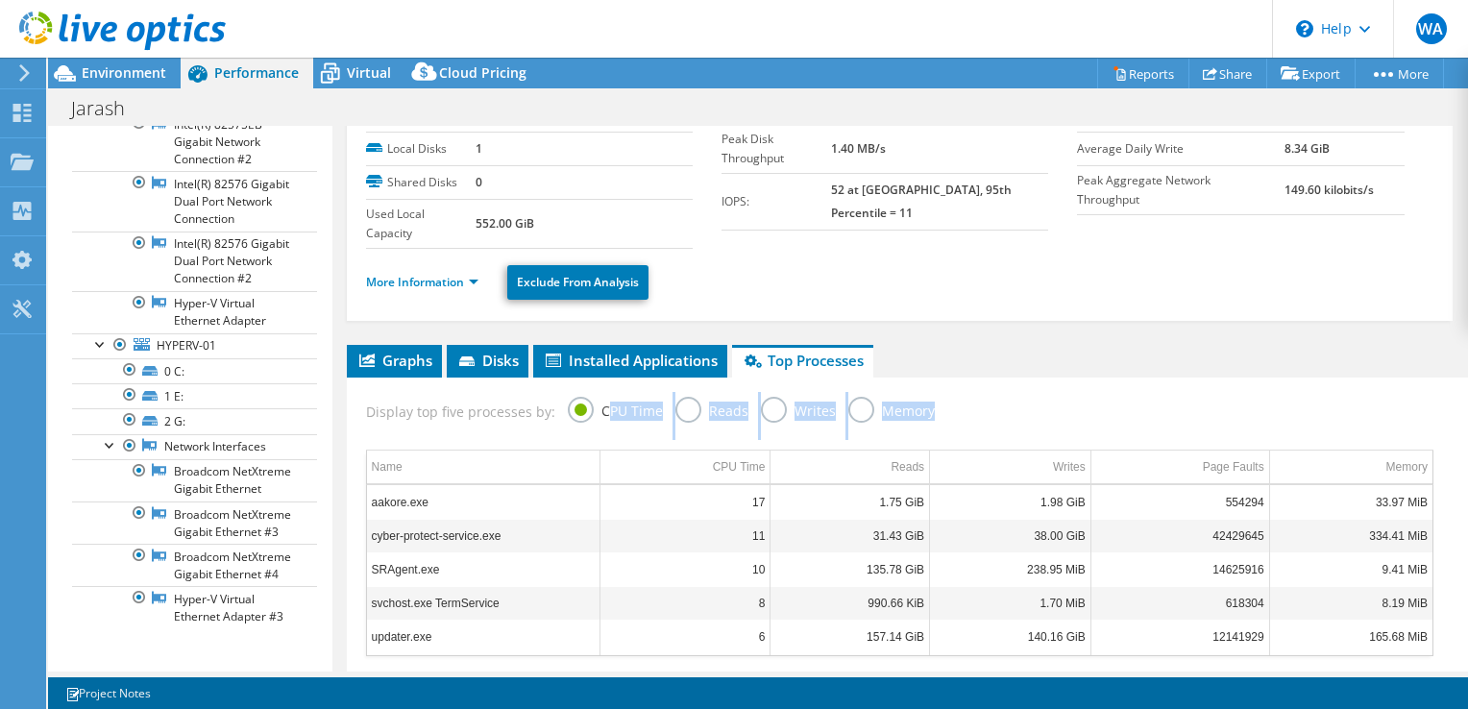
drag, startPoint x: 957, startPoint y: 392, endPoint x: 601, endPoint y: 395, distance: 356.5
click at [601, 395] on div "Display top five processes by: CPU Time Reads Writes Memory" at bounding box center [899, 409] width 1087 height 62
click at [601, 397] on label "CPU Time" at bounding box center [615, 409] width 95 height 24
click at [0, 0] on input "CPU Time" at bounding box center [0, 0] width 0 height 0
click at [1286, 336] on div "JERASH-DC Details Operating System Microsoft Windows Server 2012 R2 Standard Lo…" at bounding box center [899, 442] width 1135 height 848
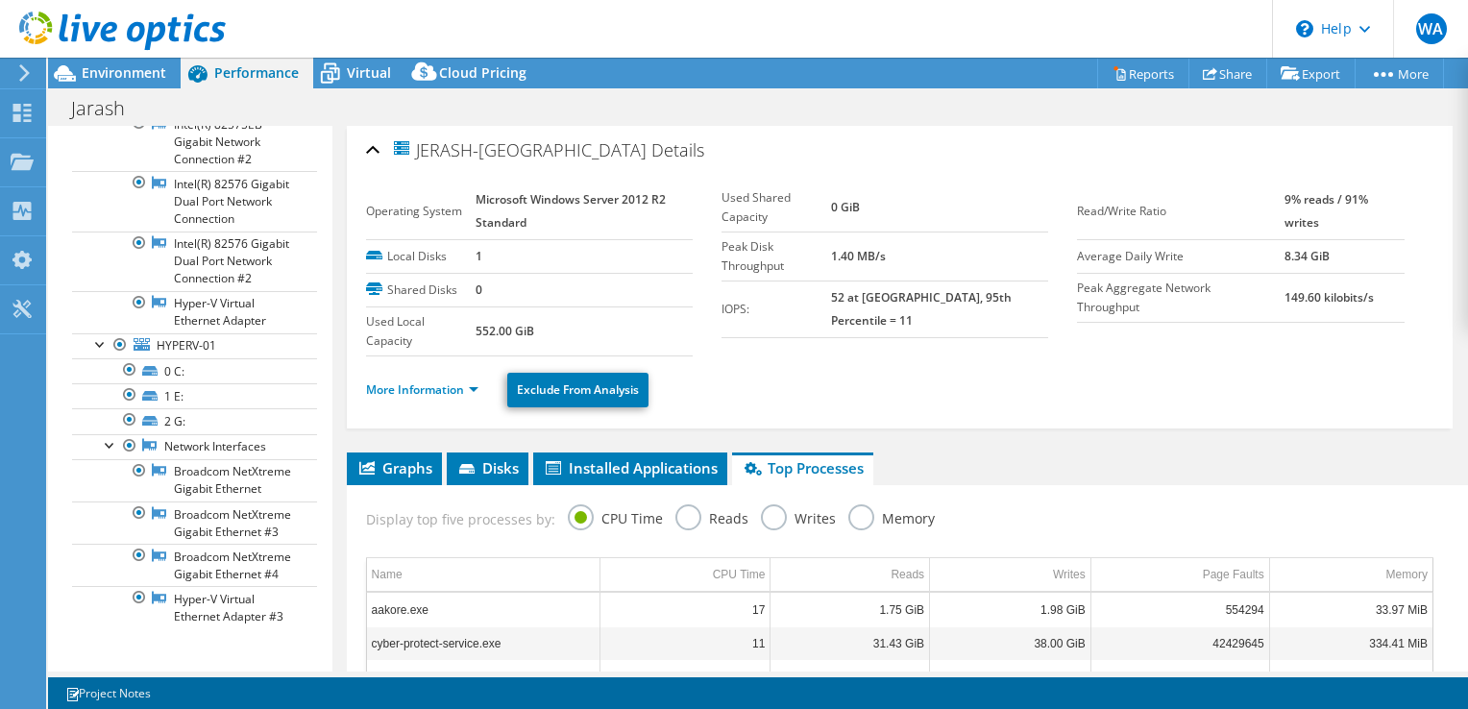
scroll to position [0, 0]
click at [1232, 78] on link "Share" at bounding box center [1228, 74] width 79 height 30
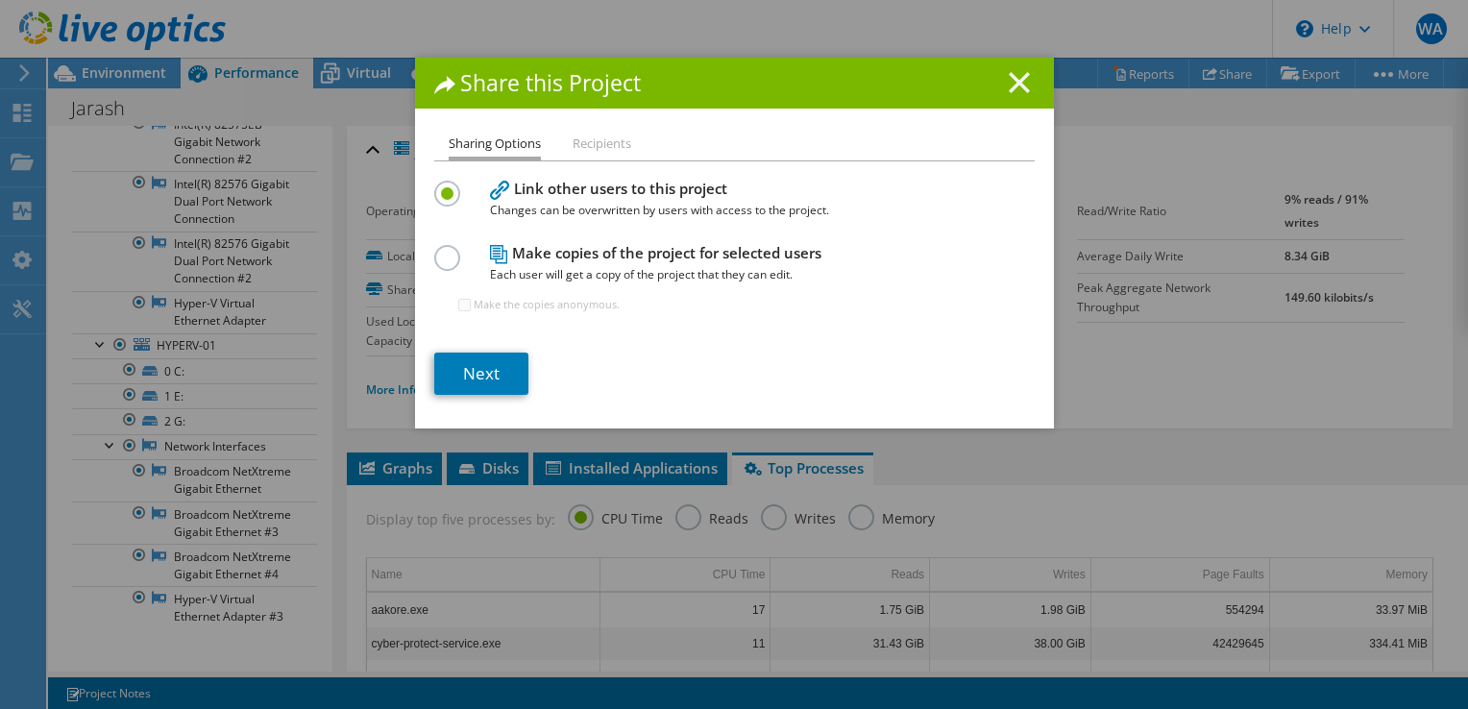
click at [1011, 82] on line at bounding box center [1019, 82] width 19 height 19
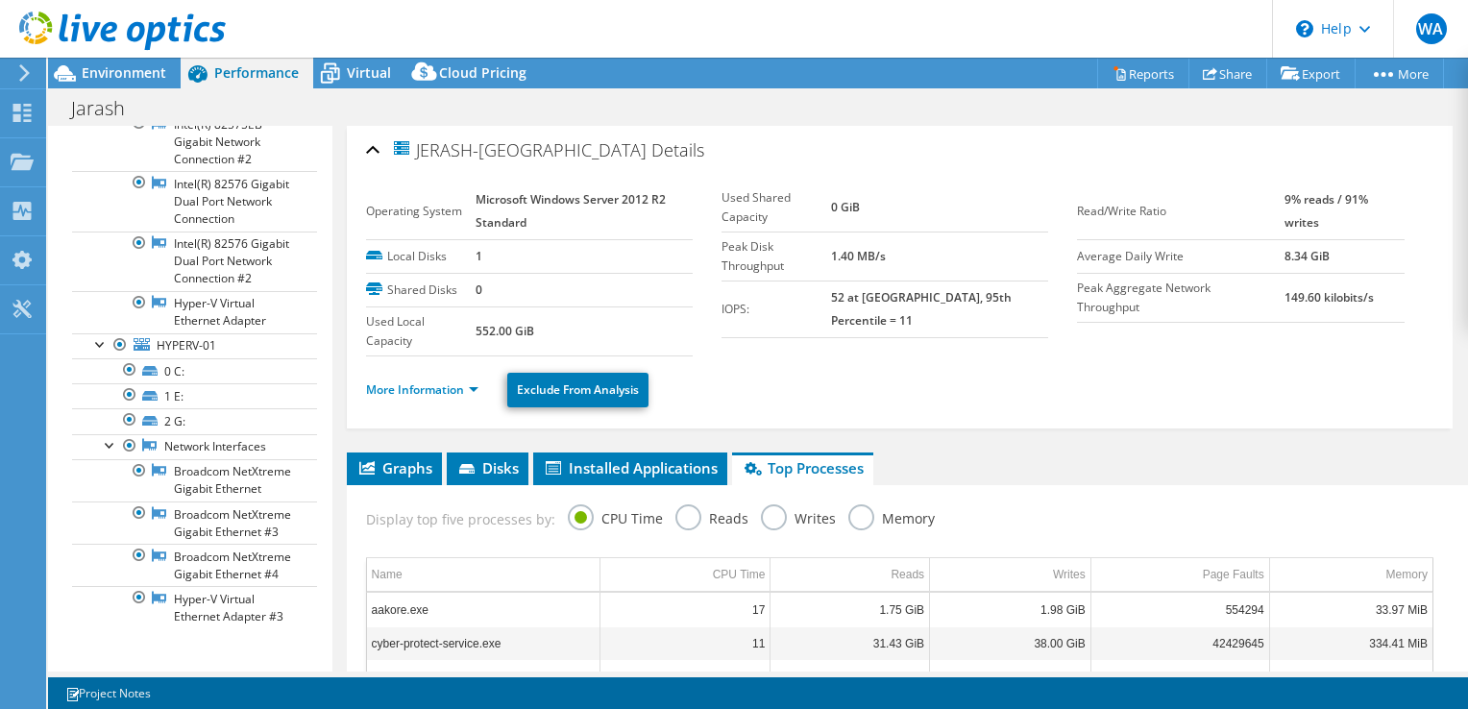
drag, startPoint x: 465, startPoint y: 196, endPoint x: 545, endPoint y: 237, distance: 89.8
click at [545, 237] on tbody "Operating System Microsoft Windows Server 2012 R2 Standard Local Disks 1 Shared…" at bounding box center [529, 270] width 327 height 173
drag, startPoint x: 545, startPoint y: 237, endPoint x: 523, endPoint y: 214, distance: 31.9
click at [523, 214] on b "Microsoft Windows Server 2012 R2 Standard" at bounding box center [571, 210] width 190 height 39
click at [528, 212] on td "Microsoft Windows Server 2012 R2 Standard" at bounding box center [584, 212] width 217 height 57
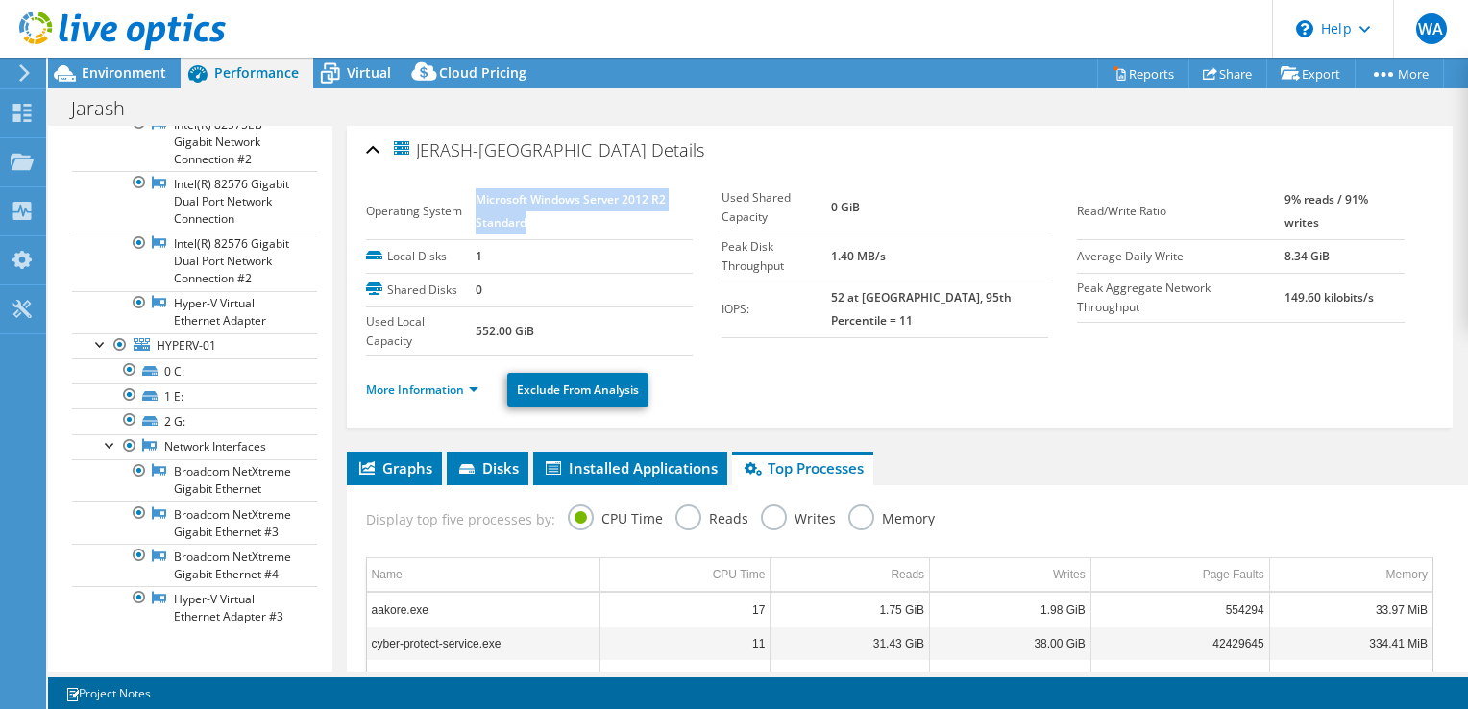
drag, startPoint x: 531, startPoint y: 217, endPoint x: 479, endPoint y: 204, distance: 54.5
click at [479, 204] on td "Microsoft Windows Server 2012 R2 Standard" at bounding box center [584, 212] width 217 height 57
drag, startPoint x: 479, startPoint y: 204, endPoint x: 657, endPoint y: 166, distance: 182.6
click at [657, 167] on div "JERASH-DC Details" at bounding box center [900, 151] width 1068 height 41
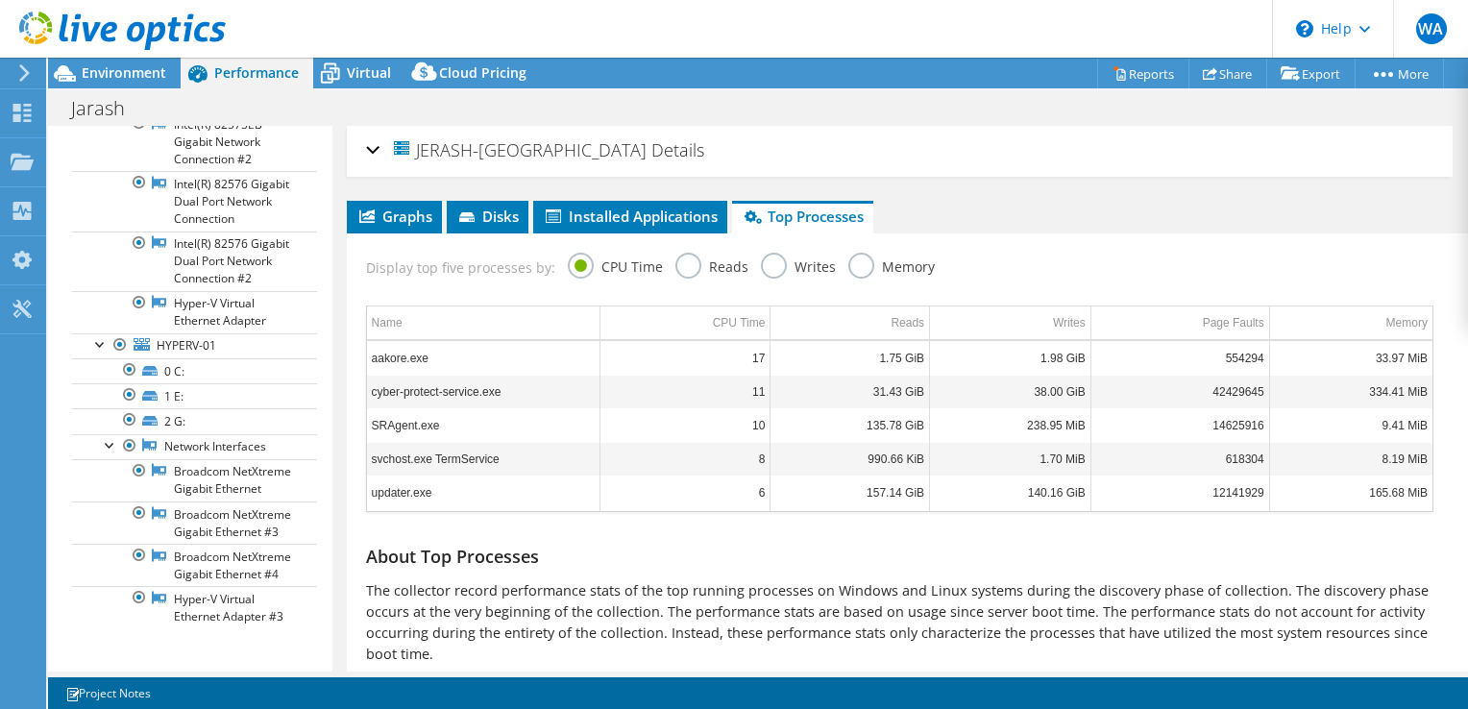
click at [653, 166] on div "JERASH-DC Details" at bounding box center [900, 151] width 1068 height 41
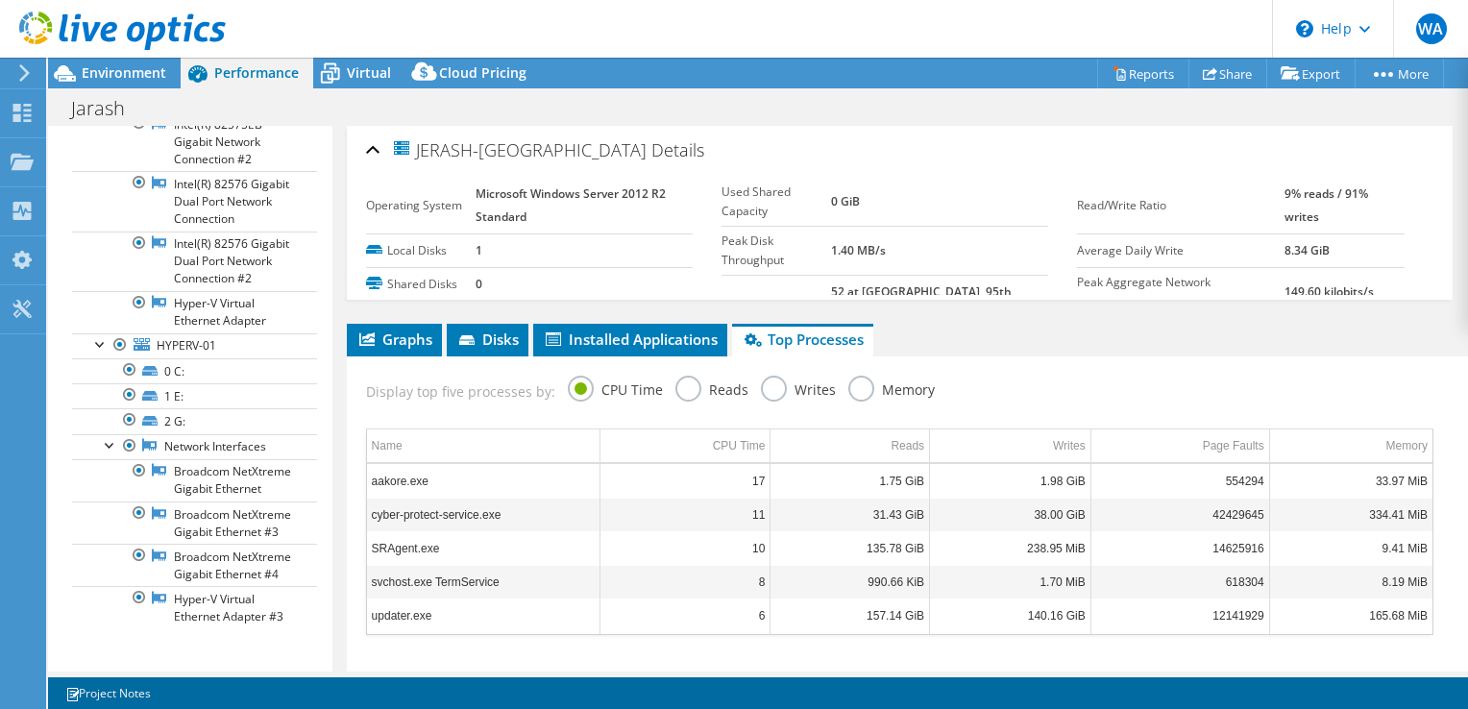
click at [567, 150] on div "JERASH-DC Details" at bounding box center [900, 151] width 1068 height 41
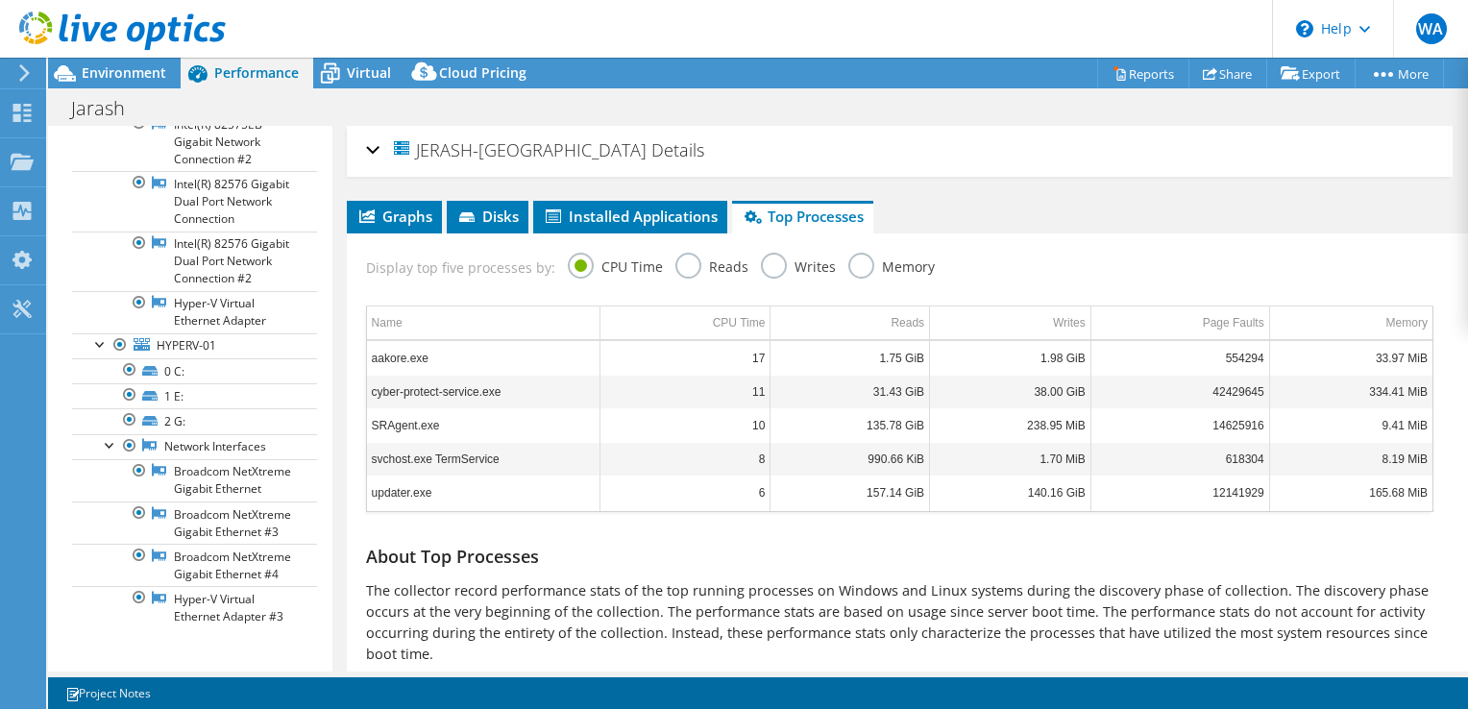
click at [651, 141] on span "Details" at bounding box center [677, 149] width 53 height 23
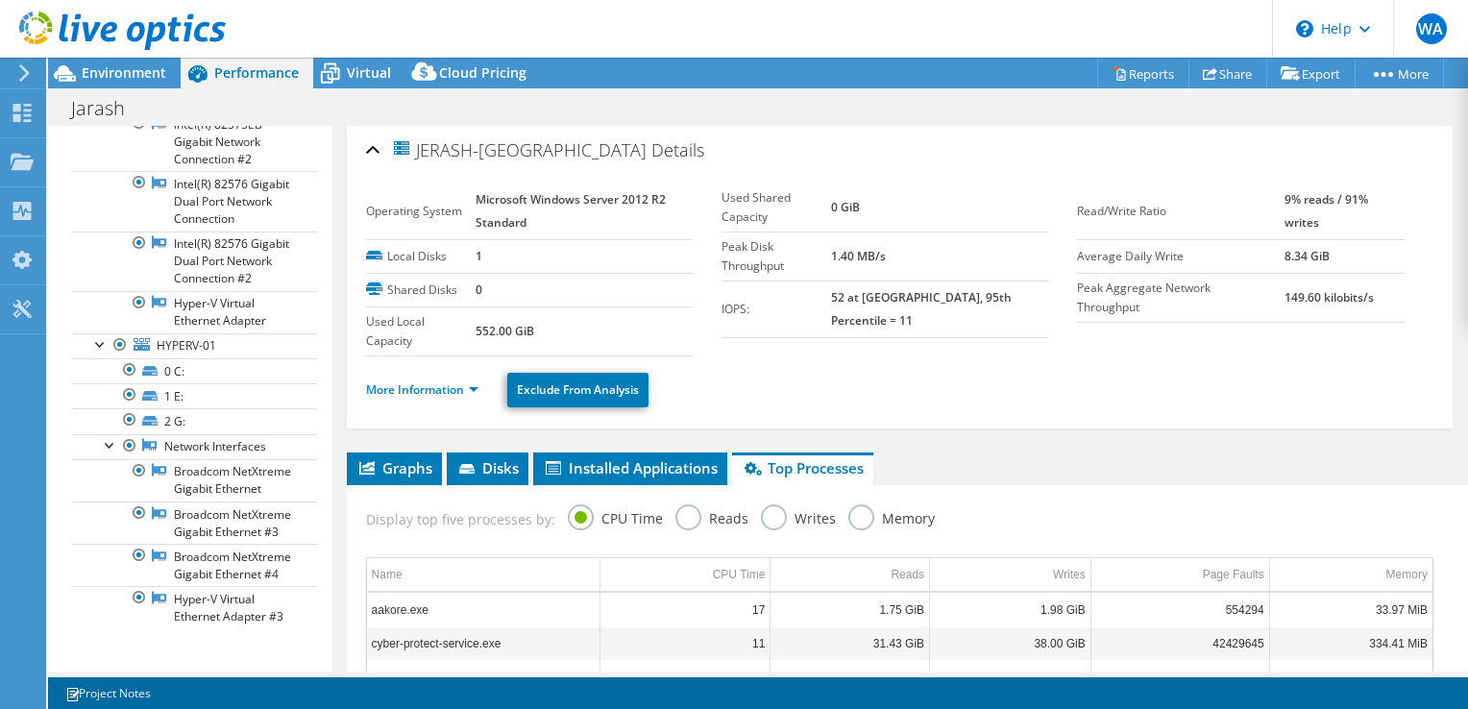
drag, startPoint x: 865, startPoint y: 379, endPoint x: 851, endPoint y: 378, distance: 13.5
click at [865, 379] on ul "More Information Exclude From Analysis" at bounding box center [900, 387] width 1068 height 39
click at [963, 340] on section "Operating System Microsoft Windows Server 2012 R2 Standard Local Disks 1 Shared…" at bounding box center [722, 270] width 712 height 173
click at [432, 381] on link "More Information" at bounding box center [422, 389] width 112 height 16
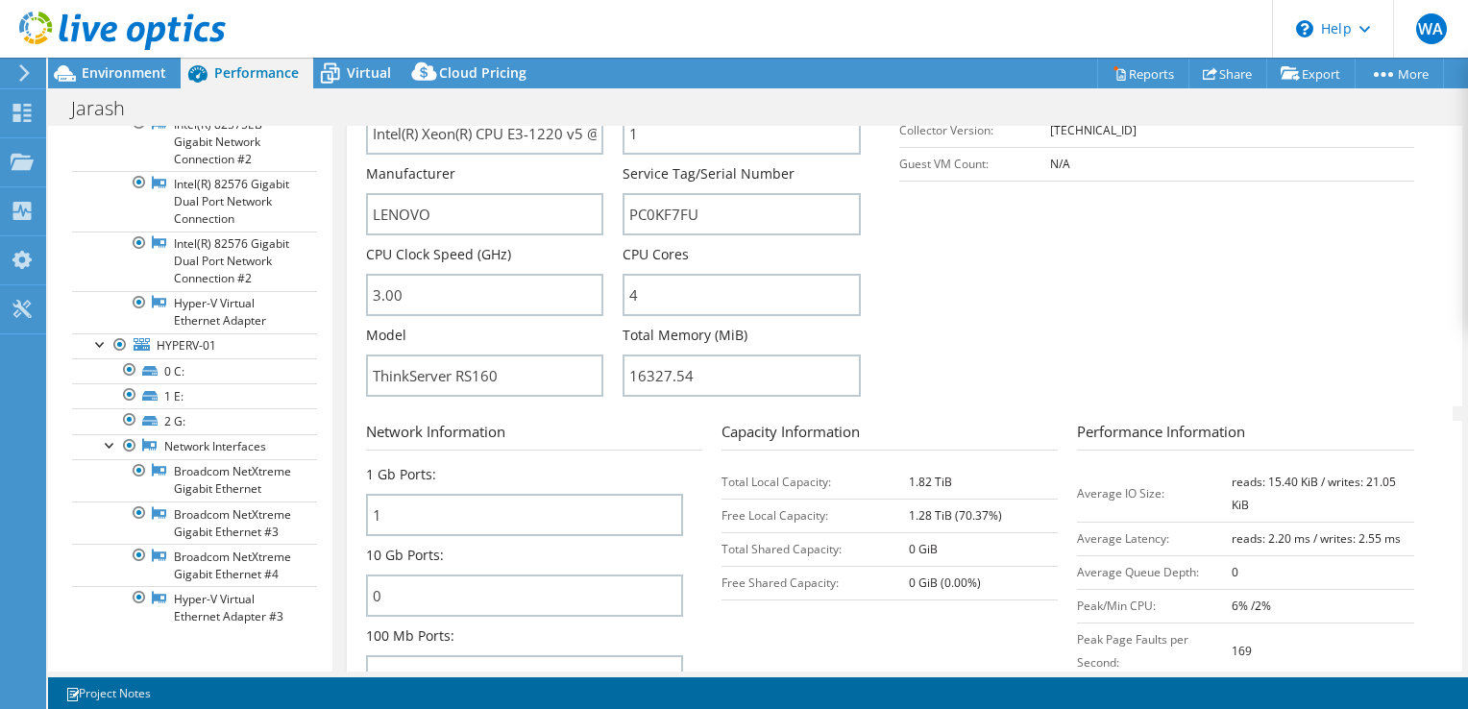
scroll to position [316, 0]
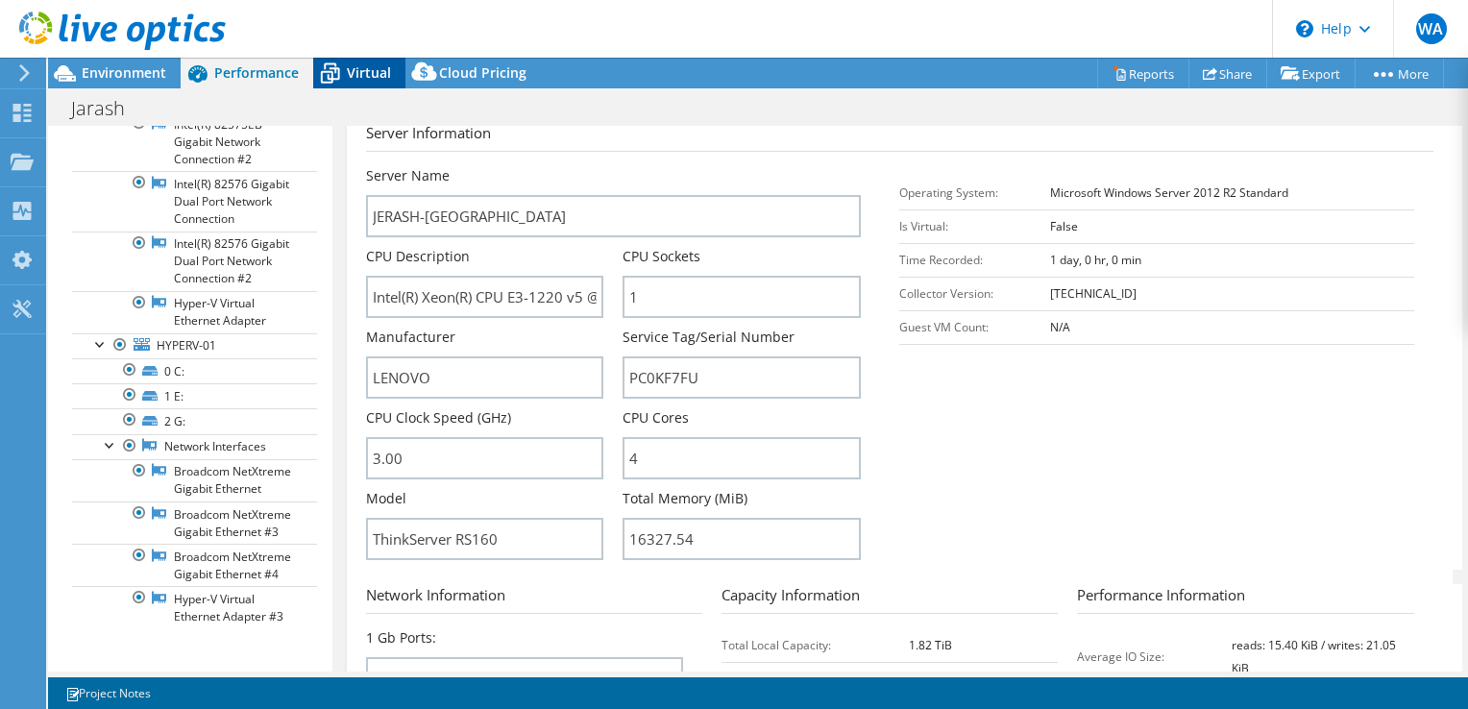
click at [361, 75] on span "Virtual" at bounding box center [369, 72] width 44 height 18
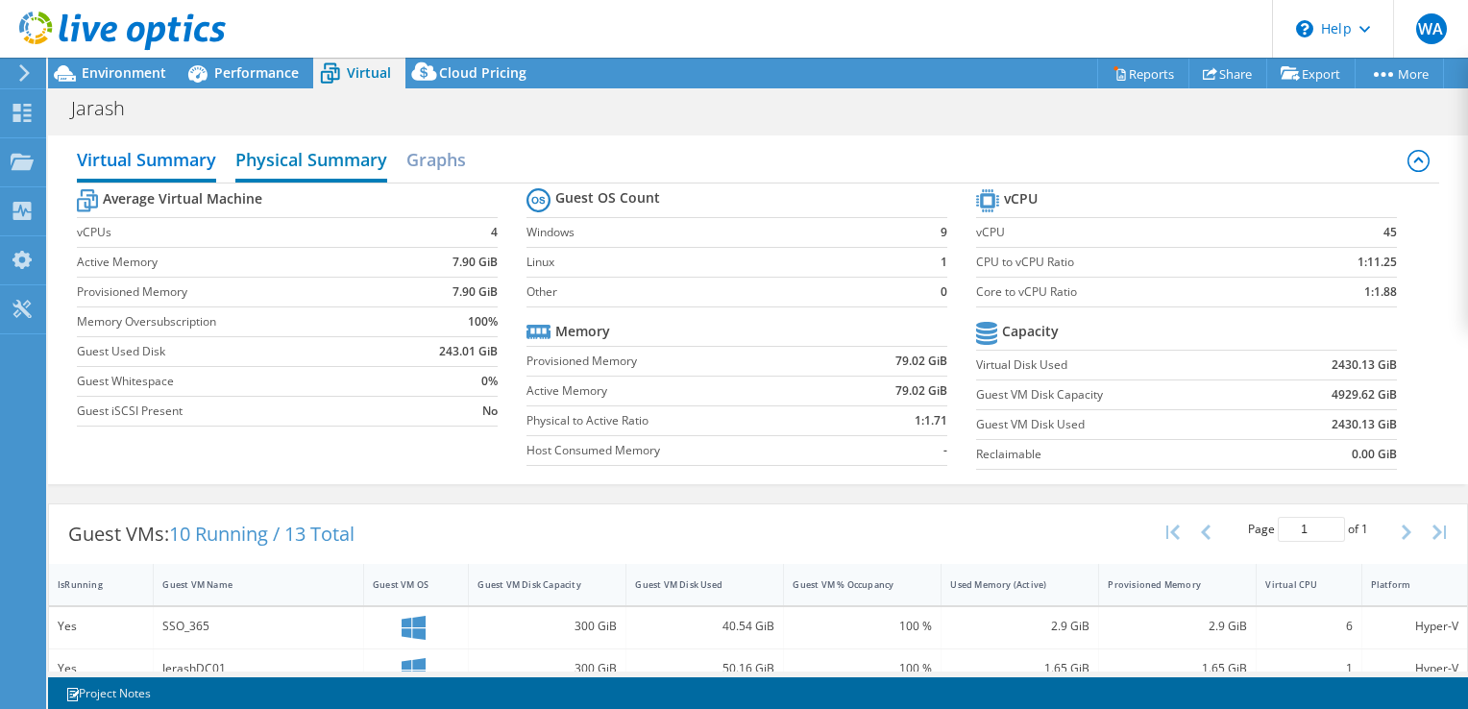
click at [330, 167] on h2 "Physical Summary" at bounding box center [311, 161] width 152 height 42
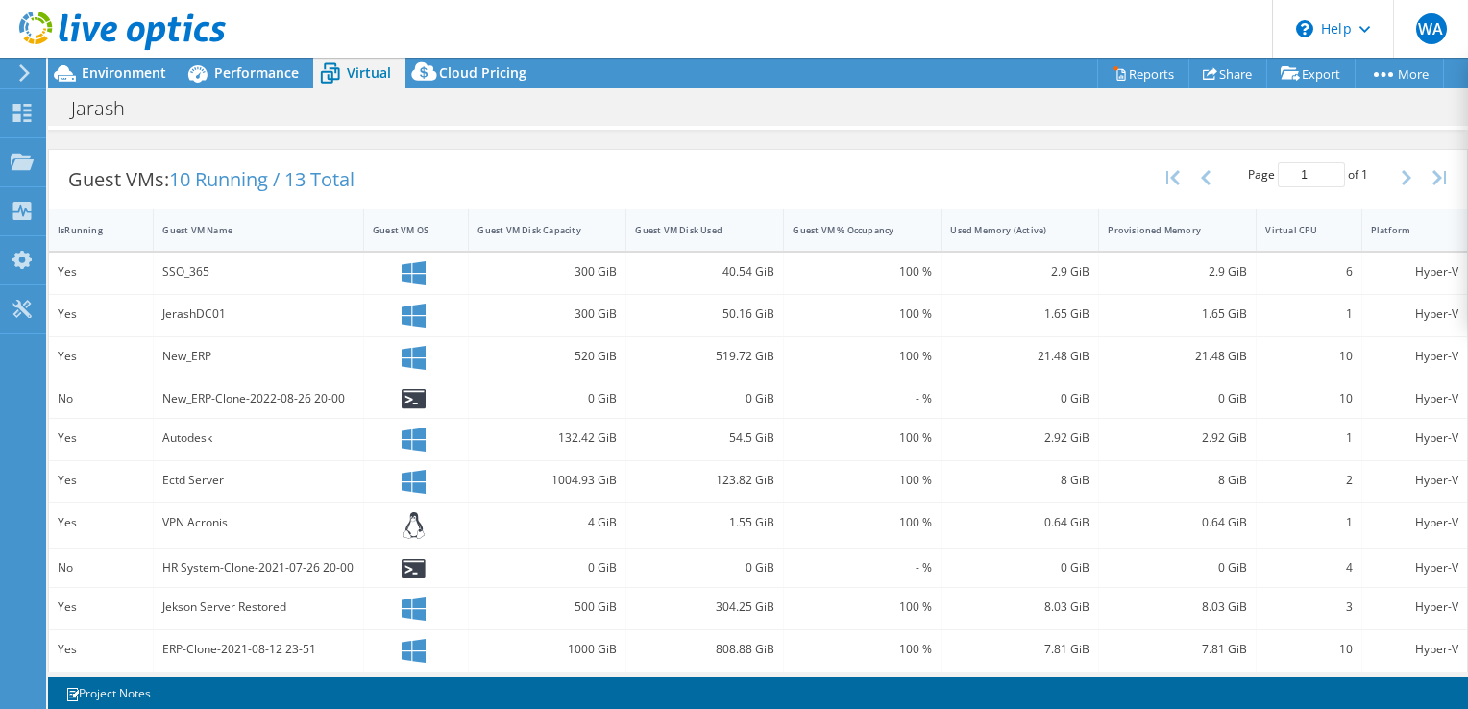
scroll to position [0, 0]
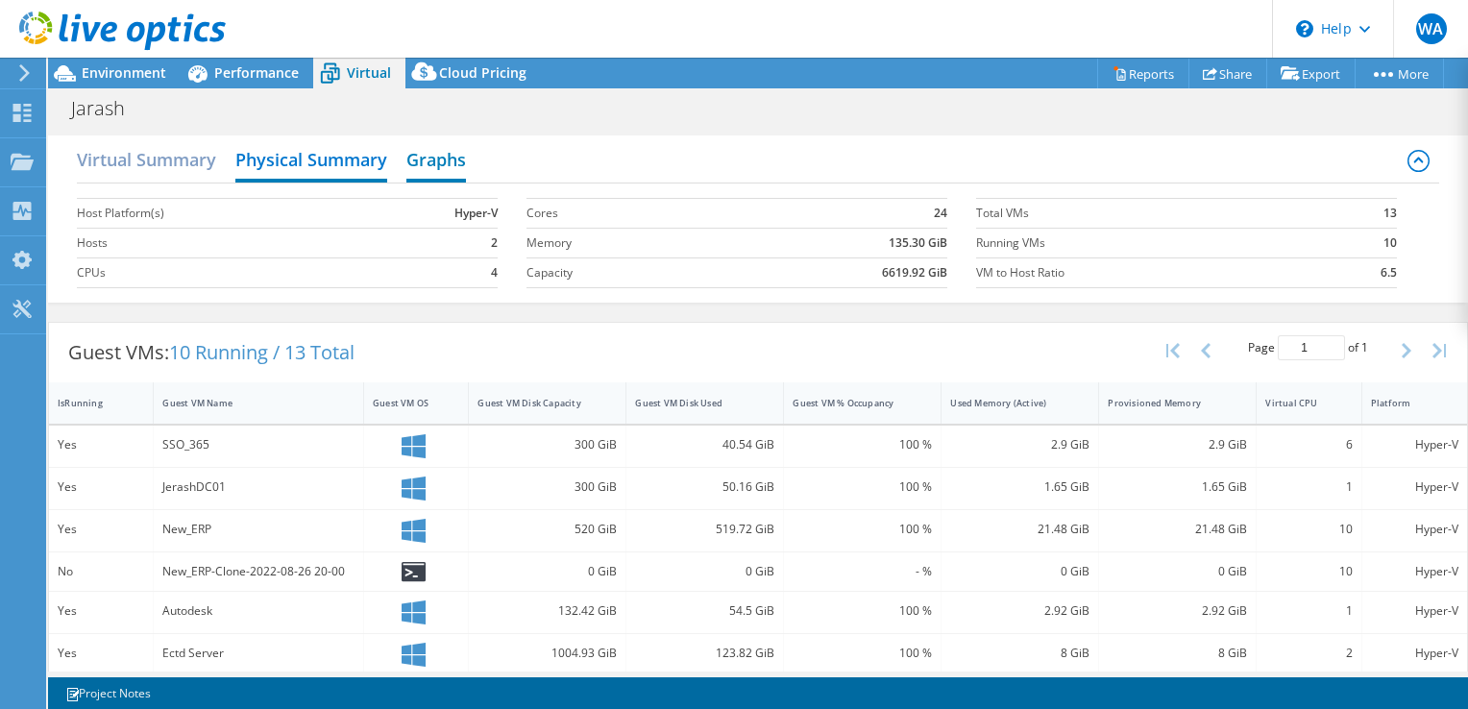
click at [452, 170] on h2 "Graphs" at bounding box center [436, 161] width 60 height 42
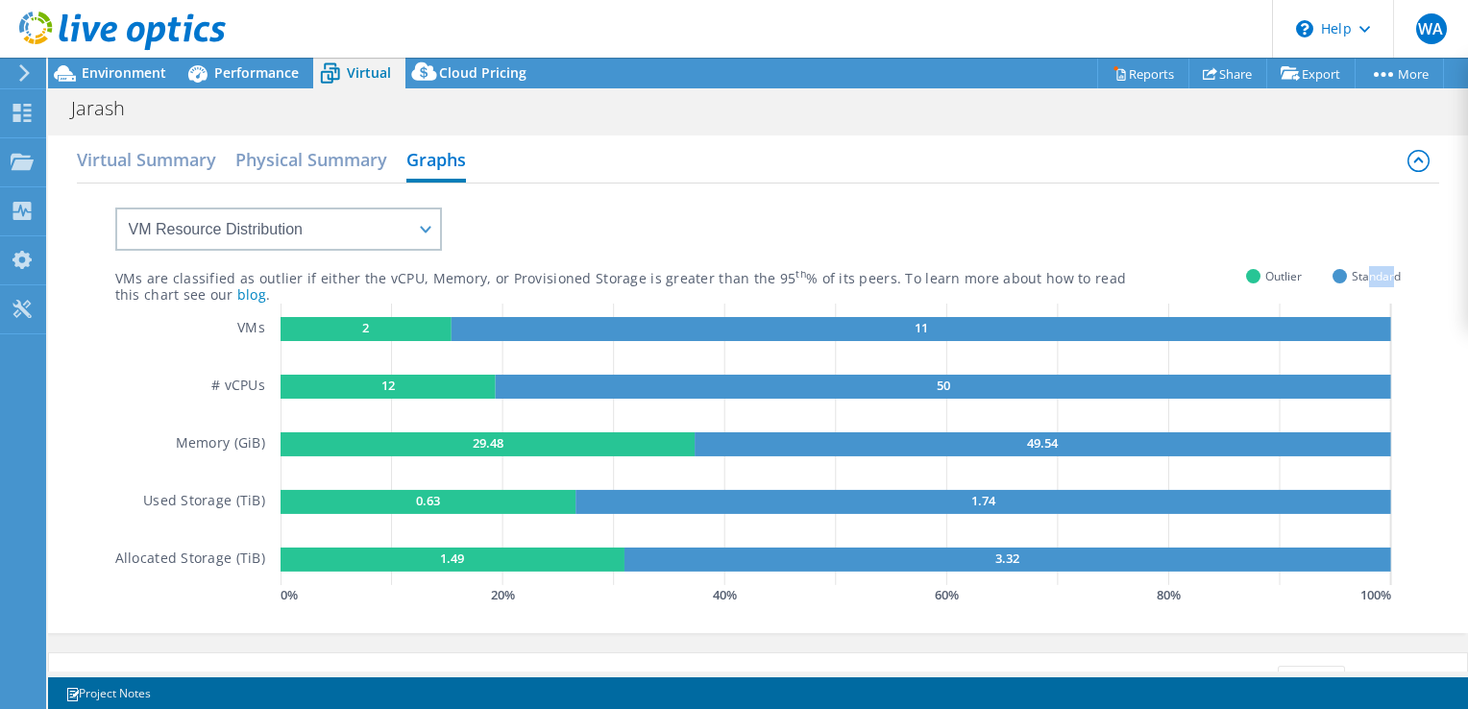
drag, startPoint x: 1377, startPoint y: 271, endPoint x: 1353, endPoint y: 270, distance: 24.0
click at [1353, 270] on span "Standard" at bounding box center [1376, 276] width 49 height 22
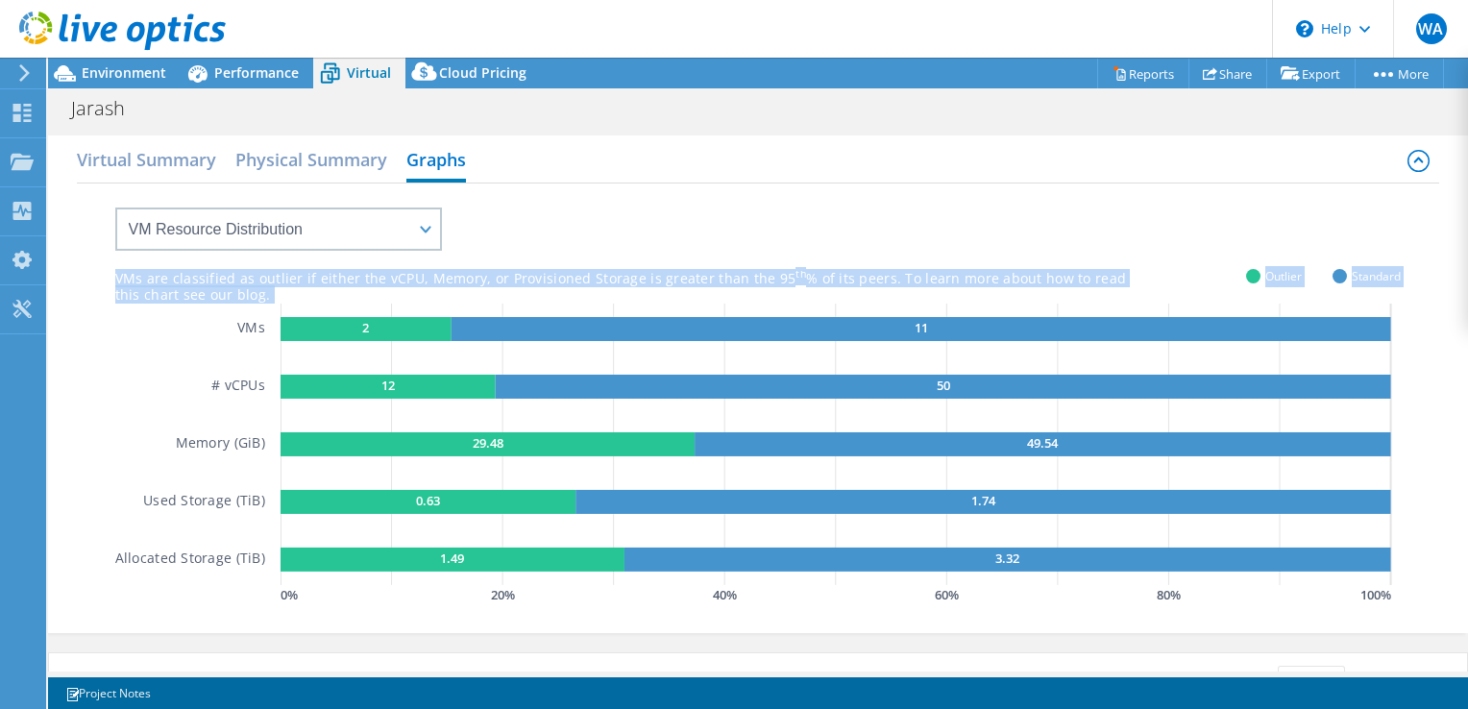
drag, startPoint x: 114, startPoint y: 278, endPoint x: 237, endPoint y: 291, distance: 123.7
click at [237, 291] on div "VMs are classified as outlier if either the vCPU, Memory, or Provisioned Storag…" at bounding box center [758, 397] width 1287 height 426
click at [1226, 244] on div "VMs are classified as outlier if either the vCPU, Memory, or Provisioned Storag…" at bounding box center [758, 397] width 1287 height 426
click at [1105, 282] on div "VMs are classified as outlier if either the vCPU, Memory, or Provisioned Storag…" at bounding box center [681, 279] width 1132 height 18
click at [977, 284] on div "VMs are classified as outlier if either the vCPU, Memory, or Provisioned Storag…" at bounding box center [681, 279] width 1132 height 18
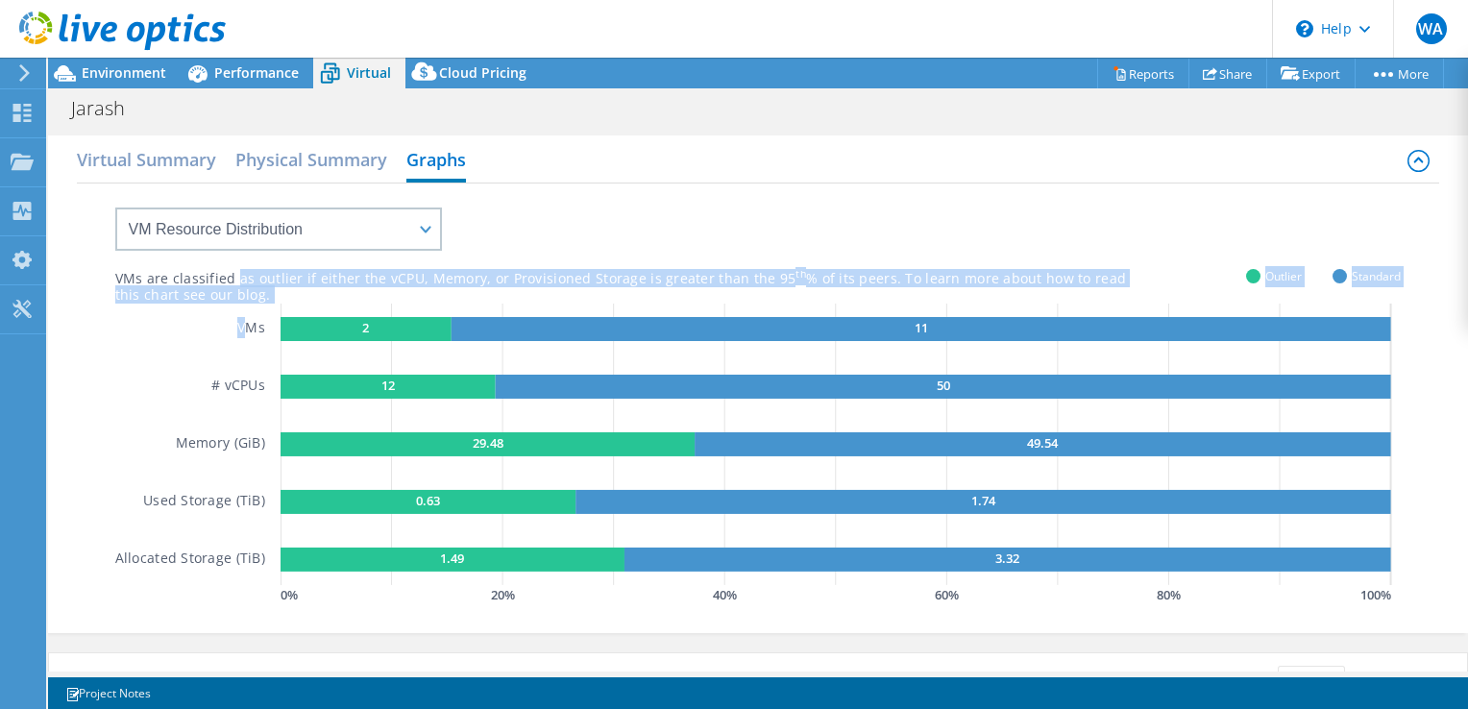
drag, startPoint x: 238, startPoint y: 300, endPoint x: 235, endPoint y: 281, distance: 19.4
click at [235, 281] on div "VMs are classified as outlier if either the vCPU, Memory, or Provisioned Storag…" at bounding box center [758, 397] width 1287 height 426
click at [398, 286] on div "VMs are classified as outlier if either the vCPU, Memory, or Provisioned Storag…" at bounding box center [681, 279] width 1132 height 18
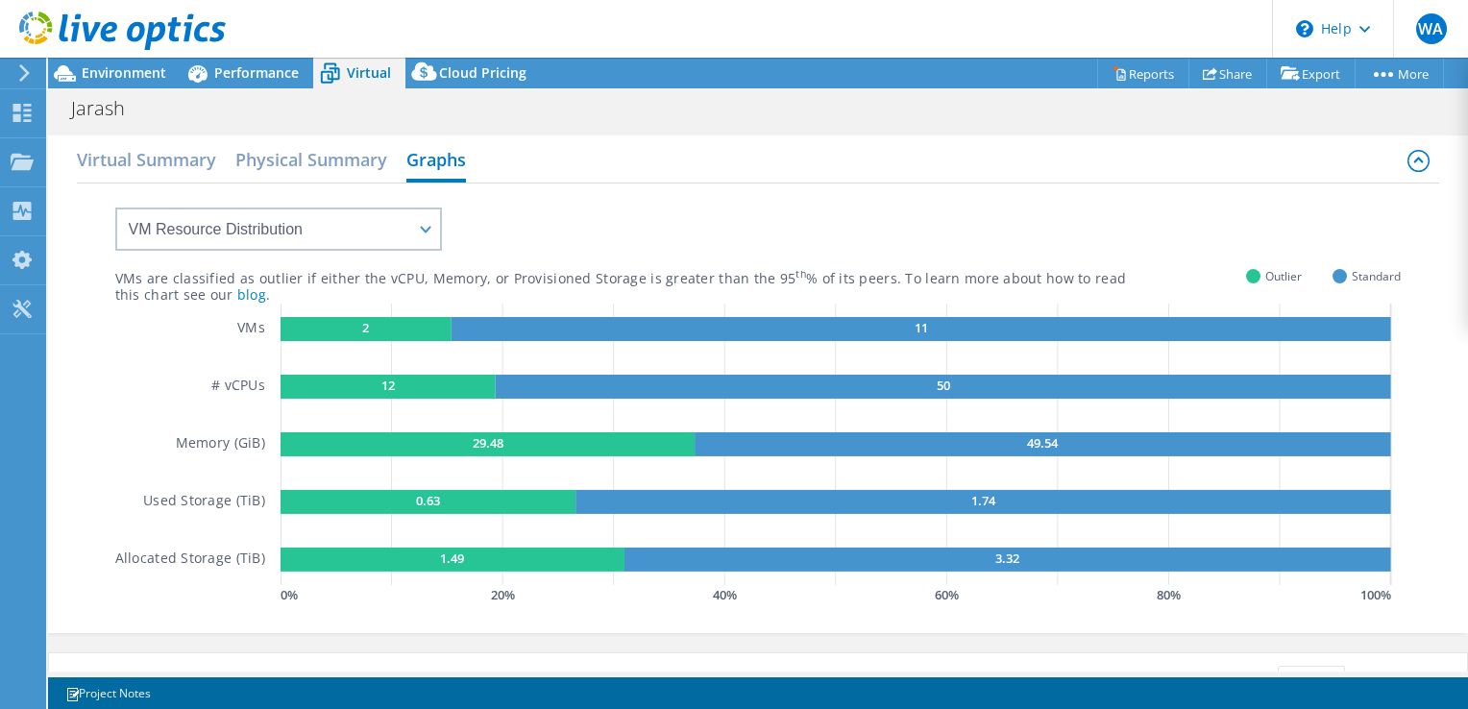
click at [346, 286] on div "VMs are classified as outlier if either the vCPU, Memory, or Provisioned Storag…" at bounding box center [681, 279] width 1132 height 18
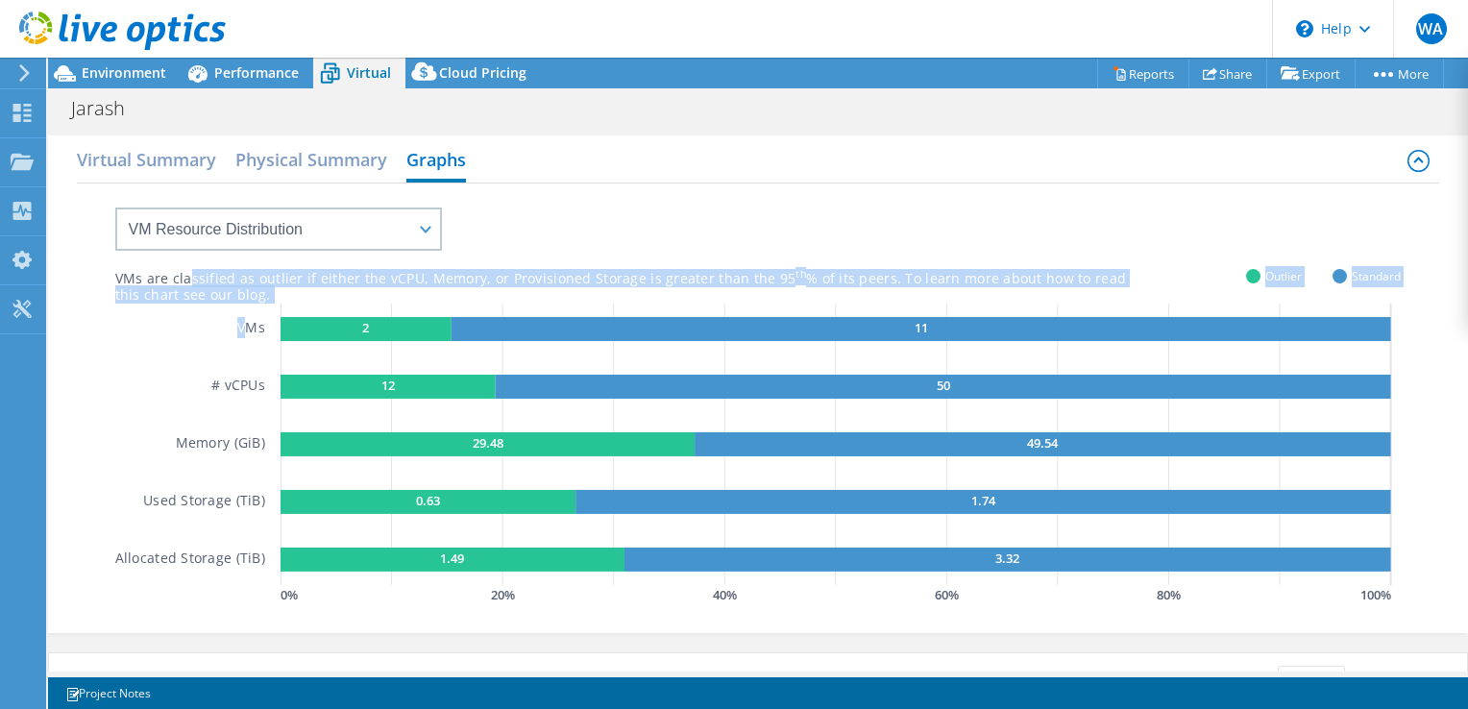
drag, startPoint x: 235, startPoint y: 285, endPoint x: 183, endPoint y: 263, distance: 57.3
click at [184, 263] on div "VMs are classified as outlier if either the vCPU, Memory, or Provisioned Storag…" at bounding box center [758, 397] width 1287 height 426
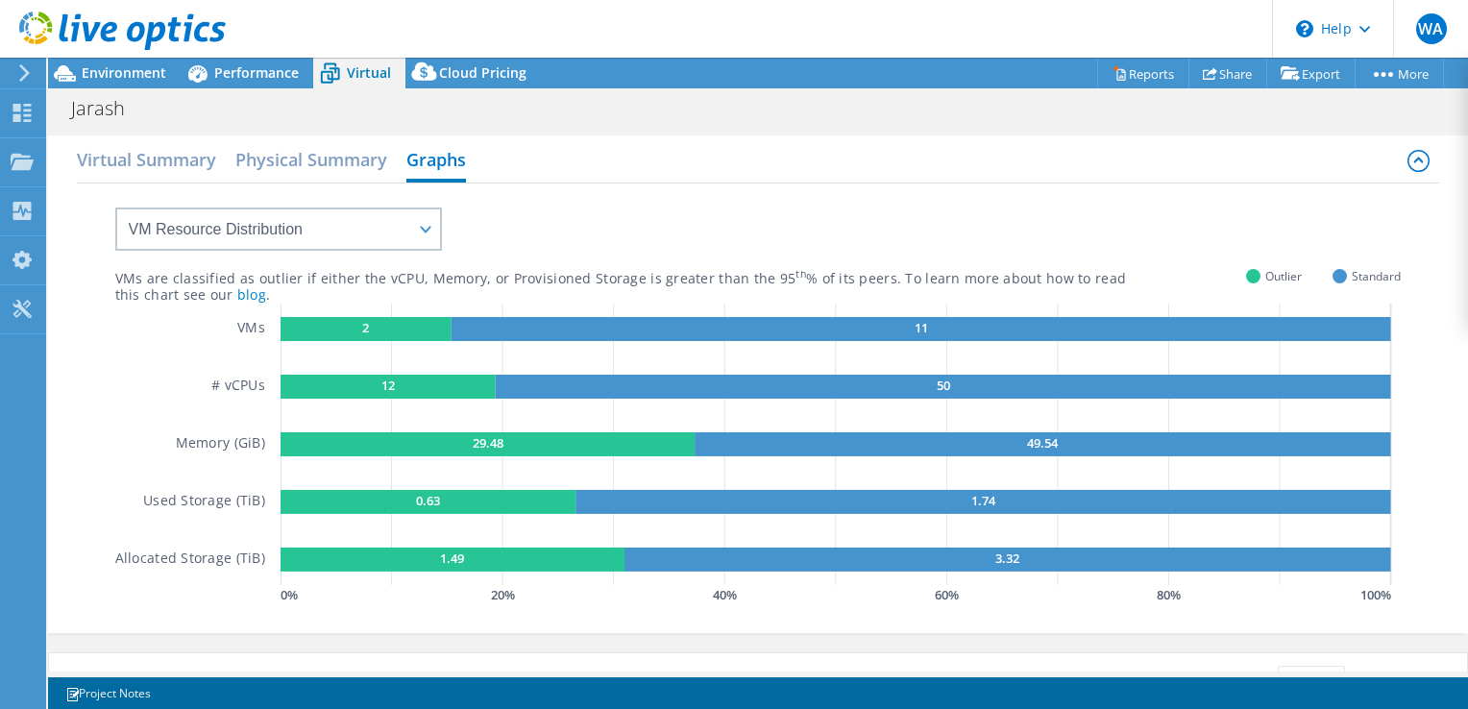
drag, startPoint x: 183, startPoint y: 263, endPoint x: 90, endPoint y: 269, distance: 92.4
click at [87, 268] on div "VMs are classified as outlier if either the vCPU, Memory, or Provisioned Storag…" at bounding box center [759, 406] width 1364 height 445
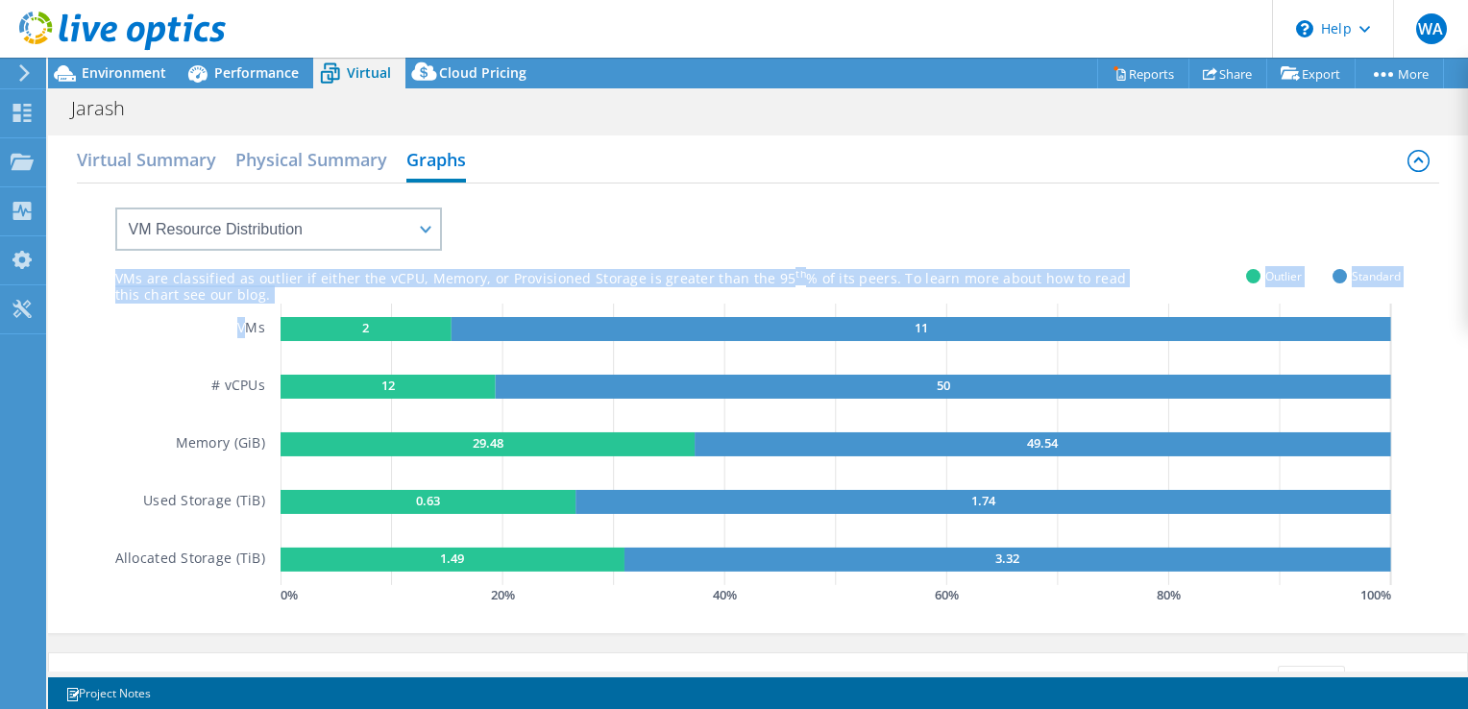
drag, startPoint x: 109, startPoint y: 271, endPoint x: 238, endPoint y: 294, distance: 131.8
click at [238, 294] on div "VMs are classified as outlier if either the vCPU, Memory, or Provisioned Storag…" at bounding box center [759, 406] width 1364 height 445
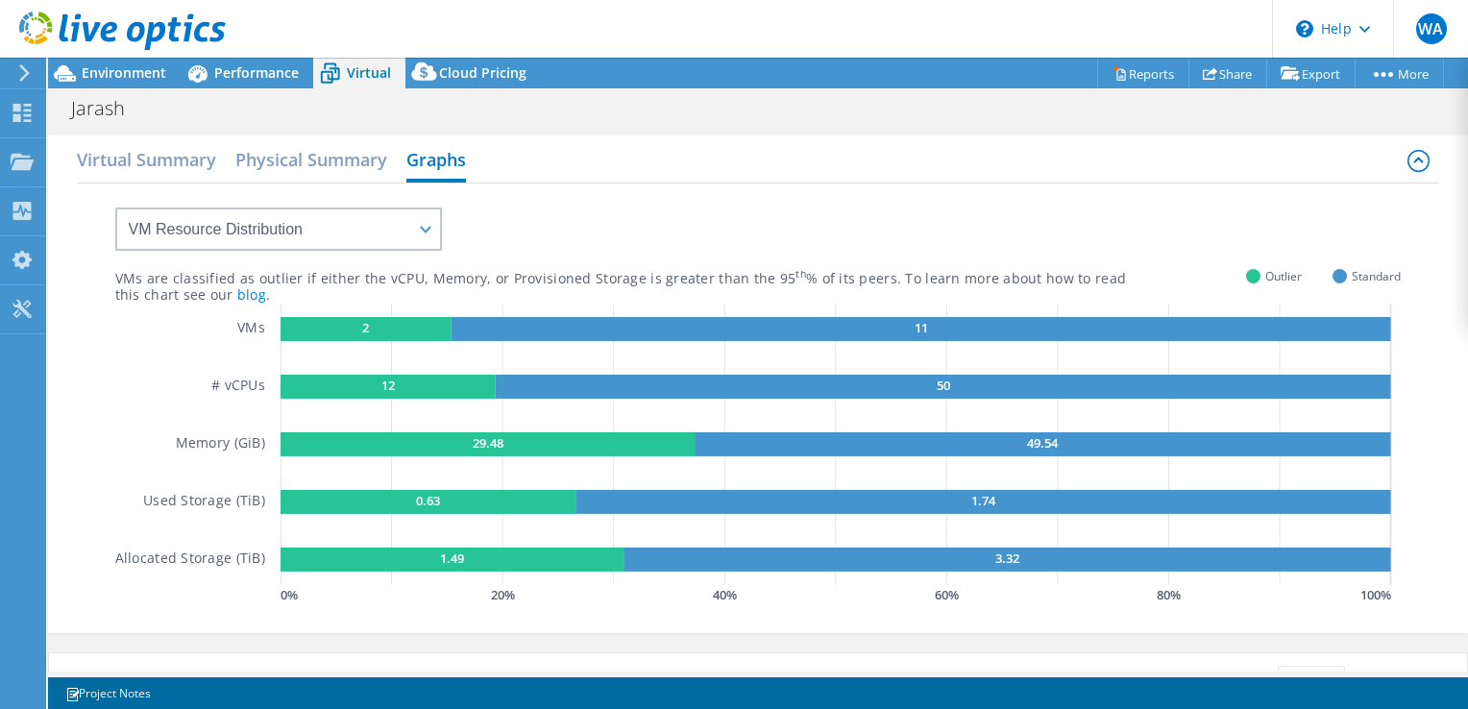
drag, startPoint x: 238, startPoint y: 294, endPoint x: 260, endPoint y: 294, distance: 22.1
click at [256, 292] on div "VMs are classified as outlier if either the vCPU, Memory, or Provisioned Storag…" at bounding box center [758, 397] width 1287 height 426
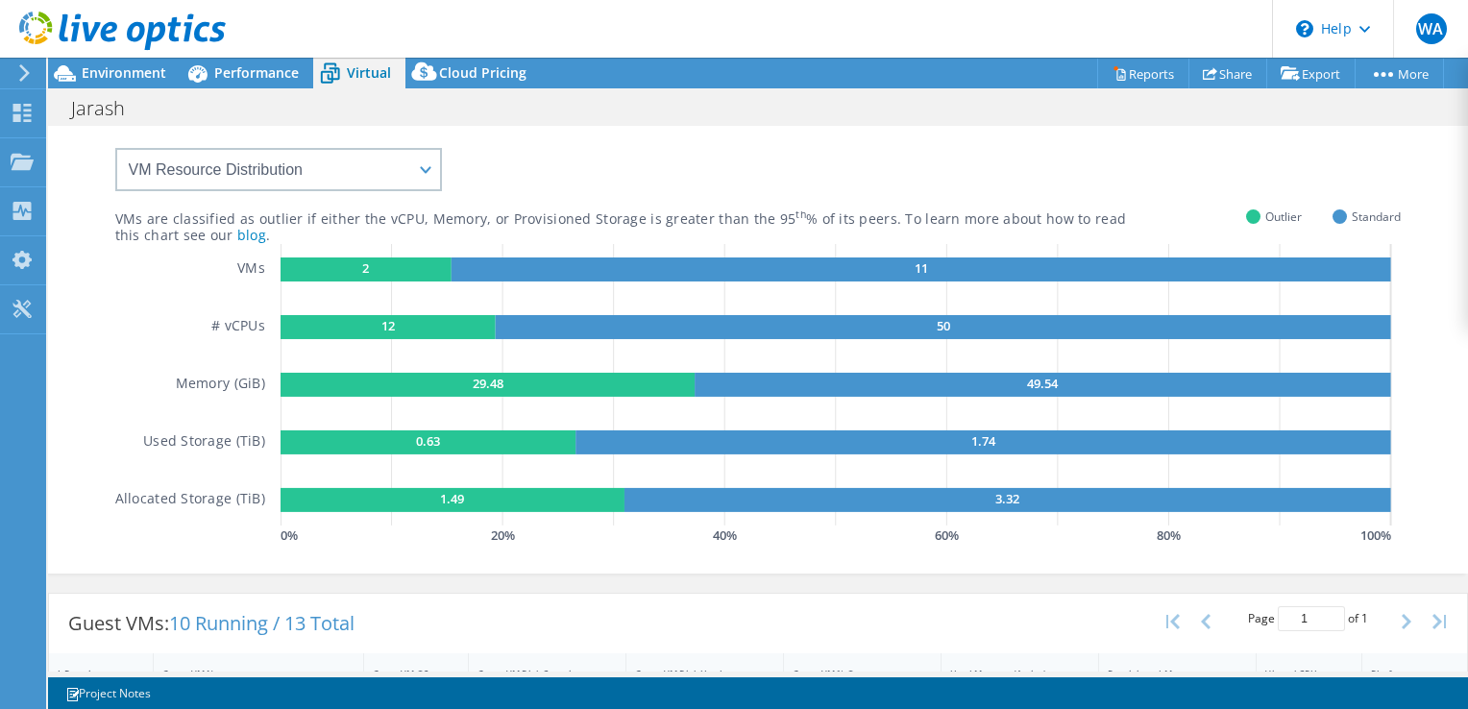
scroll to position [58, 0]
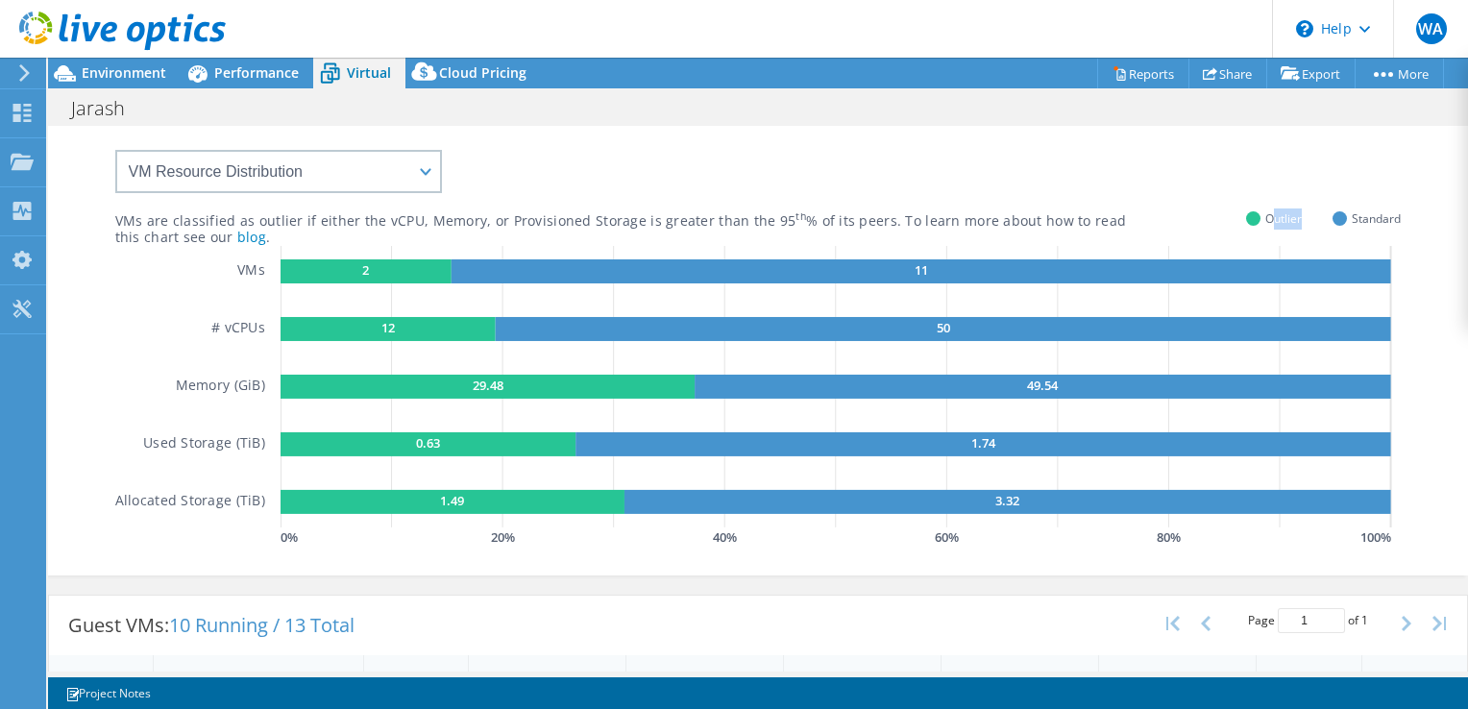
drag, startPoint x: 1296, startPoint y: 206, endPoint x: 1258, endPoint y: 210, distance: 38.7
click at [1257, 210] on div "VMs are classified as outlier if either the vCPU, Memory, or Provisioned Storag…" at bounding box center [758, 339] width 1287 height 426
drag, startPoint x: 1258, startPoint y: 210, endPoint x: 1364, endPoint y: 211, distance: 105.7
click at [1364, 211] on div "VMs are classified as outlier if either the vCPU, Memory, or Provisioned Storag…" at bounding box center [759, 348] width 1364 height 445
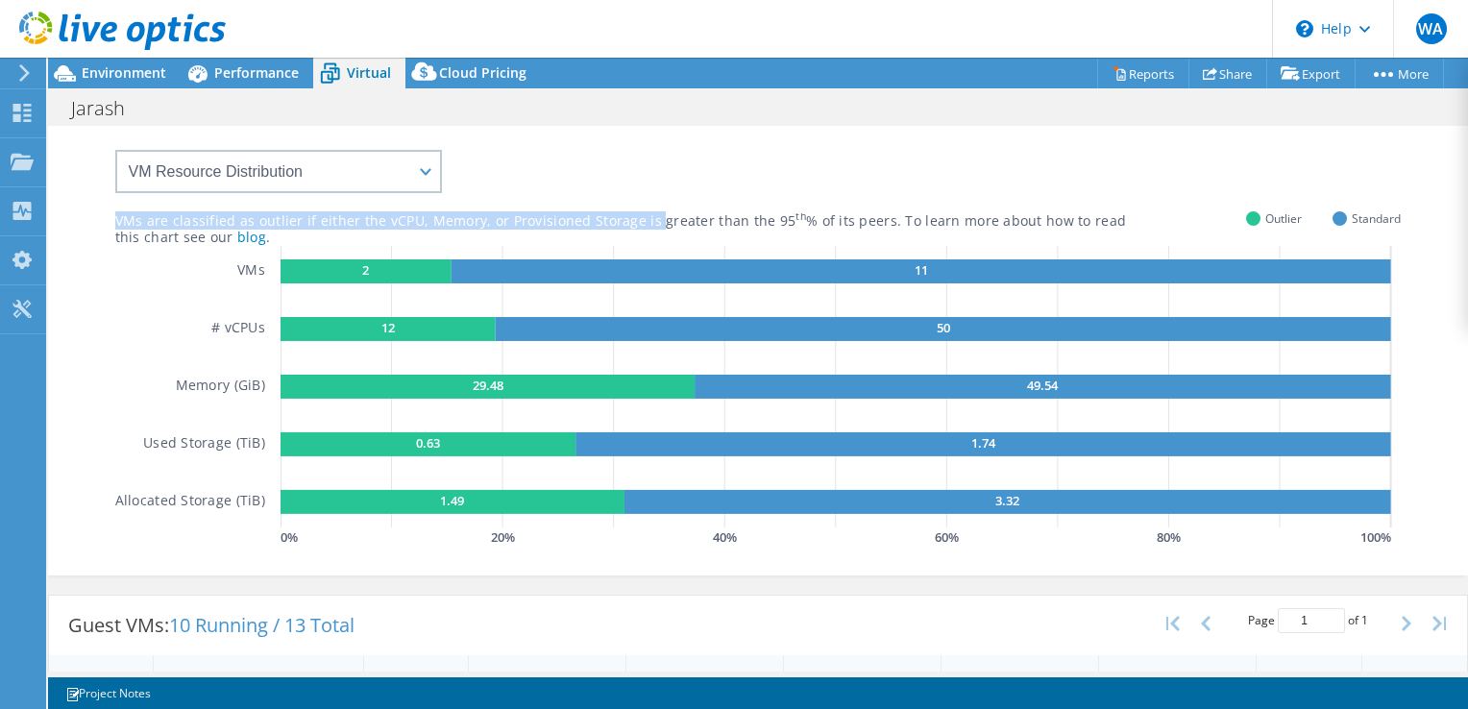
drag, startPoint x: 111, startPoint y: 215, endPoint x: 647, endPoint y: 221, distance: 536.2
click at [647, 221] on div "VMs are classified as outlier if either the vCPU, Memory, or Provisioned Storag…" at bounding box center [759, 348] width 1364 height 445
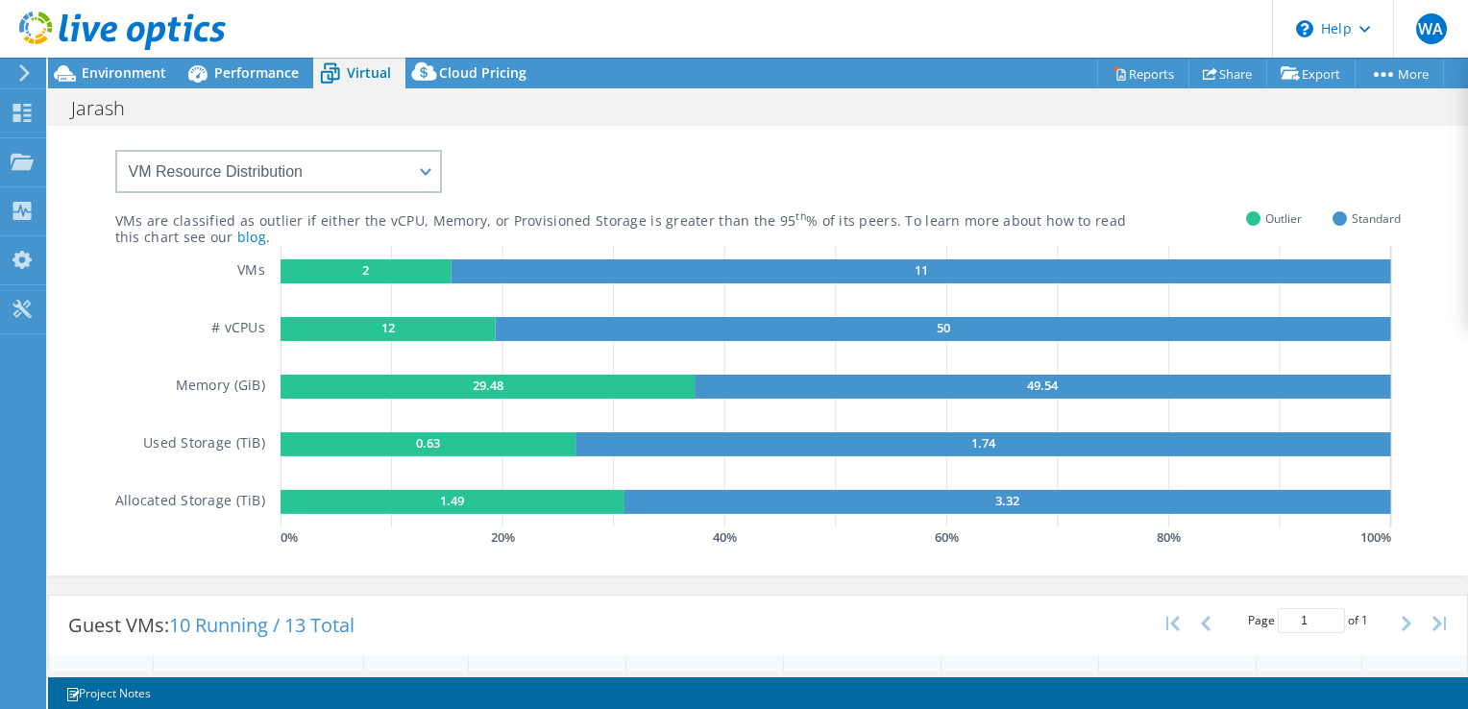
drag, startPoint x: 647, startPoint y: 221, endPoint x: 741, endPoint y: 222, distance: 94.2
click at [741, 222] on div "VMs are classified as outlier if either the vCPU, Memory, or Provisioned Storag…" at bounding box center [681, 221] width 1132 height 18
click at [362, 268] on text "2" at bounding box center [365, 269] width 7 height 17
drag, startPoint x: 379, startPoint y: 220, endPoint x: 409, endPoint y: 217, distance: 30.9
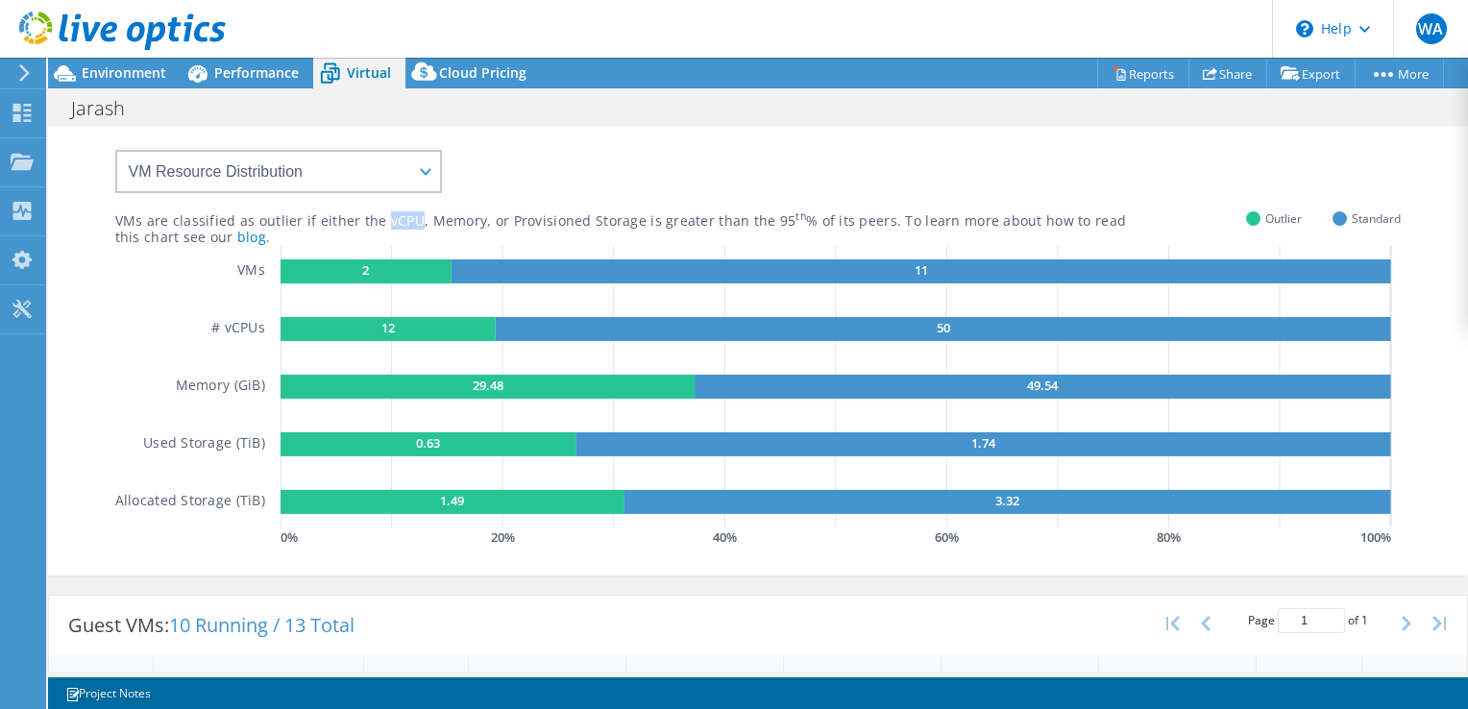
click at [409, 217] on div "VMs are classified as outlier if either the vCPU, Memory, or Provisioned Storag…" at bounding box center [681, 221] width 1132 height 18
drag, startPoint x: 409, startPoint y: 217, endPoint x: 455, endPoint y: 213, distance: 45.3
click at [455, 213] on div "VMs are classified as outlier if either the vCPU, Memory, or Provisioned Storag…" at bounding box center [681, 221] width 1132 height 18
drag, startPoint x: 455, startPoint y: 213, endPoint x: 569, endPoint y: 210, distance: 114.4
click at [569, 212] on div "VMs are classified as outlier if either the vCPU, Memory, or Provisioned Storag…" at bounding box center [681, 221] width 1132 height 18
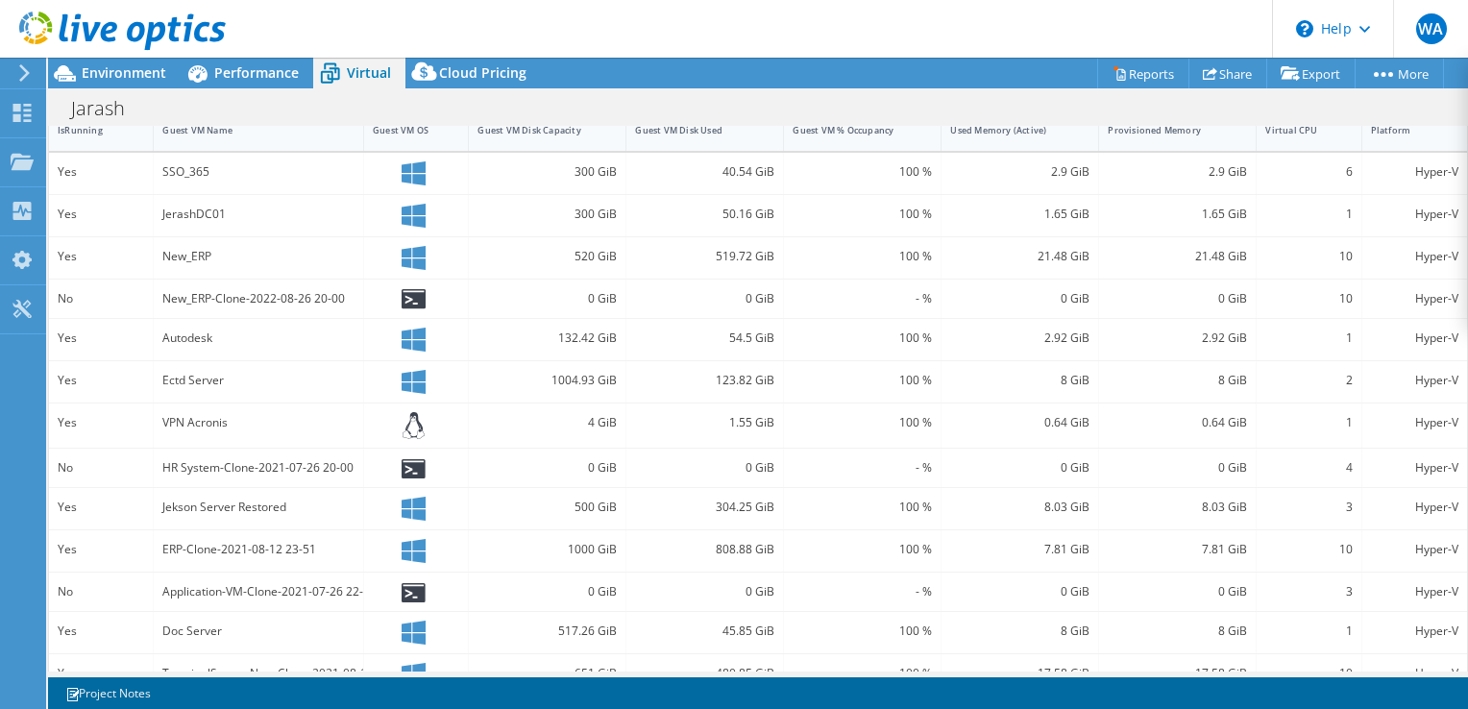
scroll to position [634, 0]
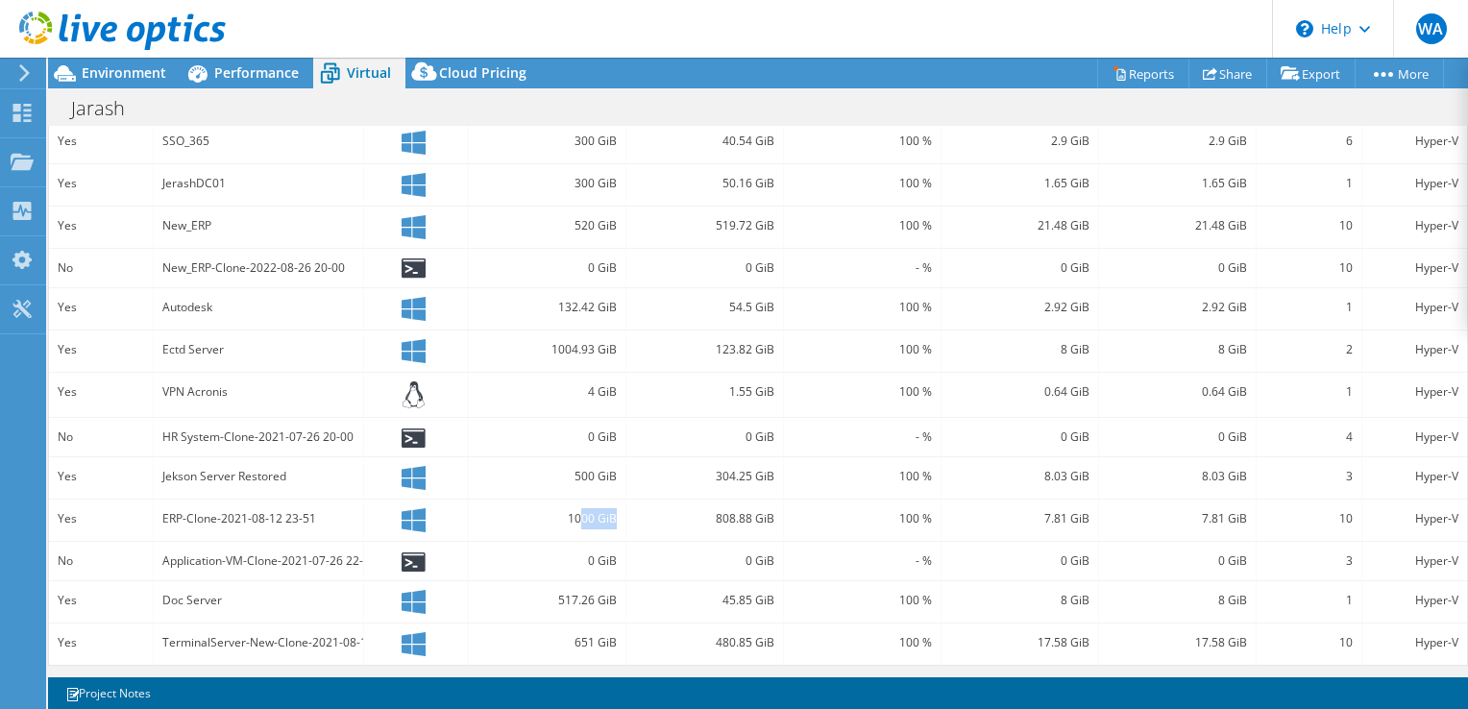
drag, startPoint x: 611, startPoint y: 512, endPoint x: 578, endPoint y: 504, distance: 33.8
click at [578, 508] on div "1000 GiB" at bounding box center [547, 518] width 139 height 21
drag, startPoint x: 578, startPoint y: 504, endPoint x: 565, endPoint y: 334, distance: 169.7
click at [565, 334] on div "1004.93 GiB" at bounding box center [548, 351] width 158 height 41
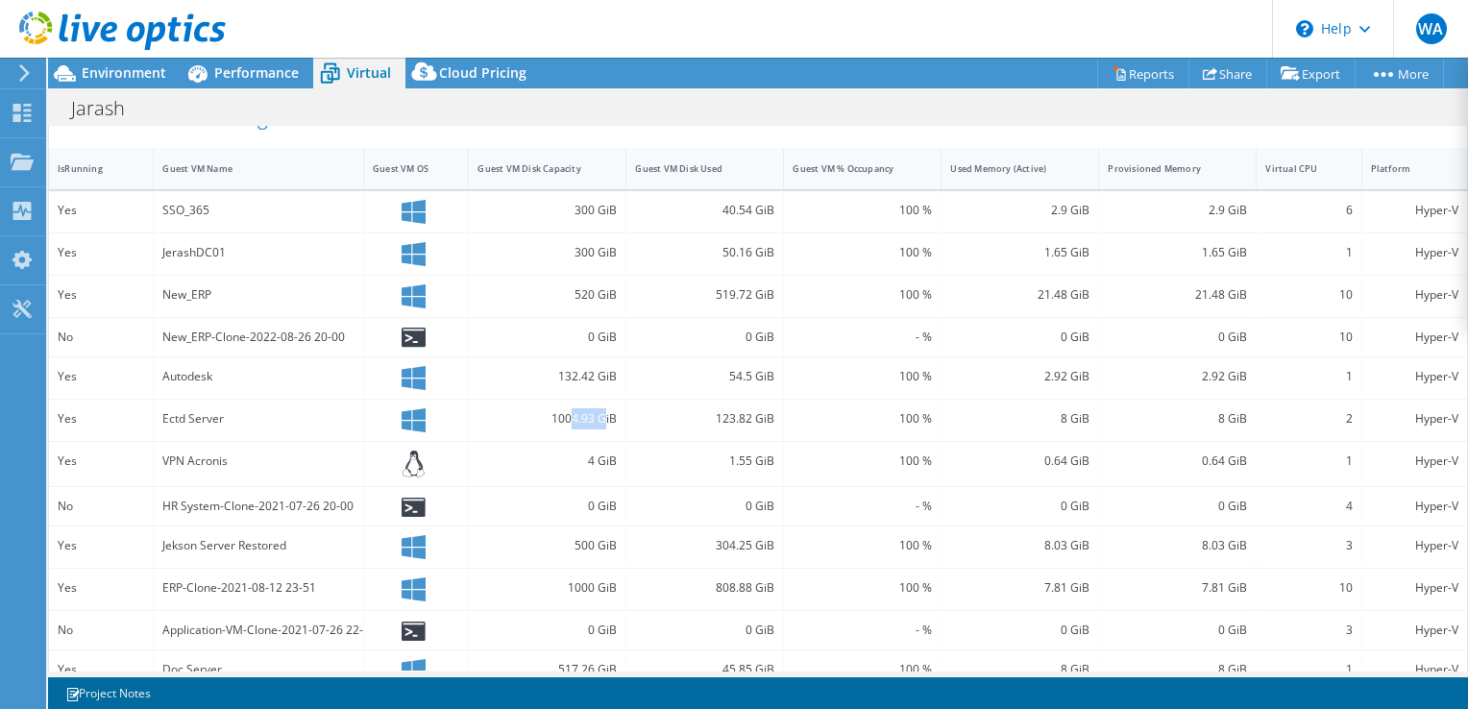
scroll to position [538, 0]
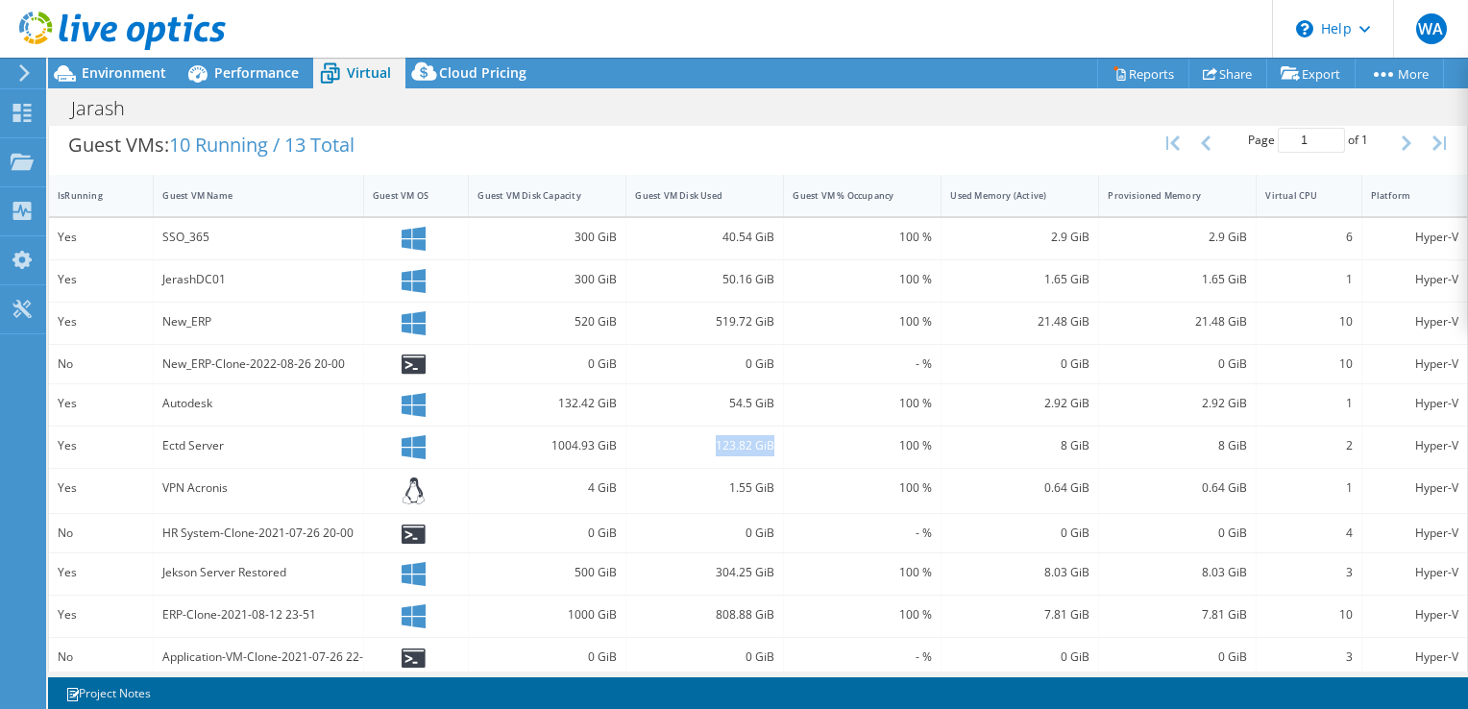
drag, startPoint x: 770, startPoint y: 438, endPoint x: 710, endPoint y: 436, distance: 59.6
click at [710, 436] on div "123.82 GiB" at bounding box center [706, 447] width 158 height 41
drag, startPoint x: 710, startPoint y: 436, endPoint x: 942, endPoint y: 436, distance: 231.6
click at [950, 436] on div "8 GiB" at bounding box center [1019, 445] width 139 height 21
drag, startPoint x: 1085, startPoint y: 436, endPoint x: 1044, endPoint y: 433, distance: 41.4
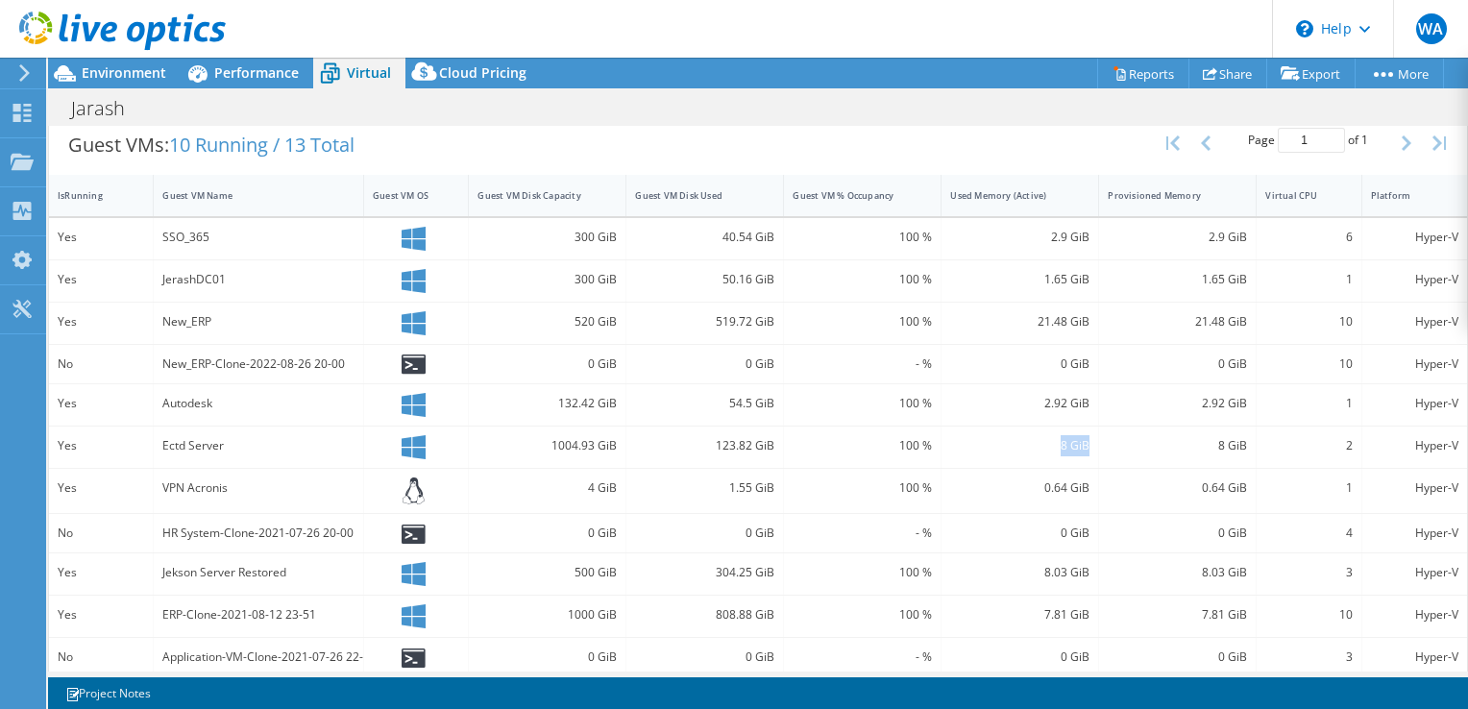
click at [1044, 433] on div "8 GiB" at bounding box center [1021, 447] width 158 height 41
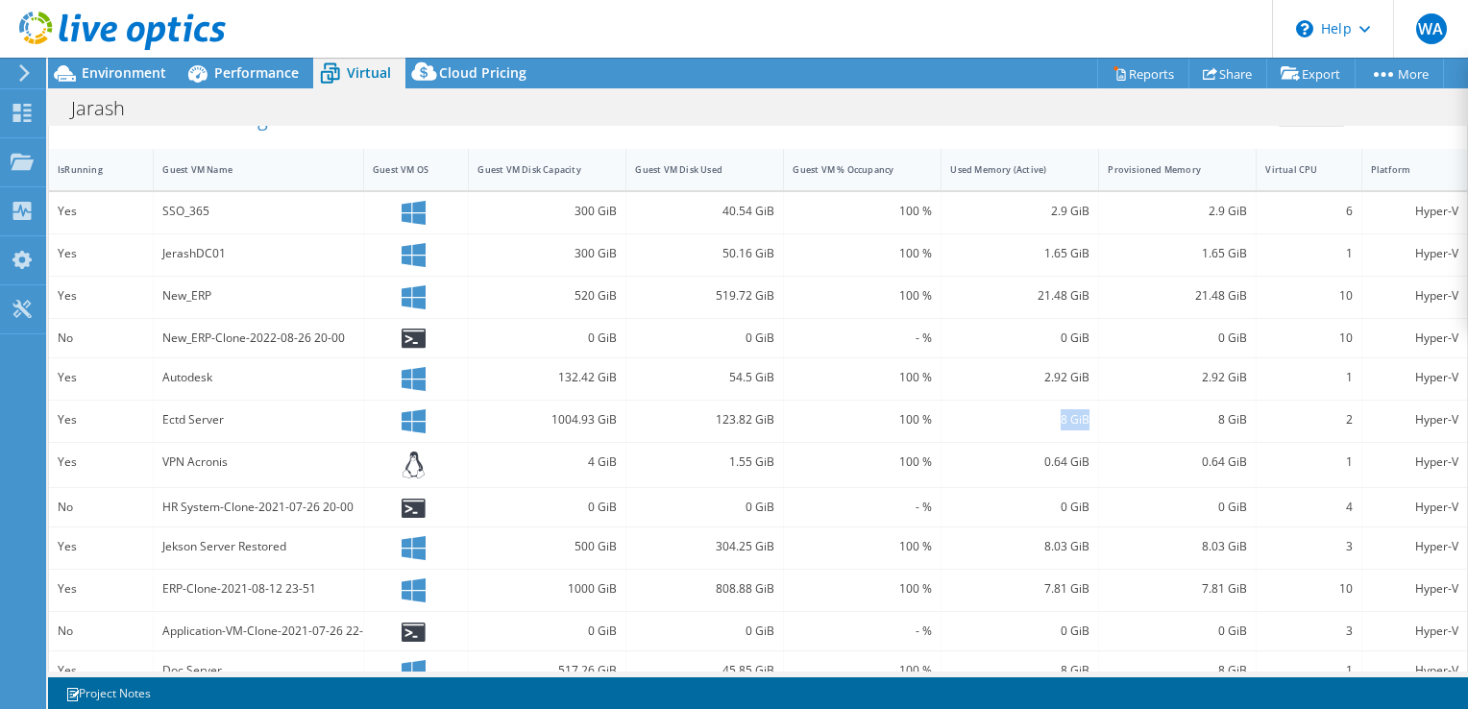
scroll to position [634, 0]
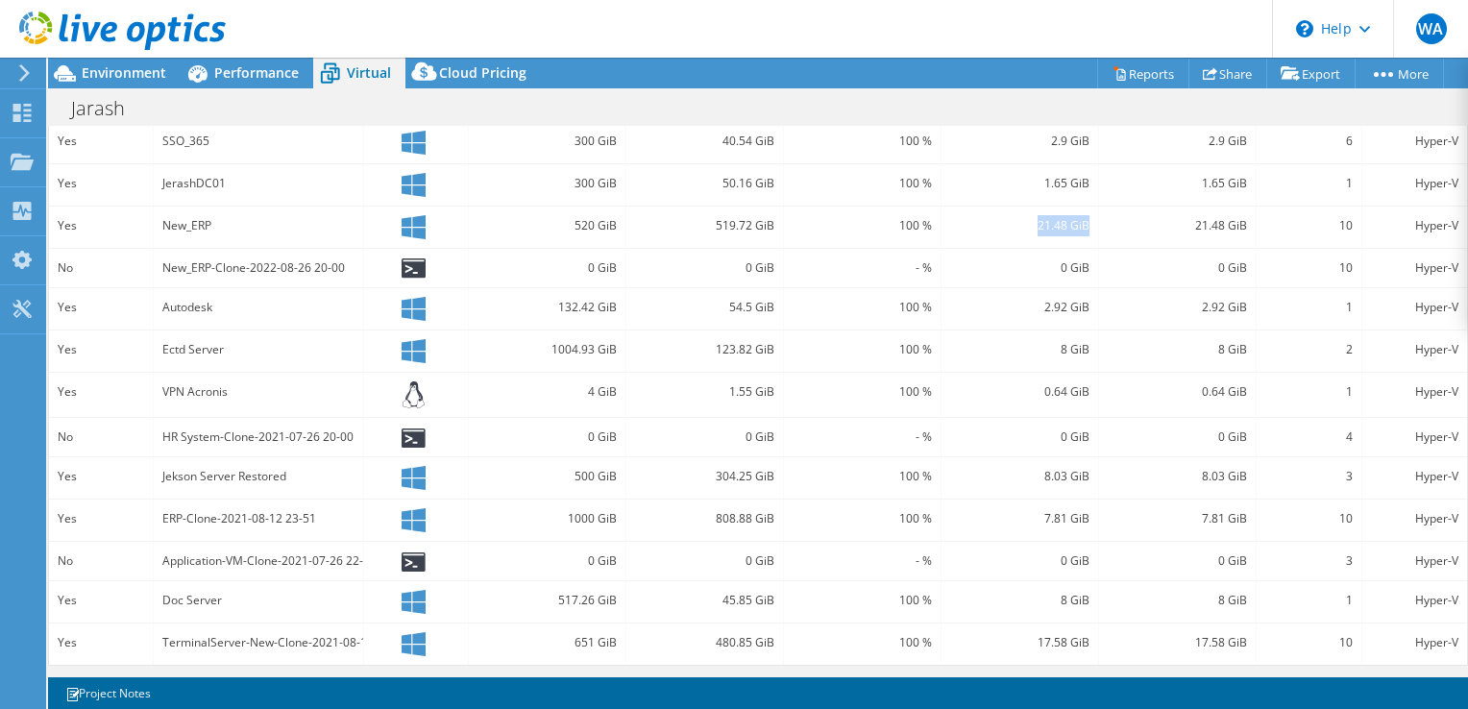
drag, startPoint x: 1079, startPoint y: 225, endPoint x: 1012, endPoint y: 222, distance: 67.3
click at [1012, 222] on div "21.48 GiB" at bounding box center [1019, 225] width 139 height 21
click at [1340, 548] on div "3" at bounding box center [1309, 561] width 105 height 38
drag, startPoint x: 1340, startPoint y: 548, endPoint x: 1328, endPoint y: 511, distance: 38.6
click at [1328, 511] on div "10" at bounding box center [1309, 518] width 86 height 21
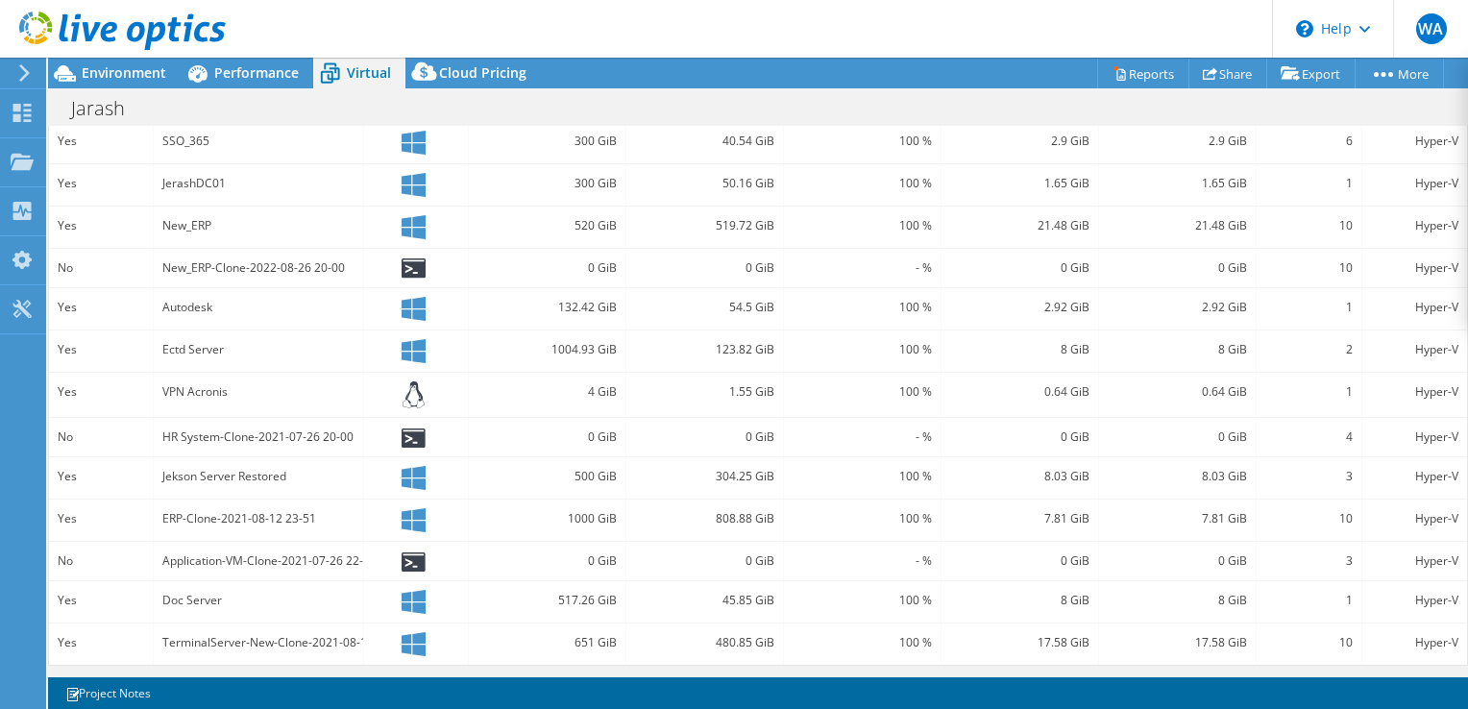
drag, startPoint x: 1328, startPoint y: 511, endPoint x: 1316, endPoint y: 483, distance: 30.2
click at [1316, 483] on div "3" at bounding box center [1309, 476] width 86 height 21
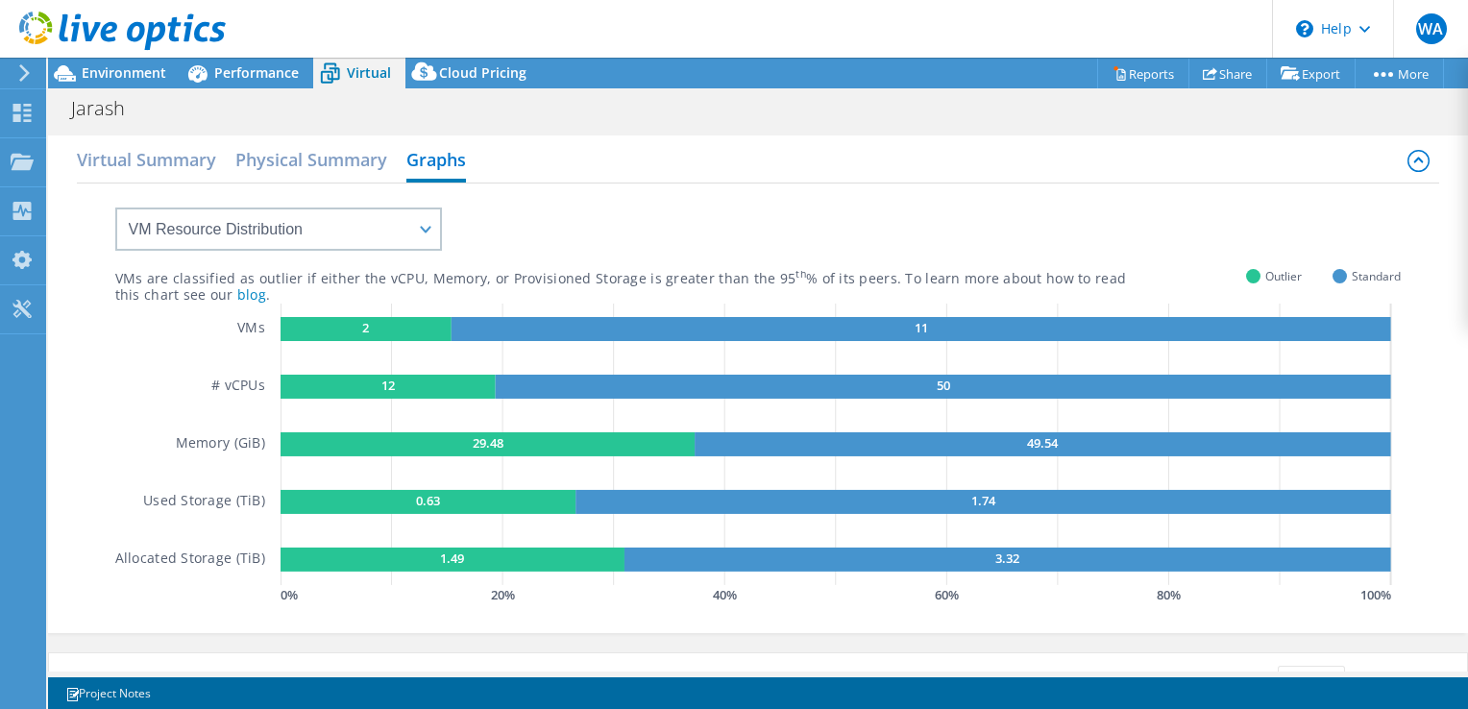
scroll to position [0, 0]
click at [451, 86] on div "Cloud Pricing" at bounding box center [473, 73] width 135 height 31
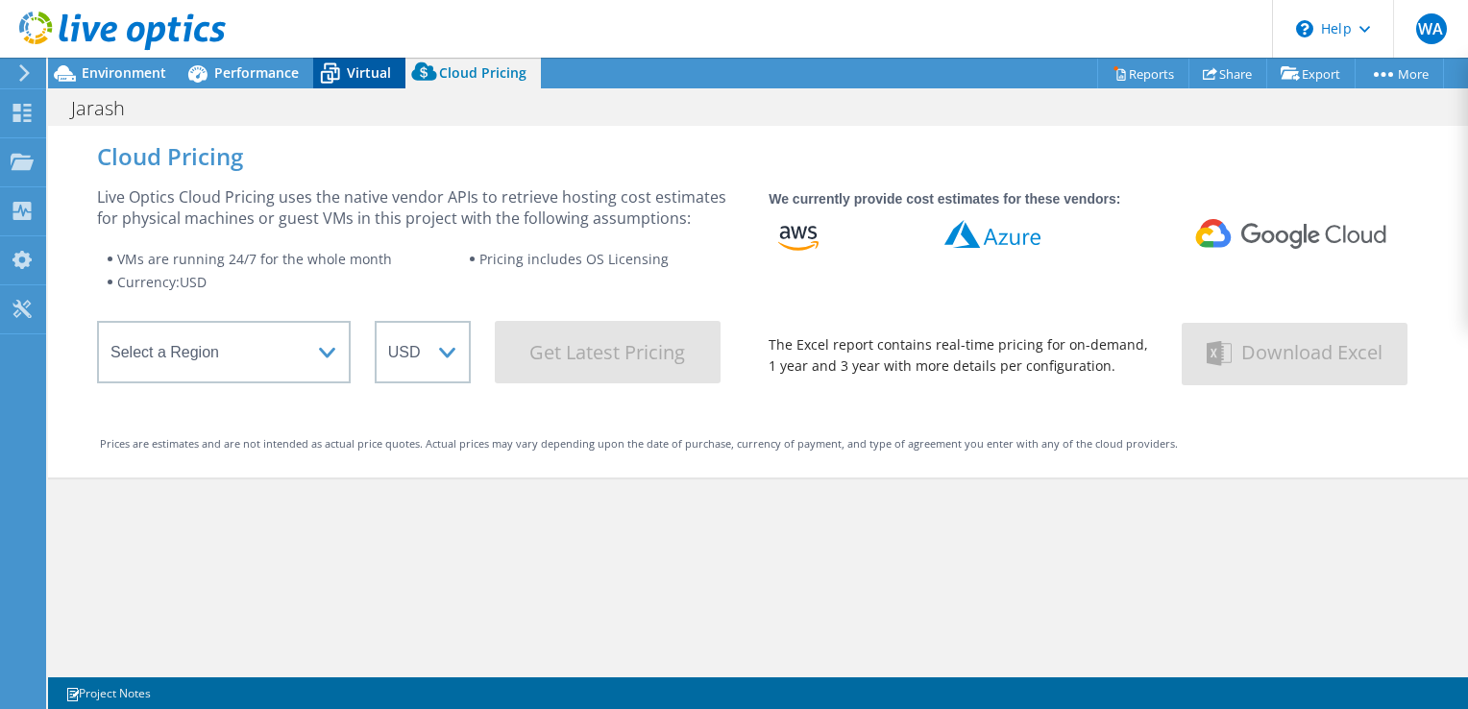
click at [368, 59] on div "Virtual" at bounding box center [359, 73] width 92 height 31
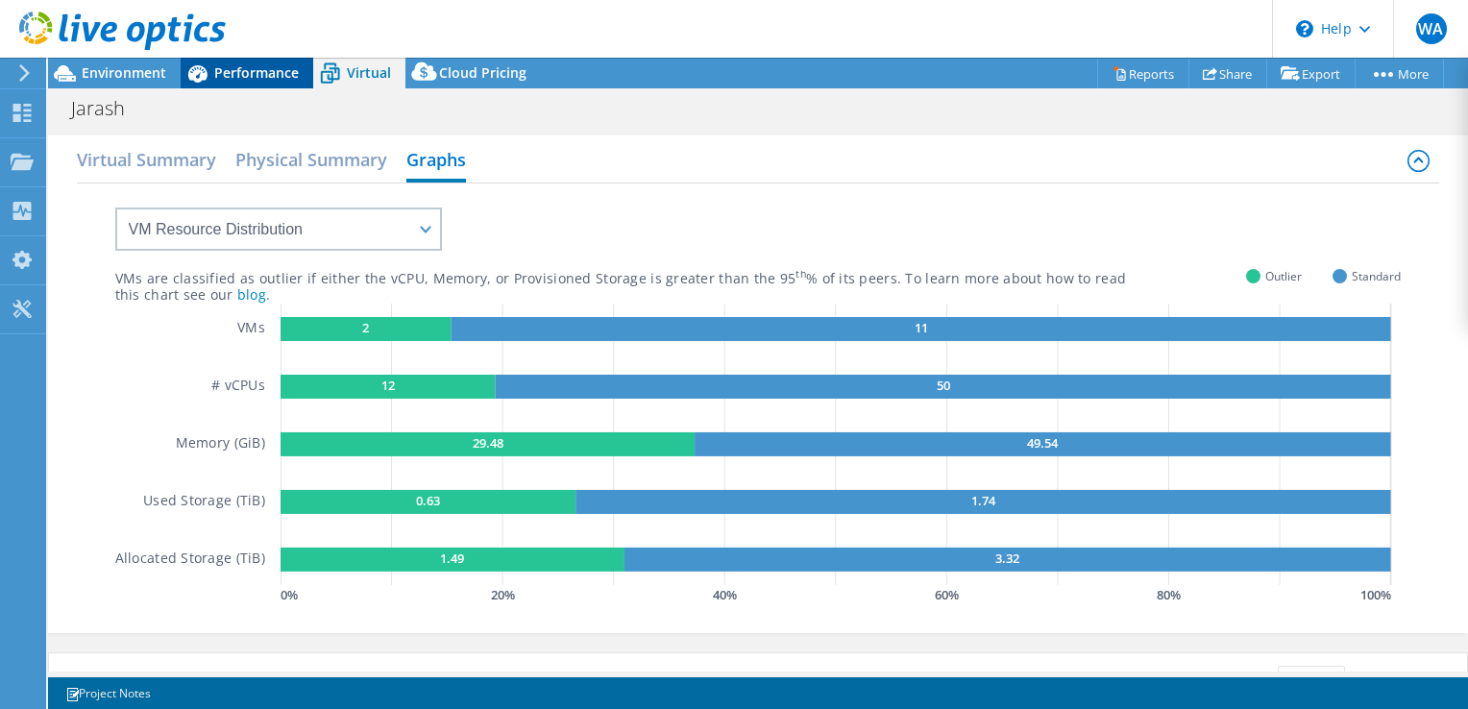
click at [295, 68] on span "Performance" at bounding box center [256, 72] width 85 height 18
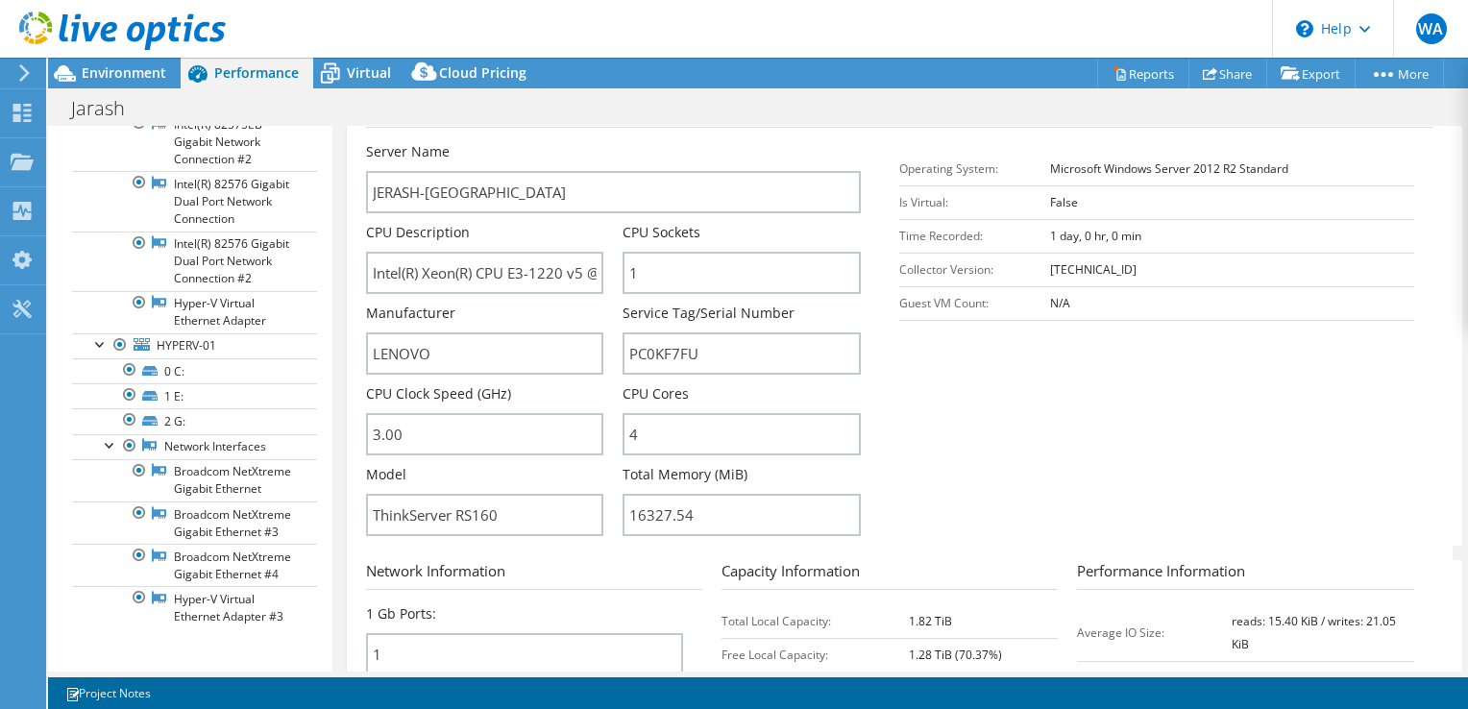
scroll to position [384, 0]
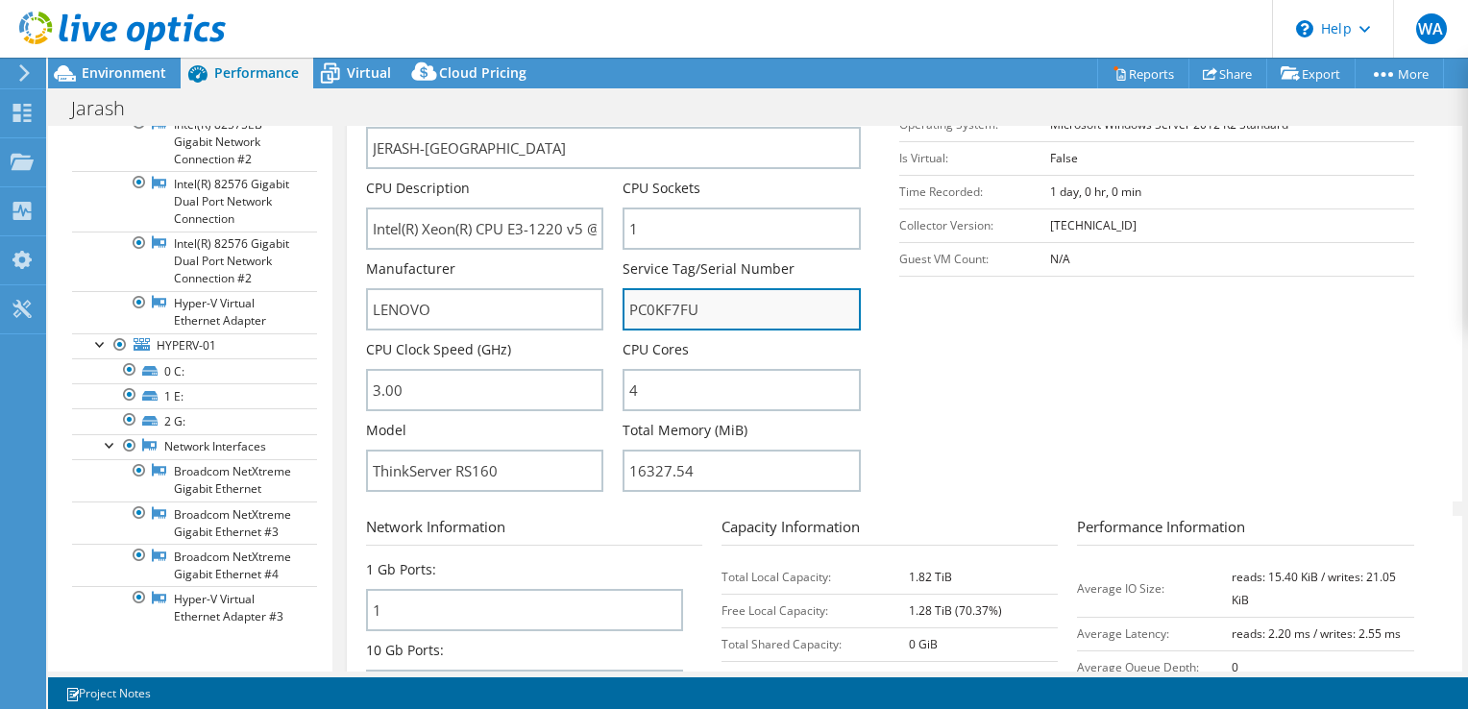
click at [688, 302] on input "PC0KF7FU" at bounding box center [742, 309] width 238 height 42
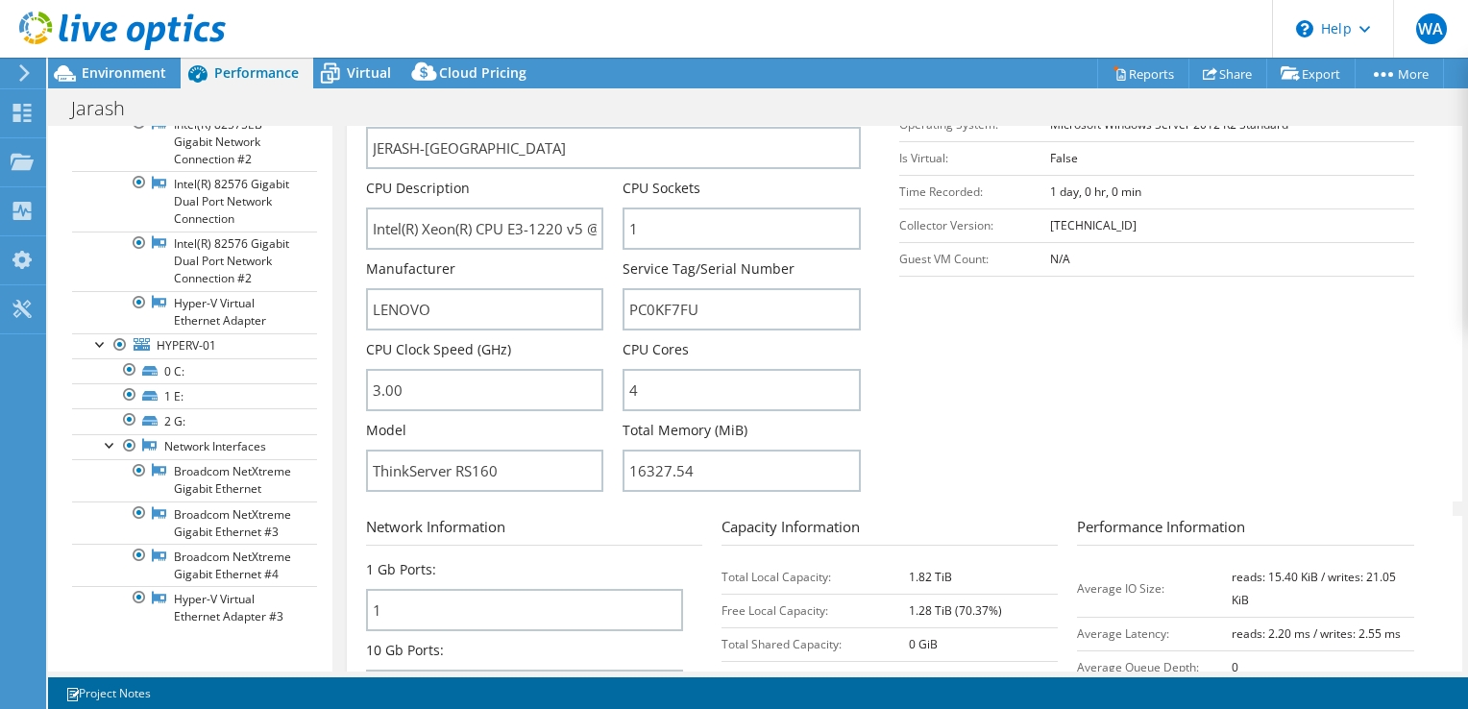
click at [979, 348] on section "Server Information Server Name JERASH-DC CPU Description Intel(R) Xeon(R) CPU E…" at bounding box center [904, 278] width 1077 height 448
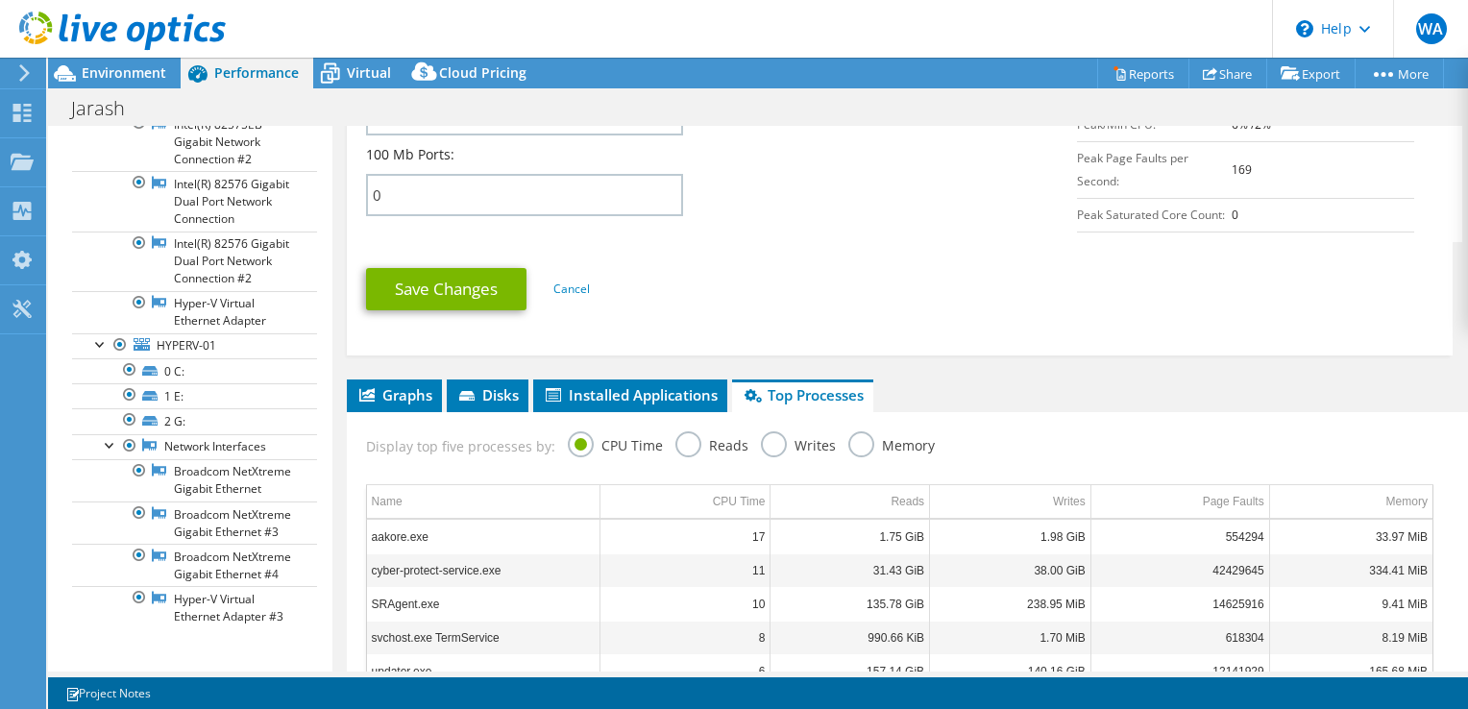
scroll to position [1153, 0]
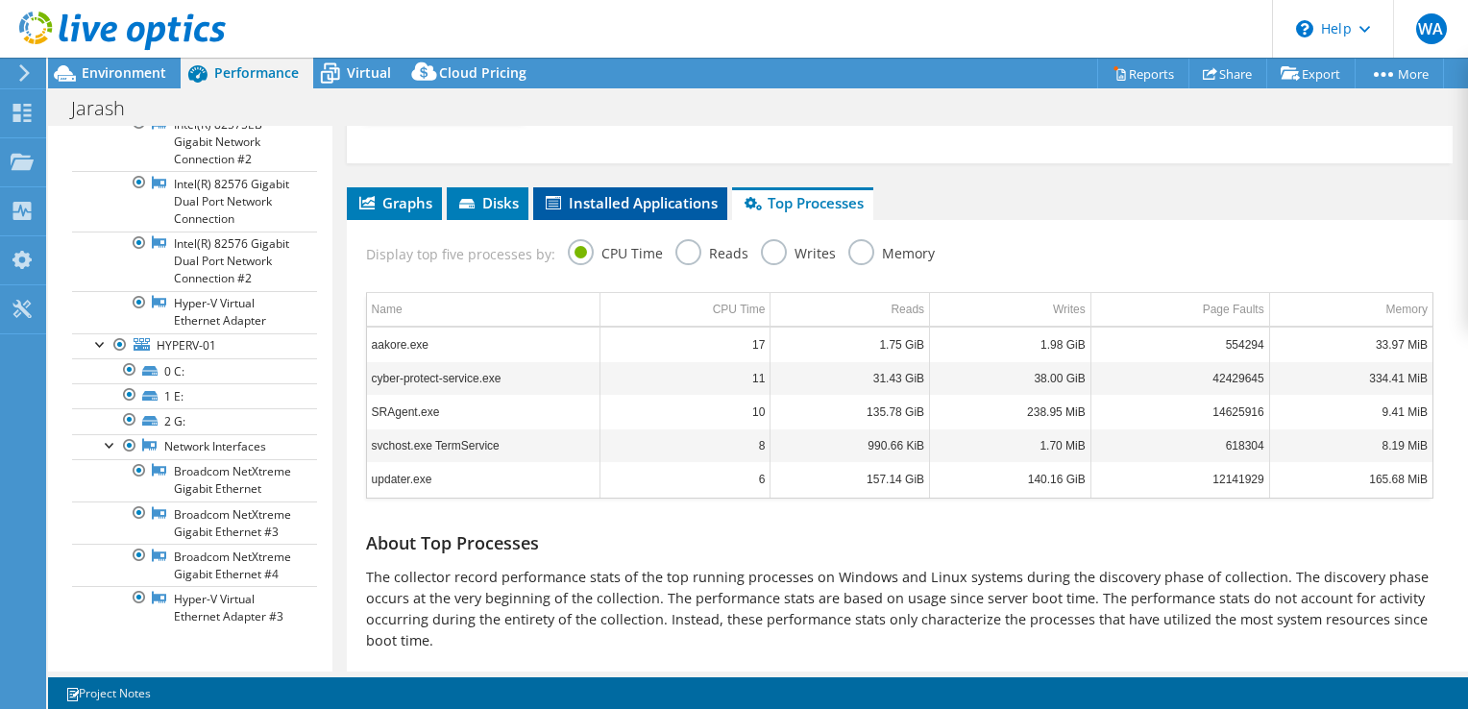
click at [655, 202] on span "Installed Applications" at bounding box center [630, 202] width 175 height 19
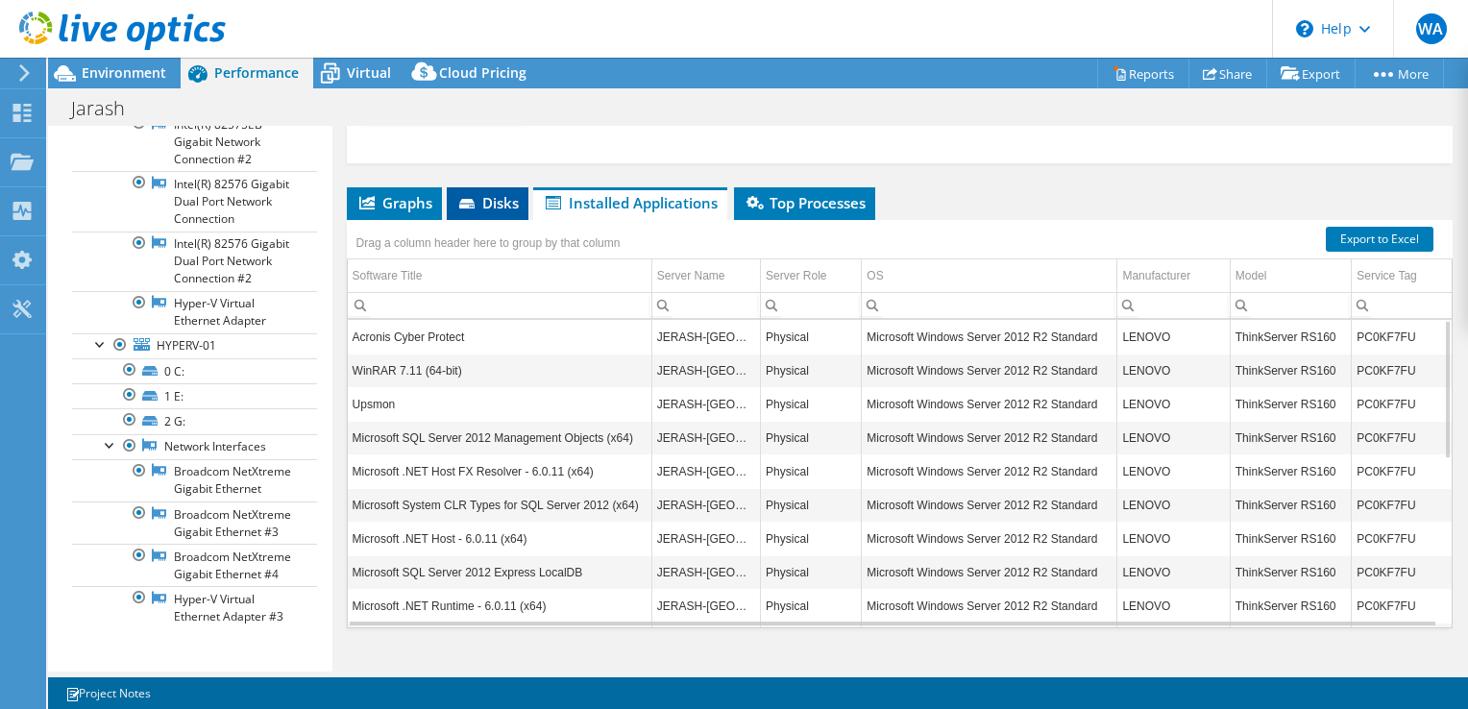
click at [498, 198] on span "Disks" at bounding box center [487, 202] width 62 height 19
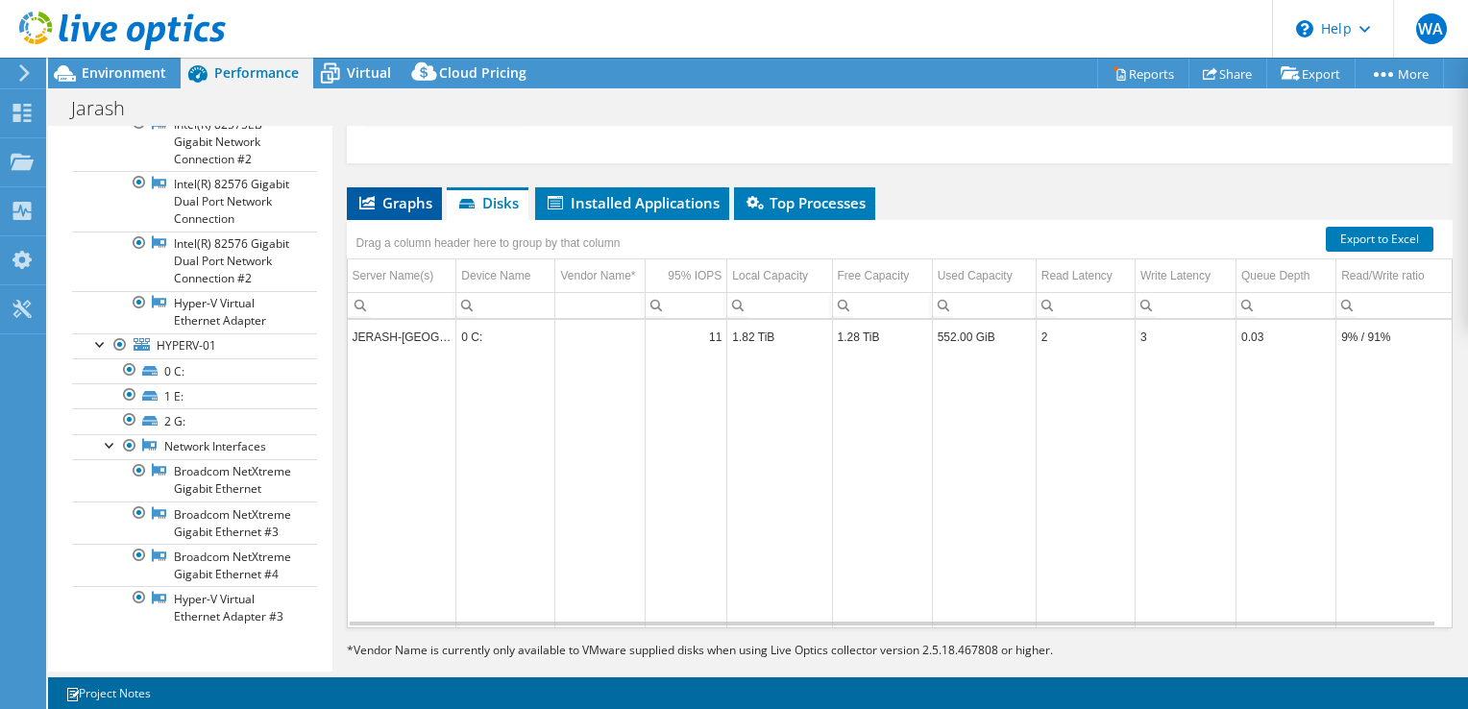
click at [406, 200] on span "Graphs" at bounding box center [394, 202] width 76 height 19
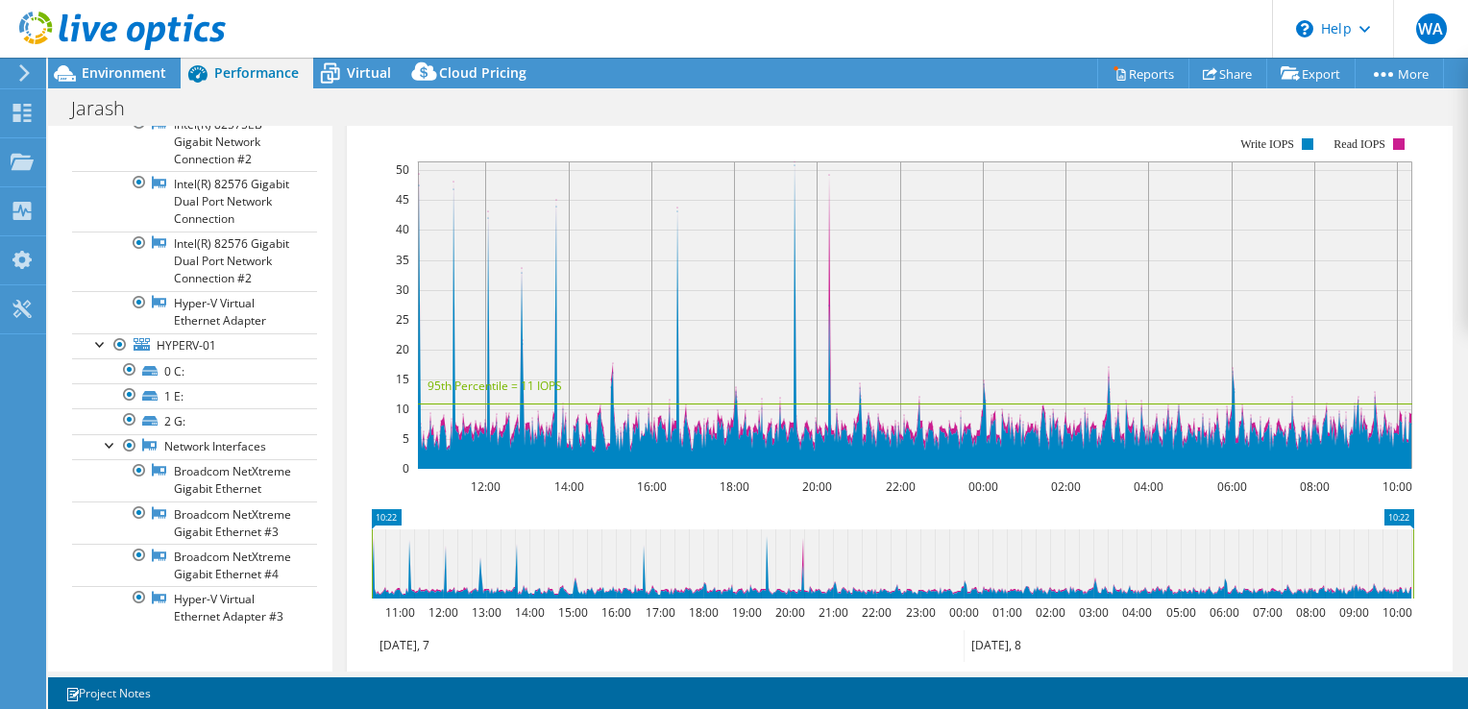
scroll to position [1501, 0]
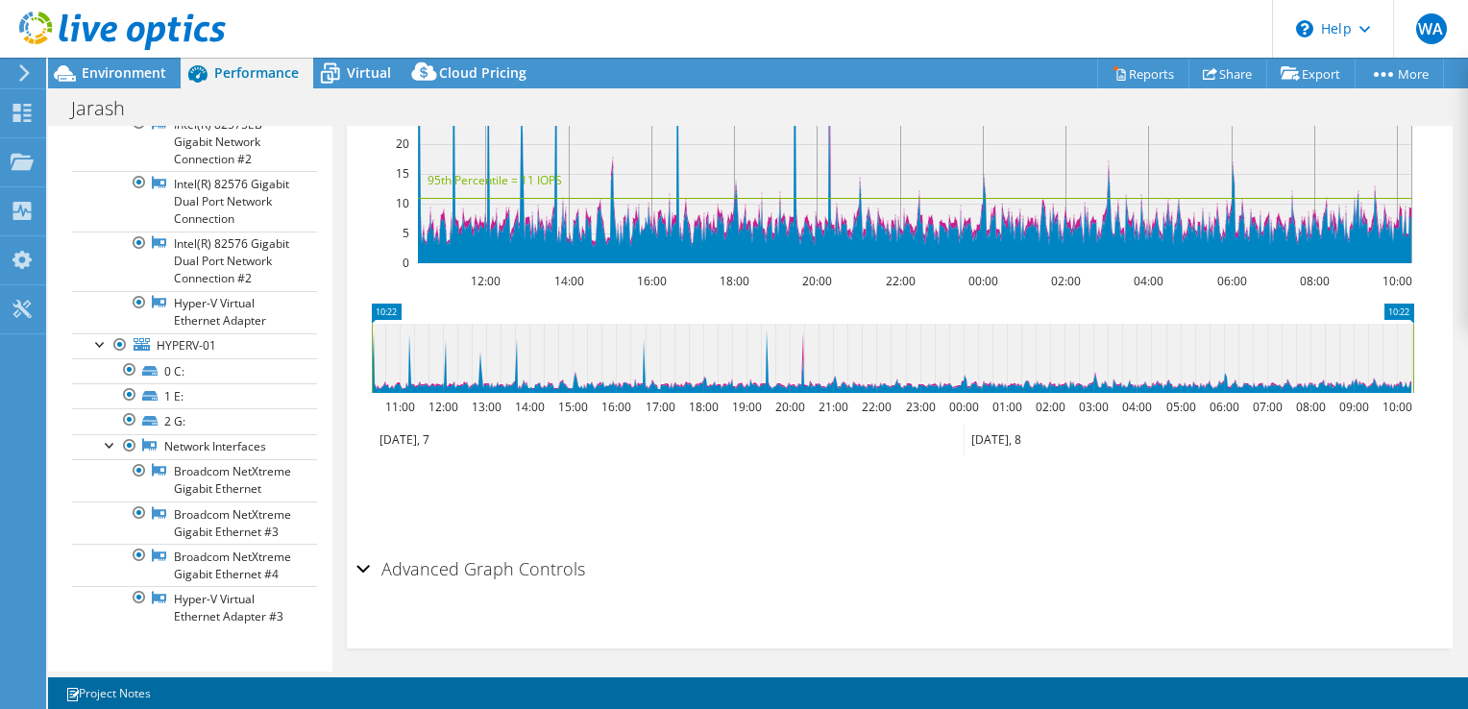
click at [471, 576] on h2 "Advanced Graph Controls" at bounding box center [470, 569] width 229 height 38
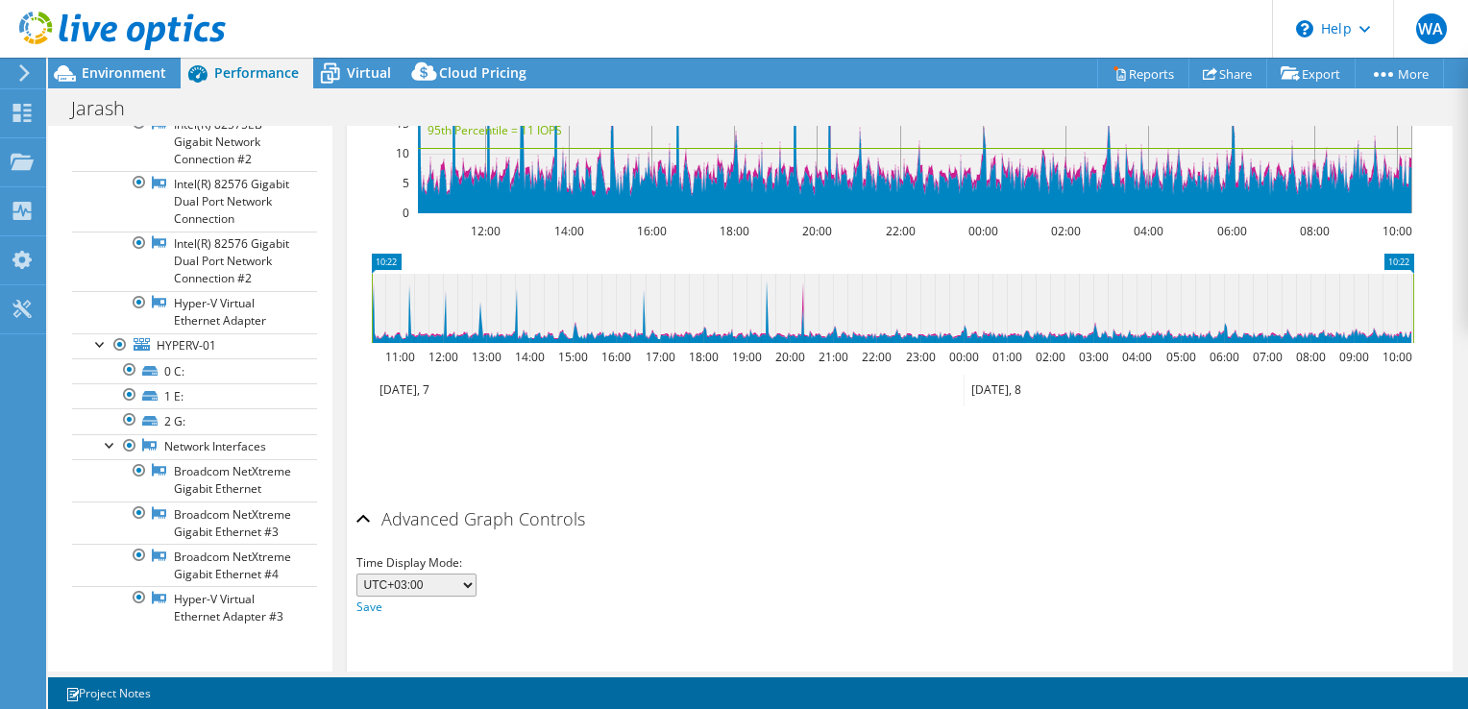
scroll to position [1577, 0]
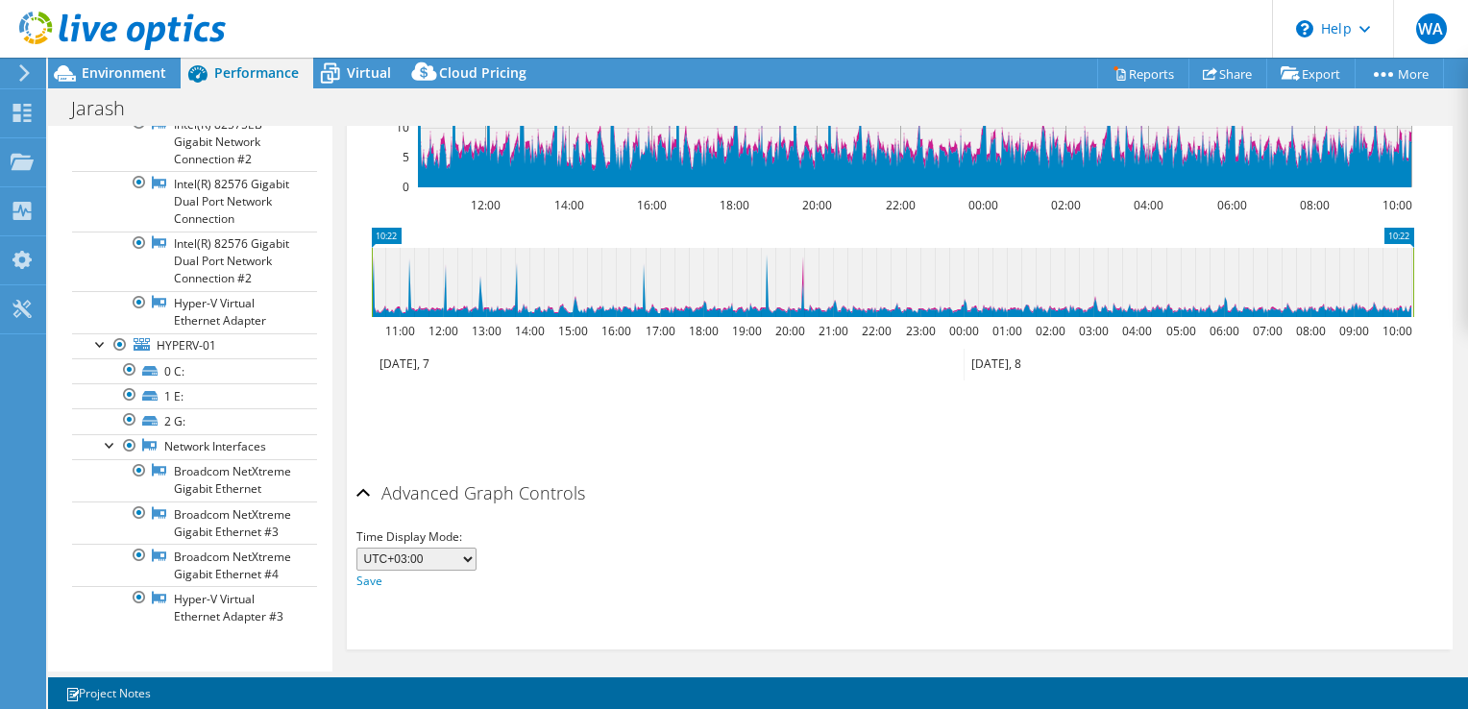
click at [478, 477] on h2 "Advanced Graph Controls" at bounding box center [470, 493] width 229 height 38
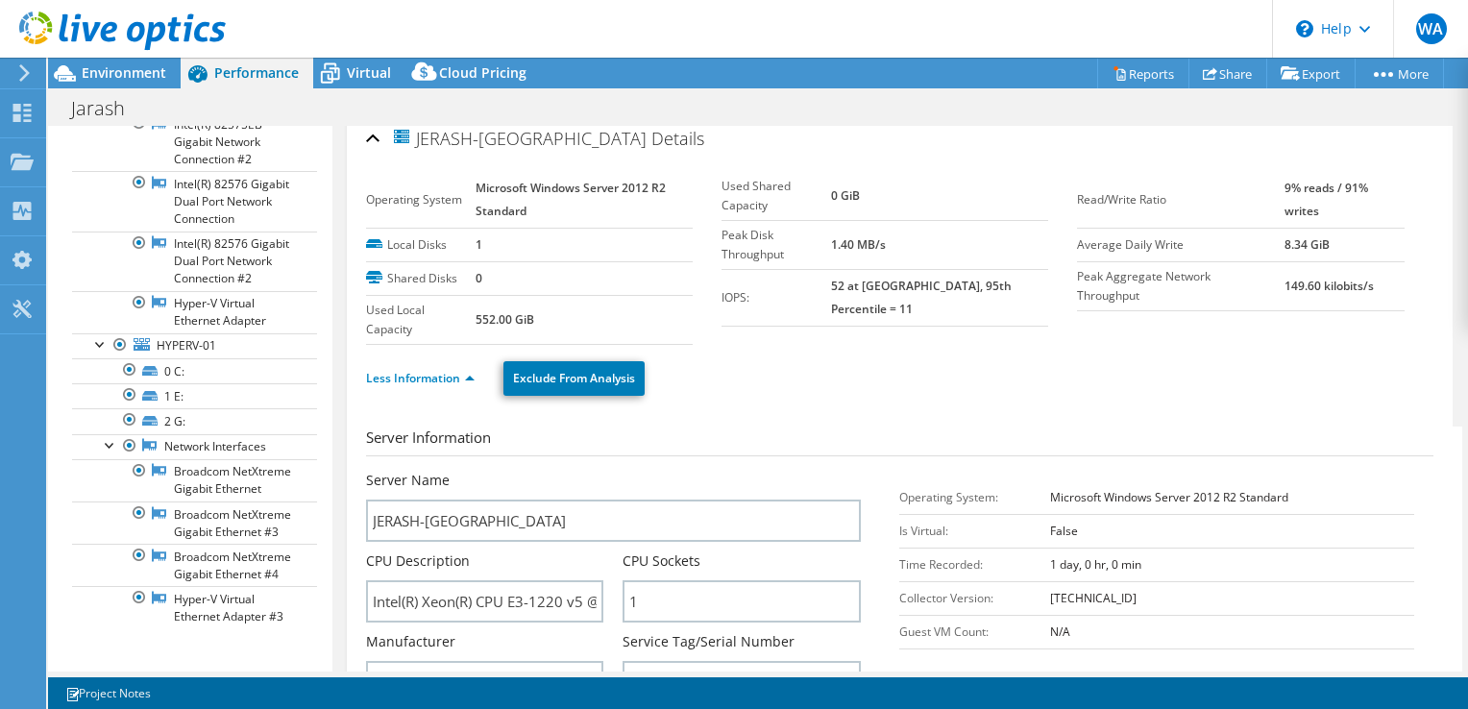
scroll to position [0, 0]
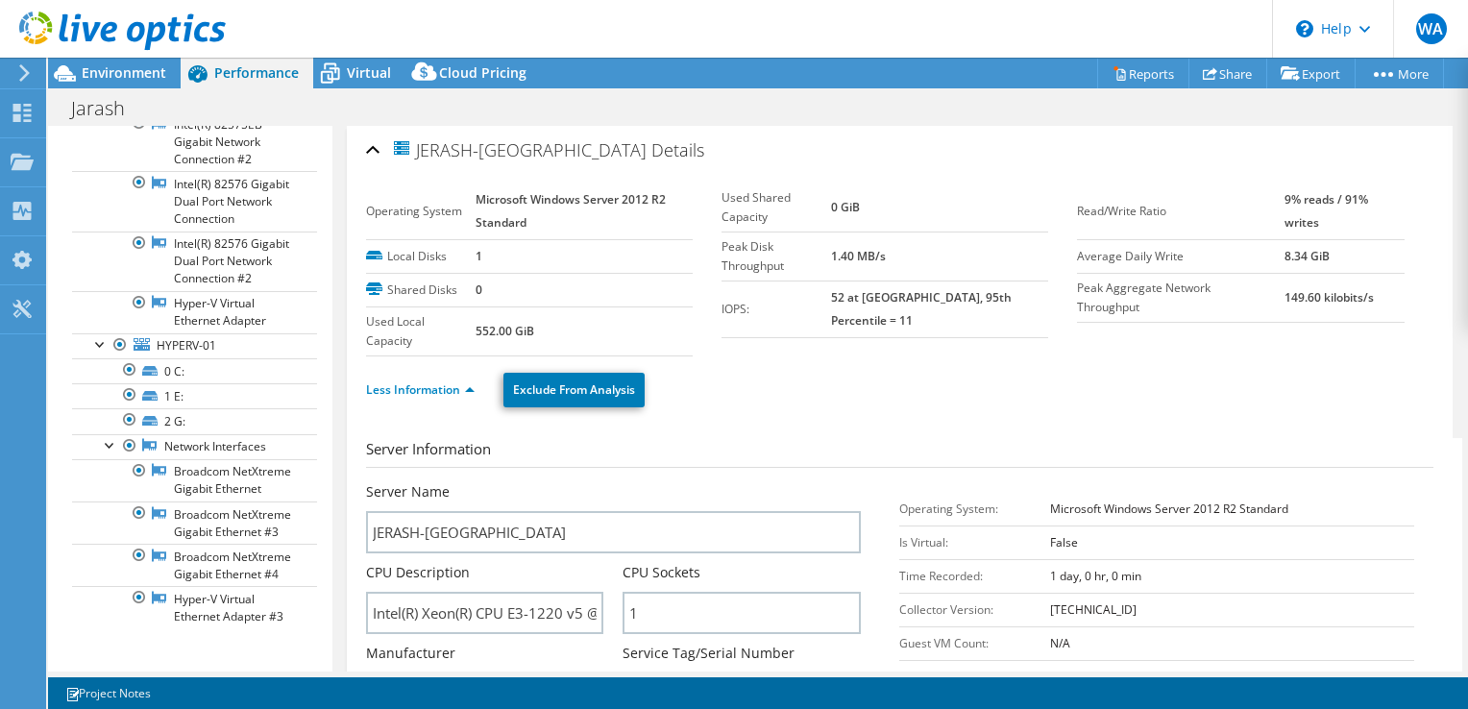
click at [944, 350] on section "Operating System Microsoft Windows Server 2012 R2 Standard Local Disks 1 Shared…" at bounding box center [722, 270] width 712 height 173
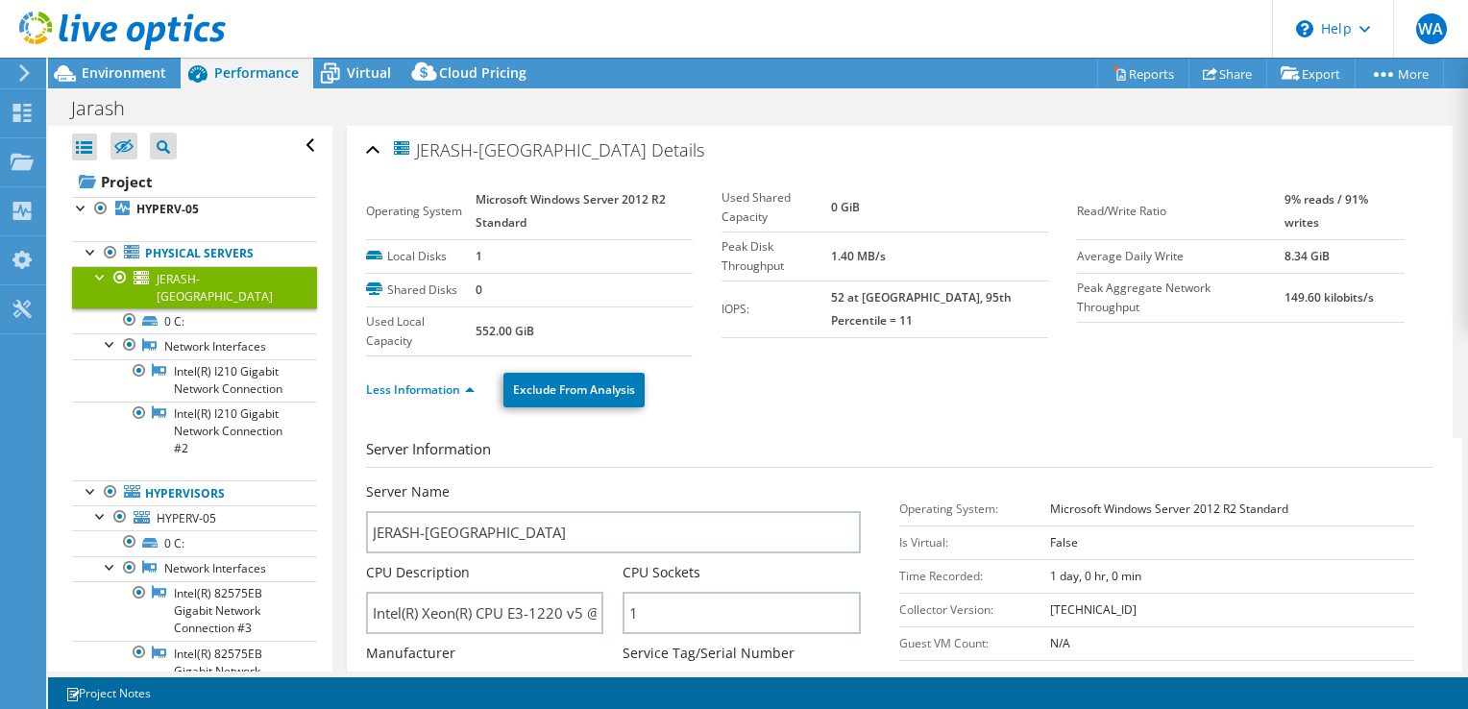
click at [284, 145] on div "Open All Close All Hide Excluded Nodes Project Tree Filter" at bounding box center [194, 146] width 245 height 40
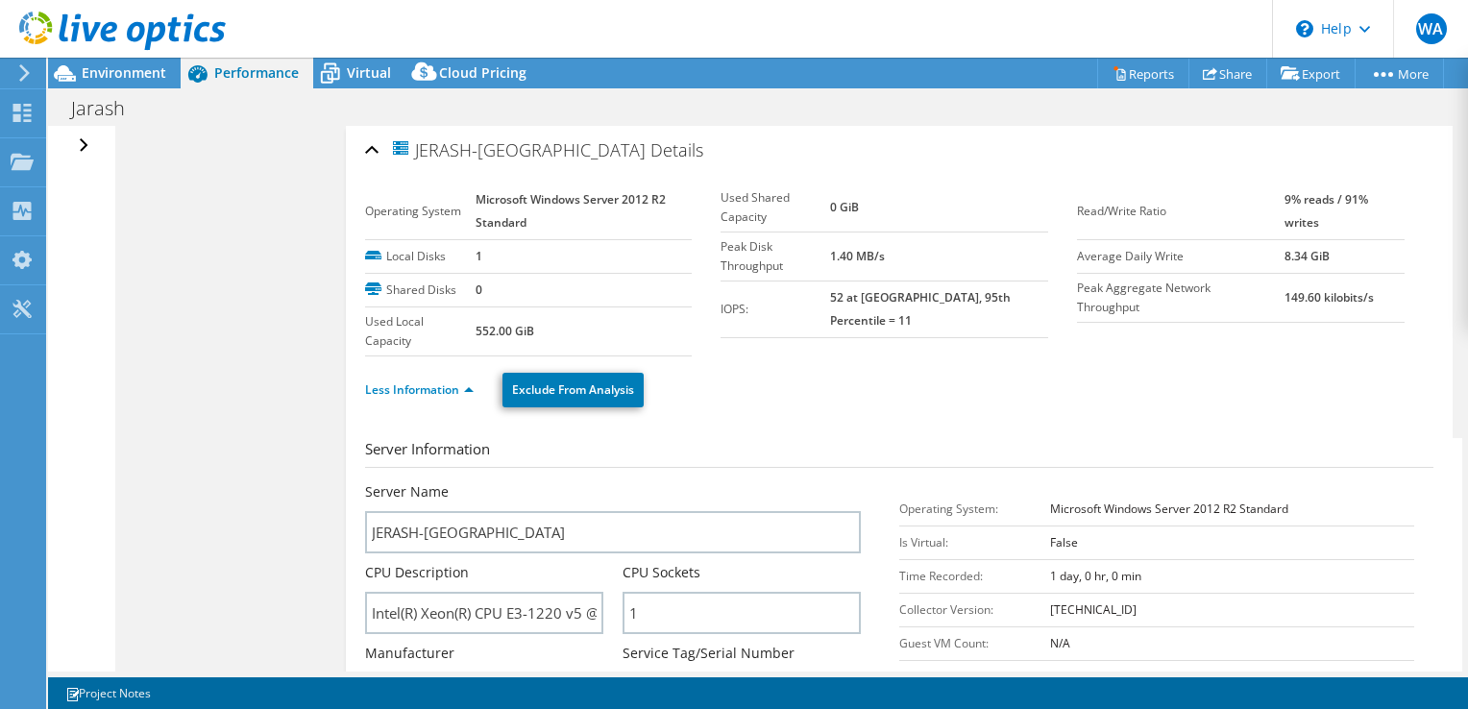
click at [94, 140] on div "Open All Close All Hide Excluded Nodes Project Tree Filter" at bounding box center [81, 399] width 66 height 546
click at [88, 141] on div "Open All Close All Hide Excluded Nodes Project Tree Filter" at bounding box center [86, 146] width 28 height 40
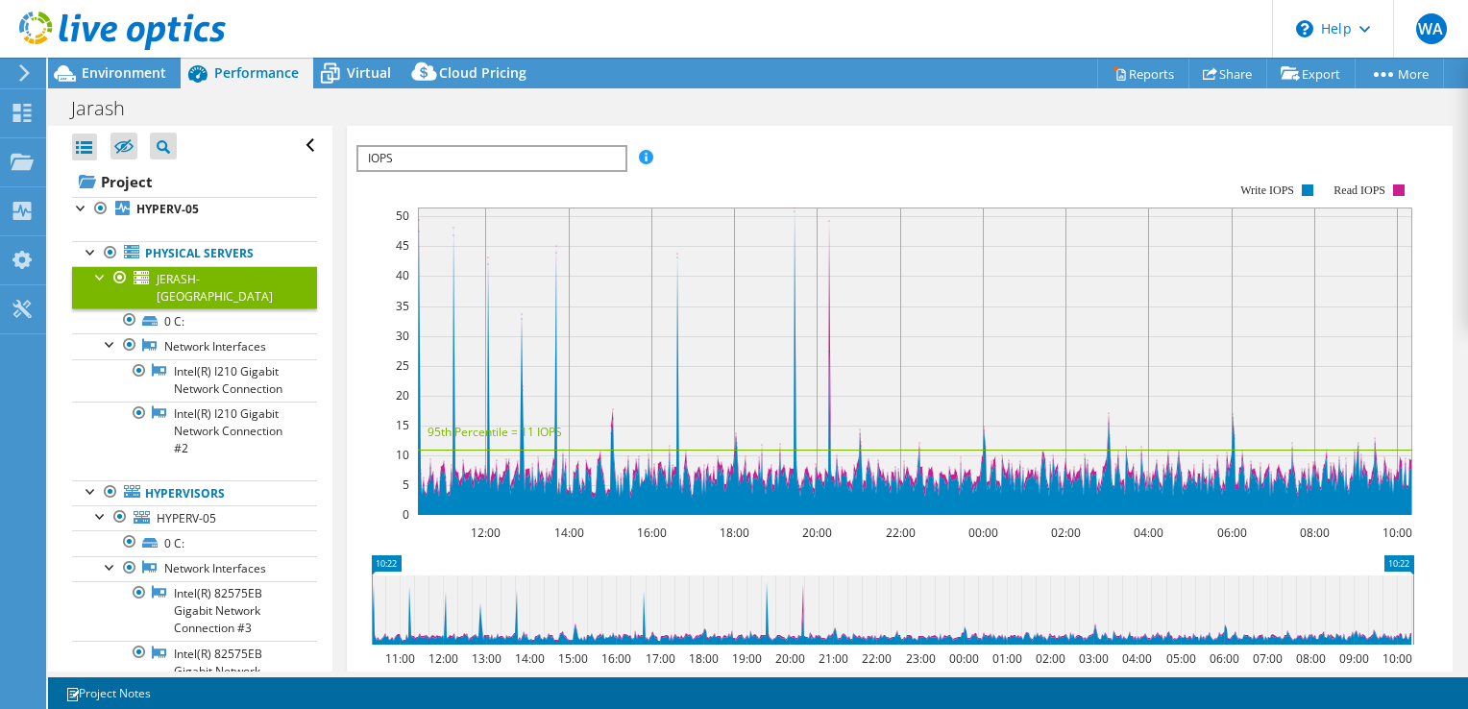
scroll to position [961, 0]
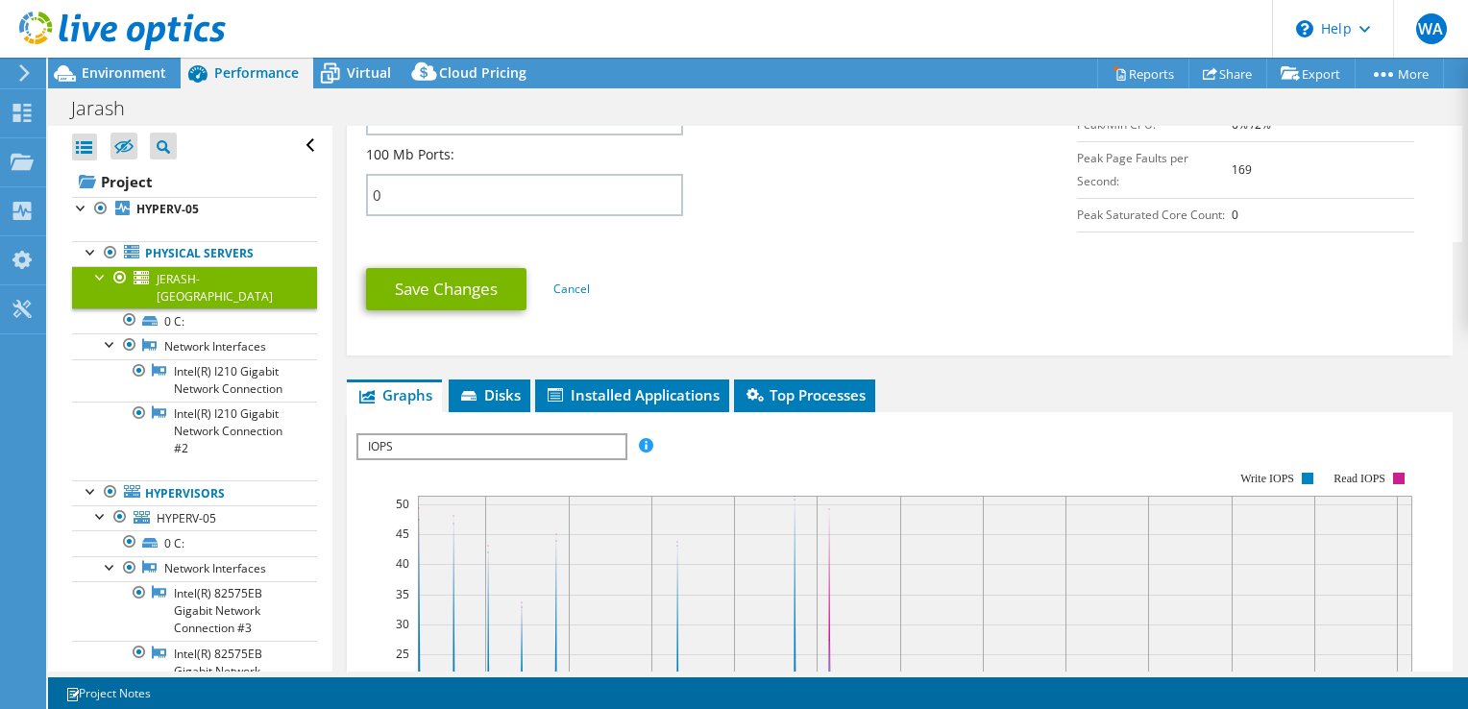
click at [626, 355] on div "JERASH-DC Details Operating System Microsoft Windows Server 2012 R2 Standard Lo…" at bounding box center [899, 193] width 1135 height 2057
click at [628, 380] on li "Installed Applications" at bounding box center [632, 396] width 194 height 33
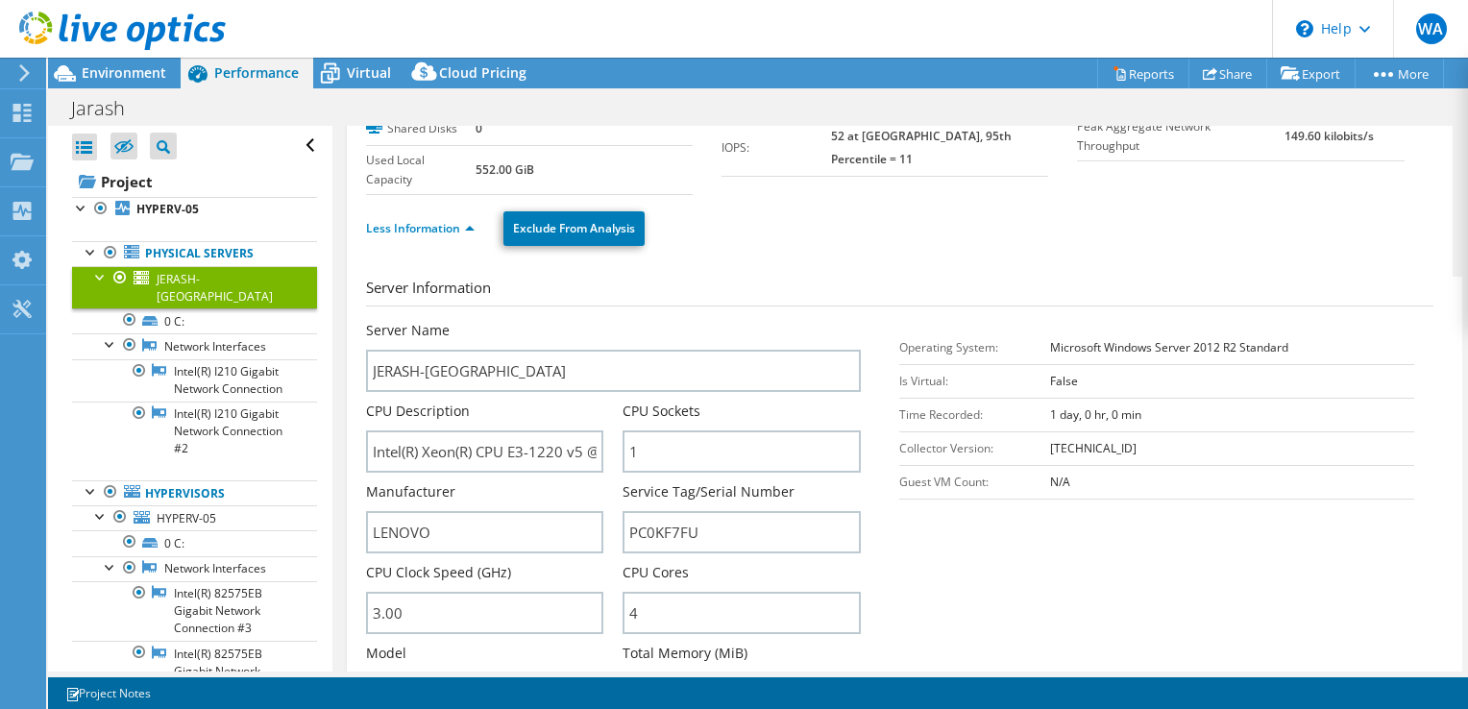
scroll to position [0, 0]
